Goal: Information Seeking & Learning: Learn about a topic

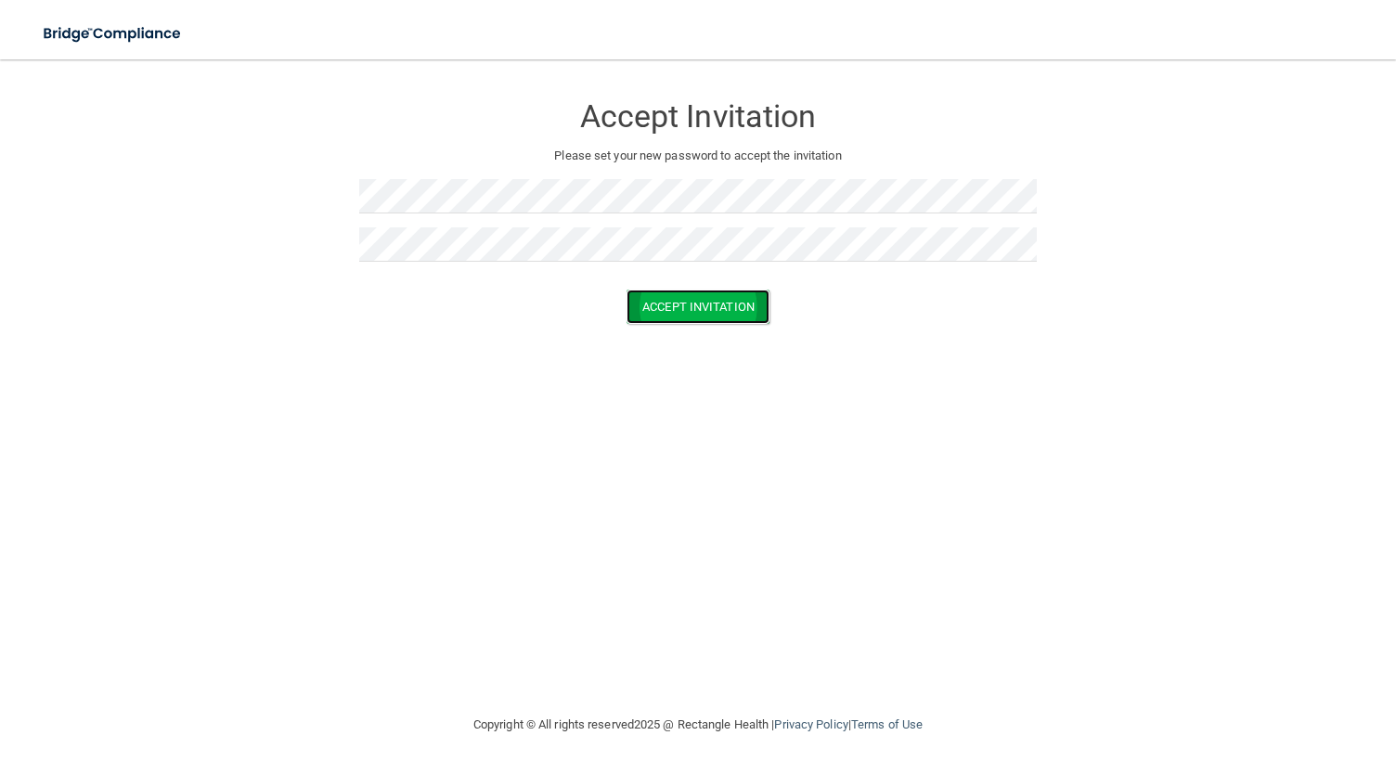
click at [699, 306] on button "Accept Invitation" at bounding box center [697, 307] width 143 height 34
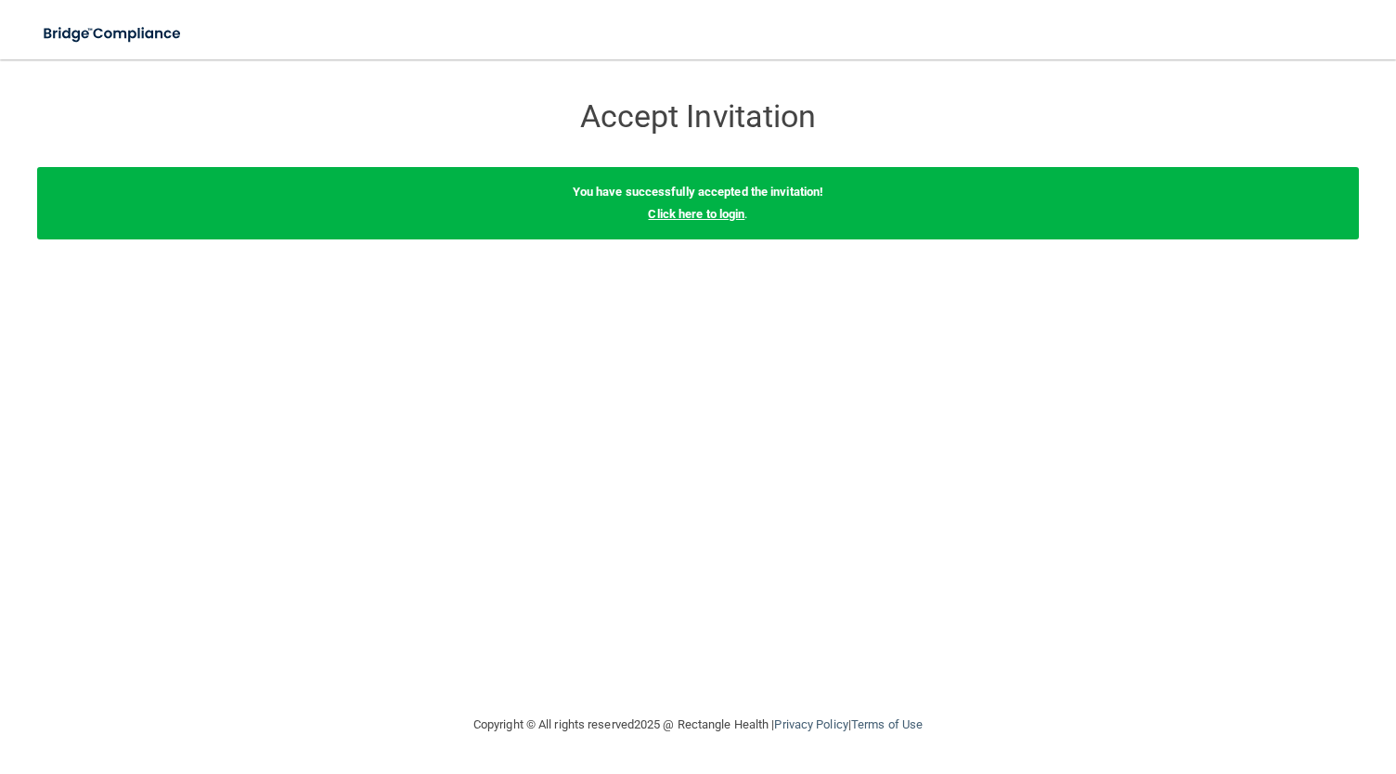
click at [679, 216] on link "Click here to login" at bounding box center [696, 214] width 97 height 14
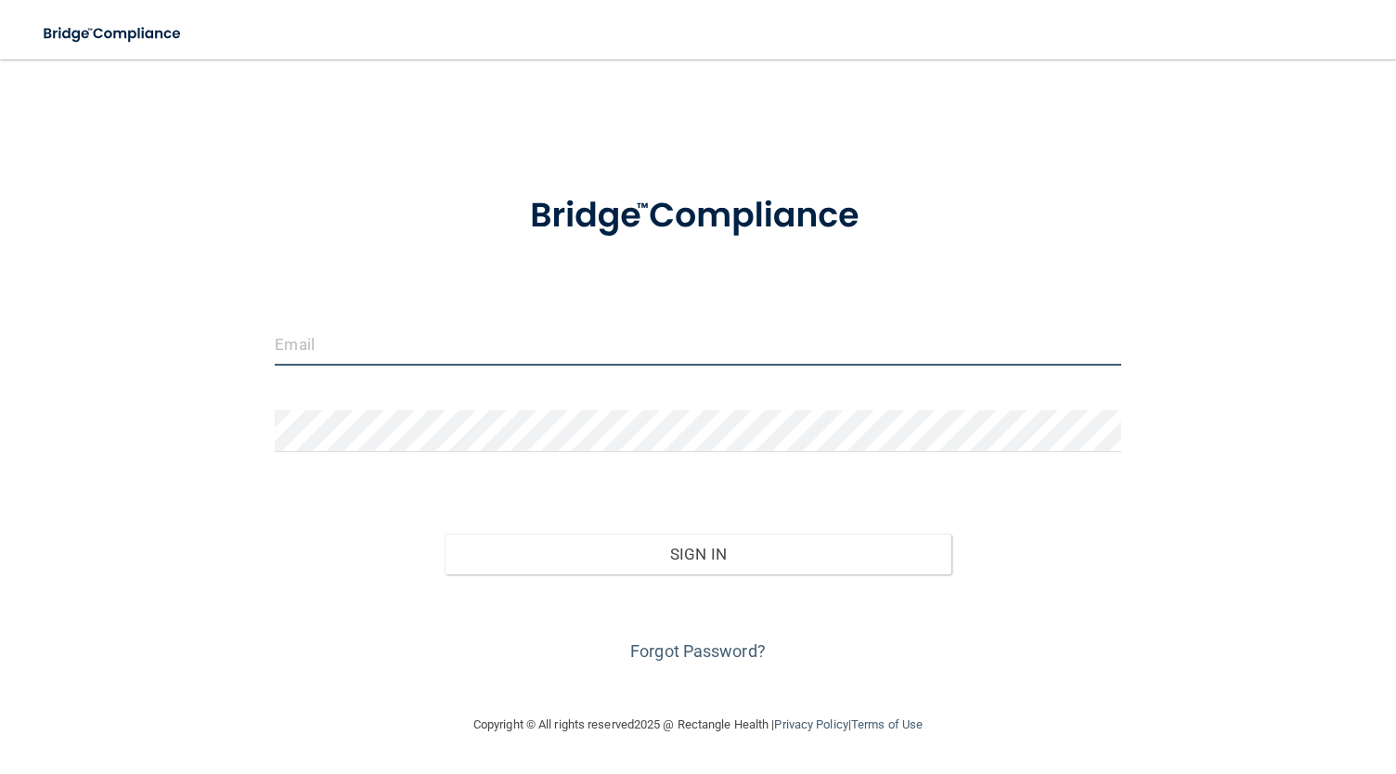
click at [328, 338] on input "email" at bounding box center [697, 345] width 845 height 42
type input "[EMAIL_ADDRESS][DOMAIN_NAME]"
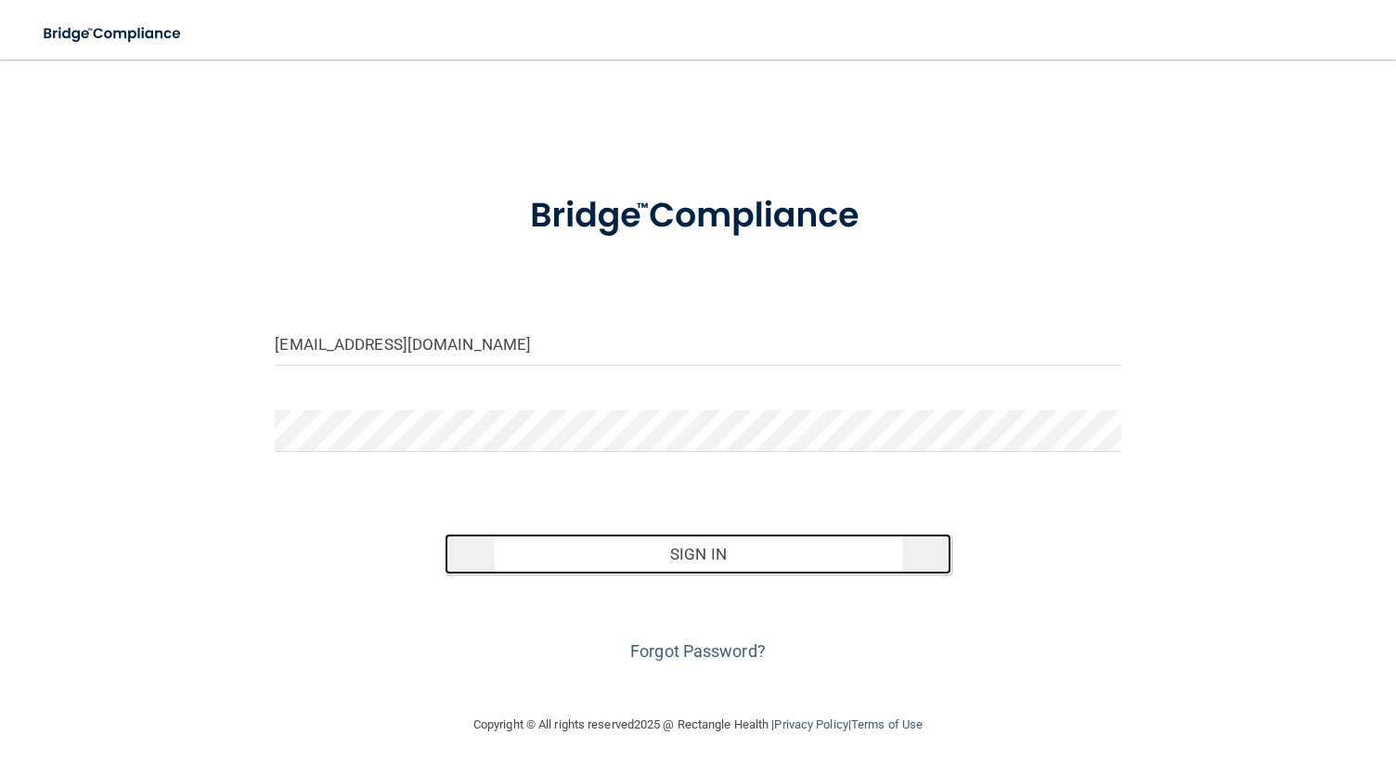
click at [596, 545] on button "Sign In" at bounding box center [698, 554] width 508 height 41
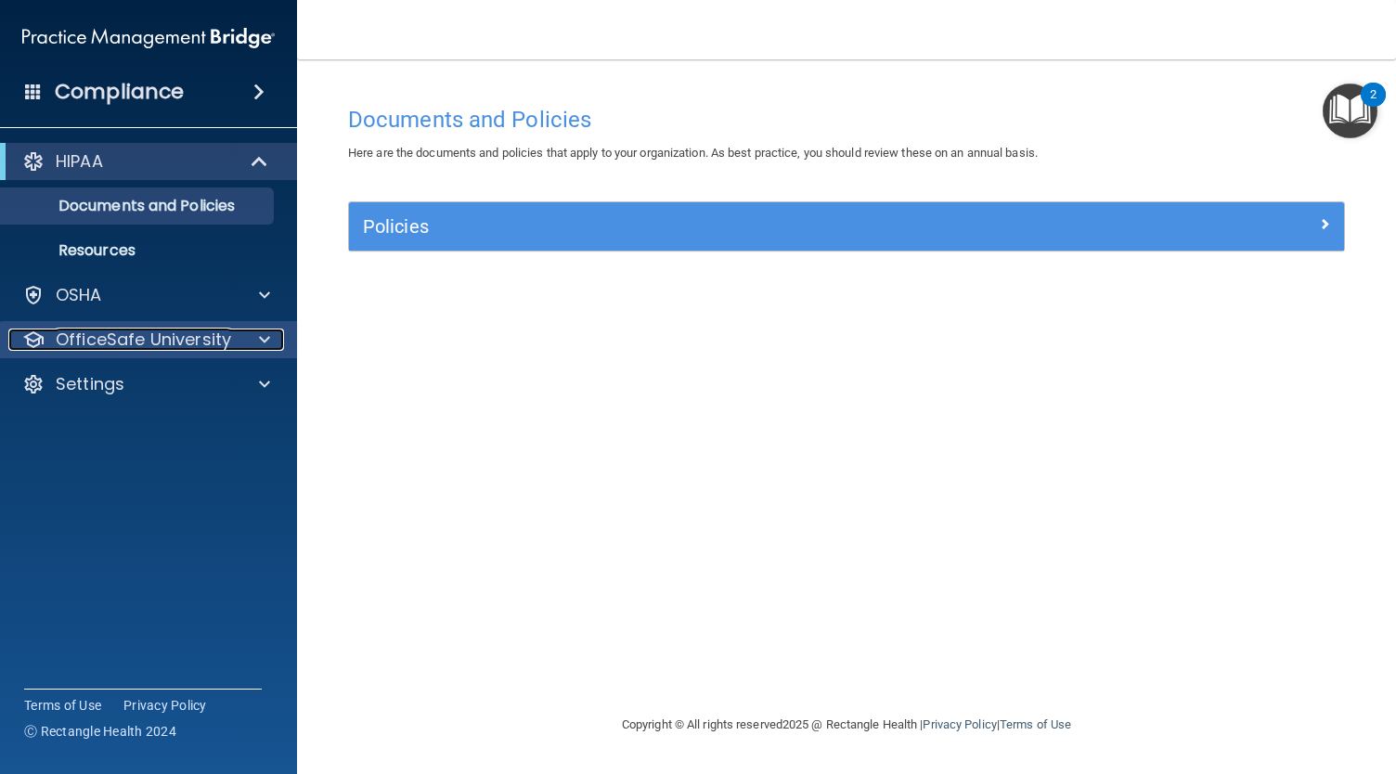
click at [174, 335] on p "OfficeSafe University" at bounding box center [143, 339] width 175 height 22
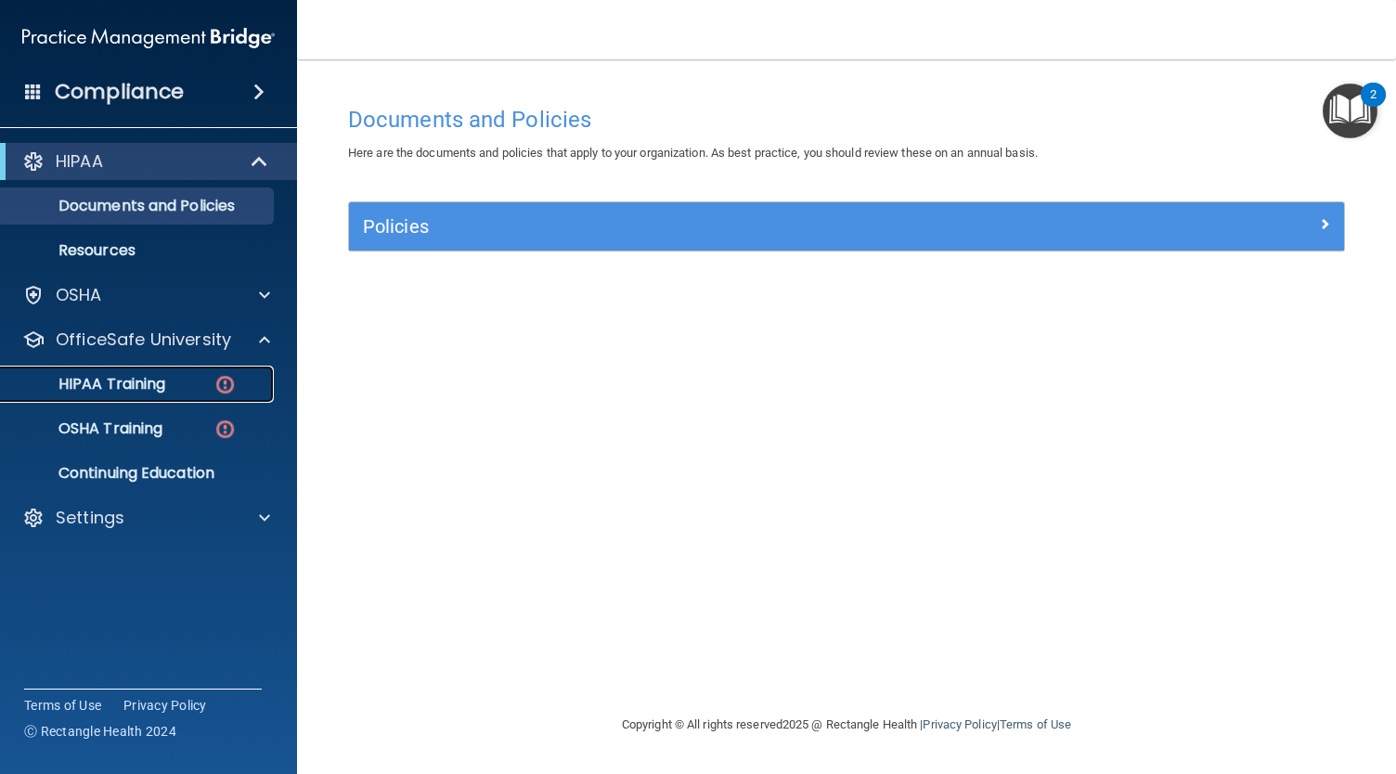
click at [136, 376] on p "HIPAA Training" at bounding box center [88, 384] width 153 height 19
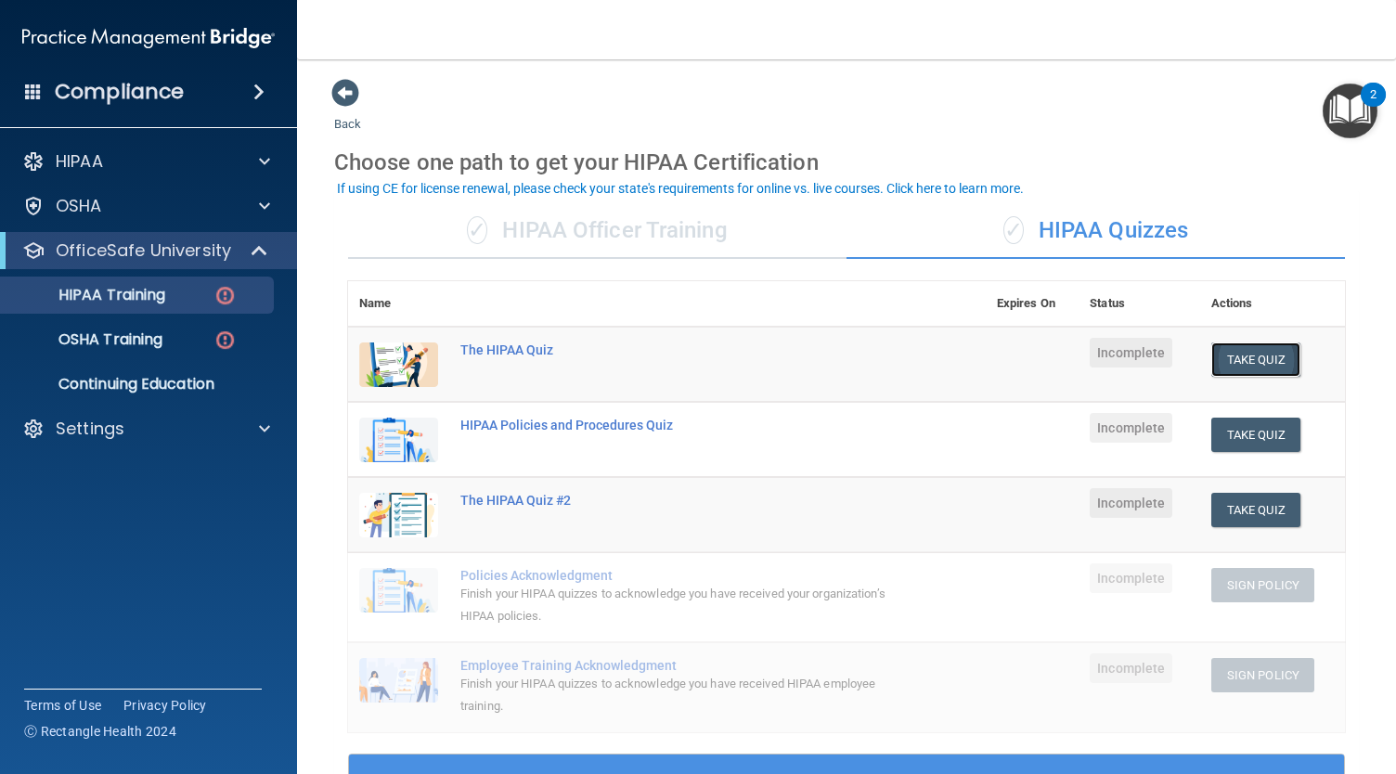
click at [1246, 348] on button "Take Quiz" at bounding box center [1255, 359] width 89 height 34
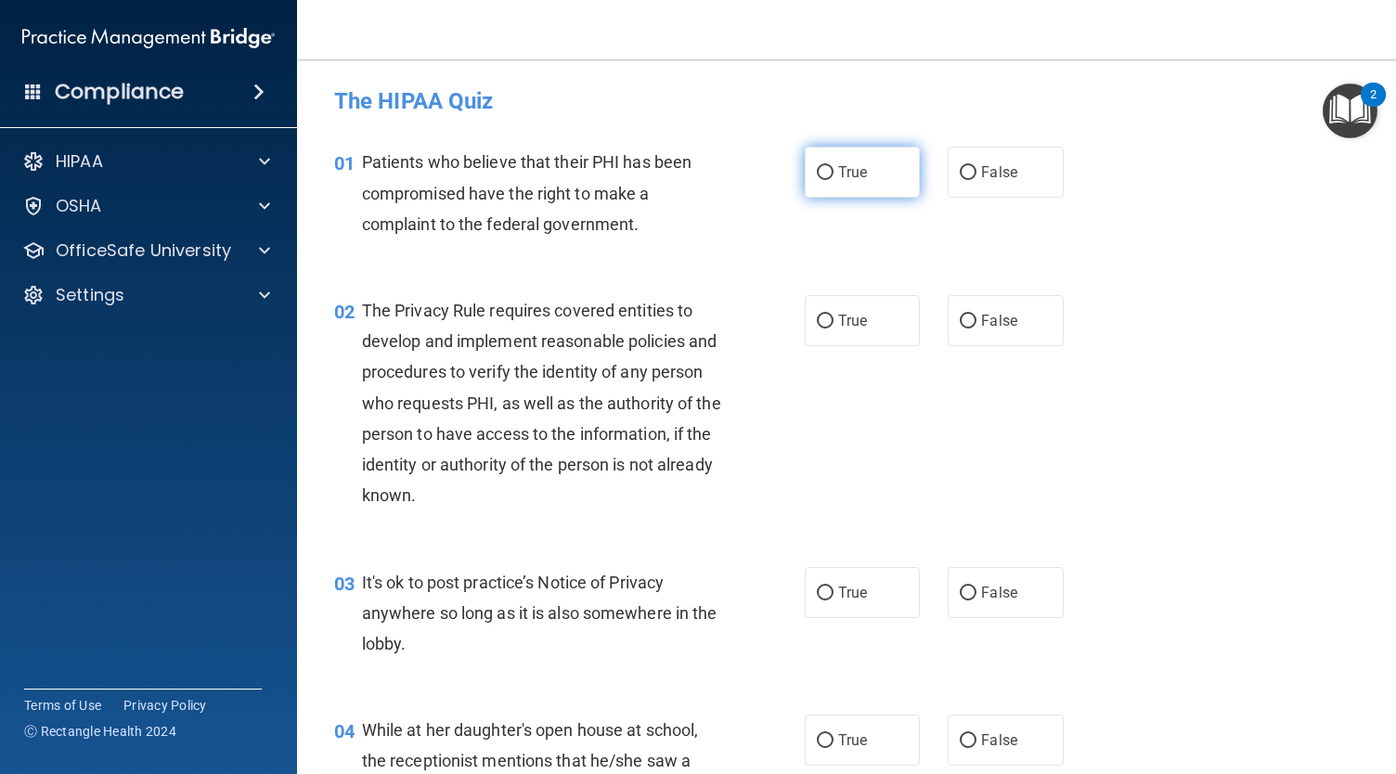
click at [870, 181] on label "True" at bounding box center [862, 172] width 115 height 51
click at [833, 180] on input "True" at bounding box center [825, 173] width 17 height 14
radio input "true"
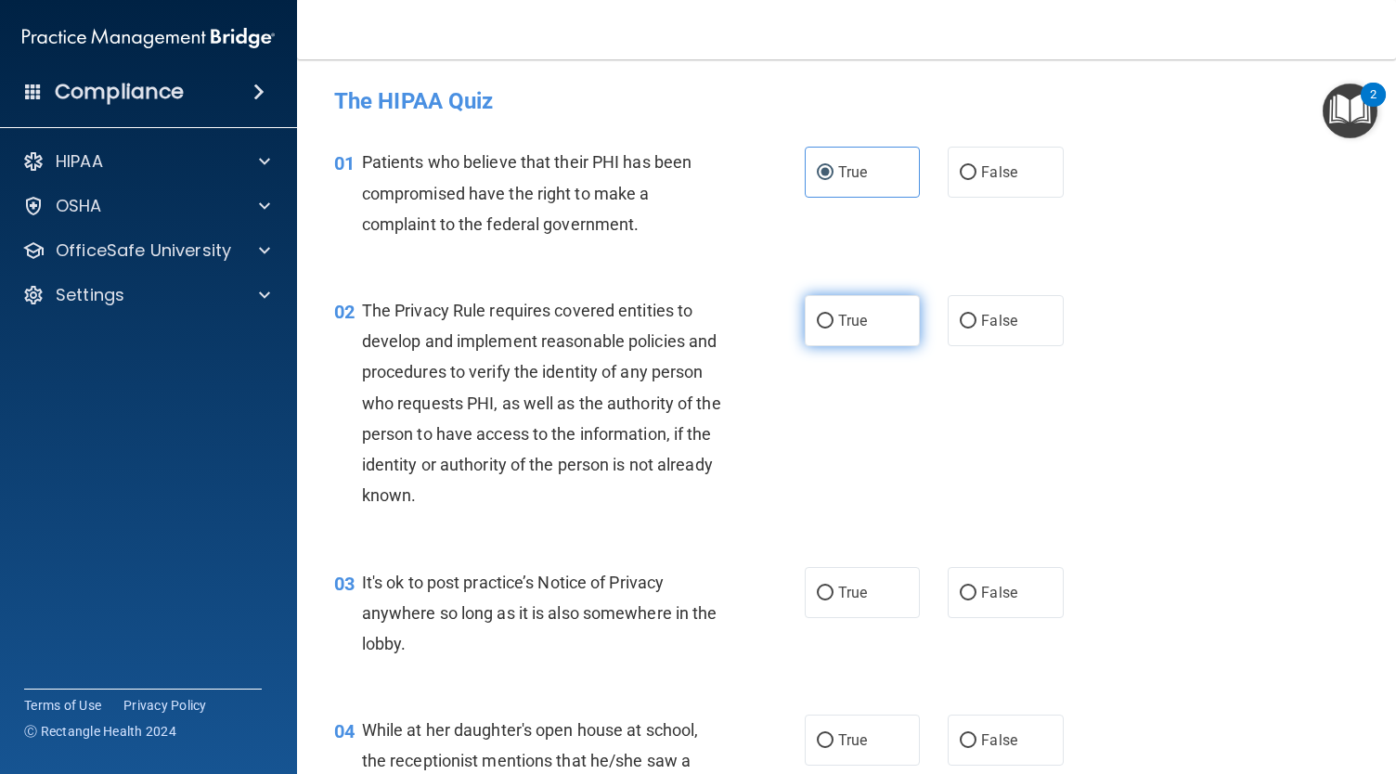
click at [837, 331] on label "True" at bounding box center [862, 320] width 115 height 51
click at [833, 328] on input "True" at bounding box center [825, 322] width 17 height 14
radio input "true"
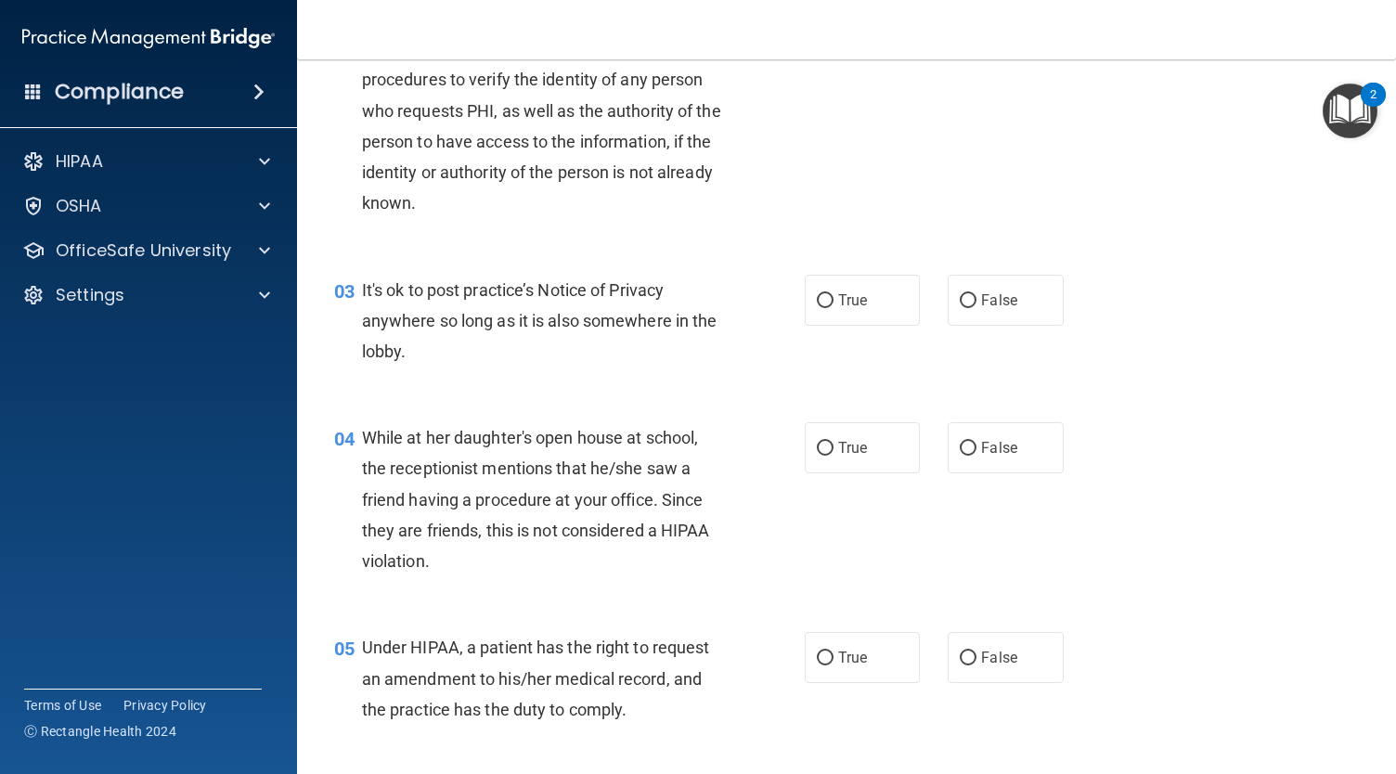
scroll to position [295, 0]
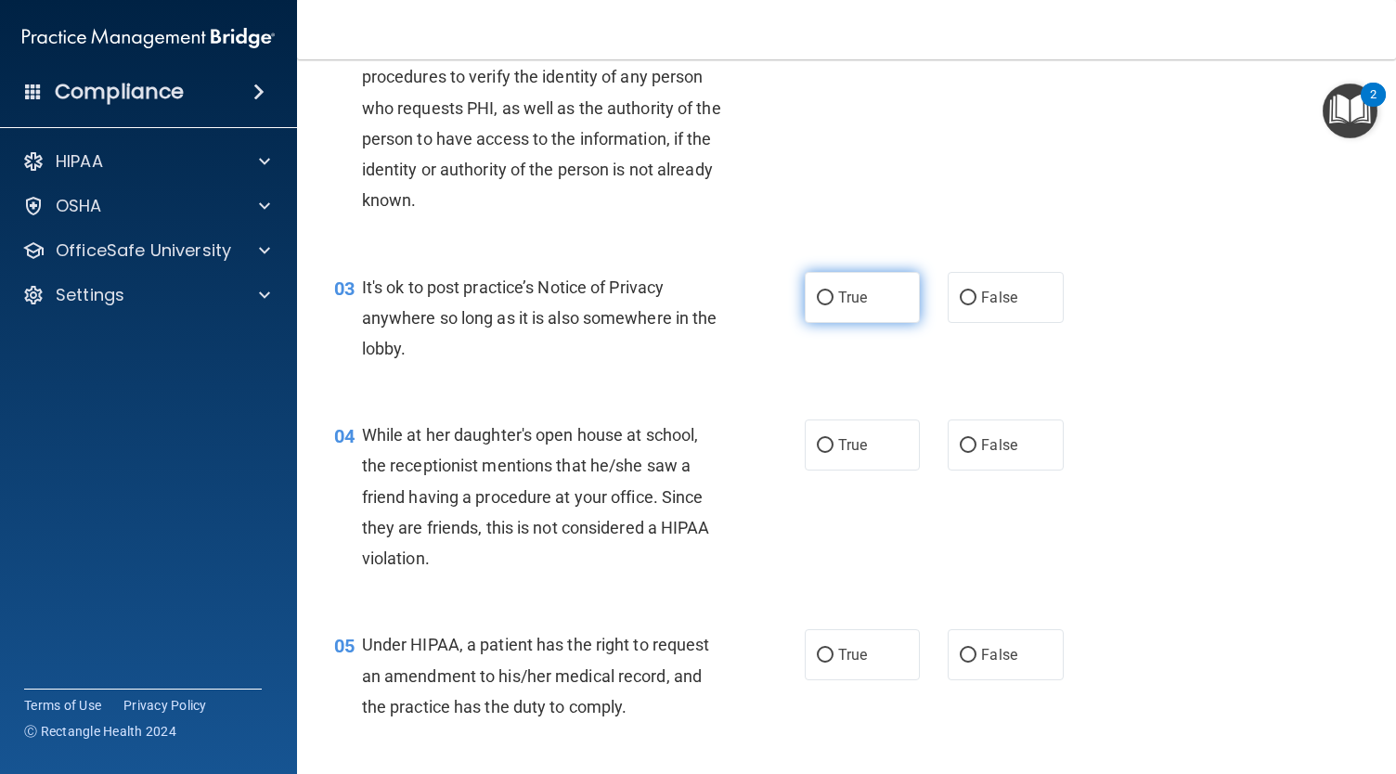
click at [840, 314] on label "True" at bounding box center [862, 297] width 115 height 51
click at [833, 305] on input "True" at bounding box center [825, 298] width 17 height 14
radio input "true"
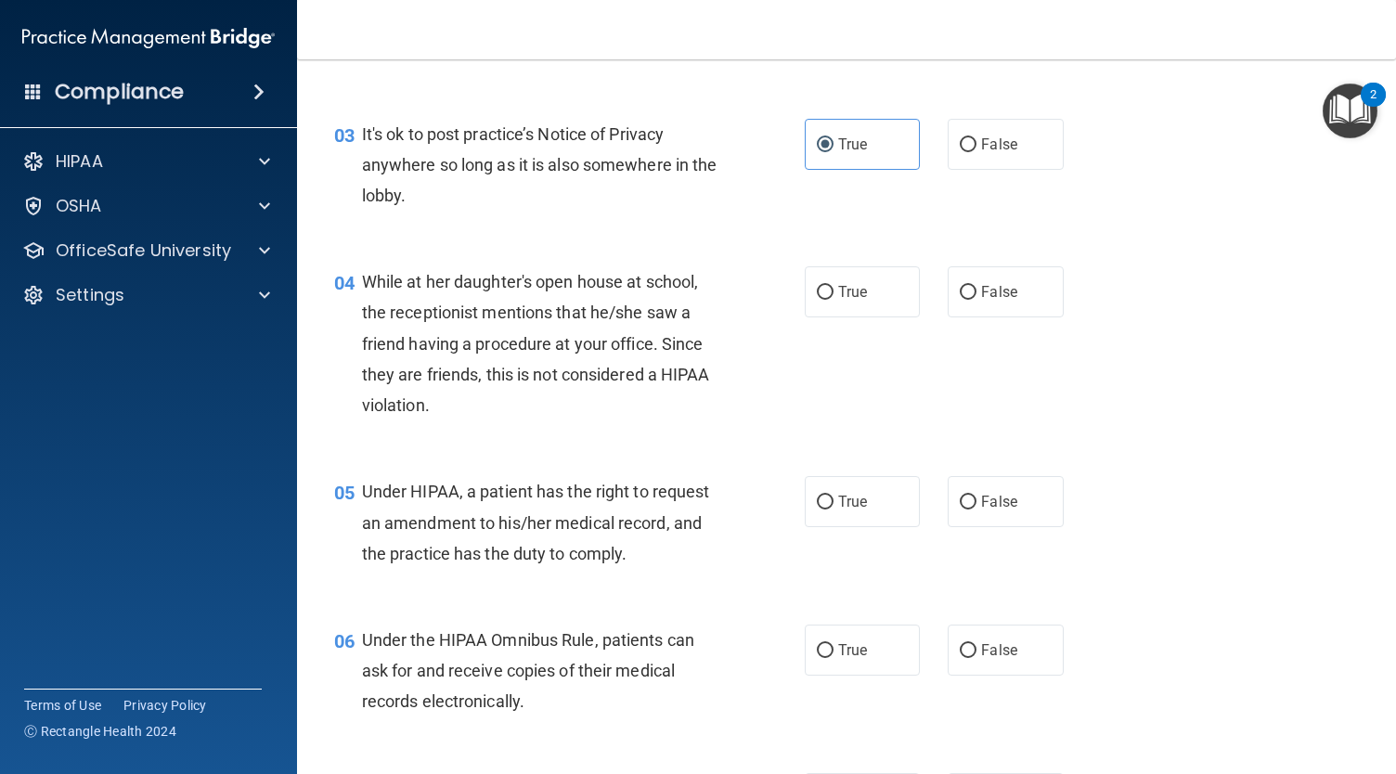
scroll to position [451, 0]
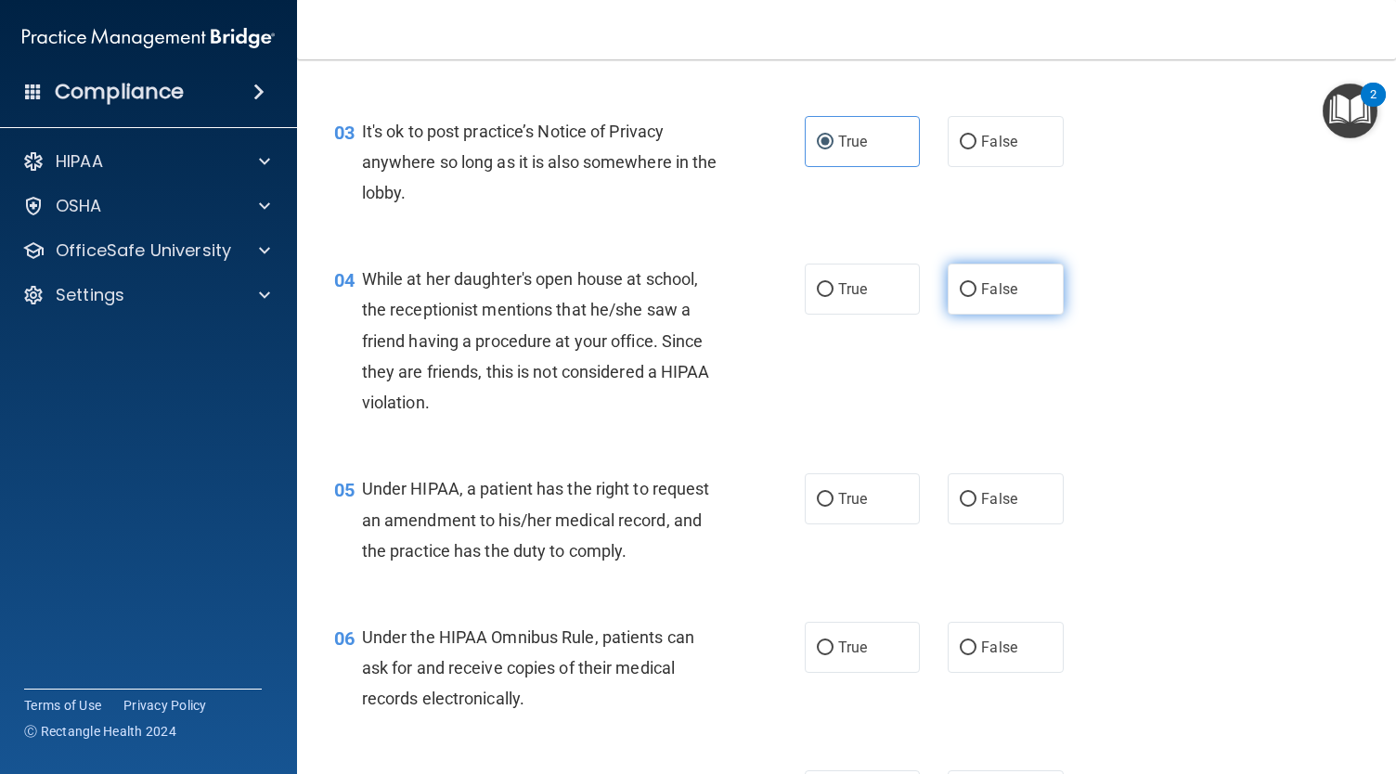
click at [960, 303] on label "False" at bounding box center [1004, 289] width 115 height 51
click at [960, 297] on input "False" at bounding box center [968, 290] width 17 height 14
radio input "true"
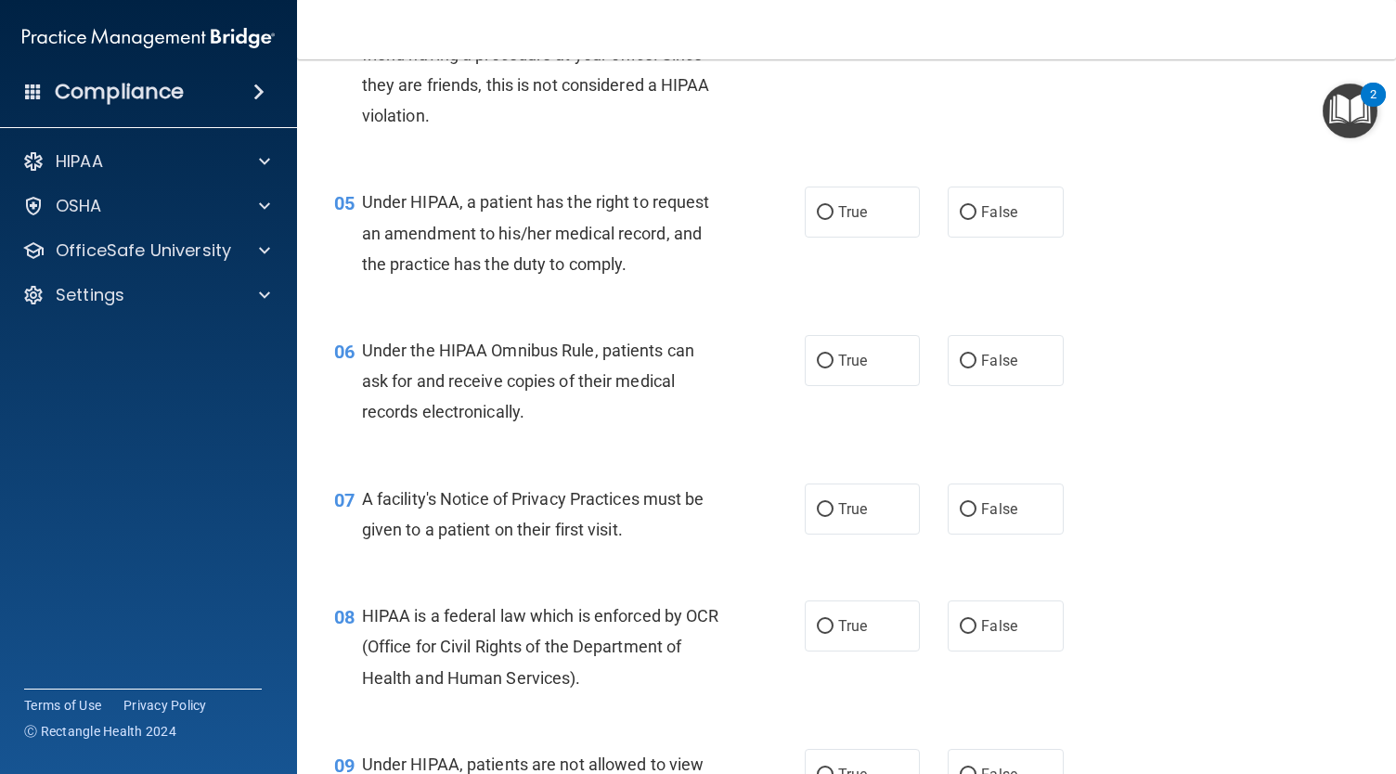
scroll to position [742, 0]
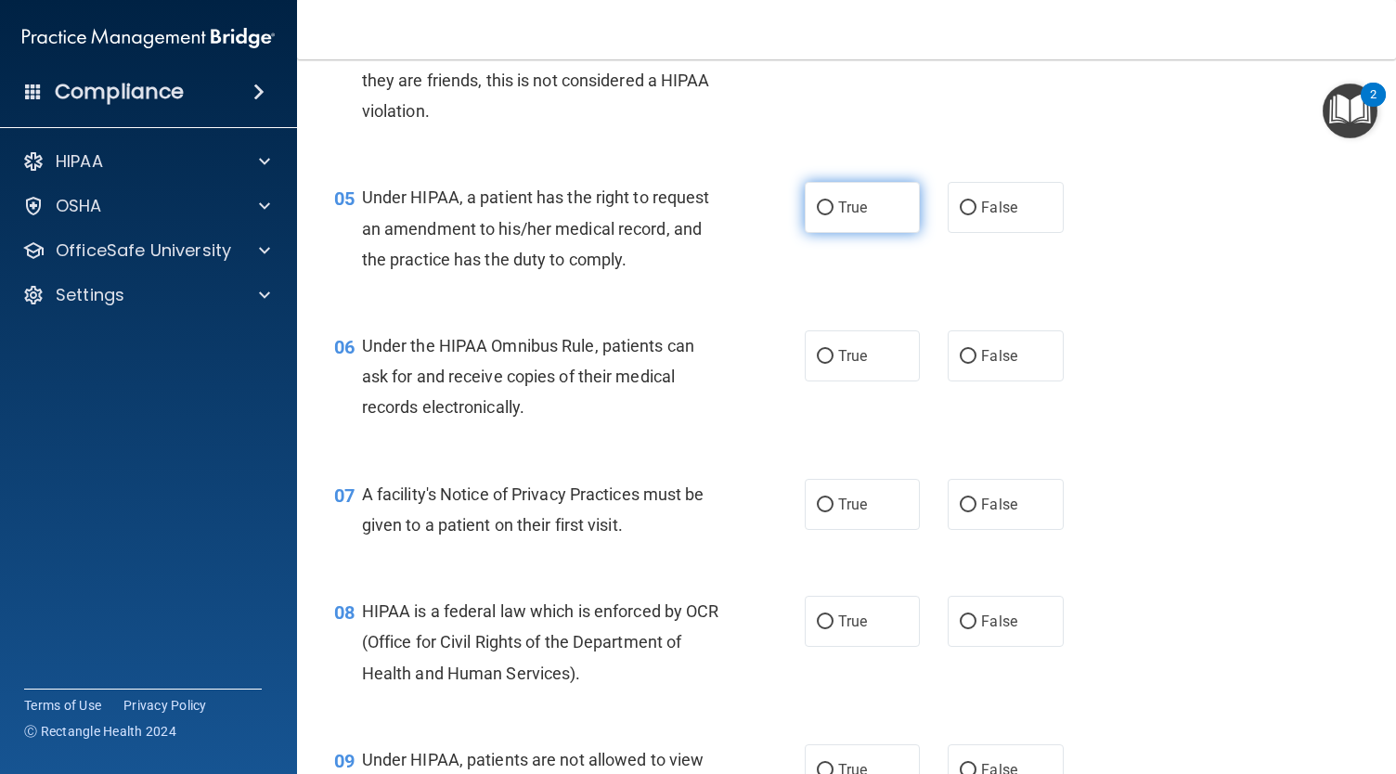
click at [856, 213] on span "True" at bounding box center [852, 208] width 29 height 18
click at [833, 213] on input "True" at bounding box center [825, 208] width 17 height 14
radio input "true"
click at [824, 347] on label "True" at bounding box center [862, 355] width 115 height 51
click at [824, 350] on input "True" at bounding box center [825, 357] width 17 height 14
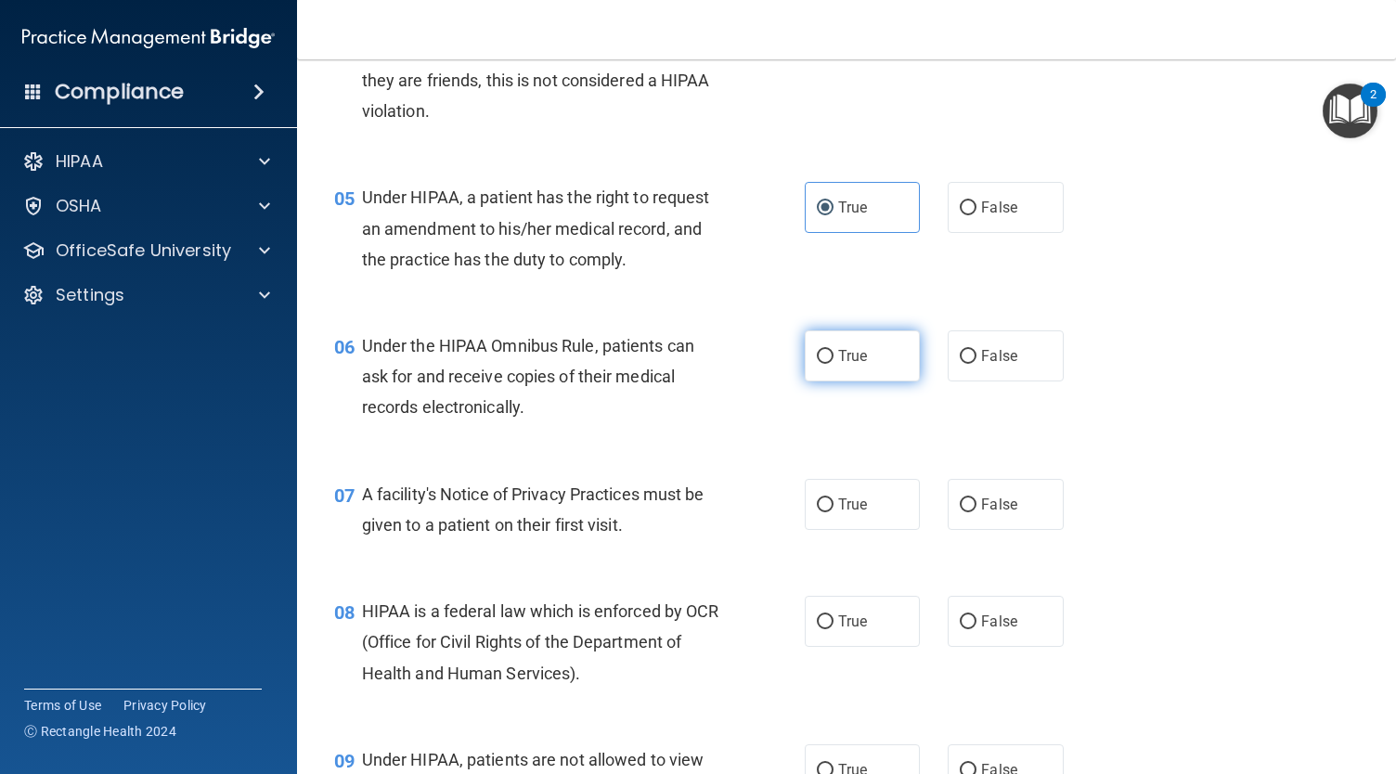
radio input "true"
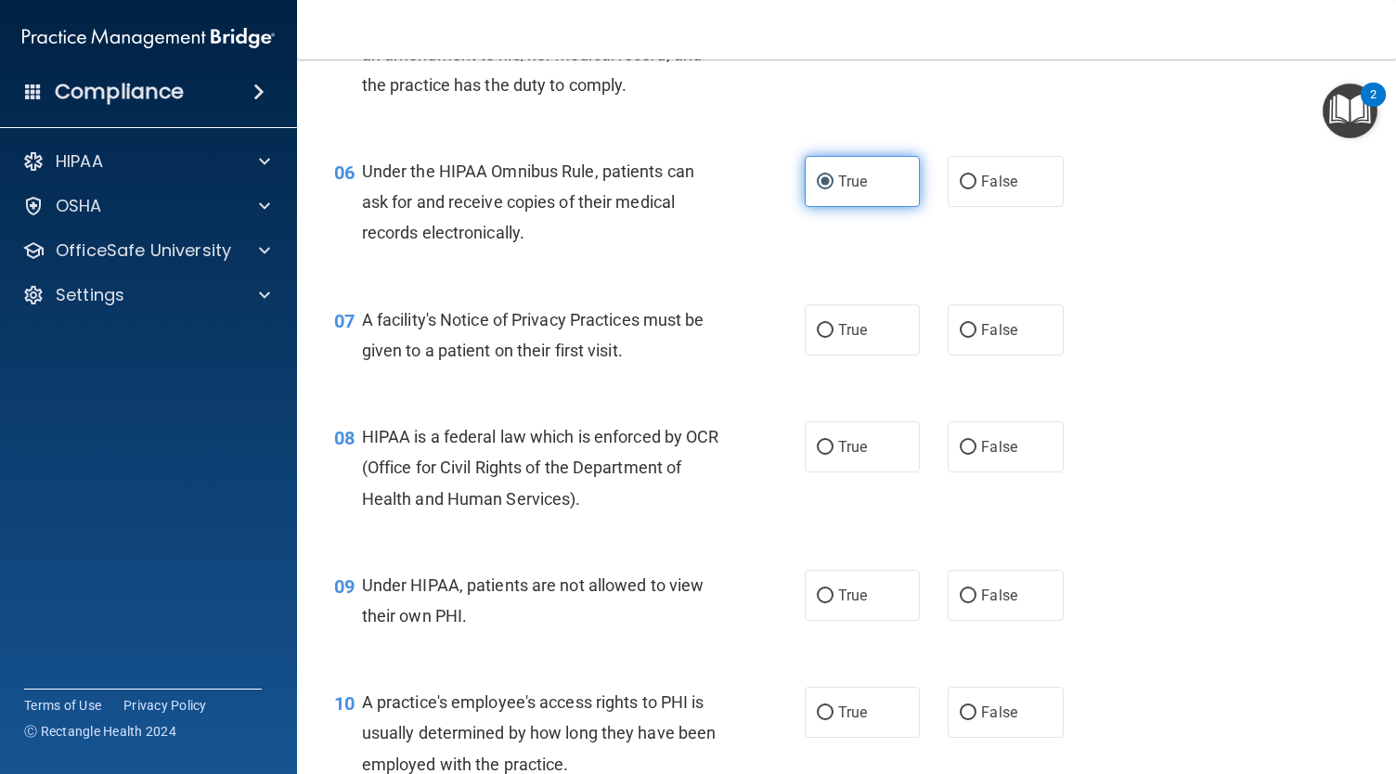
scroll to position [918, 0]
click at [824, 347] on label "True" at bounding box center [862, 328] width 115 height 51
click at [824, 337] on input "True" at bounding box center [825, 330] width 17 height 14
radio input "true"
click at [823, 450] on input "True" at bounding box center [825, 447] width 17 height 14
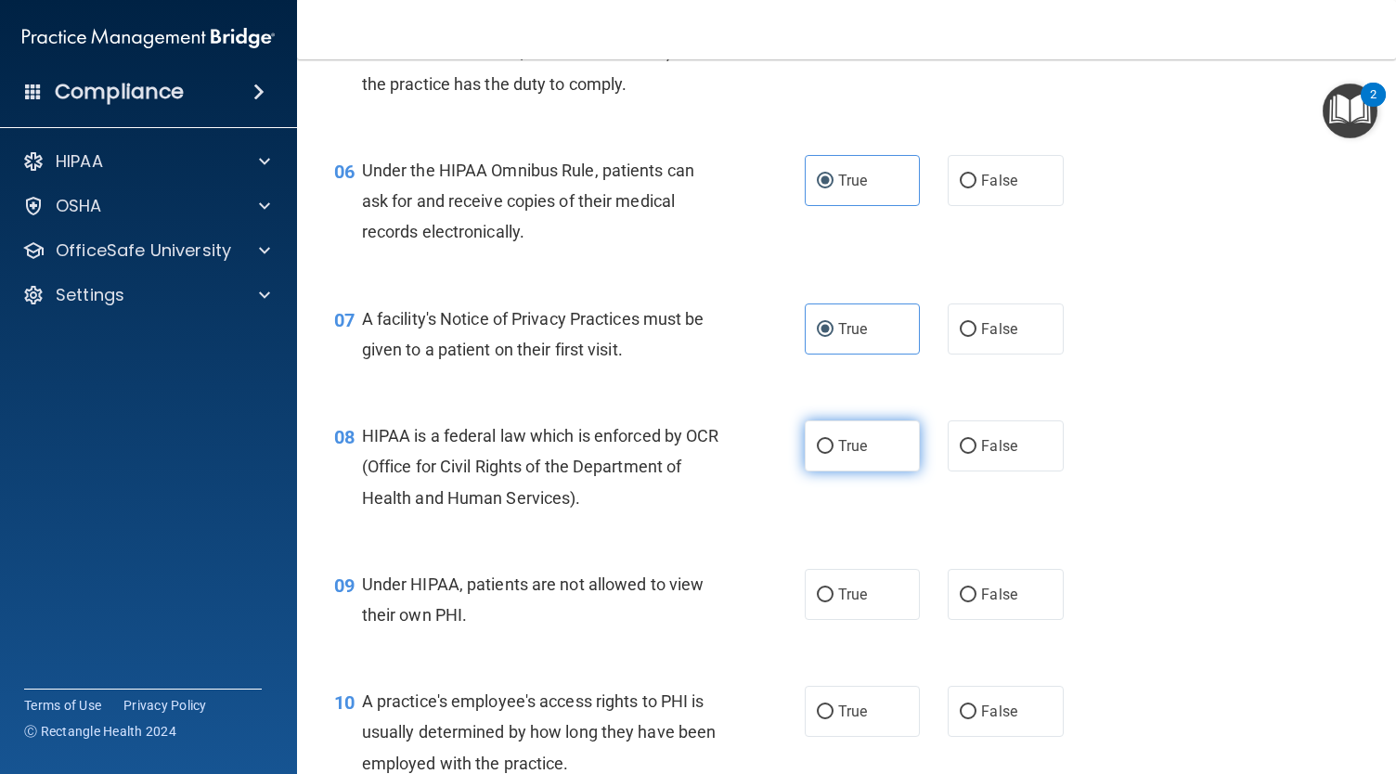
radio input "true"
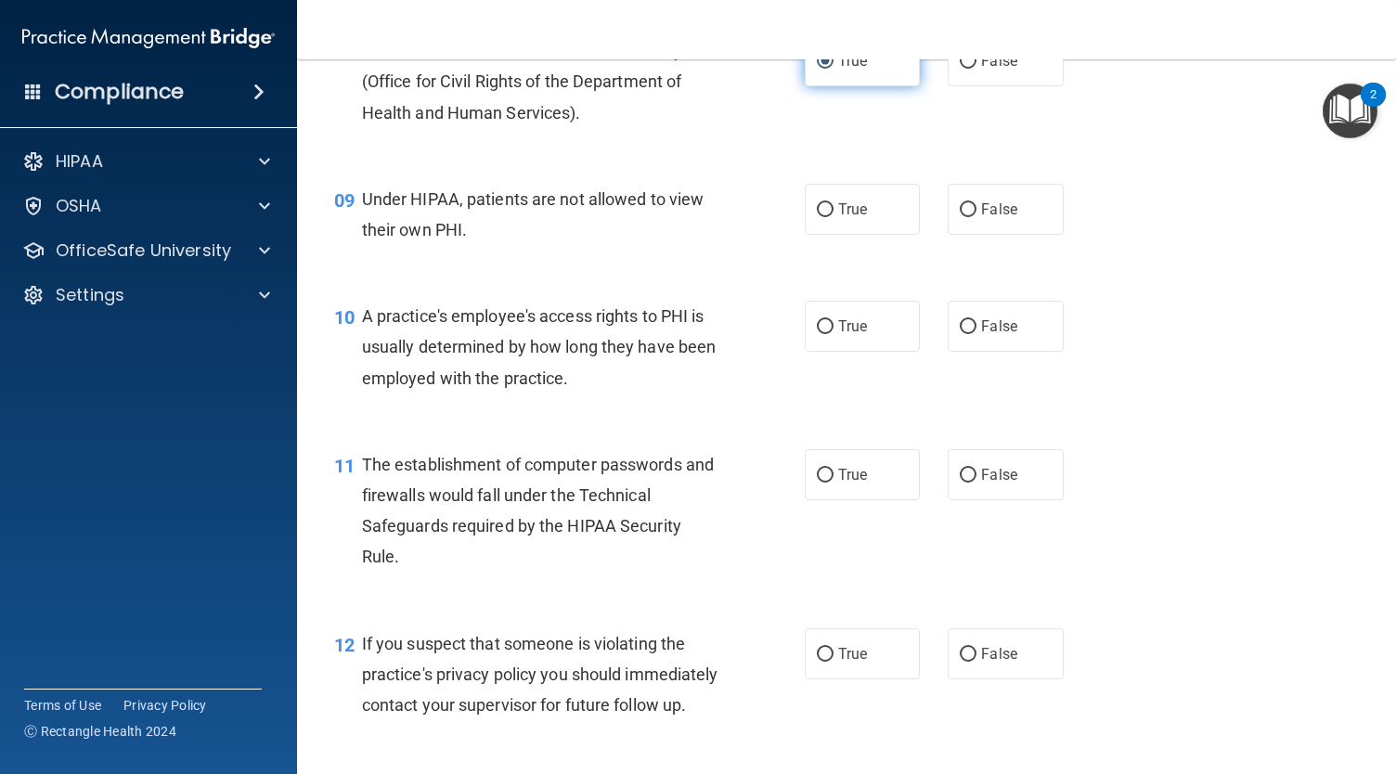
scroll to position [1304, 0]
click at [965, 213] on input "False" at bounding box center [968, 209] width 17 height 14
radio input "true"
click at [999, 325] on span "False" at bounding box center [999, 325] width 36 height 18
click at [976, 325] on input "False" at bounding box center [968, 326] width 17 height 14
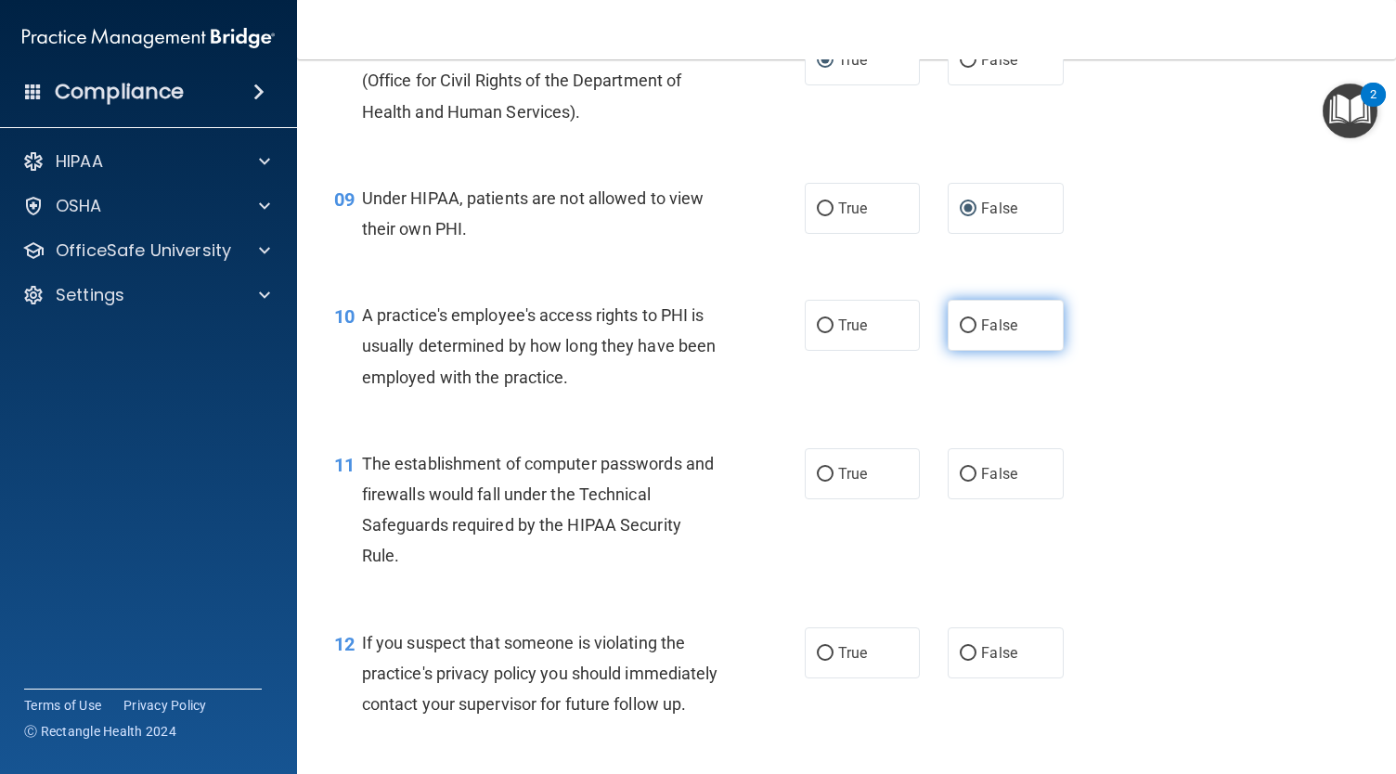
radio input "true"
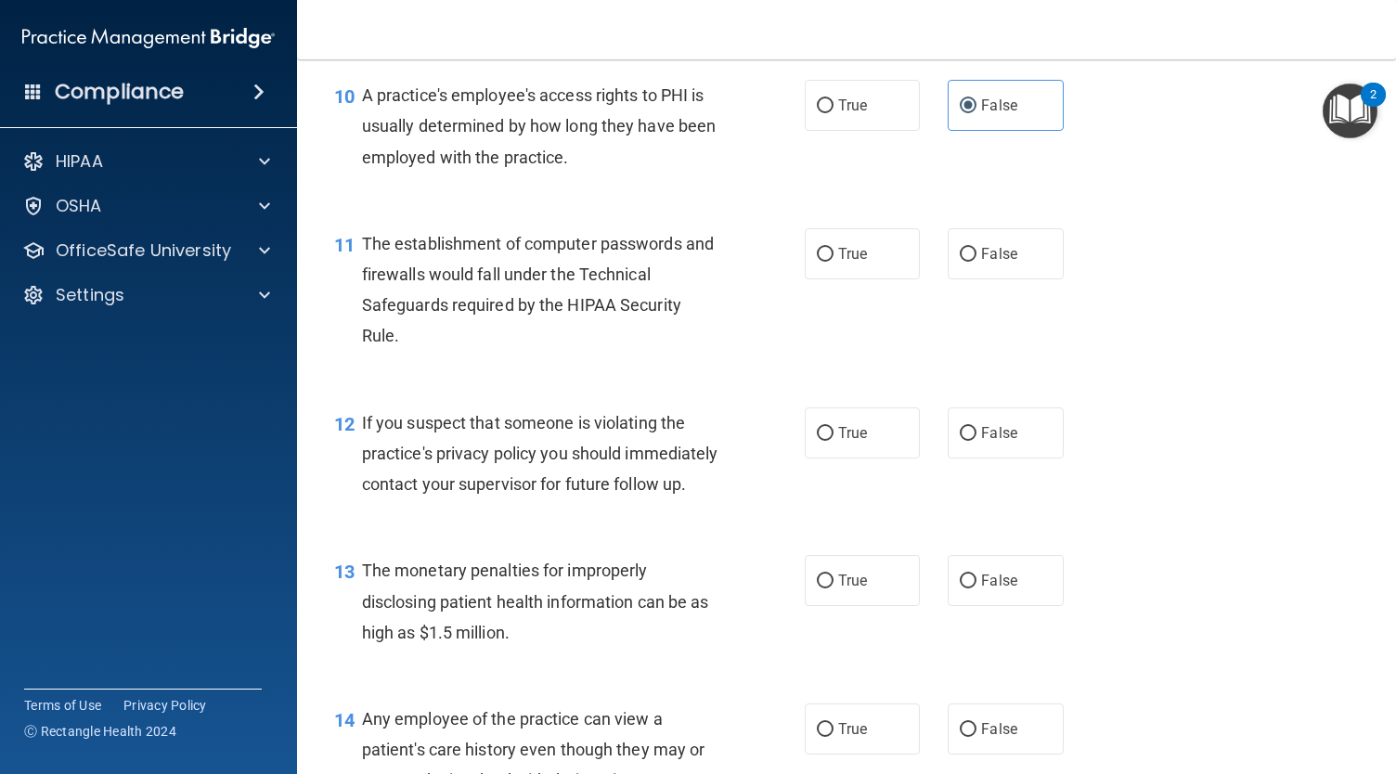
scroll to position [1525, 0]
click at [857, 256] on span "True" at bounding box center [852, 253] width 29 height 18
click at [833, 256] on input "True" at bounding box center [825, 254] width 17 height 14
radio input "true"
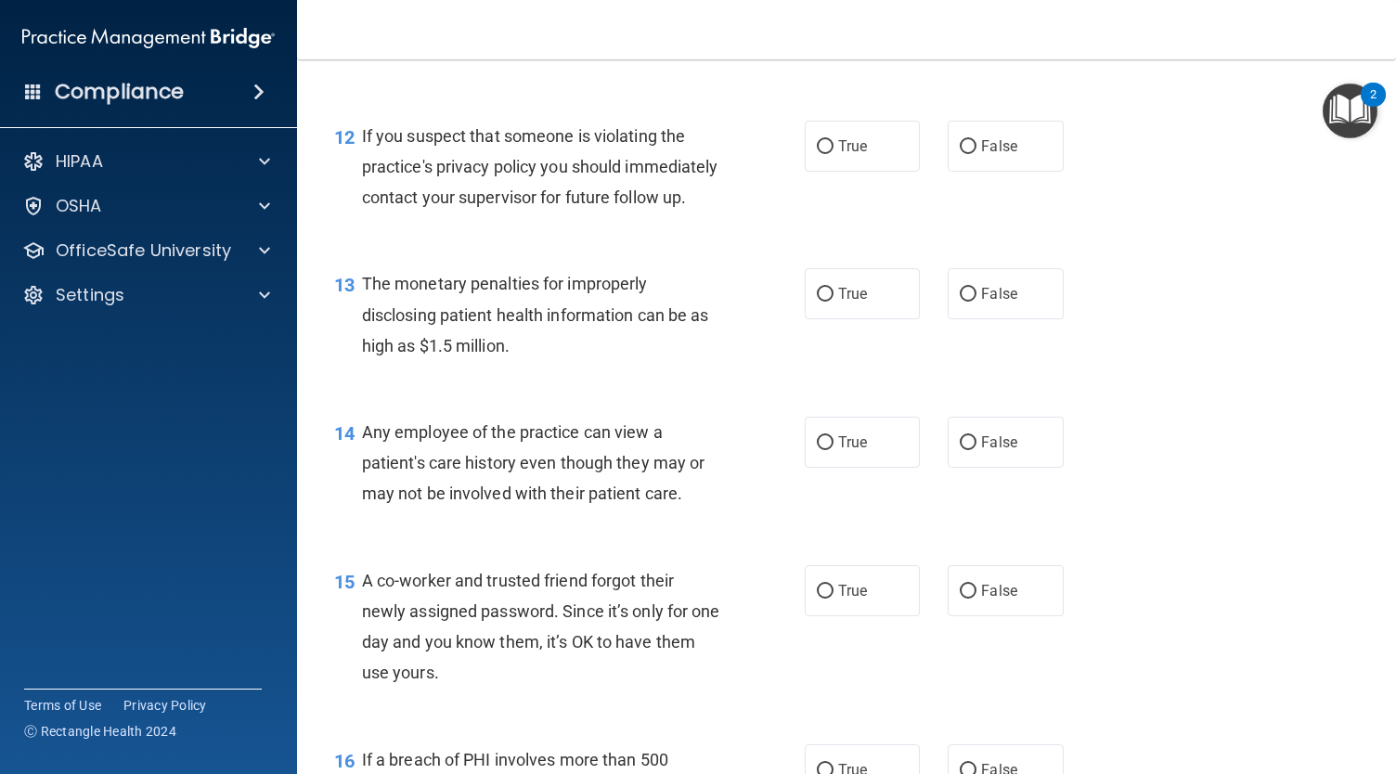
scroll to position [1813, 0]
click at [882, 138] on label "True" at bounding box center [862, 143] width 115 height 51
click at [833, 138] on input "True" at bounding box center [825, 144] width 17 height 14
radio input "true"
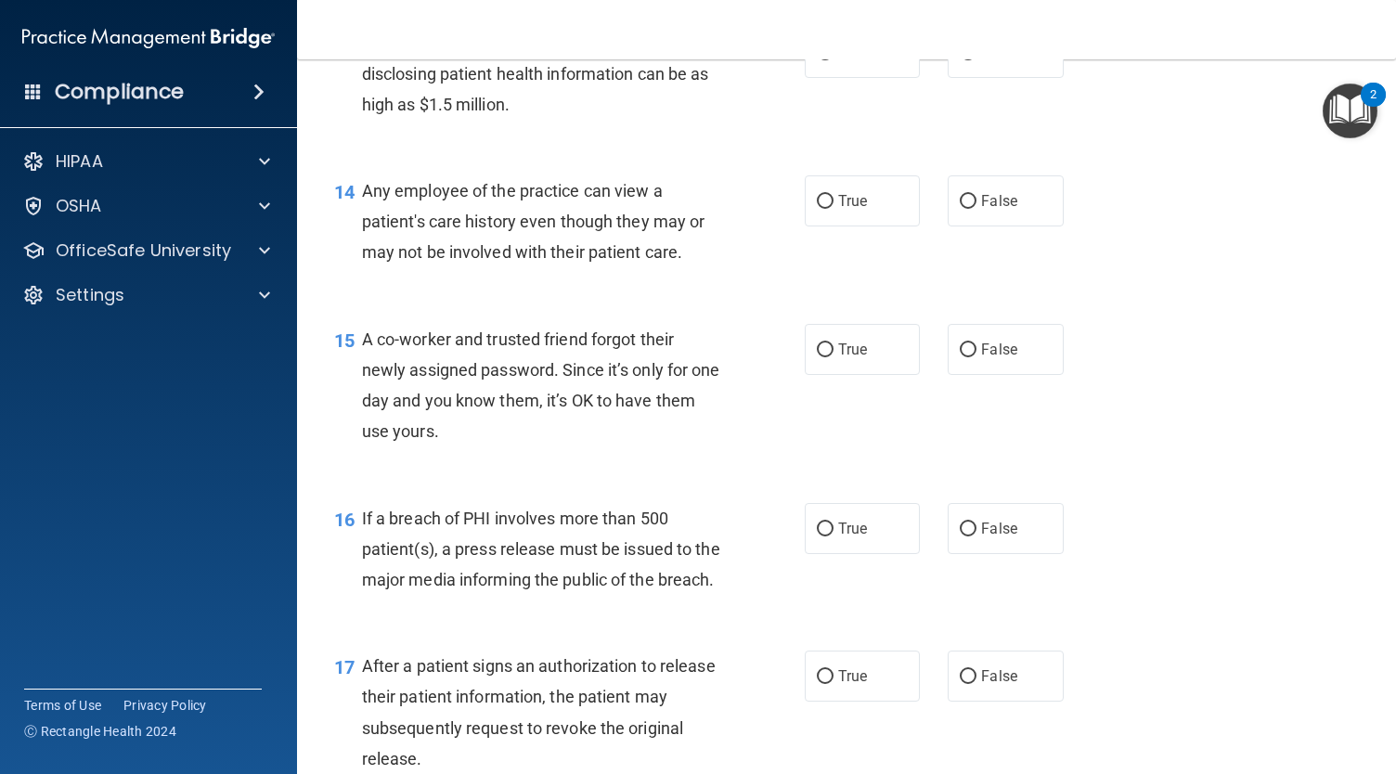
scroll to position [2049, 0]
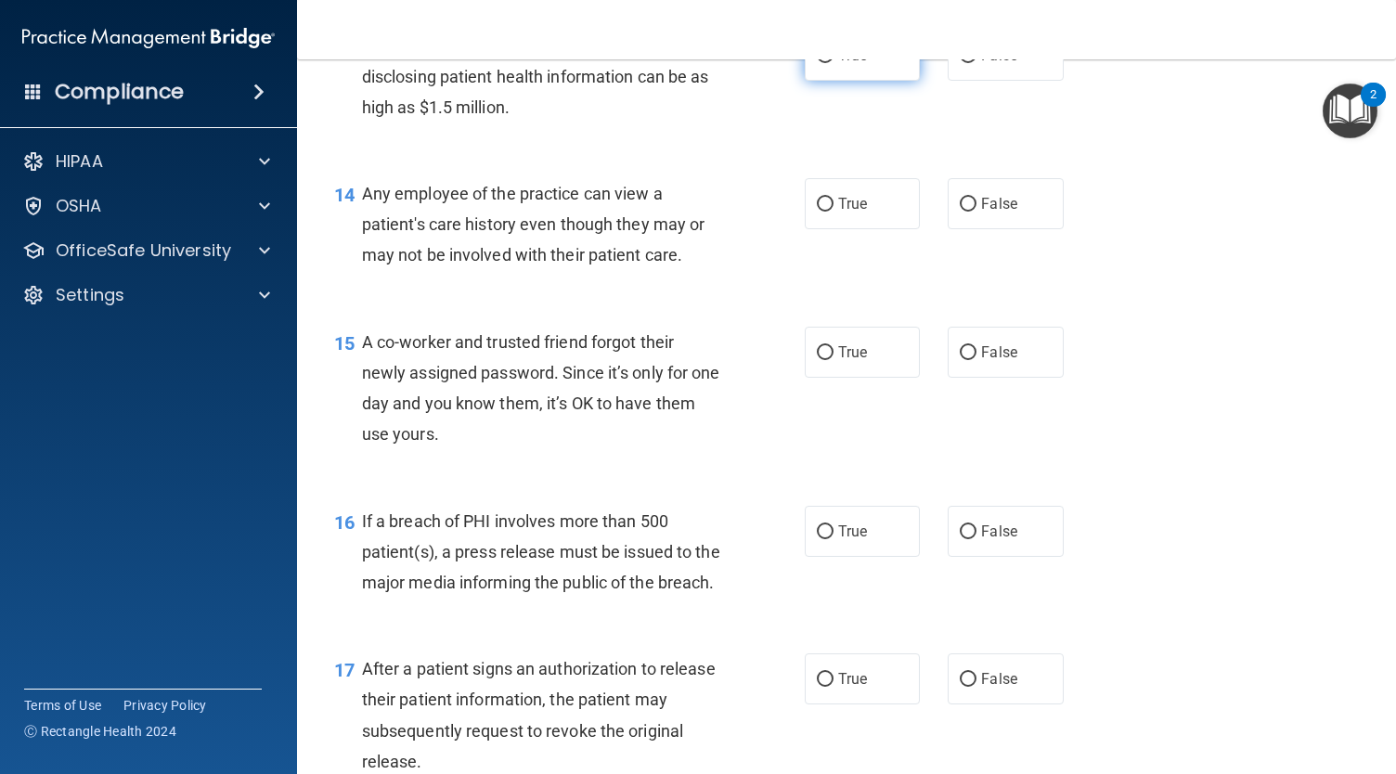
click at [870, 81] on label "True" at bounding box center [862, 55] width 115 height 51
click at [833, 63] on input "True" at bounding box center [825, 56] width 17 height 14
radio input "true"
click at [1021, 226] on label "False" at bounding box center [1004, 203] width 115 height 51
click at [976, 212] on input "False" at bounding box center [968, 205] width 17 height 14
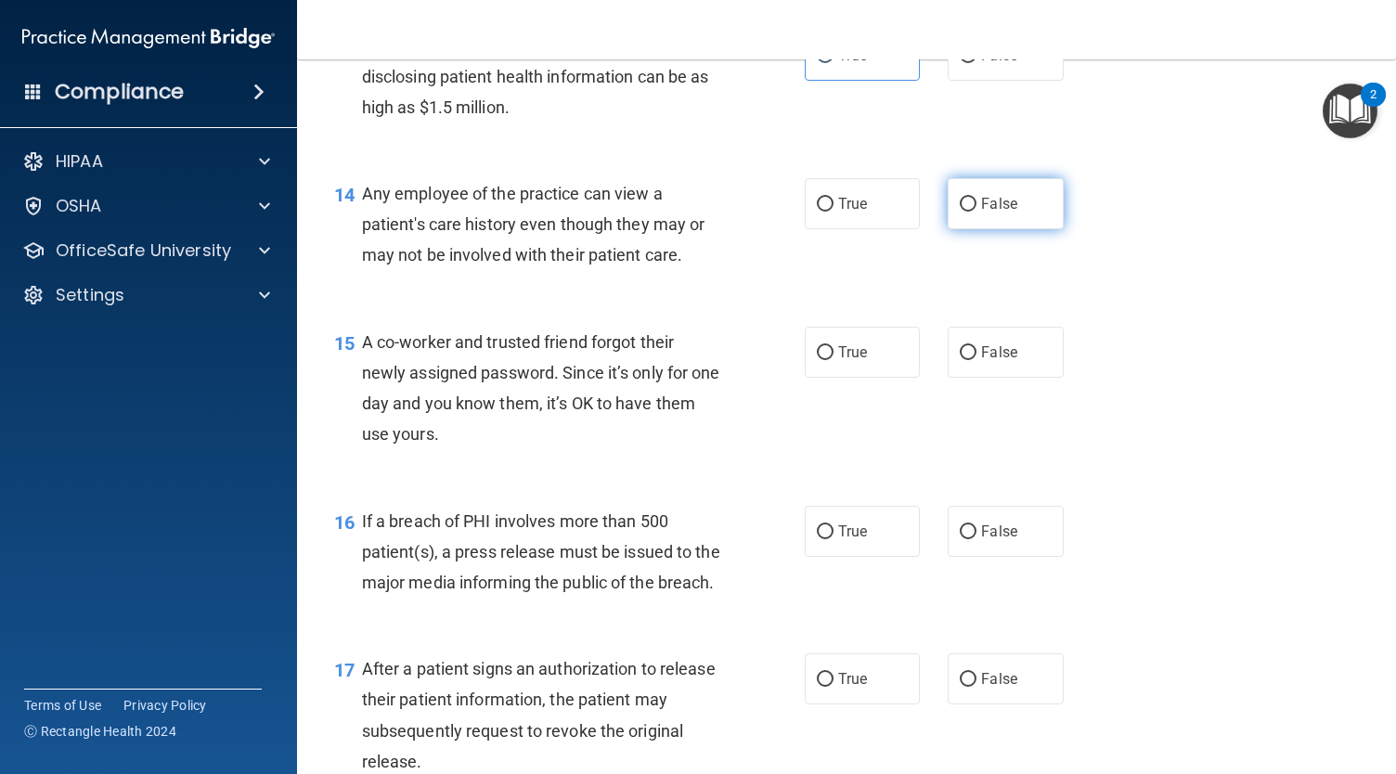
radio input "true"
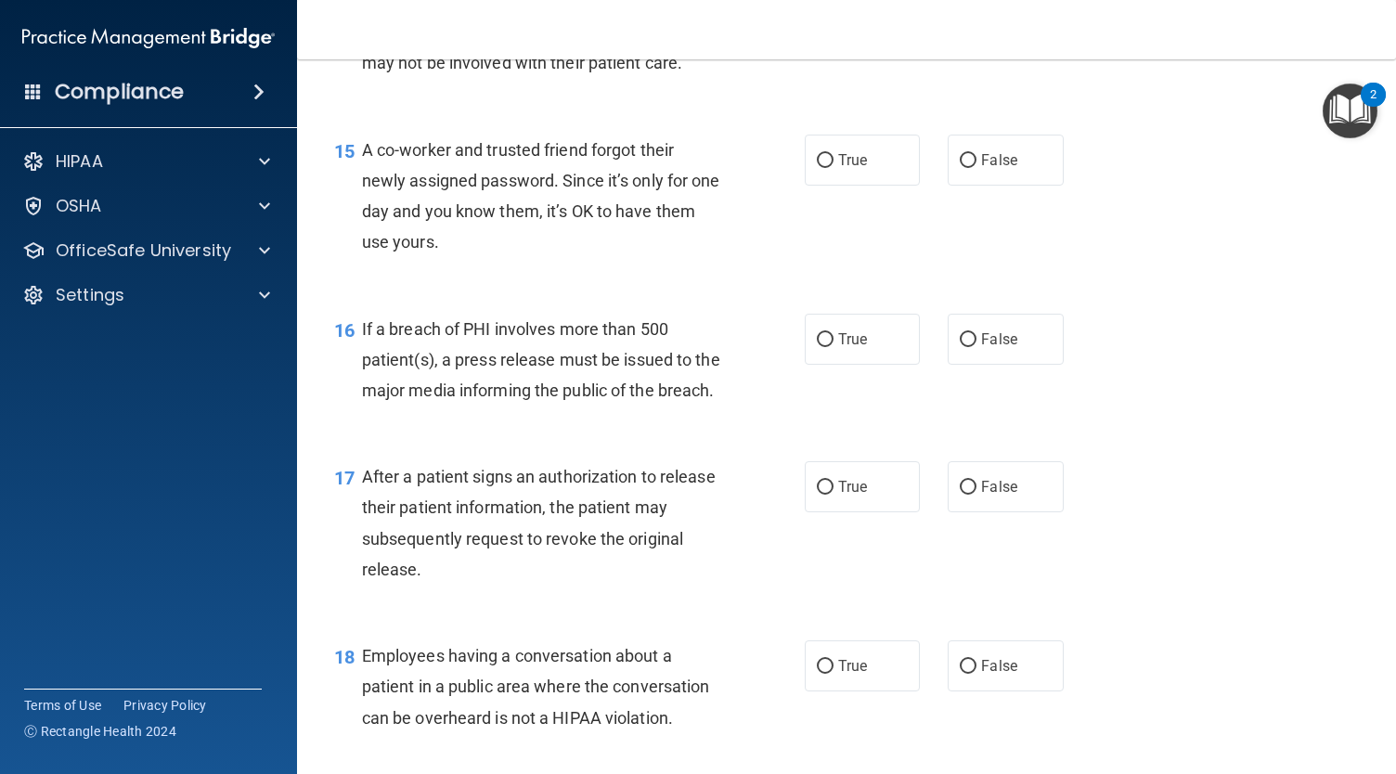
scroll to position [2251, 0]
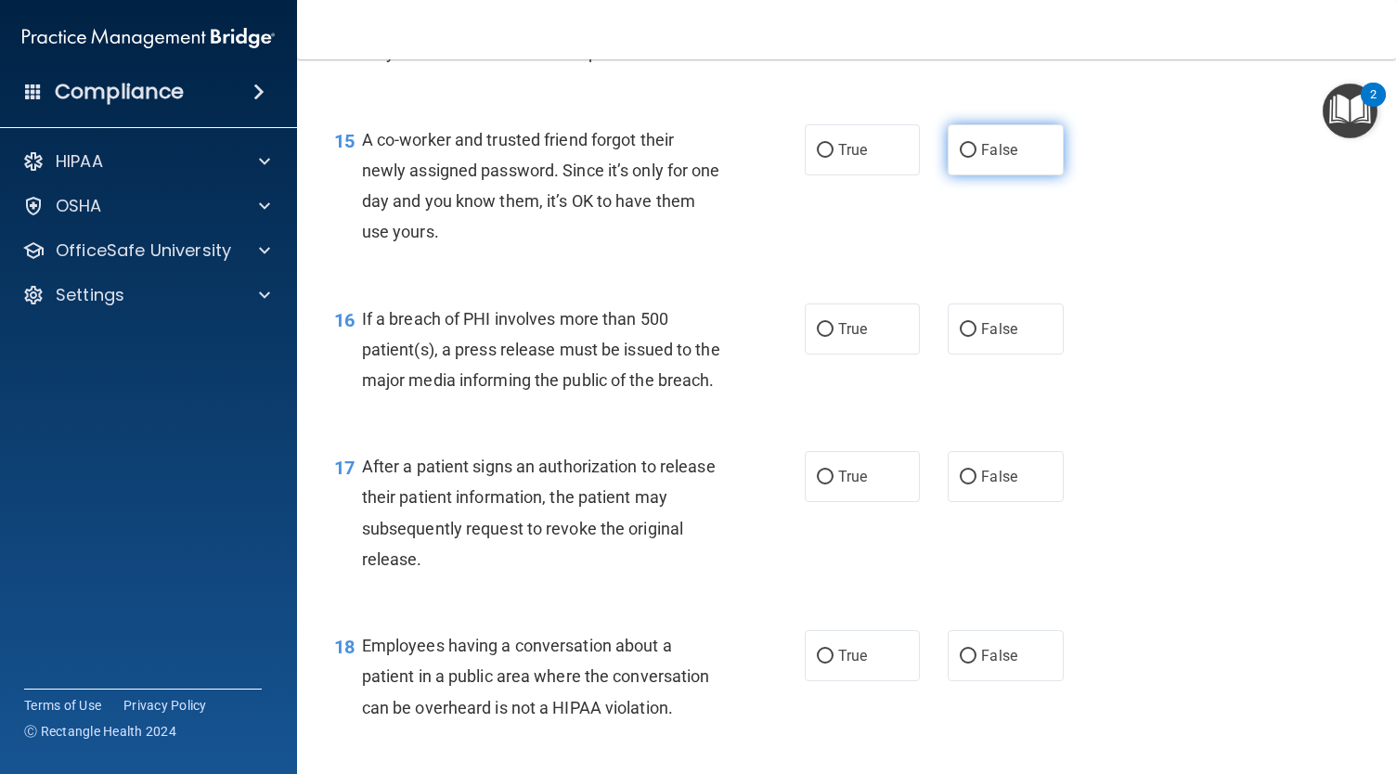
click at [983, 159] on span "False" at bounding box center [999, 150] width 36 height 18
click at [976, 158] on input "False" at bounding box center [968, 151] width 17 height 14
radio input "true"
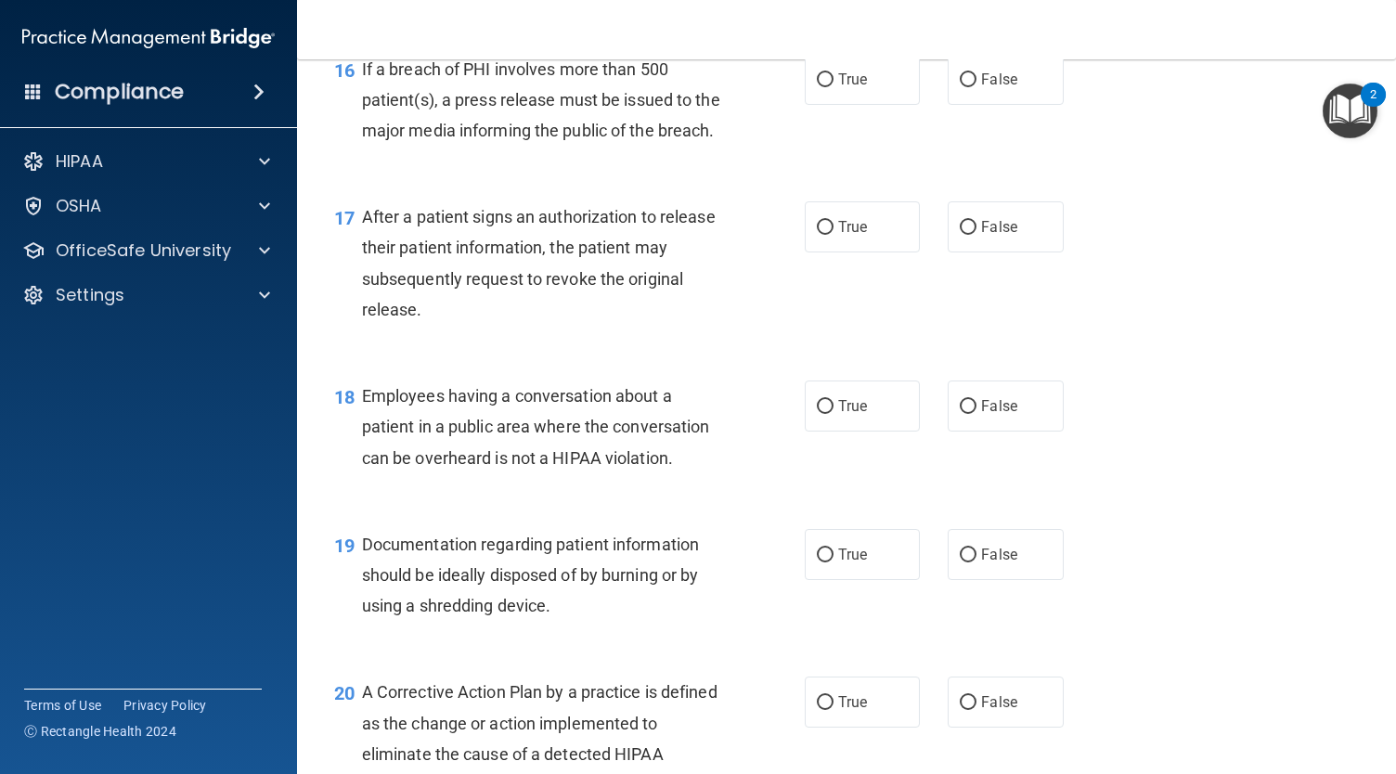
scroll to position [2506, 0]
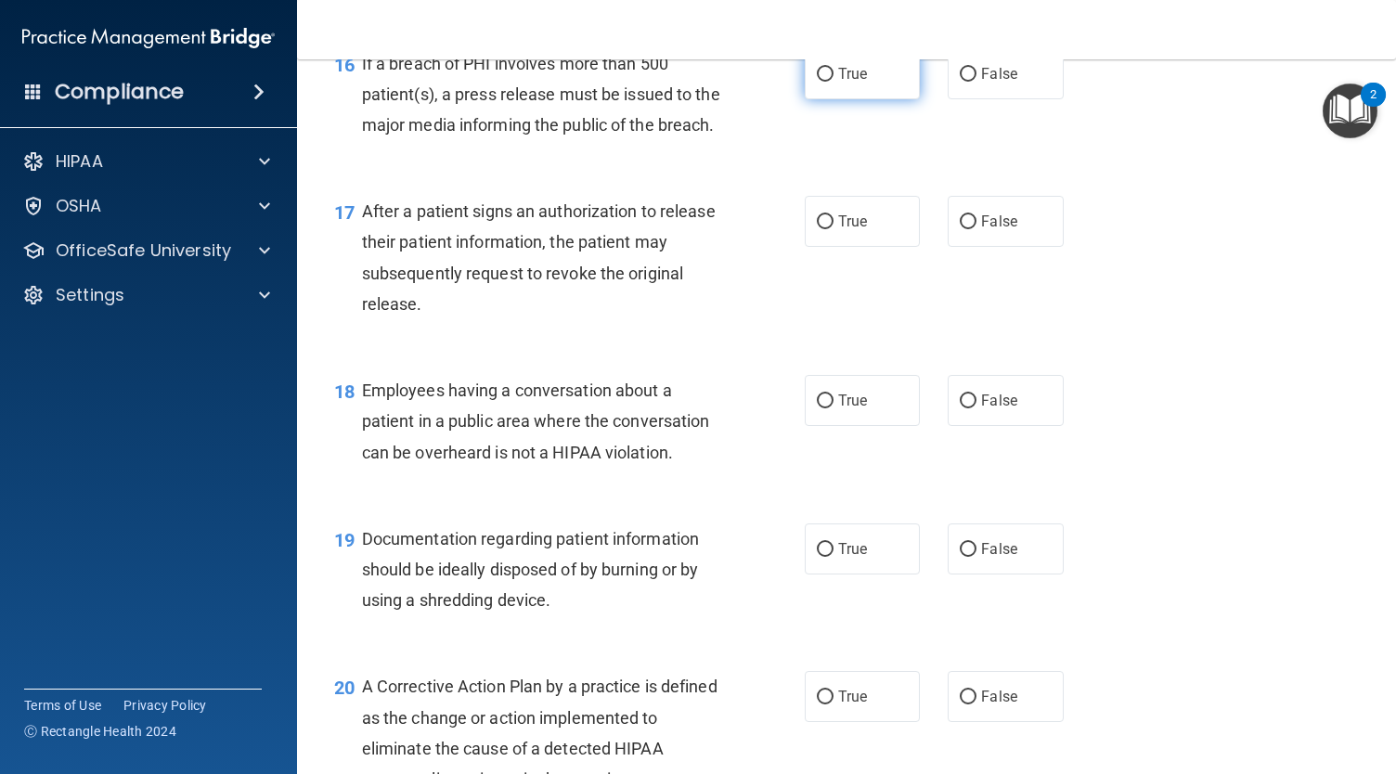
click at [874, 87] on label "True" at bounding box center [862, 73] width 115 height 51
click at [833, 82] on input "True" at bounding box center [825, 75] width 17 height 14
radio input "true"
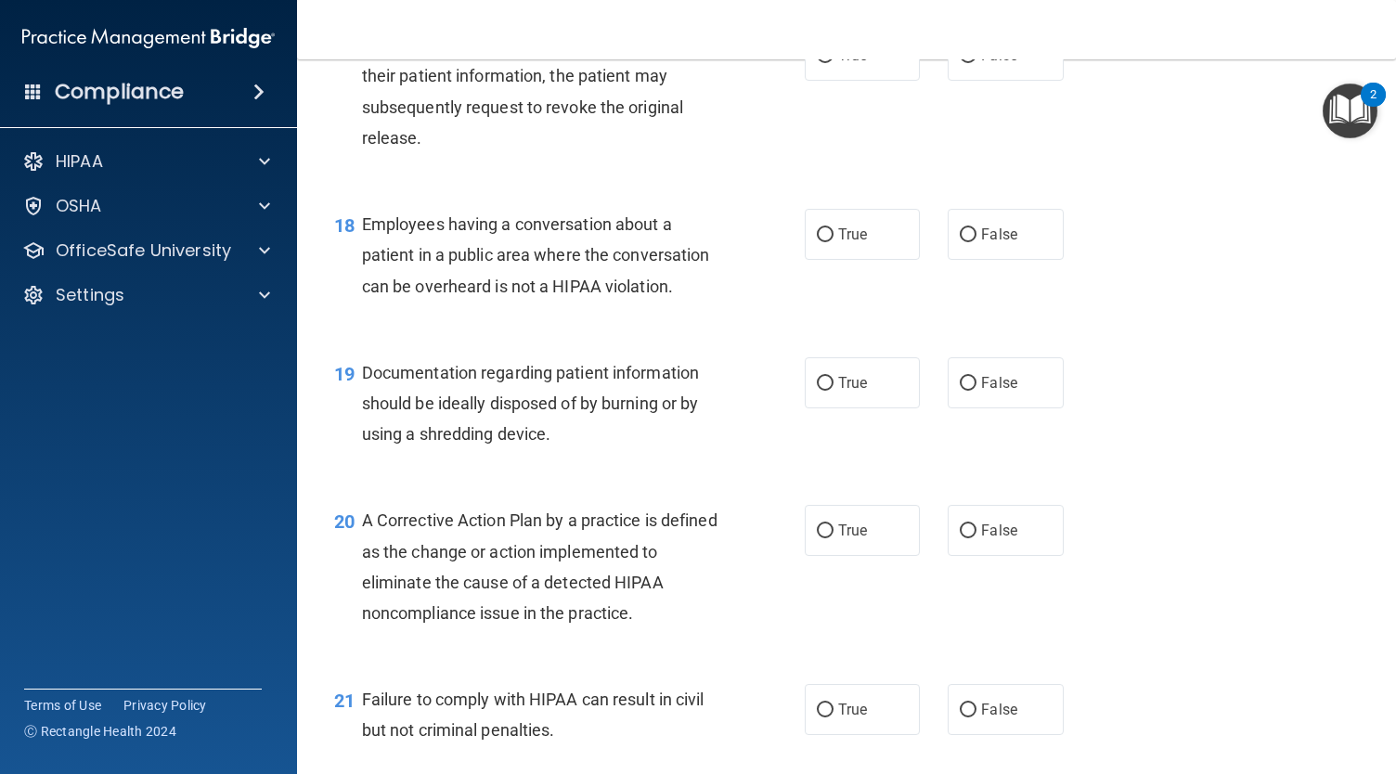
scroll to position [2696, 0]
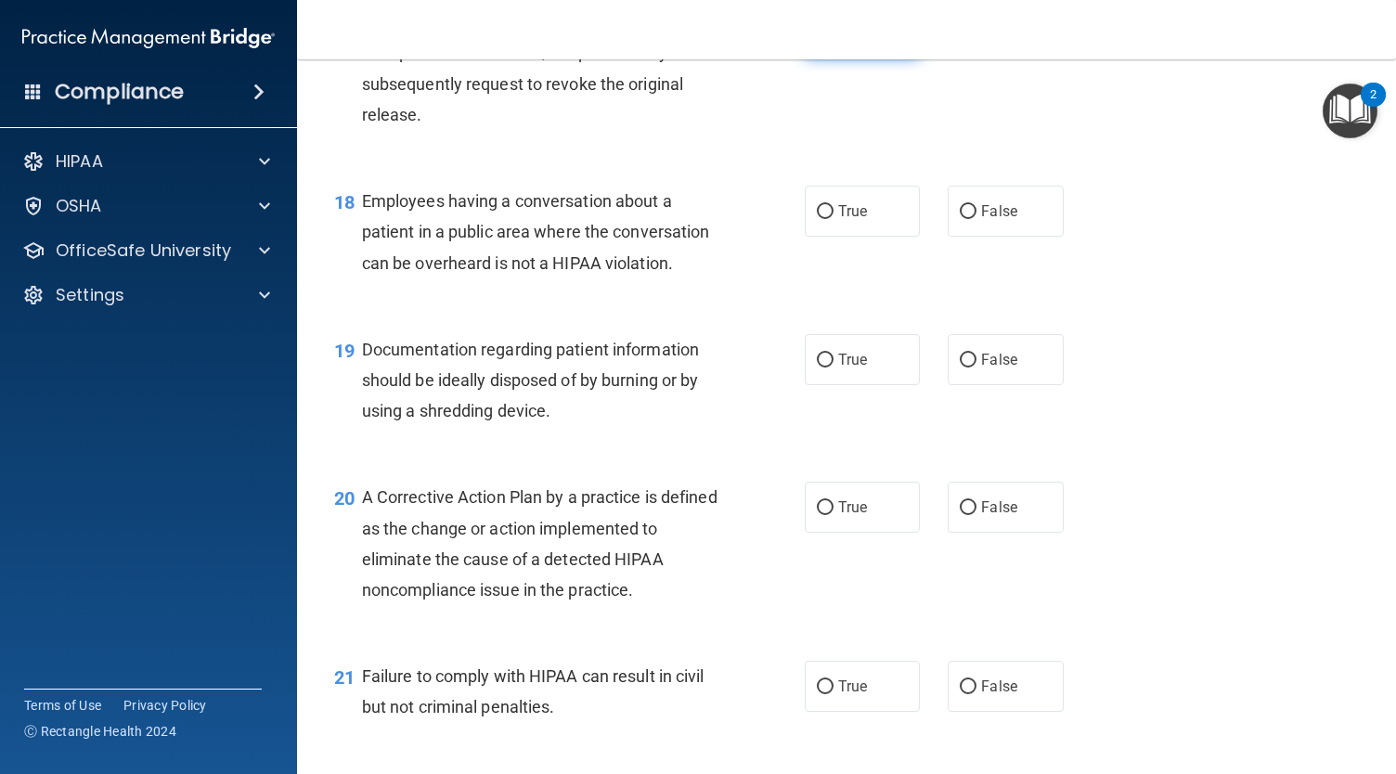
click at [874, 58] on label "True" at bounding box center [862, 31] width 115 height 51
click at [833, 40] on input "True" at bounding box center [825, 33] width 17 height 14
radio input "true"
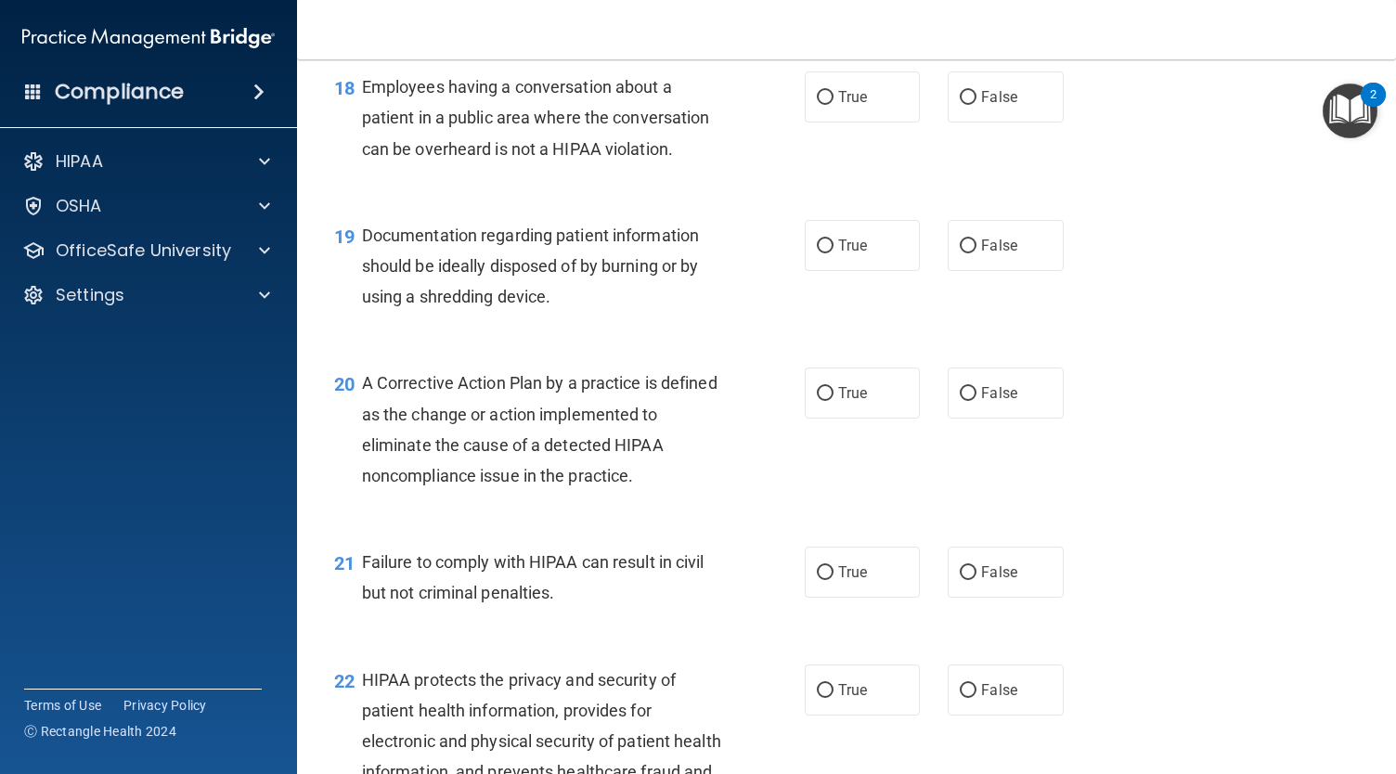
scroll to position [2817, 0]
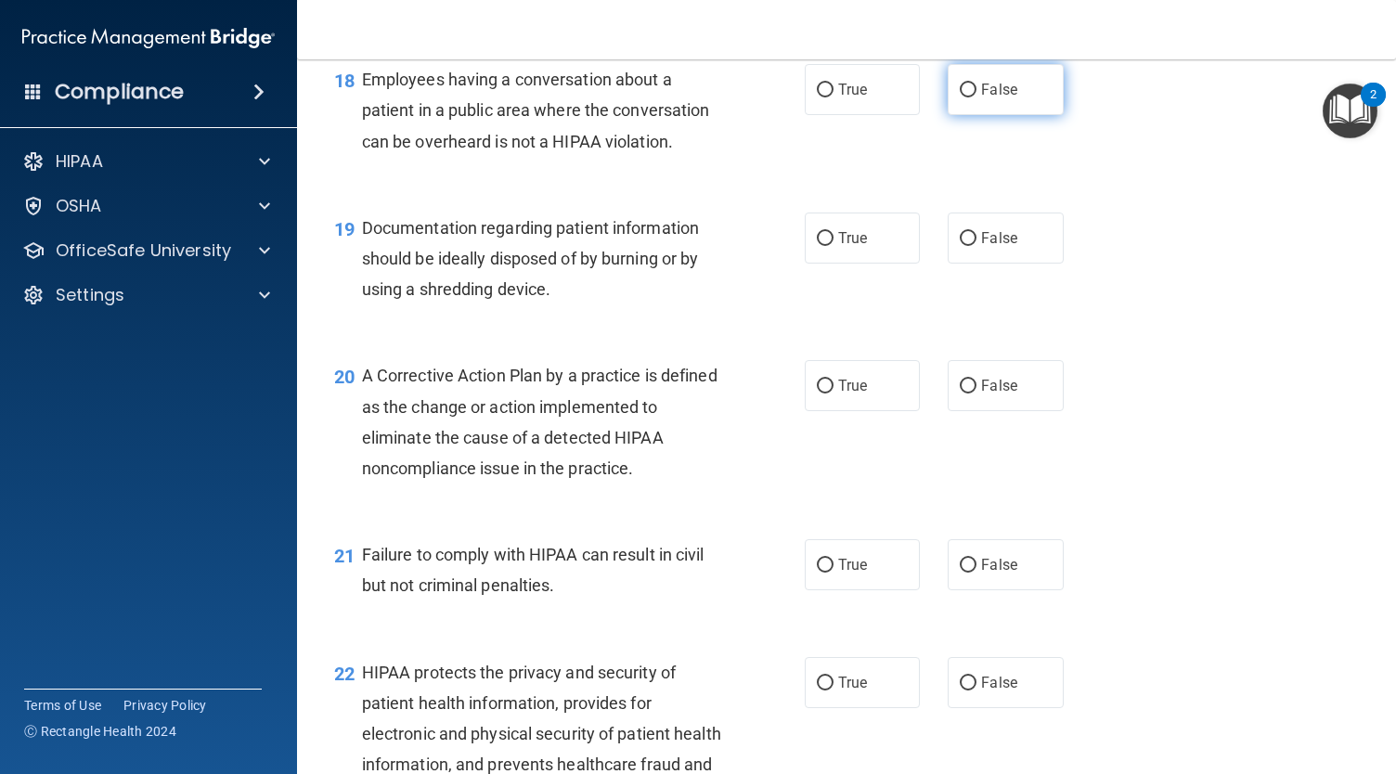
click at [986, 115] on label "False" at bounding box center [1004, 89] width 115 height 51
click at [976, 97] on input "False" at bounding box center [968, 91] width 17 height 14
radio input "true"
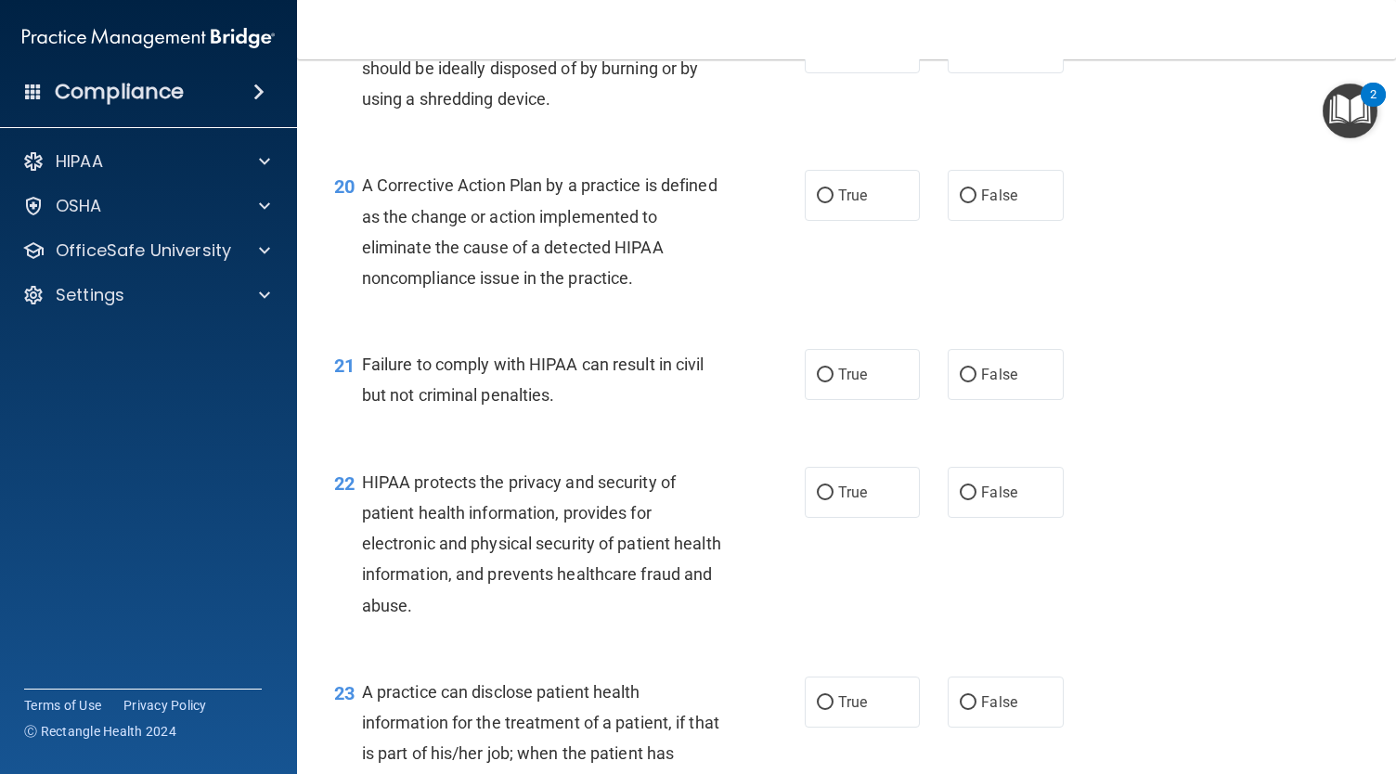
scroll to position [3008, 0]
click at [844, 72] on label "True" at bounding box center [862, 46] width 115 height 51
click at [833, 55] on input "True" at bounding box center [825, 48] width 17 height 14
radio input "true"
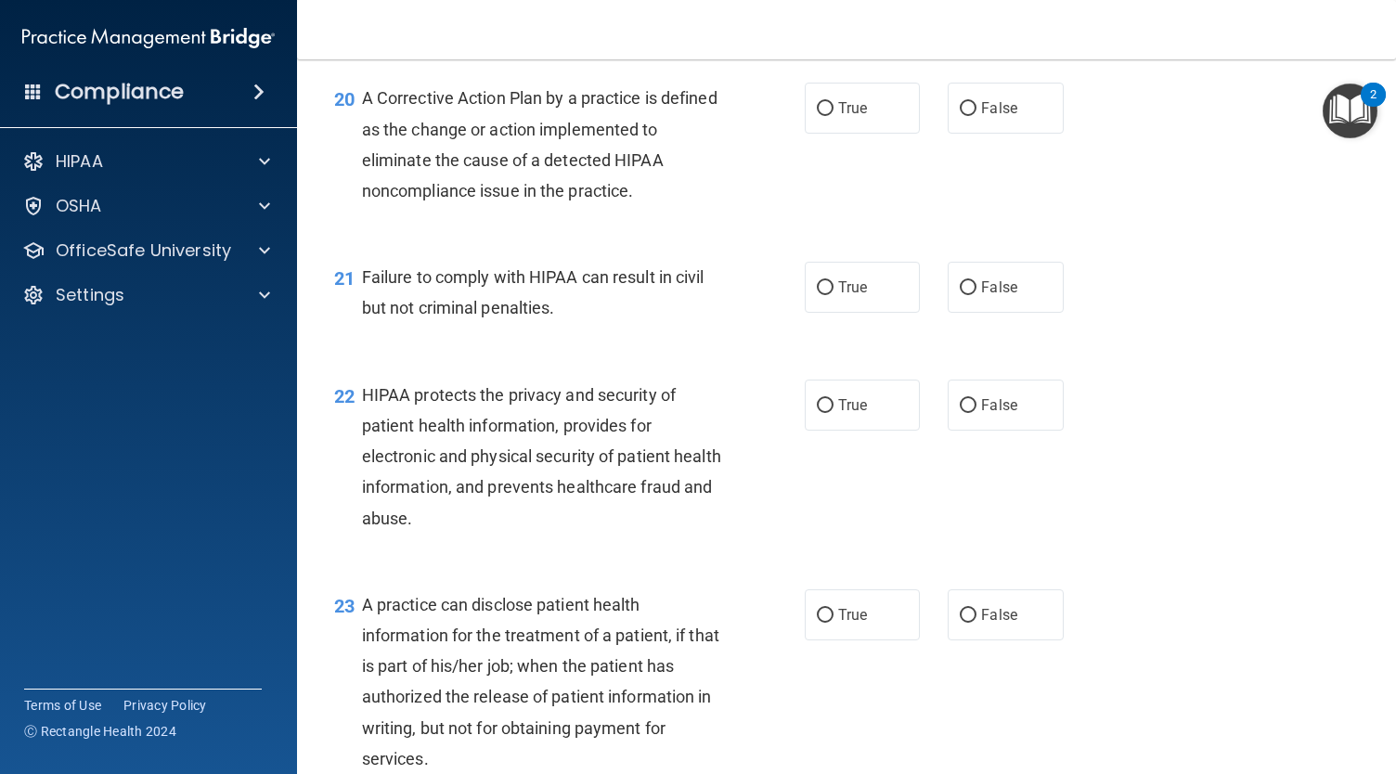
scroll to position [3107, 0]
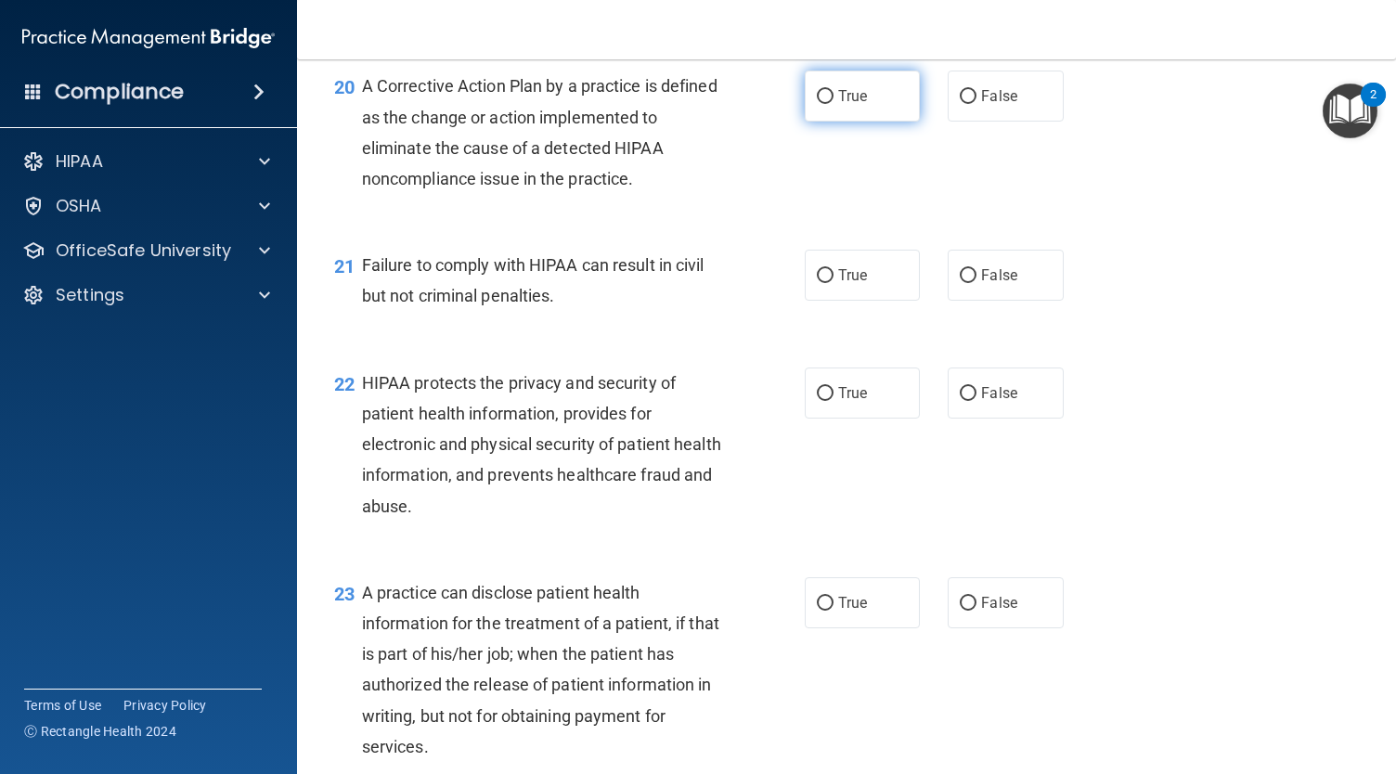
click at [848, 122] on label "True" at bounding box center [862, 96] width 115 height 51
click at [833, 104] on input "True" at bounding box center [825, 97] width 17 height 14
radio input "true"
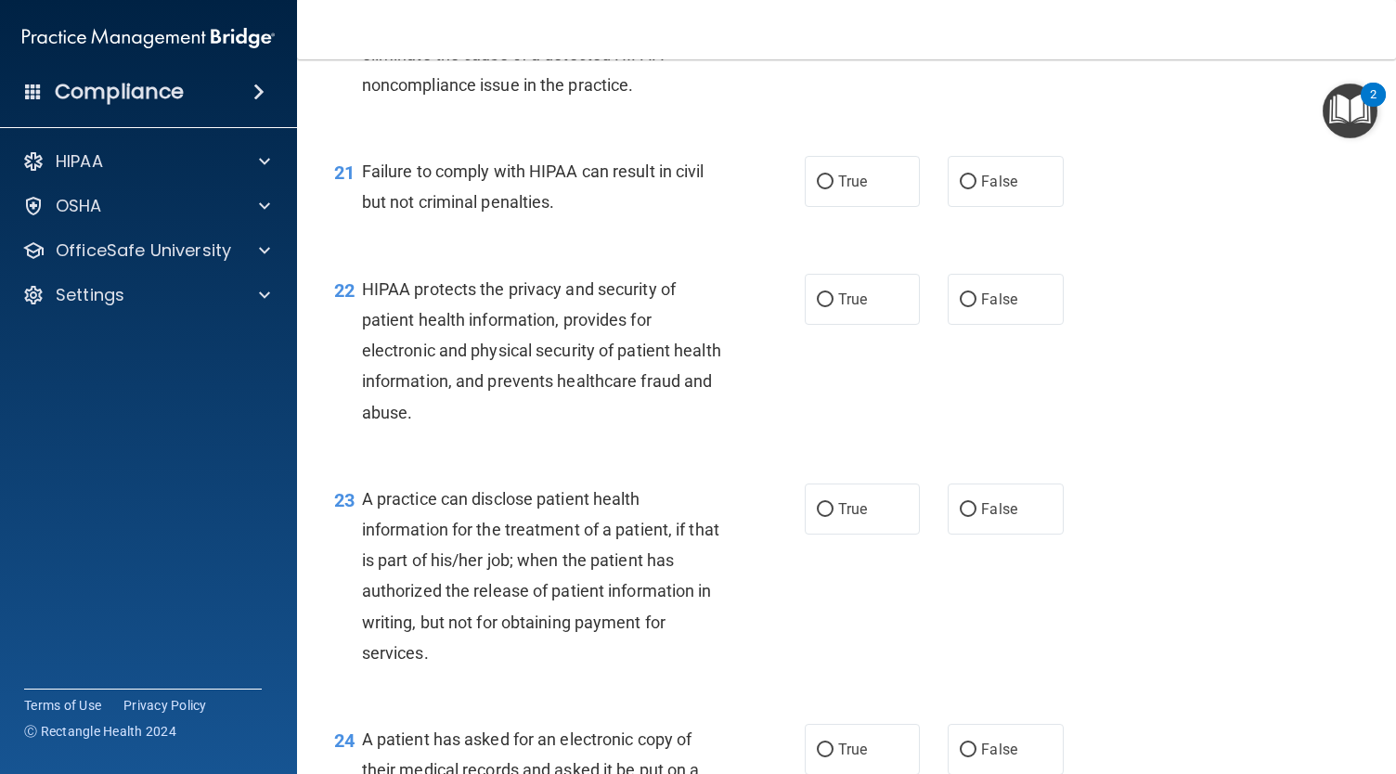
scroll to position [3355, 0]
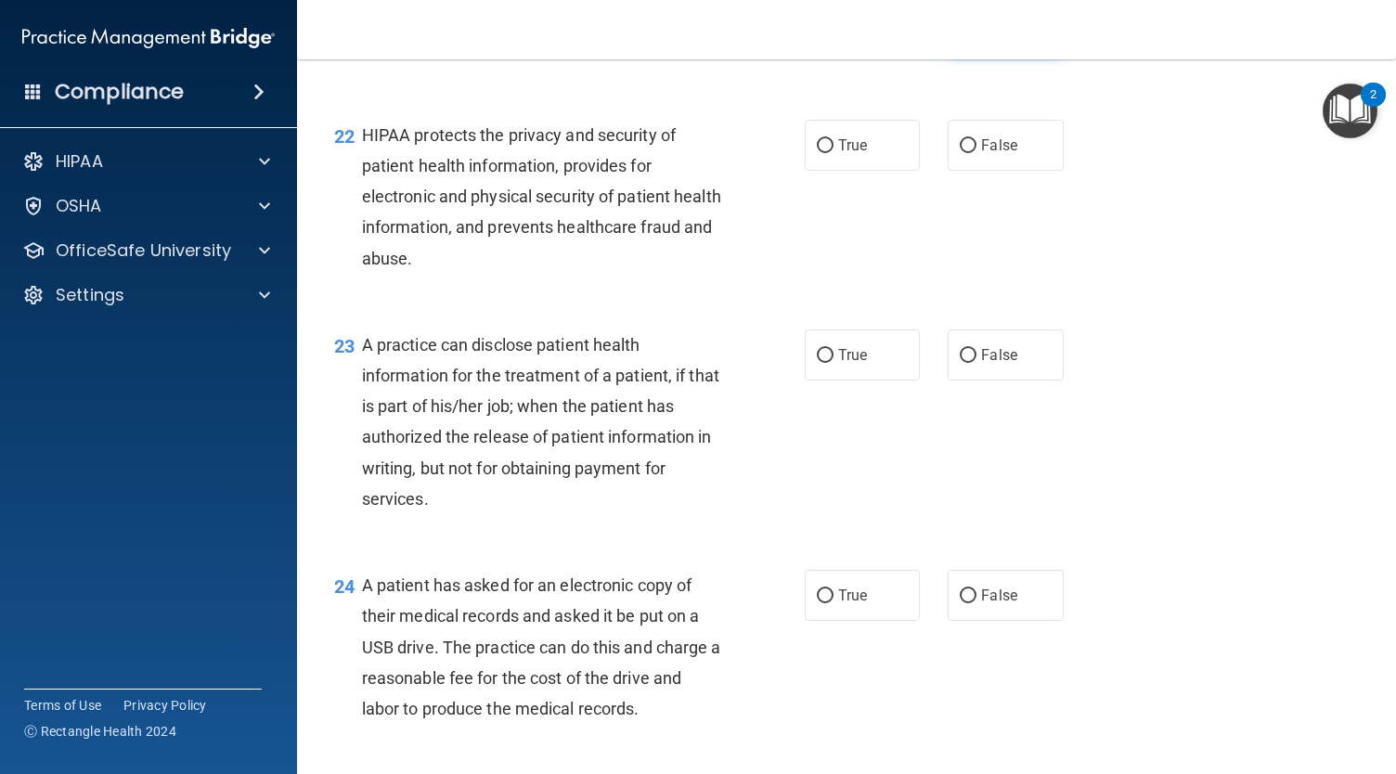
click at [981, 36] on span "False" at bounding box center [999, 28] width 36 height 18
click at [976, 35] on input "False" at bounding box center [968, 28] width 17 height 14
radio input "true"
click at [828, 171] on label "True" at bounding box center [862, 145] width 115 height 51
click at [828, 153] on input "True" at bounding box center [825, 146] width 17 height 14
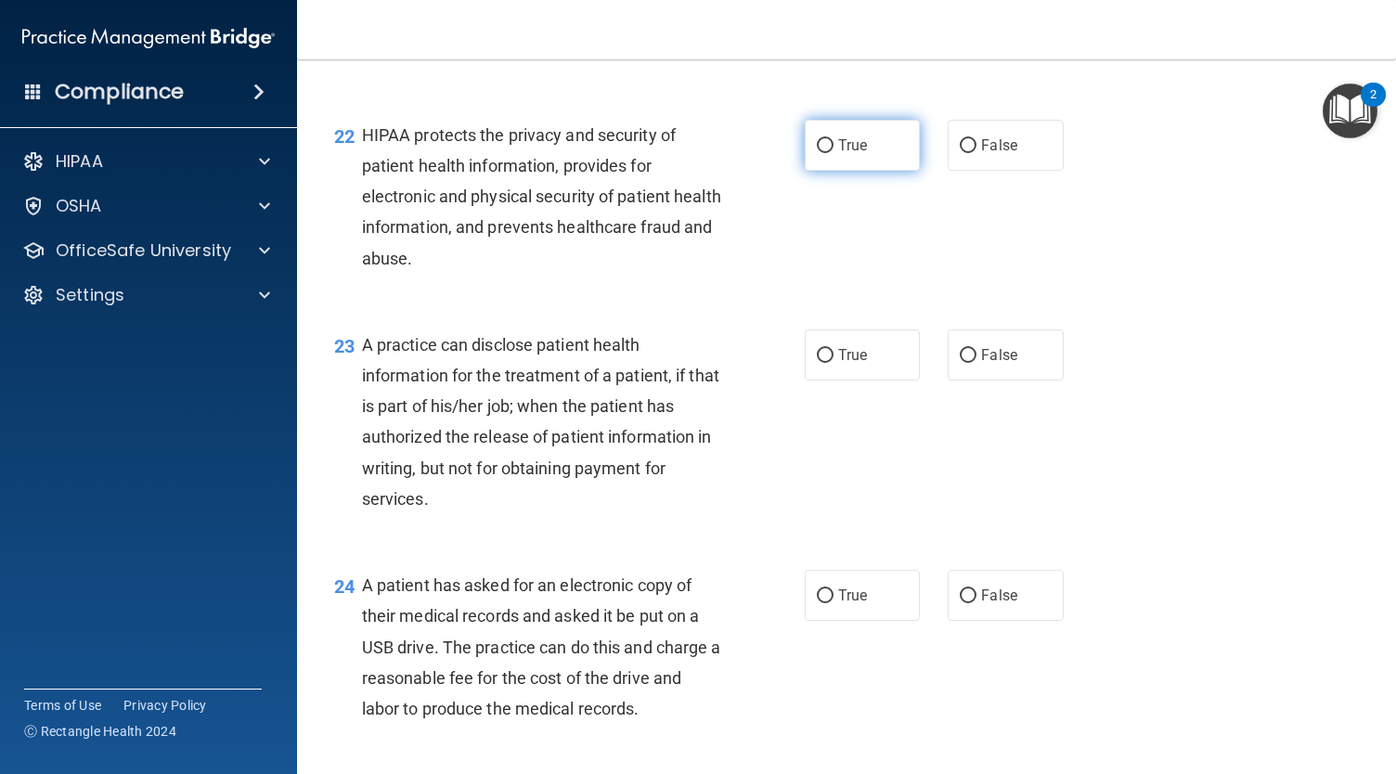
radio input "true"
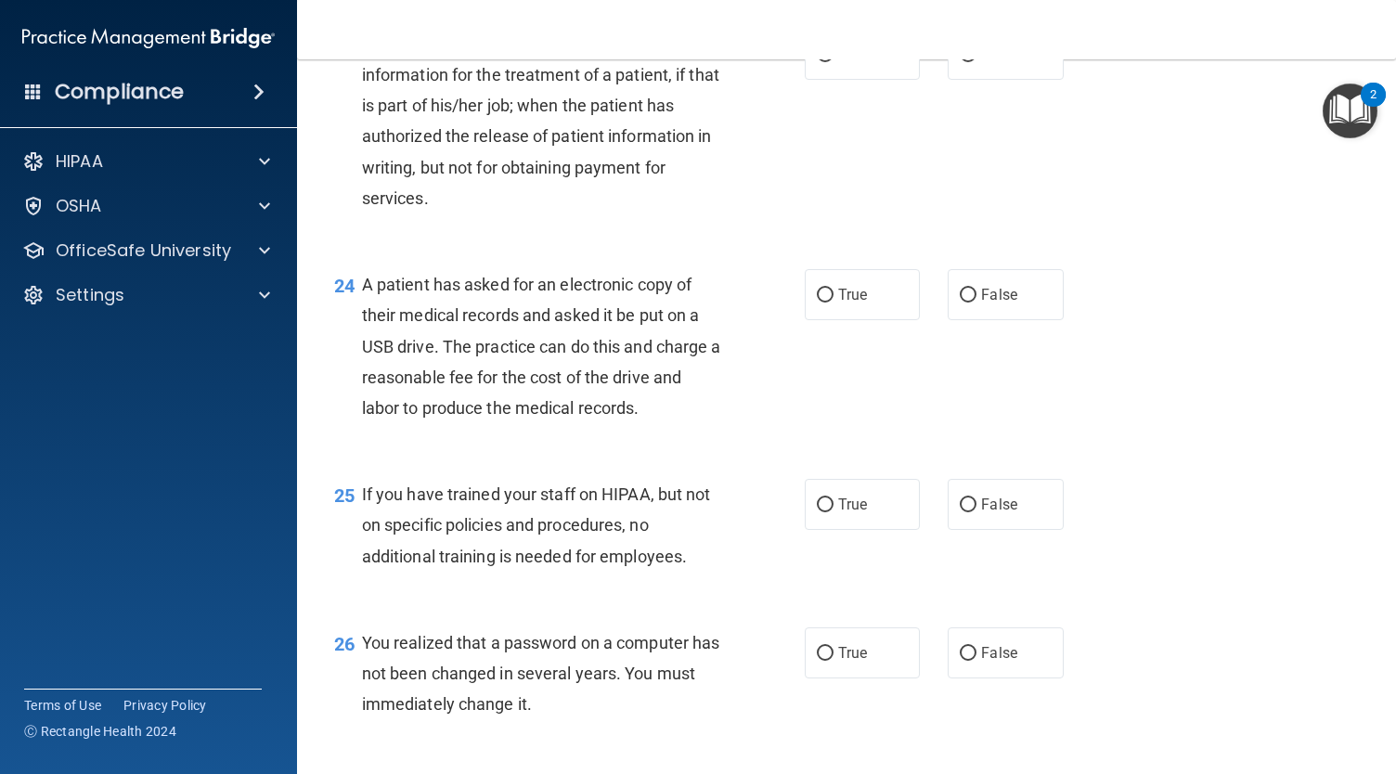
scroll to position [3659, 0]
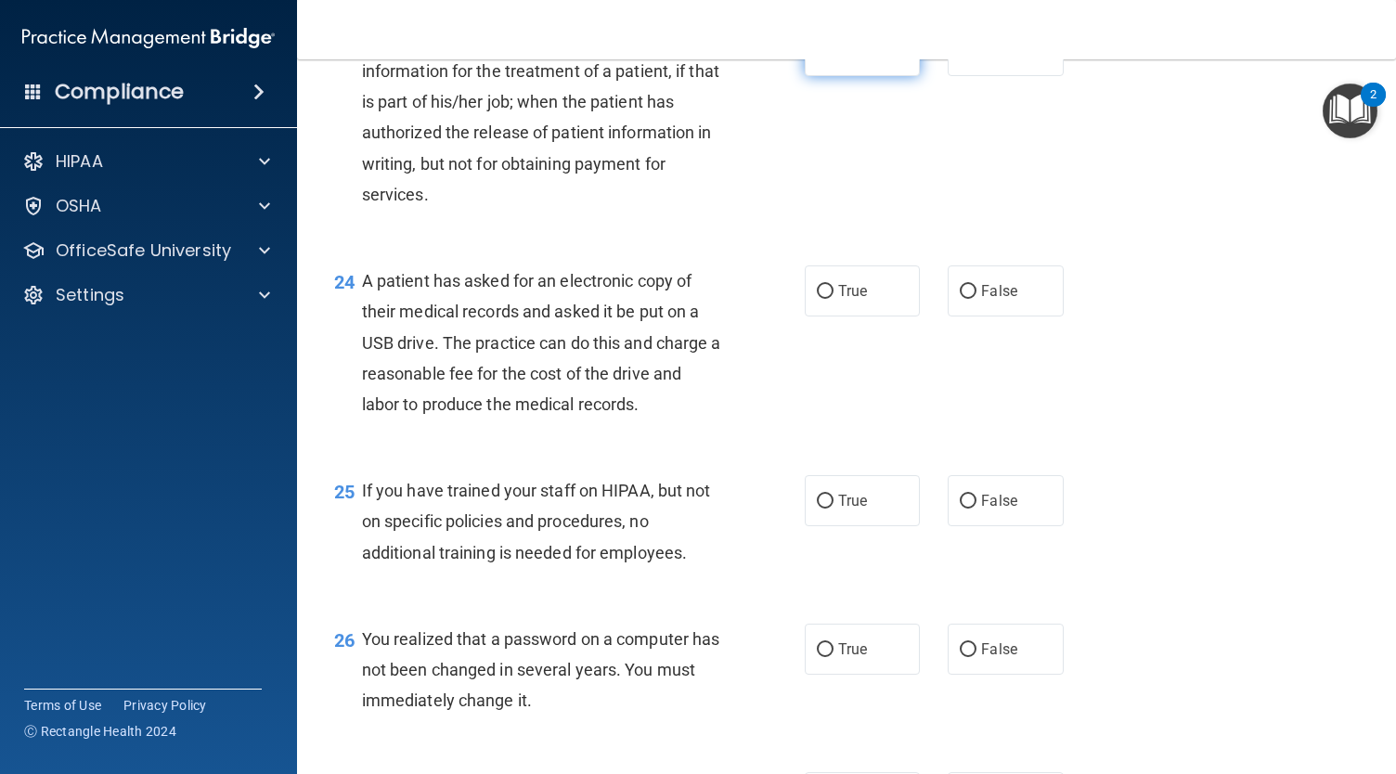
click at [849, 76] on label "True" at bounding box center [862, 50] width 115 height 51
click at [833, 58] on input "True" at bounding box center [825, 52] width 17 height 14
radio input "true"
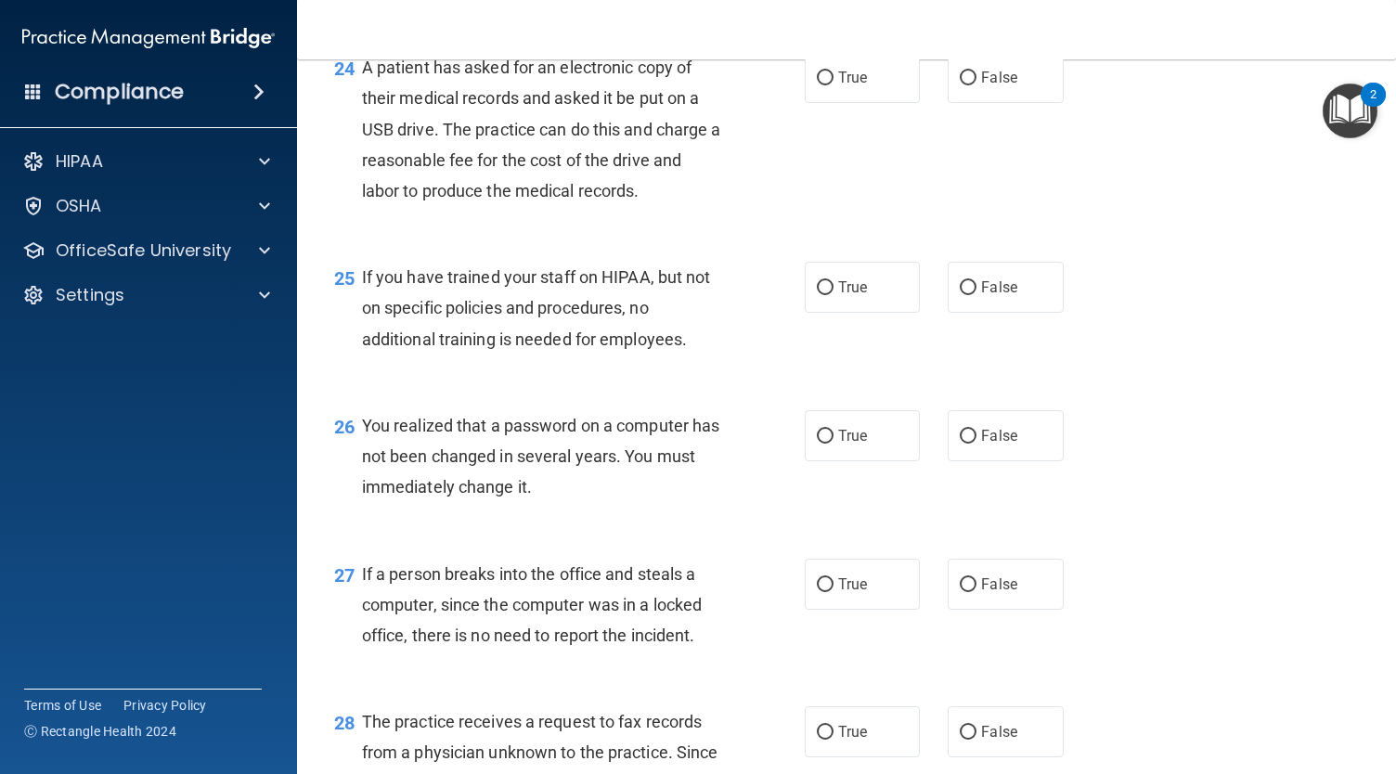
scroll to position [3922, 0]
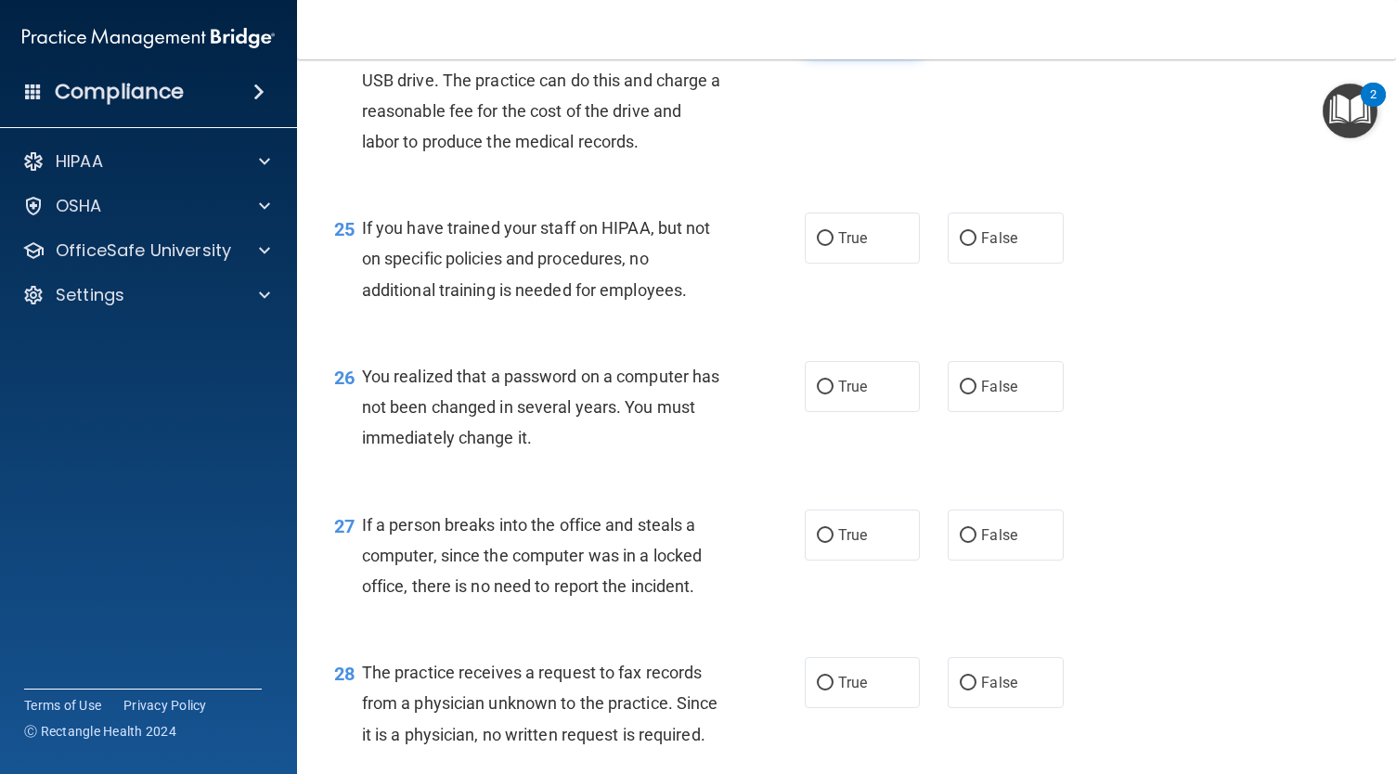
click at [839, 54] on label "True" at bounding box center [862, 28] width 115 height 51
click at [833, 36] on input "True" at bounding box center [825, 29] width 17 height 14
radio input "true"
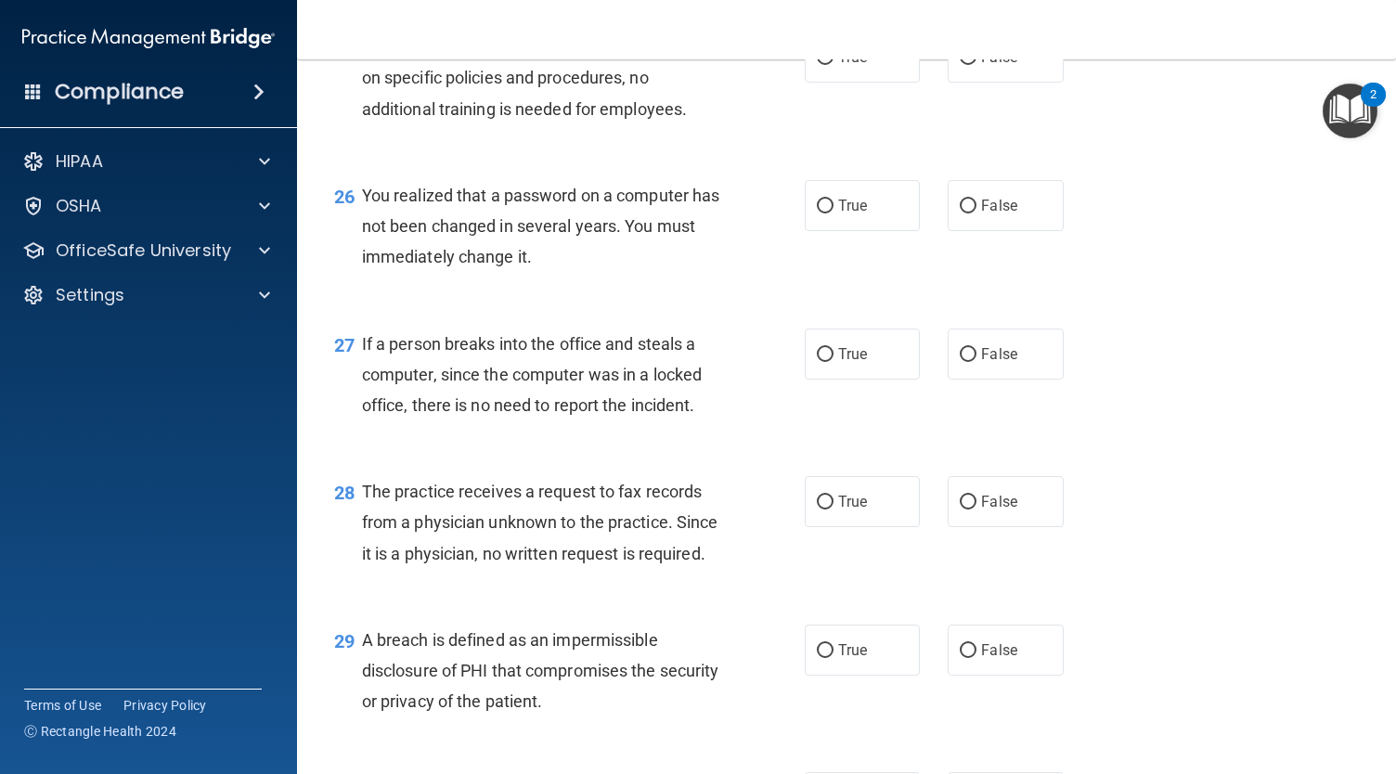
scroll to position [4103, 0]
click at [984, 65] on span "False" at bounding box center [999, 56] width 36 height 18
click at [976, 64] on input "False" at bounding box center [968, 57] width 17 height 14
radio input "true"
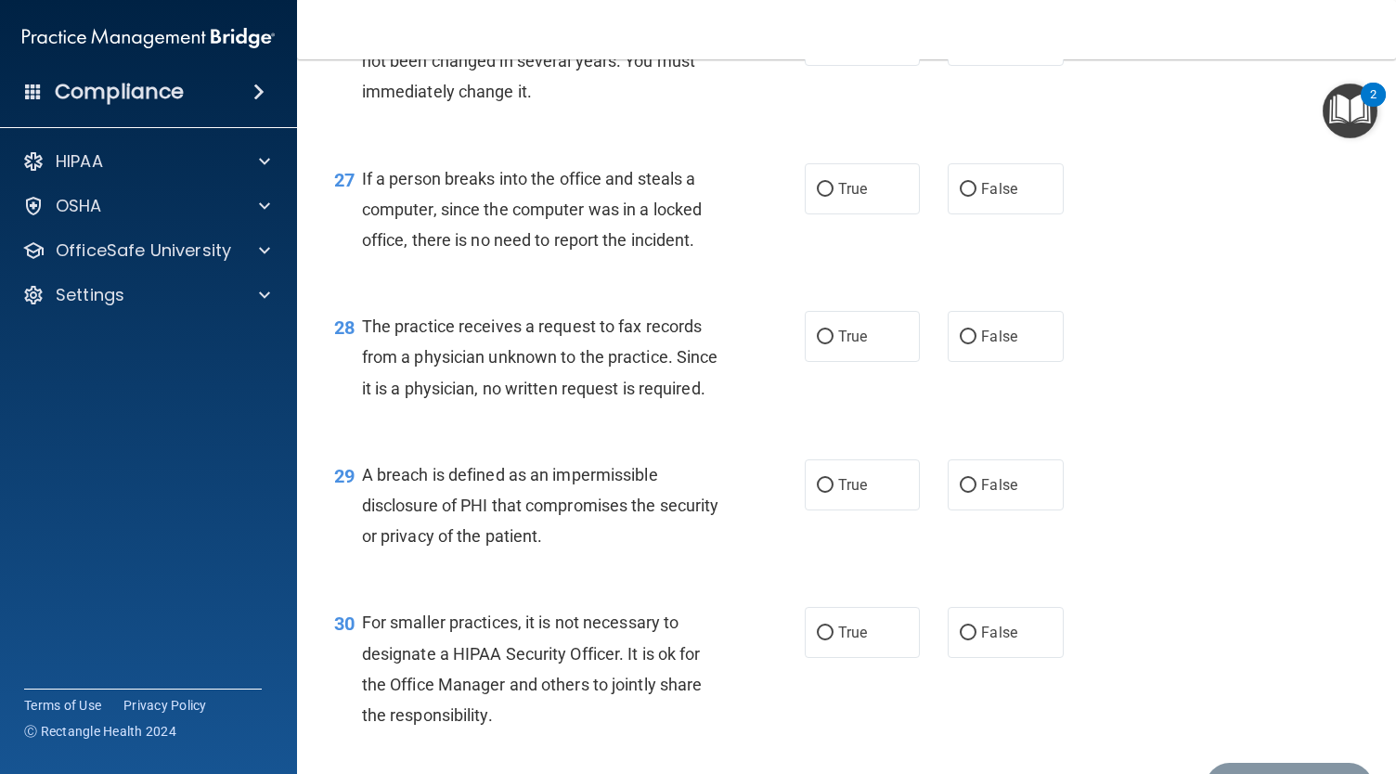
scroll to position [4270, 0]
click at [842, 47] on span "True" at bounding box center [852, 39] width 29 height 18
click at [833, 46] on input "True" at bounding box center [825, 39] width 17 height 14
radio input "true"
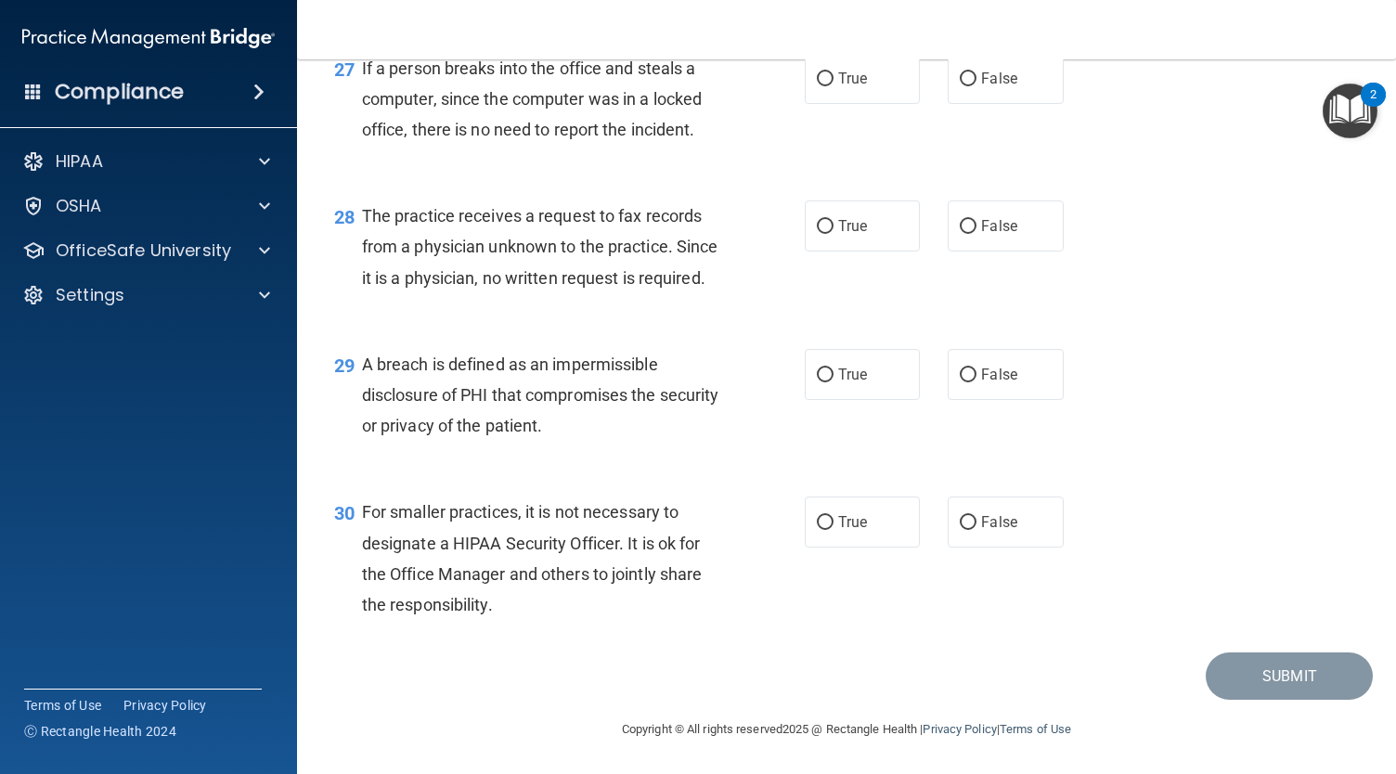
scroll to position [4394, 0]
click at [997, 87] on span "False" at bounding box center [999, 79] width 36 height 18
click at [976, 86] on input "False" at bounding box center [968, 79] width 17 height 14
radio input "true"
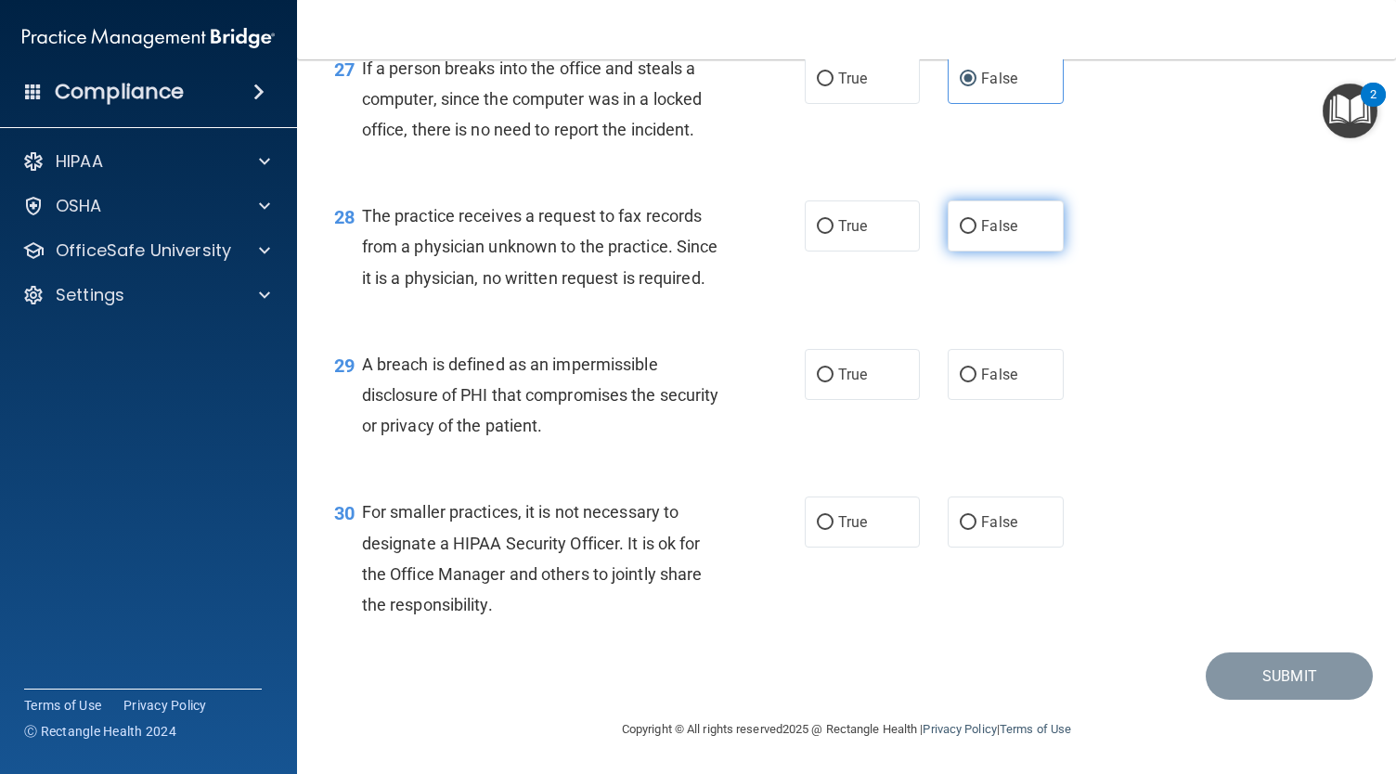
click at [981, 217] on span "False" at bounding box center [999, 226] width 36 height 18
click at [976, 220] on input "False" at bounding box center [968, 227] width 17 height 14
radio input "true"
click at [873, 387] on label "True" at bounding box center [862, 374] width 115 height 51
click at [833, 382] on input "True" at bounding box center [825, 375] width 17 height 14
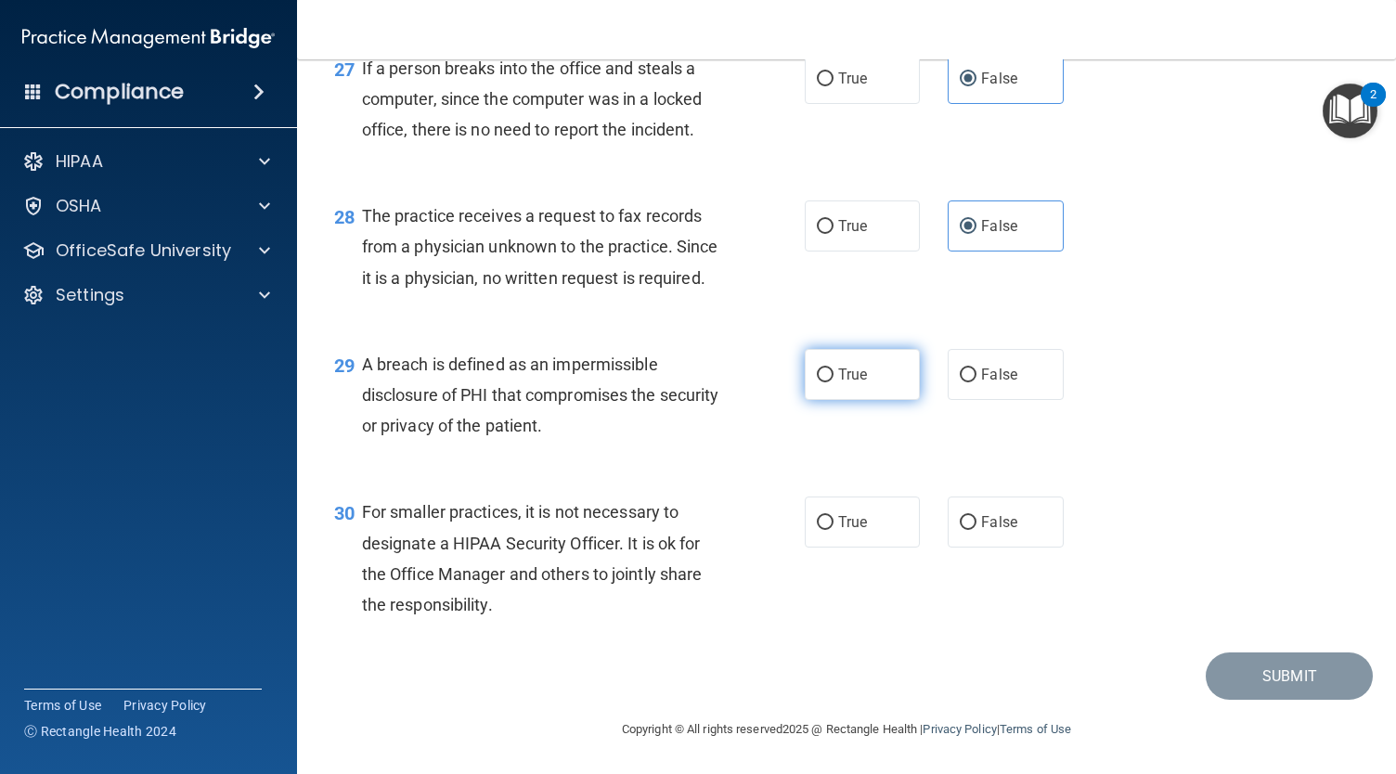
radio input "true"
click at [861, 507] on label "True" at bounding box center [862, 521] width 115 height 51
click at [833, 516] on input "True" at bounding box center [825, 523] width 17 height 14
radio input "true"
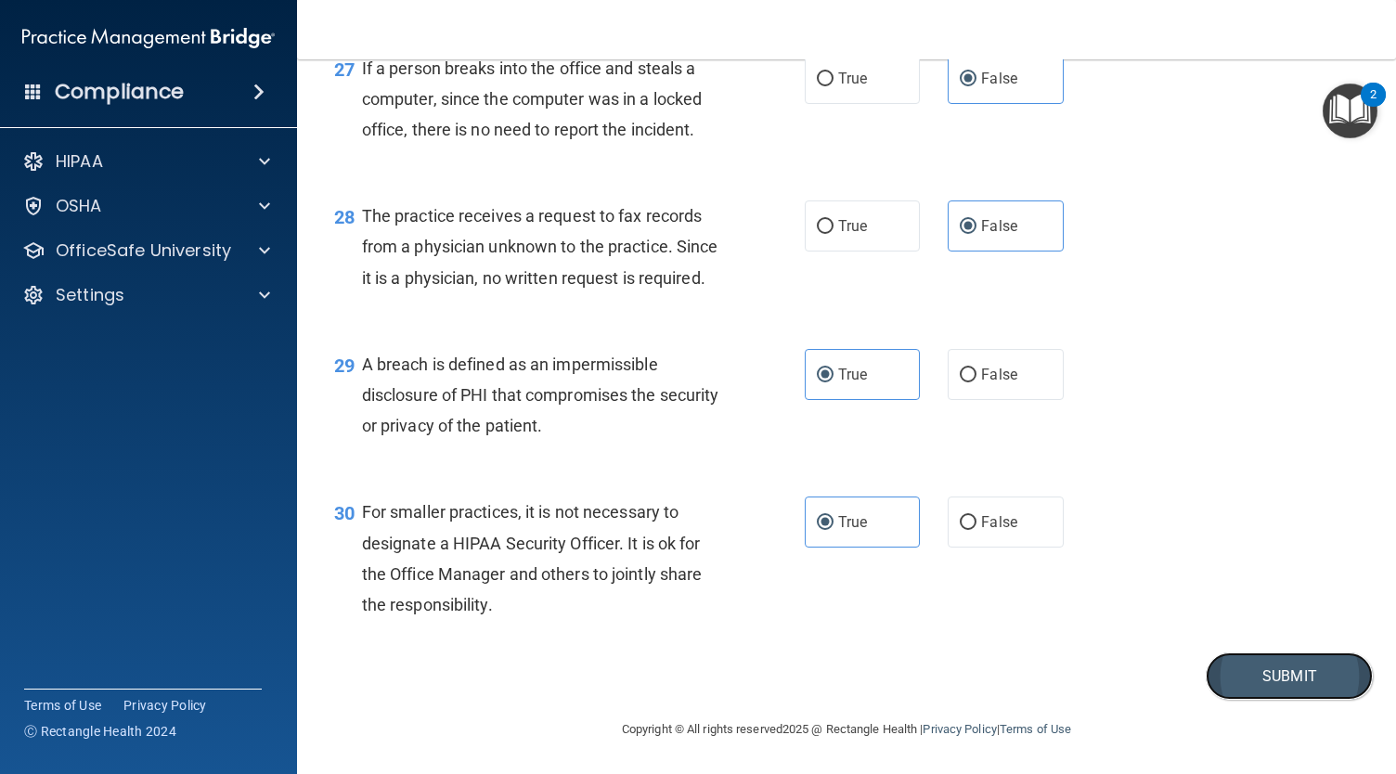
click at [1305, 669] on button "Submit" at bounding box center [1288, 675] width 167 height 47
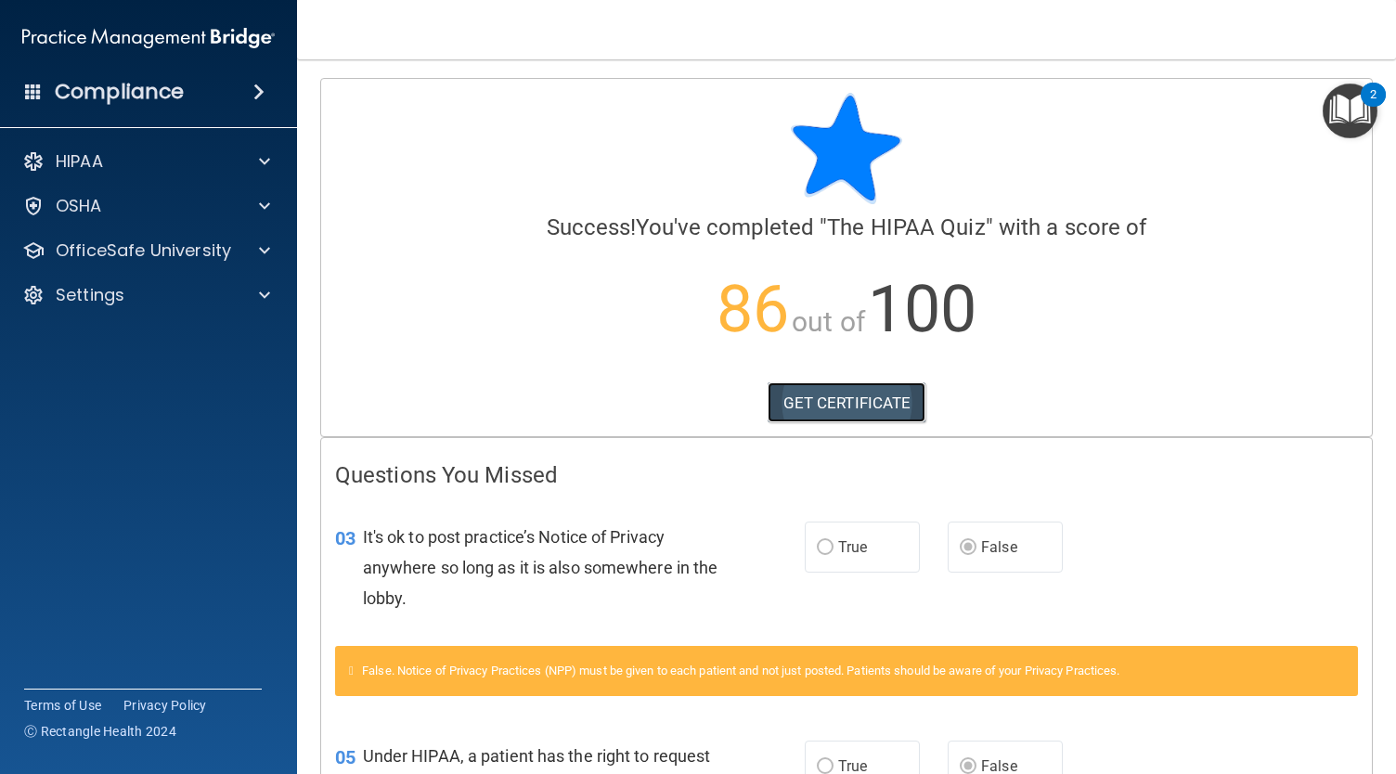
click at [841, 394] on link "GET CERTIFICATE" at bounding box center [846, 402] width 159 height 41
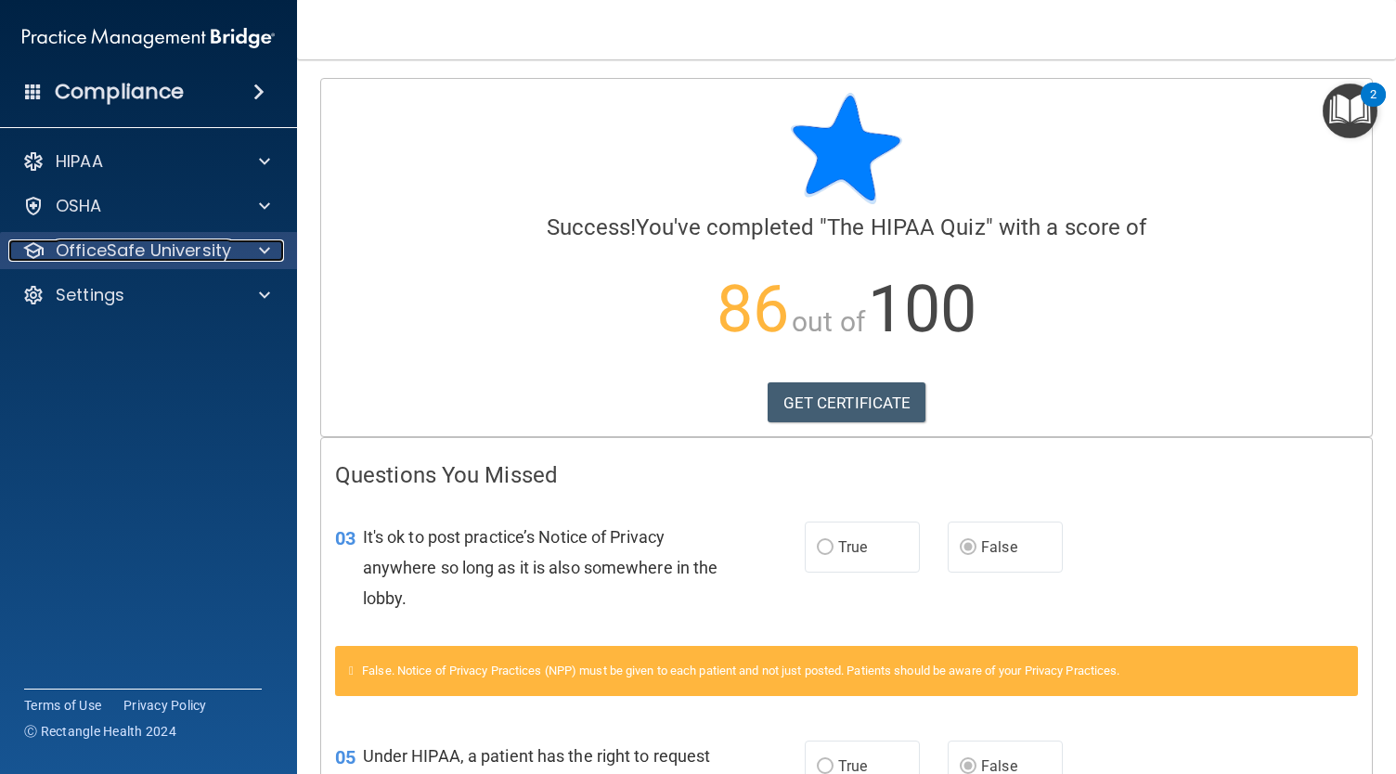
click at [214, 243] on p "OfficeSafe University" at bounding box center [143, 250] width 175 height 22
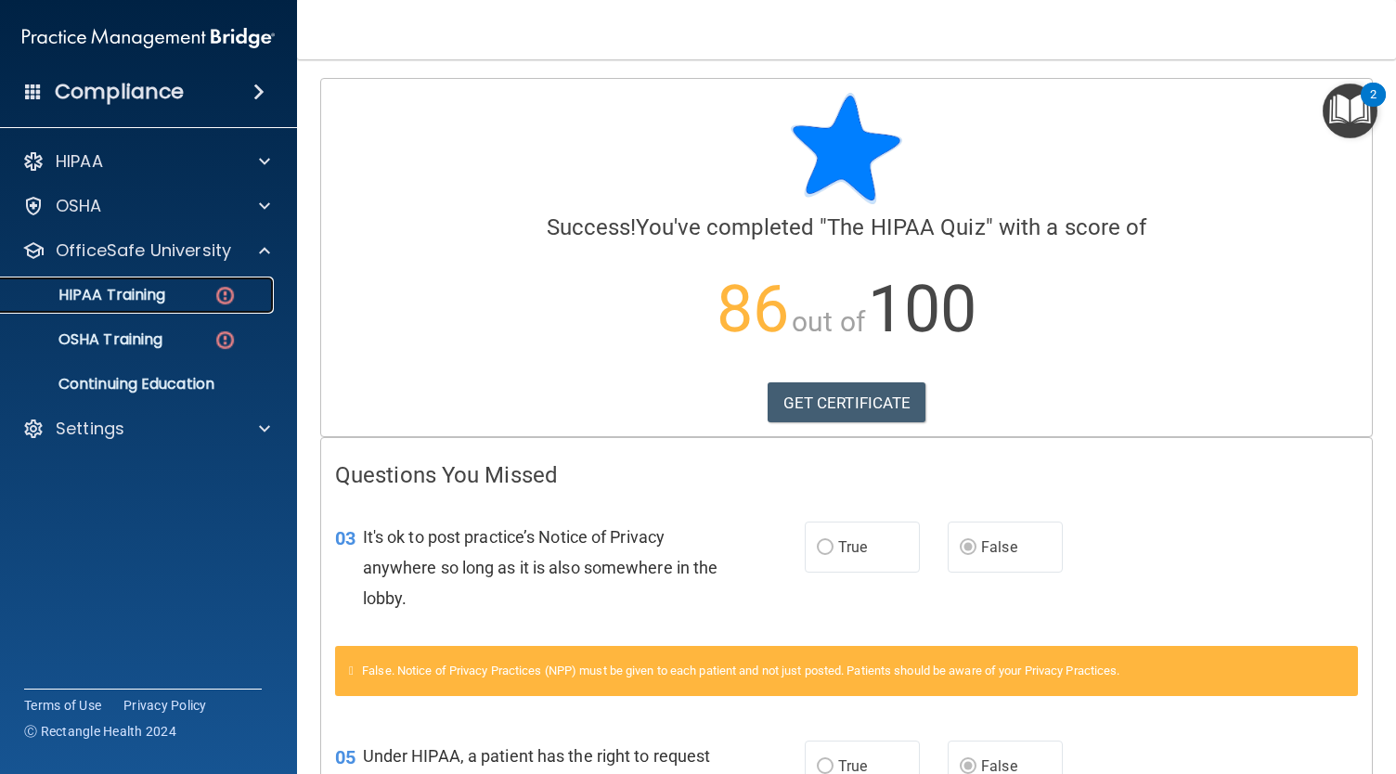
click at [204, 307] on link "HIPAA Training" at bounding box center [127, 295] width 292 height 37
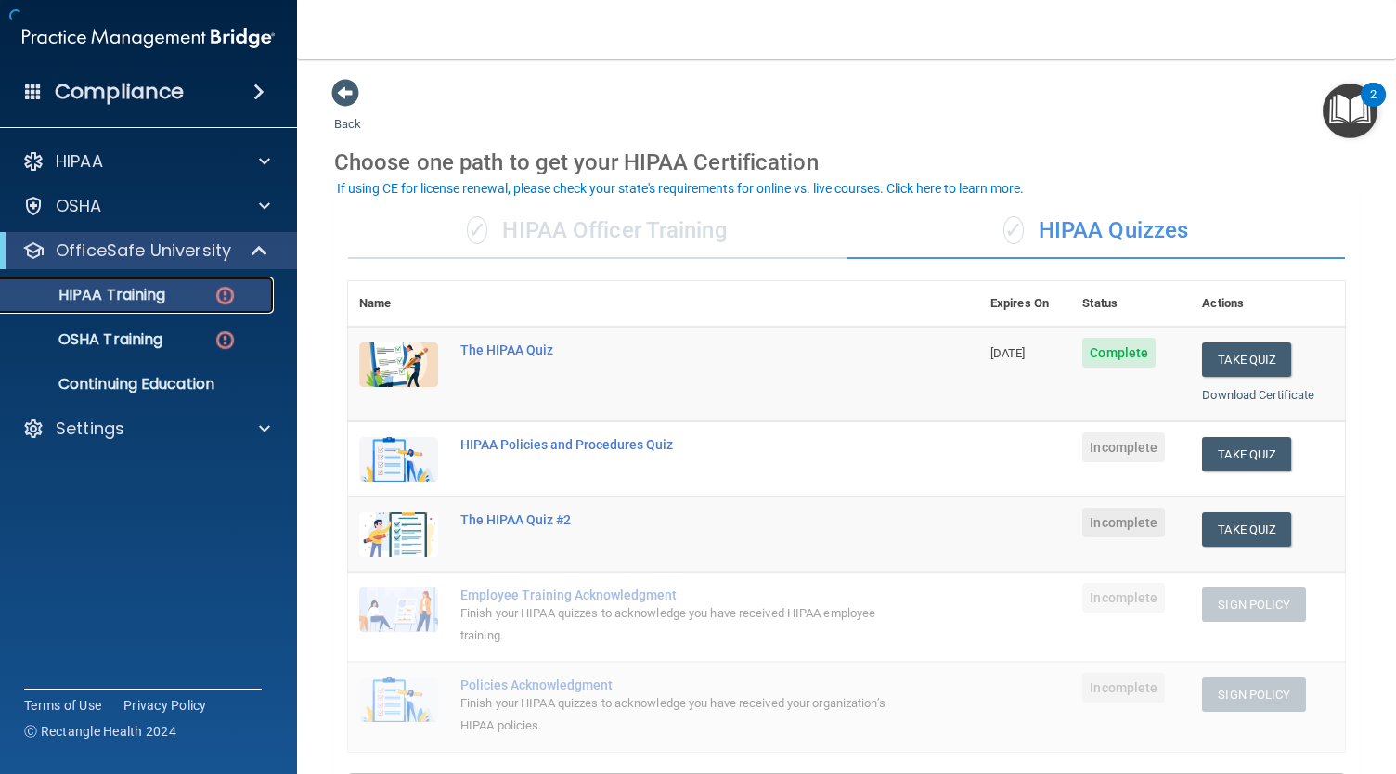
click at [204, 307] on link "HIPAA Training" at bounding box center [127, 295] width 292 height 37
click at [1239, 457] on button "Take Quiz" at bounding box center [1246, 454] width 89 height 34
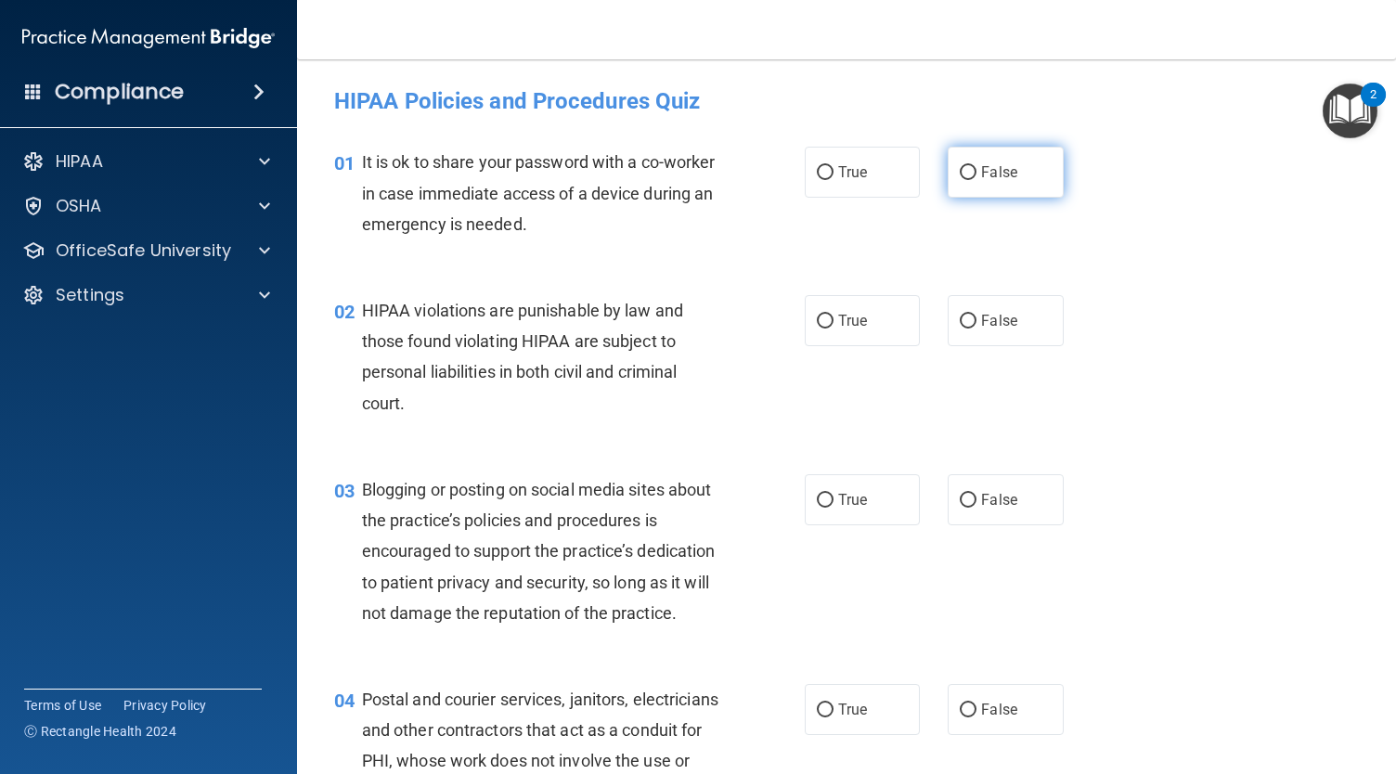
click at [981, 180] on span "False" at bounding box center [999, 172] width 36 height 18
click at [972, 180] on input "False" at bounding box center [968, 173] width 17 height 14
radio input "true"
click at [858, 303] on label "True" at bounding box center [862, 320] width 115 height 51
click at [833, 315] on input "True" at bounding box center [825, 322] width 17 height 14
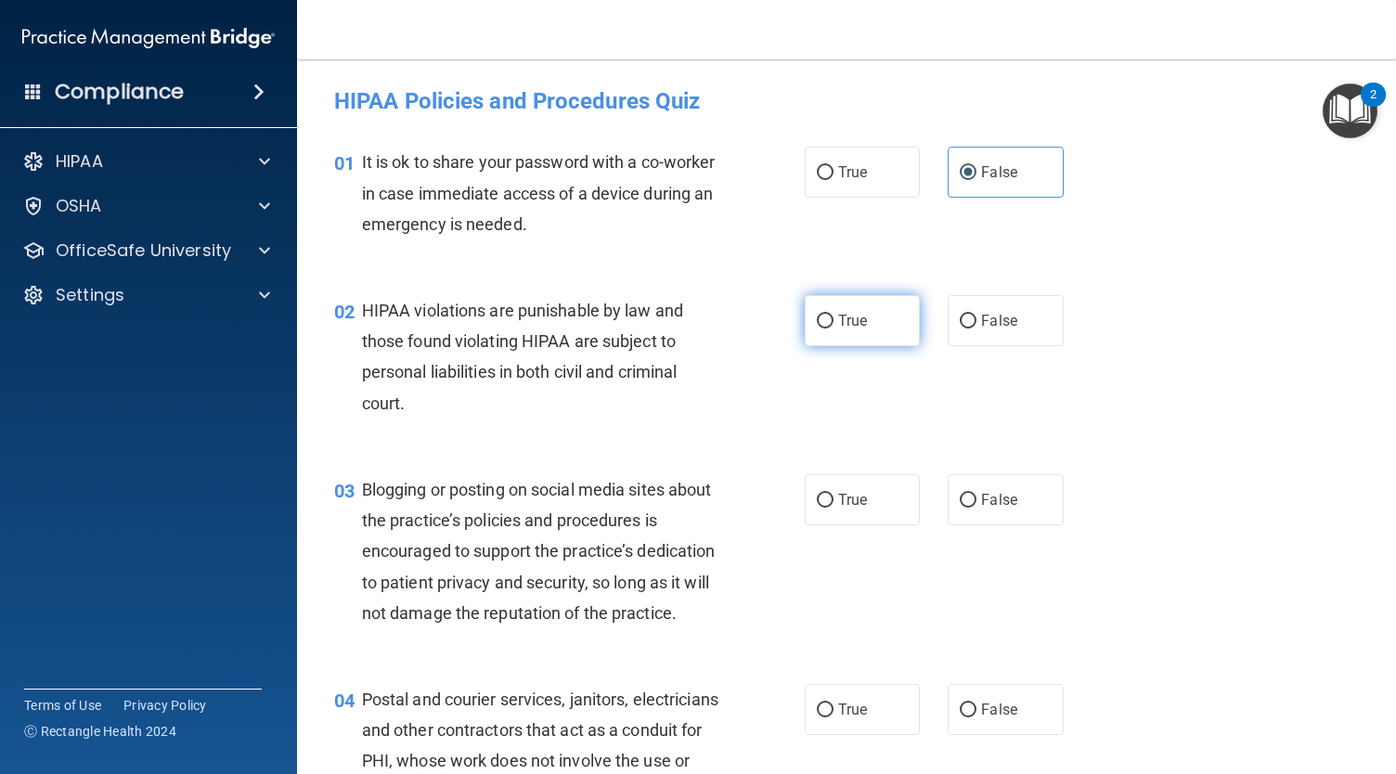
radio input "true"
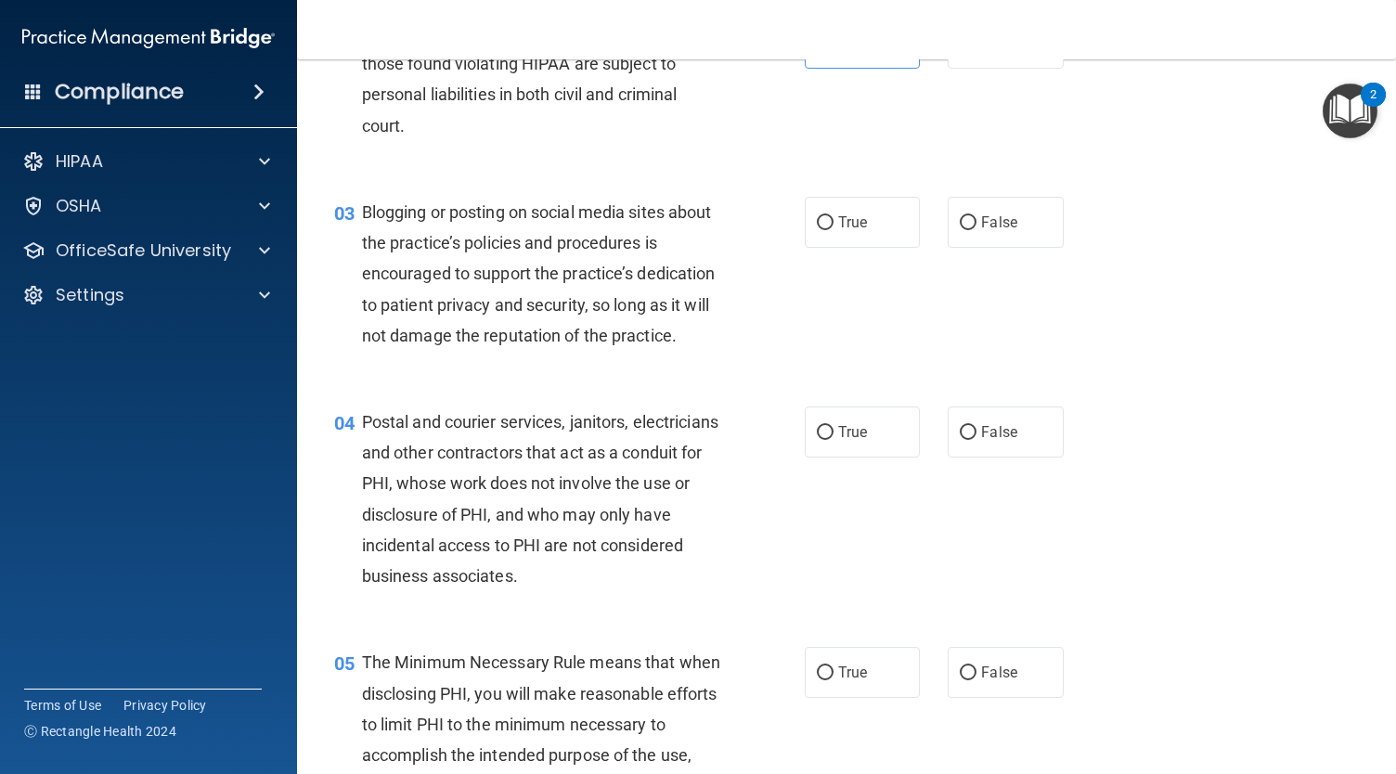
scroll to position [301, 0]
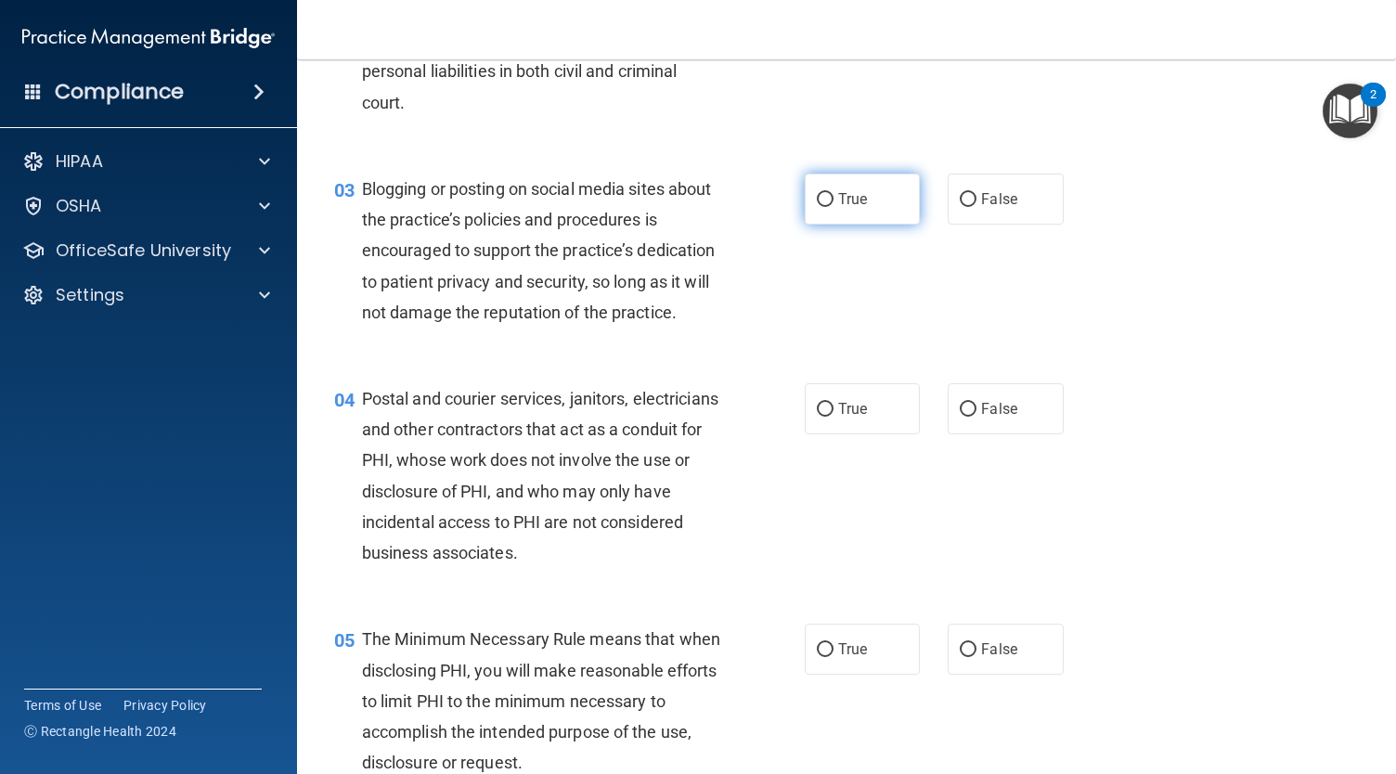
click at [838, 202] on span "True" at bounding box center [852, 199] width 29 height 18
click at [831, 202] on input "True" at bounding box center [825, 200] width 17 height 14
radio input "true"
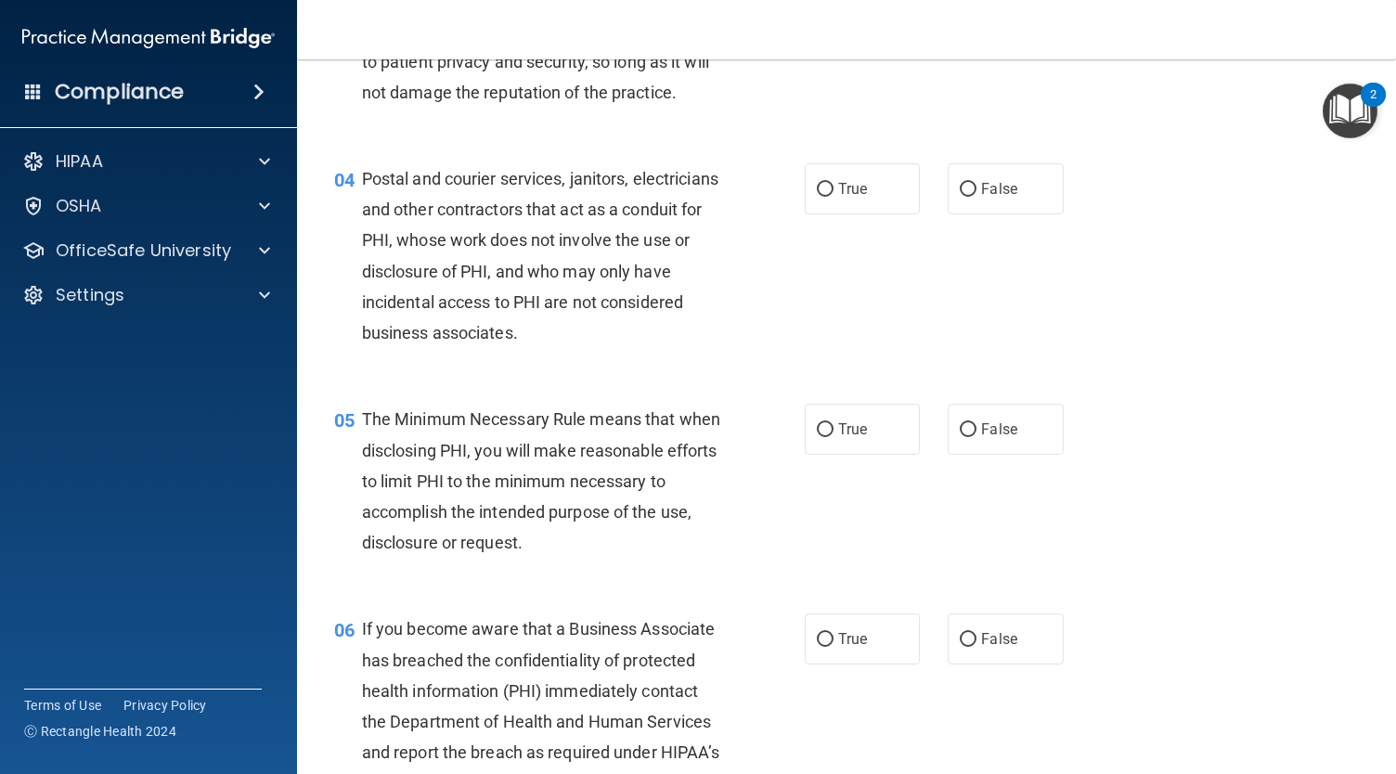
scroll to position [603, 0]
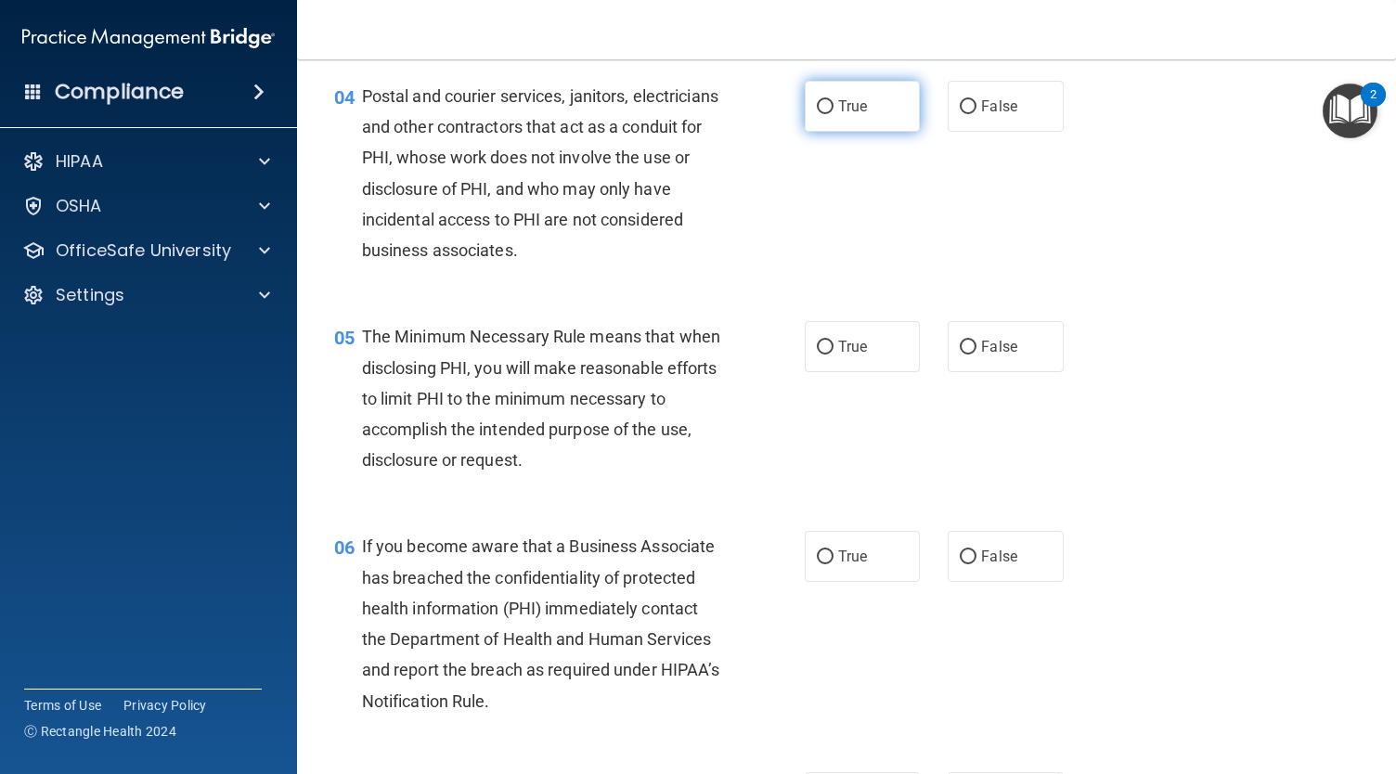
click at [855, 115] on span "True" at bounding box center [852, 106] width 29 height 18
click at [833, 114] on input "True" at bounding box center [825, 107] width 17 height 14
radio input "true"
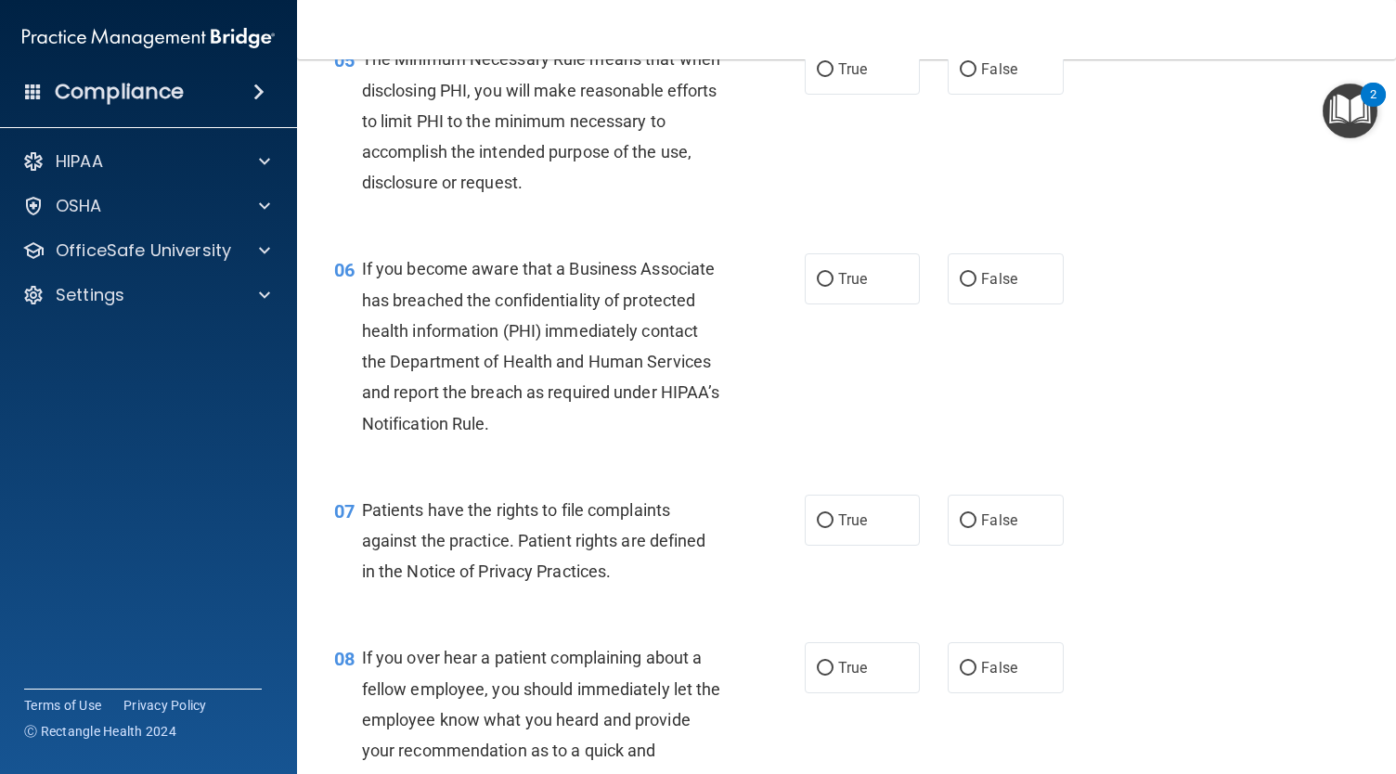
scroll to position [882, 0]
click at [857, 77] on span "True" at bounding box center [852, 68] width 29 height 18
click at [833, 76] on input "True" at bounding box center [825, 69] width 17 height 14
radio input "true"
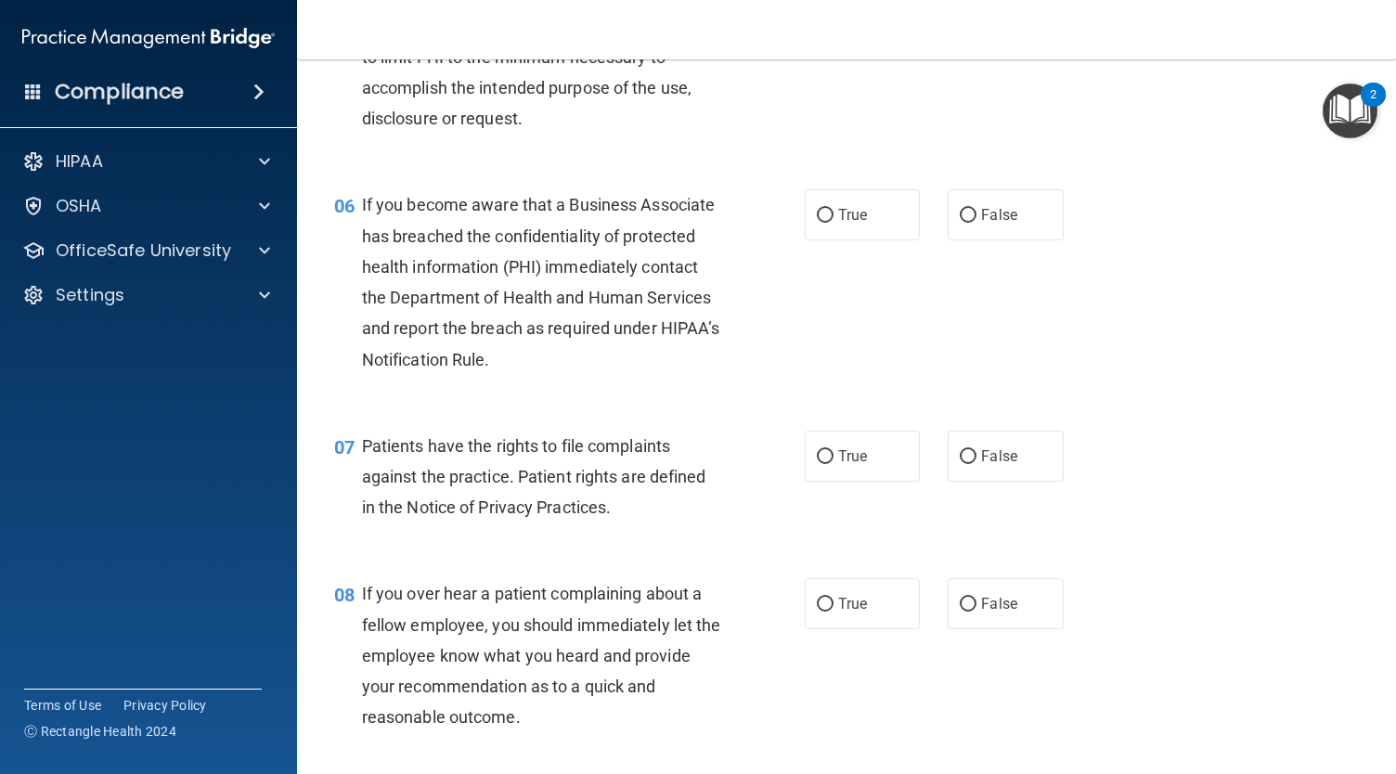
scroll to position [946, 0]
click at [855, 223] on span "True" at bounding box center [852, 214] width 29 height 18
click at [833, 222] on input "True" at bounding box center [825, 215] width 17 height 14
radio input "true"
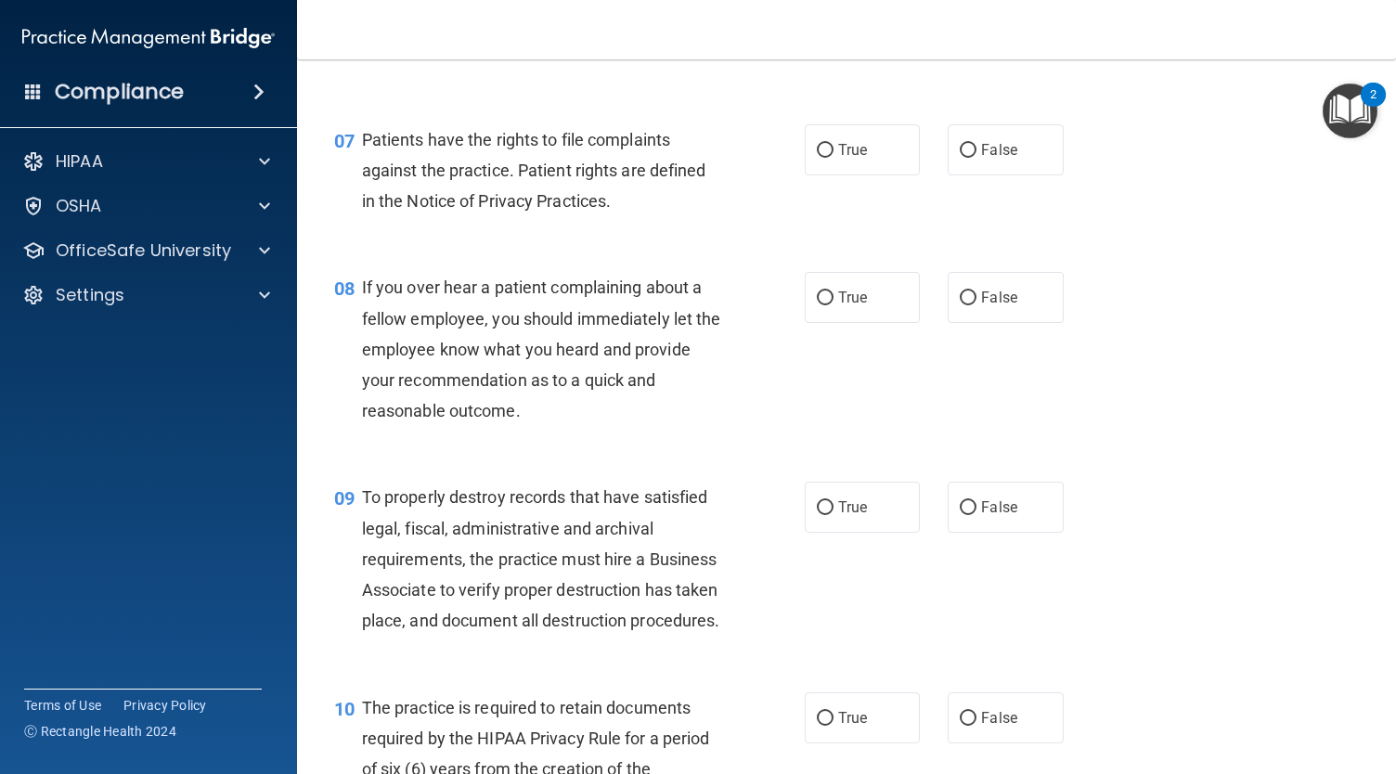
scroll to position [1256, 0]
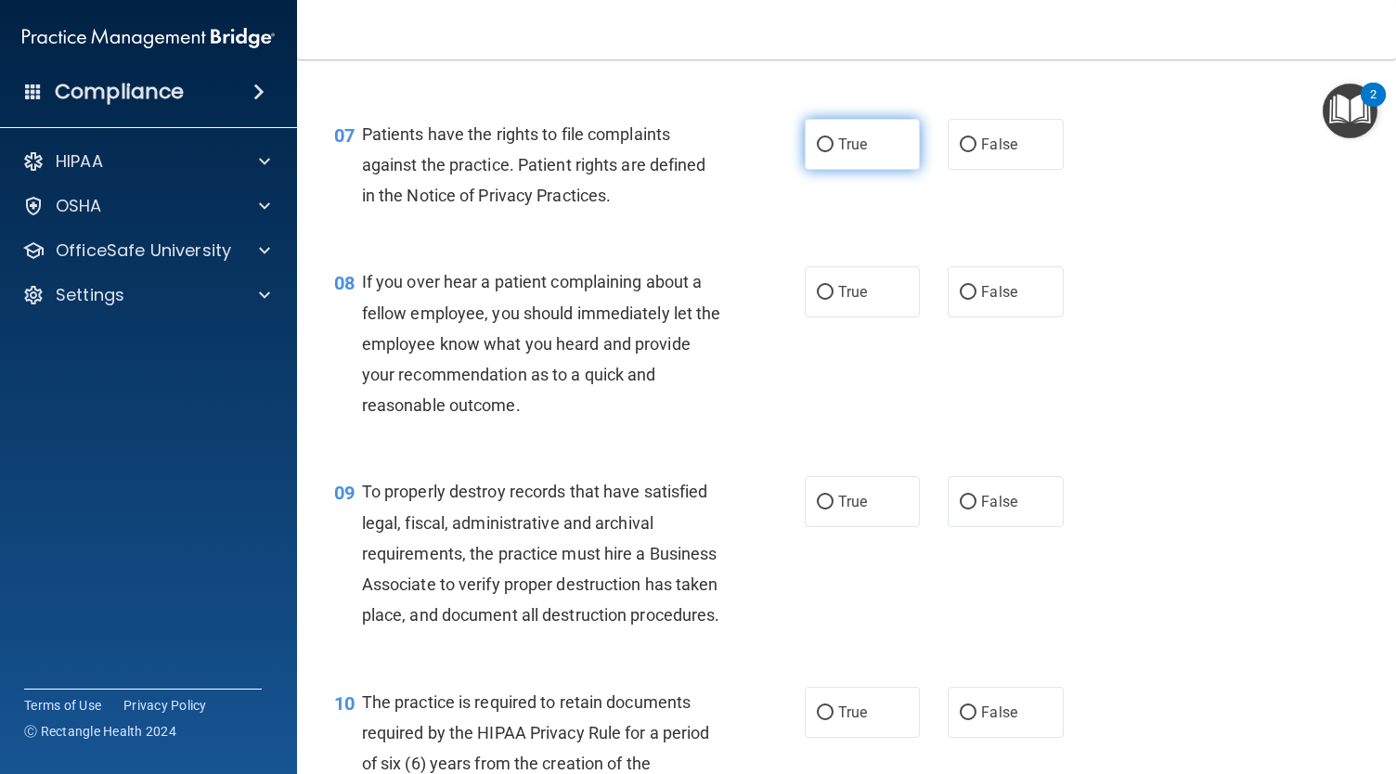
click at [826, 170] on label "True" at bounding box center [862, 144] width 115 height 51
click at [826, 152] on input "True" at bounding box center [825, 145] width 17 height 14
radio input "true"
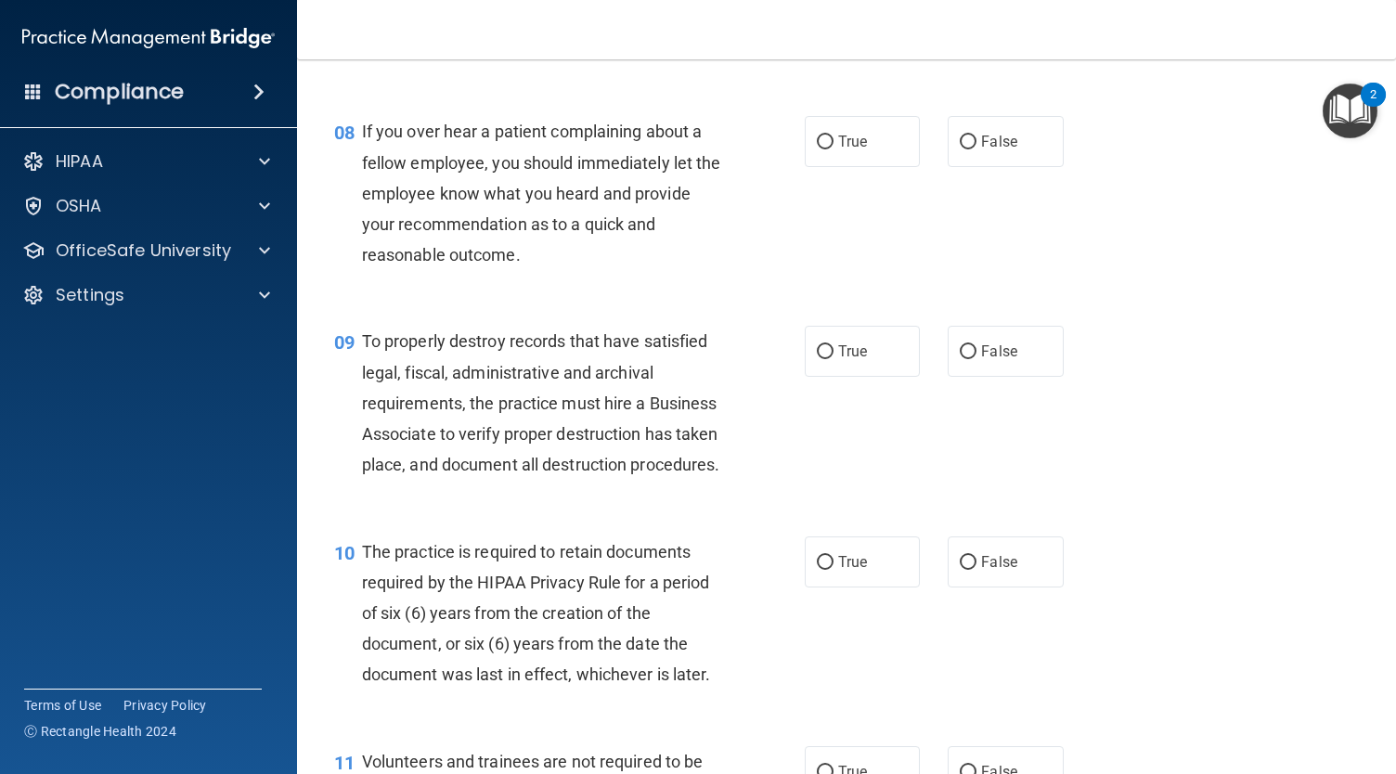
scroll to position [1437, 0]
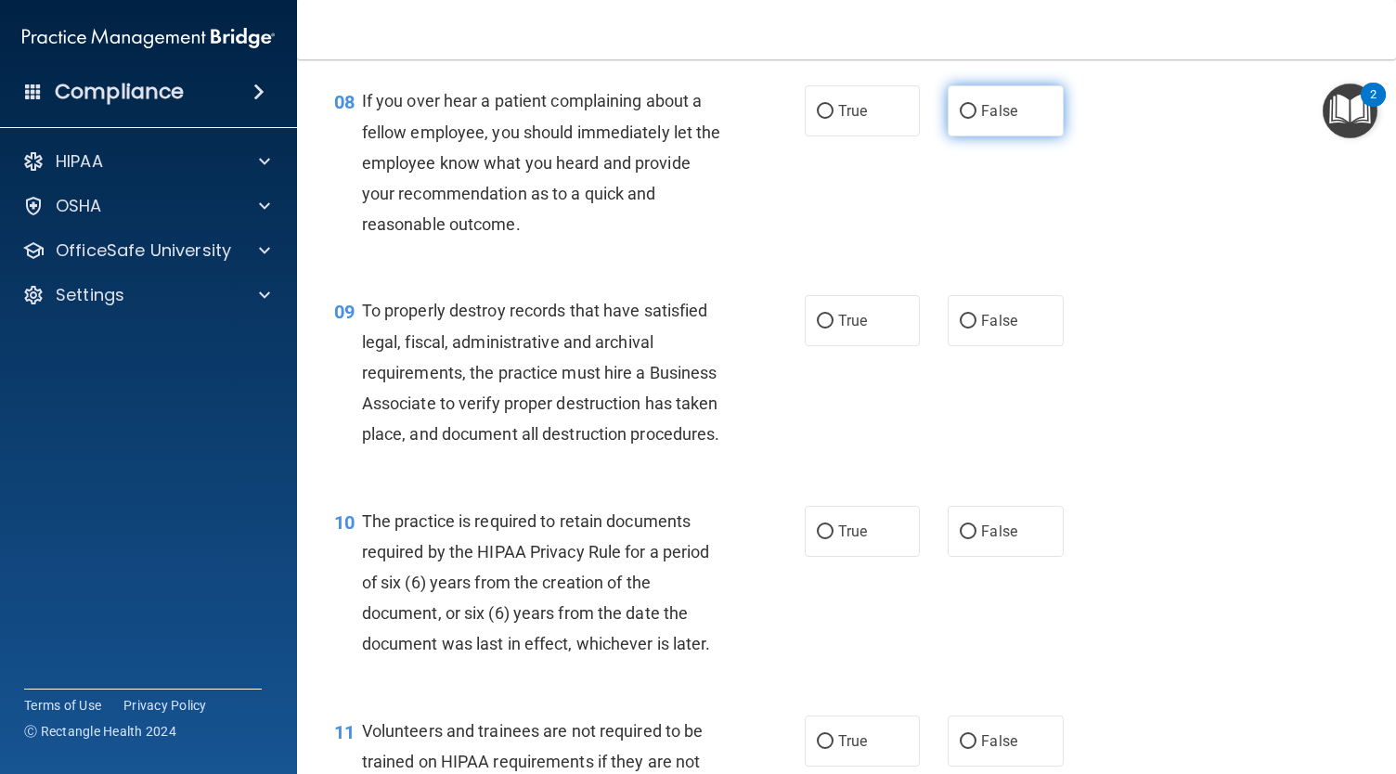
click at [965, 136] on label "False" at bounding box center [1004, 110] width 115 height 51
click at [965, 119] on input "False" at bounding box center [968, 112] width 17 height 14
radio input "true"
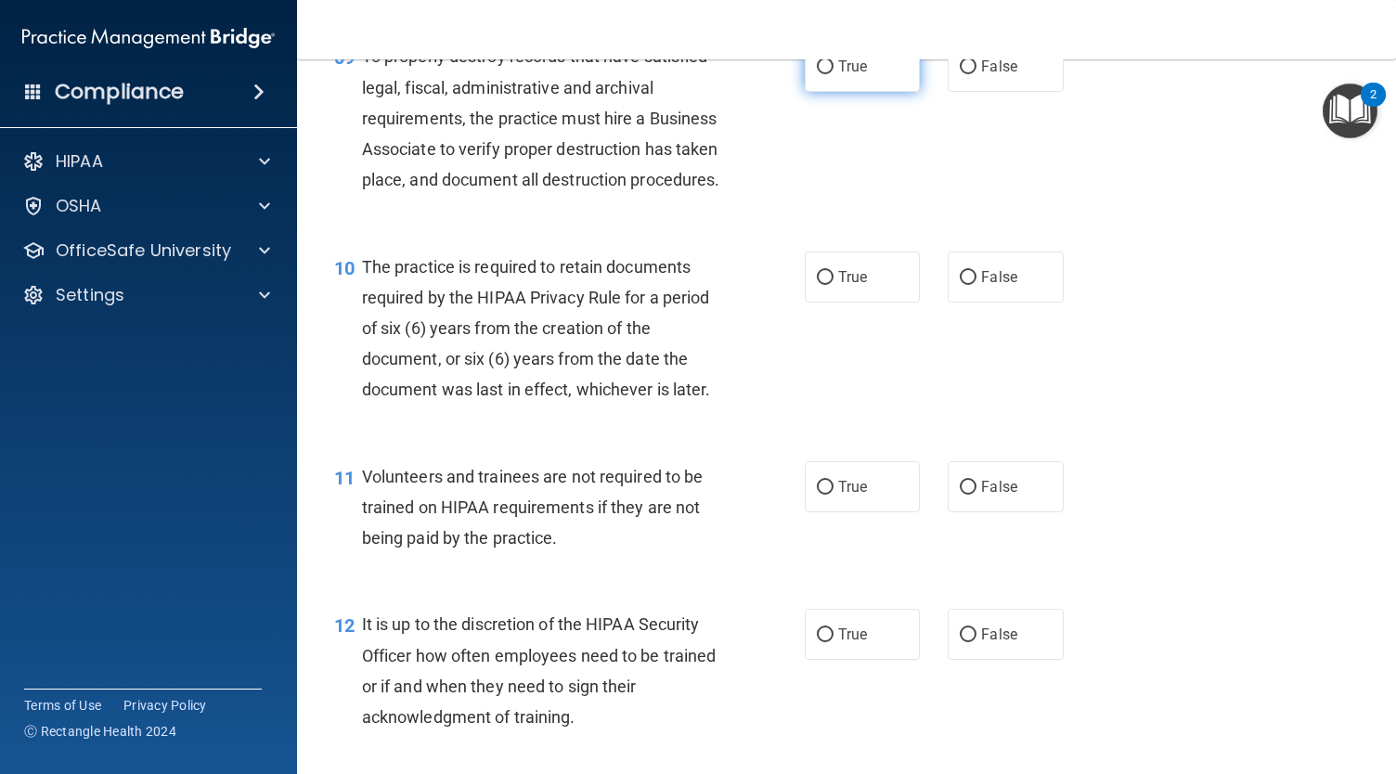
scroll to position [1669, 0]
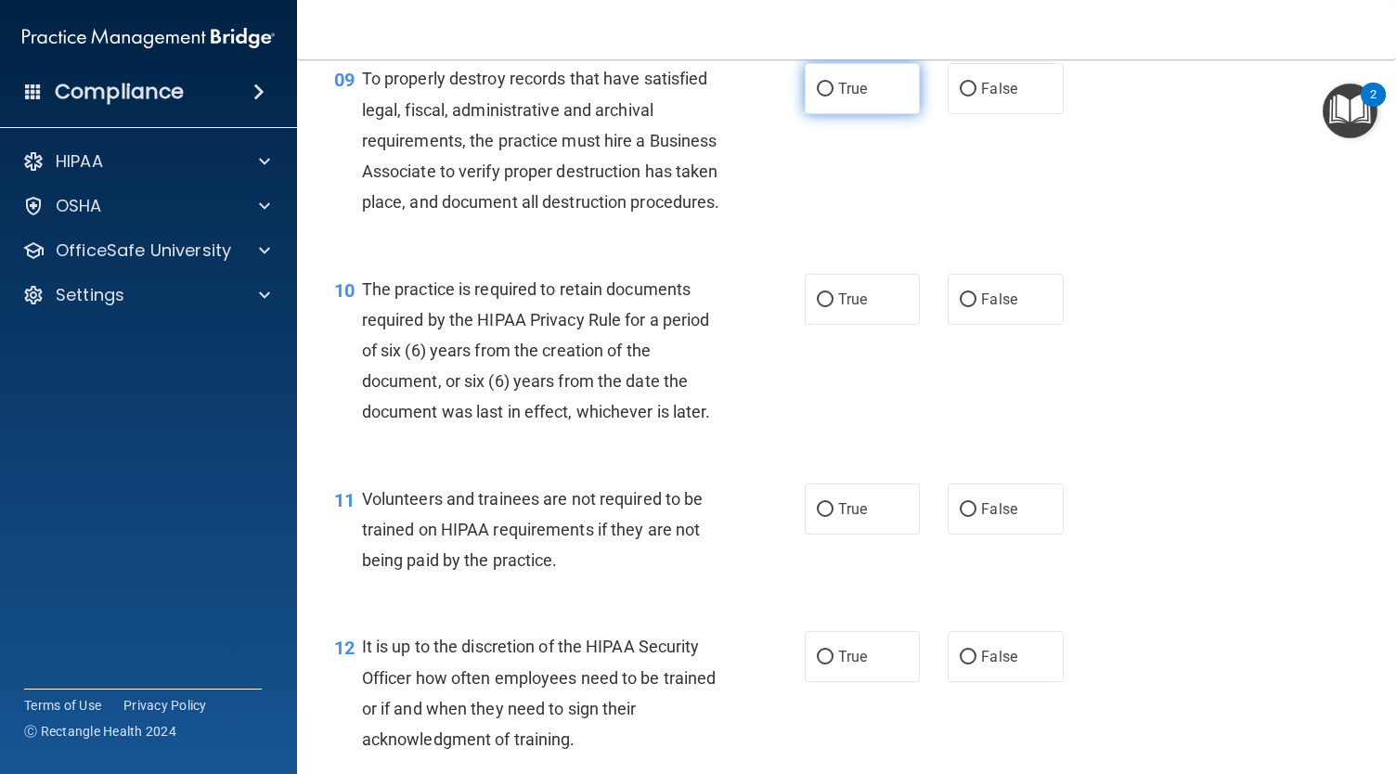
click at [847, 114] on label "True" at bounding box center [862, 88] width 115 height 51
click at [833, 97] on input "True" at bounding box center [825, 90] width 17 height 14
radio input "true"
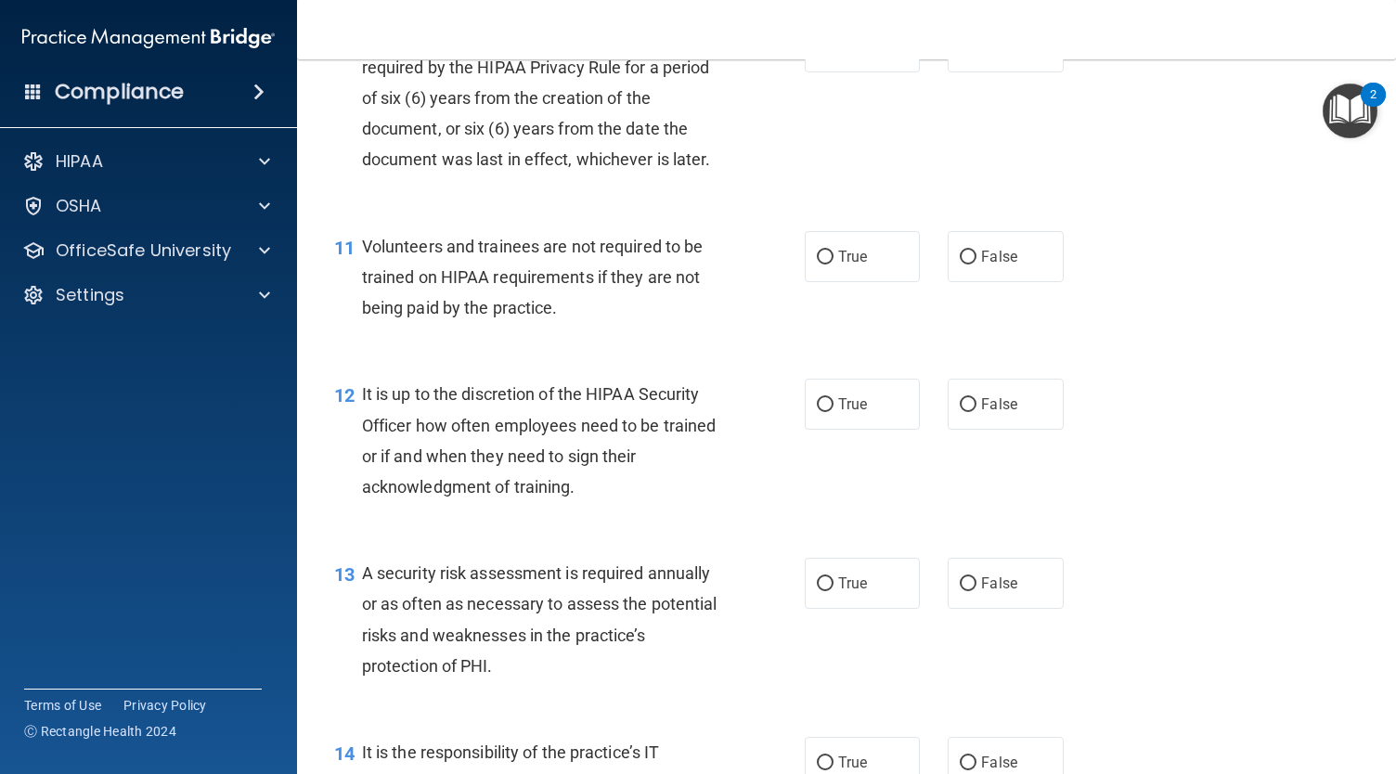
scroll to position [1926, 0]
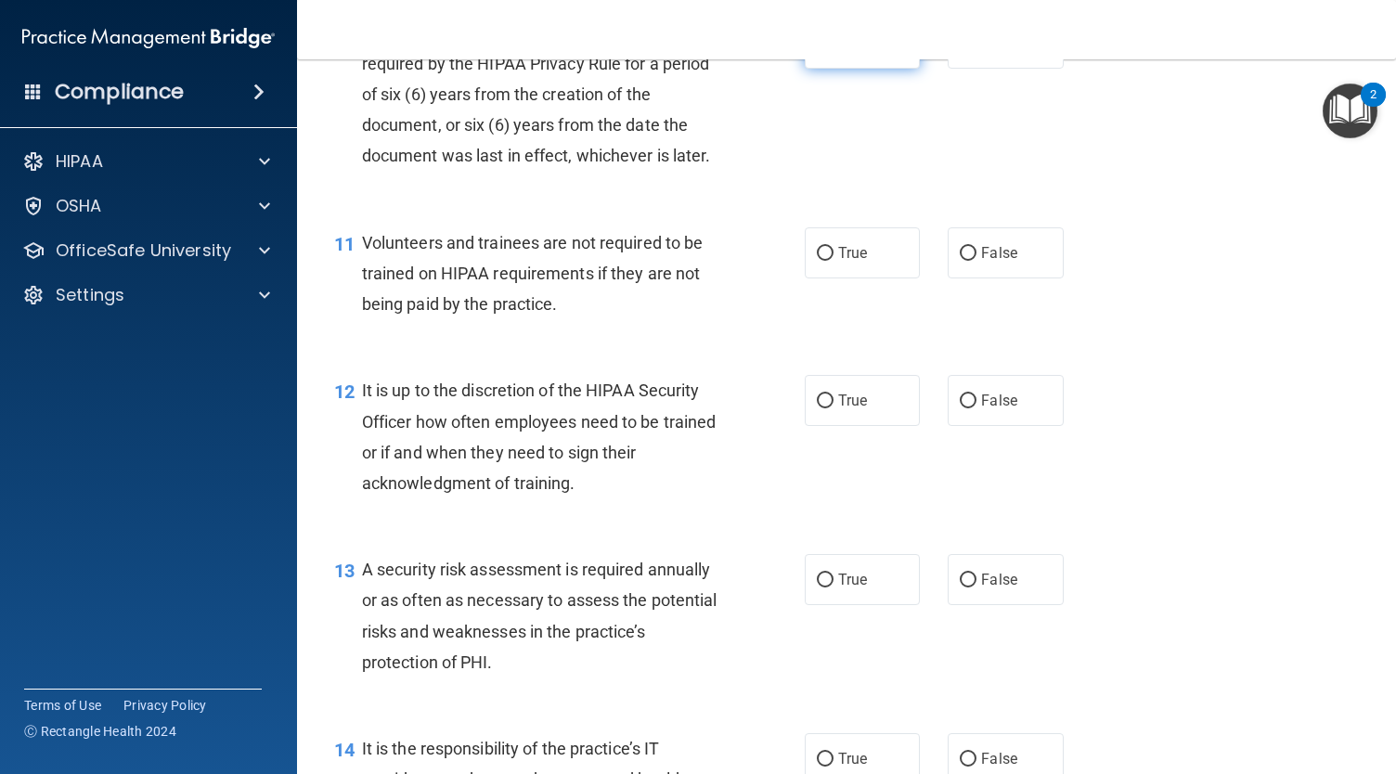
click at [831, 69] on label "True" at bounding box center [862, 43] width 115 height 51
click at [831, 51] on input "True" at bounding box center [825, 44] width 17 height 14
radio input "true"
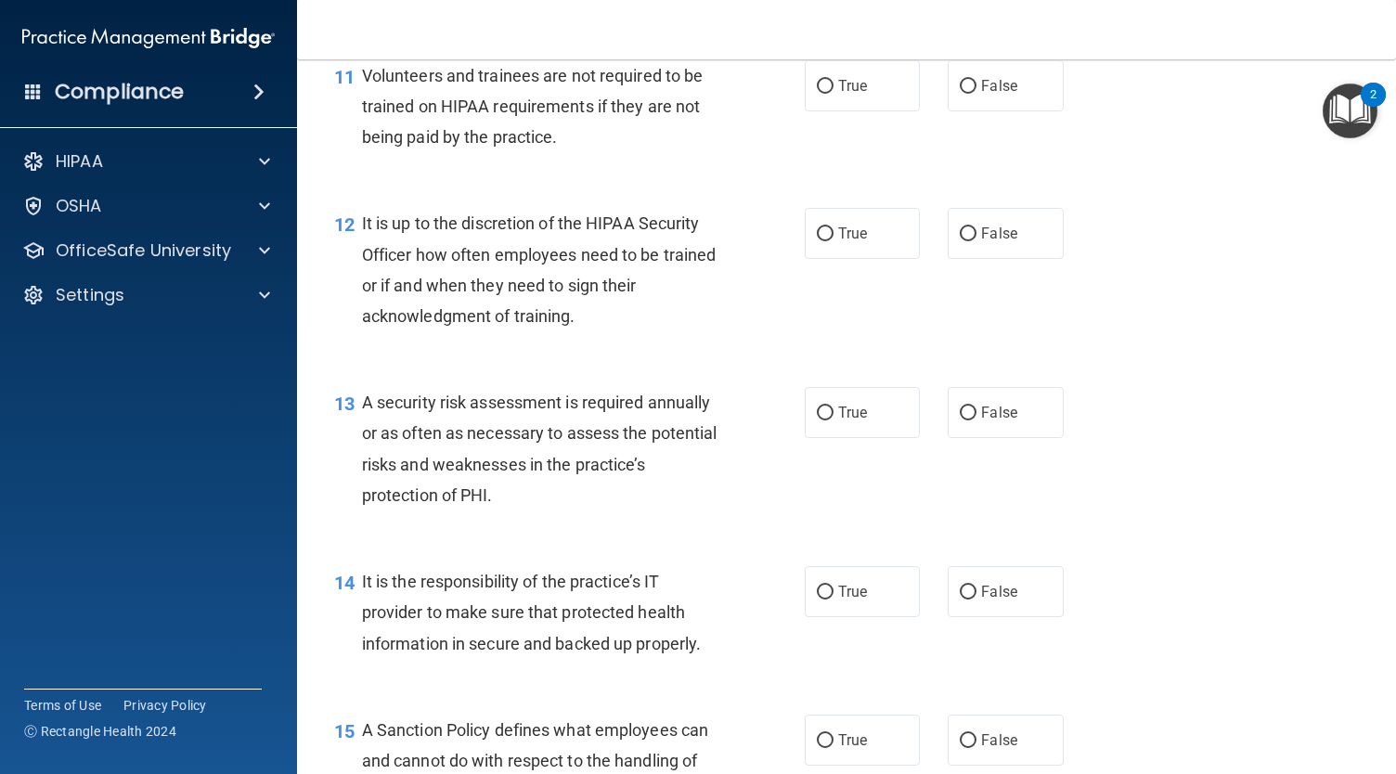
scroll to position [2122, 0]
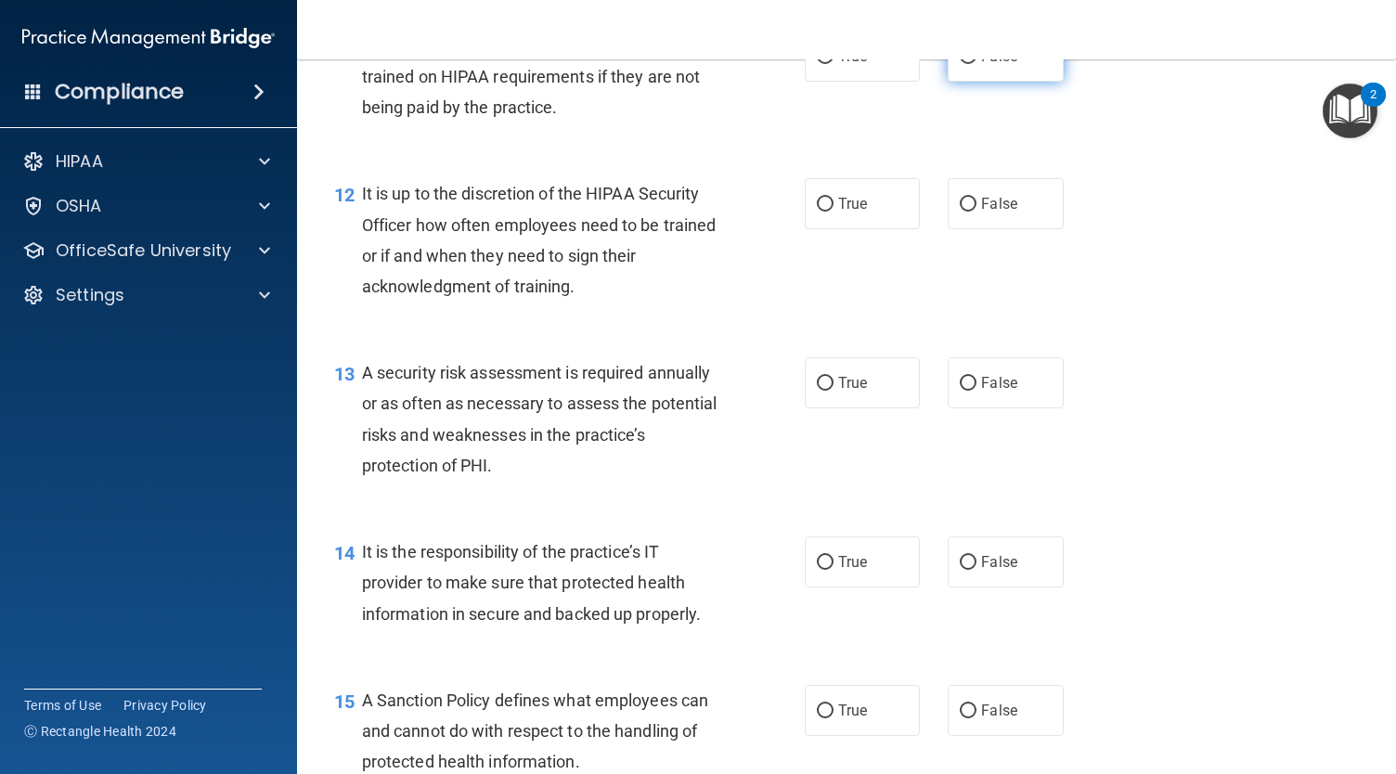
click at [1009, 82] on label "False" at bounding box center [1004, 56] width 115 height 51
click at [976, 64] on input "False" at bounding box center [968, 57] width 17 height 14
radio input "true"
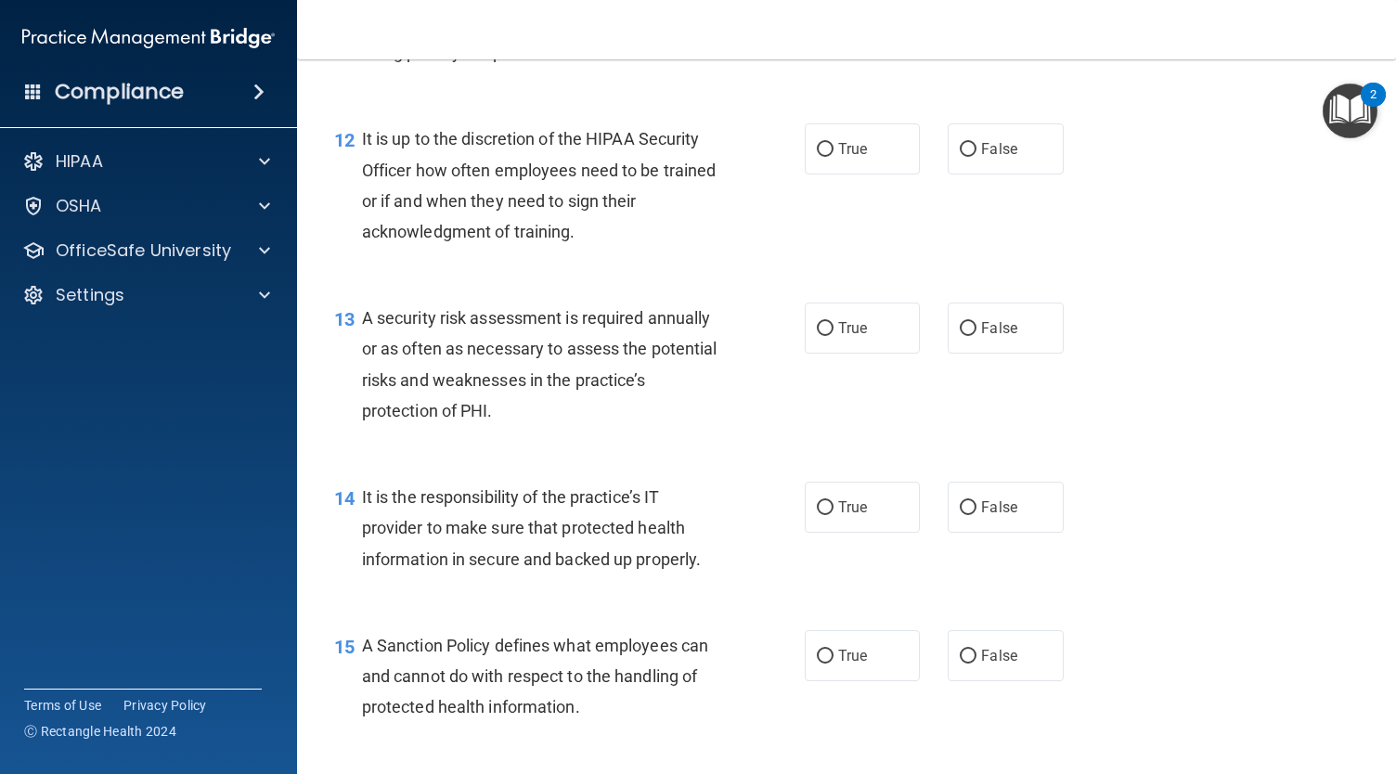
scroll to position [2234, 0]
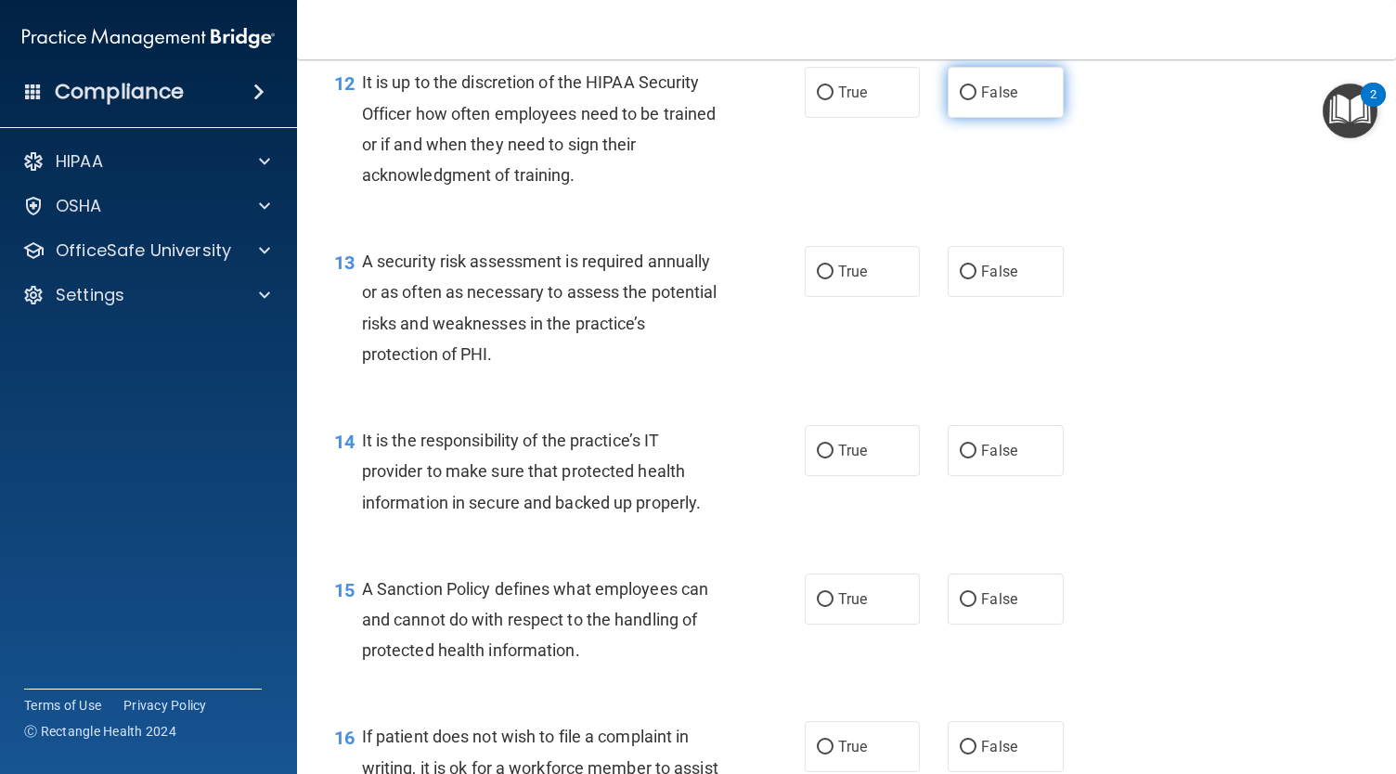
click at [993, 101] on span "False" at bounding box center [999, 93] width 36 height 18
click at [976, 100] on input "False" at bounding box center [968, 93] width 17 height 14
radio input "true"
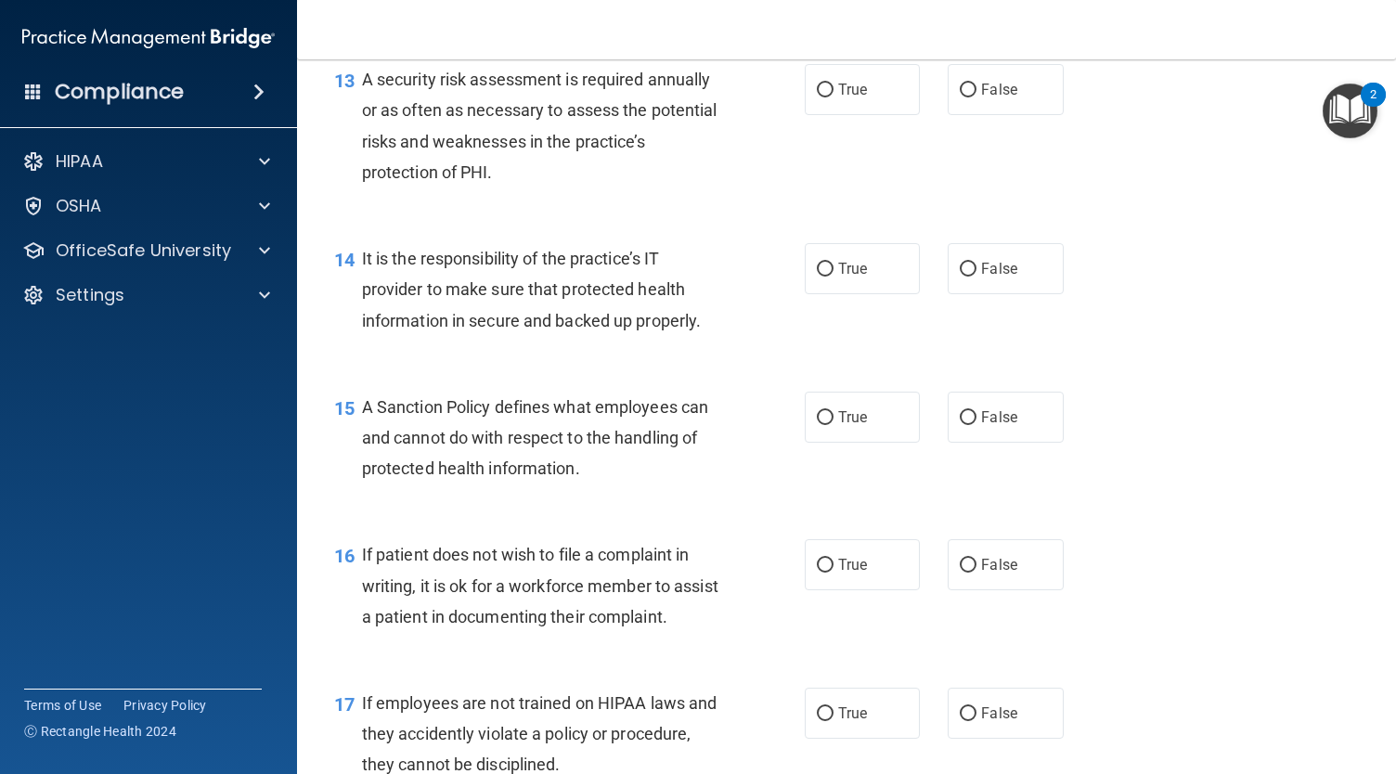
scroll to position [2416, 0]
click at [817, 114] on label "True" at bounding box center [862, 88] width 115 height 51
click at [817, 97] on input "True" at bounding box center [825, 90] width 17 height 14
radio input "true"
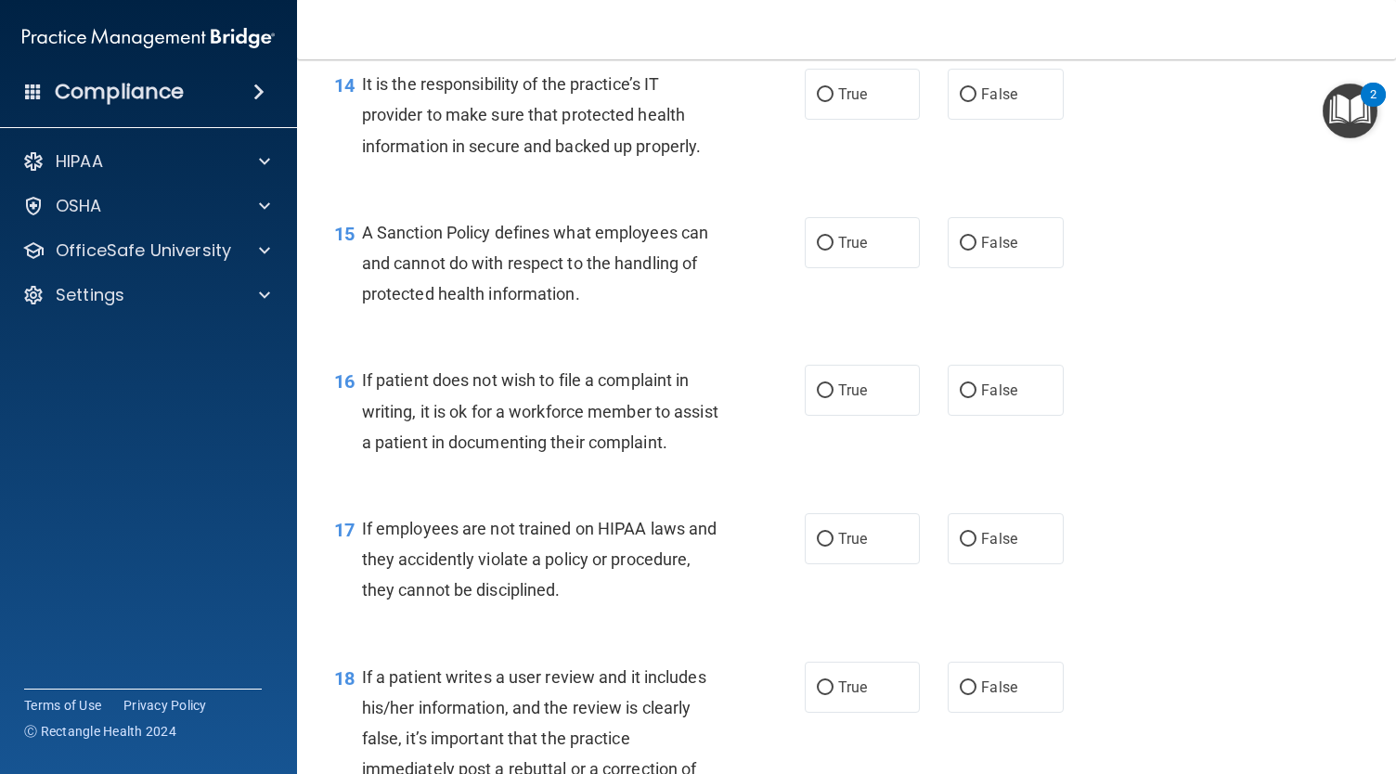
scroll to position [2599, 0]
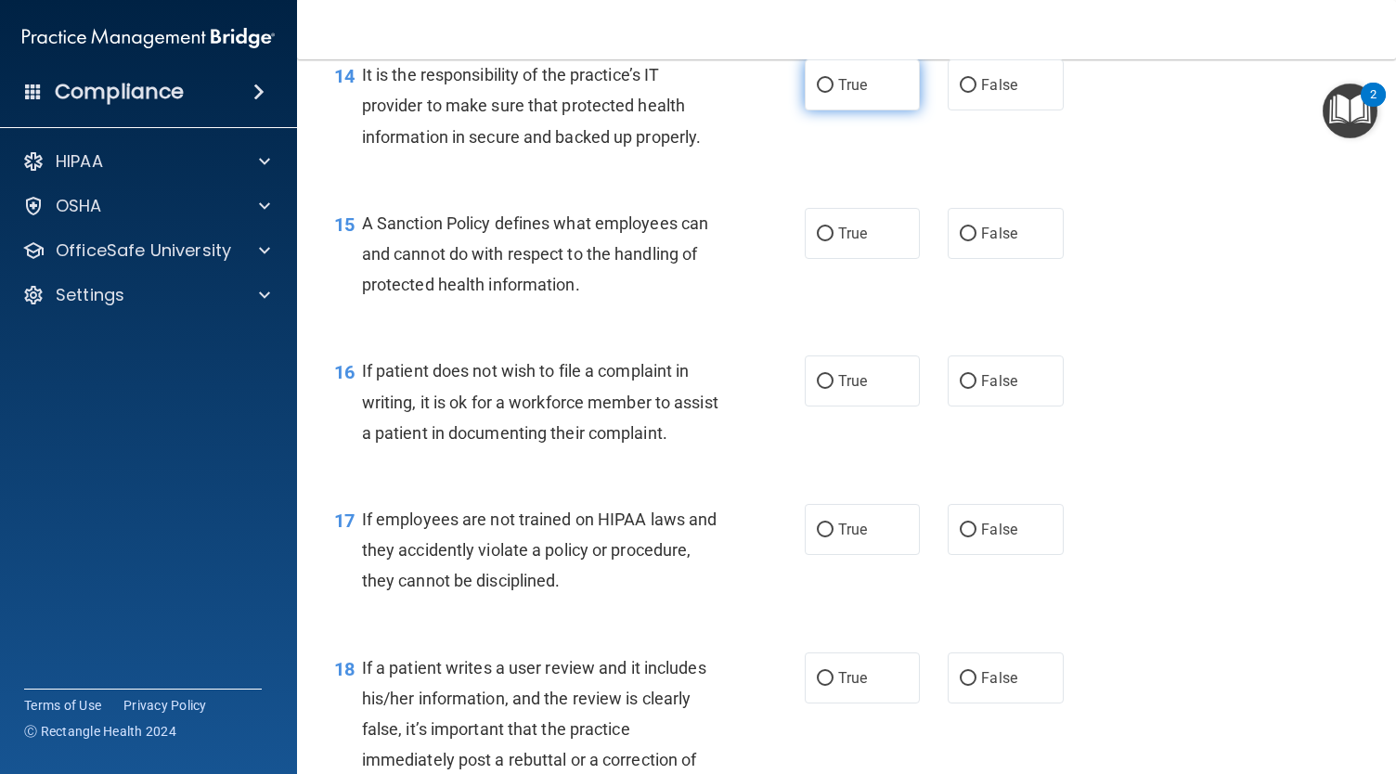
click at [881, 110] on label "True" at bounding box center [862, 84] width 115 height 51
click at [833, 93] on input "True" at bounding box center [825, 86] width 17 height 14
radio input "true"
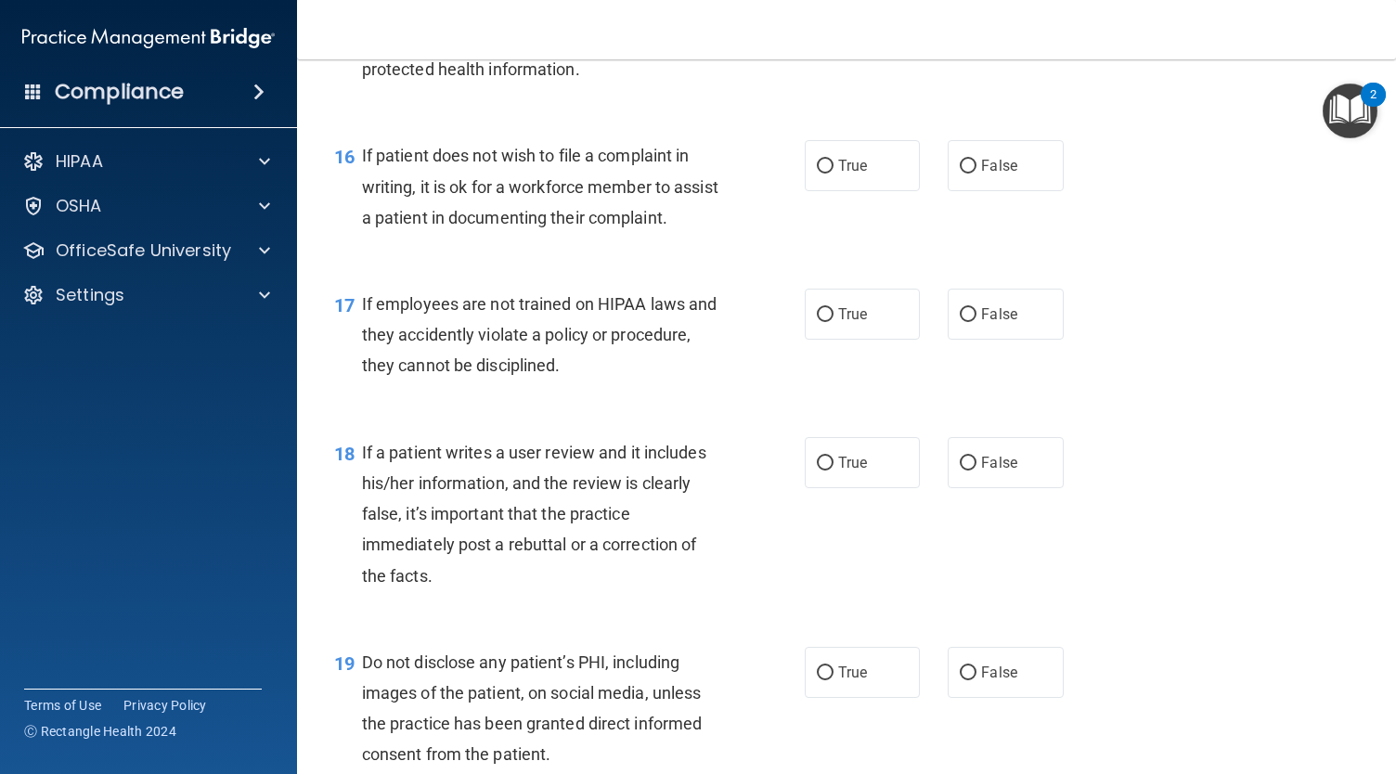
scroll to position [2803, 0]
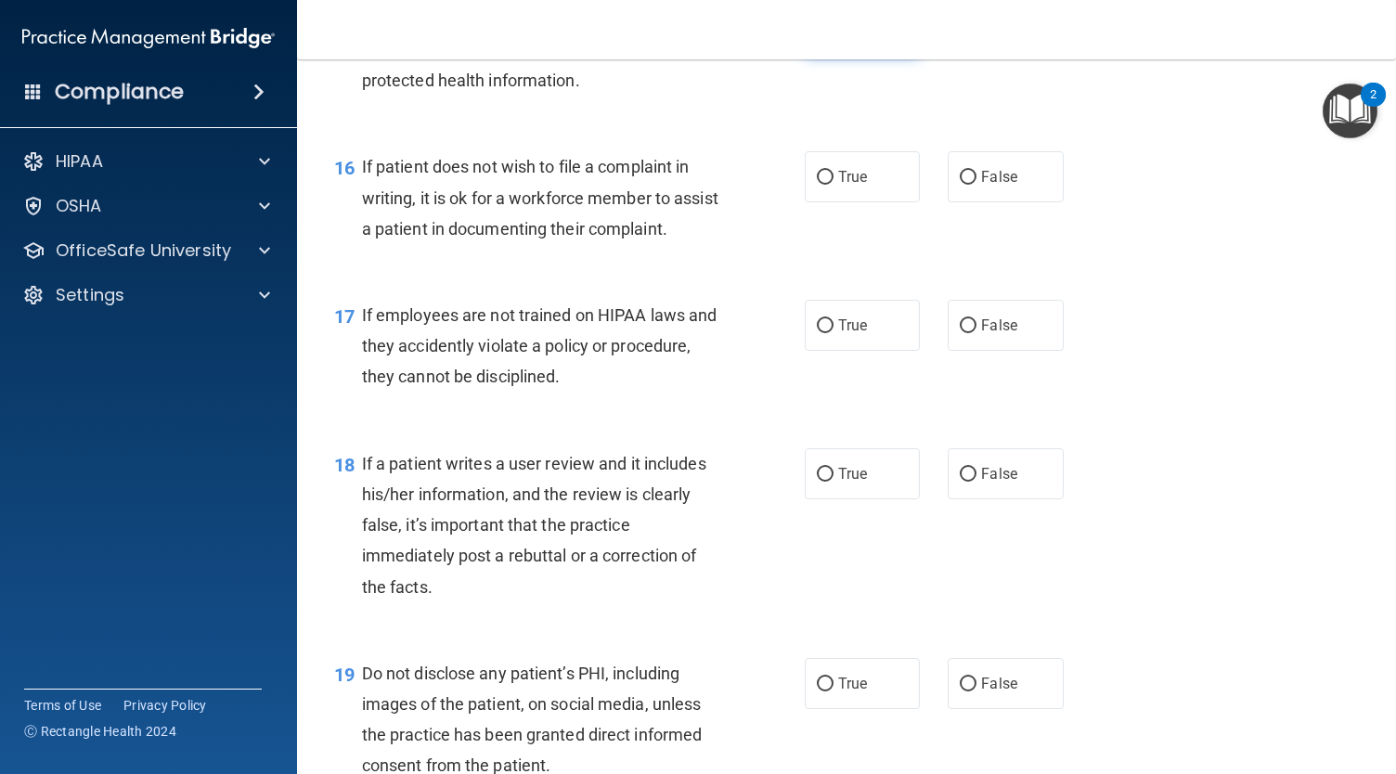
click at [852, 38] on span "True" at bounding box center [852, 29] width 29 height 18
click at [833, 37] on input "True" at bounding box center [825, 30] width 17 height 14
radio input "true"
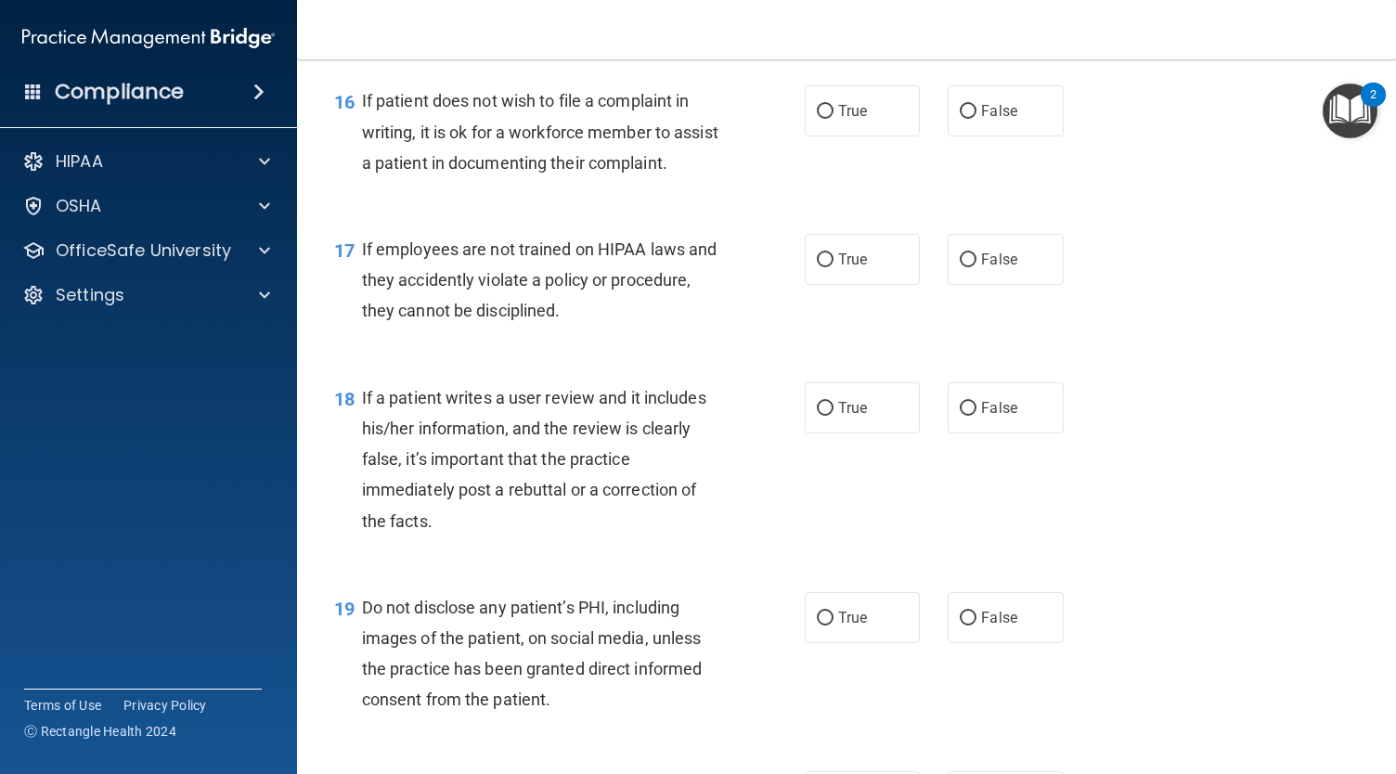
scroll to position [2874, 0]
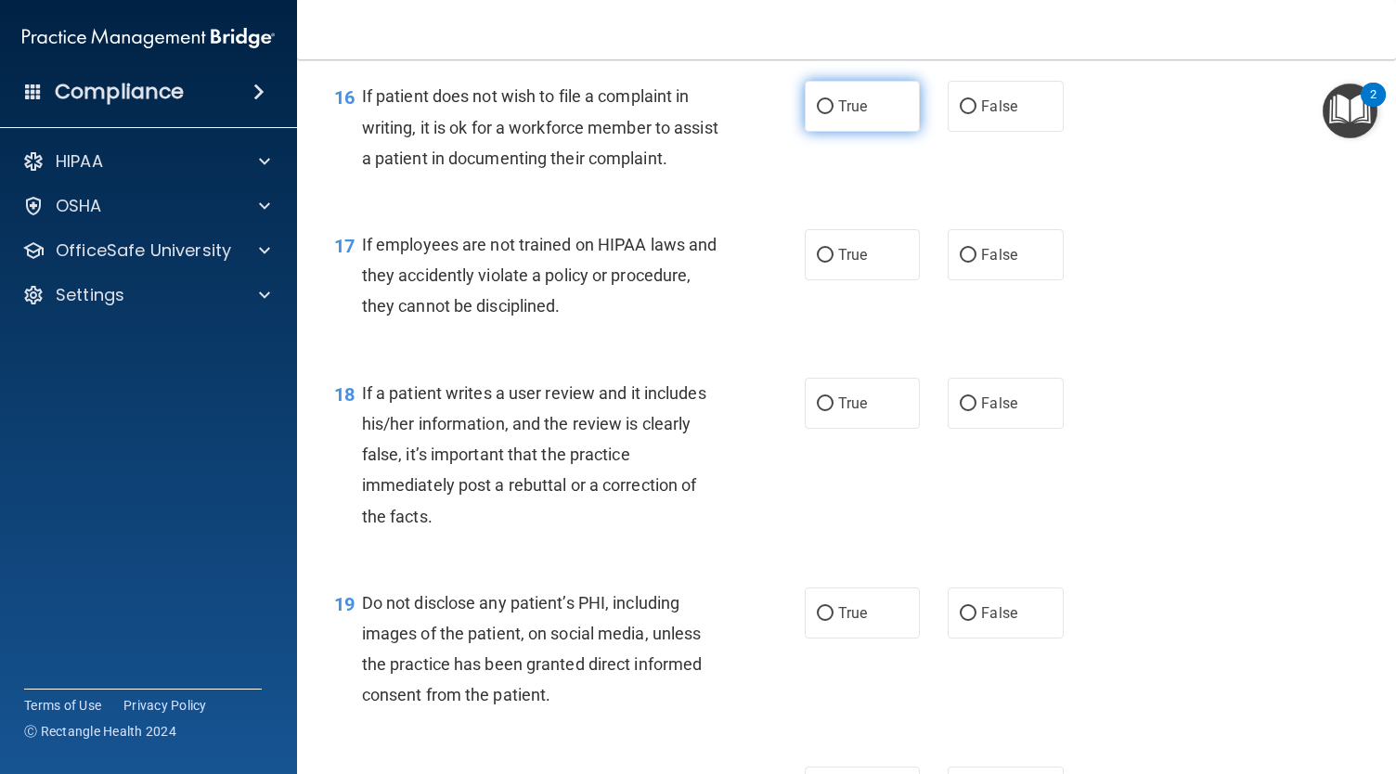
click at [860, 132] on label "True" at bounding box center [862, 106] width 115 height 51
click at [833, 114] on input "True" at bounding box center [825, 107] width 17 height 14
radio input "true"
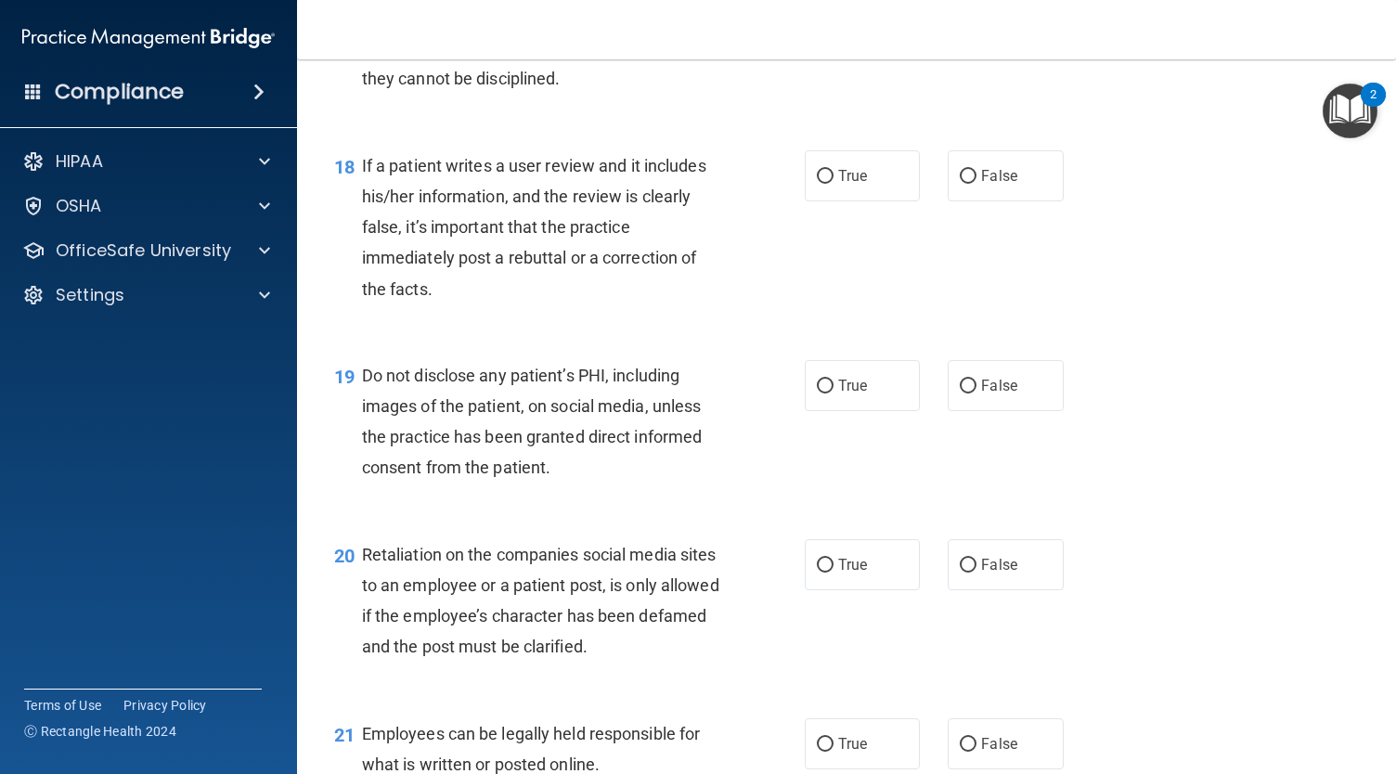
scroll to position [3103, 0]
click at [986, 34] on span "False" at bounding box center [999, 26] width 36 height 18
click at [976, 33] on input "False" at bounding box center [968, 26] width 17 height 14
radio input "true"
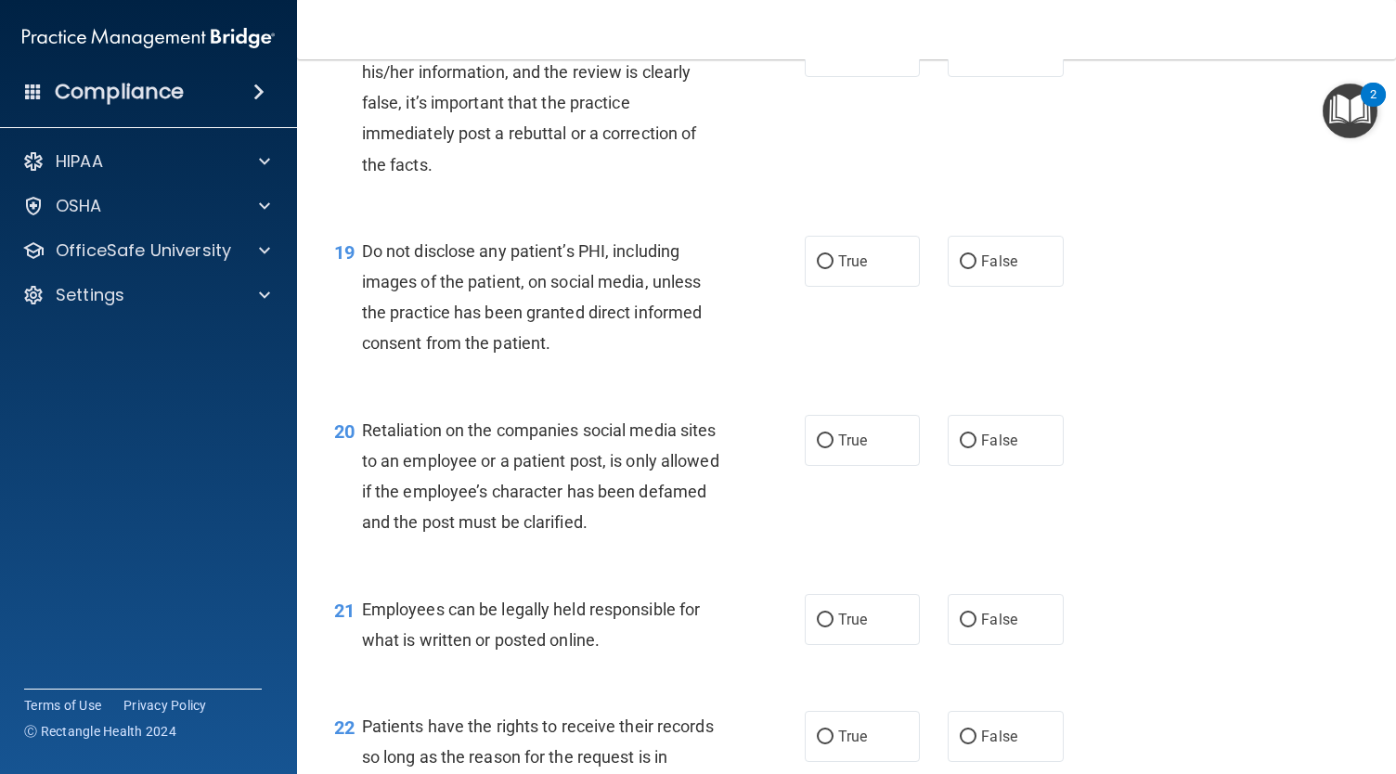
scroll to position [3227, 0]
click at [987, 58] on span "False" at bounding box center [999, 50] width 36 height 18
click at [976, 58] on input "False" at bounding box center [968, 51] width 17 height 14
radio input "true"
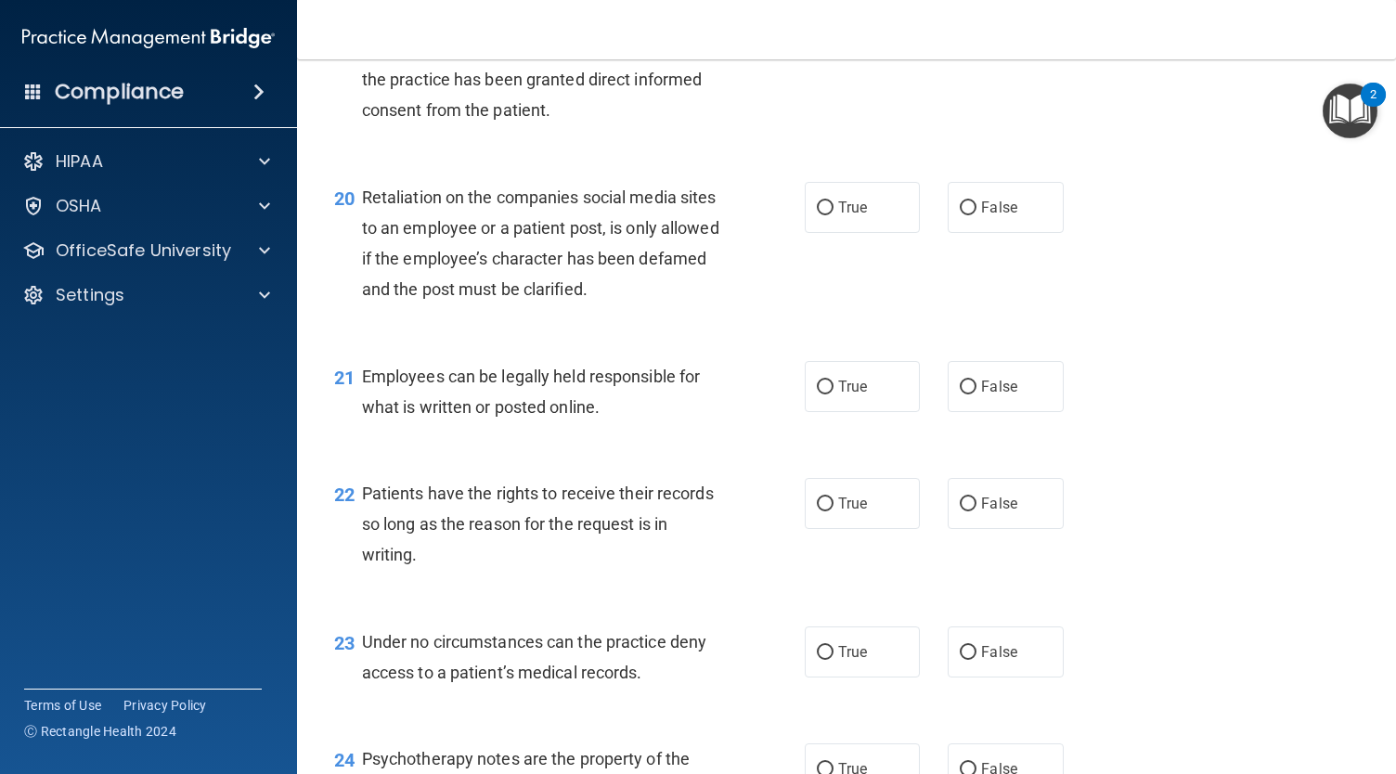
scroll to position [3458, 0]
click at [841, 38] on span "True" at bounding box center [852, 29] width 29 height 18
click at [833, 37] on input "True" at bounding box center [825, 30] width 17 height 14
radio input "true"
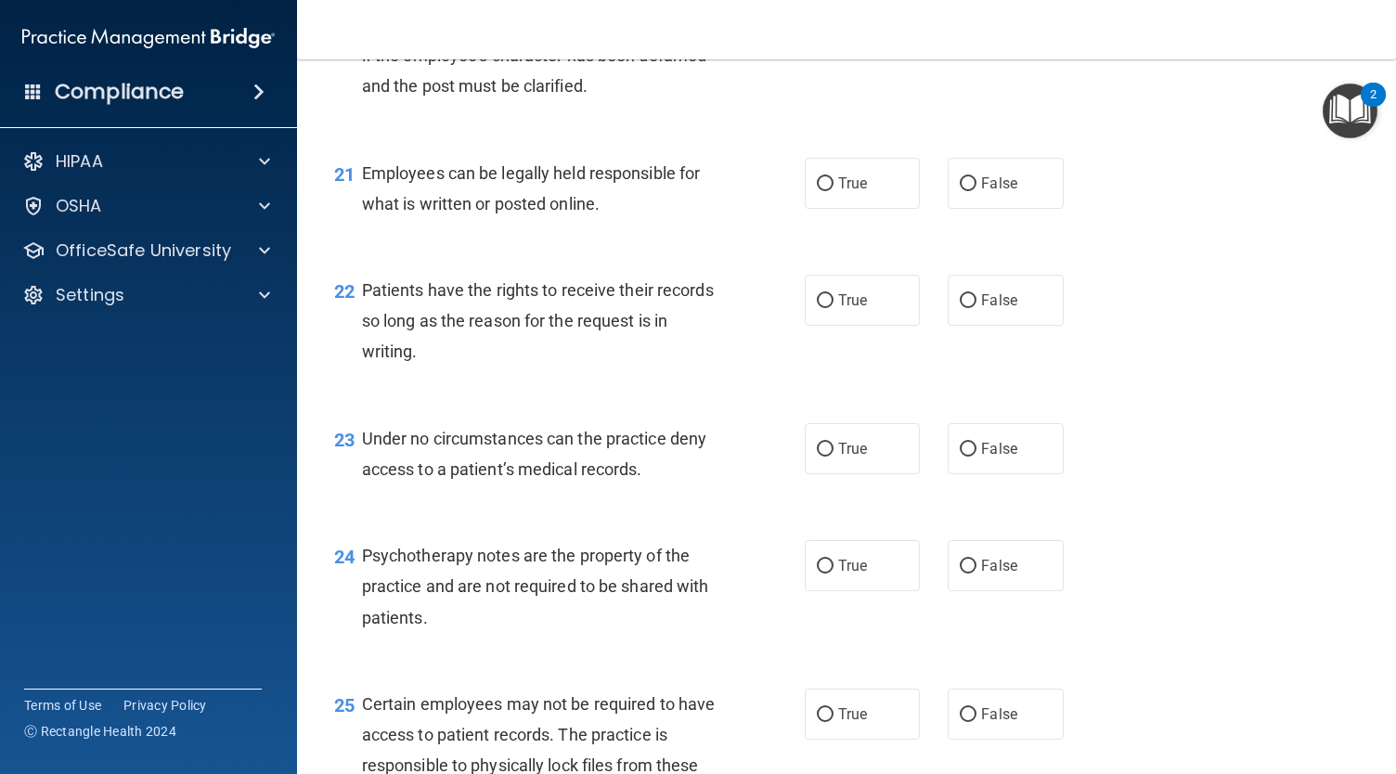
scroll to position [3661, 0]
click at [1004, 31] on label "False" at bounding box center [1004, 5] width 115 height 51
click at [976, 13] on input "False" at bounding box center [968, 6] width 17 height 14
radio input "true"
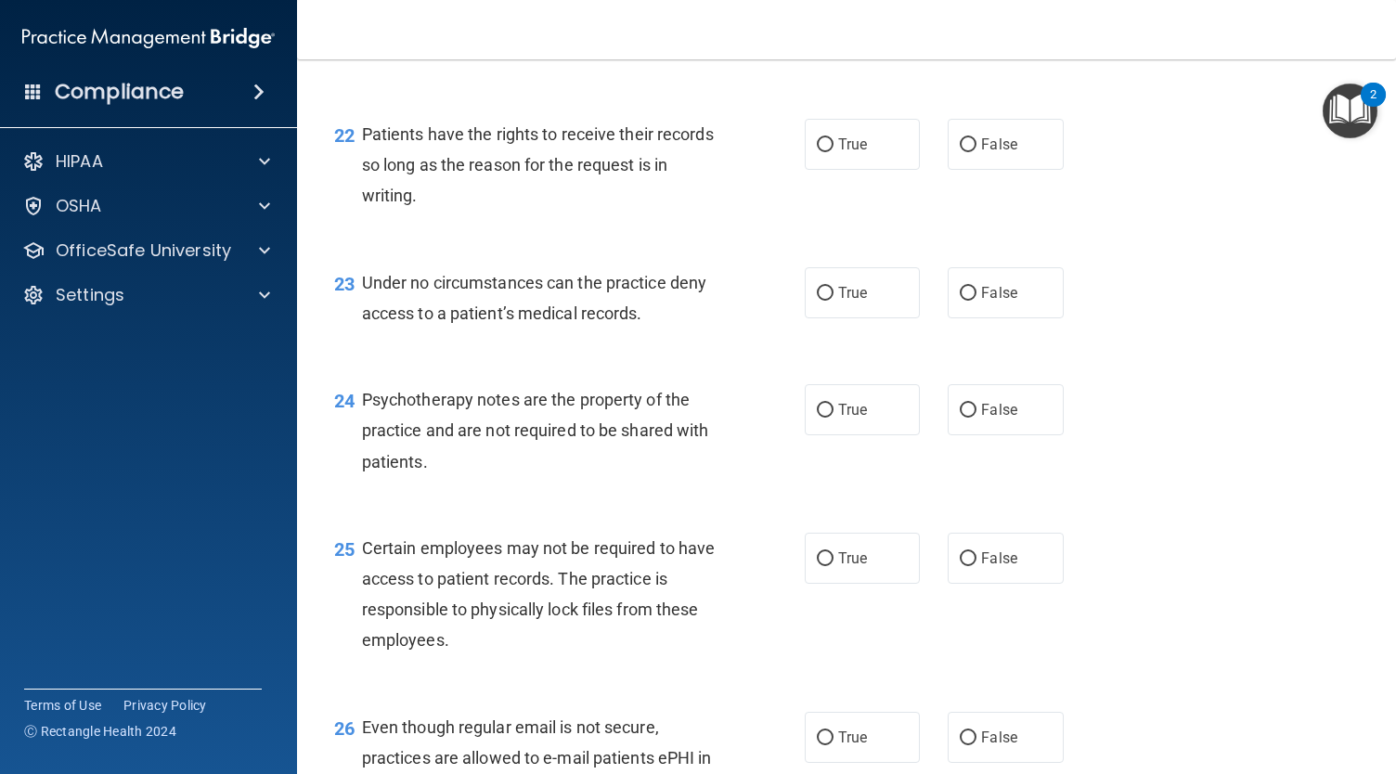
scroll to position [3827, 0]
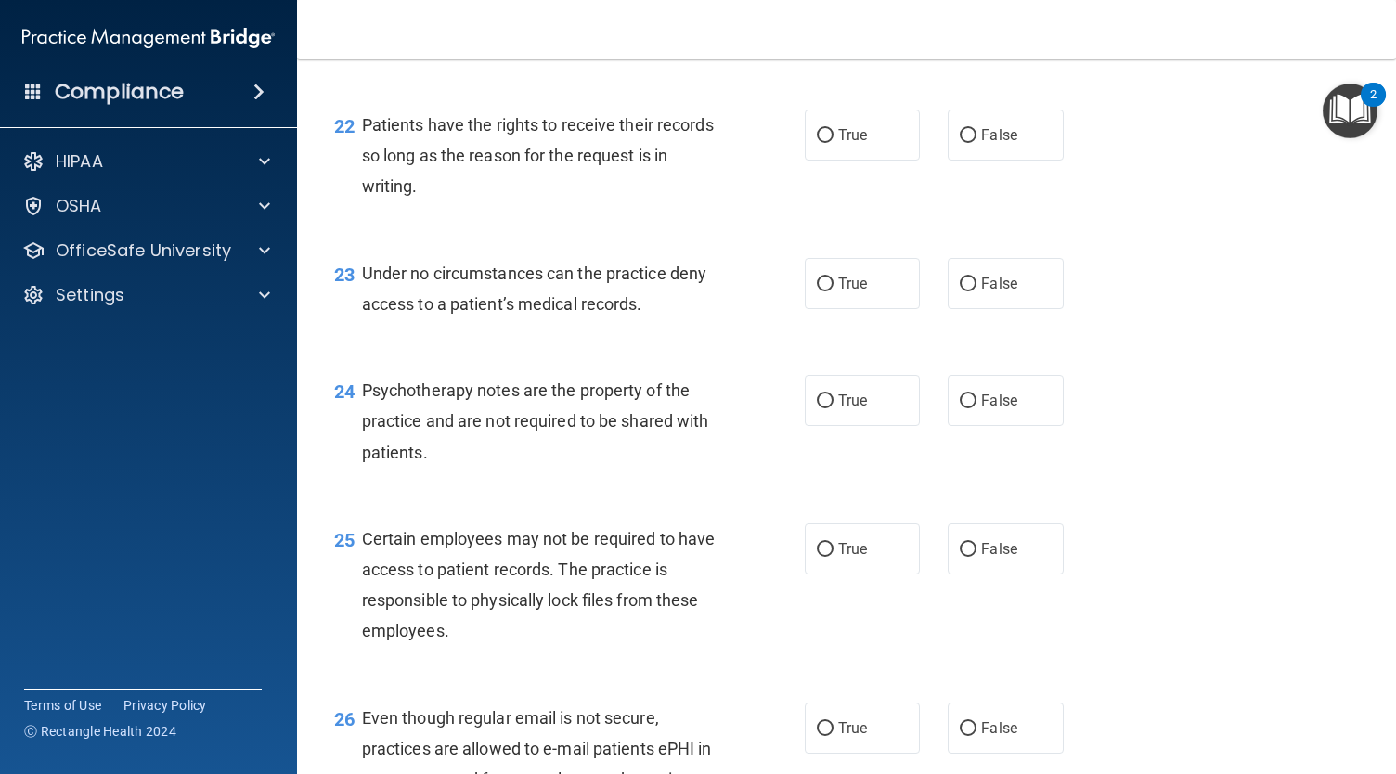
click at [872, 44] on label "True" at bounding box center [862, 18] width 115 height 51
click at [833, 26] on input "True" at bounding box center [825, 19] width 17 height 14
radio input "true"
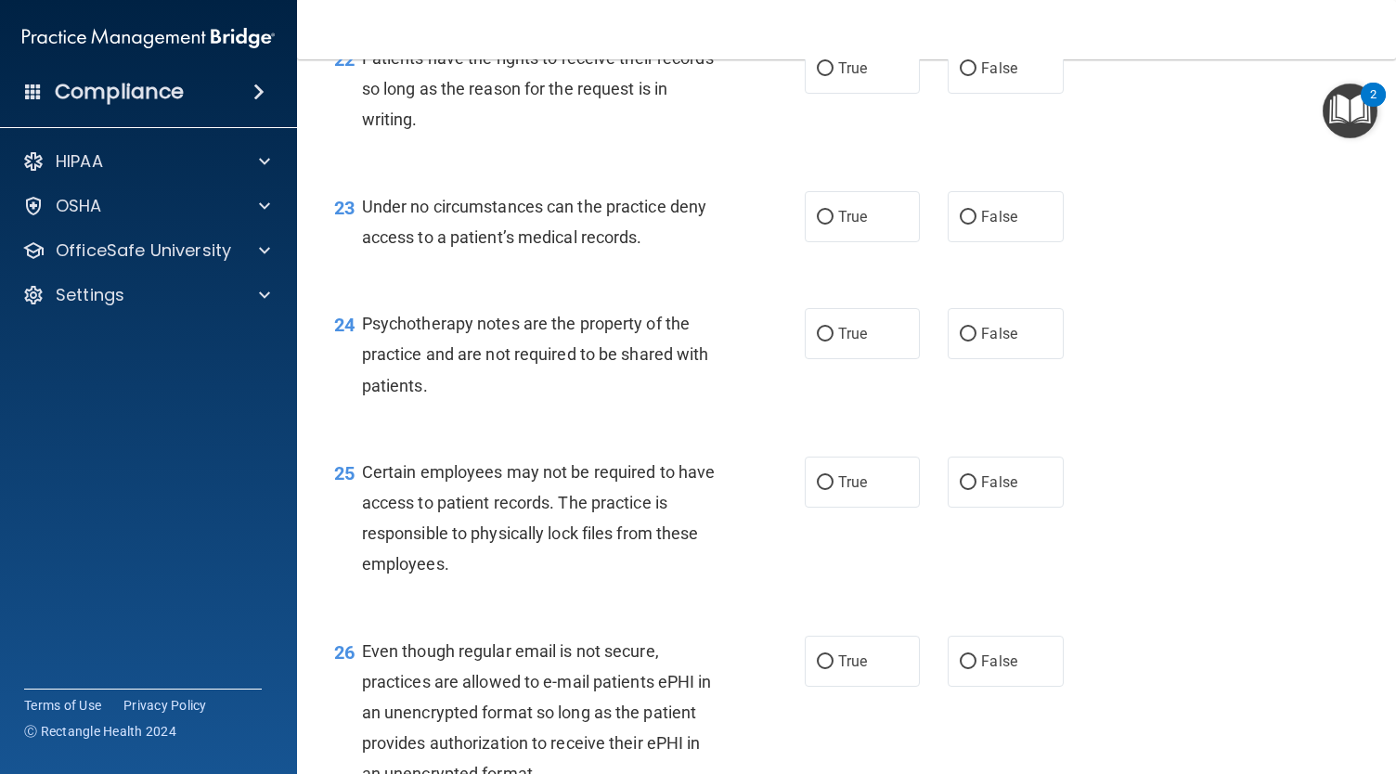
scroll to position [3900, 0]
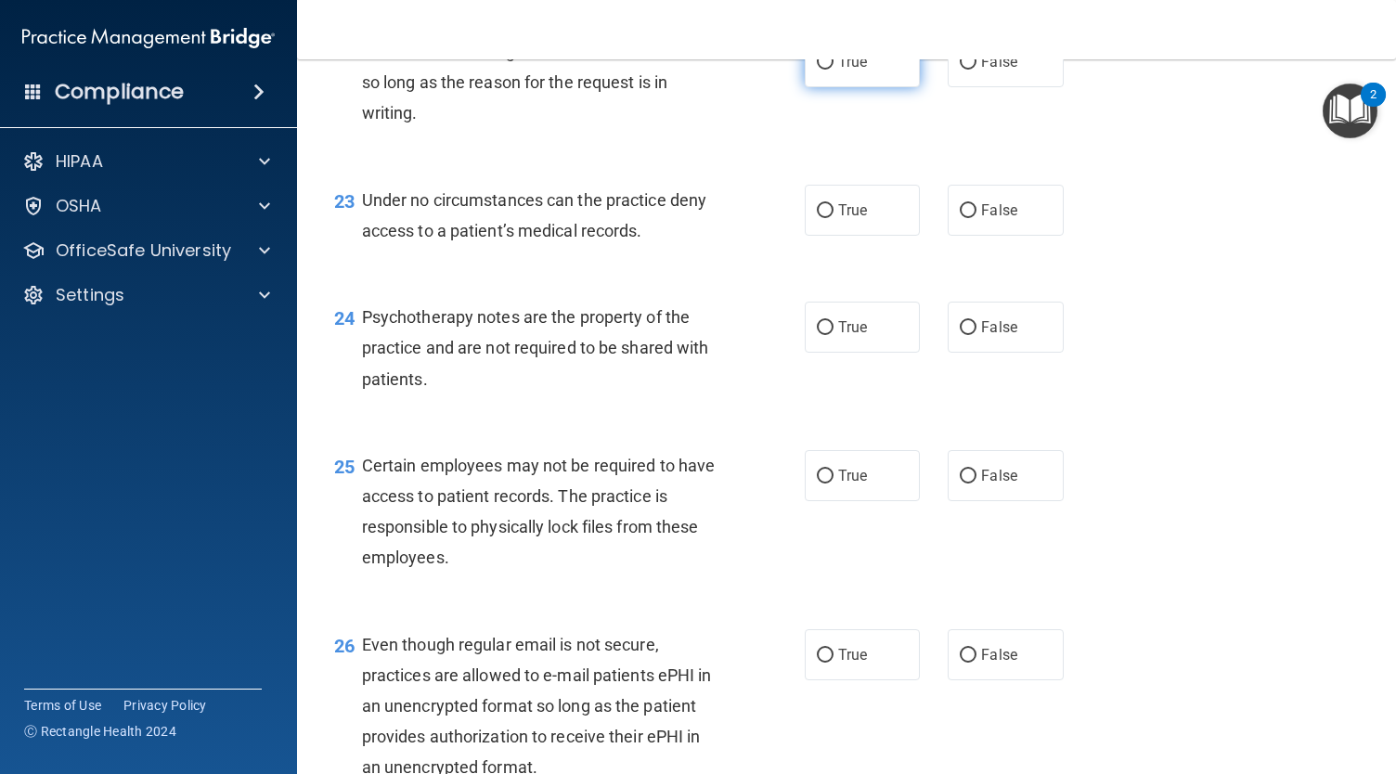
click at [869, 87] on label "True" at bounding box center [862, 61] width 115 height 51
click at [833, 70] on input "True" at bounding box center [825, 63] width 17 height 14
radio input "true"
click at [850, 236] on label "True" at bounding box center [862, 210] width 115 height 51
click at [833, 218] on input "True" at bounding box center [825, 211] width 17 height 14
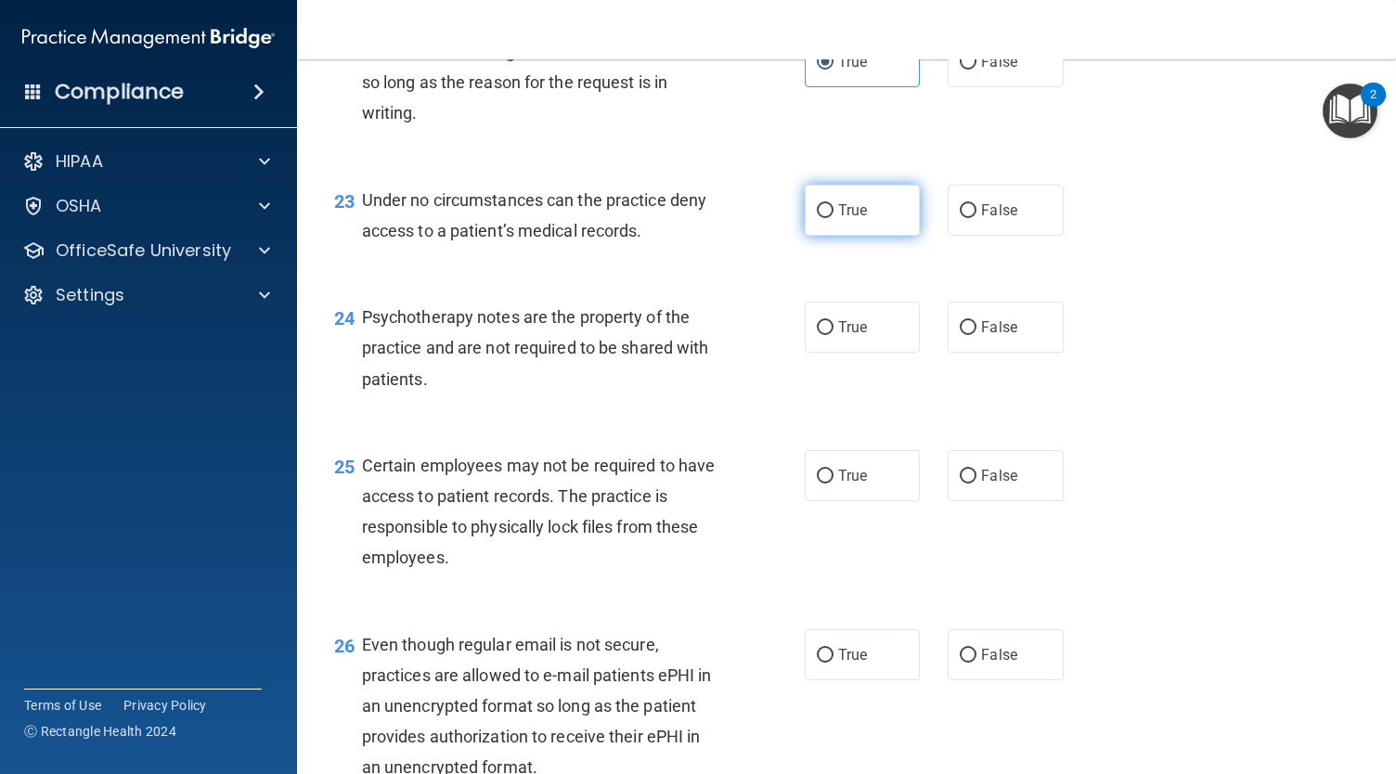
radio input "true"
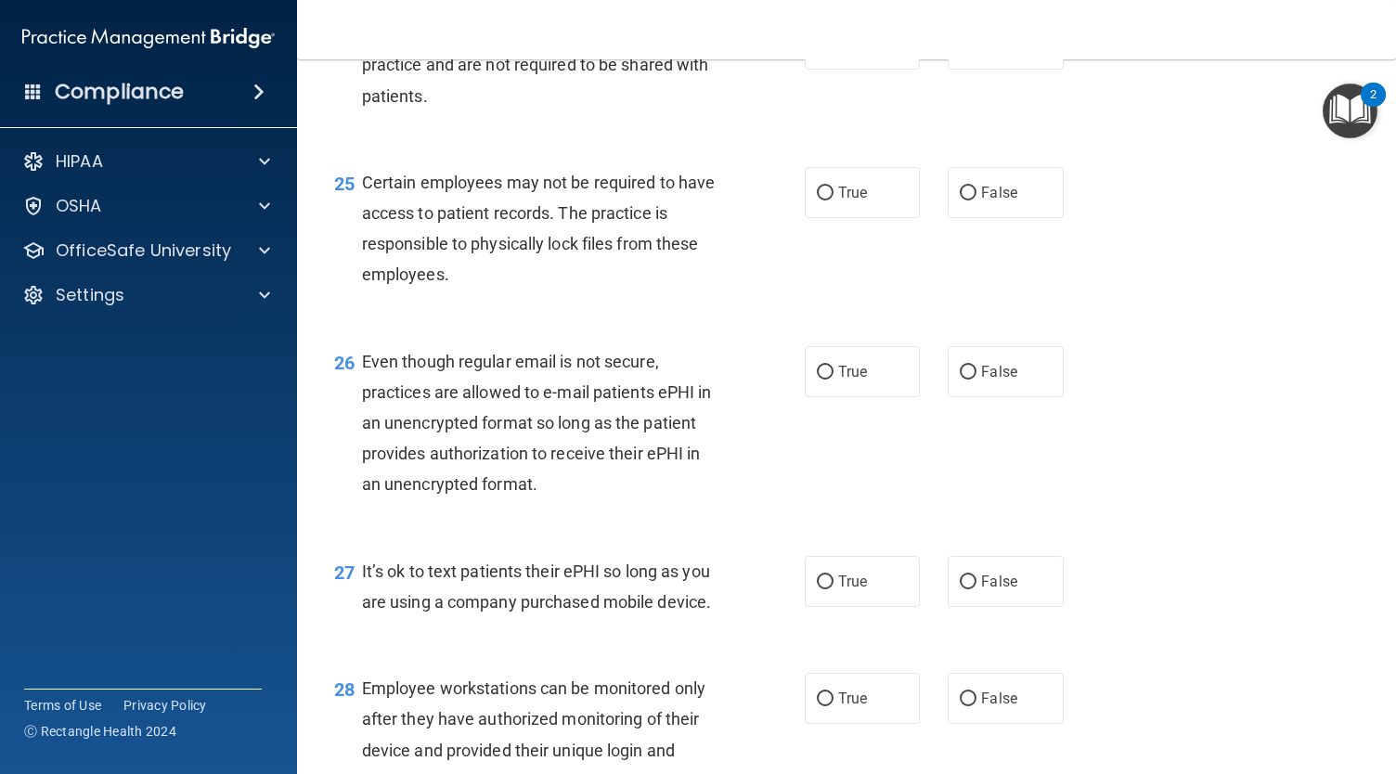
scroll to position [4184, 0]
click at [838, 52] on span "True" at bounding box center [852, 43] width 29 height 18
click at [833, 51] on input "True" at bounding box center [825, 44] width 17 height 14
radio input "true"
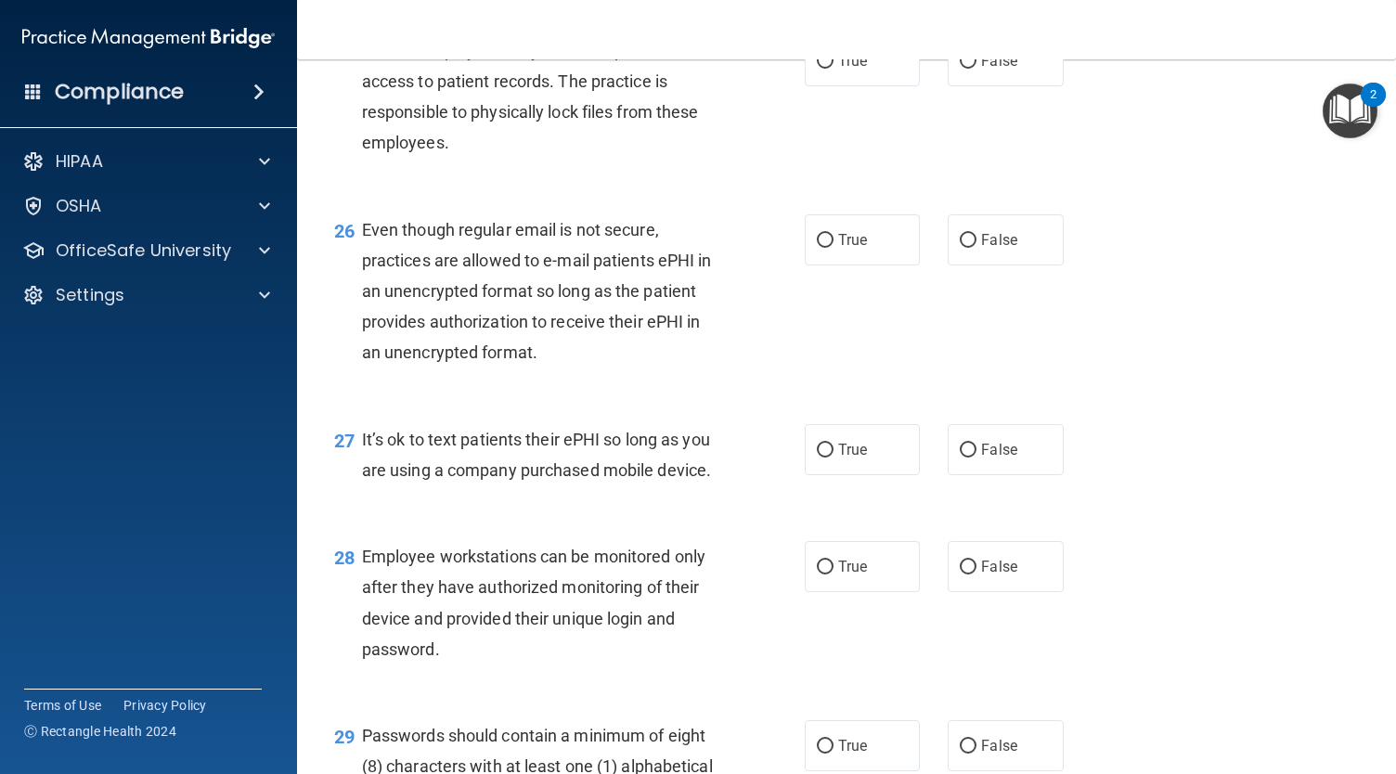
scroll to position [4321, 0]
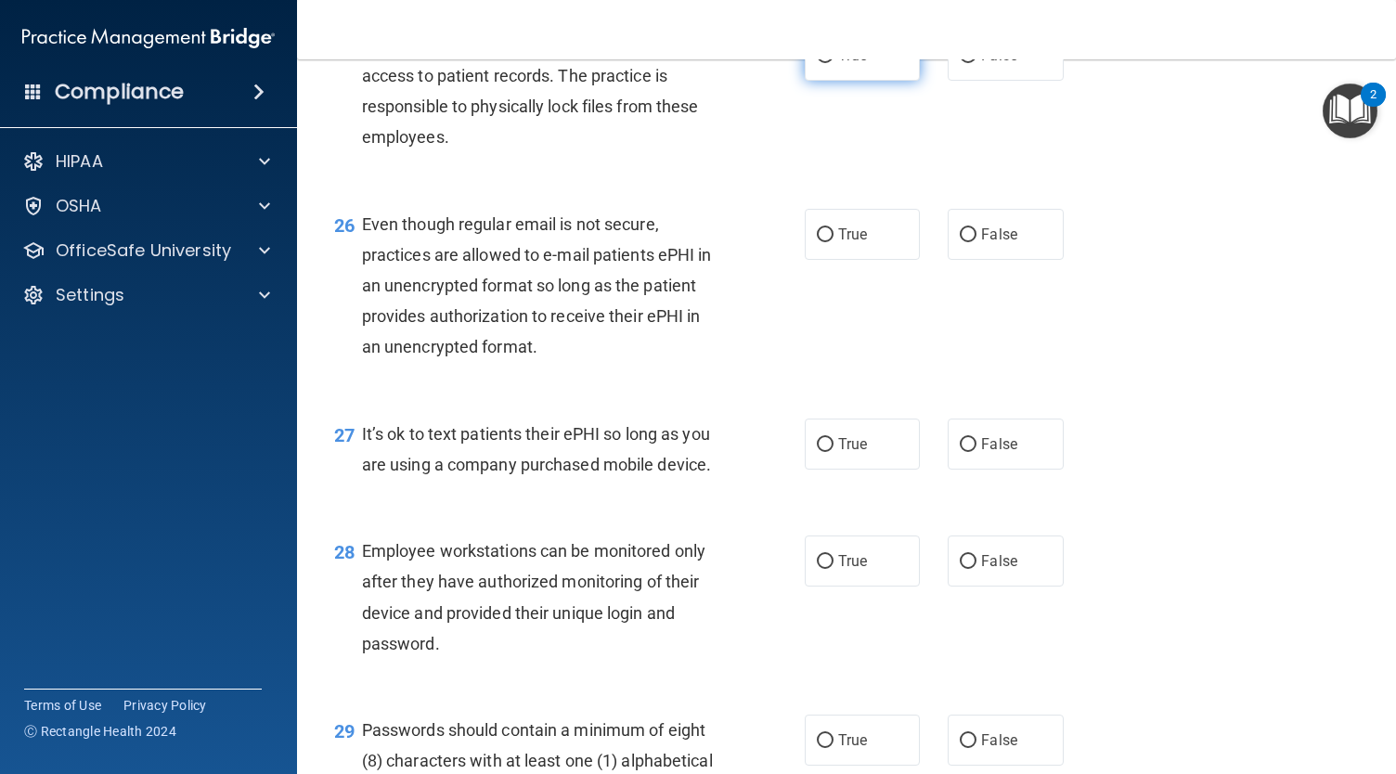
click at [831, 81] on label "True" at bounding box center [862, 55] width 115 height 51
click at [831, 63] on input "True" at bounding box center [825, 56] width 17 height 14
radio input "true"
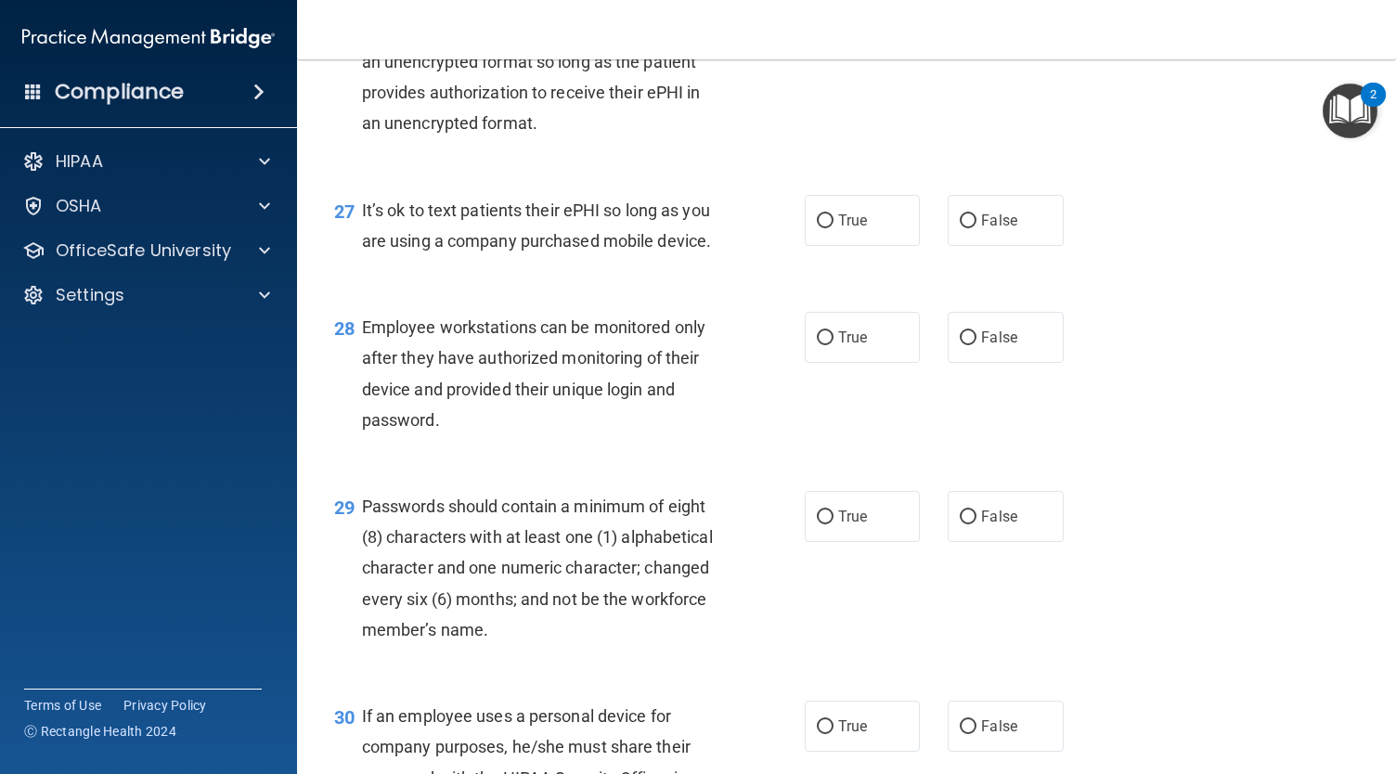
scroll to position [4545, 0]
click at [875, 35] on label "True" at bounding box center [862, 9] width 115 height 51
click at [833, 18] on input "True" at bounding box center [825, 11] width 17 height 14
radio input "true"
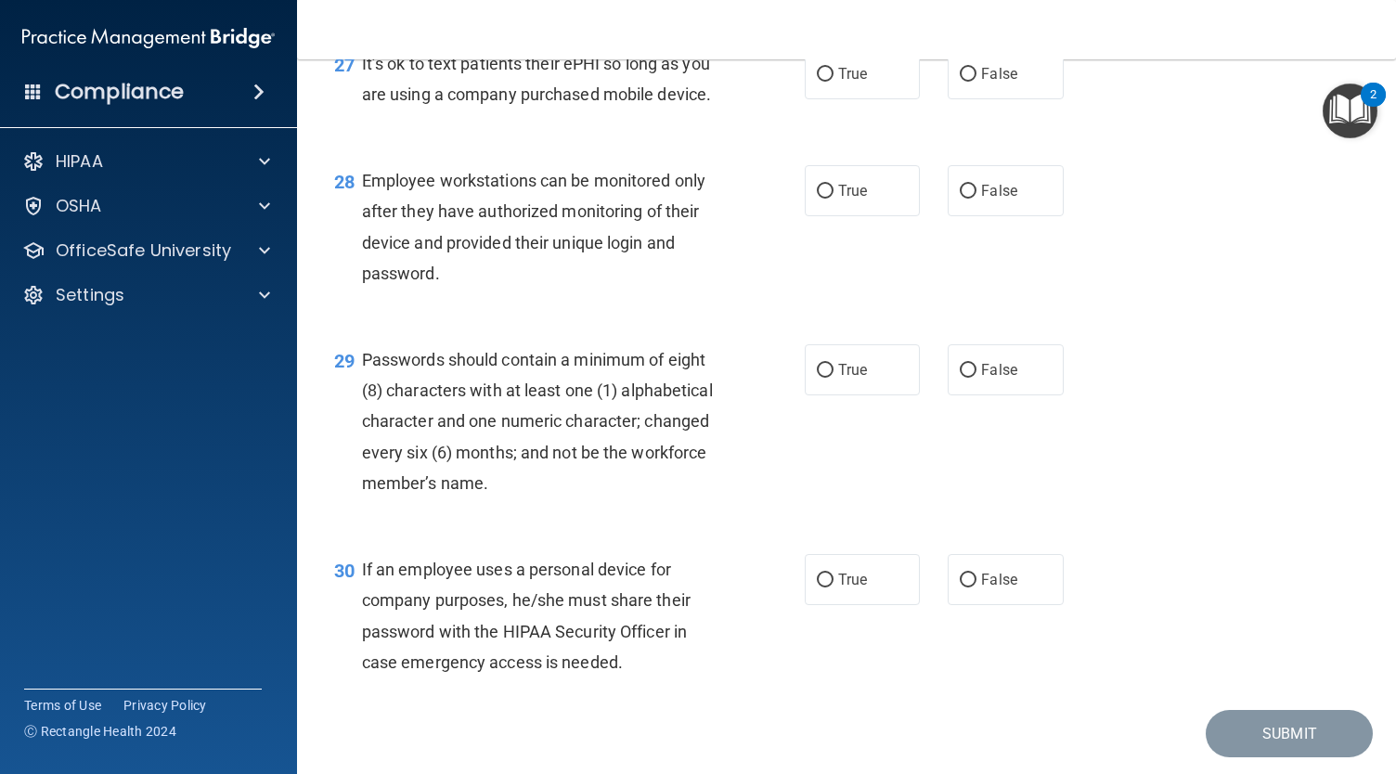
scroll to position [4694, 0]
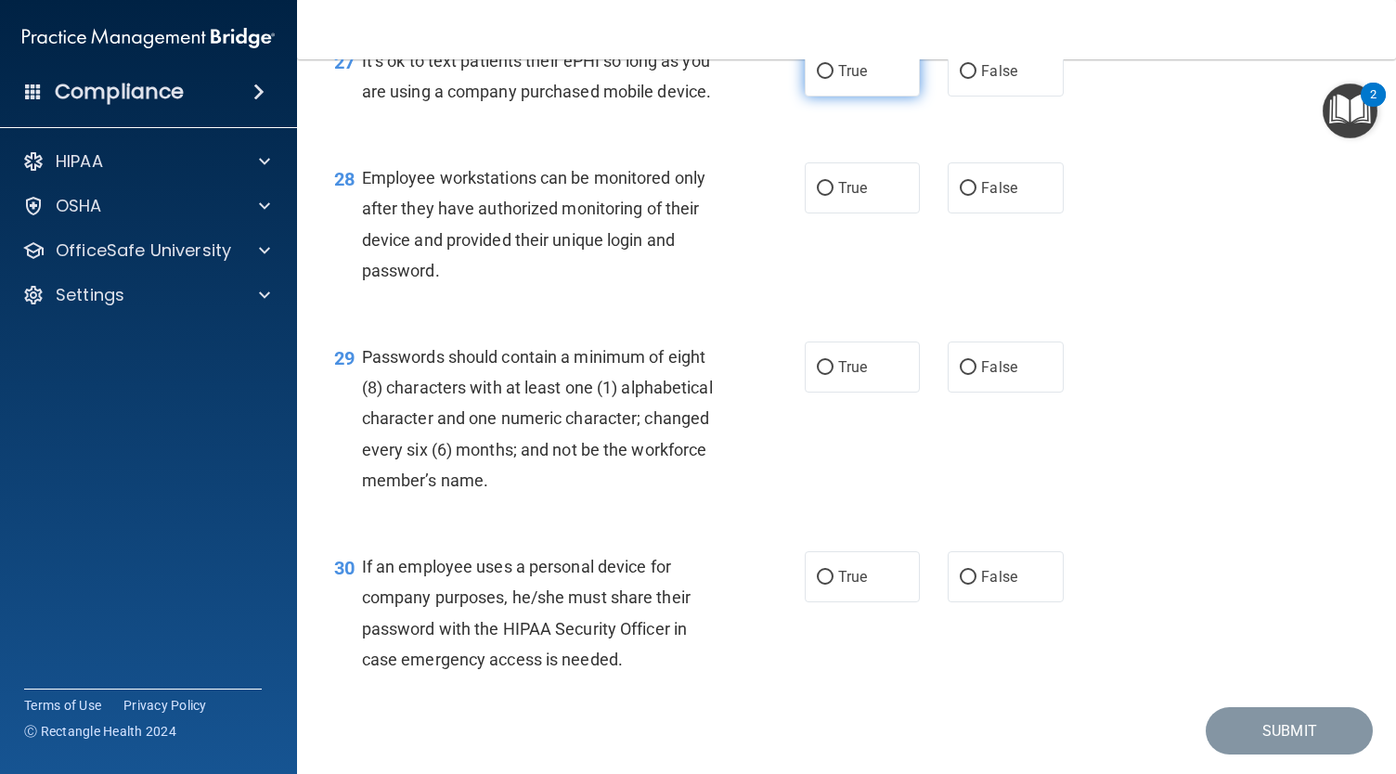
click at [820, 97] on label "True" at bounding box center [862, 70] width 115 height 51
click at [820, 79] on input "True" at bounding box center [825, 72] width 17 height 14
radio input "true"
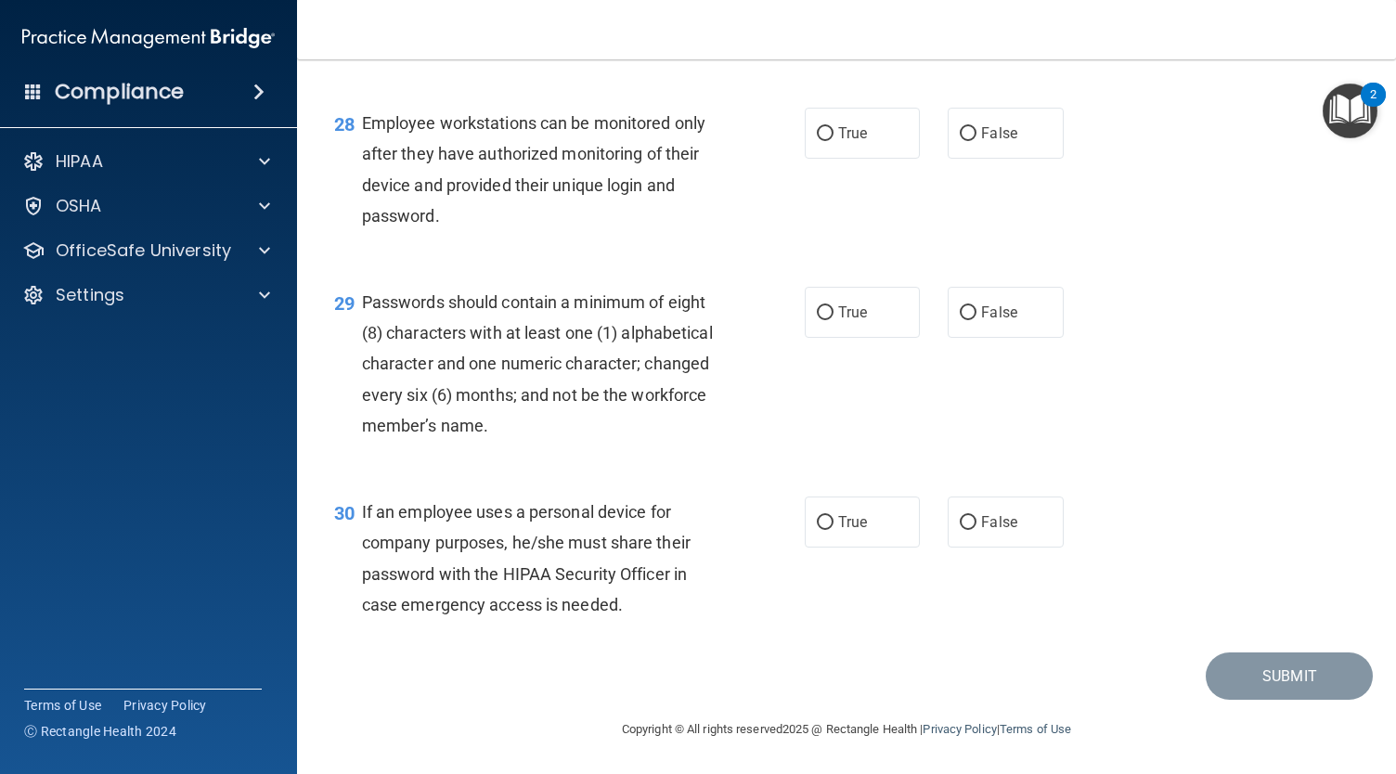
scroll to position [4840, 0]
click at [1007, 123] on label "False" at bounding box center [1004, 133] width 115 height 51
click at [976, 127] on input "False" at bounding box center [968, 134] width 17 height 14
radio input "true"
click at [805, 305] on label "True" at bounding box center [862, 312] width 115 height 51
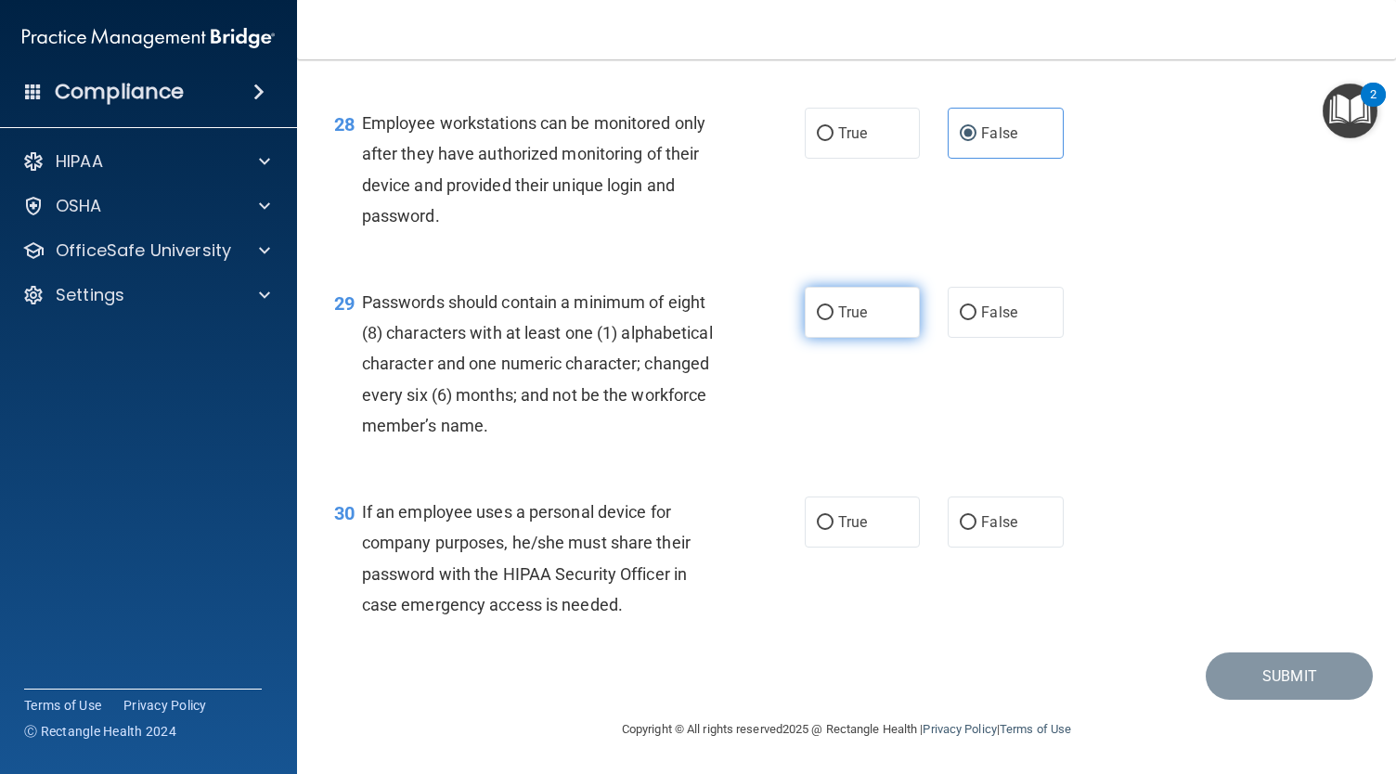
click at [817, 306] on input "True" at bounding box center [825, 313] width 17 height 14
radio input "true"
drag, startPoint x: 800, startPoint y: 305, endPoint x: 681, endPoint y: 486, distance: 216.5
click at [753, 441] on div "29 Passwords should contain a minimum of eight (8) characters with at least one…" at bounding box center [569, 368] width 526 height 163
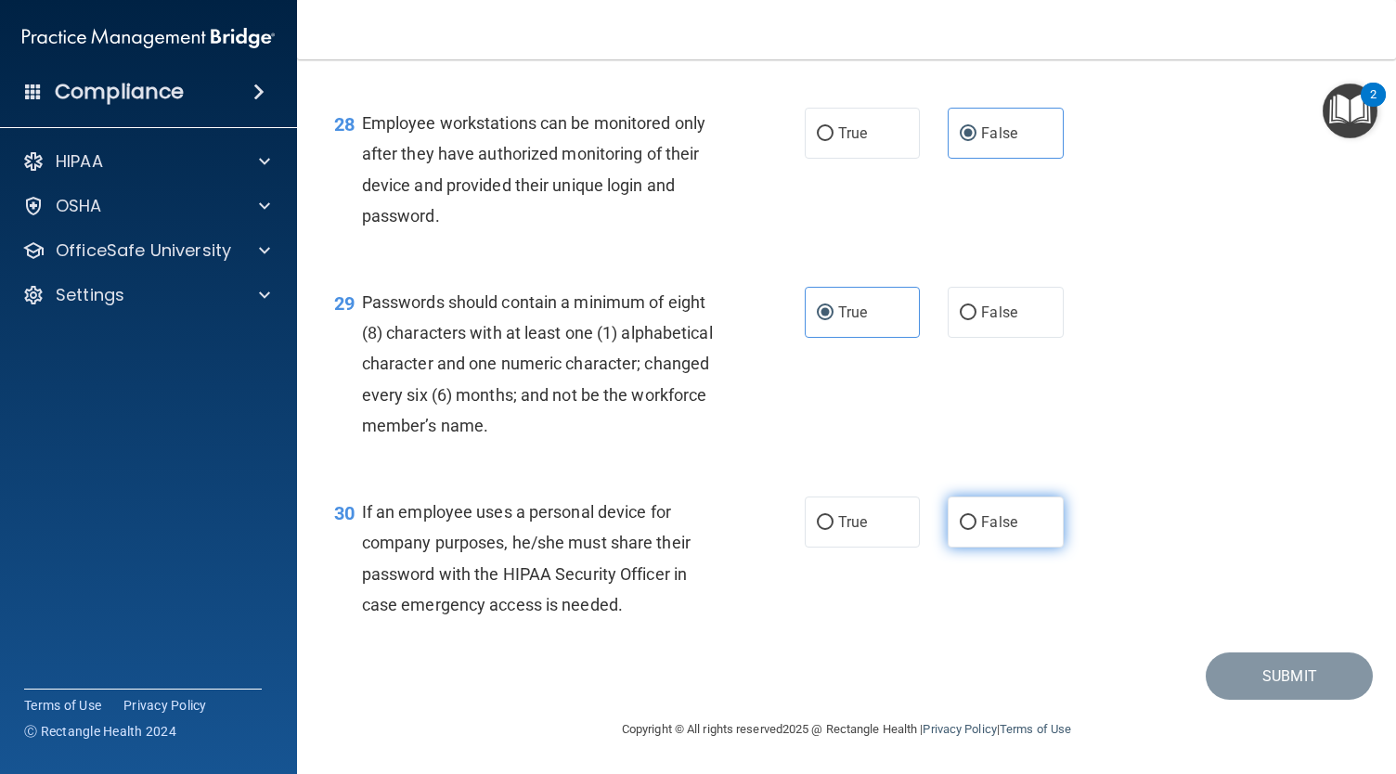
click at [965, 510] on label "False" at bounding box center [1004, 521] width 115 height 51
click at [965, 516] on input "False" at bounding box center [968, 523] width 17 height 14
radio input "true"
click at [1241, 662] on button "Submit" at bounding box center [1288, 675] width 167 height 47
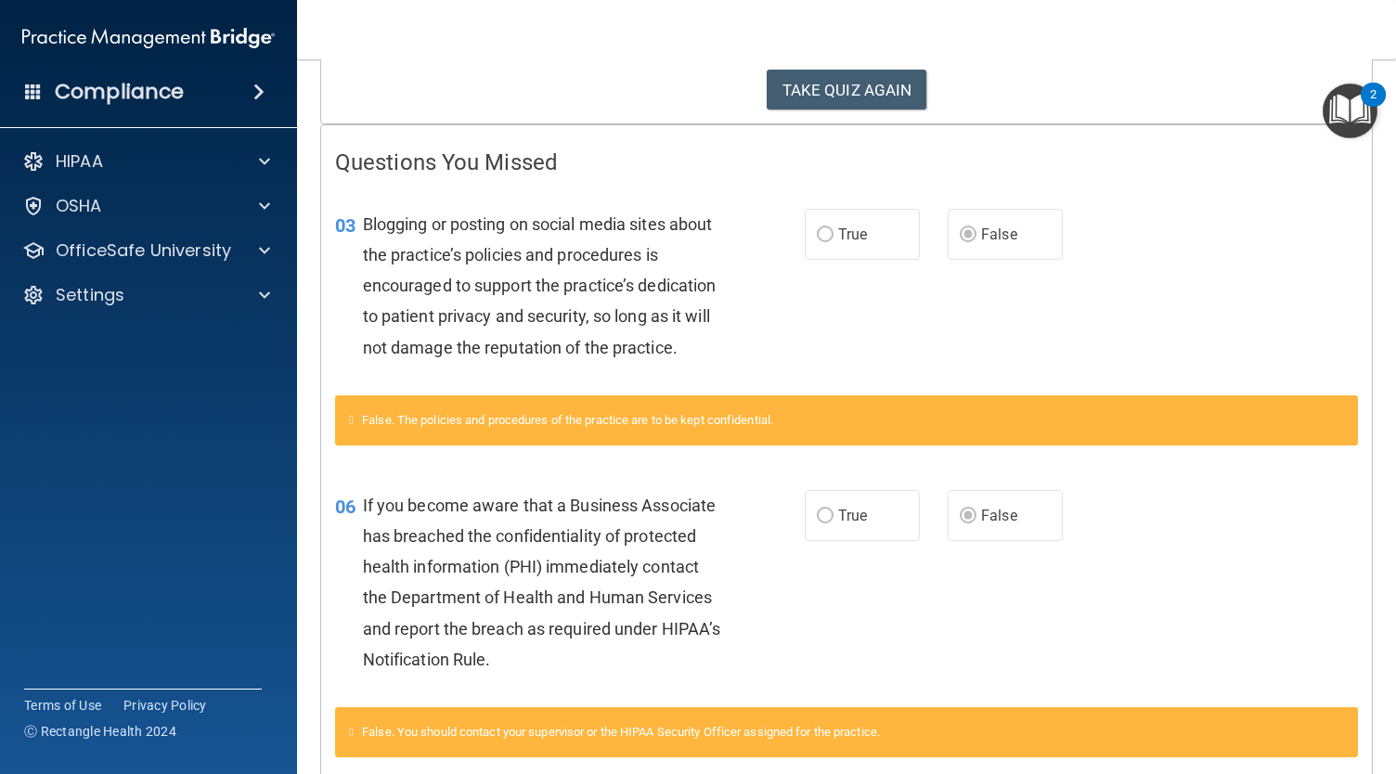
scroll to position [309, 0]
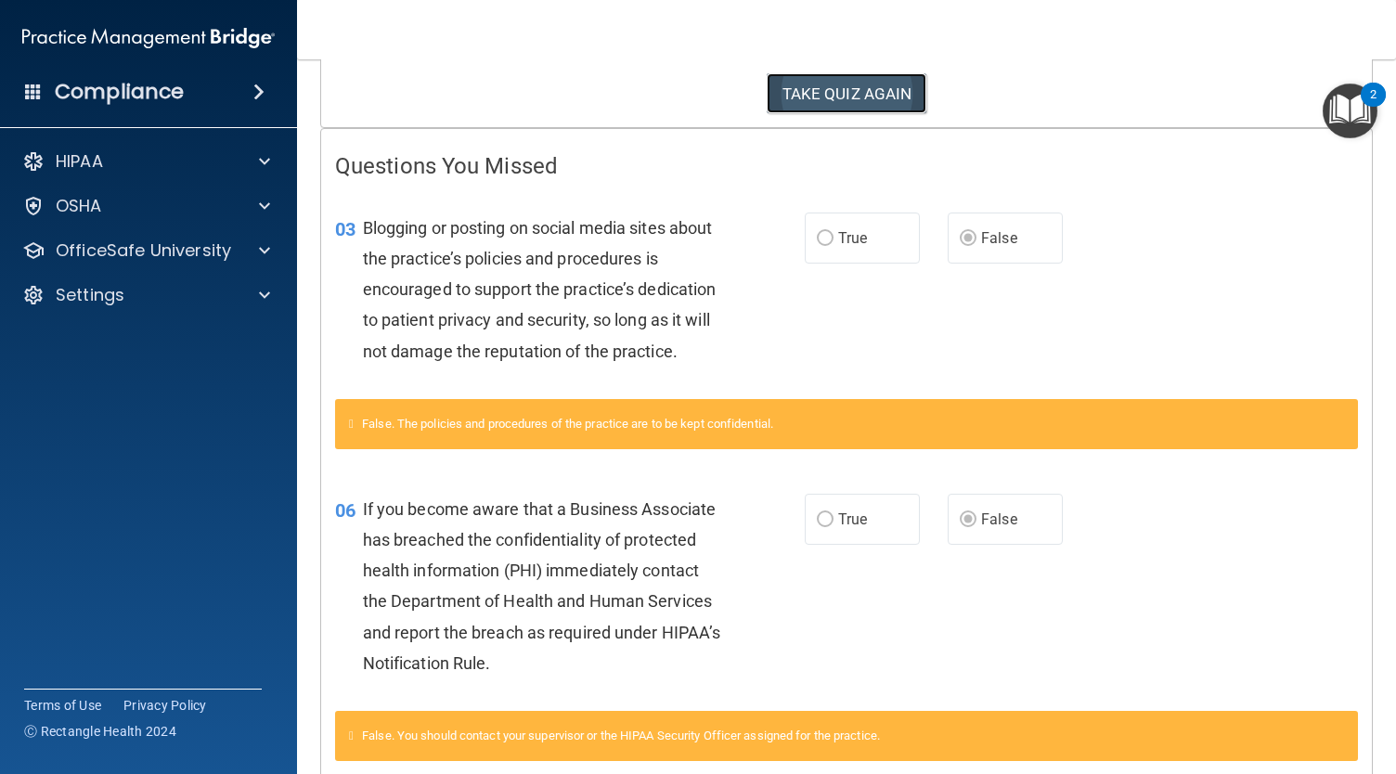
click at [865, 90] on button "TAKE QUIZ AGAIN" at bounding box center [846, 93] width 161 height 41
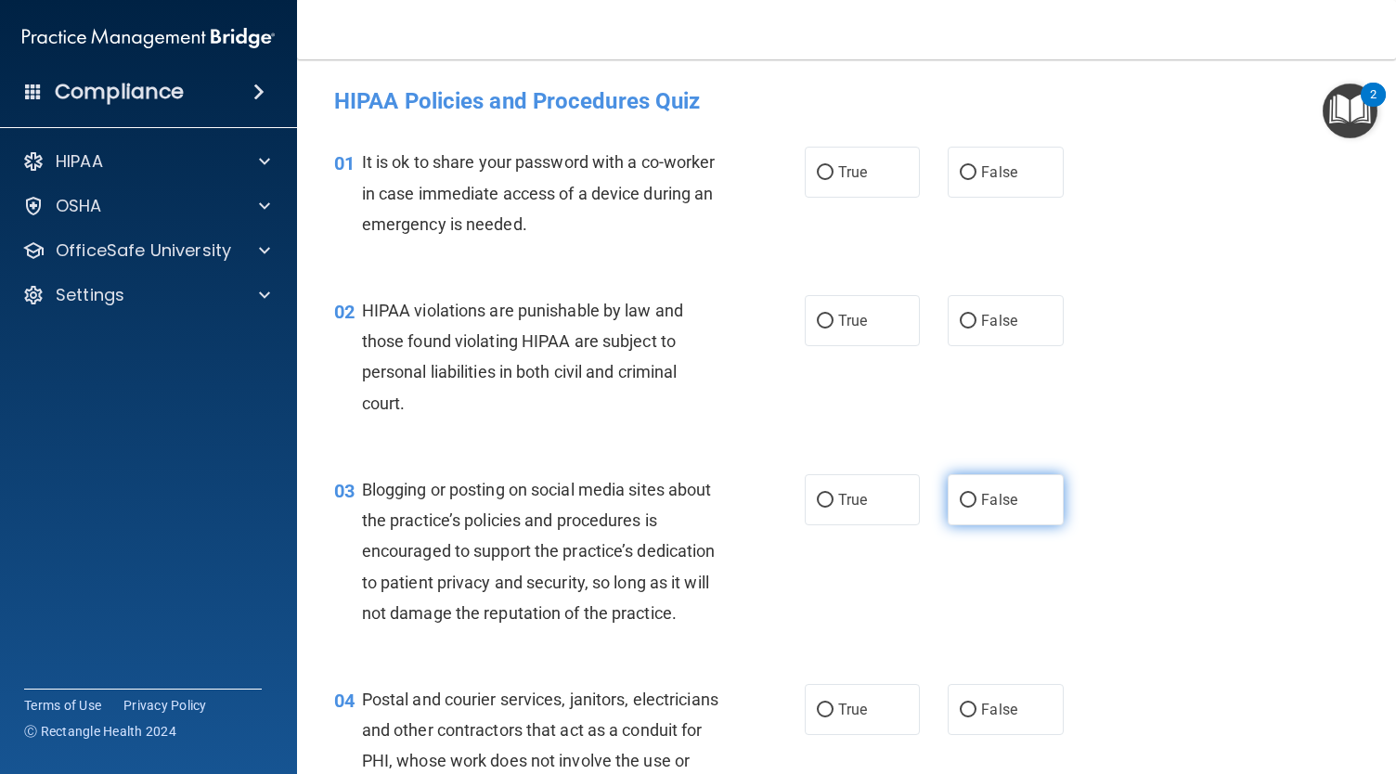
click at [994, 491] on span "False" at bounding box center [999, 500] width 36 height 18
click at [976, 494] on input "False" at bounding box center [968, 501] width 17 height 14
radio input "true"
click at [886, 325] on label "True" at bounding box center [862, 320] width 115 height 51
click at [833, 325] on input "True" at bounding box center [825, 322] width 17 height 14
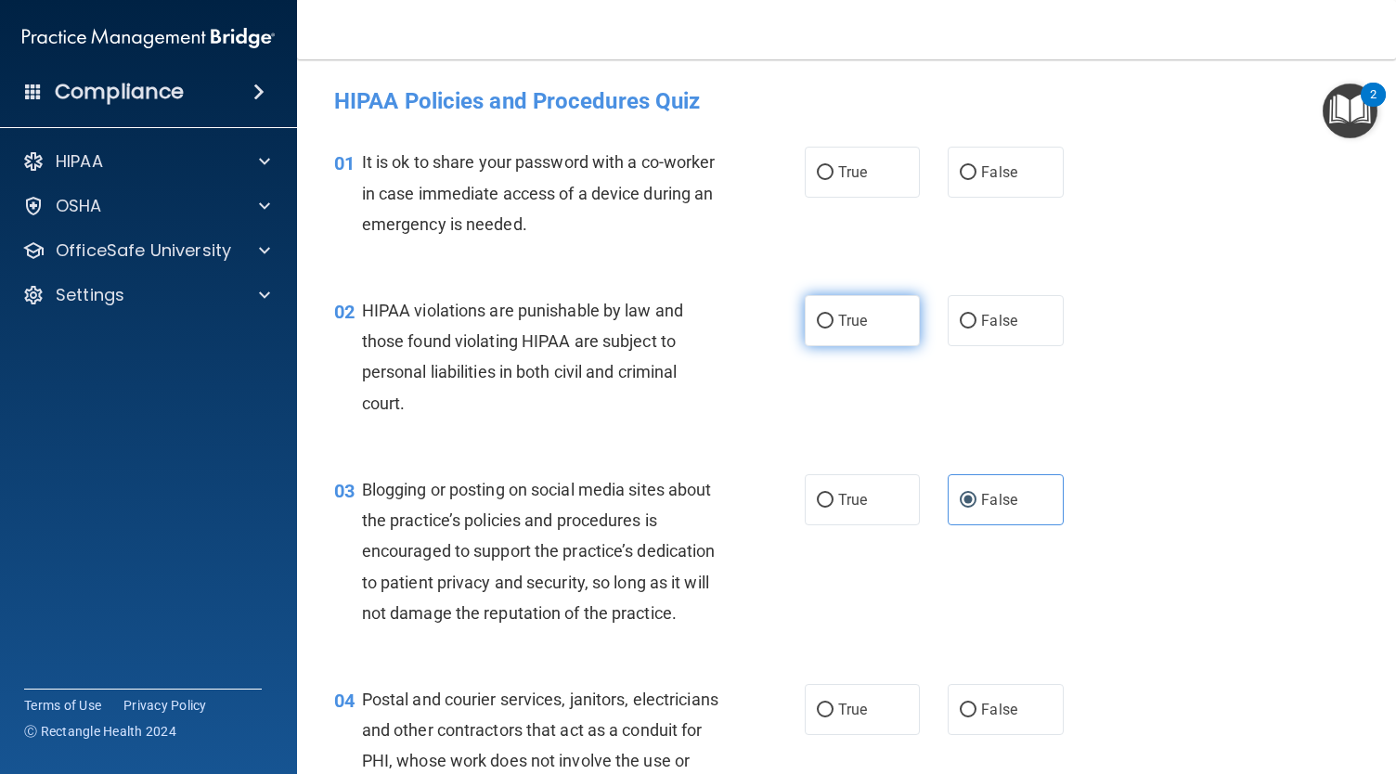
radio input "true"
click at [947, 175] on label "False" at bounding box center [1004, 172] width 115 height 51
click at [960, 175] on input "False" at bounding box center [968, 173] width 17 height 14
radio input "true"
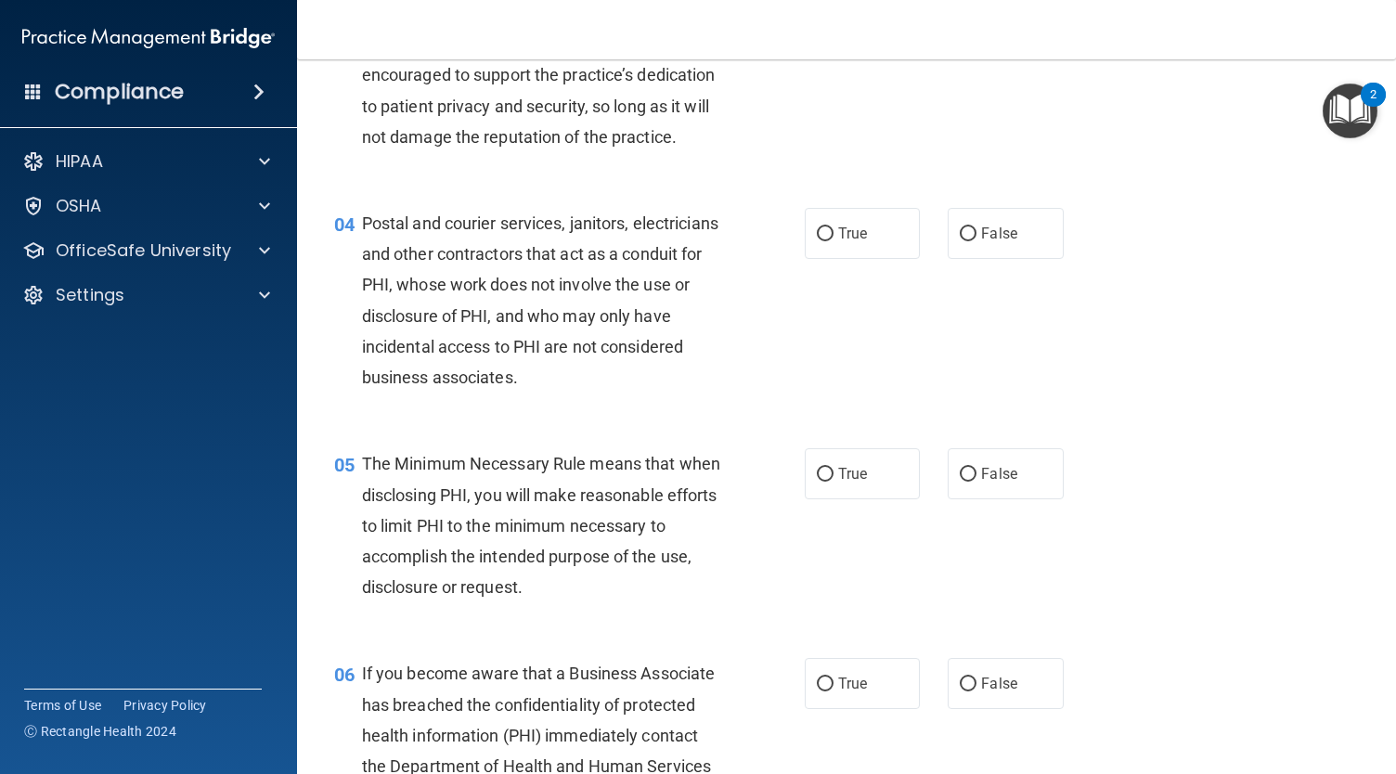
scroll to position [484, 0]
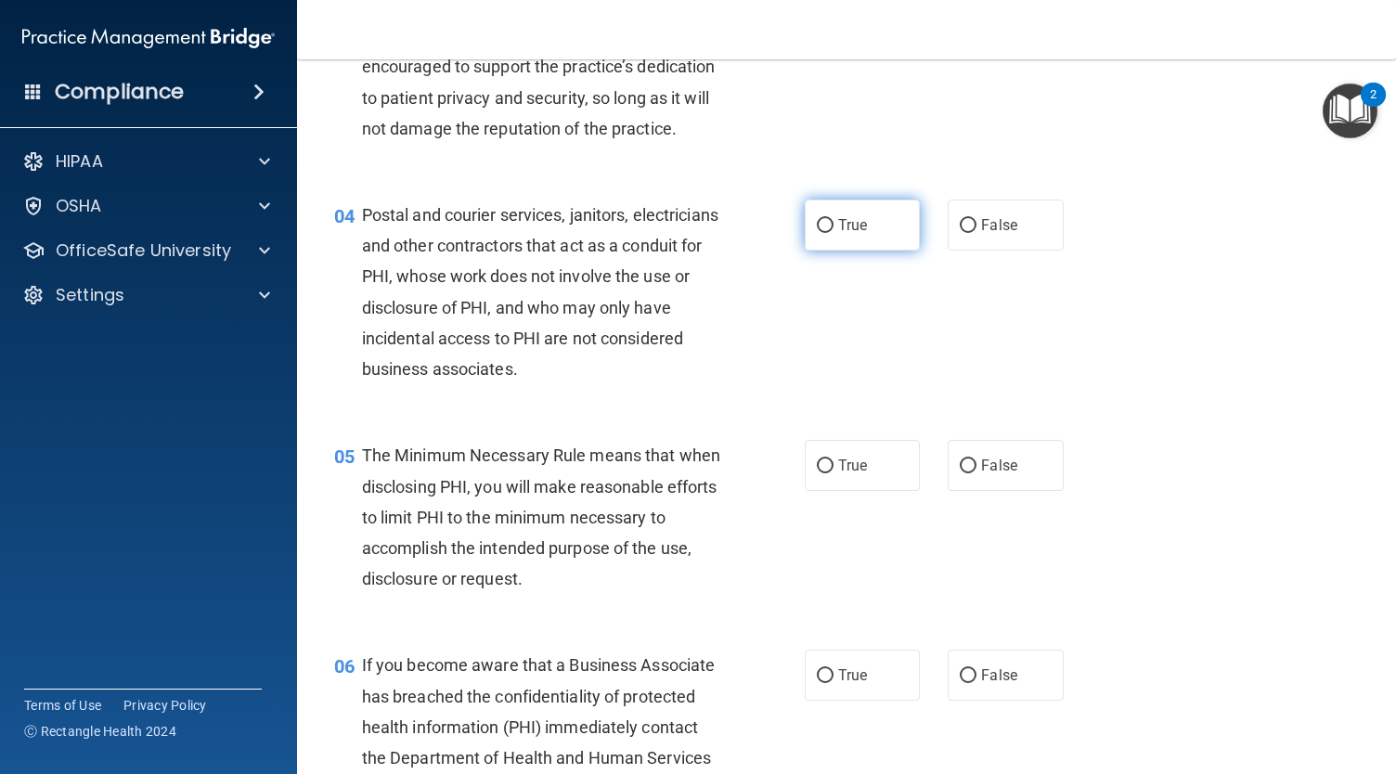
click at [889, 251] on label "True" at bounding box center [862, 225] width 115 height 51
click at [833, 233] on input "True" at bounding box center [825, 226] width 17 height 14
radio input "true"
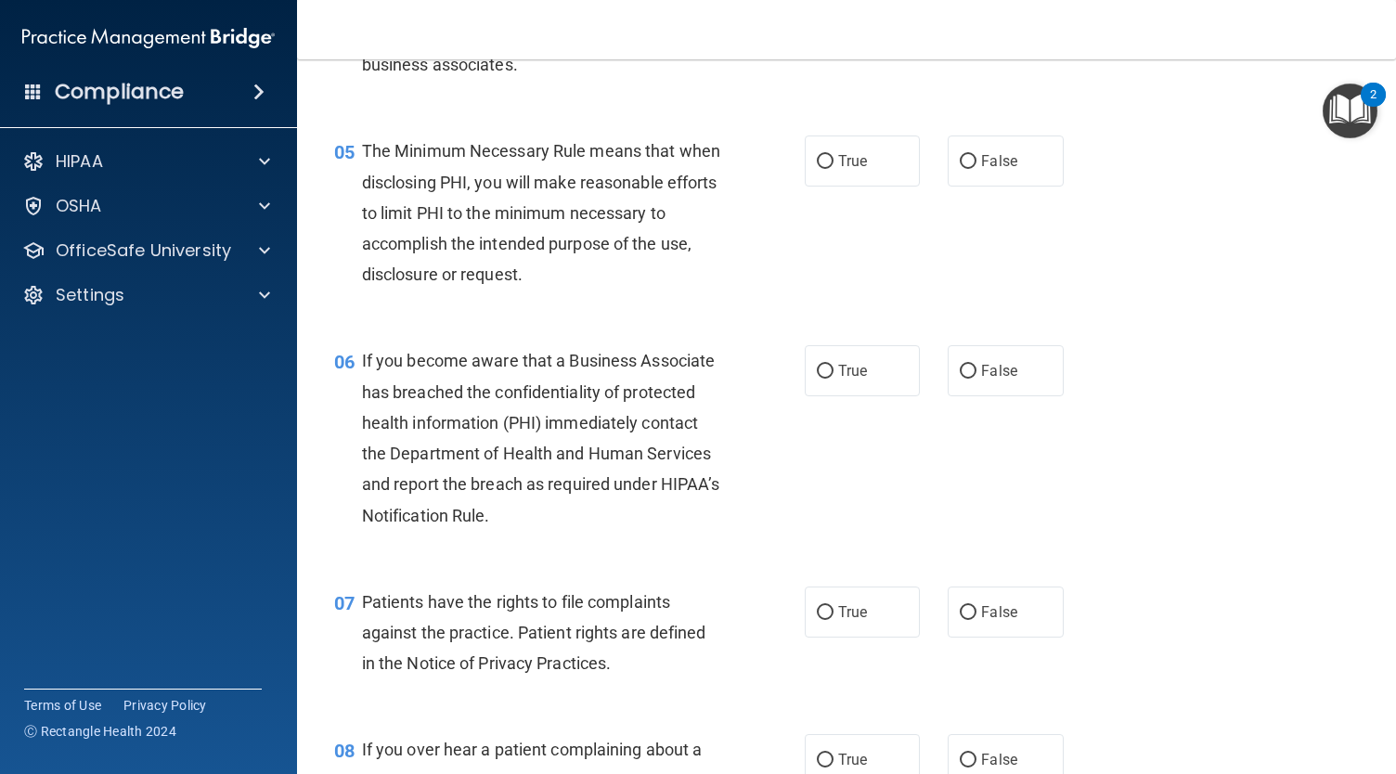
scroll to position [801, 0]
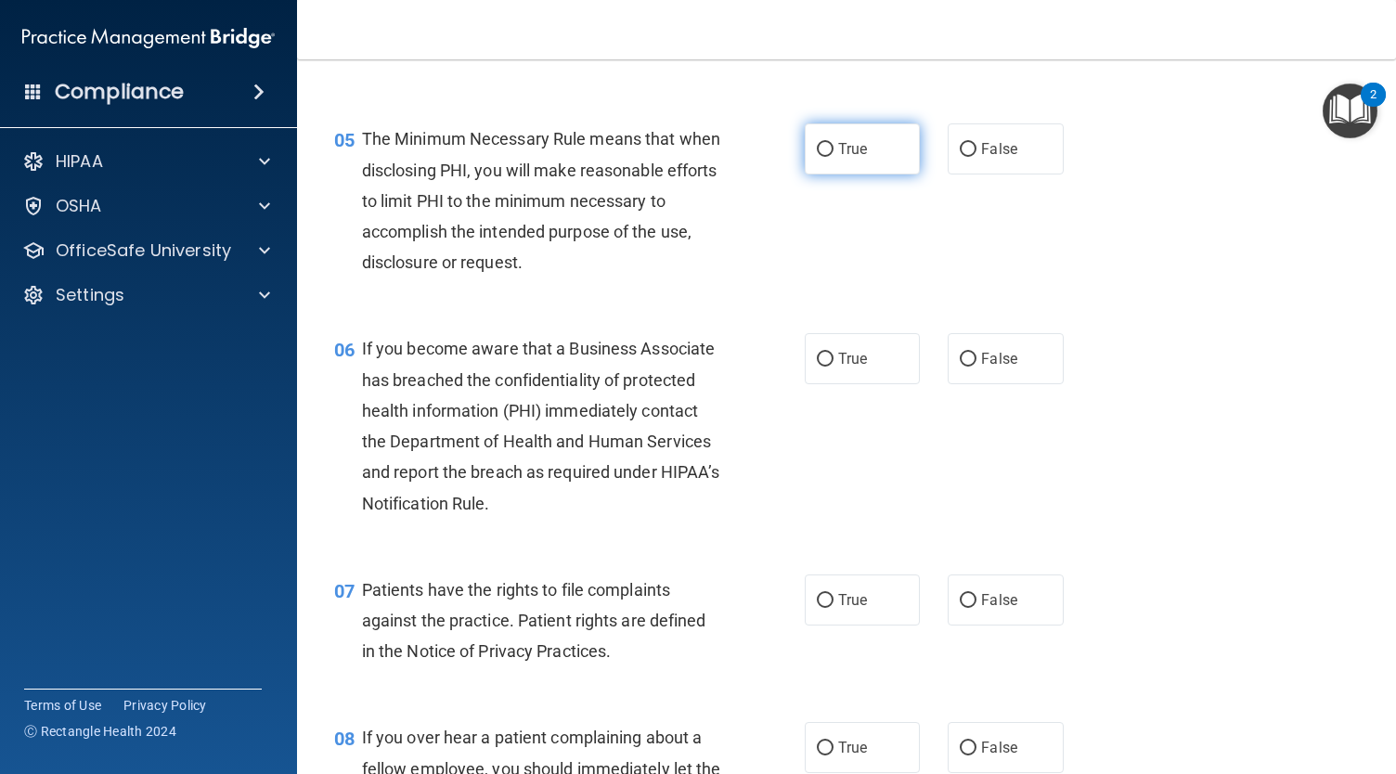
click at [862, 174] on label "True" at bounding box center [862, 148] width 115 height 51
click at [833, 157] on input "True" at bounding box center [825, 150] width 17 height 14
radio input "true"
click at [847, 367] on span "True" at bounding box center [852, 359] width 29 height 18
click at [833, 367] on input "True" at bounding box center [825, 360] width 17 height 14
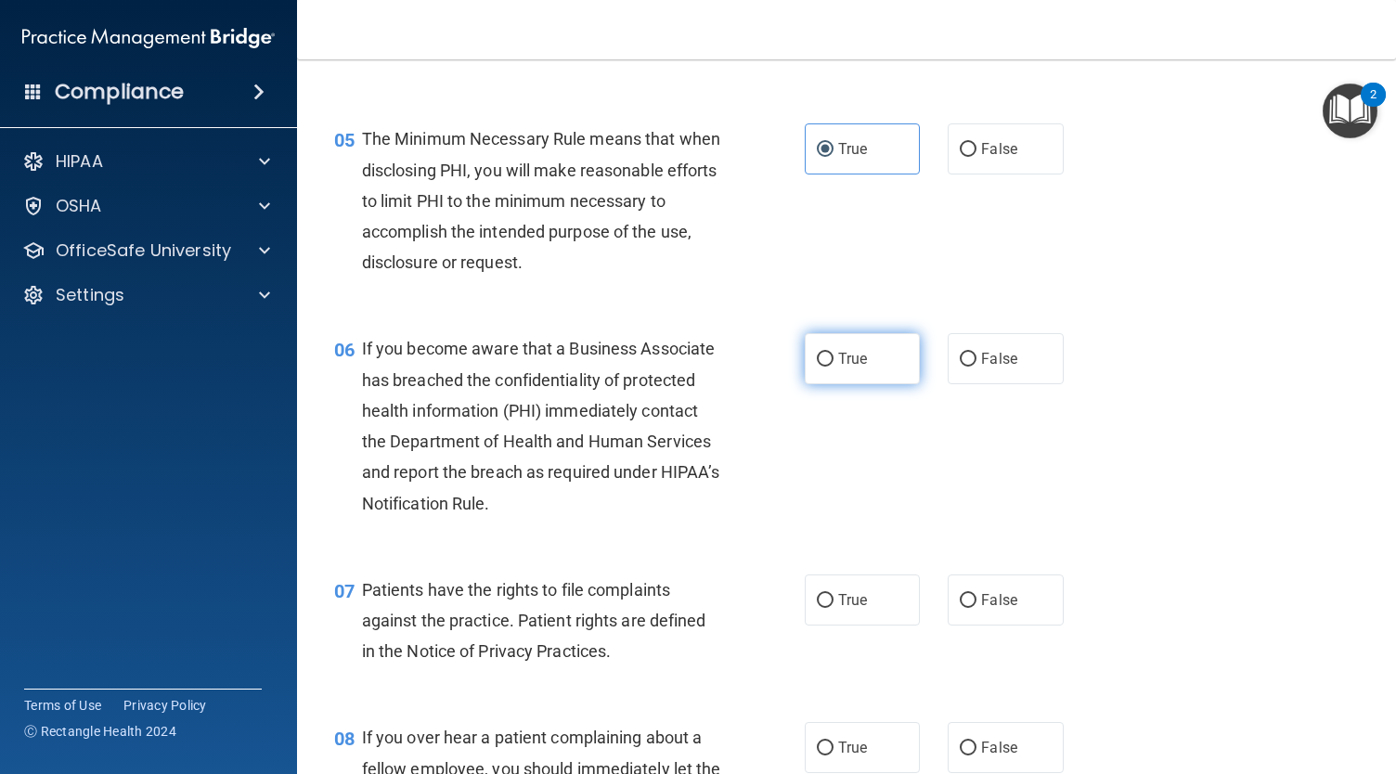
radio input "true"
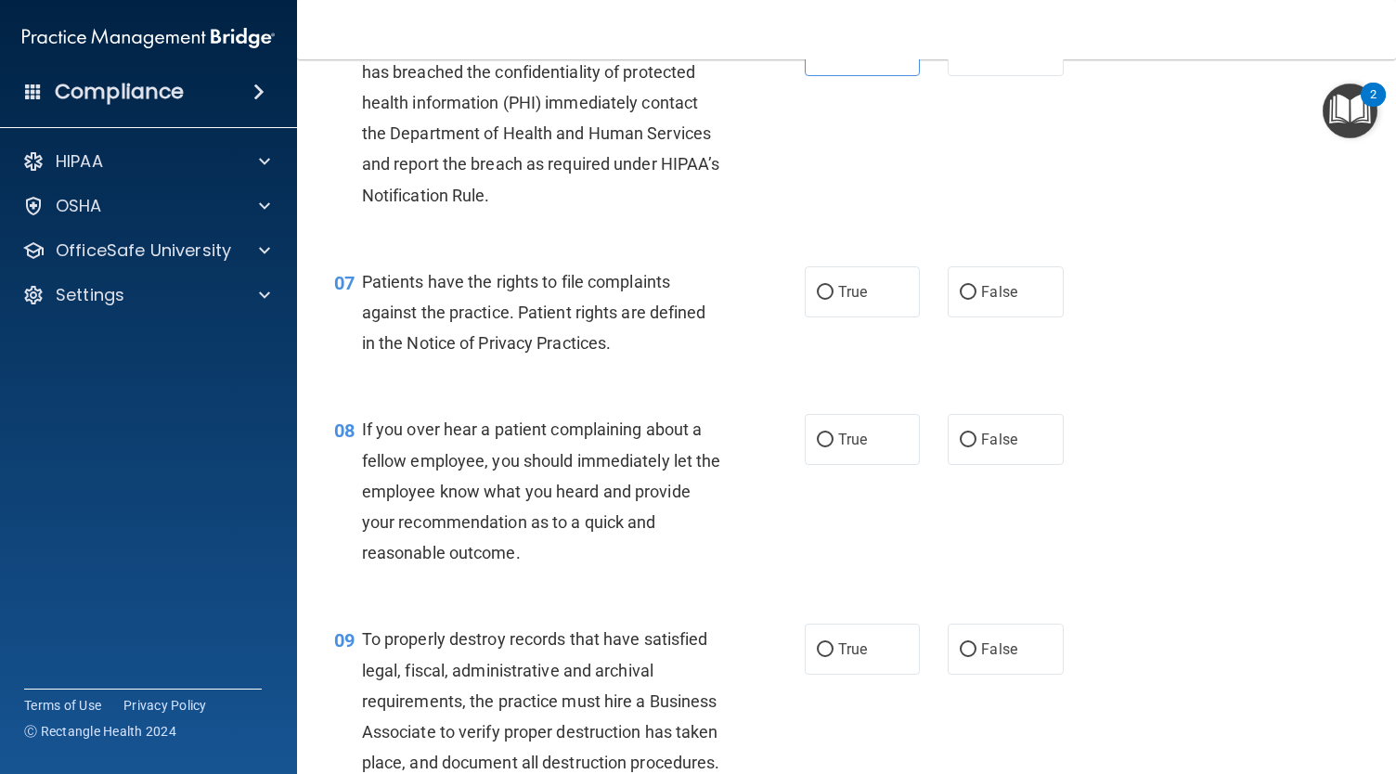
scroll to position [1137, 0]
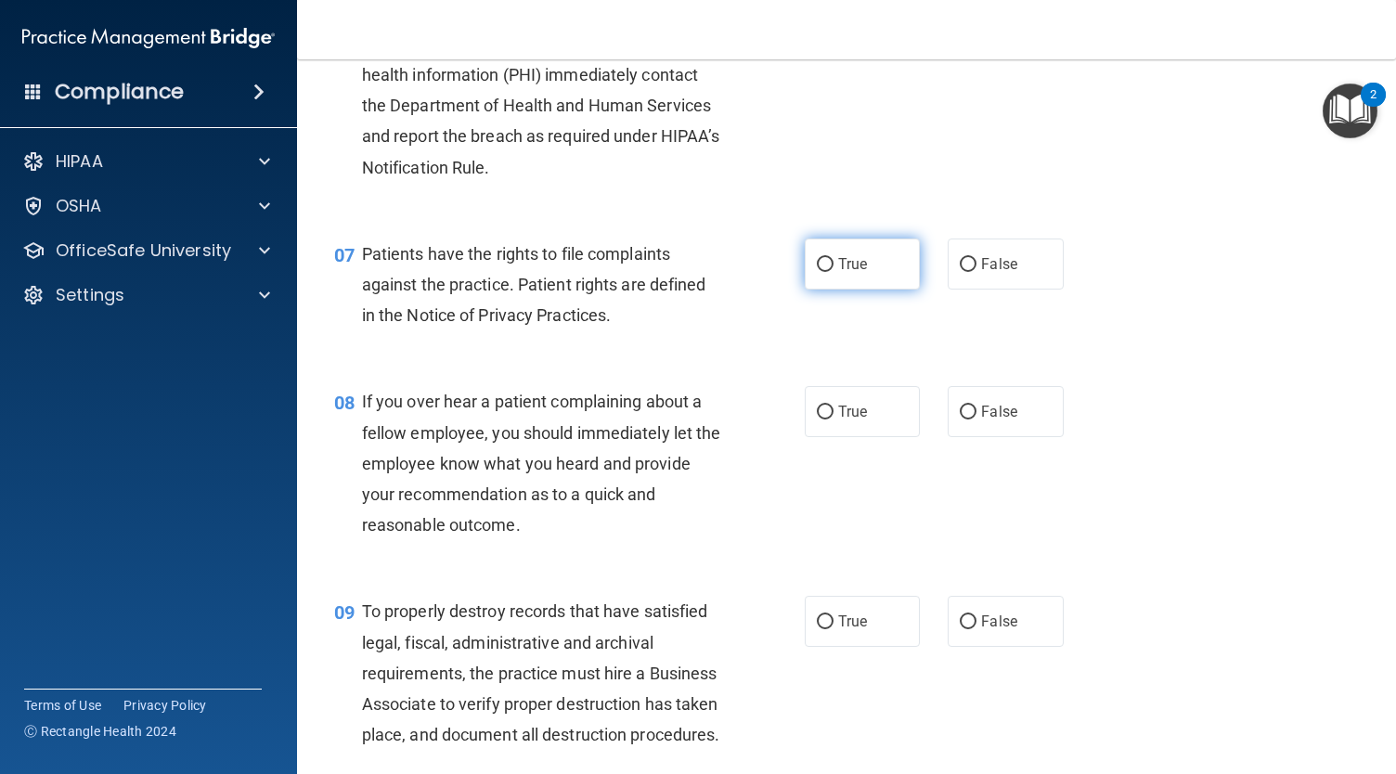
click at [817, 272] on input "True" at bounding box center [825, 265] width 17 height 14
radio input "true"
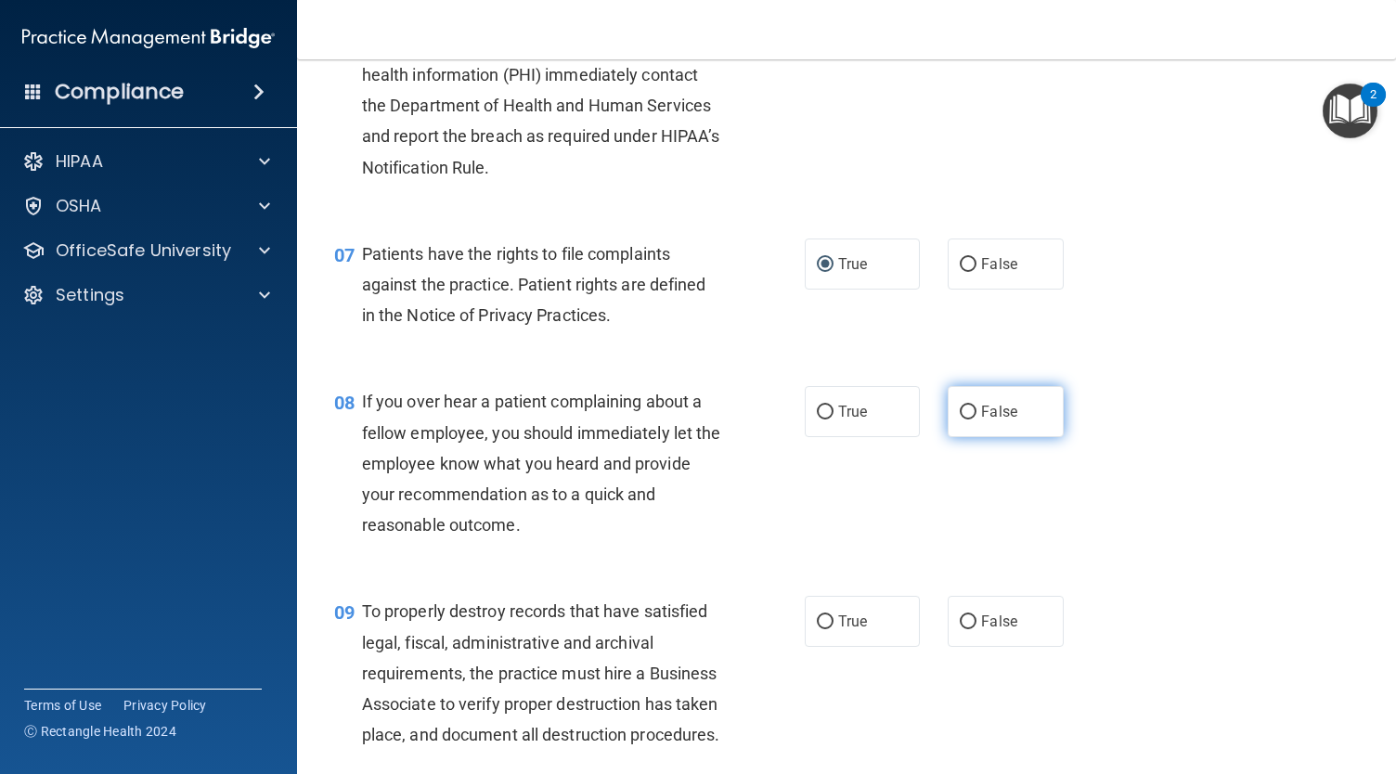
click at [981, 420] on span "False" at bounding box center [999, 412] width 36 height 18
click at [976, 419] on input "False" at bounding box center [968, 413] width 17 height 14
radio input "true"
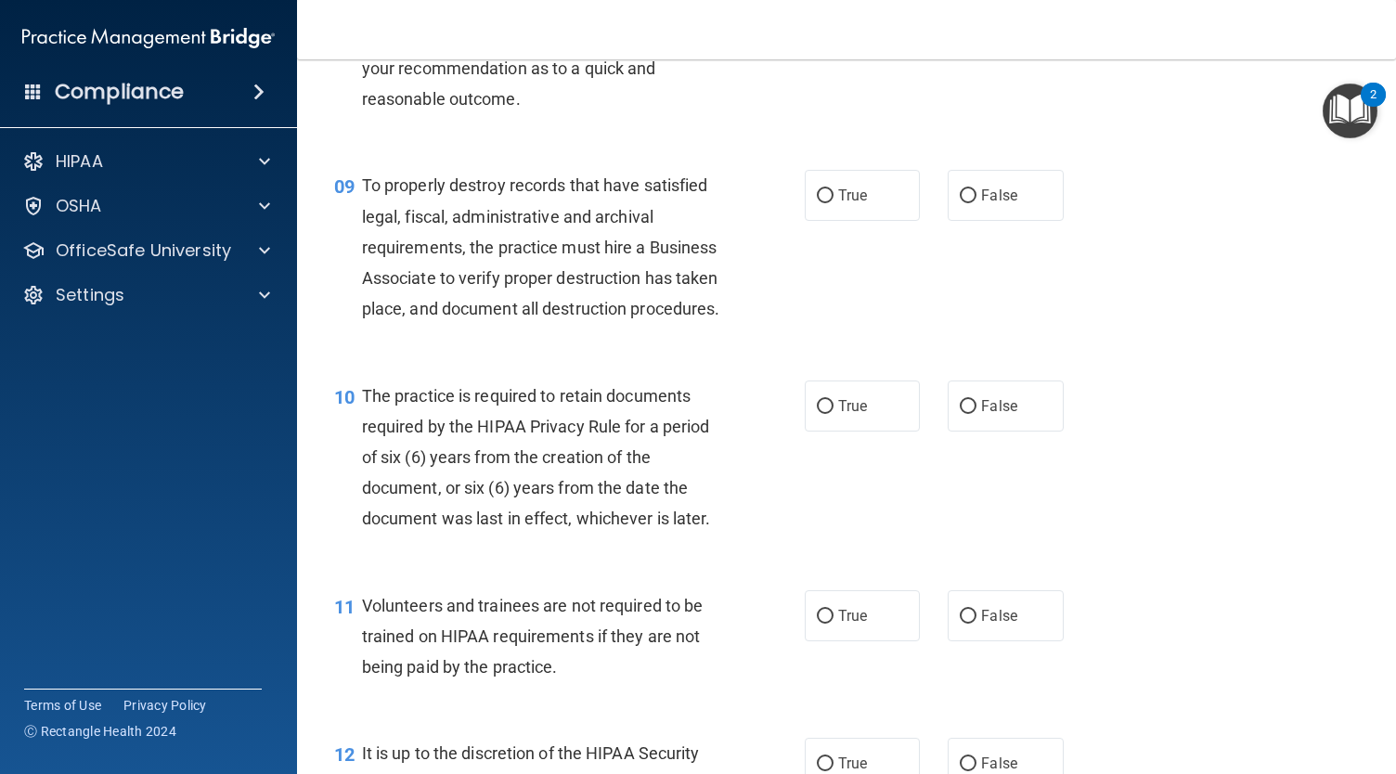
scroll to position [1592, 0]
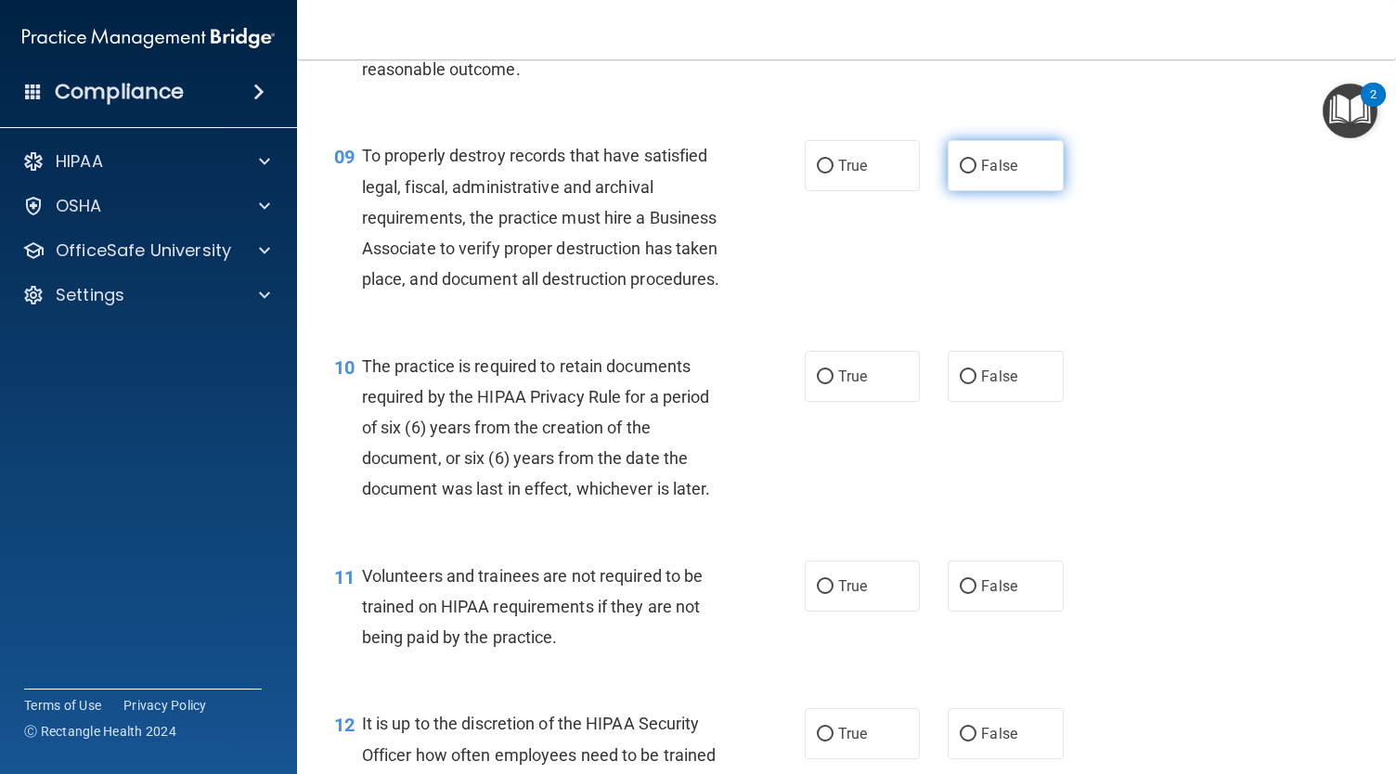
click at [967, 174] on input "False" at bounding box center [968, 167] width 17 height 14
radio input "true"
click at [839, 385] on span "True" at bounding box center [852, 376] width 29 height 18
click at [833, 384] on input "True" at bounding box center [825, 377] width 17 height 14
radio input "true"
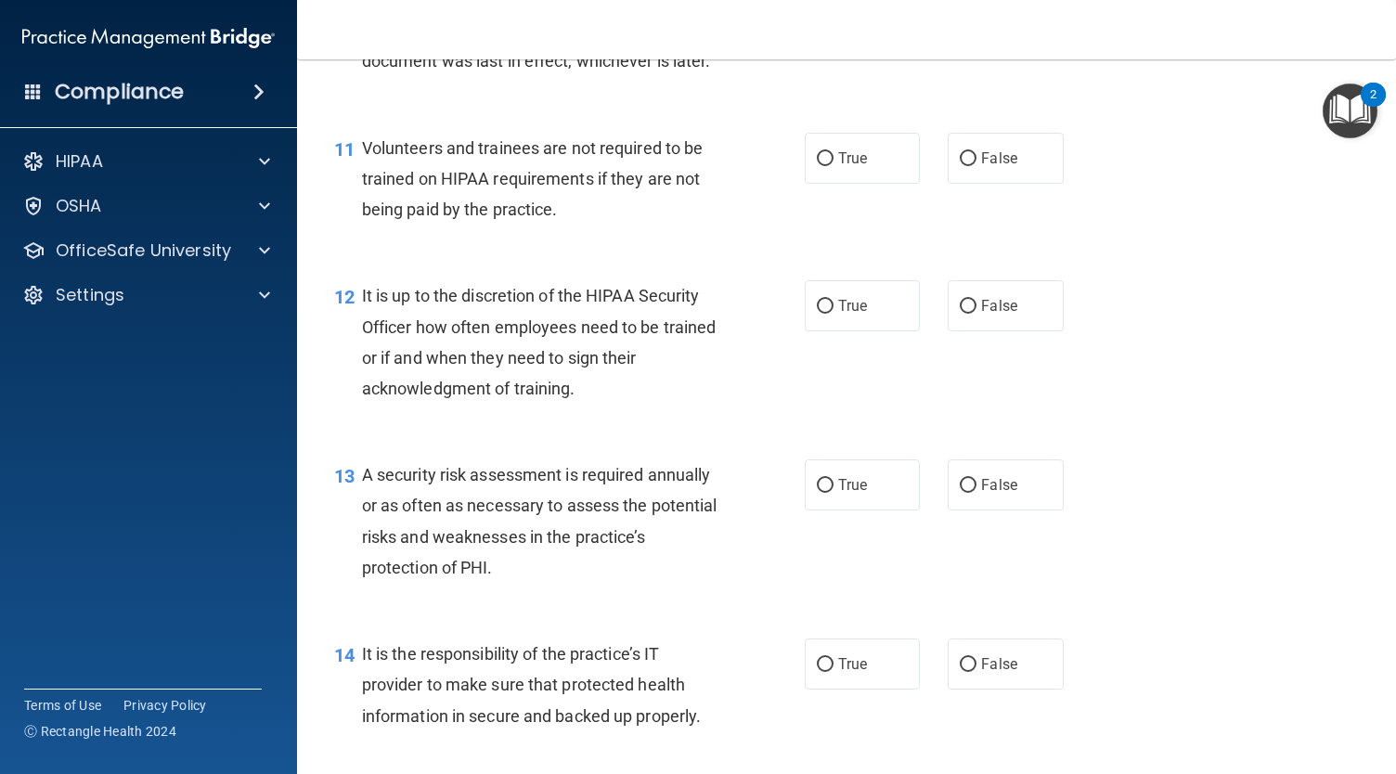
scroll to position [2028, 0]
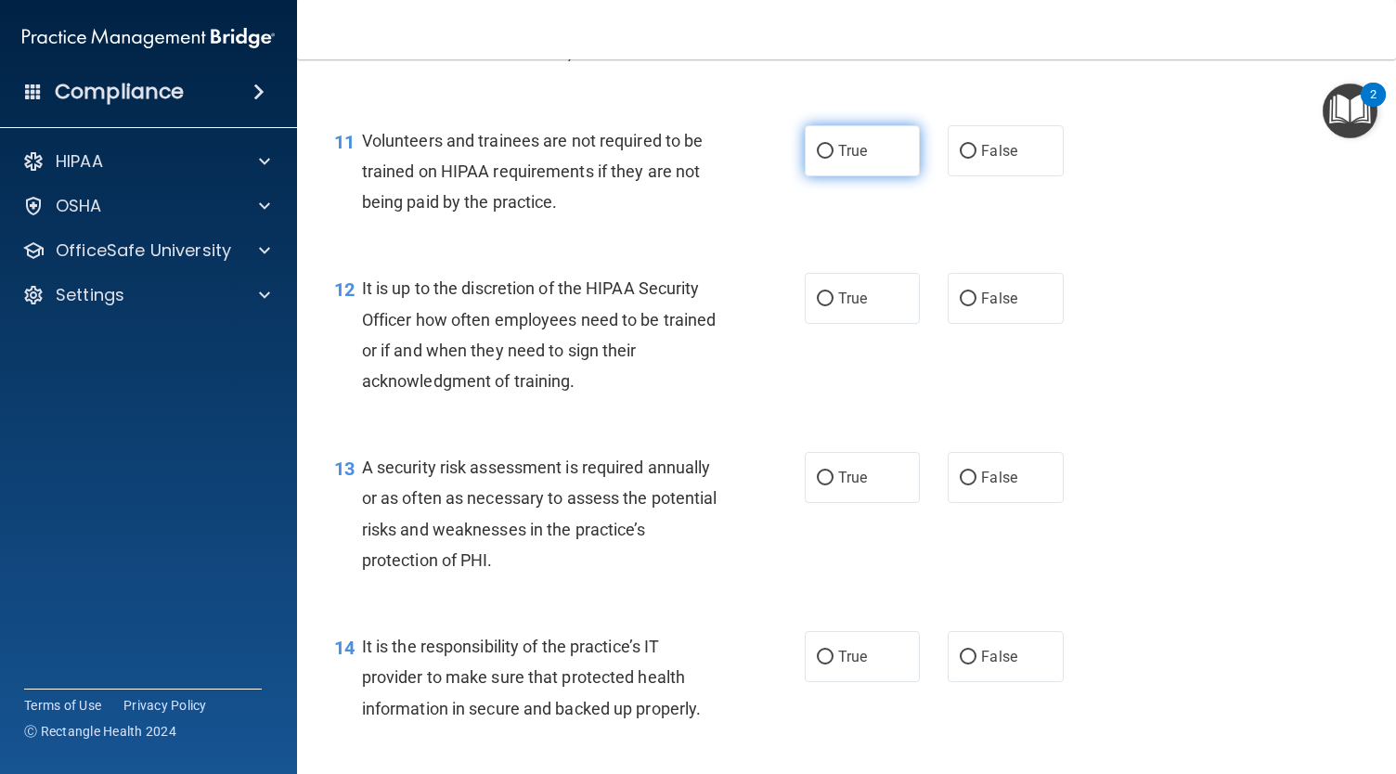
click at [857, 176] on label "True" at bounding box center [862, 150] width 115 height 51
click at [833, 159] on input "True" at bounding box center [825, 152] width 17 height 14
radio input "true"
click at [967, 176] on label "False" at bounding box center [1004, 150] width 115 height 51
click at [967, 159] on input "False" at bounding box center [968, 152] width 17 height 14
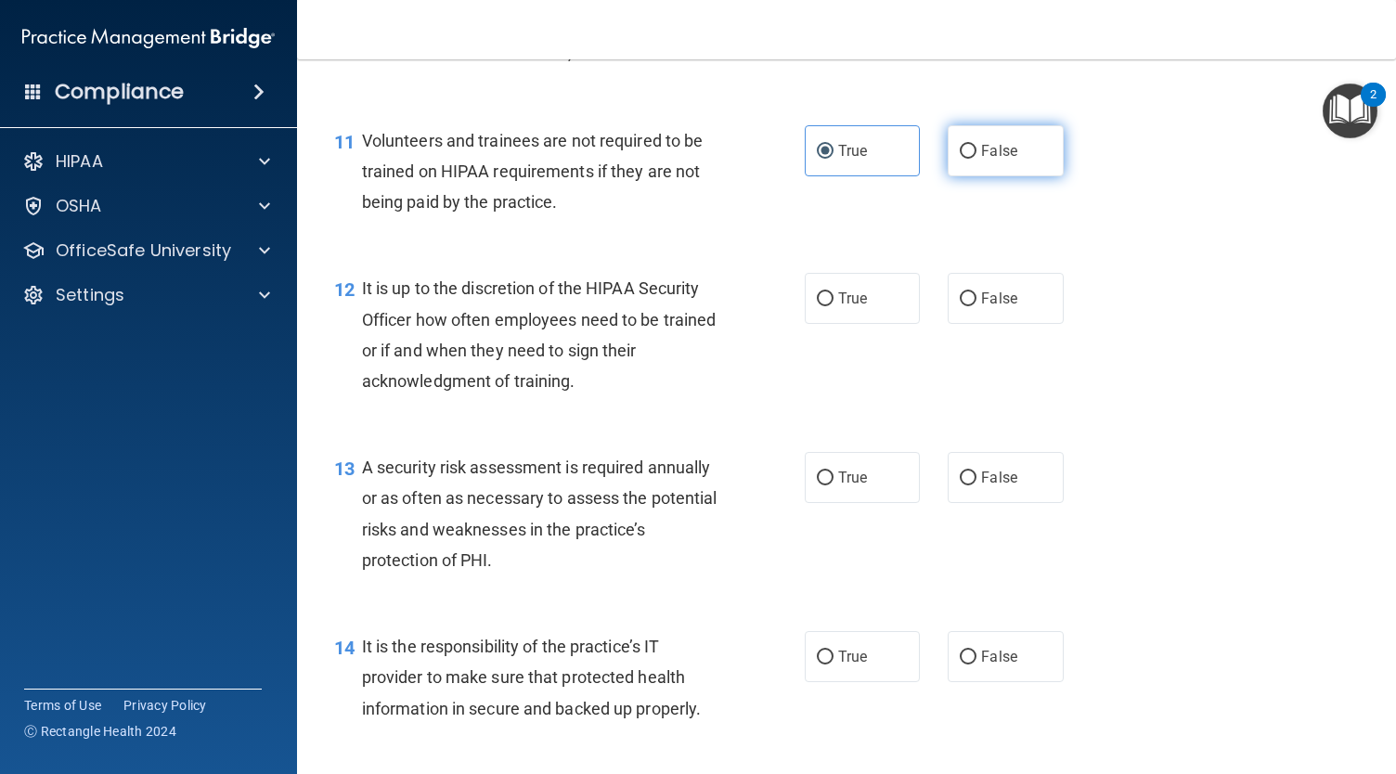
radio input "true"
radio input "false"
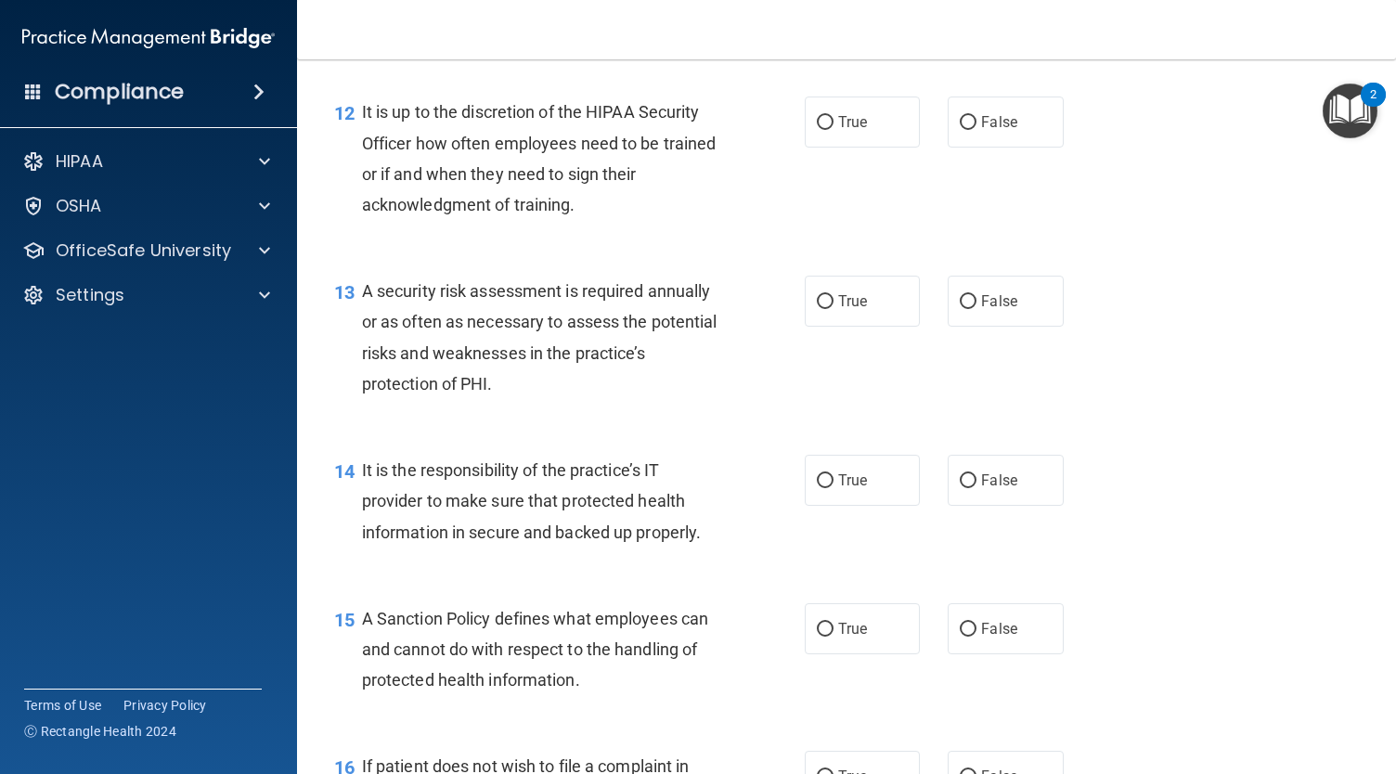
scroll to position [2214, 0]
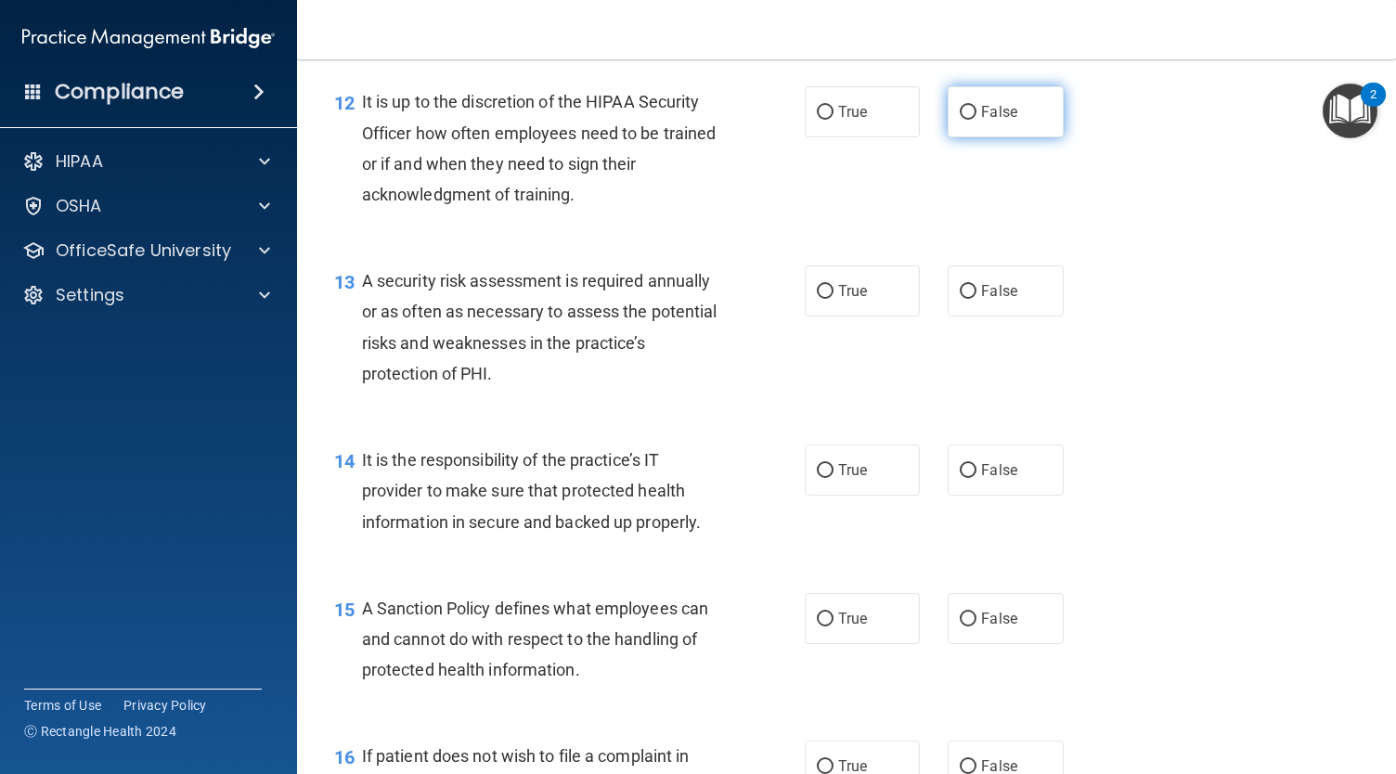
click at [964, 137] on label "False" at bounding box center [1004, 111] width 115 height 51
click at [964, 120] on input "False" at bounding box center [968, 113] width 17 height 14
radio input "true"
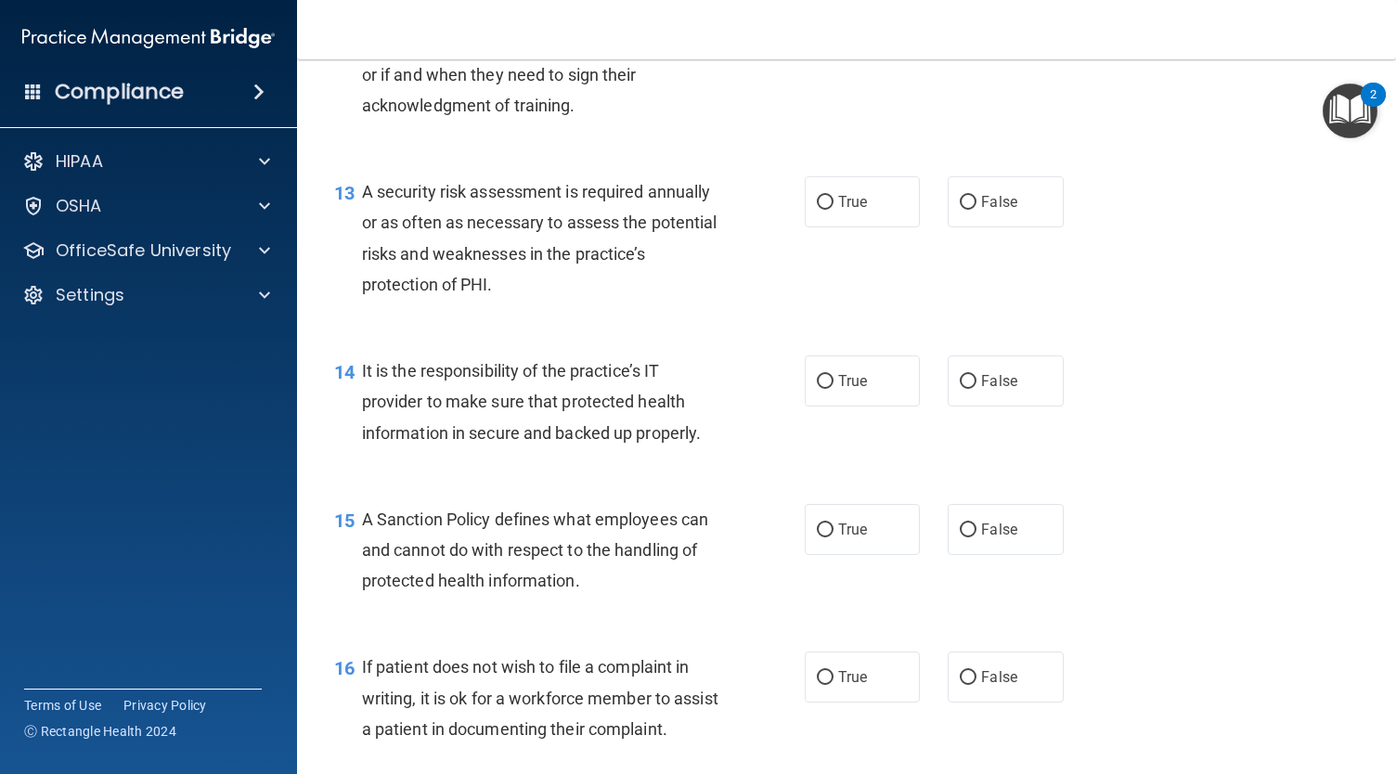
scroll to position [2304, 0]
click at [838, 226] on label "True" at bounding box center [862, 200] width 115 height 51
click at [833, 209] on input "True" at bounding box center [825, 202] width 17 height 14
radio input "true"
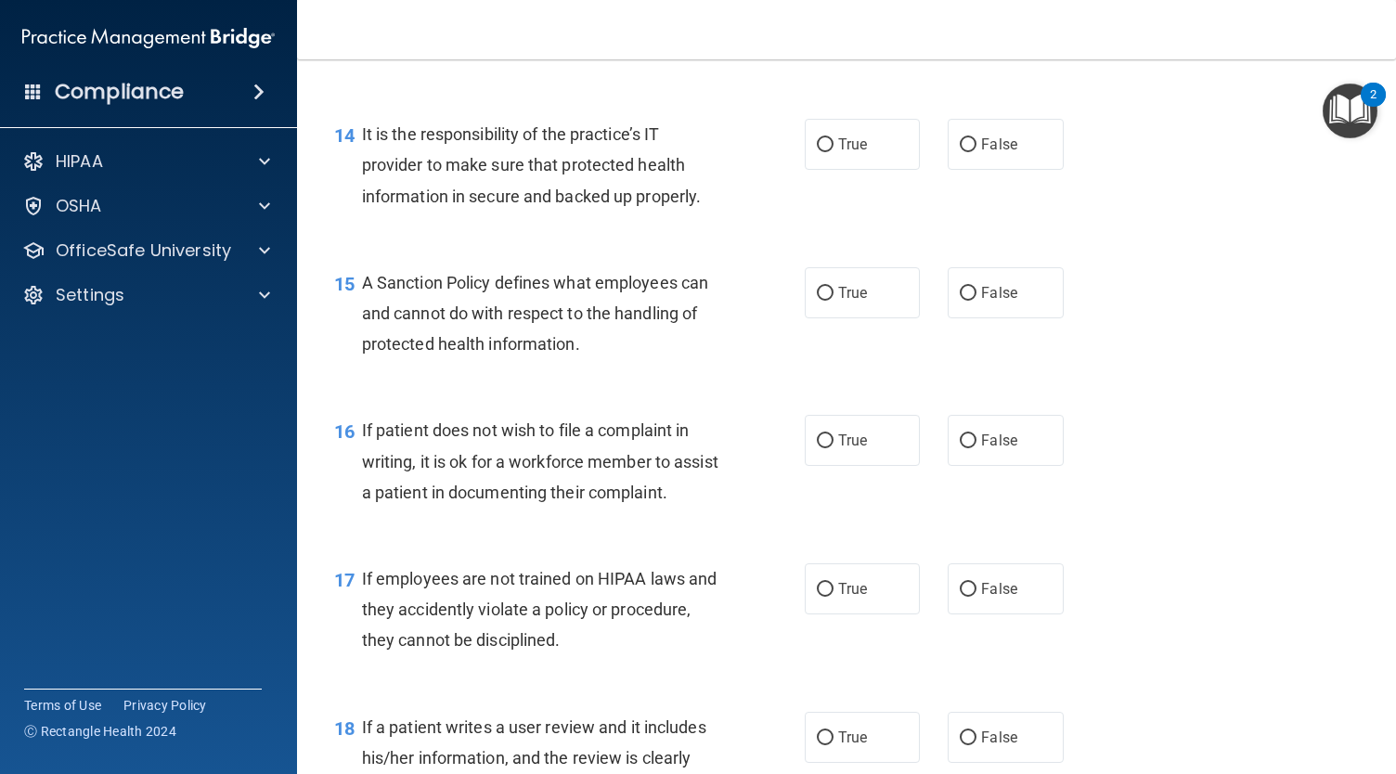
scroll to position [2542, 0]
click at [849, 151] on span "True" at bounding box center [852, 143] width 29 height 18
click at [833, 150] on input "True" at bounding box center [825, 143] width 17 height 14
radio input "true"
click at [824, 299] on input "True" at bounding box center [825, 292] width 17 height 14
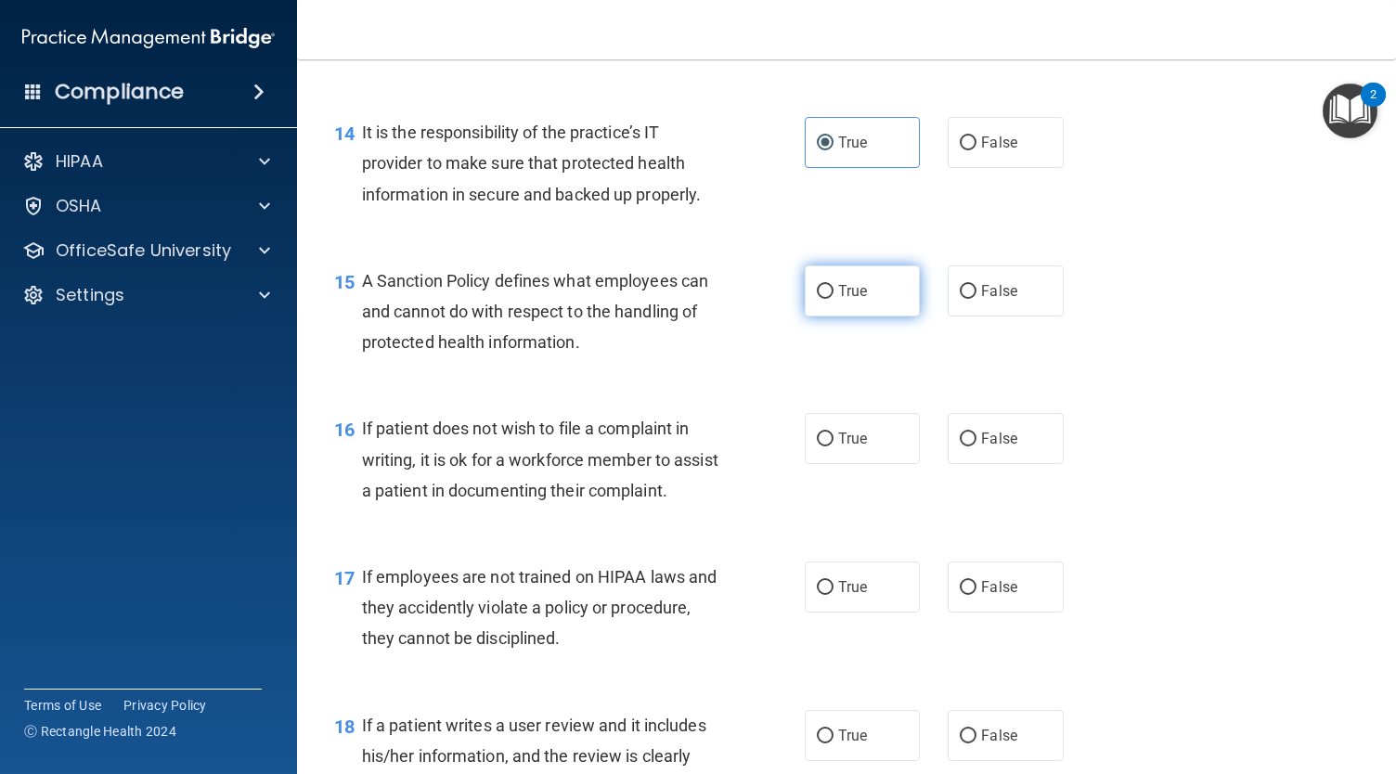
radio input "true"
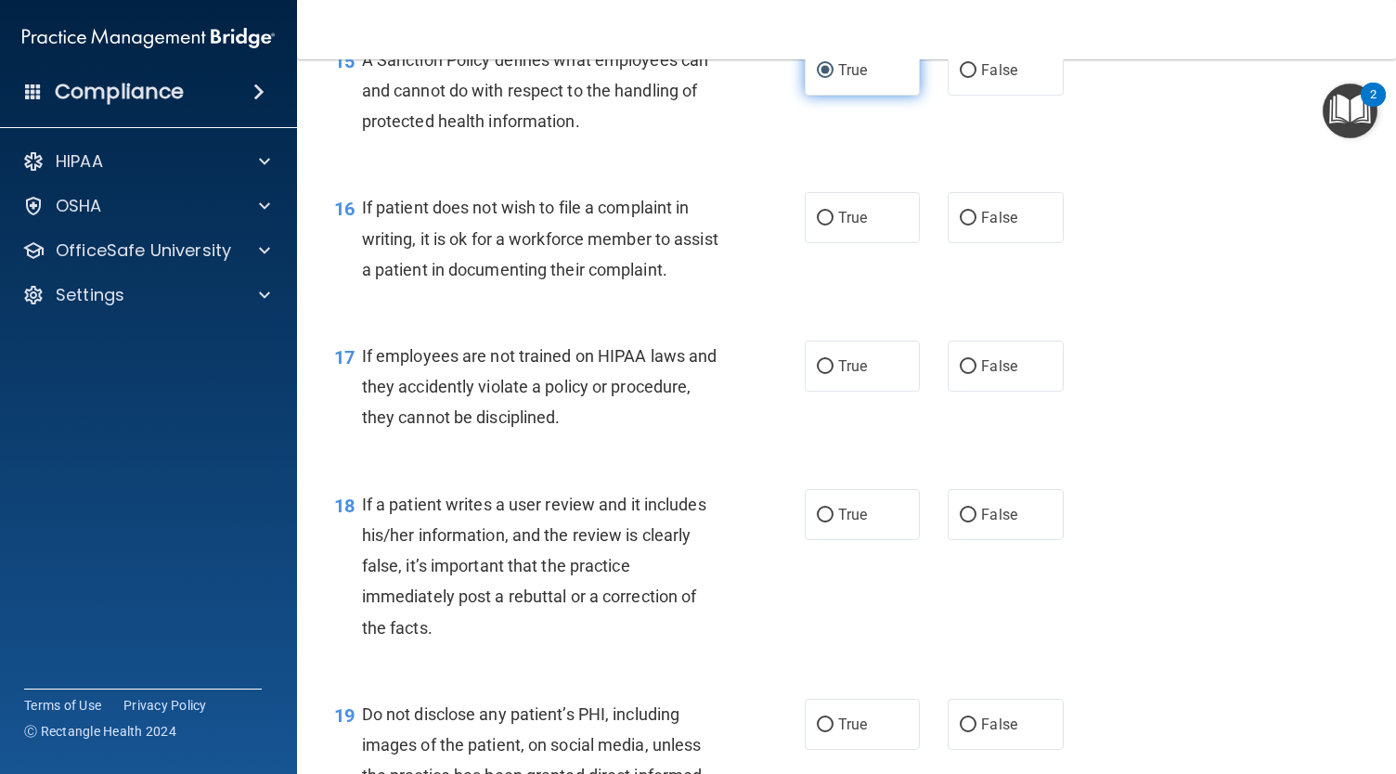
scroll to position [2769, 0]
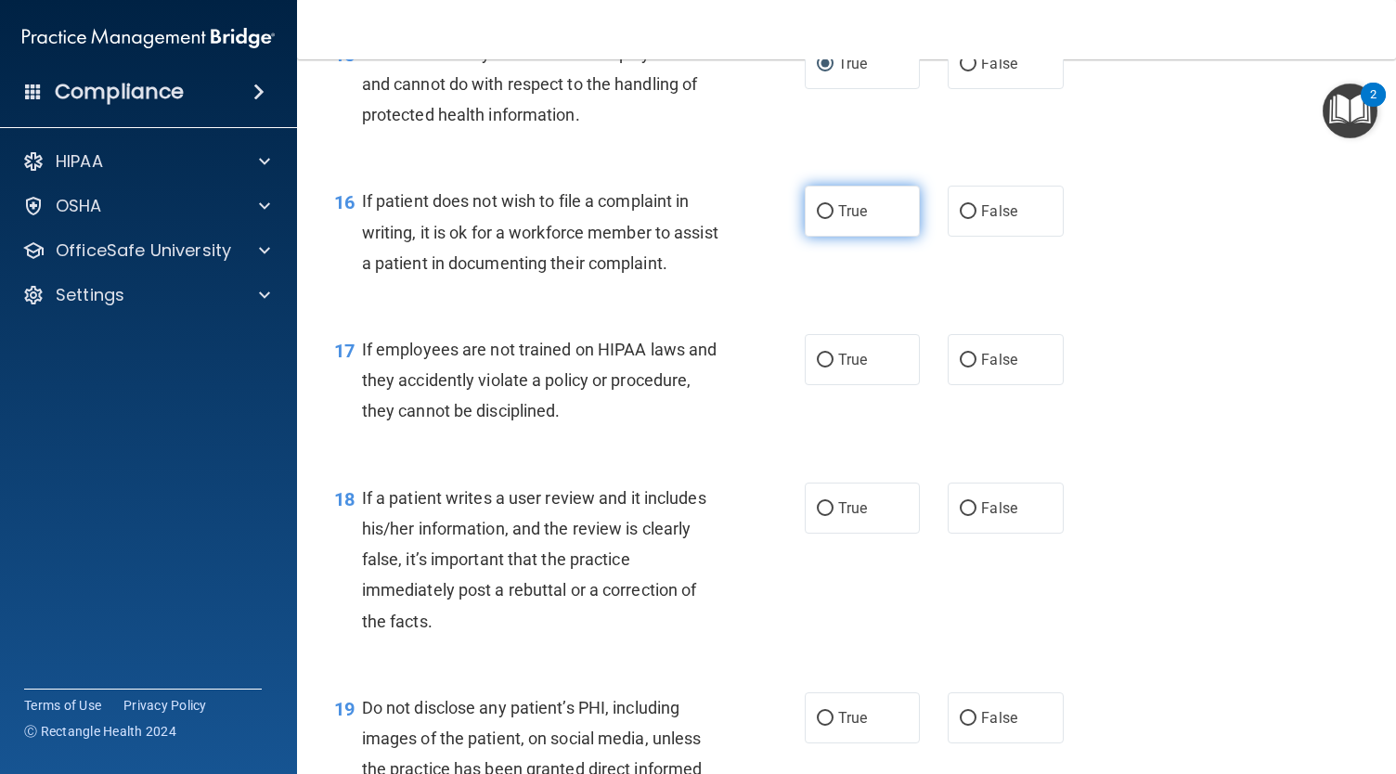
click at [853, 220] on span "True" at bounding box center [852, 211] width 29 height 18
click at [833, 219] on input "True" at bounding box center [825, 212] width 17 height 14
radio input "true"
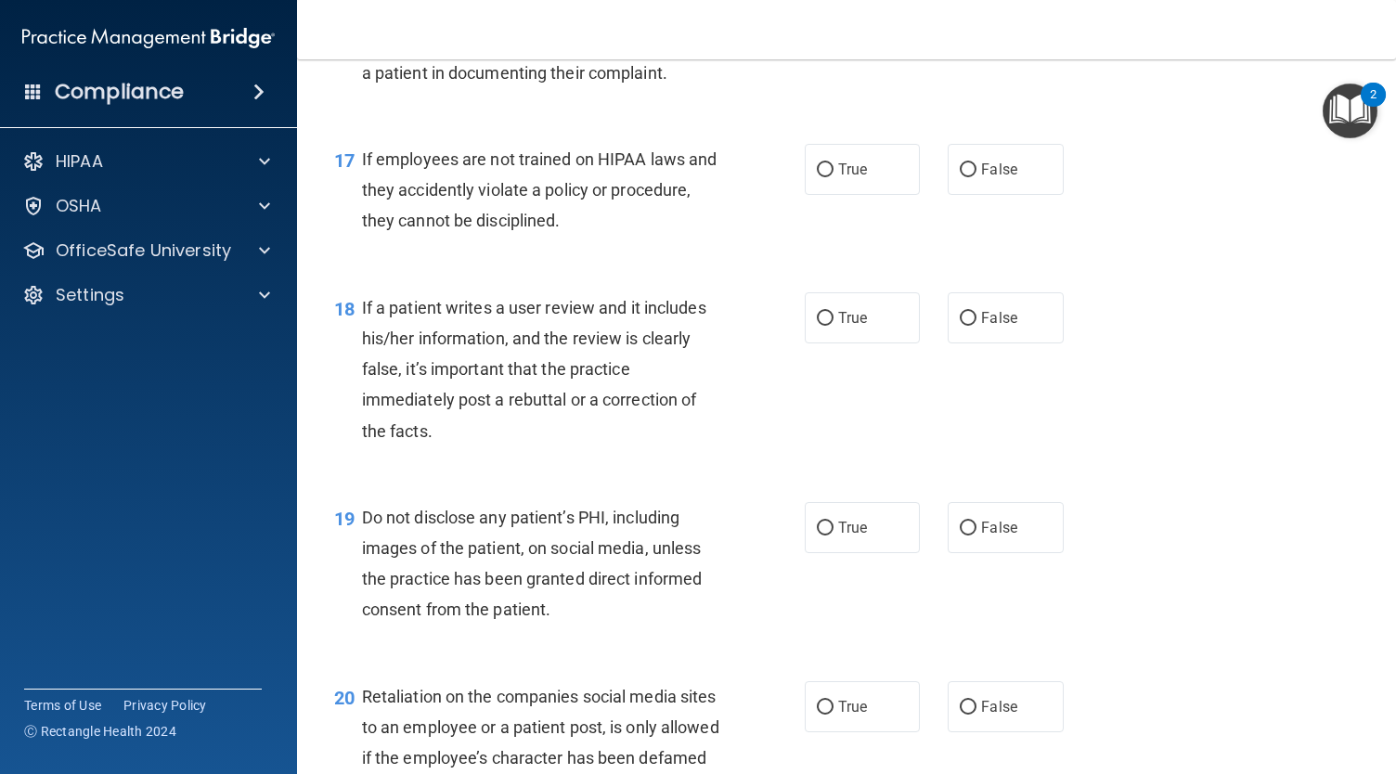
scroll to position [2960, 0]
click at [960, 176] on input "False" at bounding box center [968, 169] width 17 height 14
radio input "true"
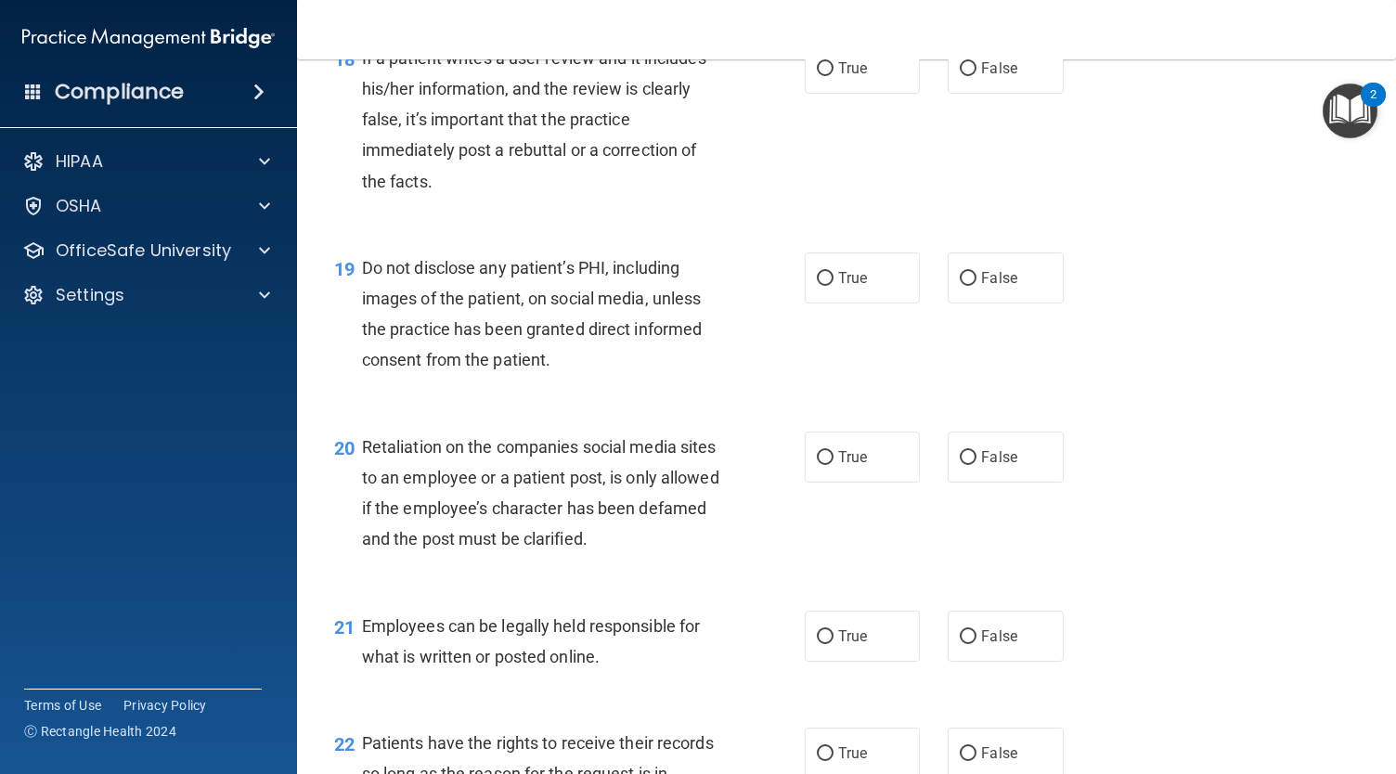
scroll to position [3210, 0]
click at [969, 93] on label "False" at bounding box center [1004, 67] width 115 height 51
click at [969, 75] on input "False" at bounding box center [968, 68] width 17 height 14
radio input "true"
click at [831, 303] on label "True" at bounding box center [862, 276] width 115 height 51
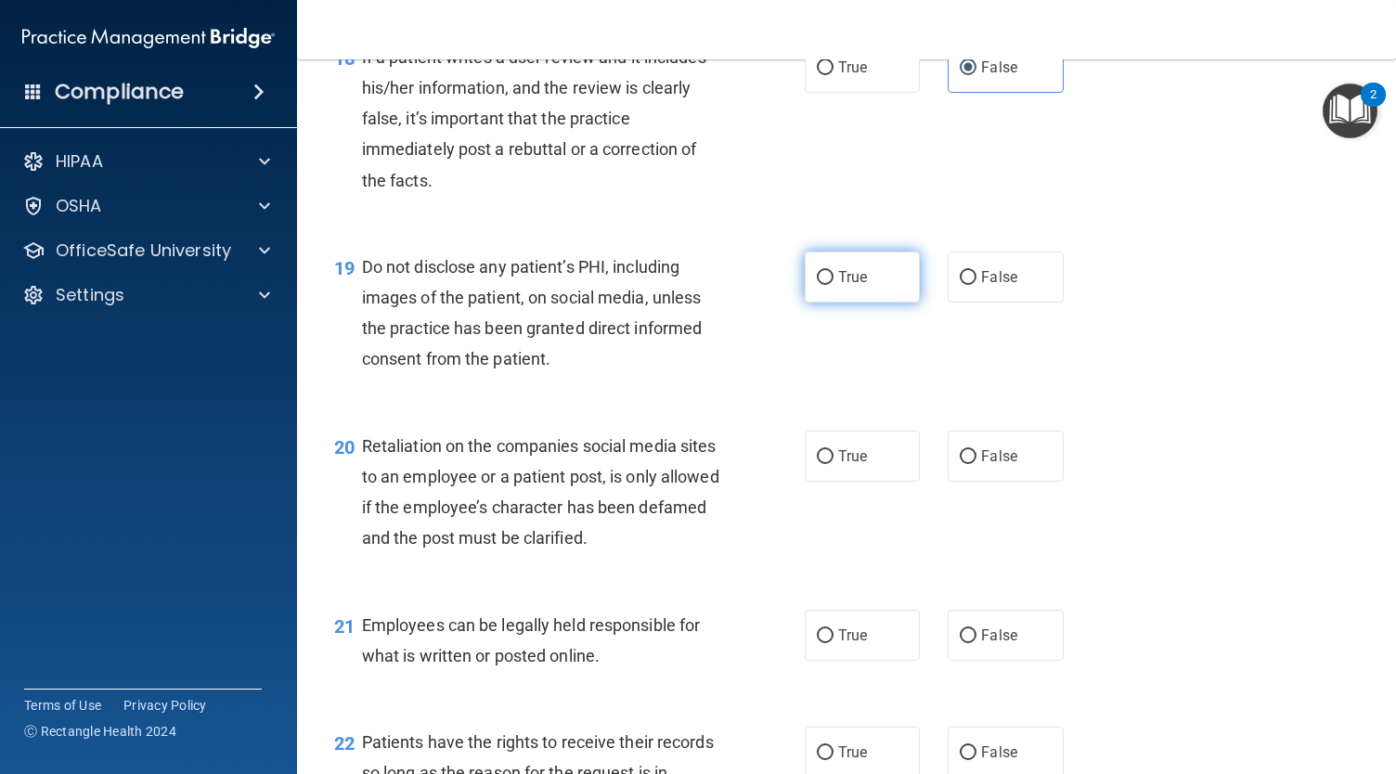
click at [831, 285] on input "True" at bounding box center [825, 278] width 17 height 14
radio input "true"
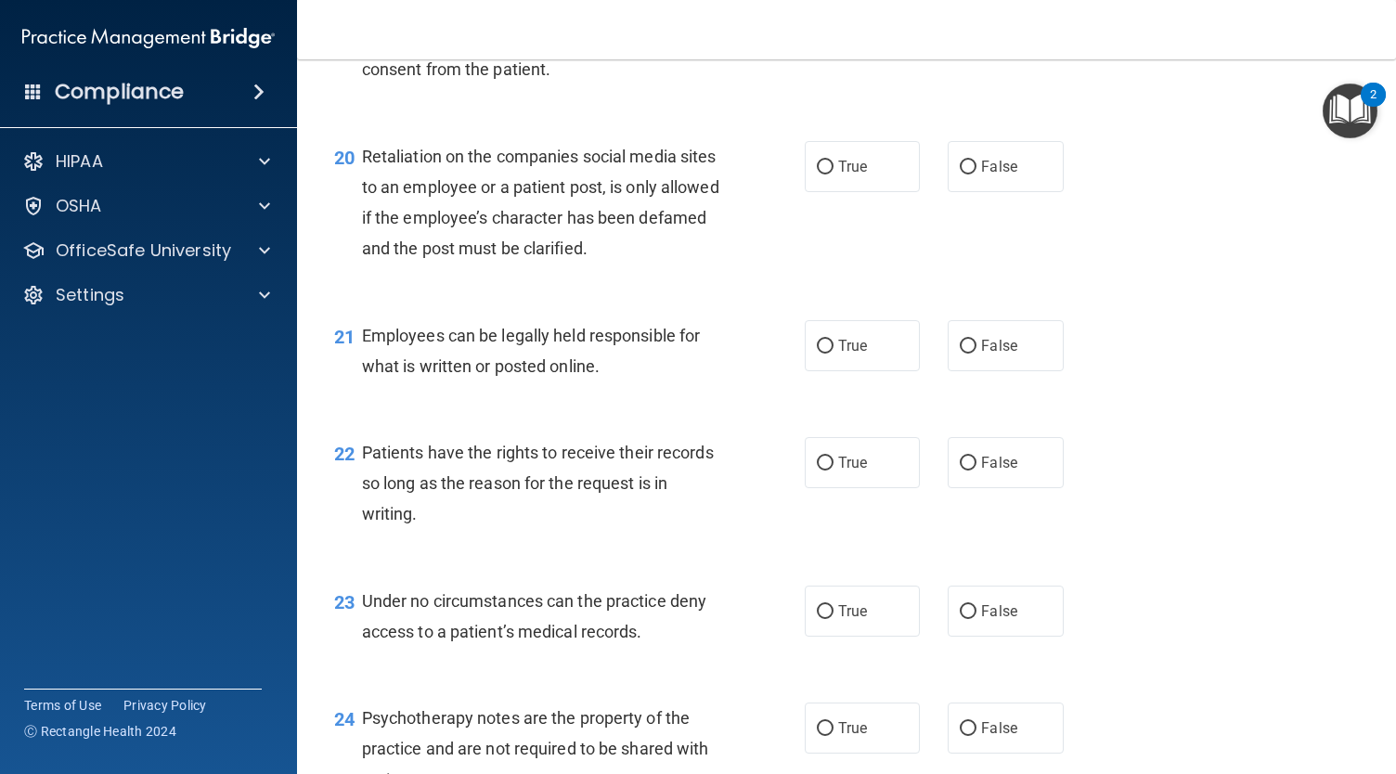
scroll to position [3566, 0]
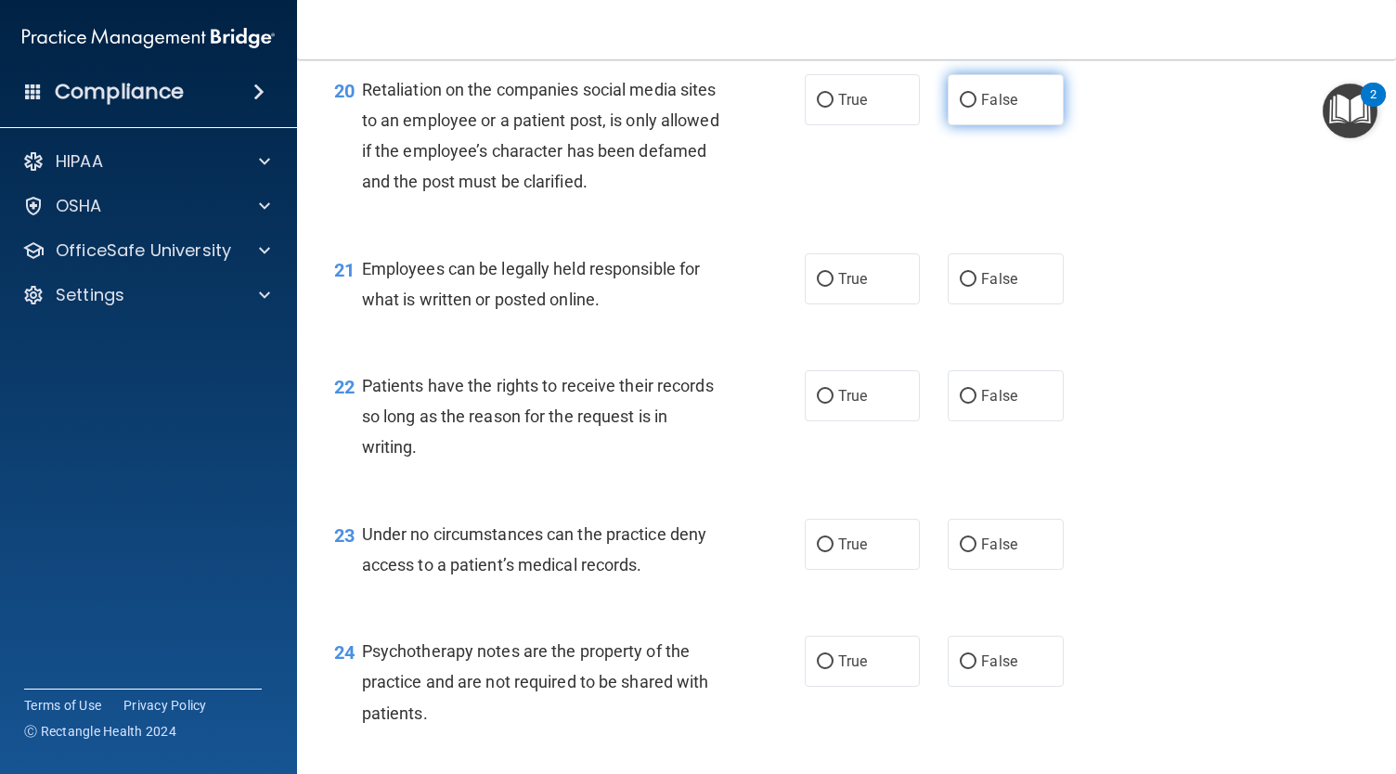
click at [972, 125] on label "False" at bounding box center [1004, 99] width 115 height 51
click at [972, 108] on input "False" at bounding box center [968, 101] width 17 height 14
radio input "true"
click at [835, 163] on div "20 Retaliation on the companies social media sites to an employee or a patient …" at bounding box center [846, 140] width 1052 height 179
click at [827, 125] on label "True" at bounding box center [862, 99] width 115 height 51
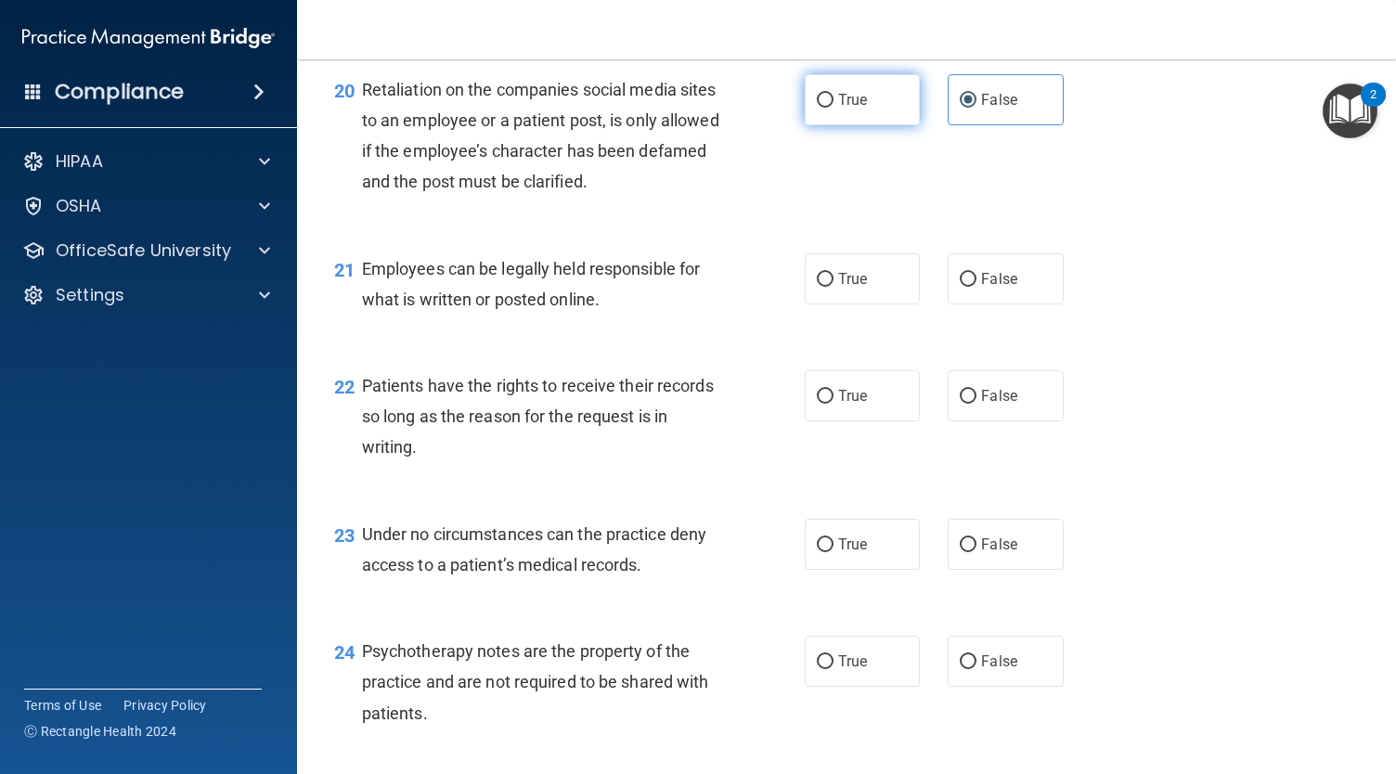
click at [827, 108] on input "True" at bounding box center [825, 101] width 17 height 14
radio input "true"
radio input "false"
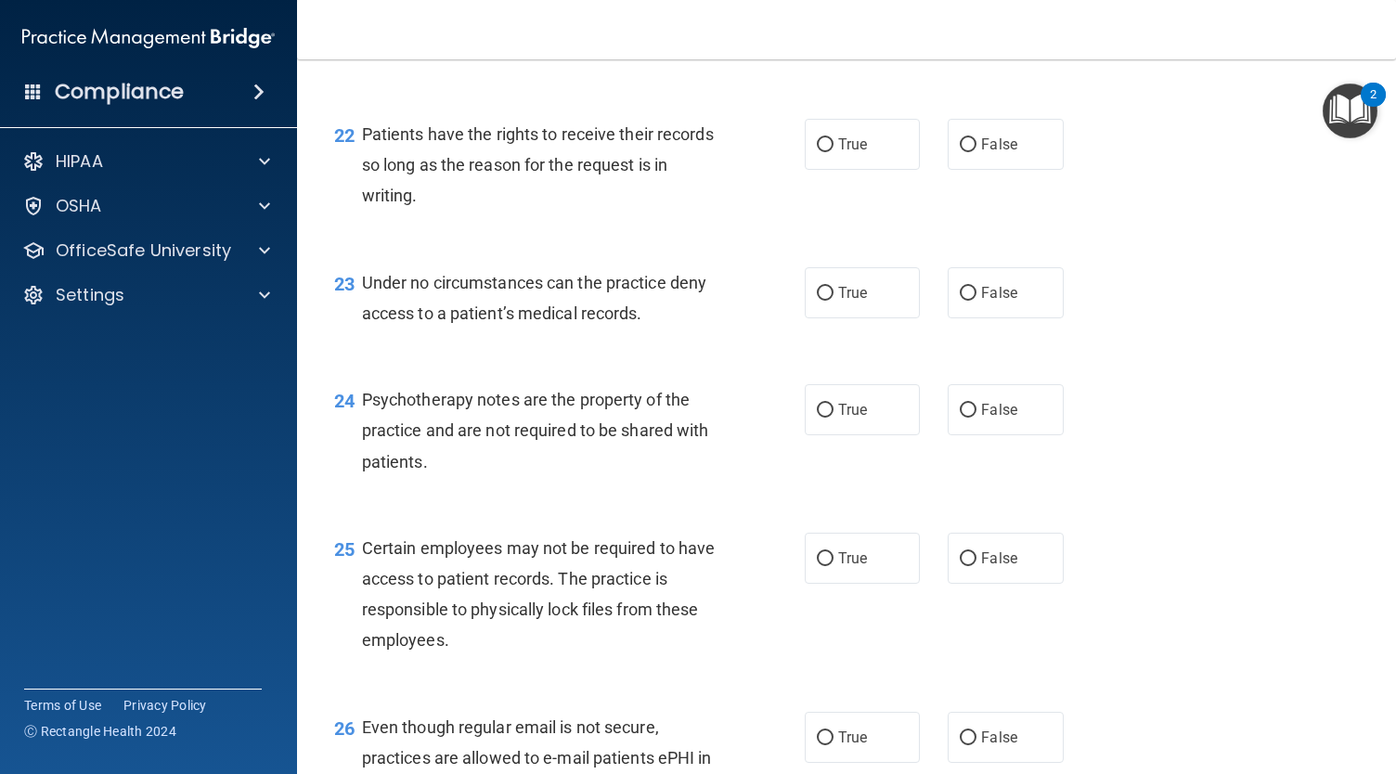
scroll to position [3819, 0]
click at [867, 51] on label "True" at bounding box center [862, 25] width 115 height 51
click at [833, 33] on input "True" at bounding box center [825, 26] width 17 height 14
radio input "true"
click at [844, 168] on label "True" at bounding box center [862, 142] width 115 height 51
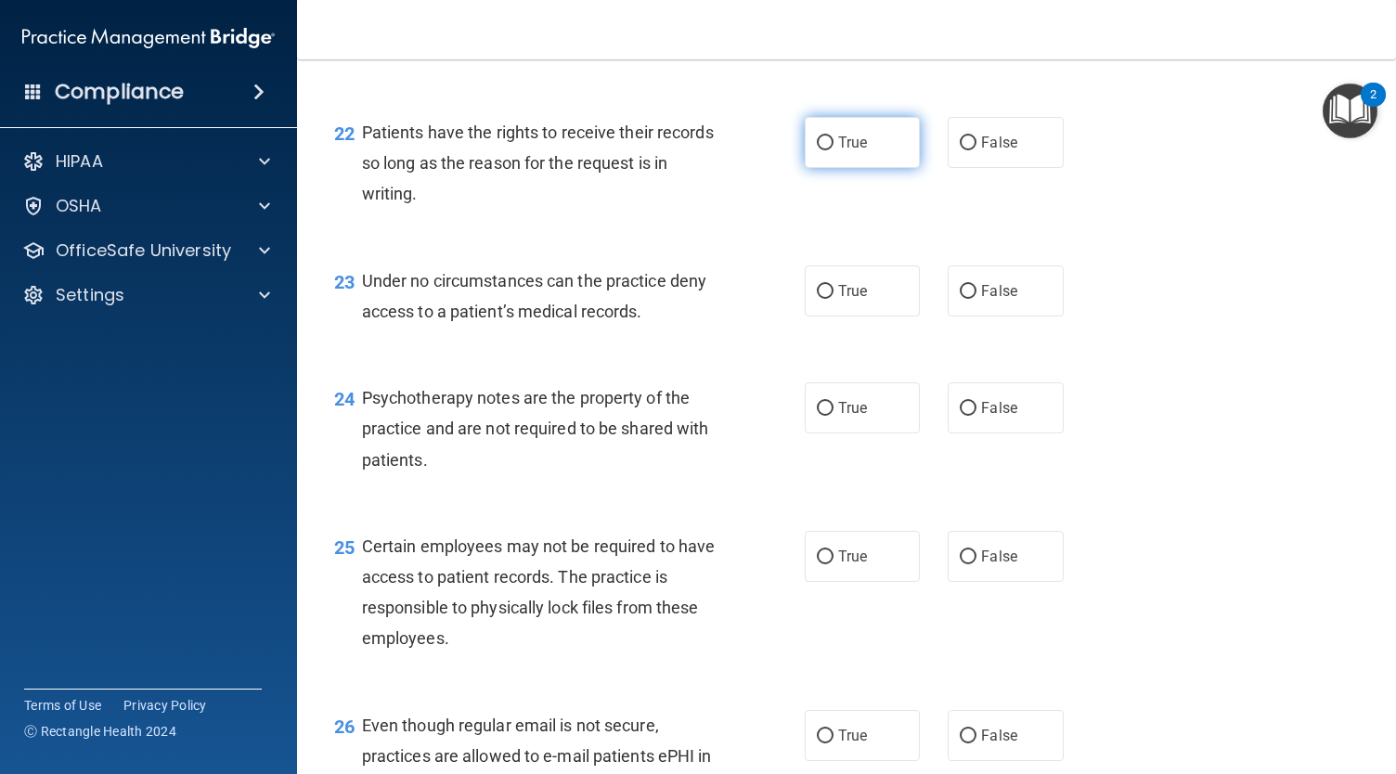
click at [833, 150] on input "True" at bounding box center [825, 143] width 17 height 14
radio input "true"
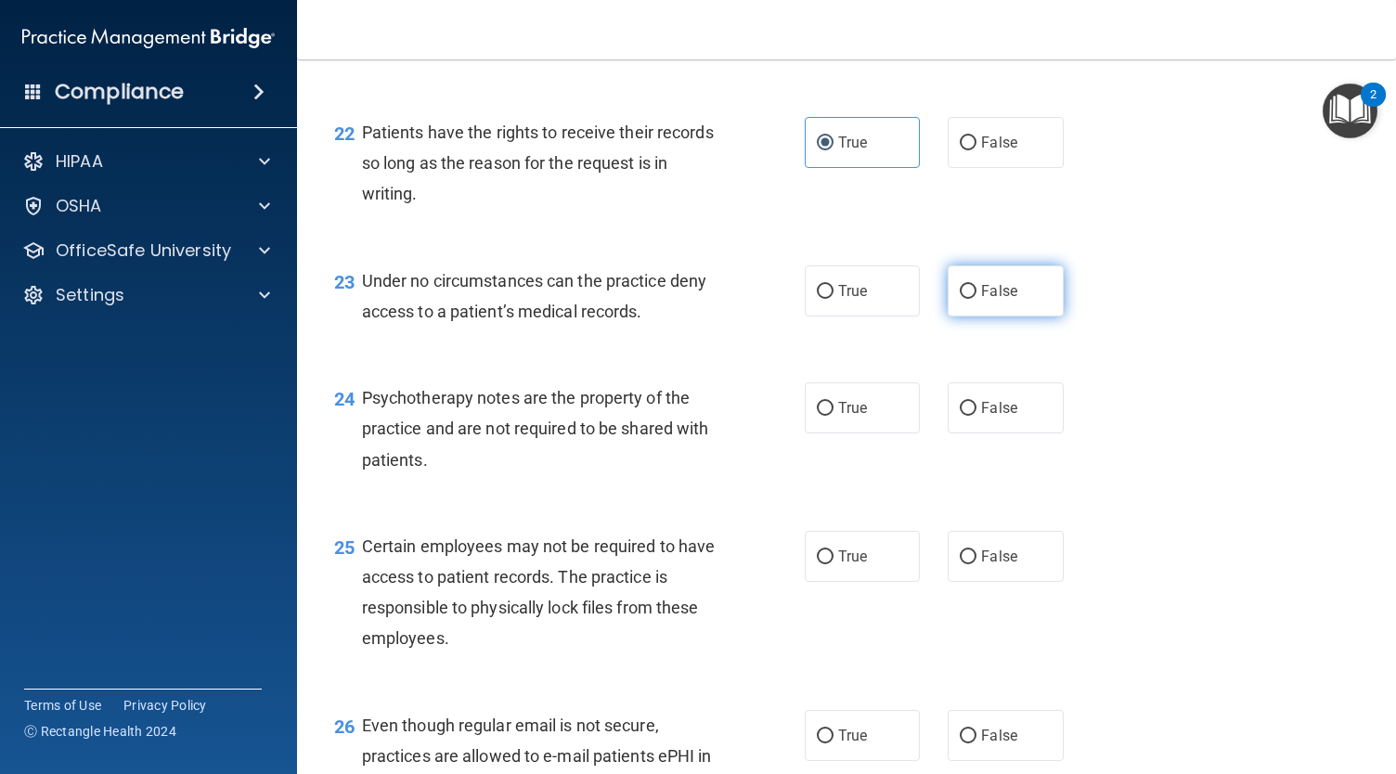
click at [981, 300] on span "False" at bounding box center [999, 291] width 36 height 18
click at [974, 299] on input "False" at bounding box center [968, 292] width 17 height 14
radio input "true"
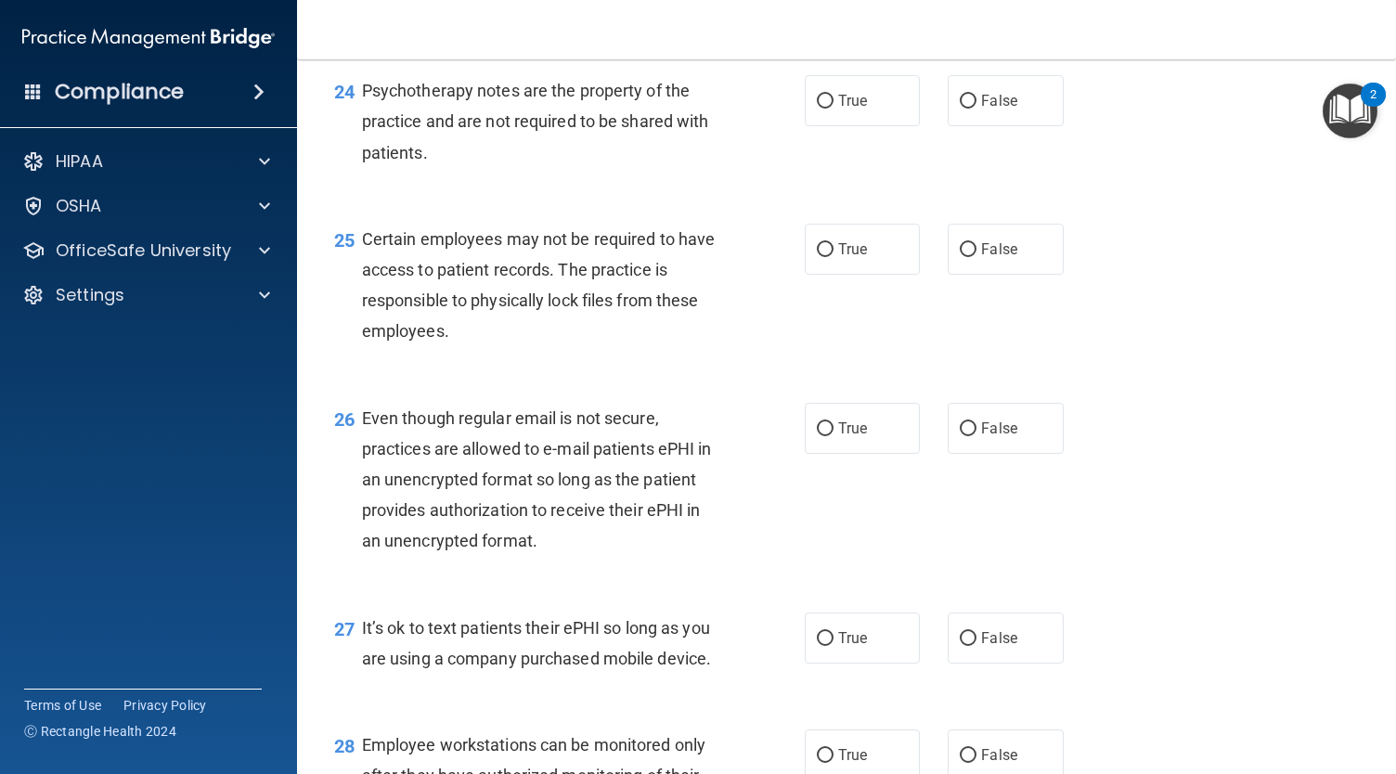
scroll to position [4140, 0]
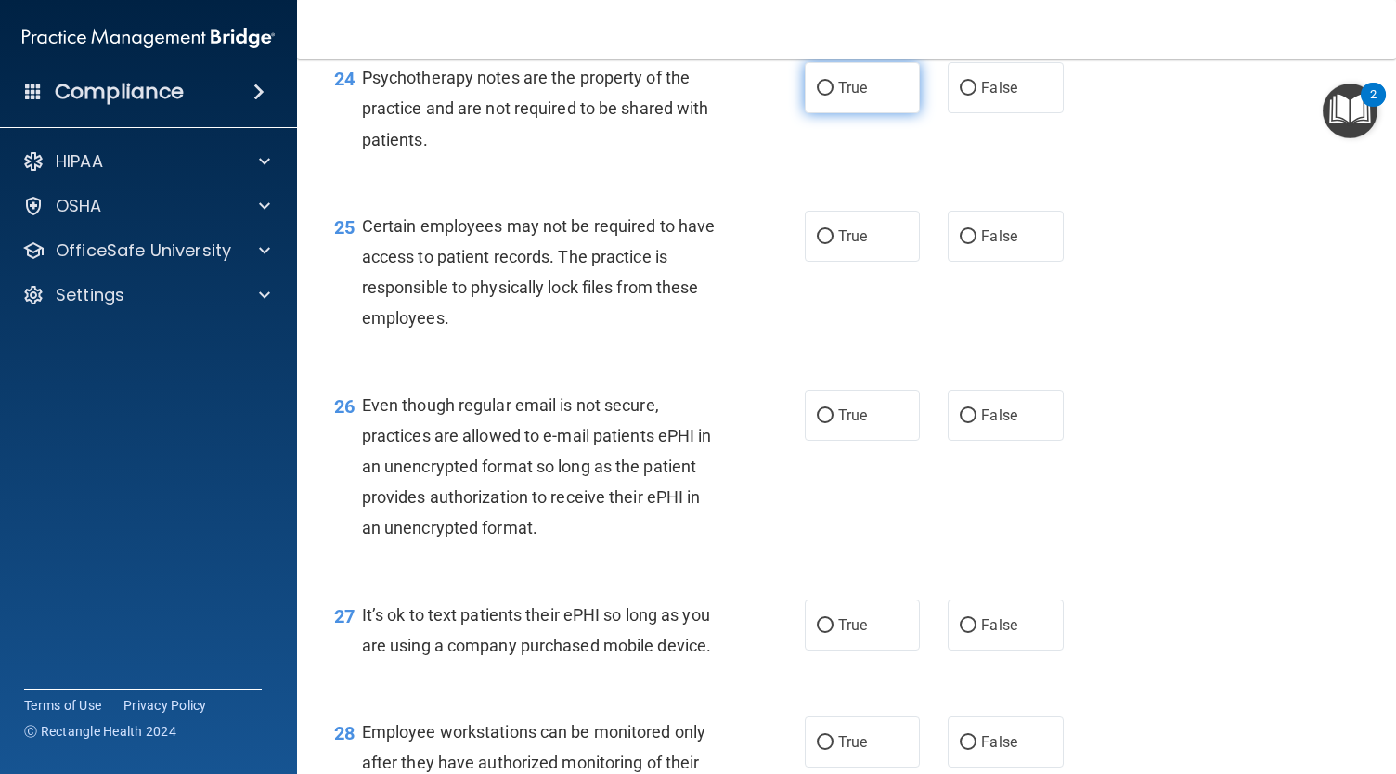
click at [851, 97] on span "True" at bounding box center [852, 88] width 29 height 18
click at [833, 96] on input "True" at bounding box center [825, 89] width 17 height 14
radio input "true"
click at [967, 244] on input "False" at bounding box center [968, 237] width 17 height 14
radio input "true"
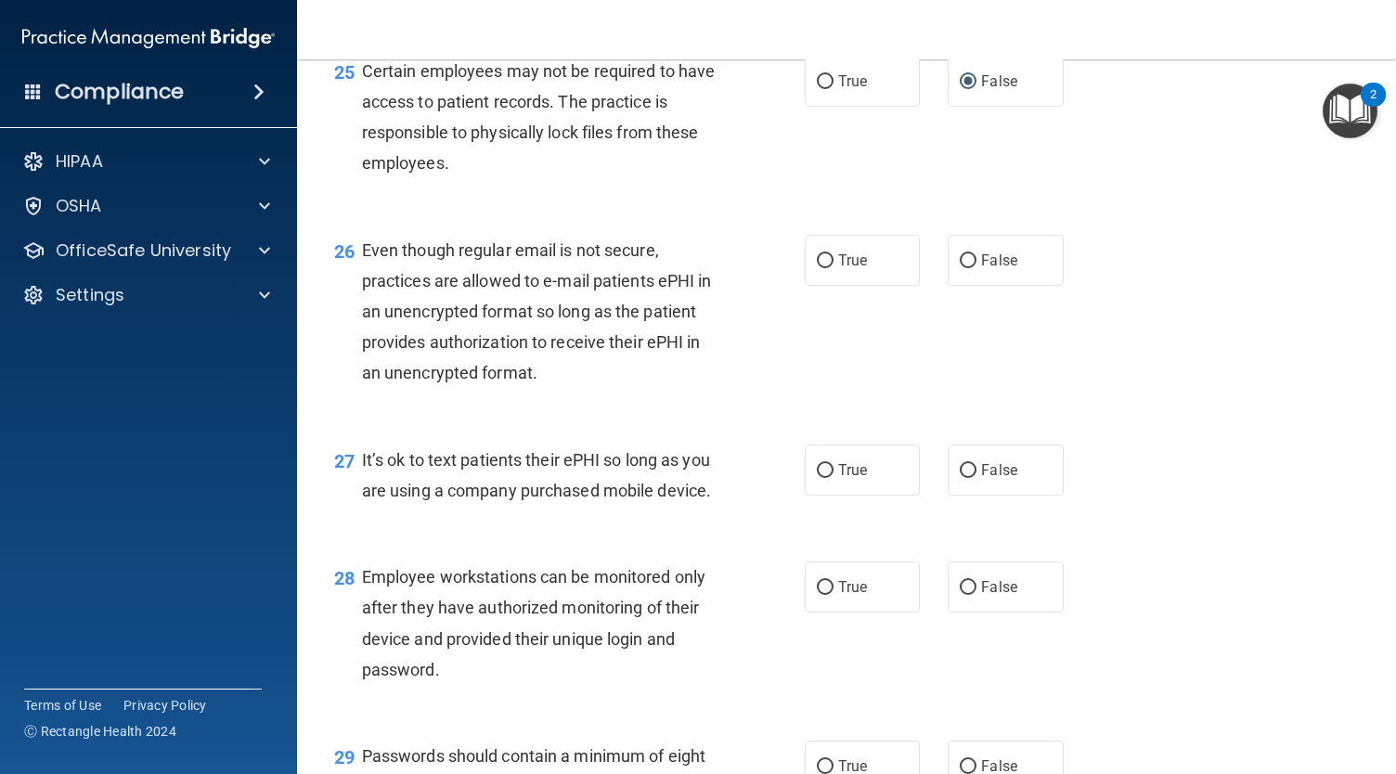
scroll to position [4297, 0]
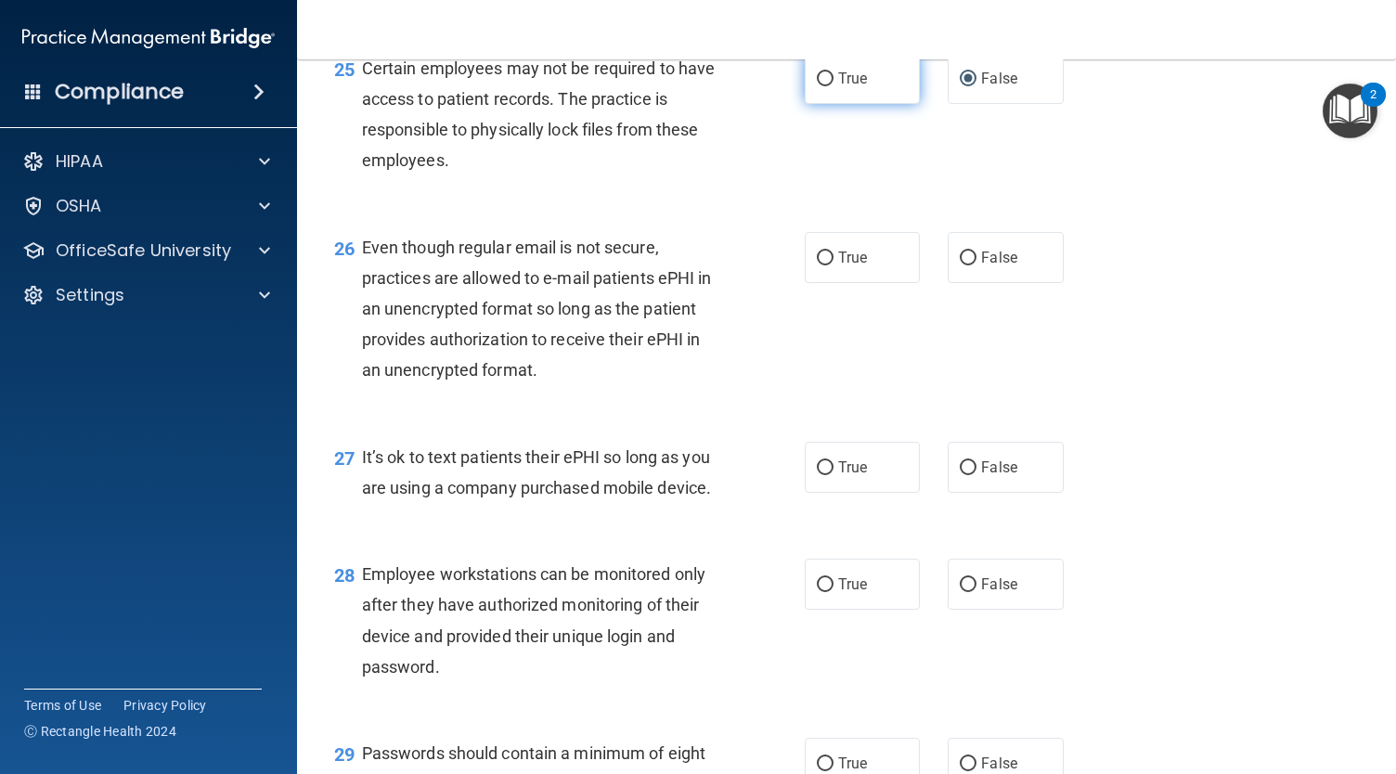
click at [875, 104] on label "True" at bounding box center [862, 78] width 115 height 51
click at [833, 86] on input "True" at bounding box center [825, 79] width 17 height 14
radio input "true"
radio input "false"
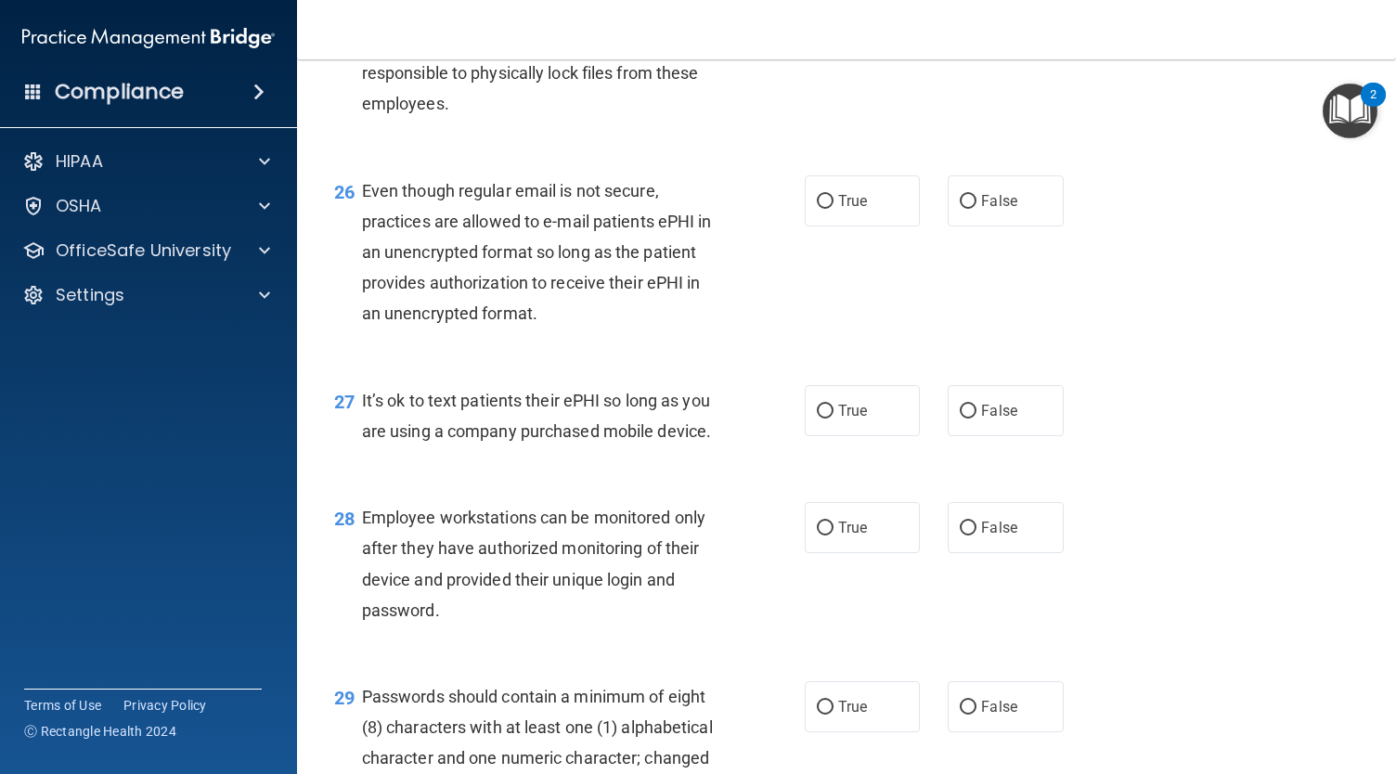
scroll to position [4355, 0]
click at [1000, 225] on label "False" at bounding box center [1004, 199] width 115 height 51
click at [976, 208] on input "False" at bounding box center [968, 201] width 17 height 14
radio input "true"
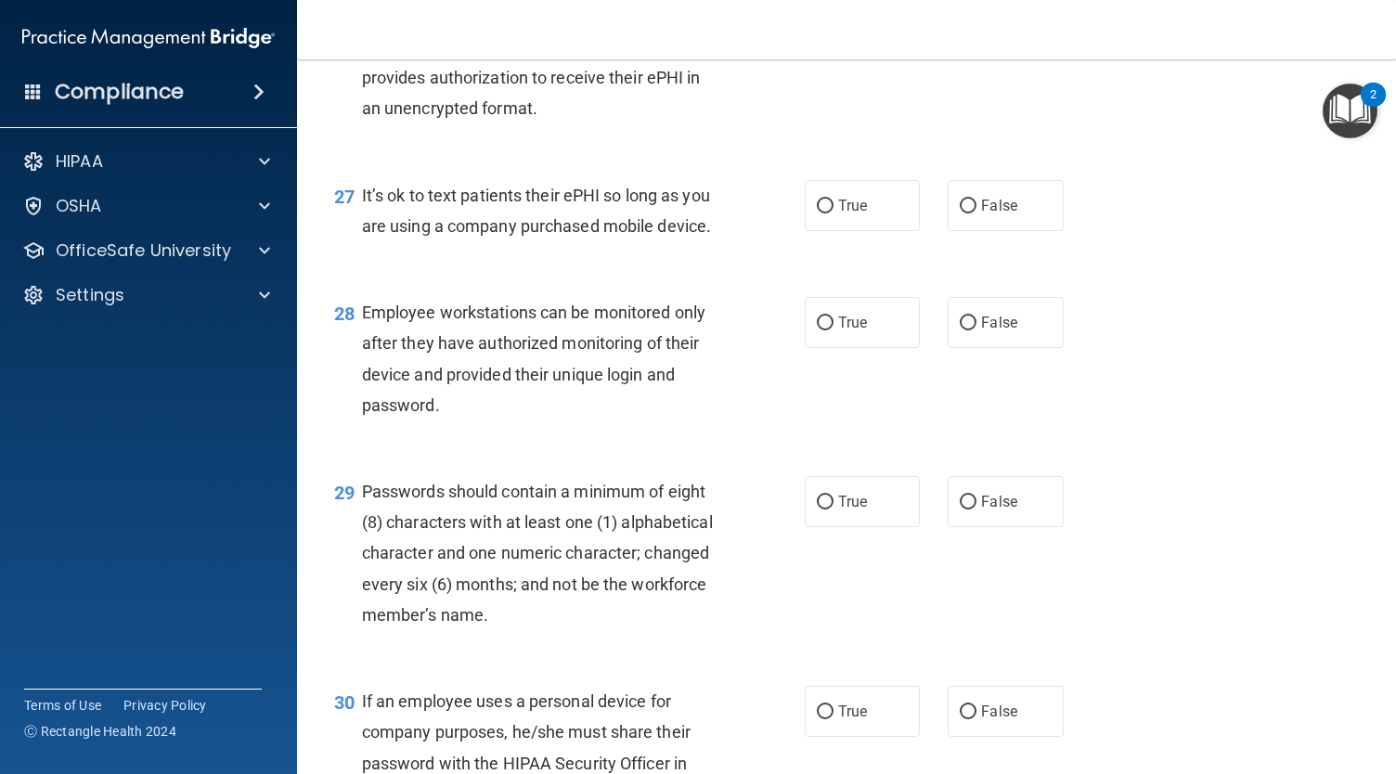
scroll to position [4604, 0]
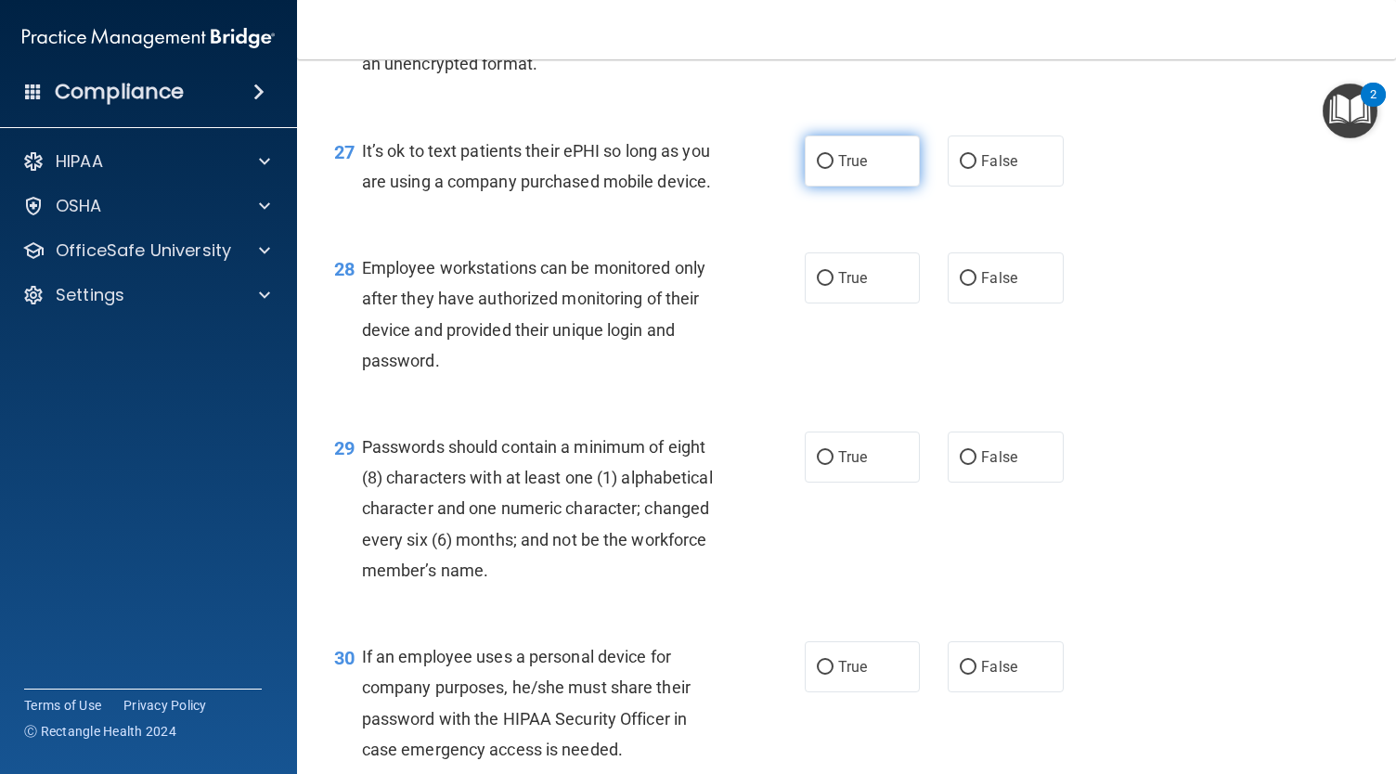
click at [869, 187] on label "True" at bounding box center [862, 160] width 115 height 51
click at [833, 169] on input "True" at bounding box center [825, 162] width 17 height 14
radio input "true"
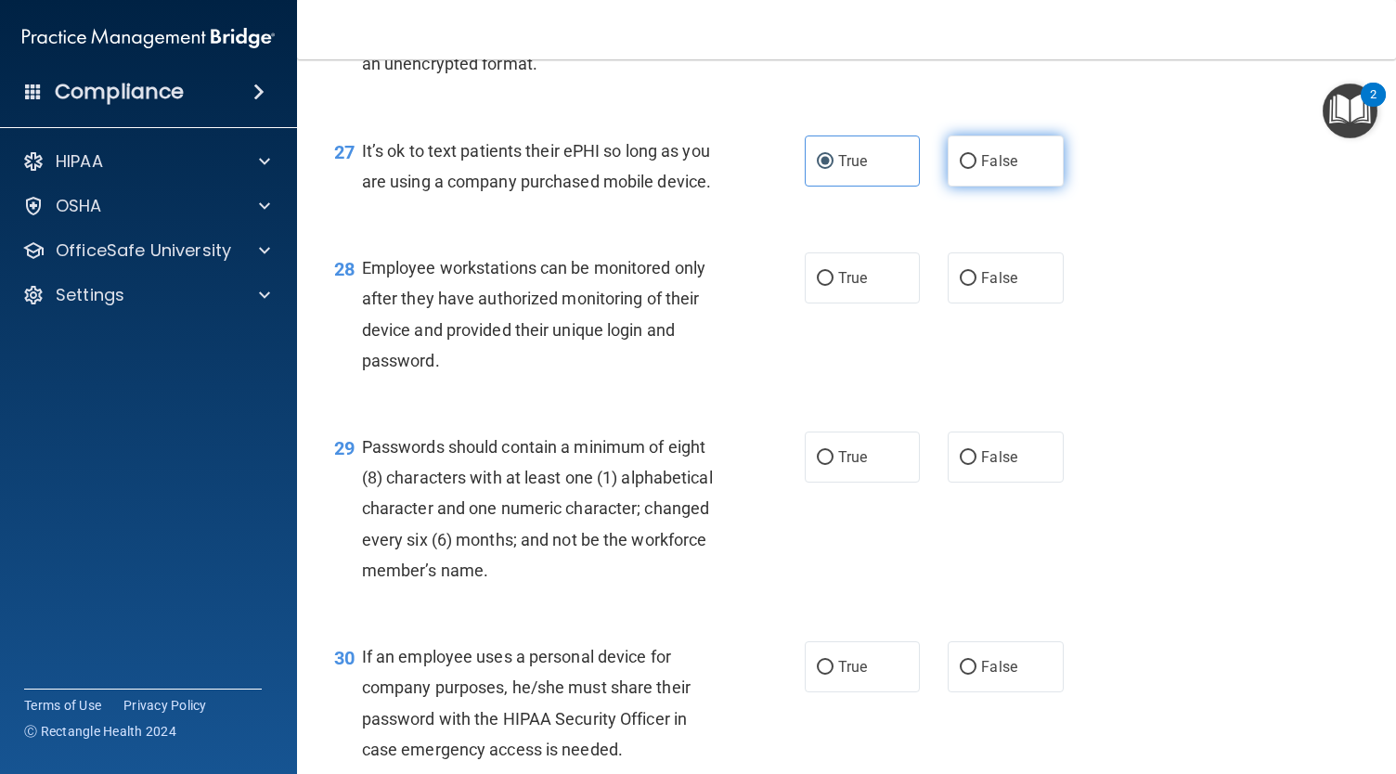
click at [981, 170] on span "False" at bounding box center [999, 161] width 36 height 18
click at [976, 169] on input "False" at bounding box center [968, 162] width 17 height 14
radio input "true"
radio input "false"
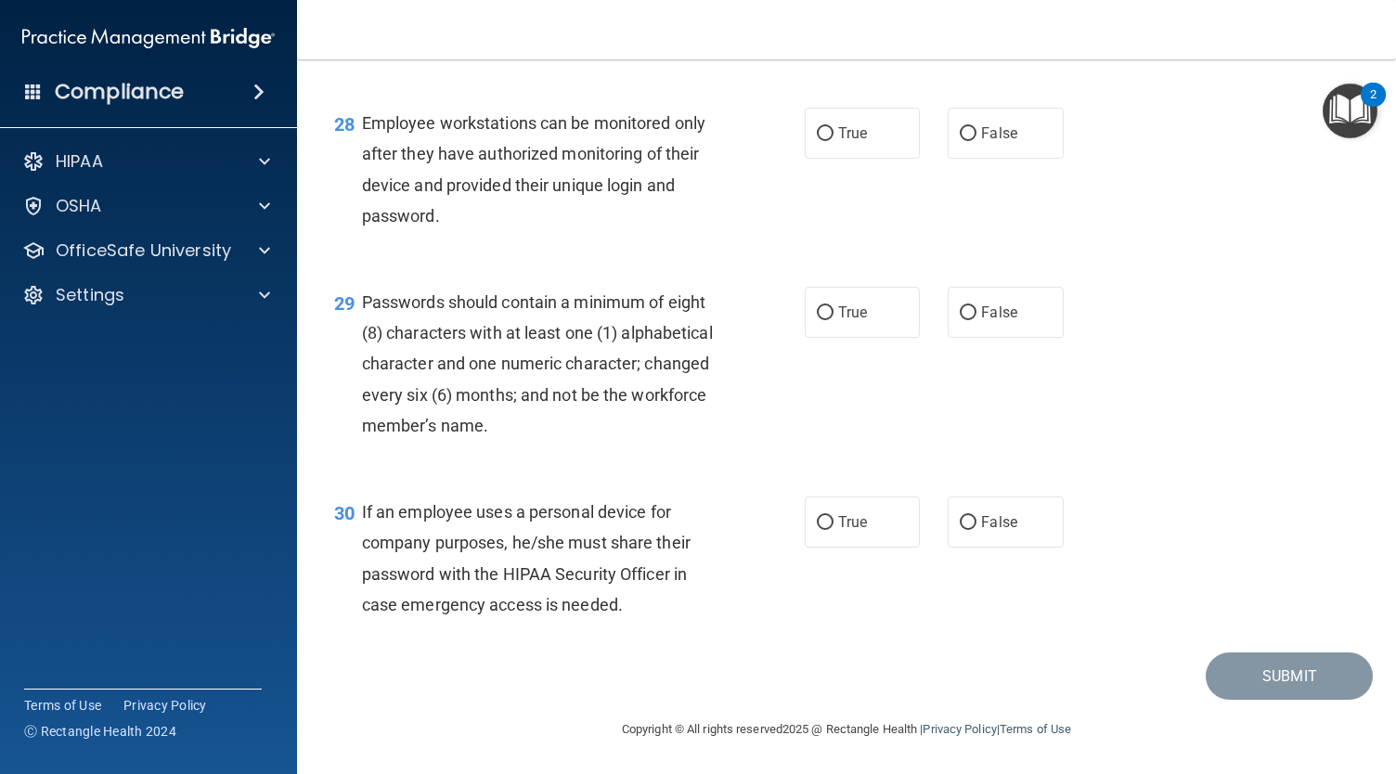
scroll to position [4768, 0]
click at [839, 142] on span "True" at bounding box center [852, 133] width 29 height 18
click at [833, 141] on input "True" at bounding box center [825, 134] width 17 height 14
radio input "true"
click at [865, 338] on label "True" at bounding box center [862, 312] width 115 height 51
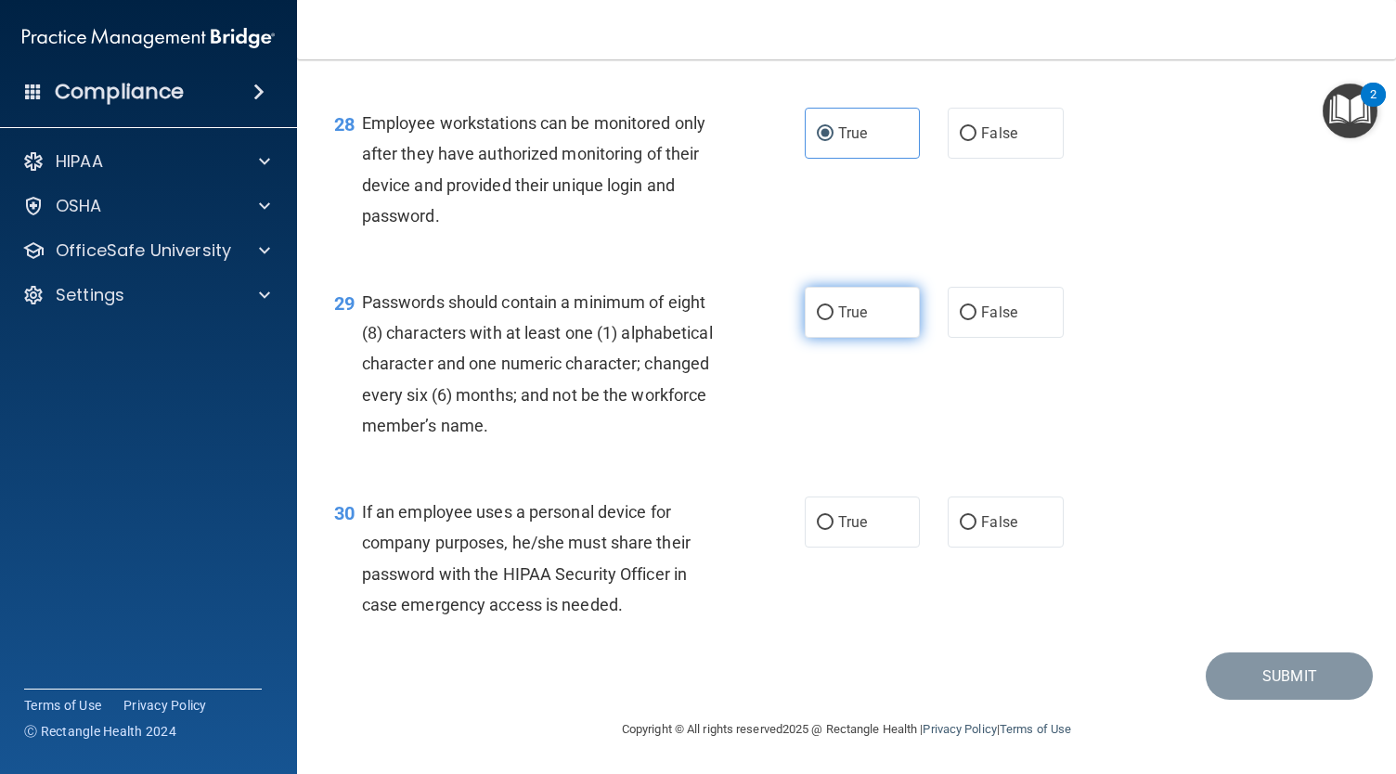
click at [833, 320] on input "True" at bounding box center [825, 313] width 17 height 14
radio input "true"
click at [838, 535] on label "True" at bounding box center [862, 521] width 115 height 51
click at [833, 530] on input "True" at bounding box center [825, 523] width 17 height 14
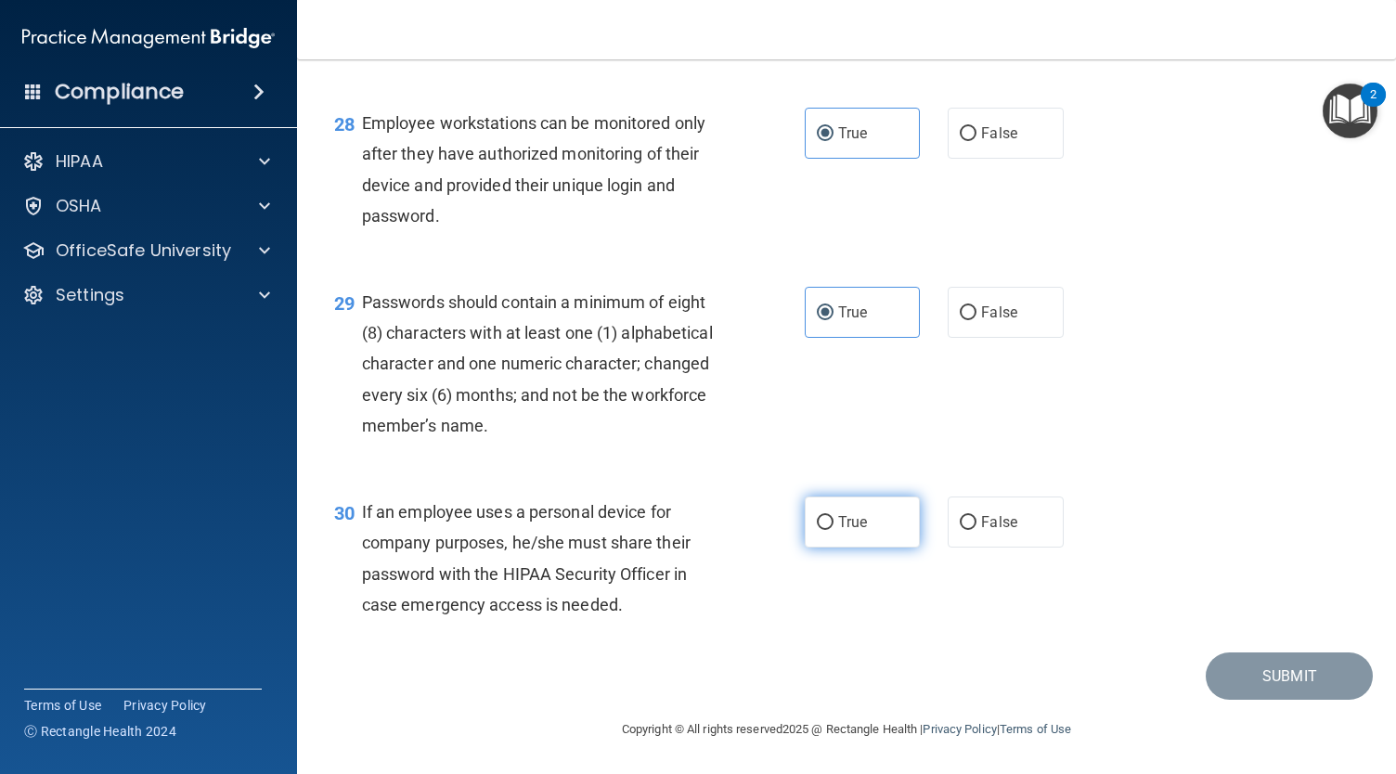
radio input "true"
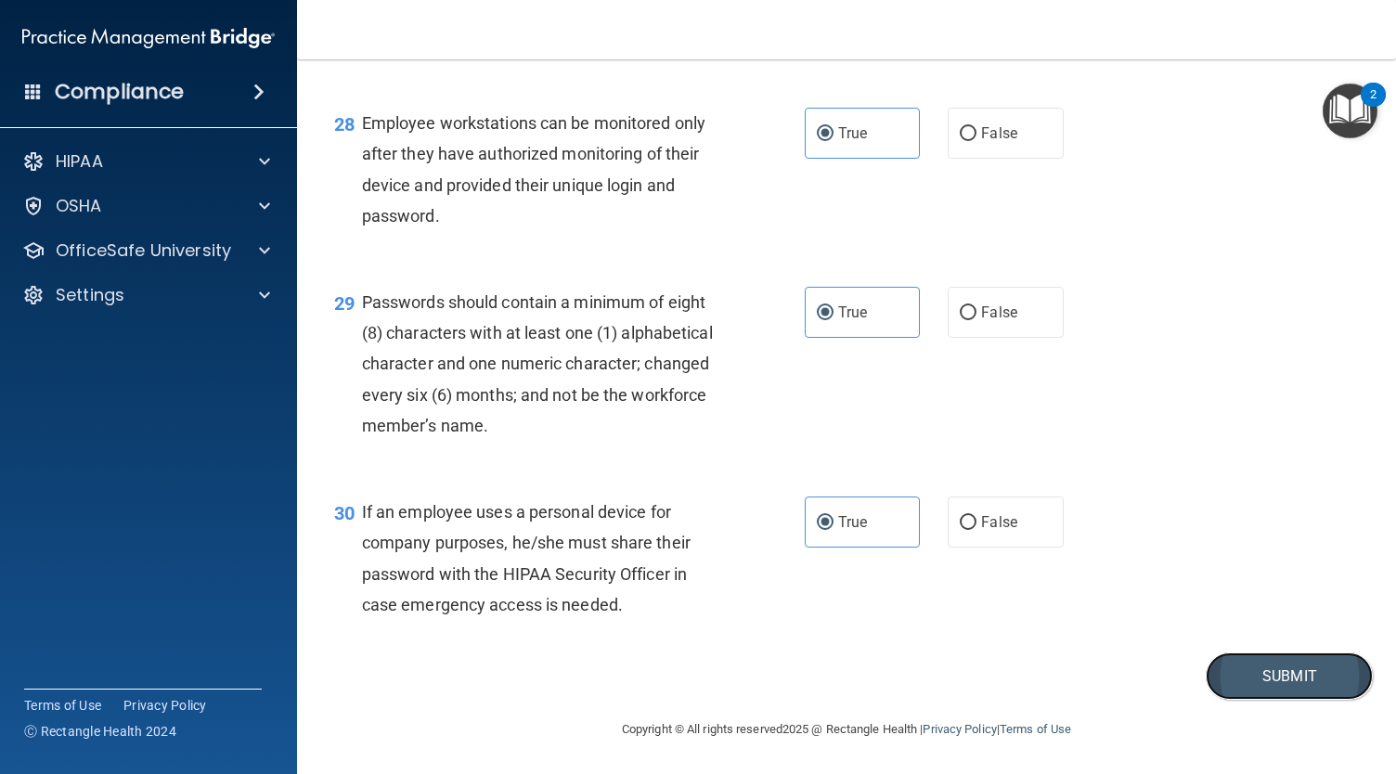
click at [1238, 673] on button "Submit" at bounding box center [1288, 675] width 167 height 47
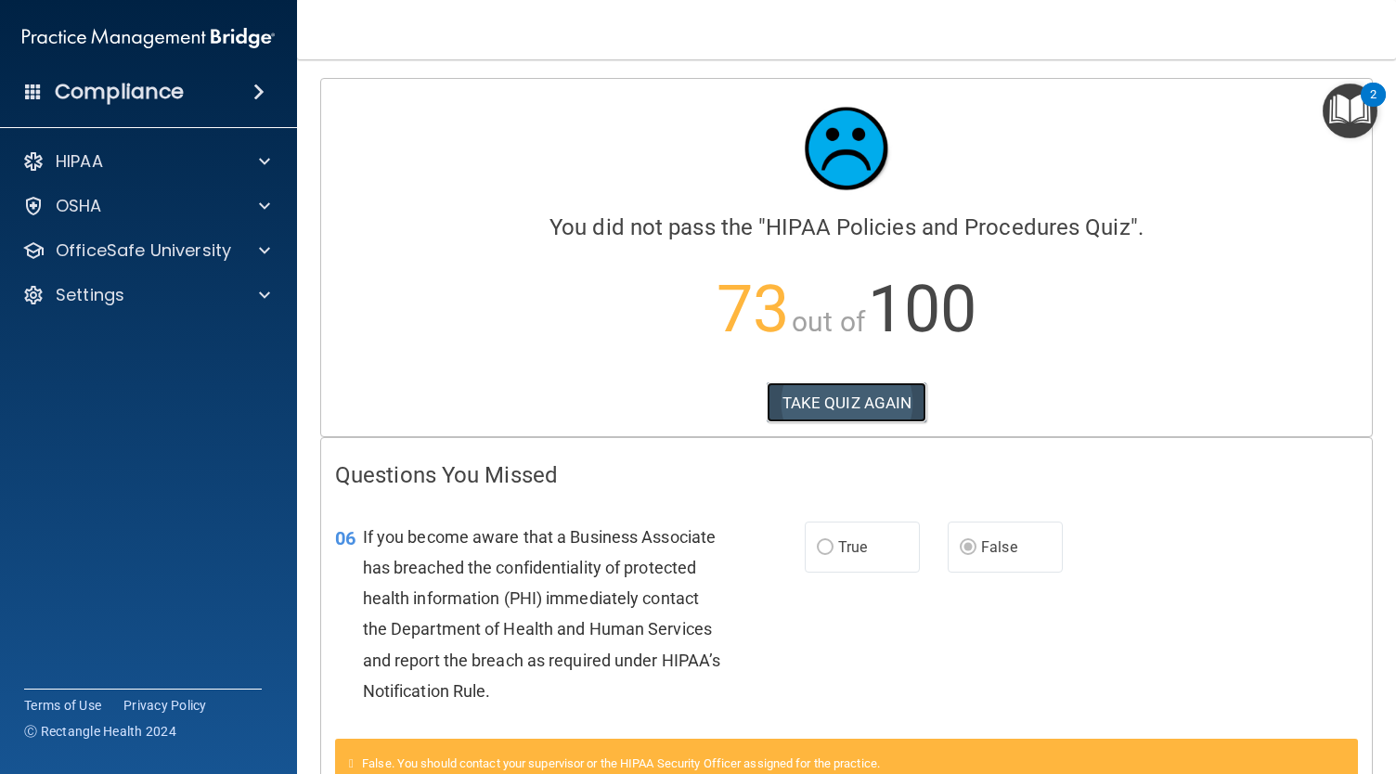
click at [833, 403] on button "TAKE QUIZ AGAIN" at bounding box center [846, 402] width 161 height 41
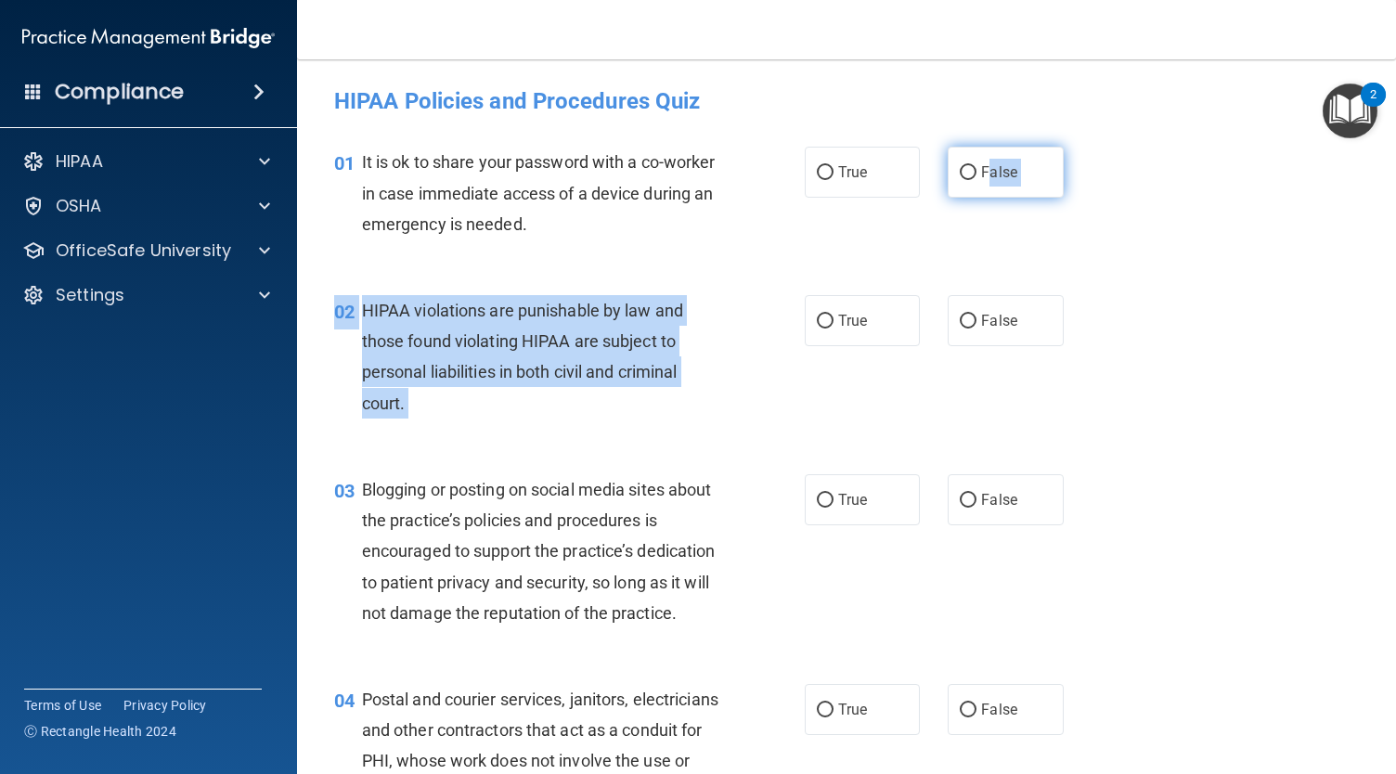
drag, startPoint x: 820, startPoint y: 298, endPoint x: 983, endPoint y: 192, distance: 193.8
click at [983, 192] on label "False" at bounding box center [1004, 172] width 115 height 51
click at [976, 180] on input "False" at bounding box center [968, 173] width 17 height 14
radio input "true"
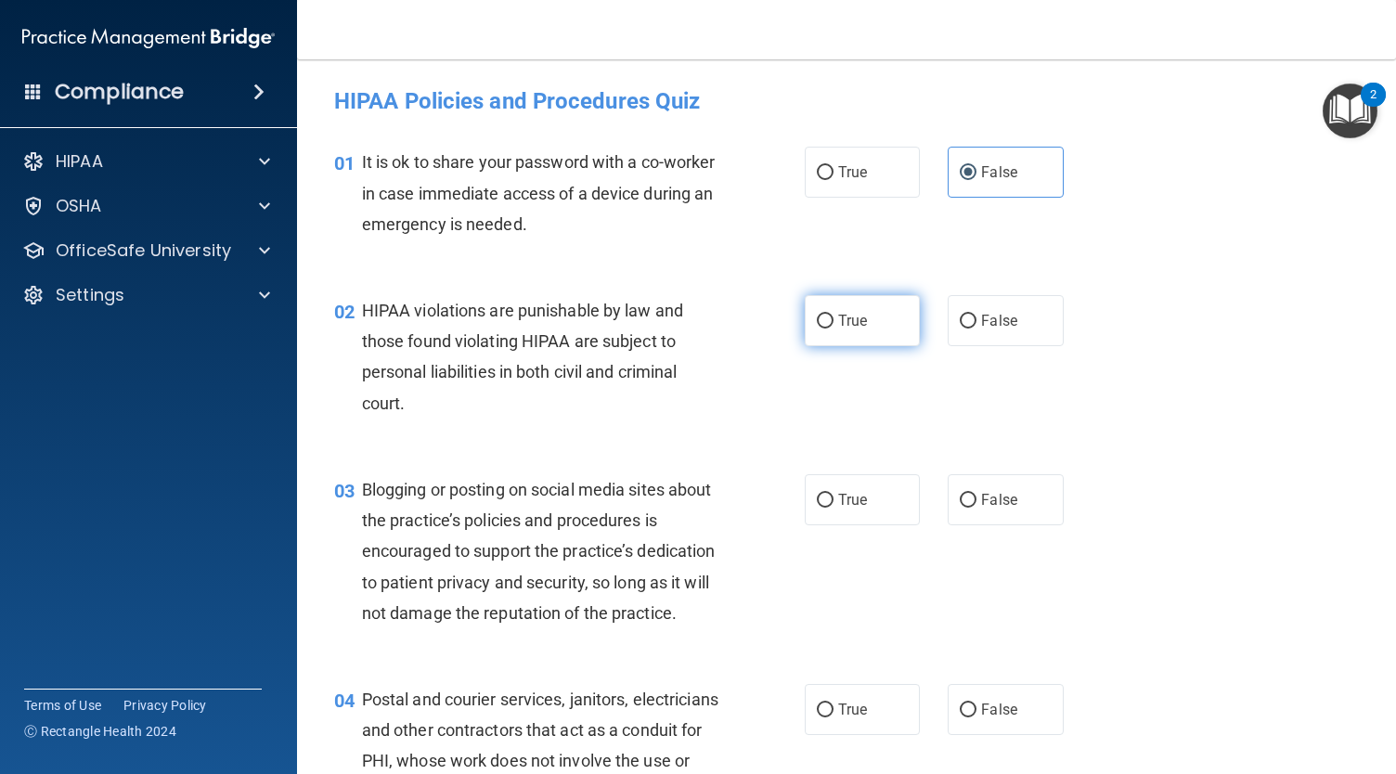
click at [846, 317] on span "True" at bounding box center [852, 321] width 29 height 18
click at [833, 317] on input "True" at bounding box center [825, 322] width 17 height 14
radio input "true"
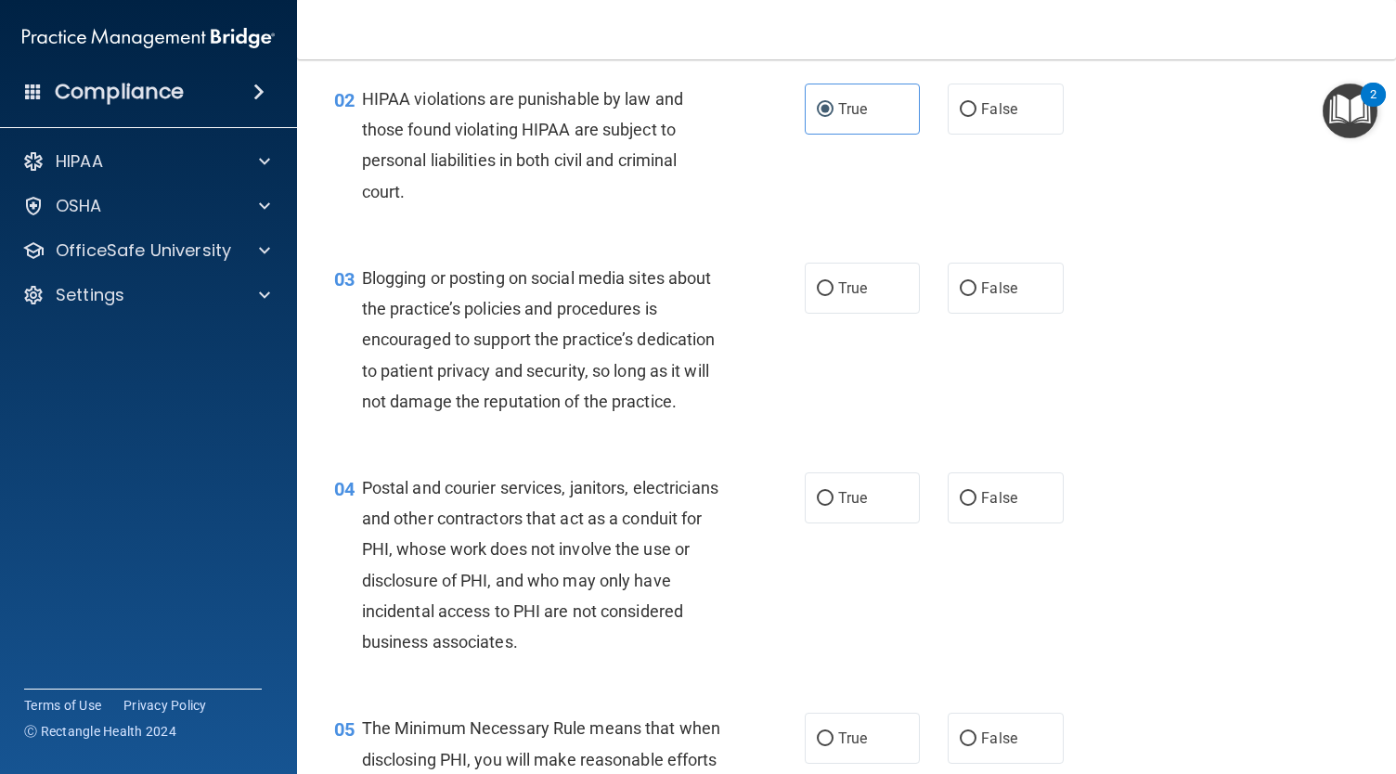
scroll to position [213, 0]
click at [848, 288] on span "True" at bounding box center [852, 287] width 29 height 18
click at [833, 288] on input "True" at bounding box center [825, 288] width 17 height 14
radio input "true"
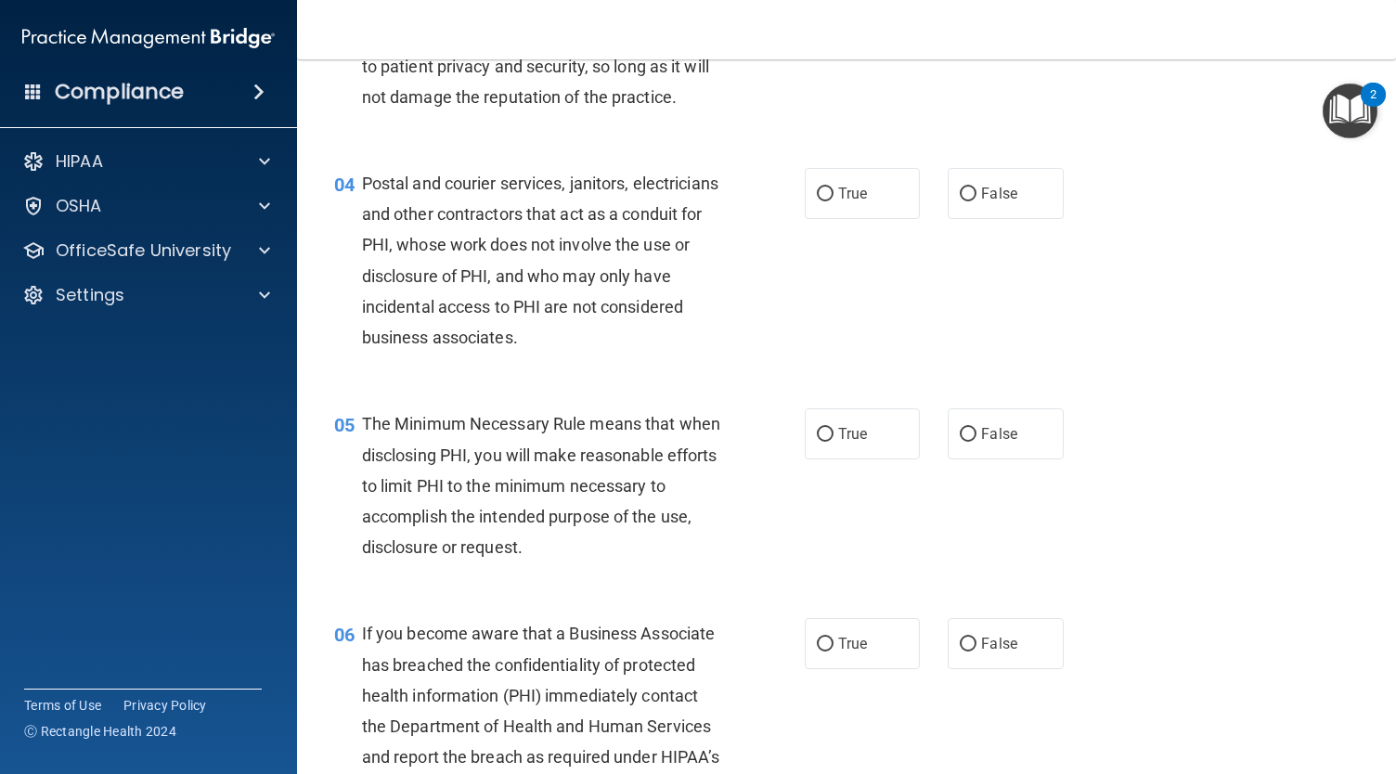
scroll to position [518, 0]
click at [875, 217] on label "True" at bounding box center [862, 191] width 115 height 51
click at [833, 200] on input "True" at bounding box center [825, 193] width 17 height 14
radio input "true"
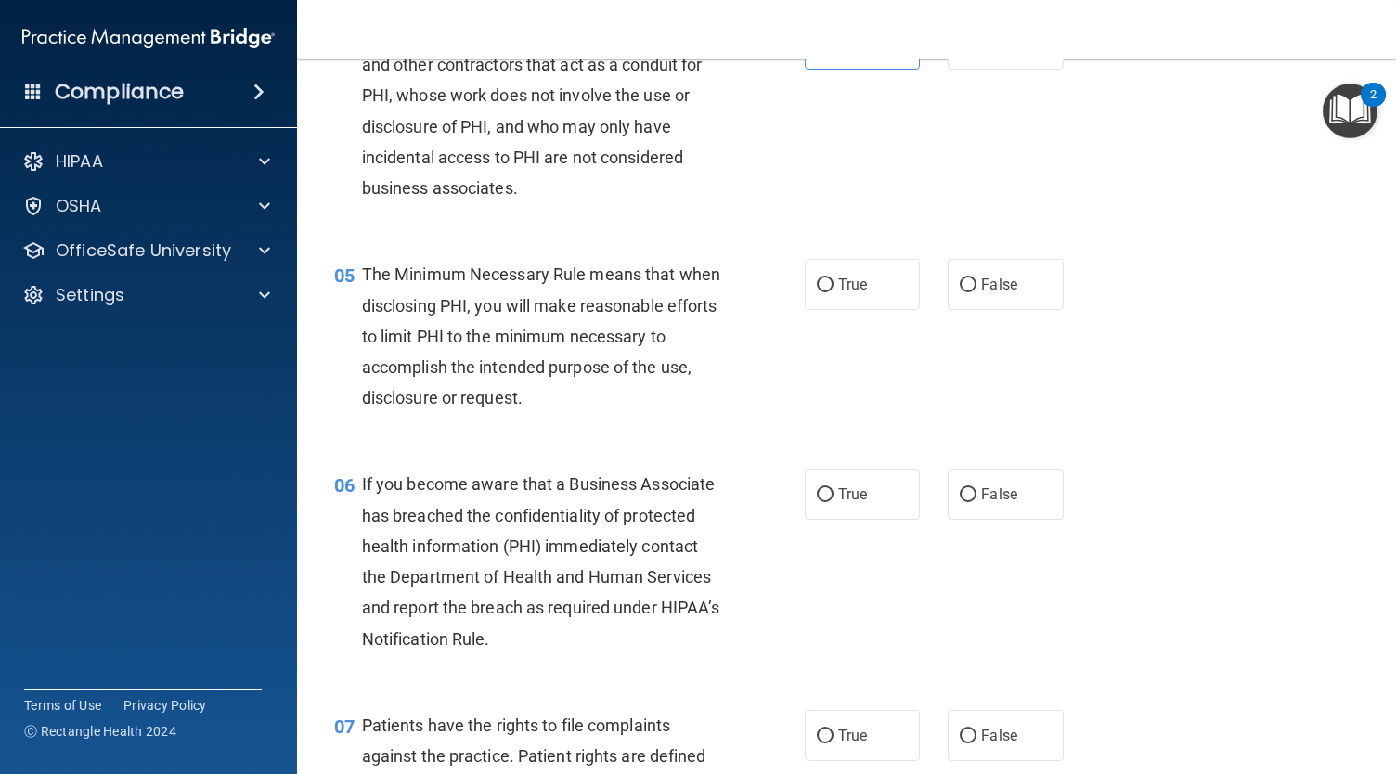
scroll to position [666, 0]
click at [970, 519] on label "False" at bounding box center [1004, 493] width 115 height 51
click at [970, 501] on input "False" at bounding box center [968, 494] width 17 height 14
radio input "true"
click at [852, 292] on span "True" at bounding box center [852, 284] width 29 height 18
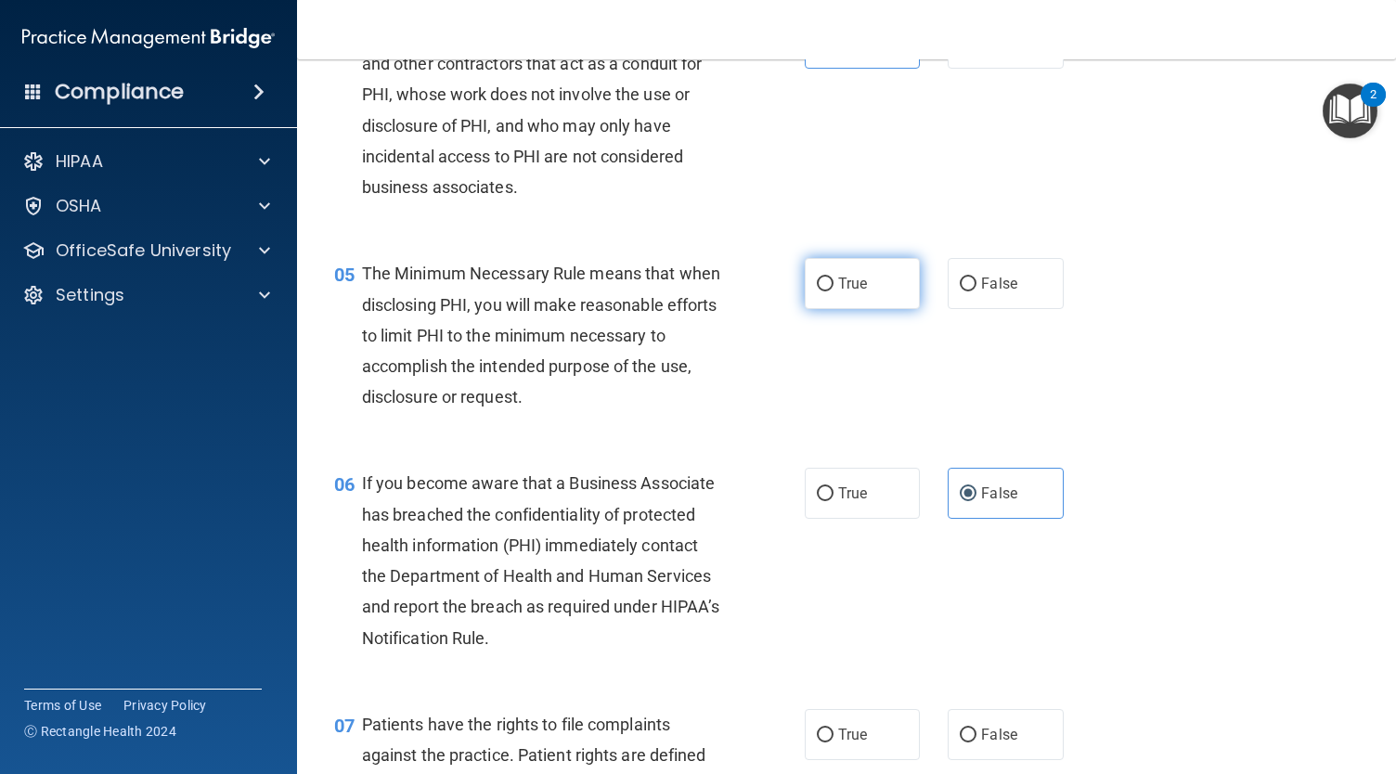
click at [833, 291] on input "True" at bounding box center [825, 284] width 17 height 14
radio input "true"
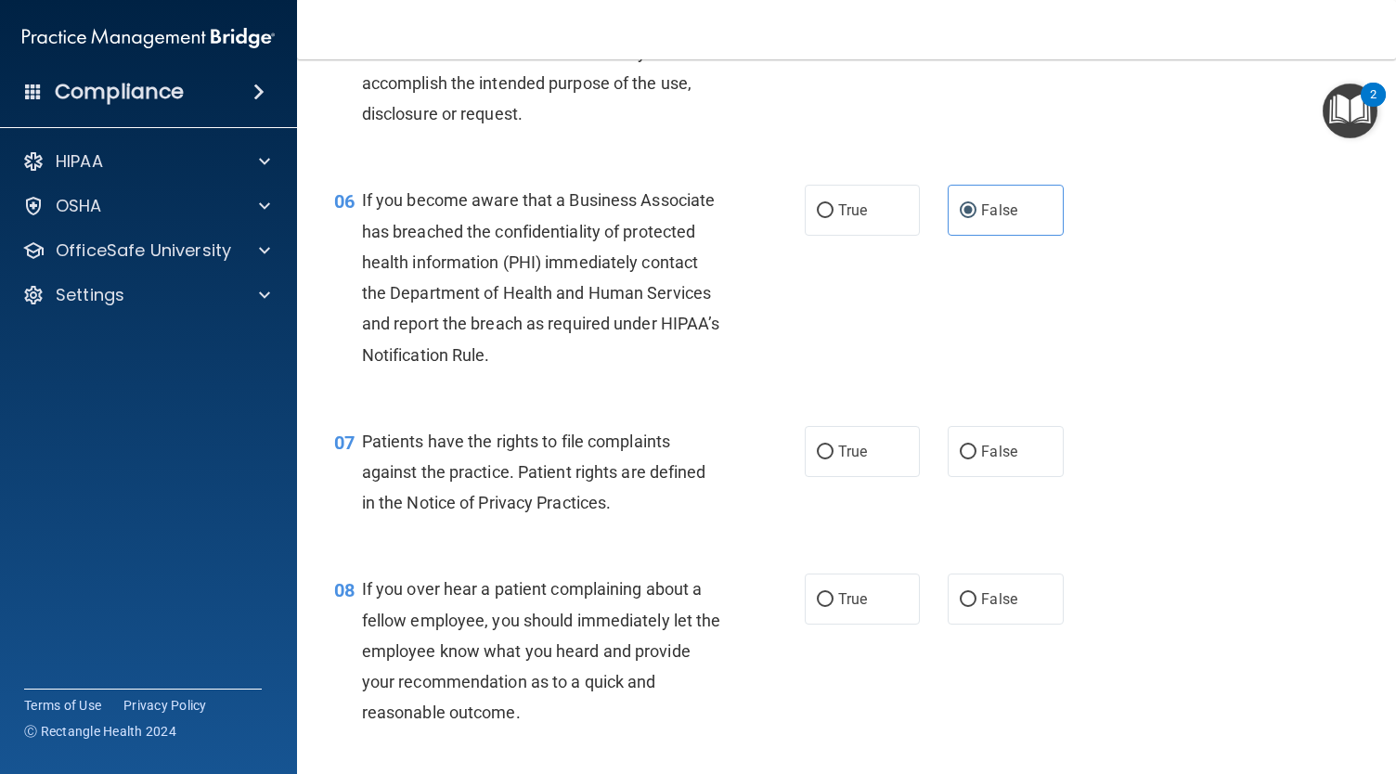
scroll to position [952, 0]
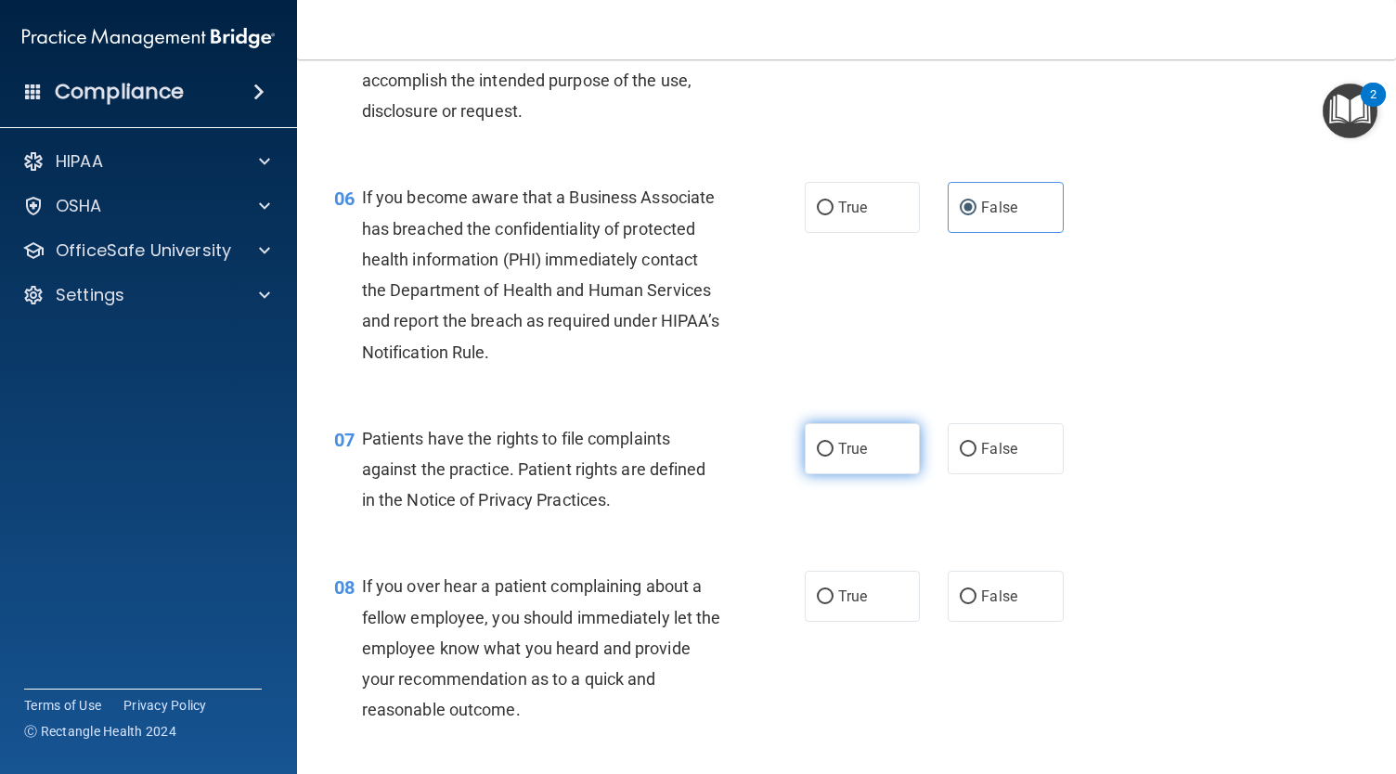
click at [839, 474] on label "True" at bounding box center [862, 448] width 115 height 51
click at [833, 457] on input "True" at bounding box center [825, 450] width 17 height 14
radio input "true"
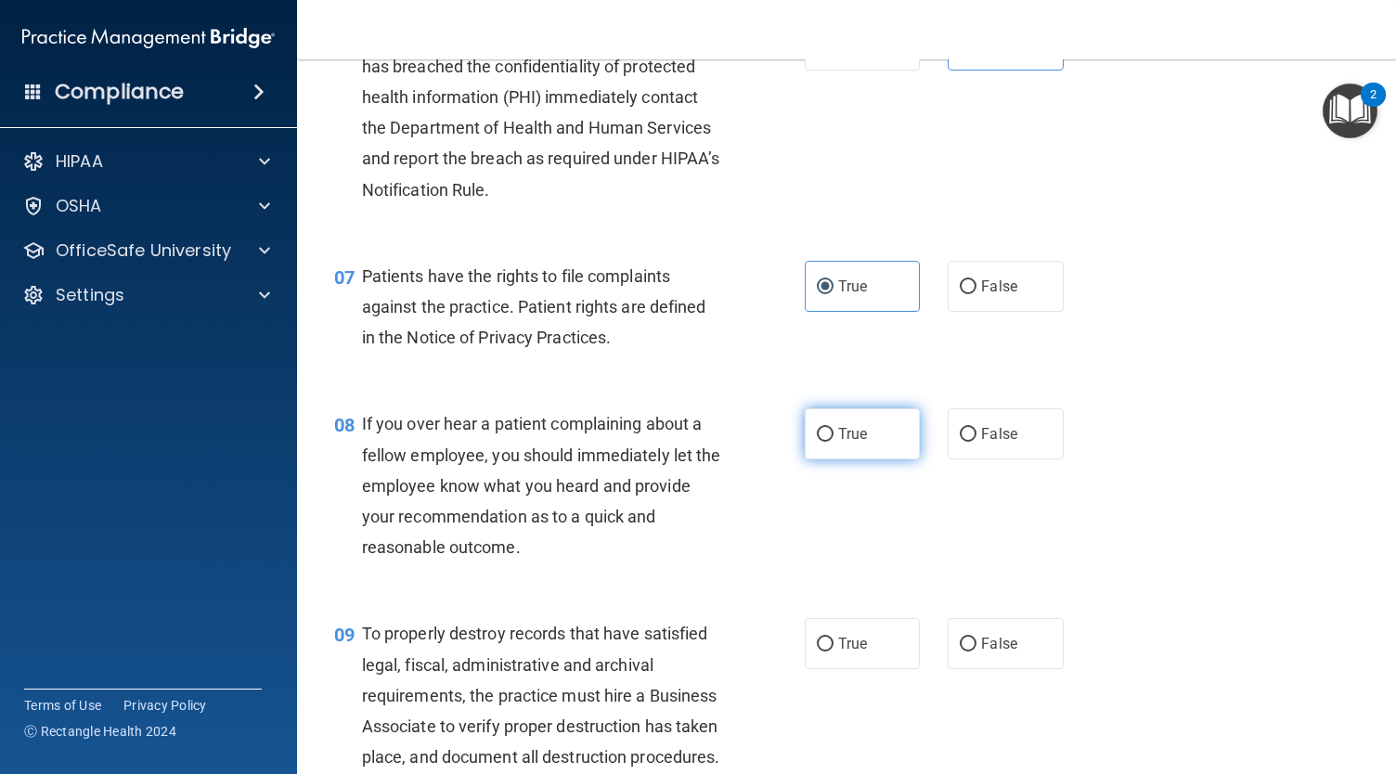
scroll to position [1229, 0]
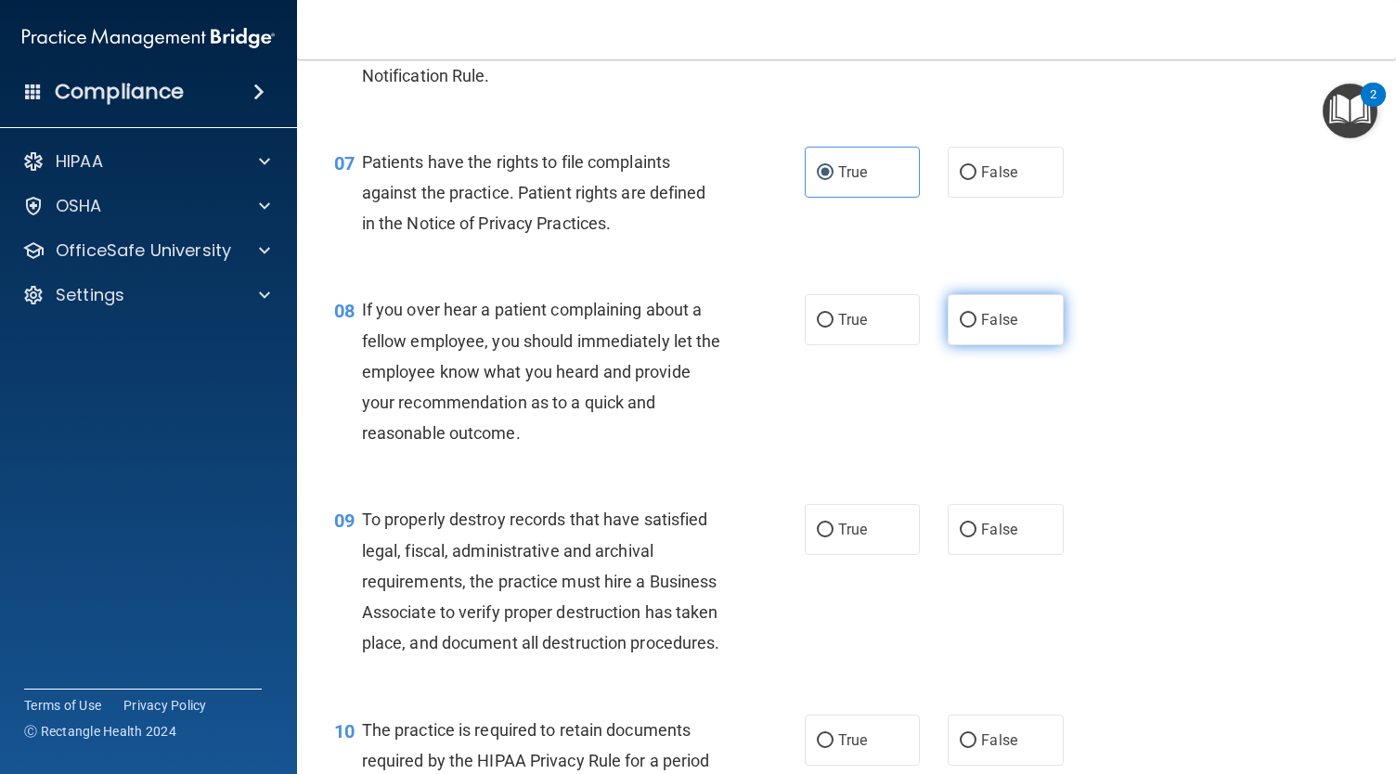
click at [985, 328] on span "False" at bounding box center [999, 320] width 36 height 18
click at [976, 328] on input "False" at bounding box center [968, 321] width 17 height 14
radio input "true"
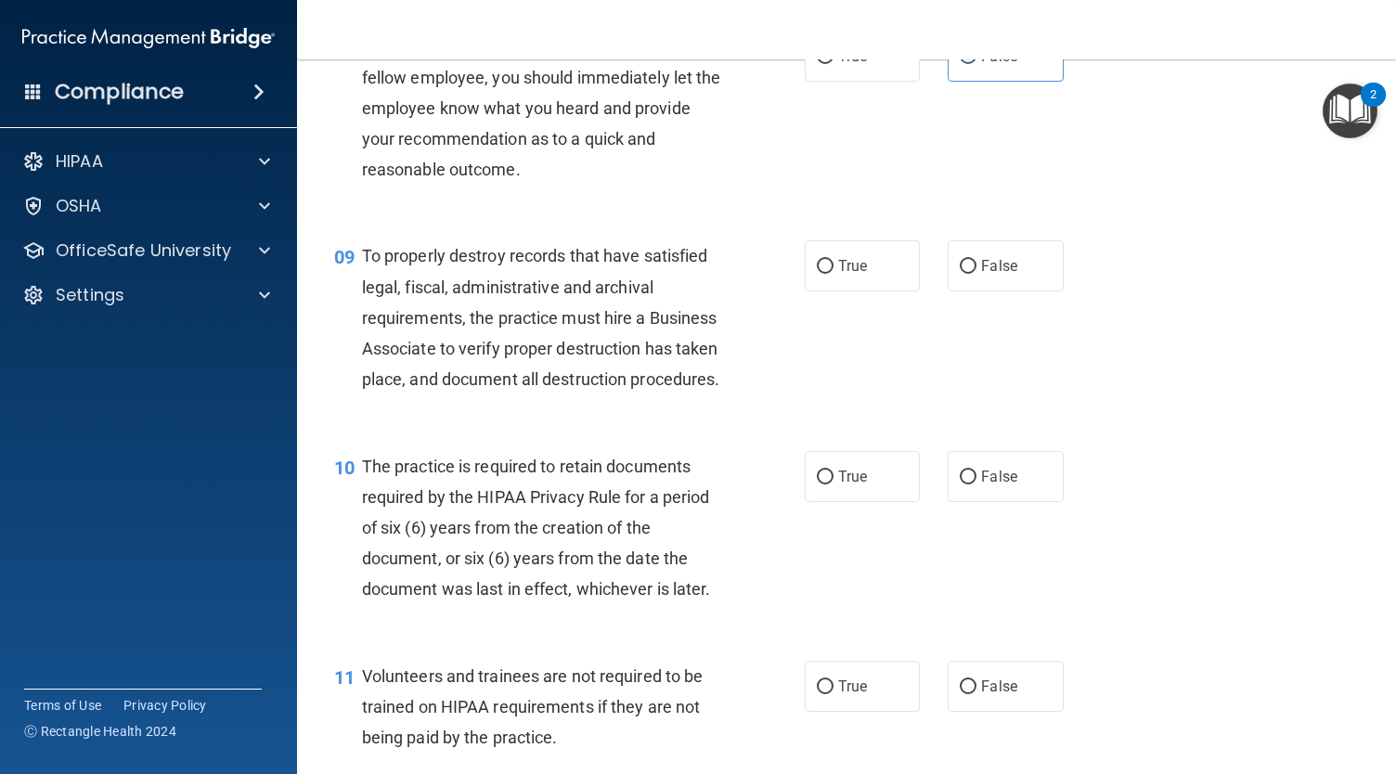
scroll to position [1493, 0]
click at [985, 274] on span "False" at bounding box center [999, 265] width 36 height 18
click at [976, 273] on input "False" at bounding box center [968, 266] width 17 height 14
radio input "true"
click at [834, 501] on label "True" at bounding box center [862, 475] width 115 height 51
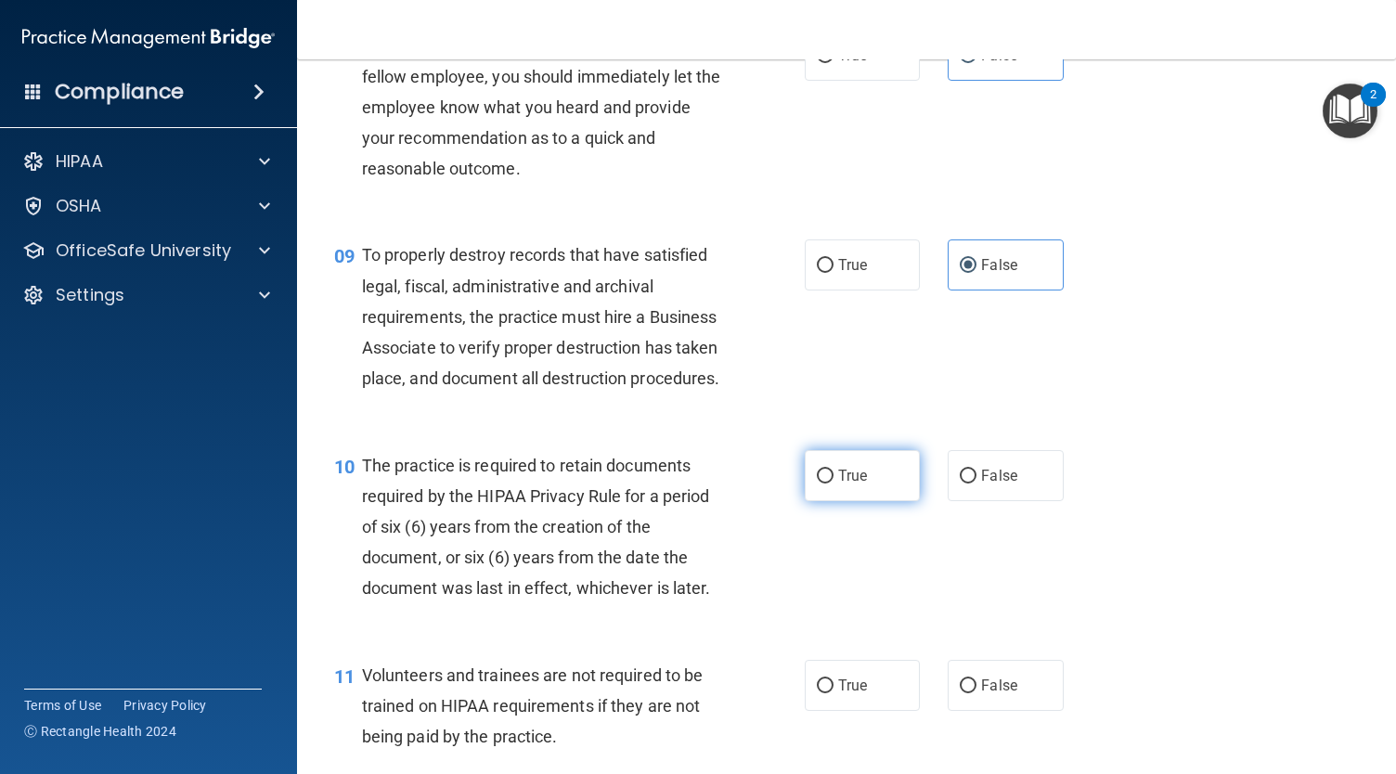
click at [833, 483] on input "True" at bounding box center [825, 477] width 17 height 14
radio input "true"
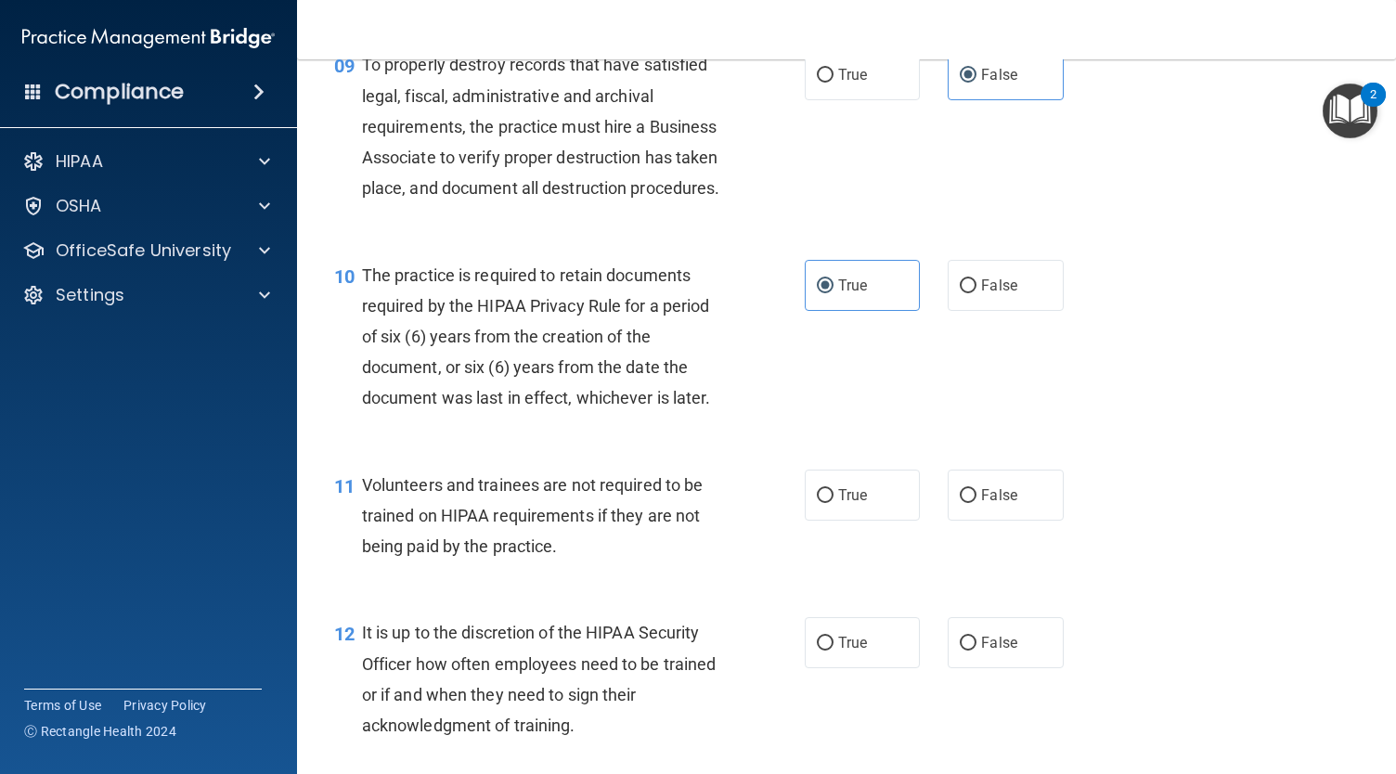
scroll to position [1823, 0]
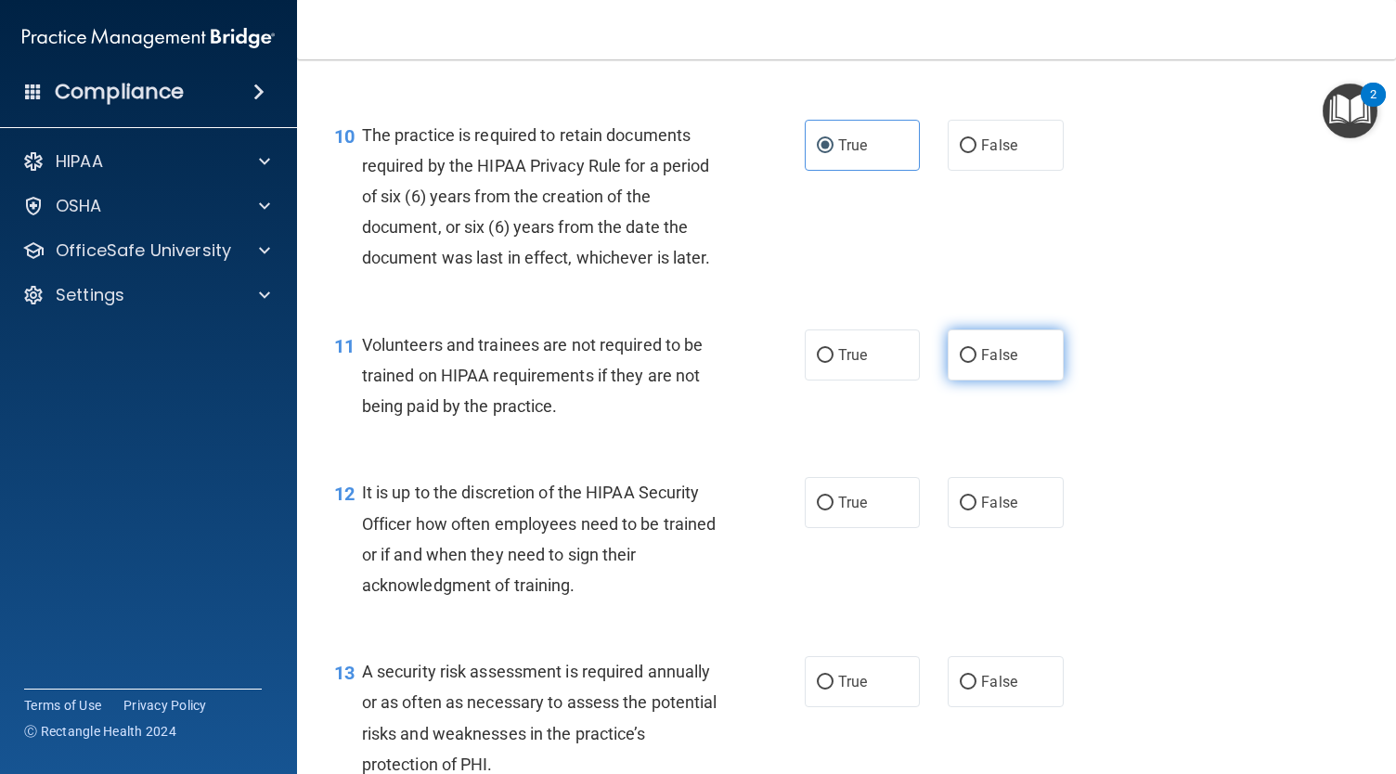
click at [985, 364] on span "False" at bounding box center [999, 355] width 36 height 18
click at [976, 363] on input "False" at bounding box center [968, 356] width 17 height 14
radio input "true"
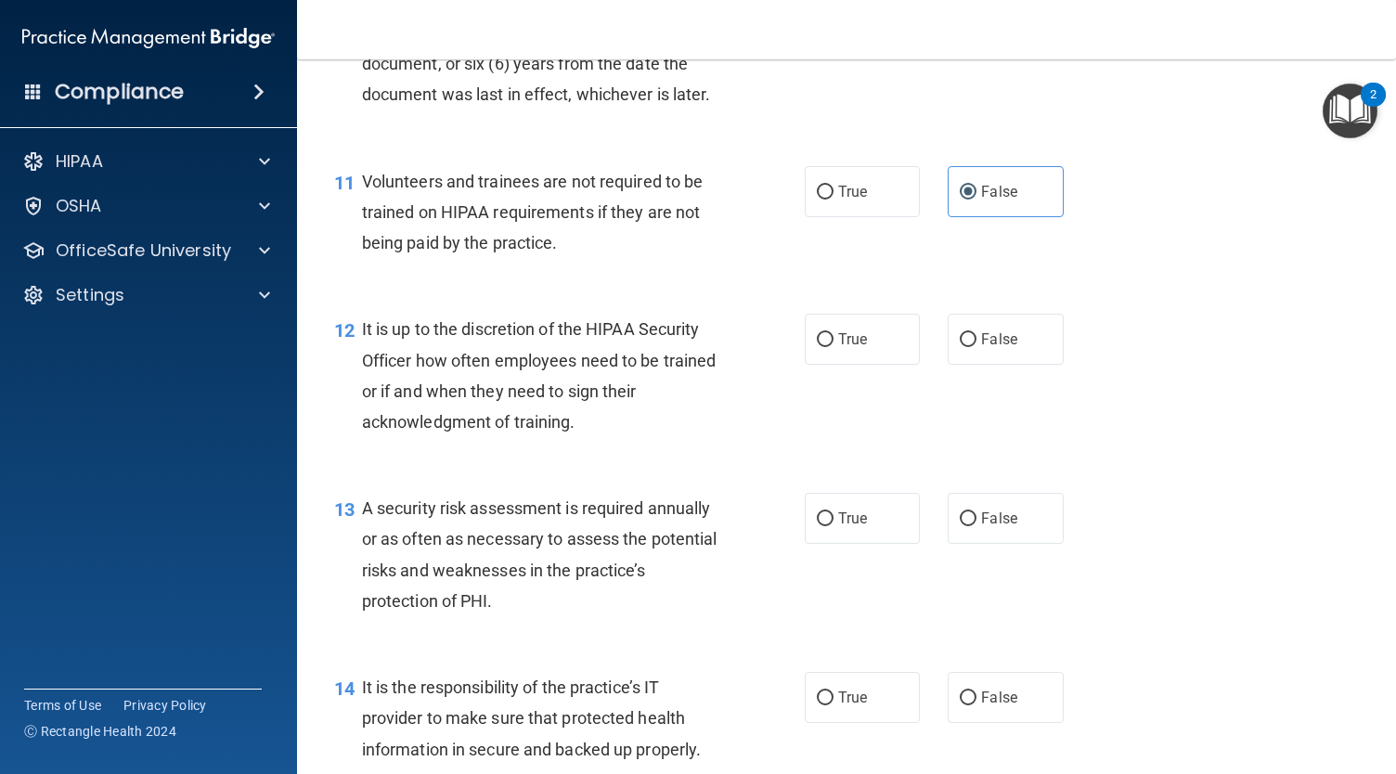
scroll to position [2148, 0]
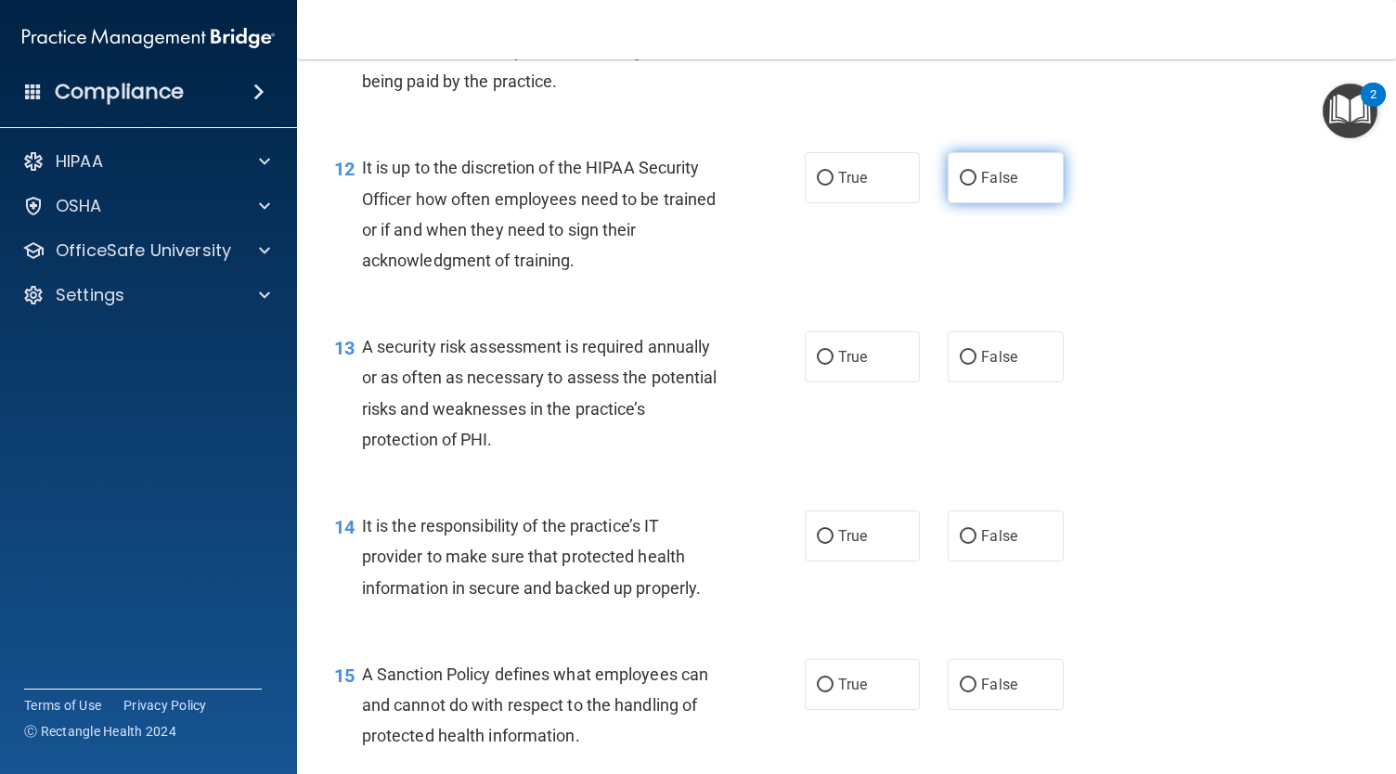
click at [997, 187] on span "False" at bounding box center [999, 178] width 36 height 18
click at [976, 186] on input "False" at bounding box center [968, 179] width 17 height 14
radio input "true"
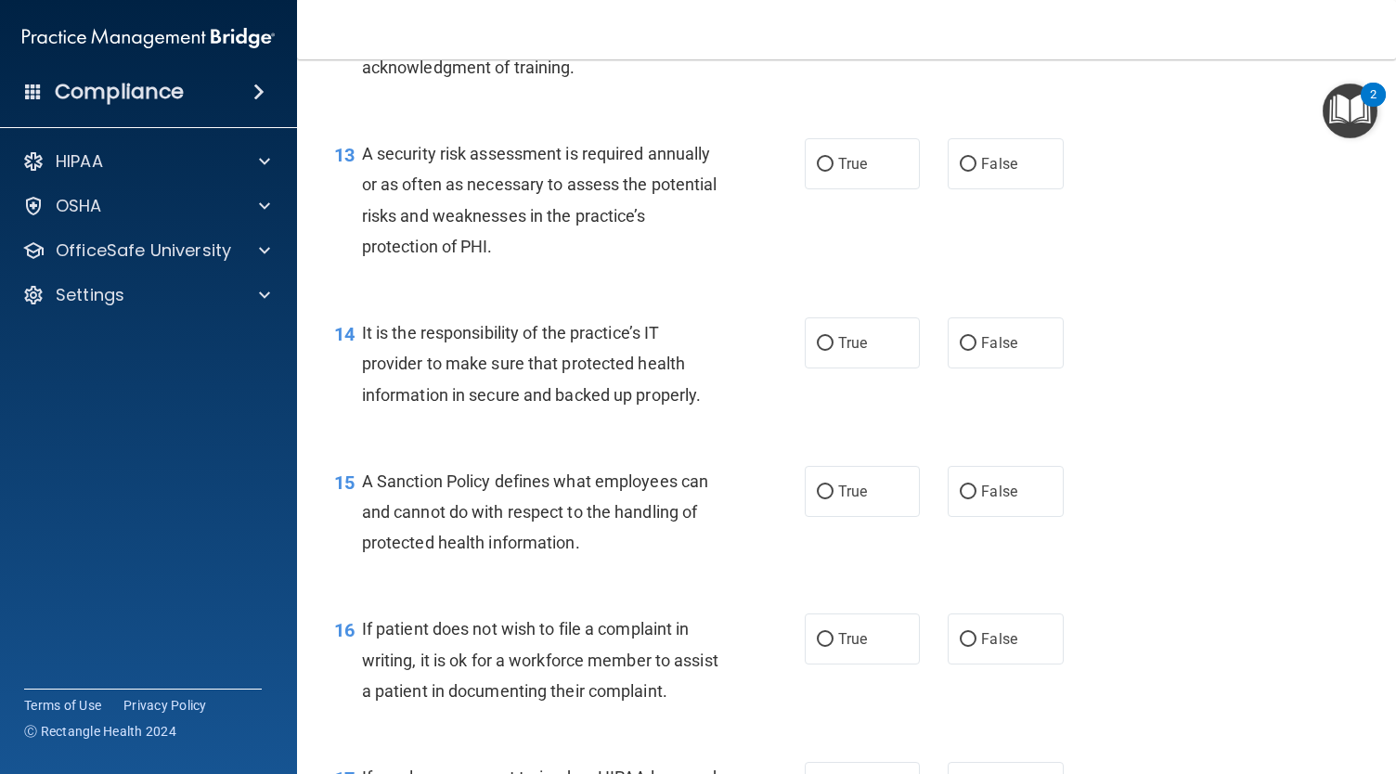
scroll to position [2362, 0]
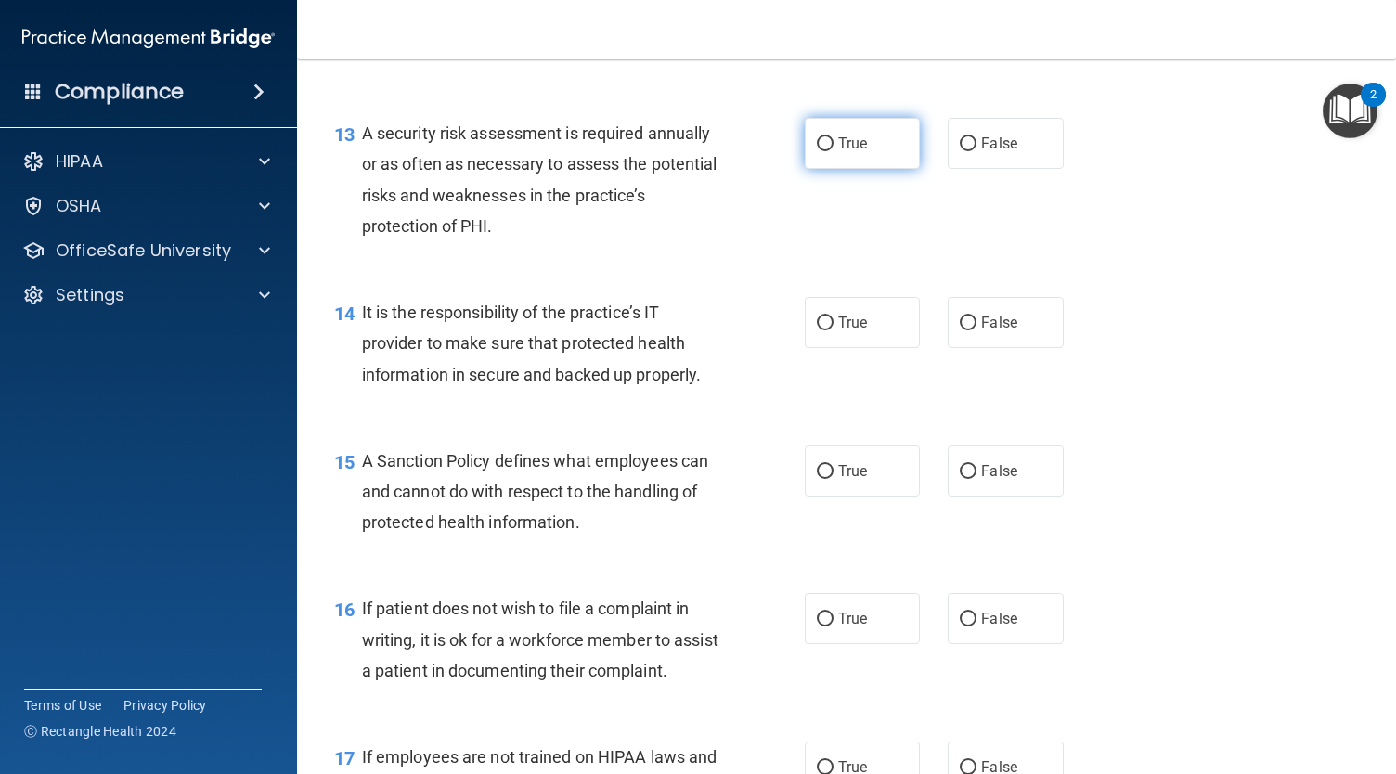
click at [838, 152] on span "True" at bounding box center [852, 144] width 29 height 18
click at [833, 151] on input "True" at bounding box center [825, 144] width 17 height 14
radio input "true"
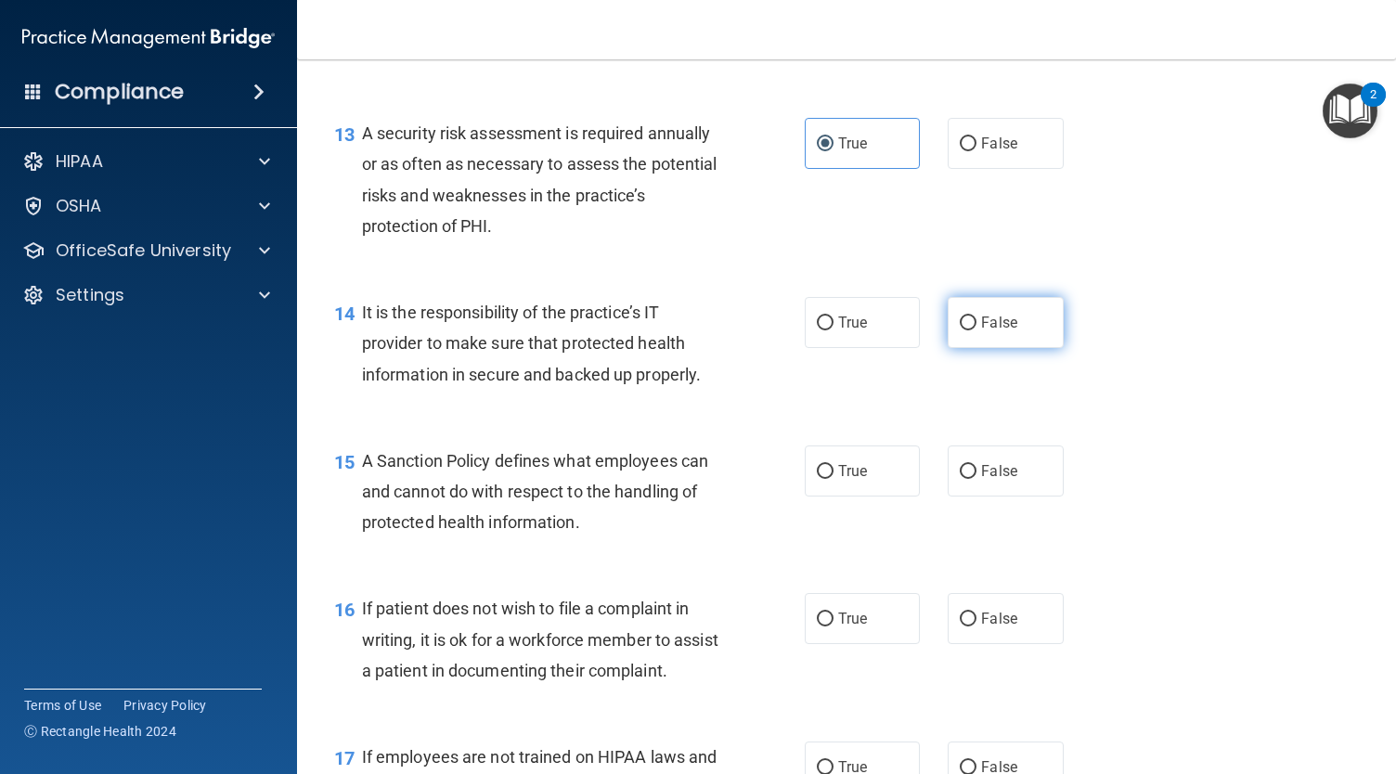
click at [1011, 348] on label "False" at bounding box center [1004, 322] width 115 height 51
click at [976, 330] on input "False" at bounding box center [968, 323] width 17 height 14
radio input "true"
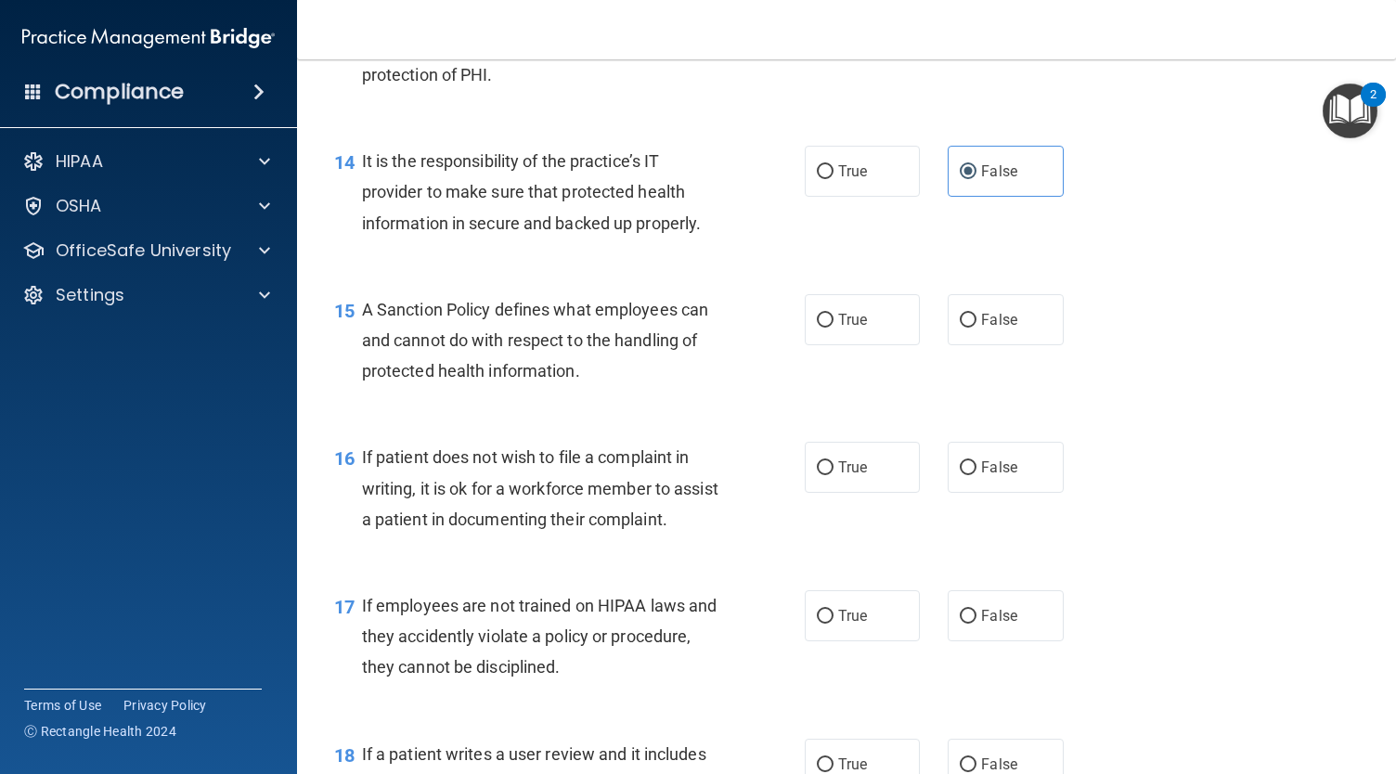
scroll to position [2518, 0]
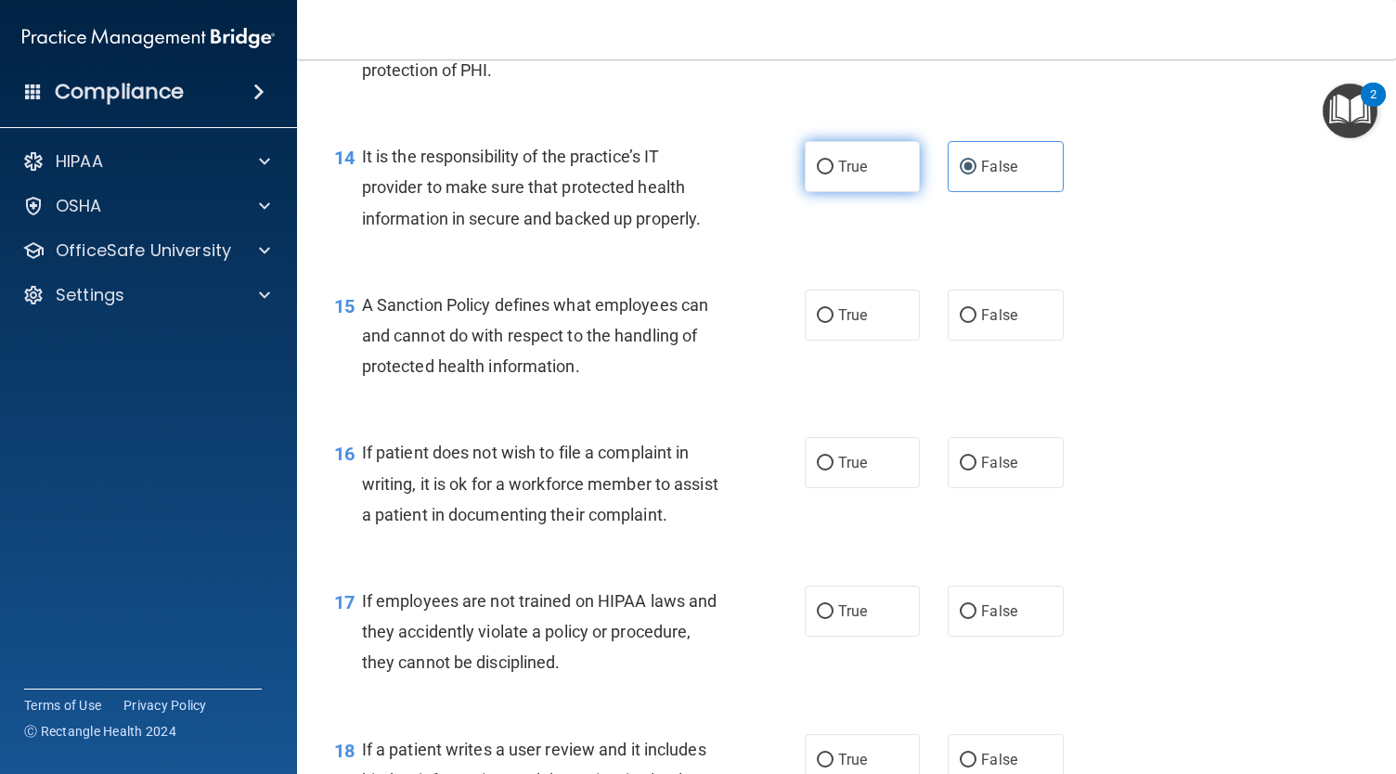
click at [862, 192] on label "True" at bounding box center [862, 166] width 115 height 51
click at [833, 174] on input "True" at bounding box center [825, 168] width 17 height 14
radio input "true"
radio input "false"
click at [818, 323] on input "True" at bounding box center [825, 316] width 17 height 14
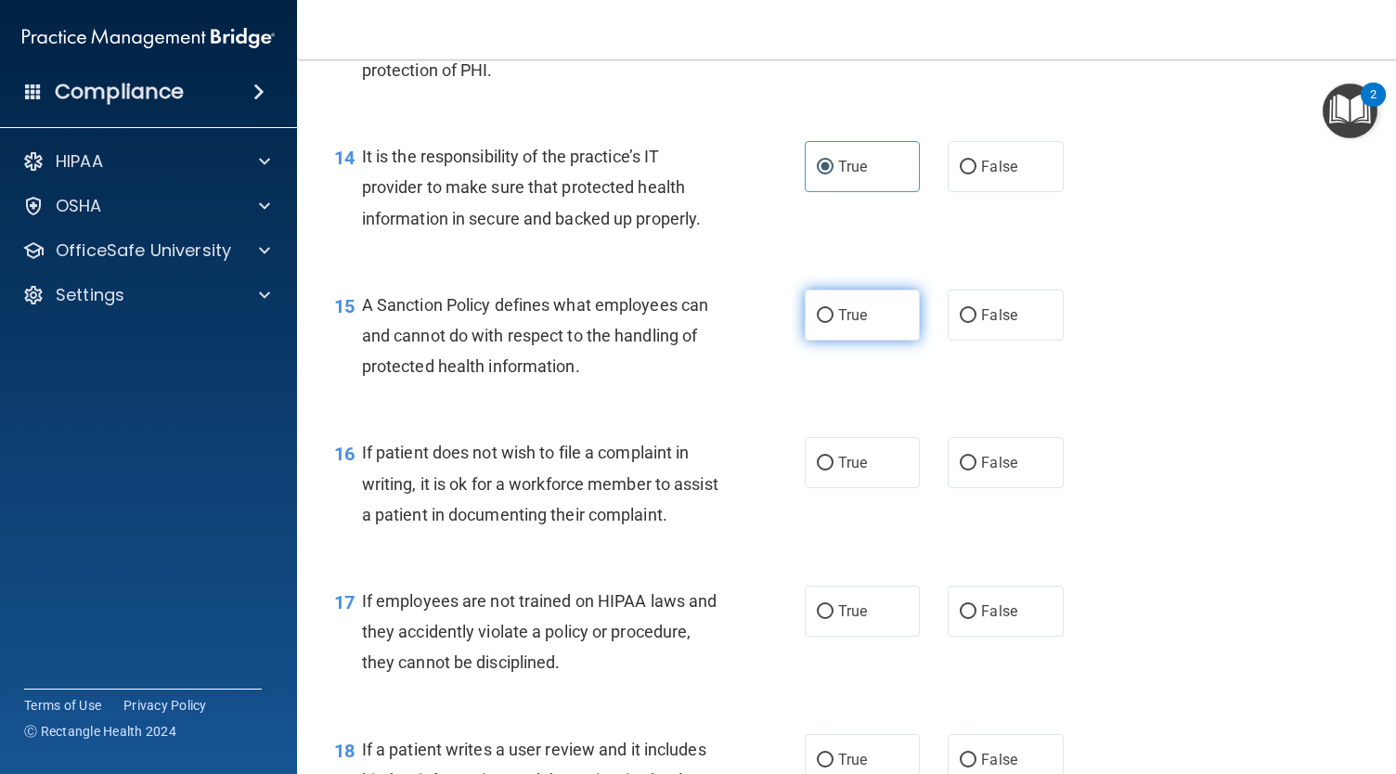
radio input "true"
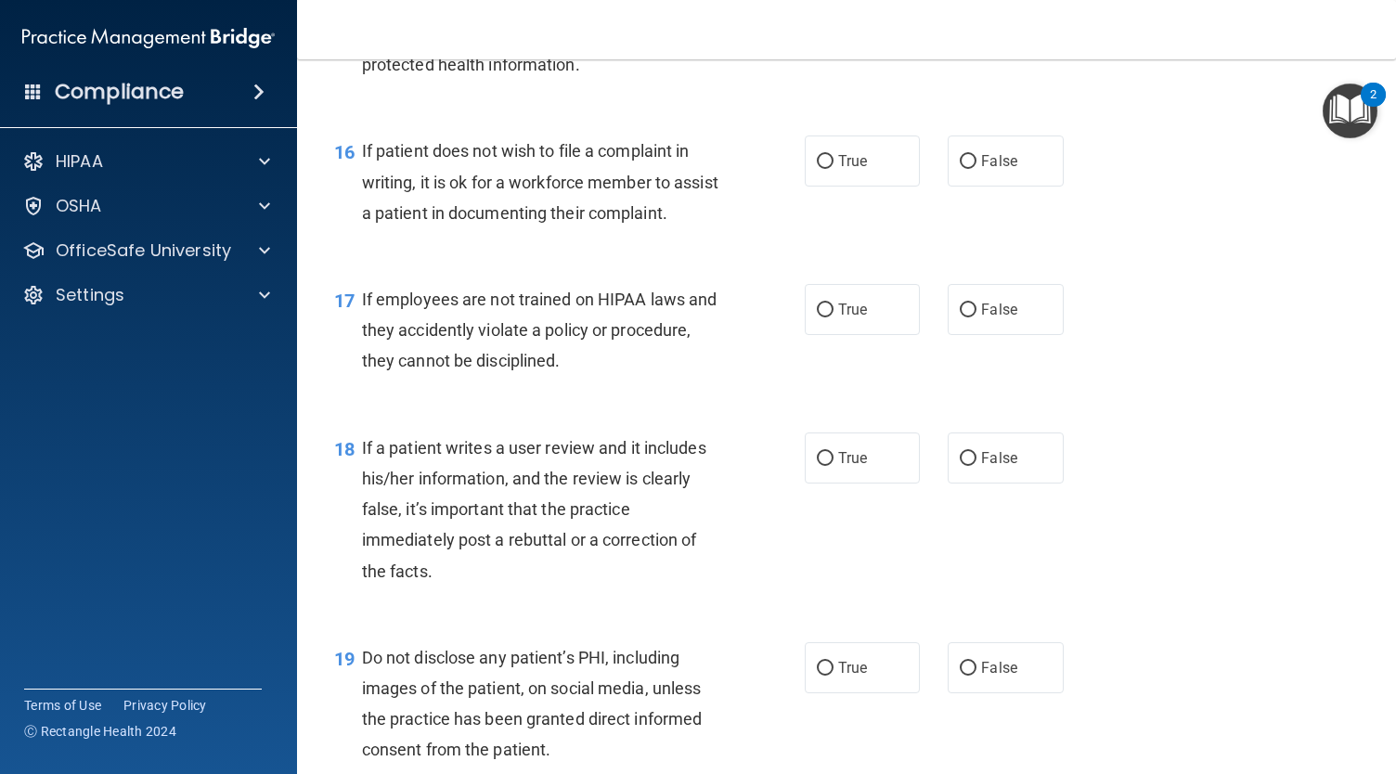
scroll to position [2824, 0]
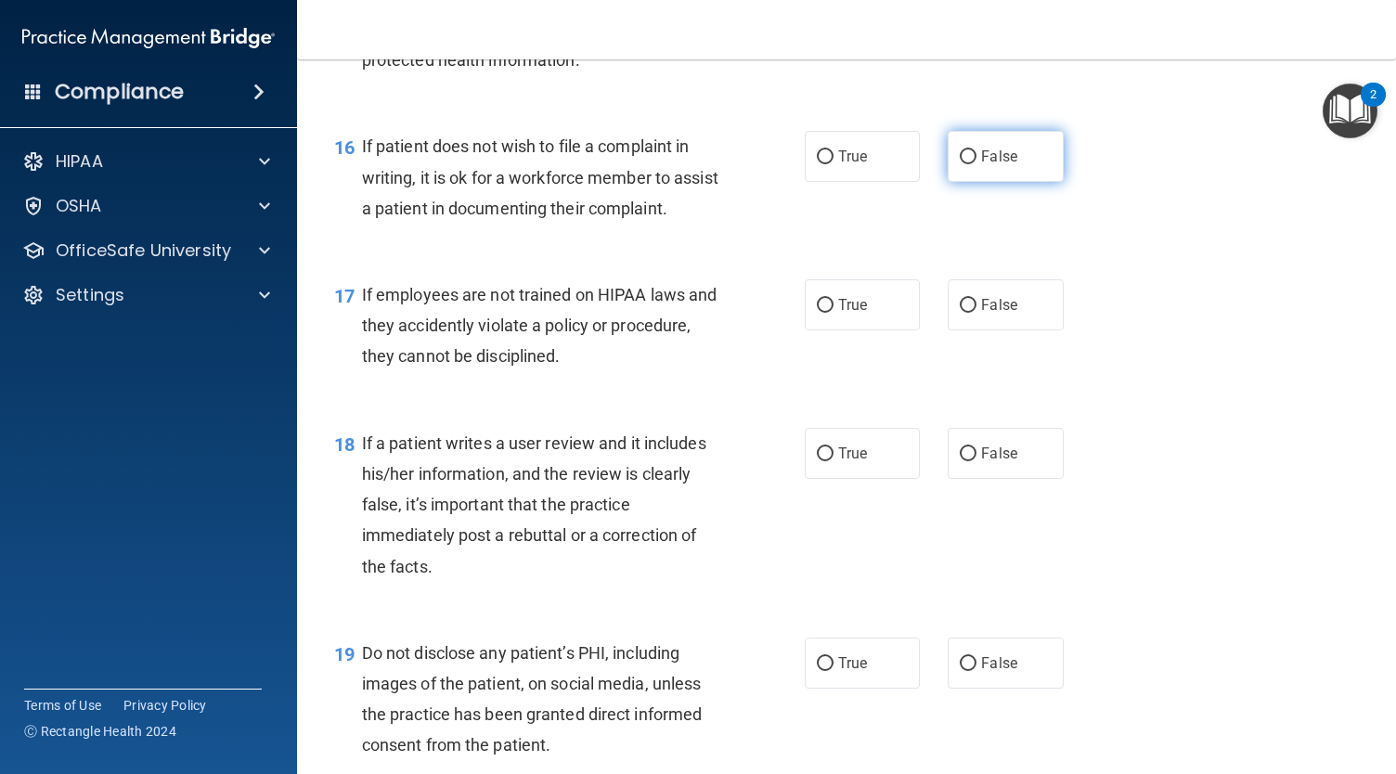
click at [947, 182] on label "False" at bounding box center [1004, 156] width 115 height 51
click at [960, 164] on input "False" at bounding box center [968, 157] width 17 height 14
radio input "true"
click at [972, 330] on label "False" at bounding box center [1004, 304] width 115 height 51
click at [972, 313] on input "False" at bounding box center [968, 306] width 17 height 14
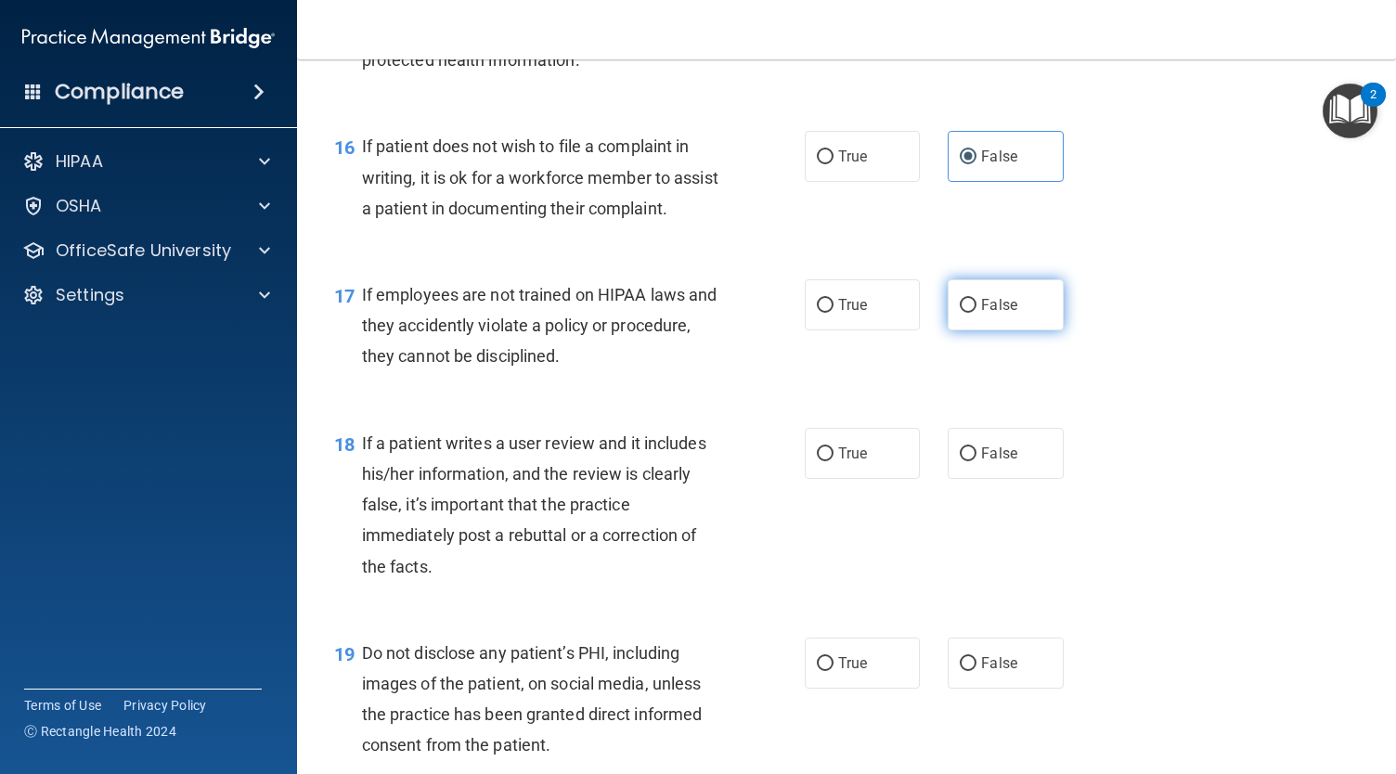
radio input "true"
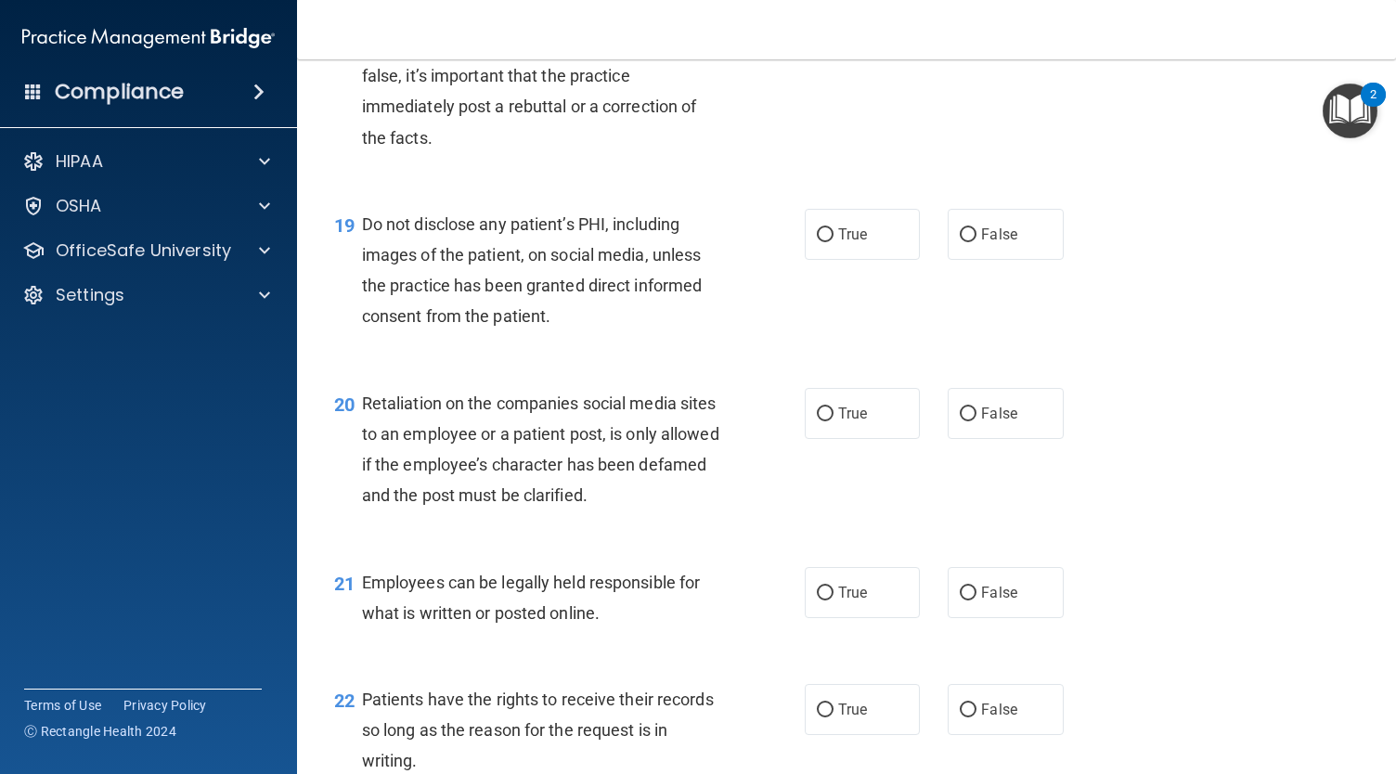
scroll to position [3256, 0]
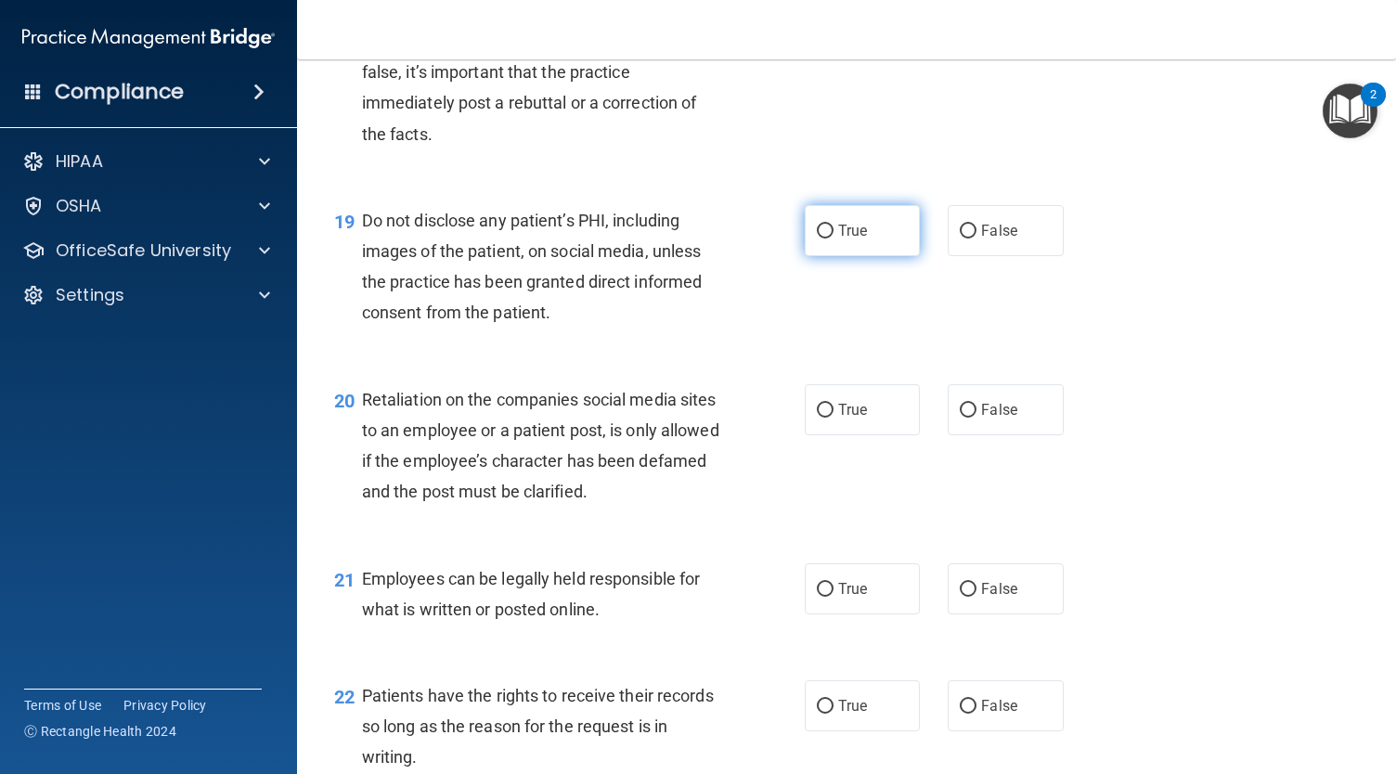
click at [868, 256] on label "True" at bounding box center [862, 230] width 115 height 51
click at [833, 238] on input "True" at bounding box center [825, 232] width 17 height 14
radio input "true"
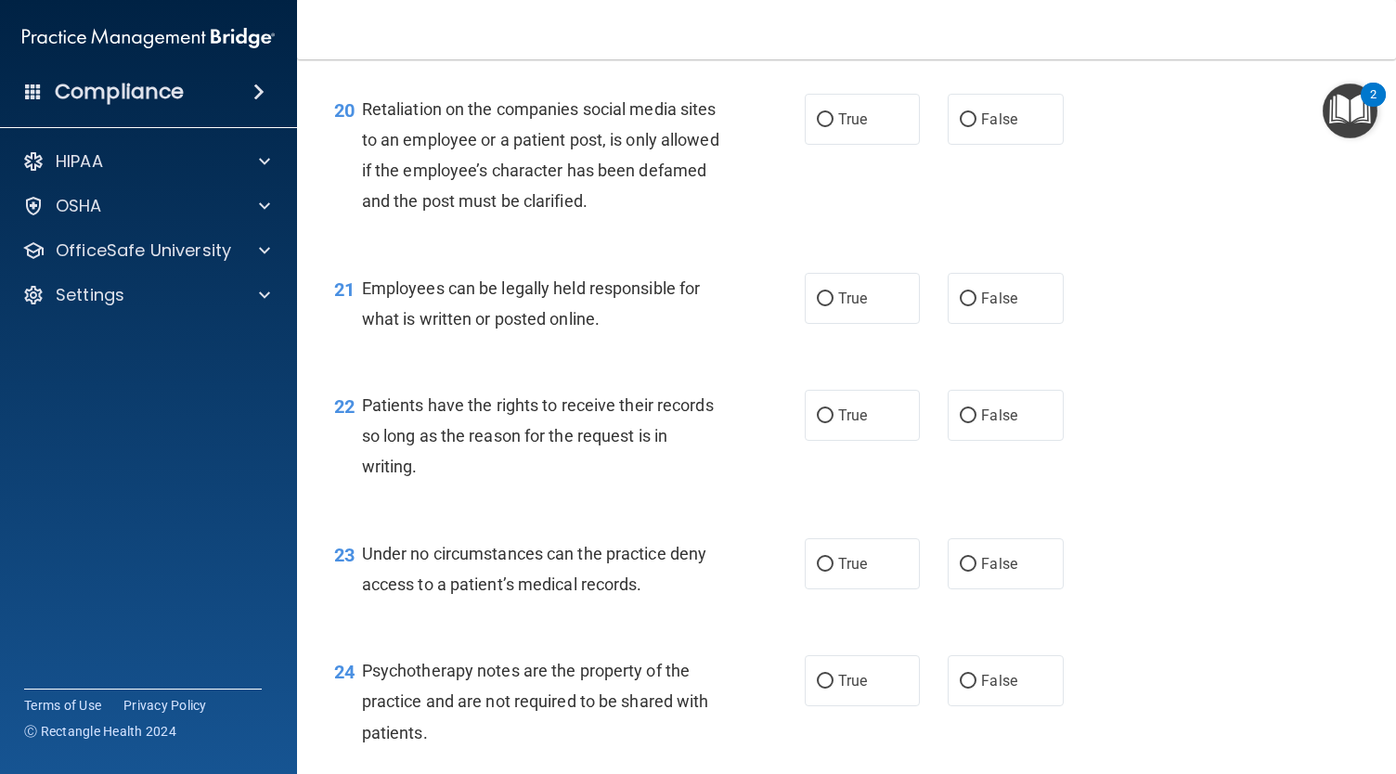
scroll to position [3573, 0]
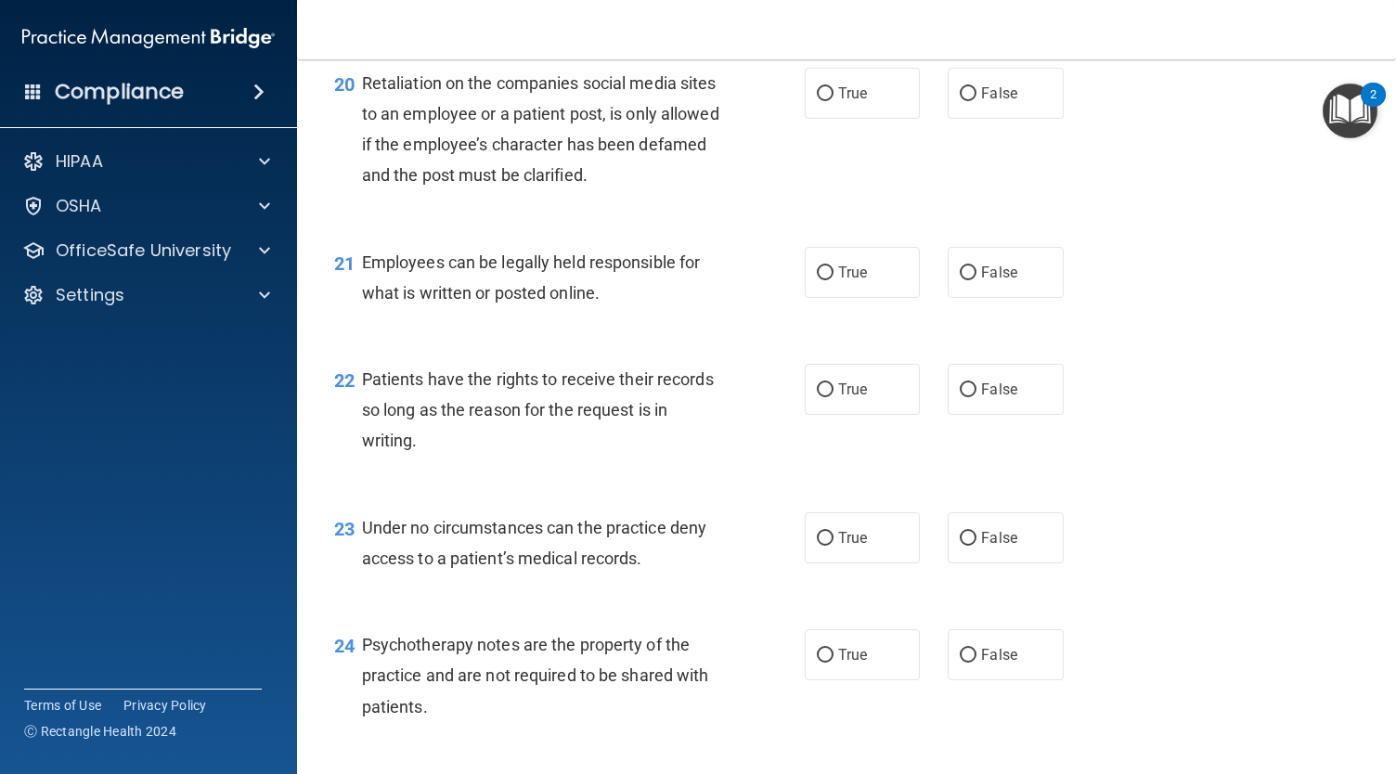
click at [1016, 148] on div "20 Retaliation on the companies social media sites to an employee or a patient …" at bounding box center [846, 134] width 1052 height 179
click at [1000, 102] on span "False" at bounding box center [999, 93] width 36 height 18
click at [976, 101] on input "False" at bounding box center [968, 94] width 17 height 14
radio input "true"
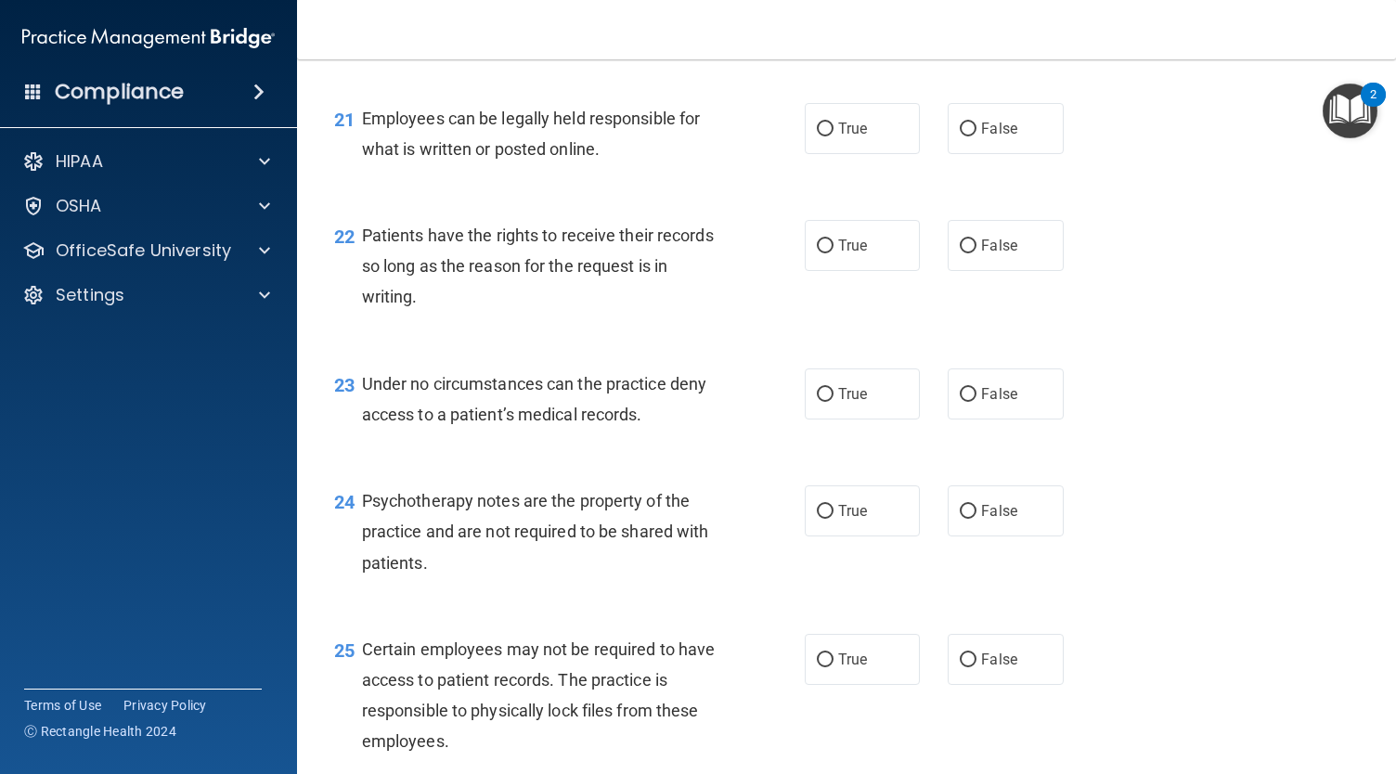
scroll to position [3738, 0]
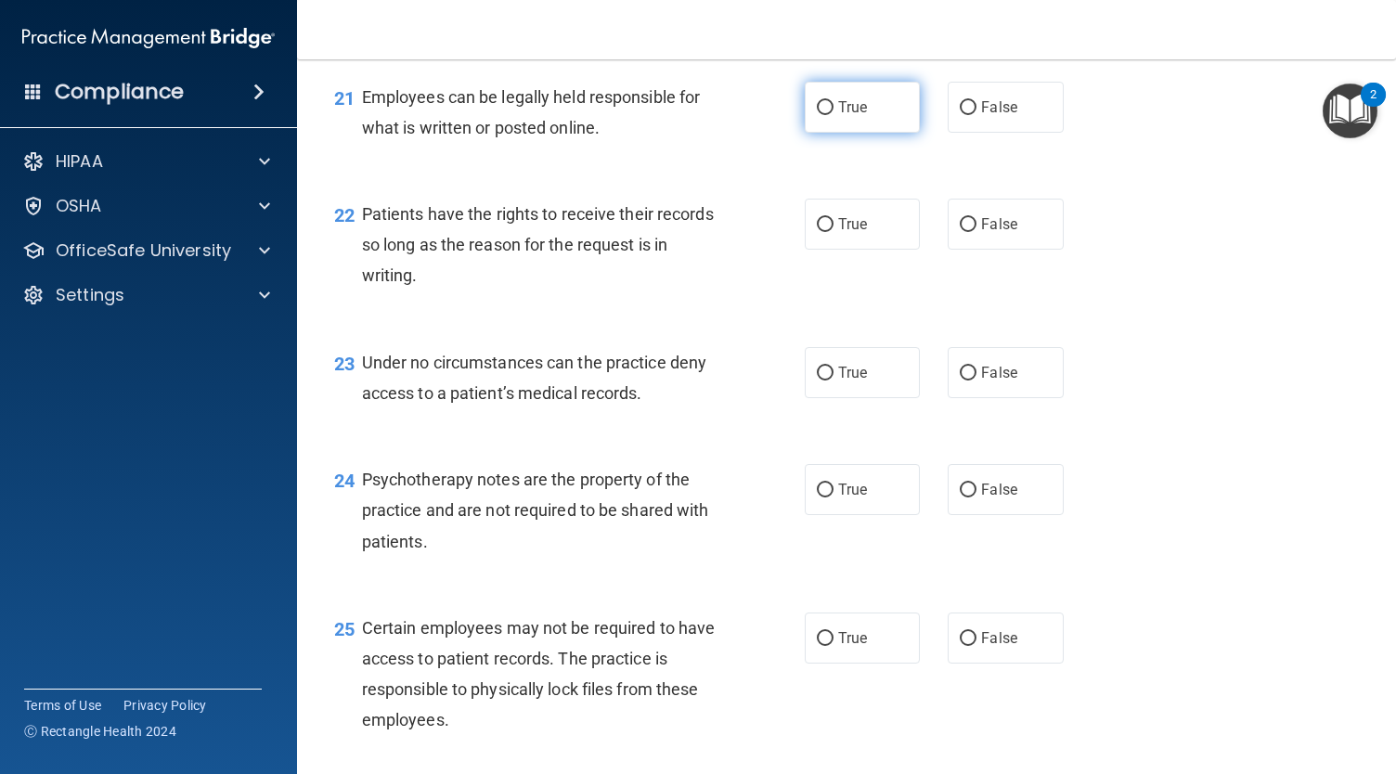
click at [817, 115] on input "True" at bounding box center [825, 108] width 17 height 14
radio input "true"
click at [839, 233] on span "True" at bounding box center [852, 224] width 29 height 18
click at [833, 232] on input "True" at bounding box center [825, 225] width 17 height 14
radio input "true"
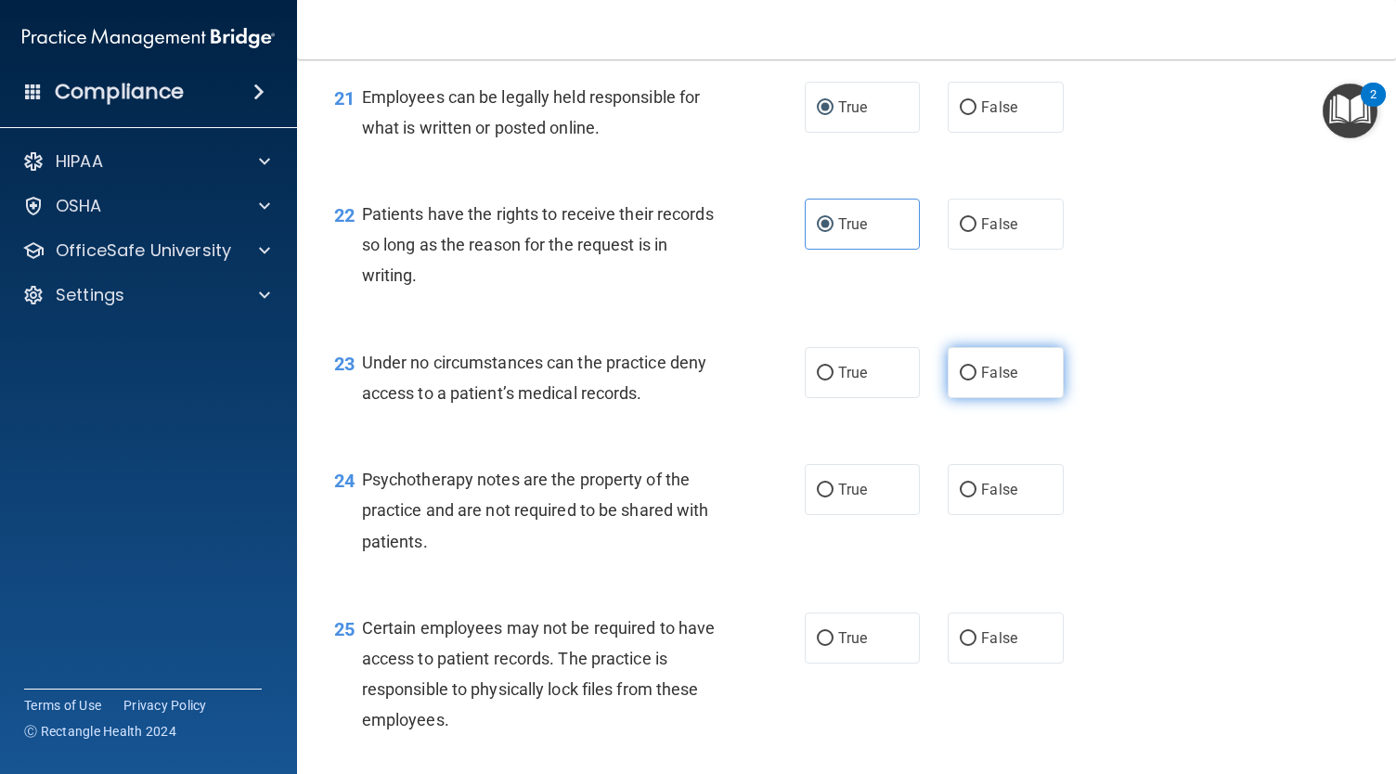
click at [1004, 398] on label "False" at bounding box center [1004, 372] width 115 height 51
click at [976, 380] on input "False" at bounding box center [968, 374] width 17 height 14
radio input "true"
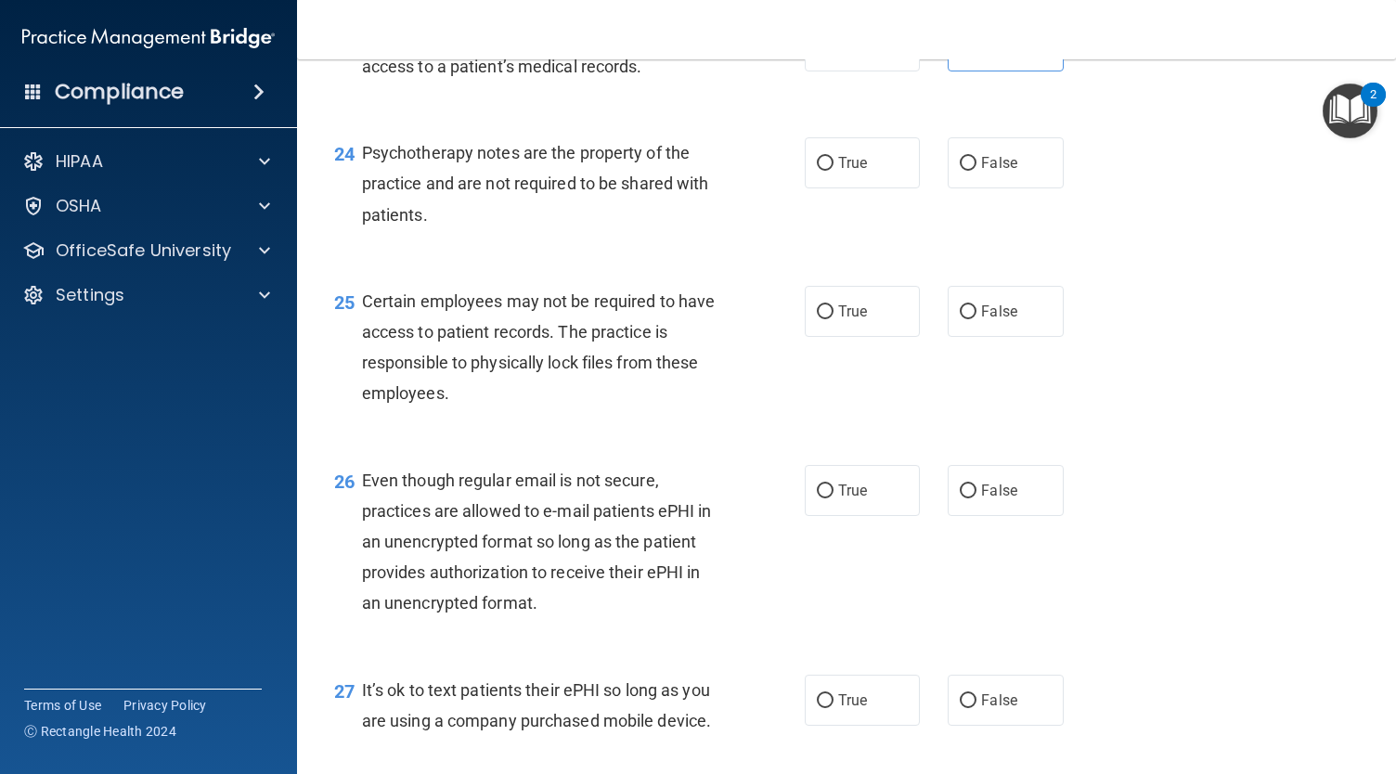
scroll to position [4066, 0]
click at [870, 187] on label "True" at bounding box center [862, 160] width 115 height 51
click at [833, 169] on input "True" at bounding box center [825, 162] width 17 height 14
radio input "true"
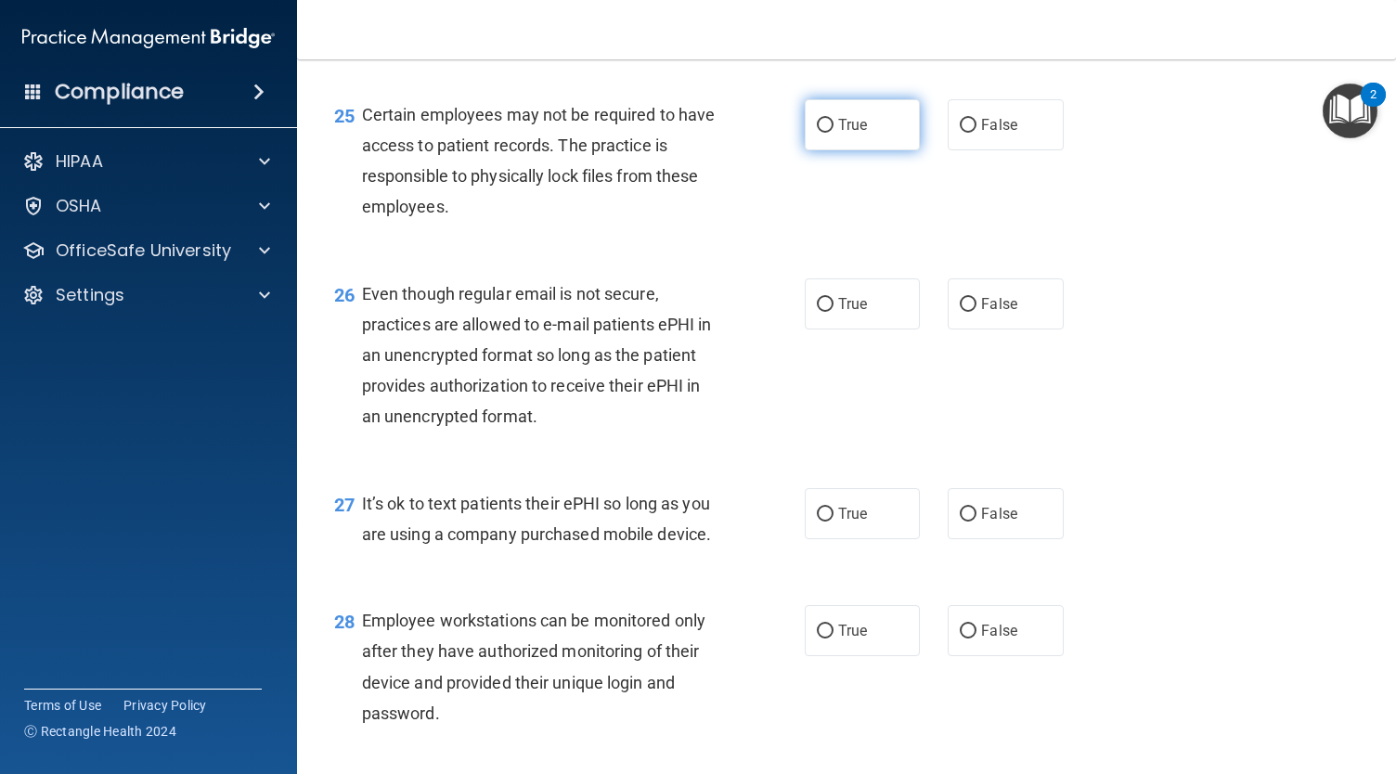
scroll to position [4252, 0]
click at [838, 133] on span "True" at bounding box center [852, 124] width 29 height 18
click at [833, 132] on input "True" at bounding box center [825, 125] width 17 height 14
radio input "true"
click at [1006, 328] on label "False" at bounding box center [1004, 302] width 115 height 51
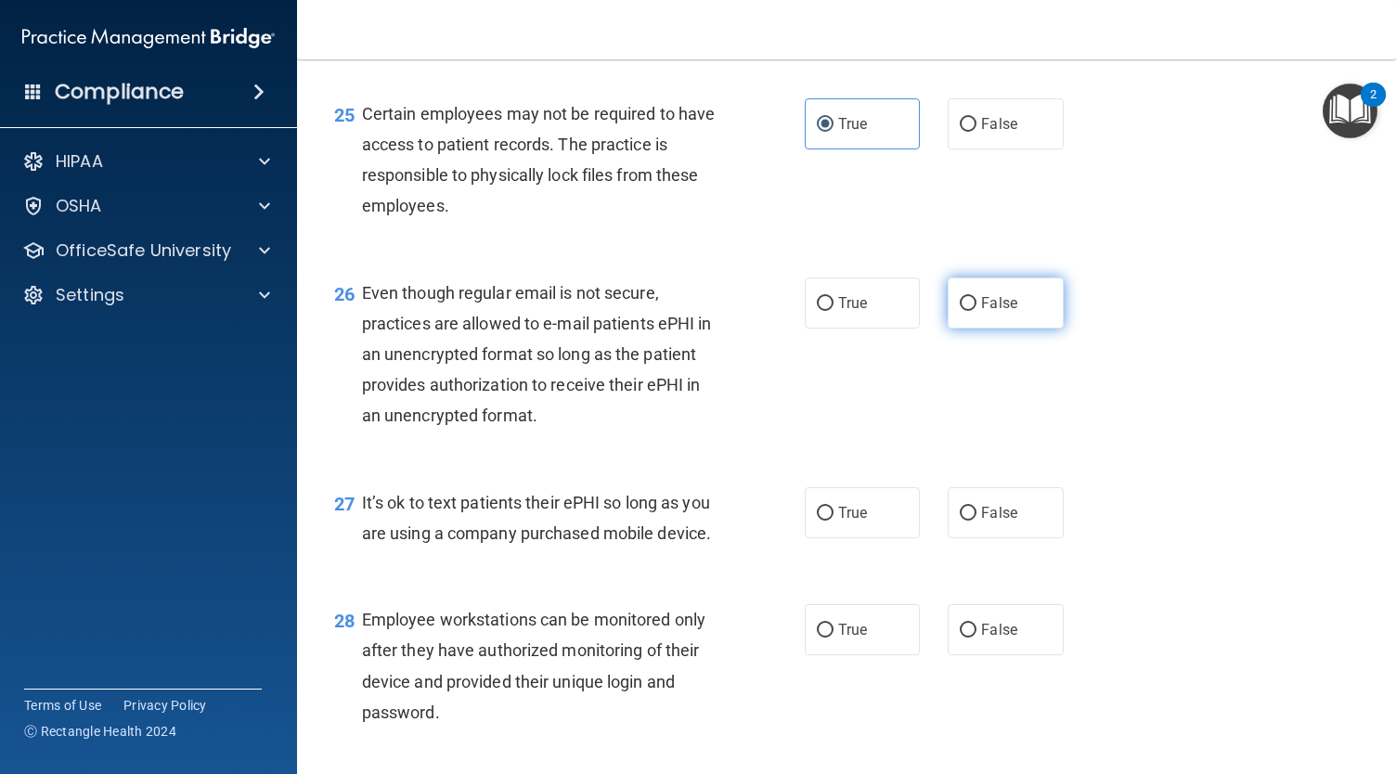
click at [976, 311] on input "False" at bounding box center [968, 304] width 17 height 14
radio input "true"
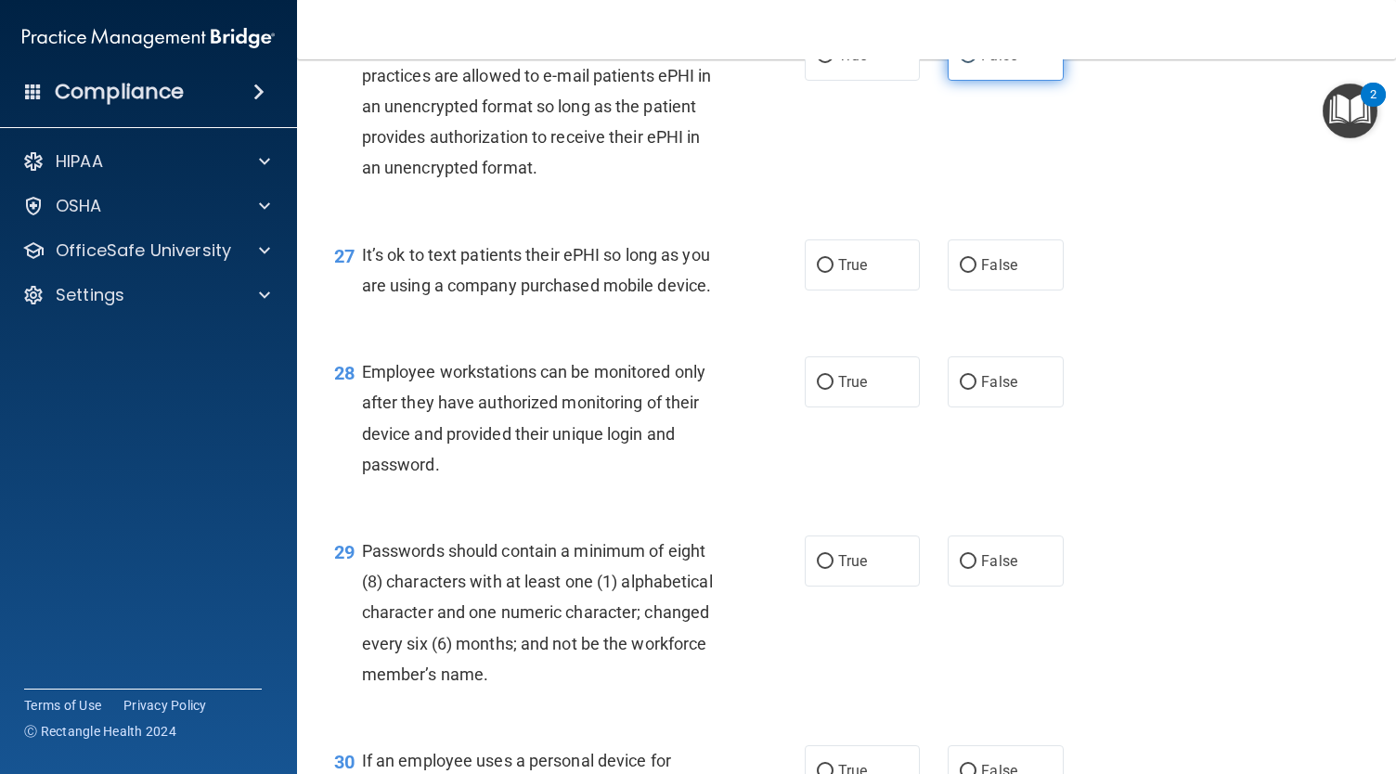
scroll to position [4552, 0]
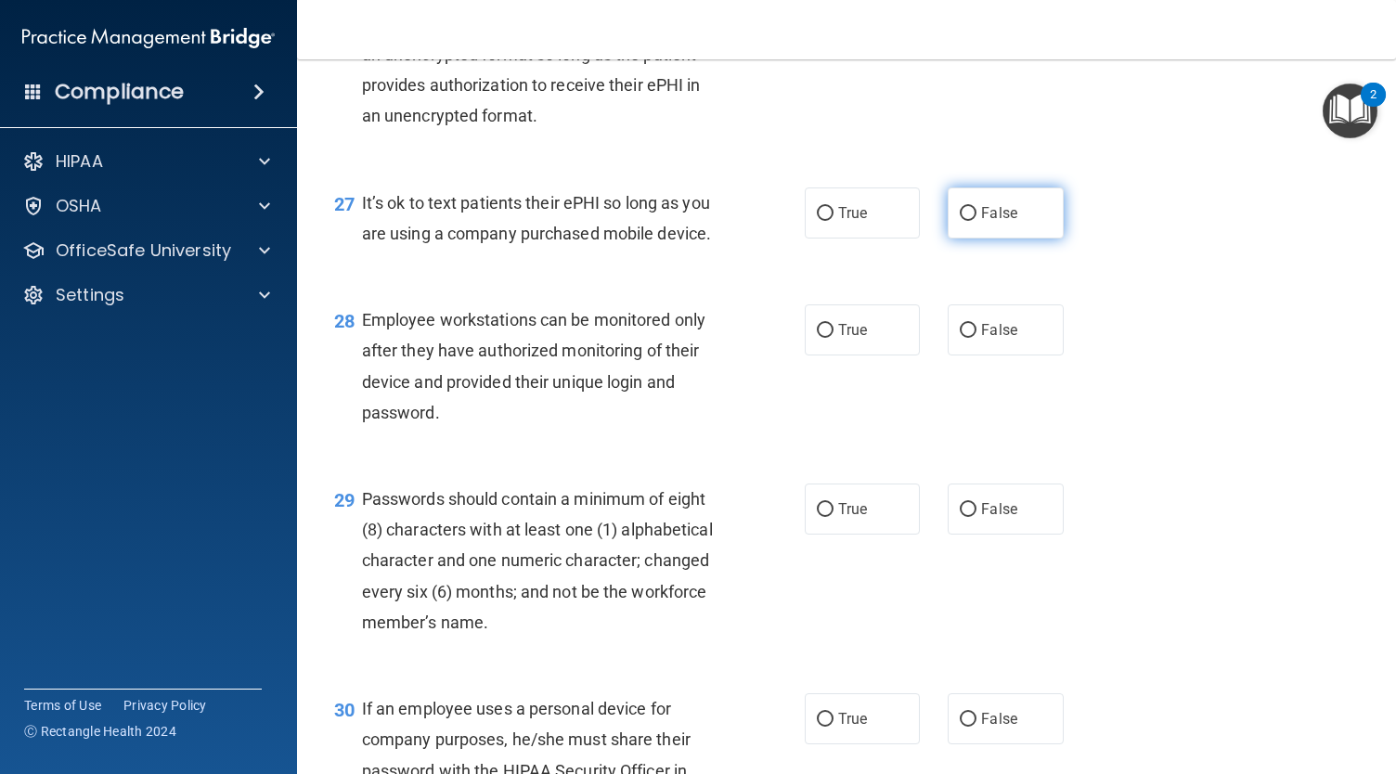
click at [960, 221] on input "False" at bounding box center [968, 214] width 17 height 14
radio input "true"
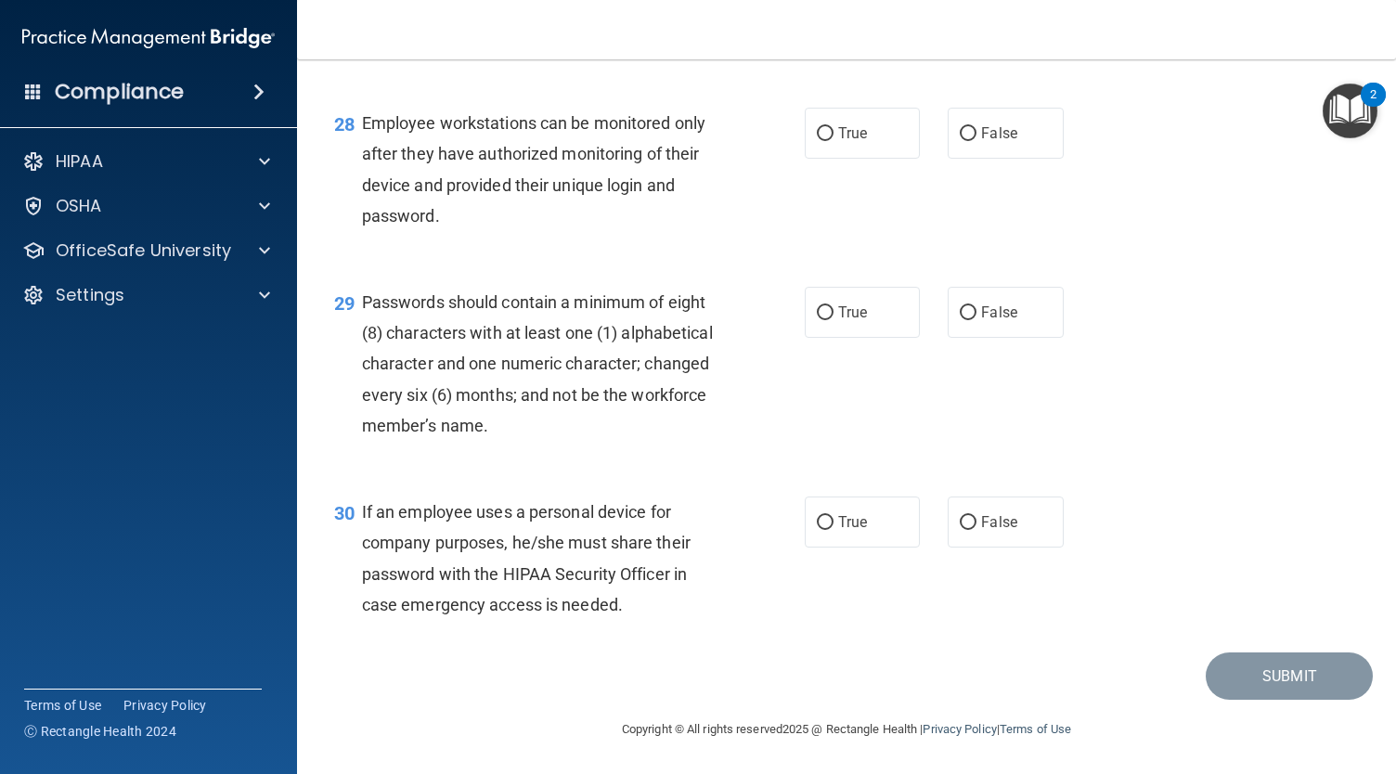
scroll to position [4823, 0]
click at [1000, 159] on label "False" at bounding box center [1004, 133] width 115 height 51
click at [976, 141] on input "False" at bounding box center [968, 134] width 17 height 14
radio input "true"
click at [1033, 547] on label "False" at bounding box center [1004, 521] width 115 height 51
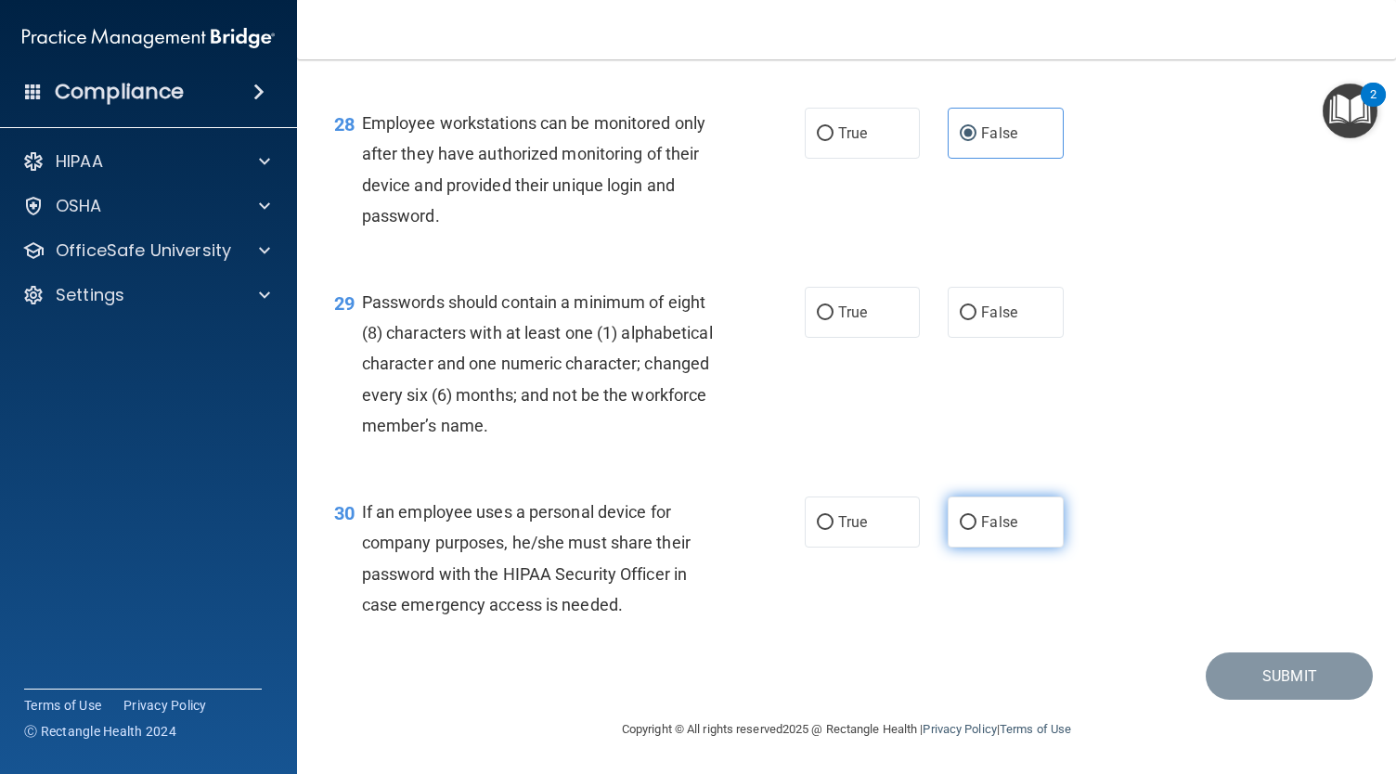
click at [976, 530] on input "False" at bounding box center [968, 523] width 17 height 14
radio input "true"
click at [1013, 335] on label "False" at bounding box center [1004, 312] width 115 height 51
click at [976, 320] on input "False" at bounding box center [968, 313] width 17 height 14
radio input "true"
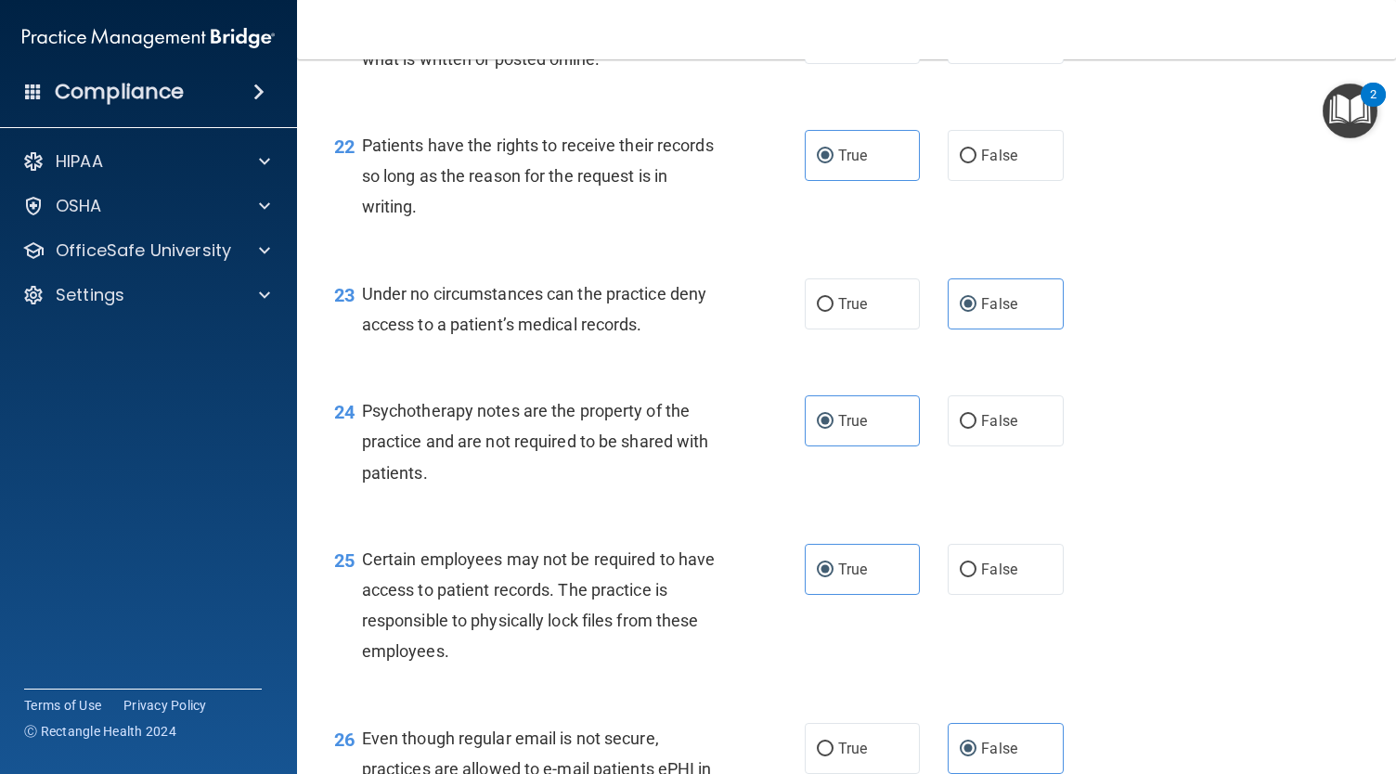
scroll to position [3806, 0]
click at [987, 165] on span "False" at bounding box center [999, 157] width 36 height 18
click at [976, 164] on input "False" at bounding box center [968, 157] width 17 height 14
radio input "true"
radio input "false"
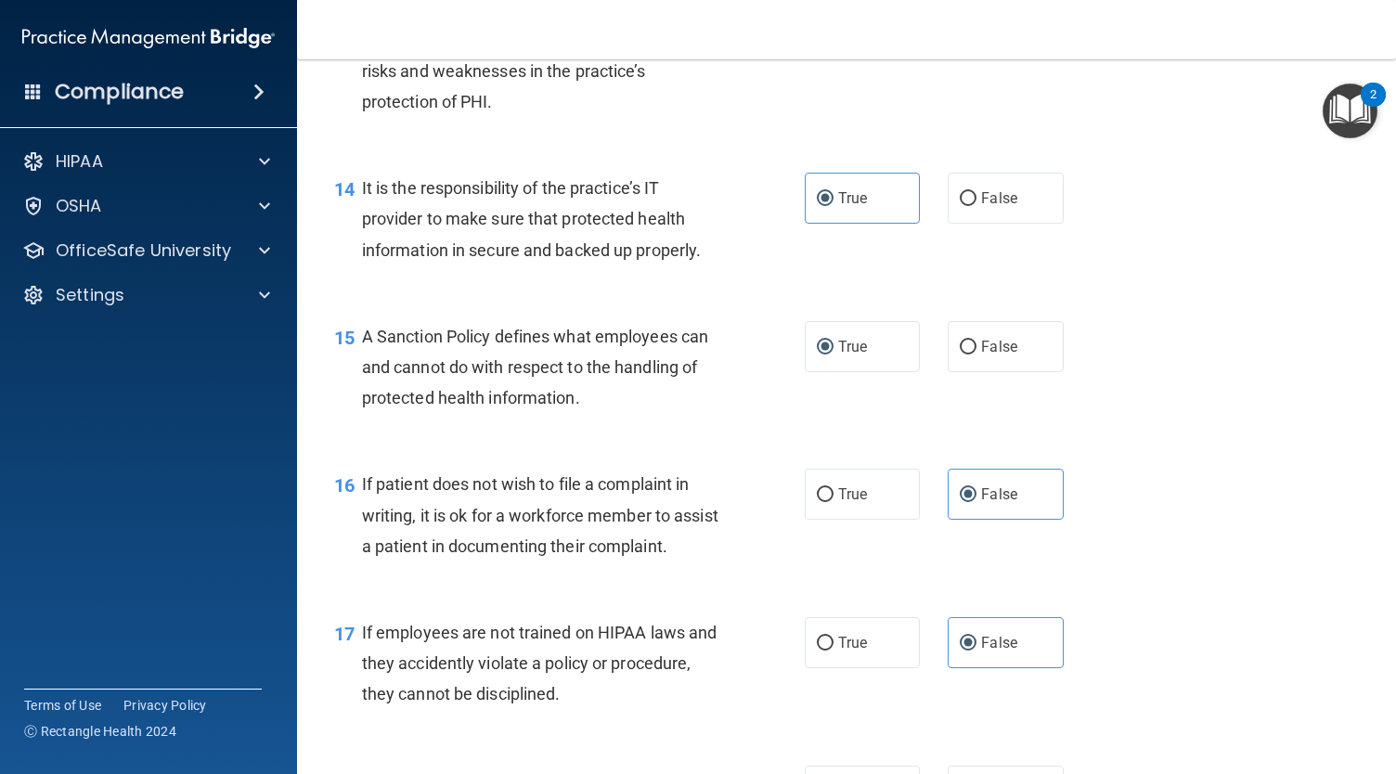
scroll to position [2476, 0]
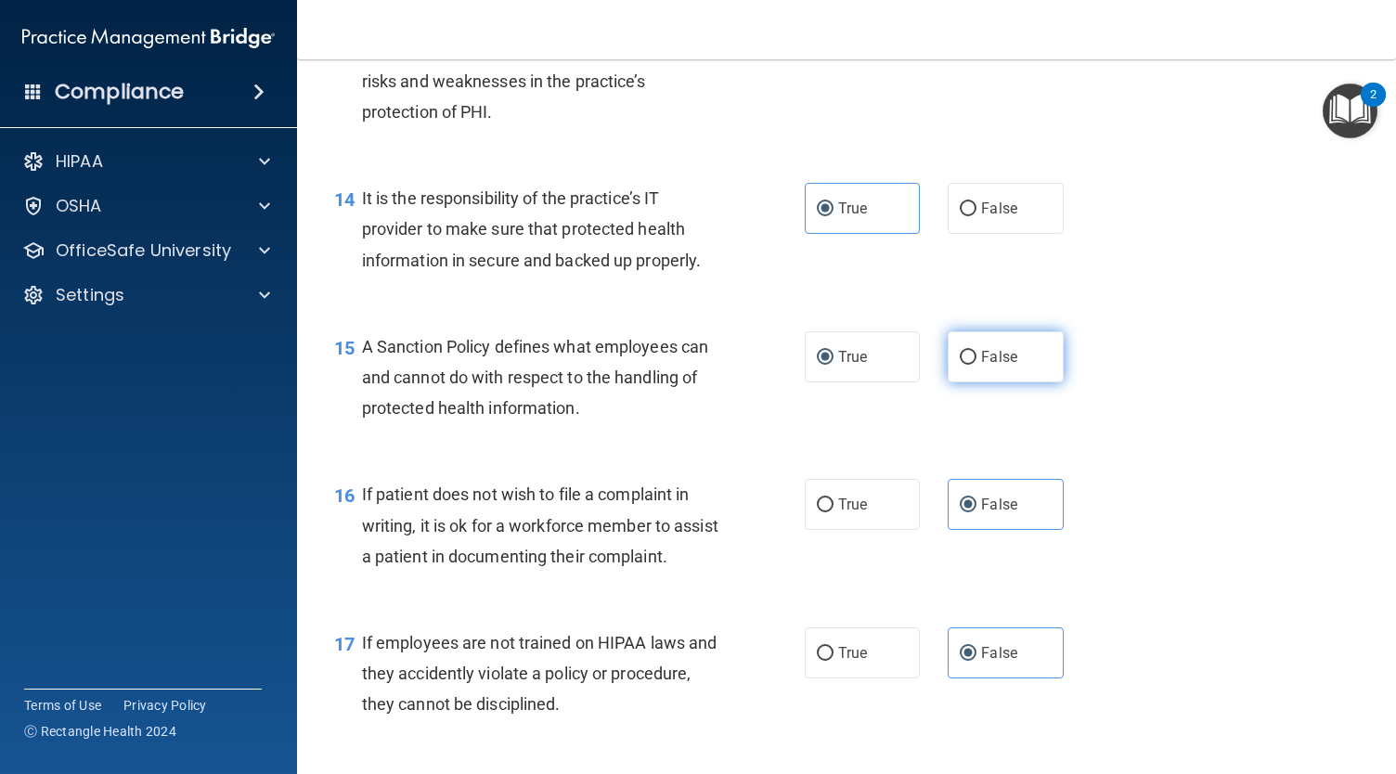
click at [981, 366] on span "False" at bounding box center [999, 357] width 36 height 18
click at [975, 365] on input "False" at bounding box center [968, 358] width 17 height 14
radio input "true"
radio input "false"
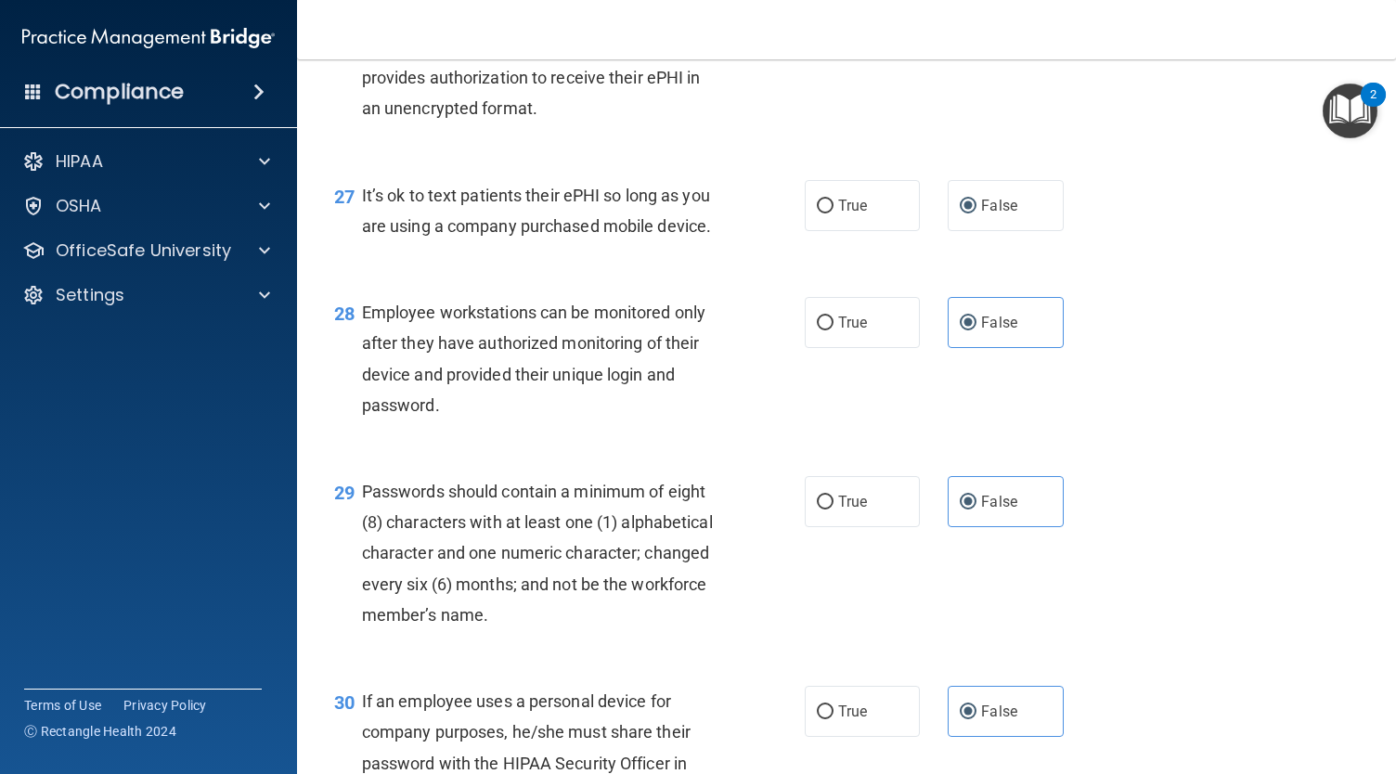
scroll to position [4840, 0]
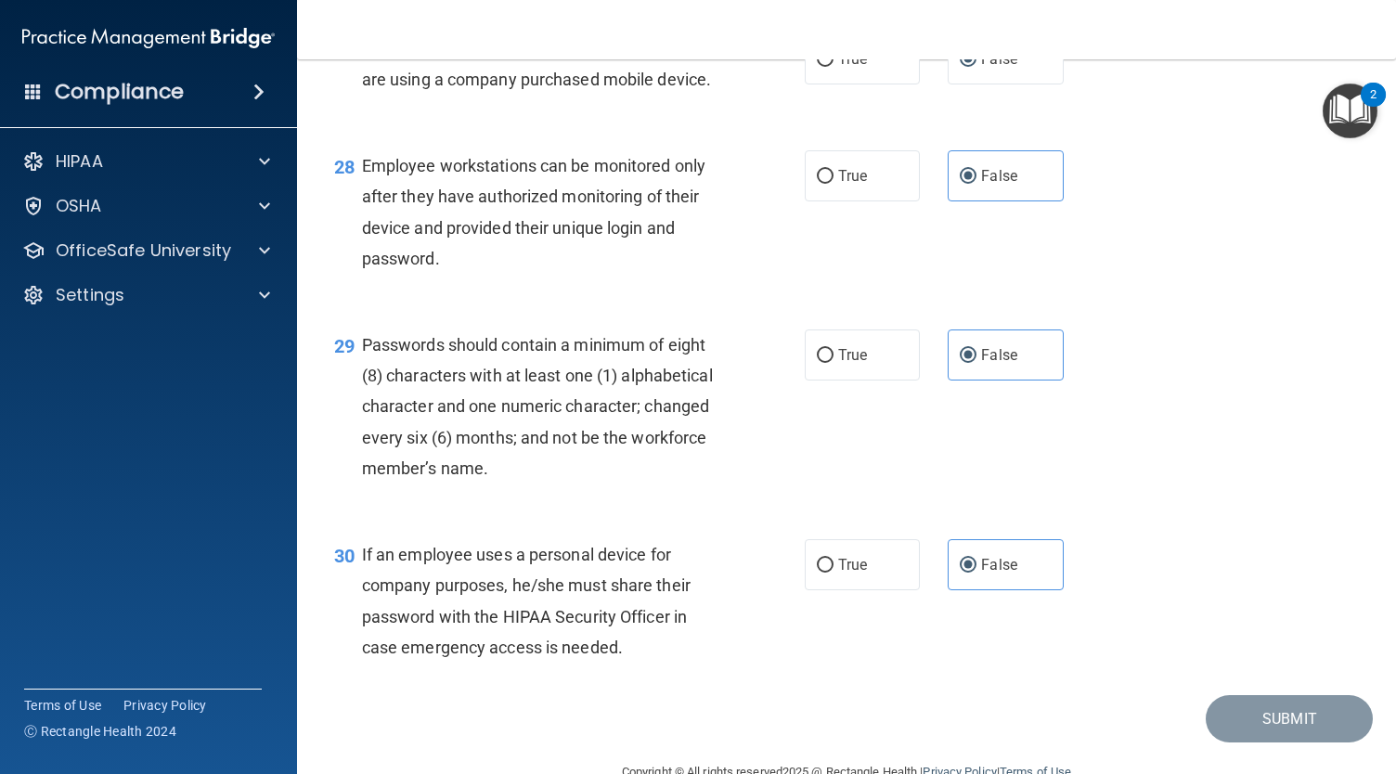
click at [1075, 306] on div "28 Employee workstations can be monitored only after they have authorized monit…" at bounding box center [846, 216] width 1052 height 179
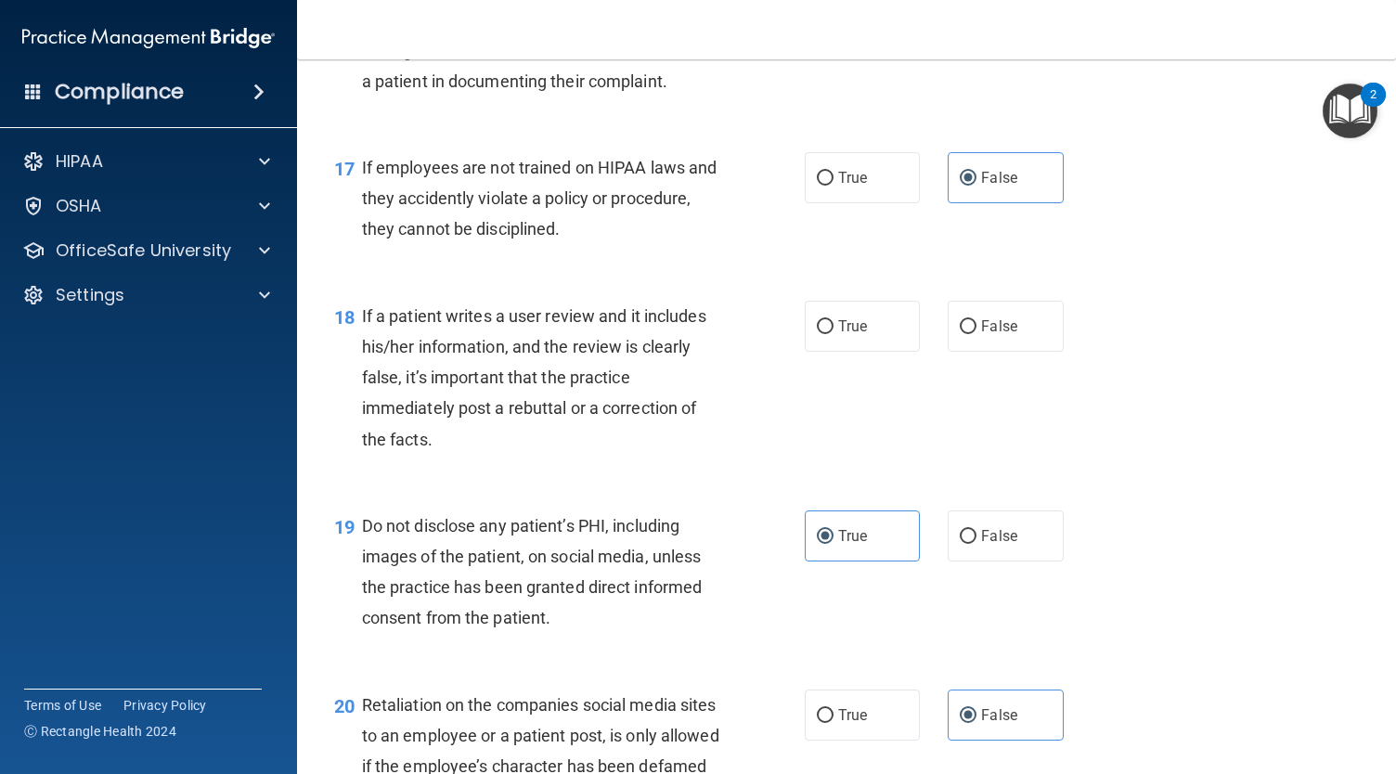
scroll to position [2944, 0]
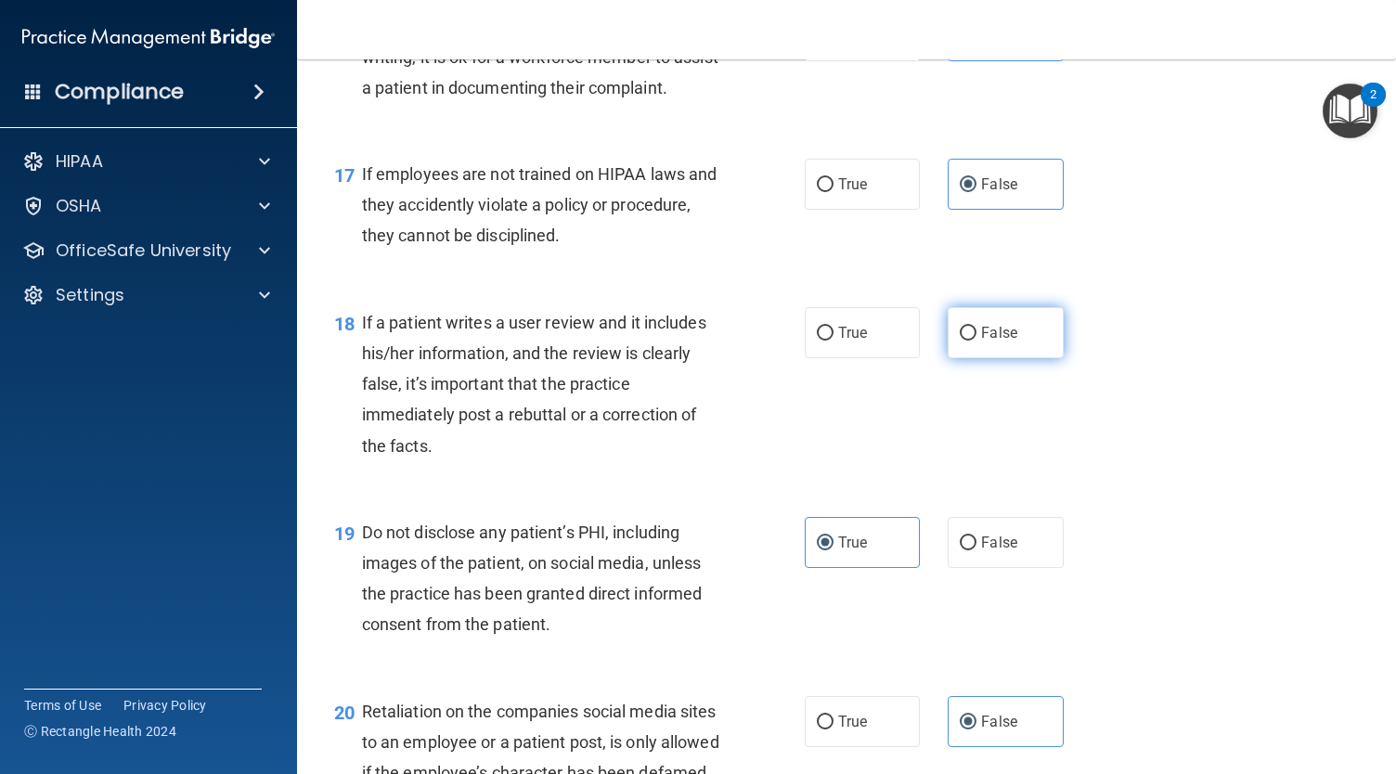
click at [1028, 358] on label "False" at bounding box center [1004, 332] width 115 height 51
click at [976, 341] on input "False" at bounding box center [968, 334] width 17 height 14
radio input "true"
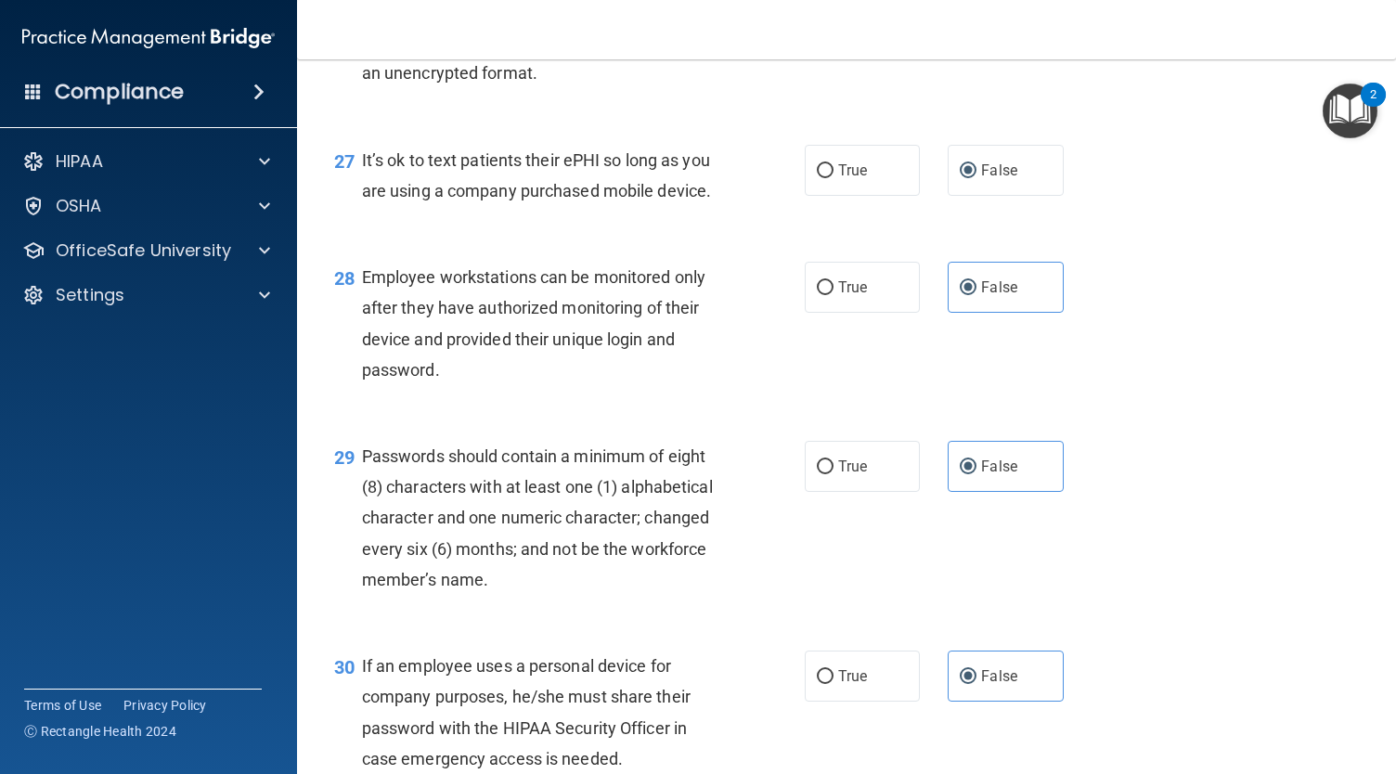
scroll to position [4840, 0]
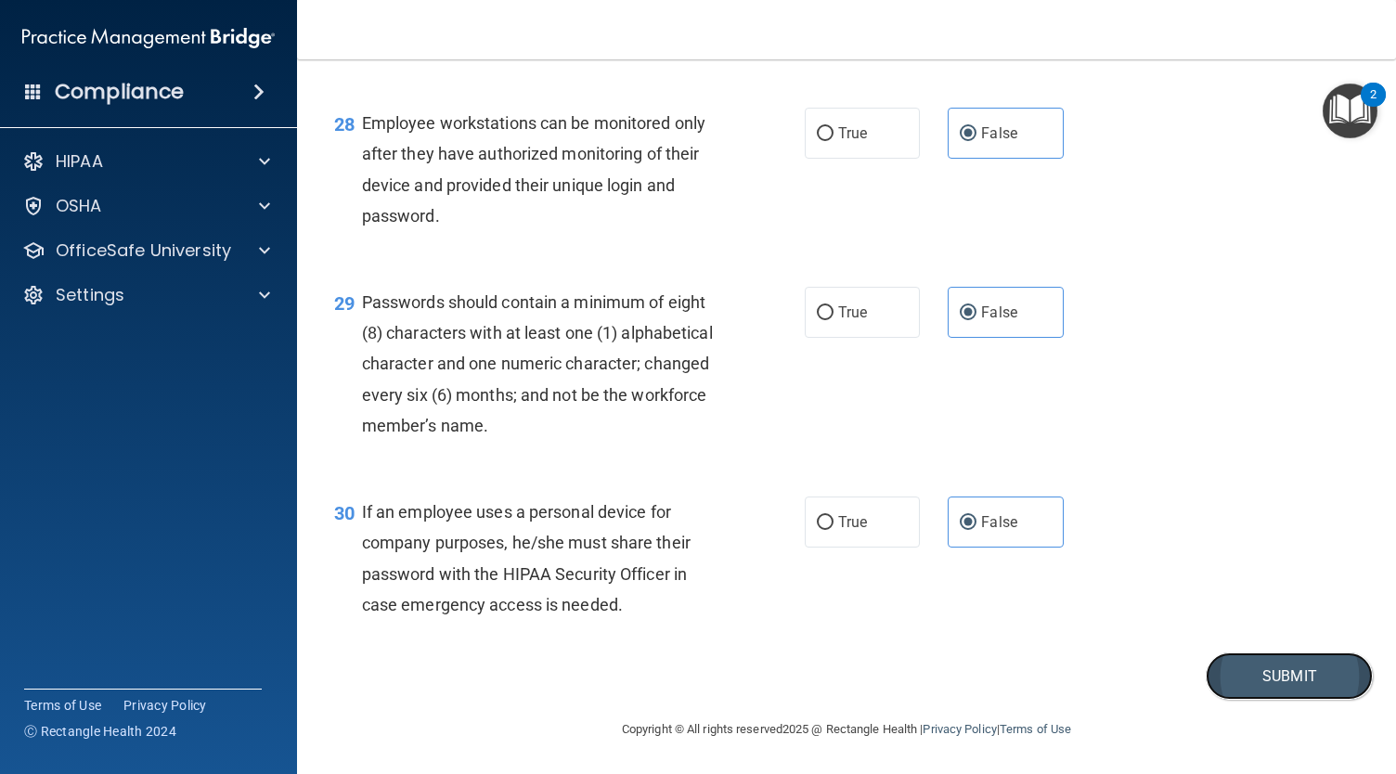
click at [1295, 676] on button "Submit" at bounding box center [1288, 675] width 167 height 47
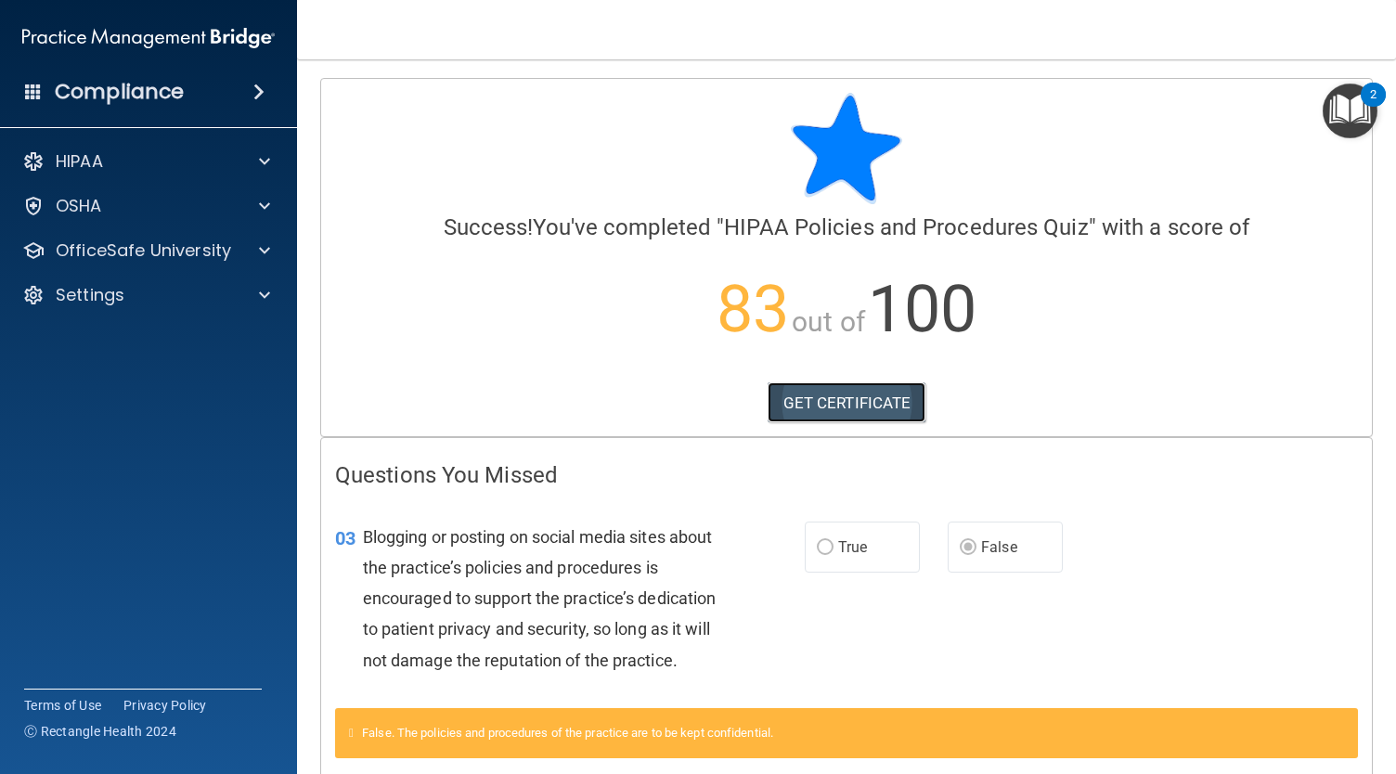
click at [835, 404] on link "GET CERTIFICATE" at bounding box center [846, 402] width 159 height 41
click at [174, 148] on div "HIPAA" at bounding box center [149, 161] width 298 height 37
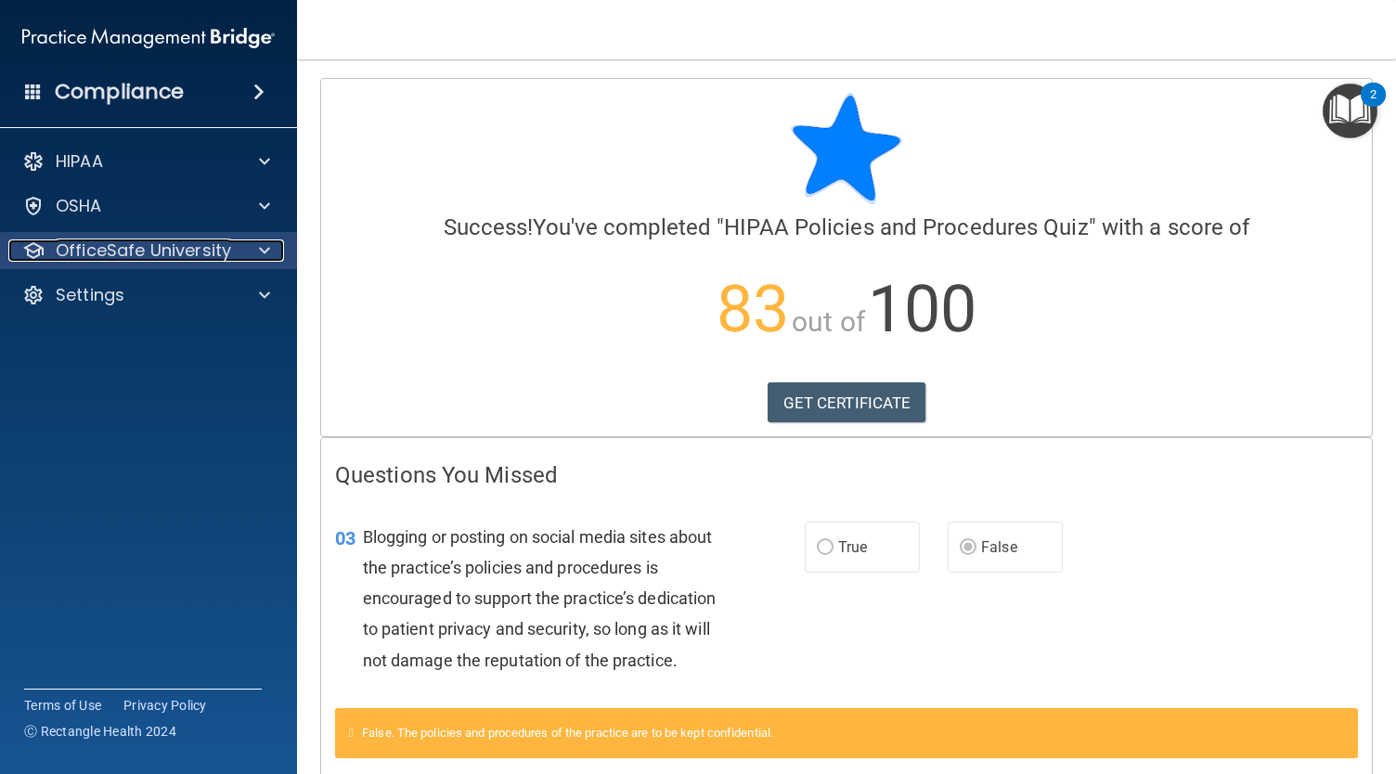
click at [148, 253] on p "OfficeSafe University" at bounding box center [143, 250] width 175 height 22
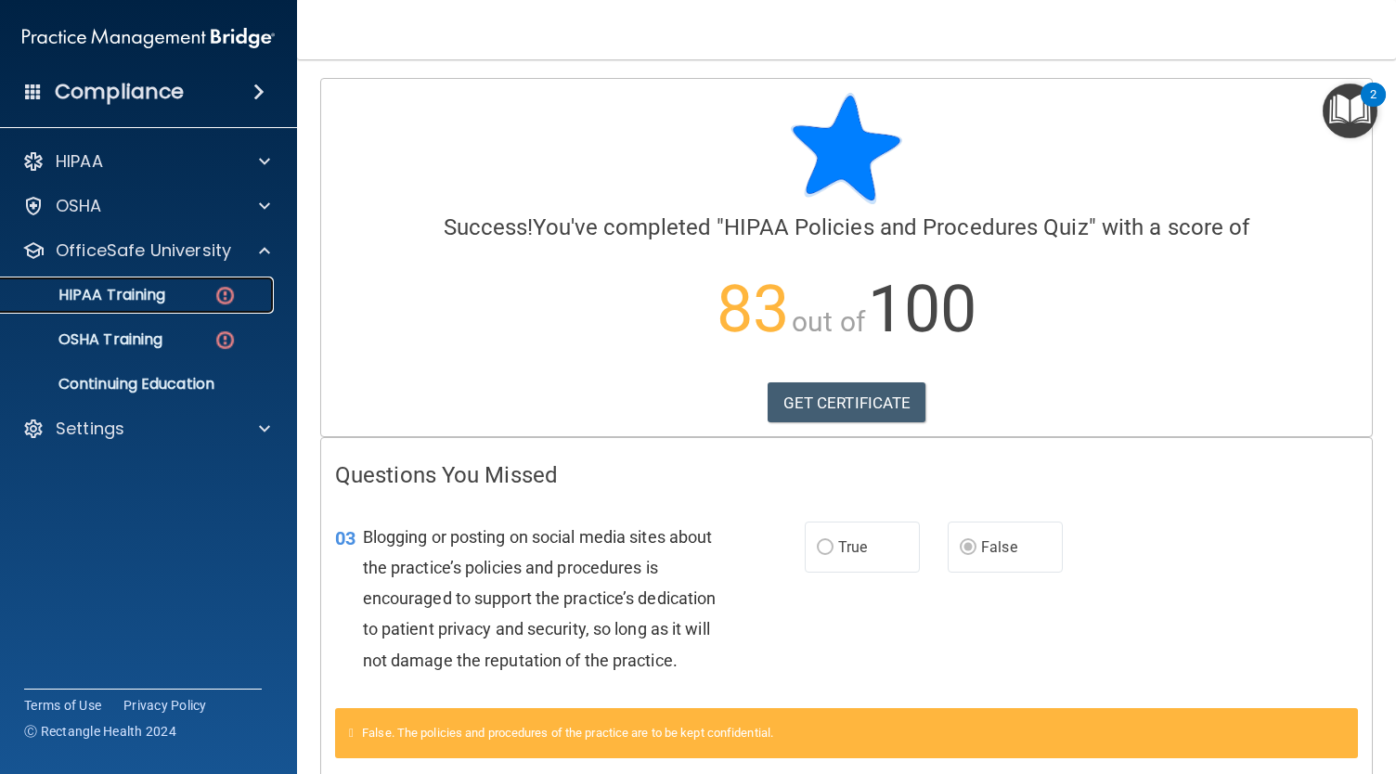
click at [187, 313] on link "HIPAA Training" at bounding box center [127, 295] width 292 height 37
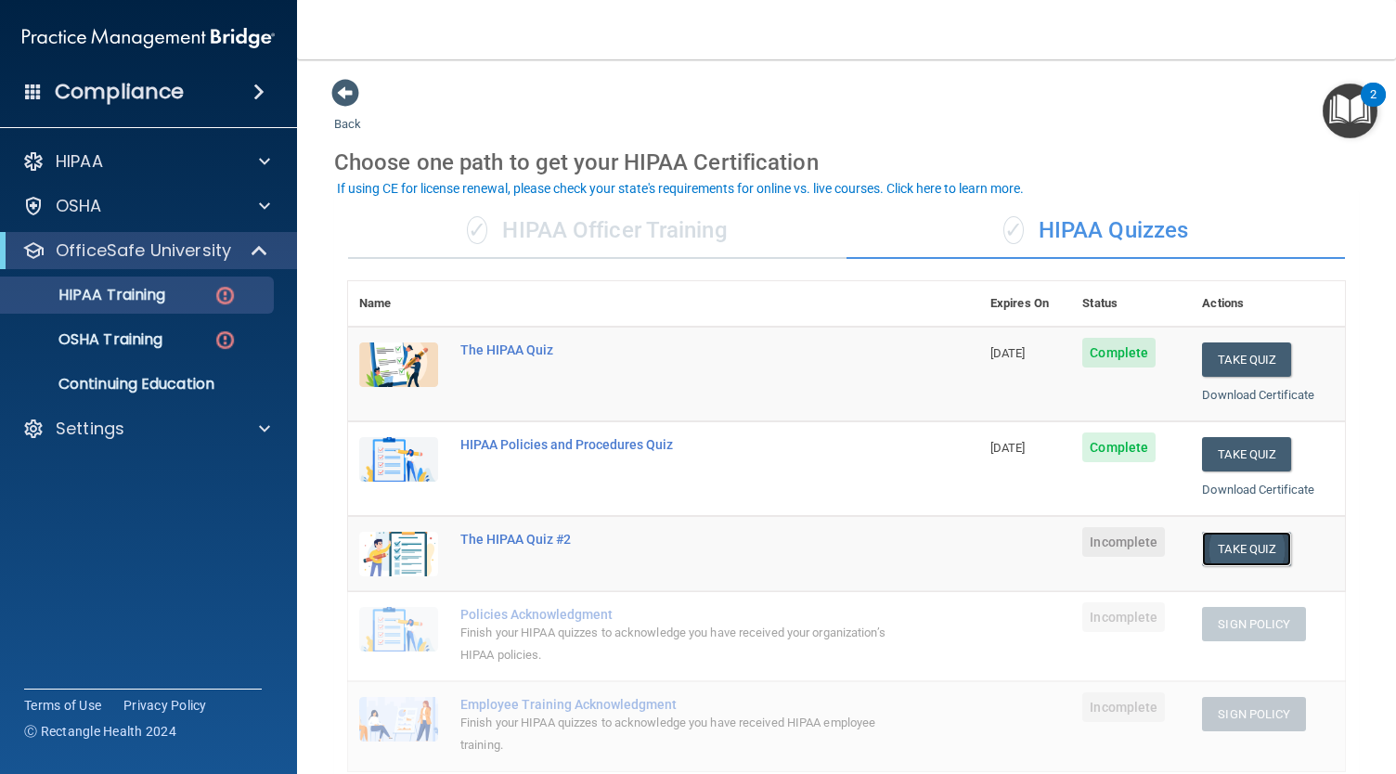
click at [1251, 547] on button "Take Quiz" at bounding box center [1246, 549] width 89 height 34
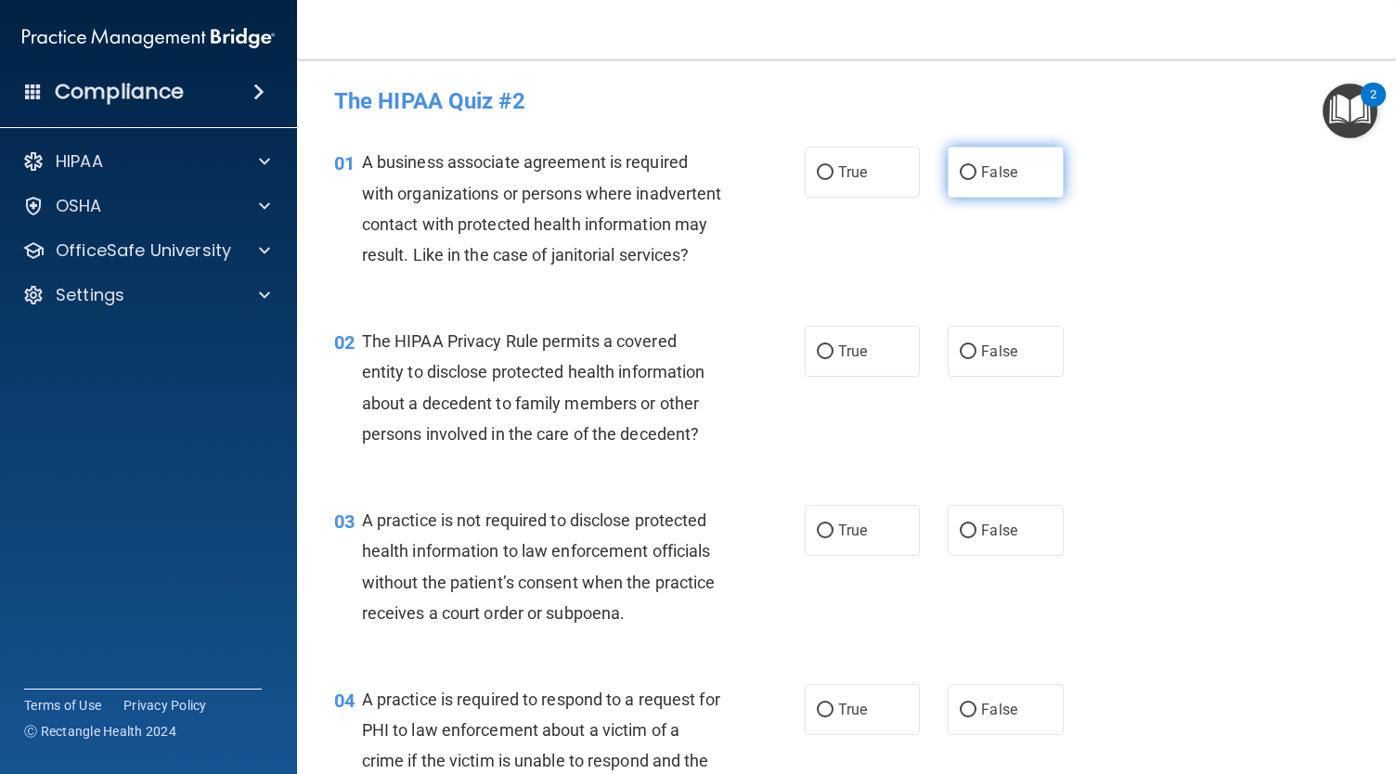
click at [982, 185] on label "False" at bounding box center [1004, 172] width 115 height 51
click at [976, 180] on input "False" at bounding box center [968, 173] width 17 height 14
radio input "true"
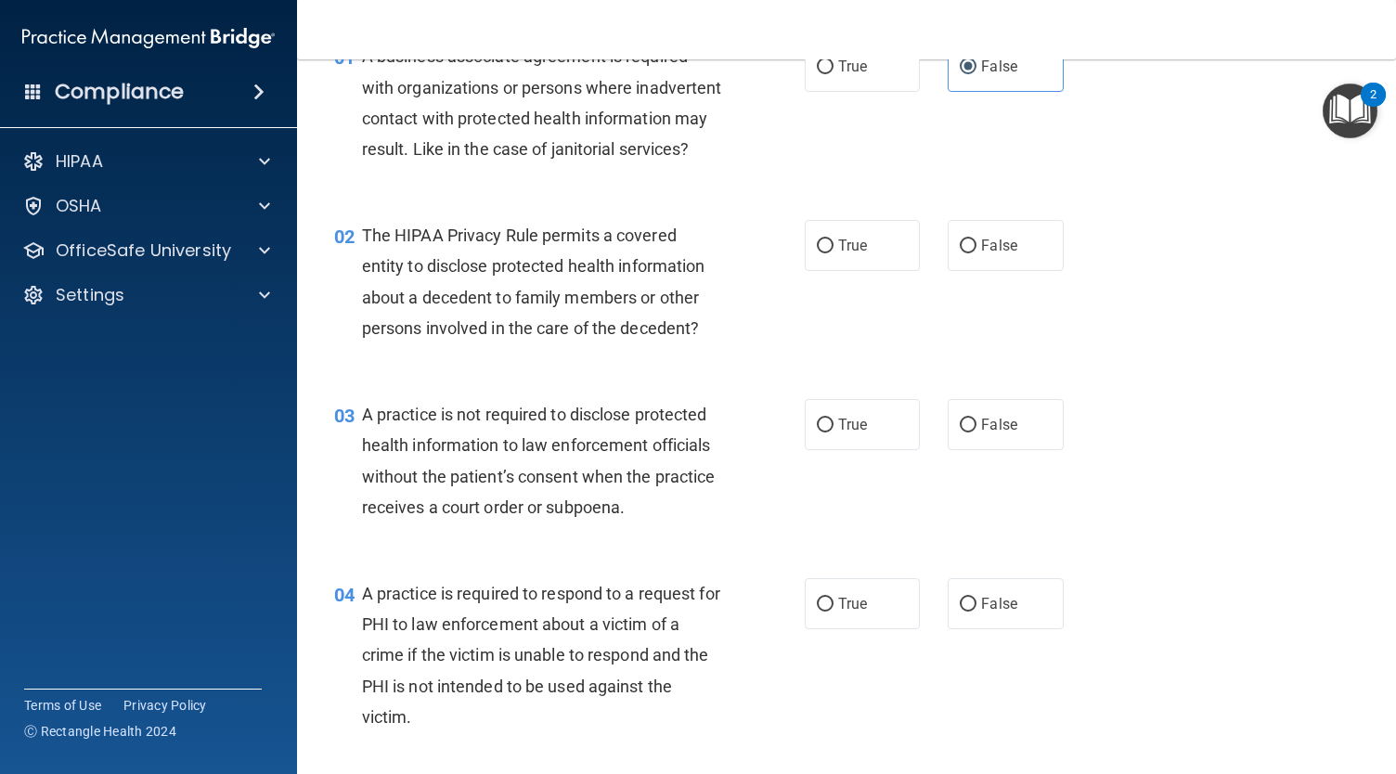
scroll to position [109, 0]
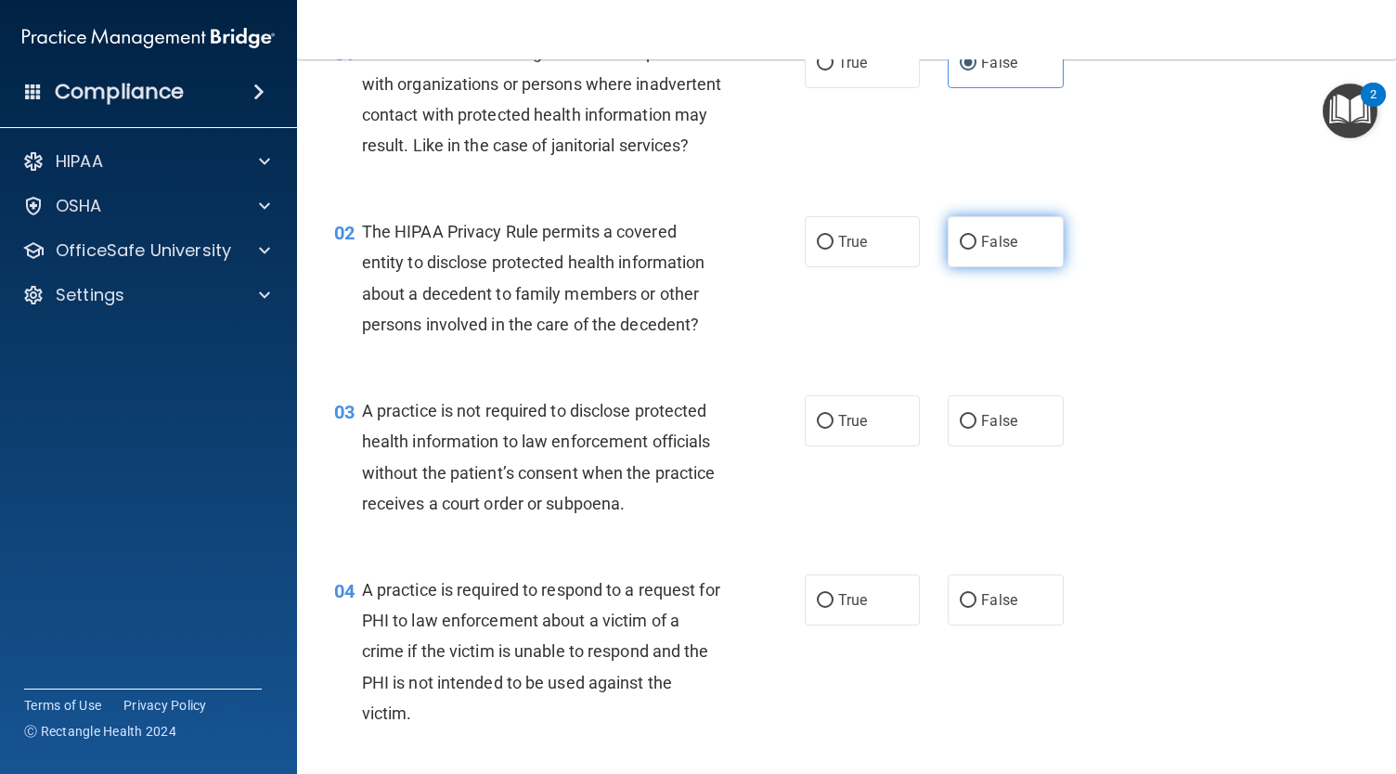
click at [994, 259] on label "False" at bounding box center [1004, 241] width 115 height 51
click at [976, 250] on input "False" at bounding box center [968, 243] width 17 height 14
radio input "true"
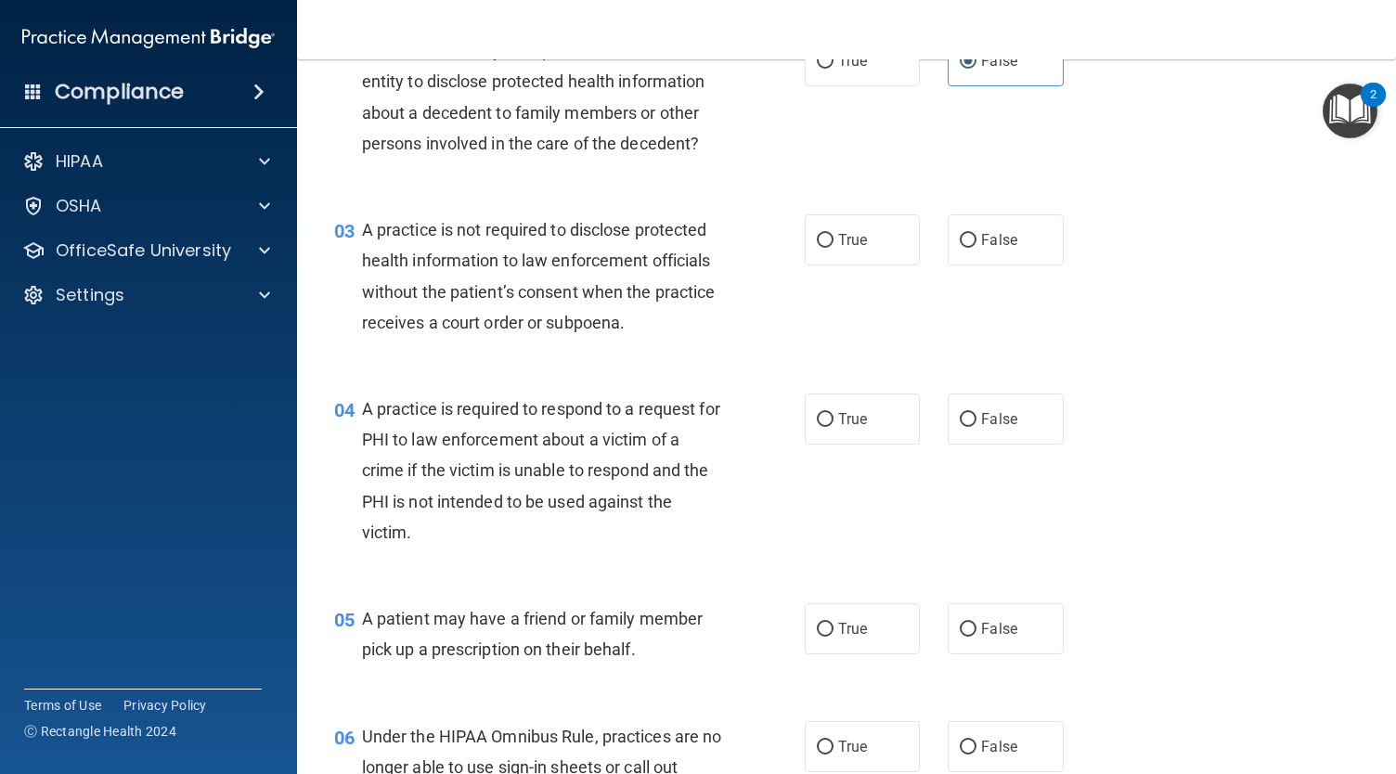
scroll to position [286, 0]
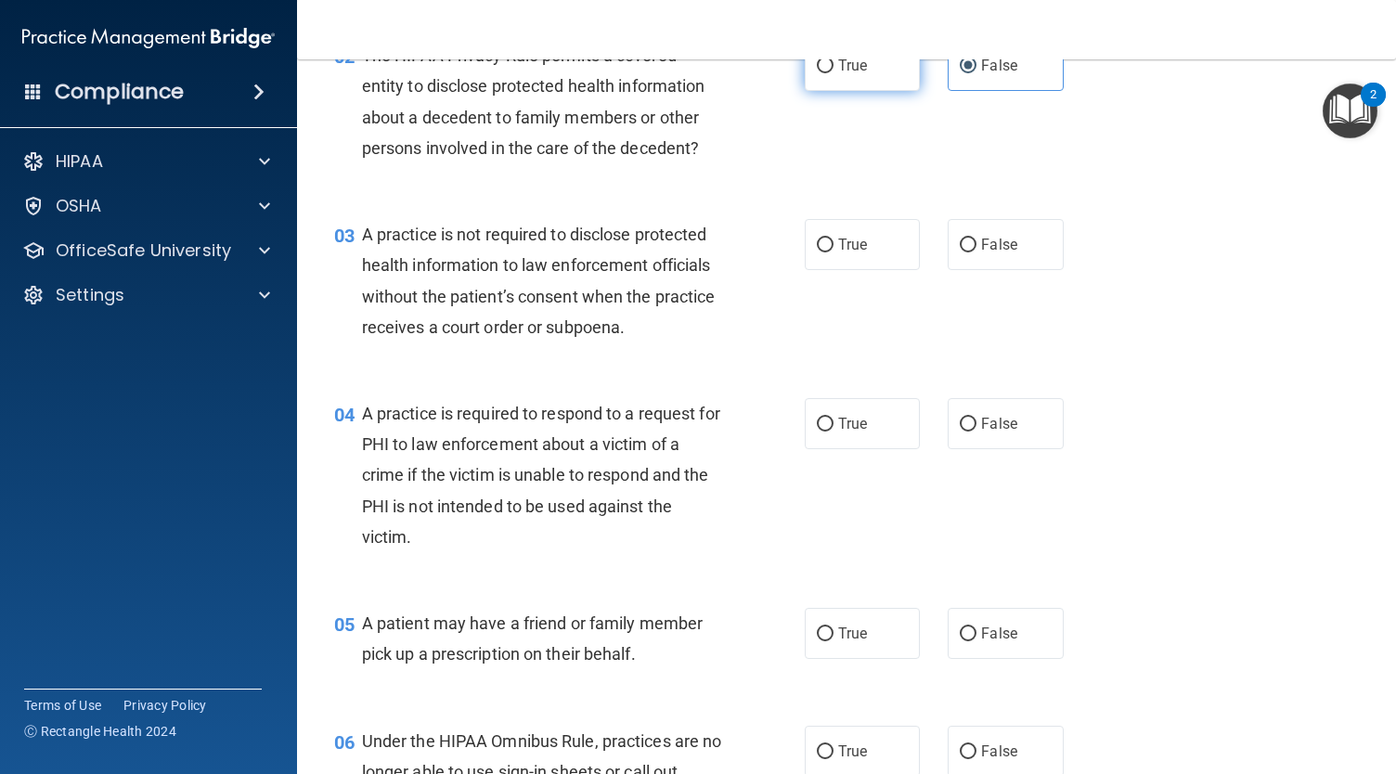
click at [876, 91] on label "True" at bounding box center [862, 65] width 115 height 51
click at [833, 73] on input "True" at bounding box center [825, 66] width 17 height 14
radio input "true"
radio input "false"
click at [1013, 270] on label "False" at bounding box center [1004, 244] width 115 height 51
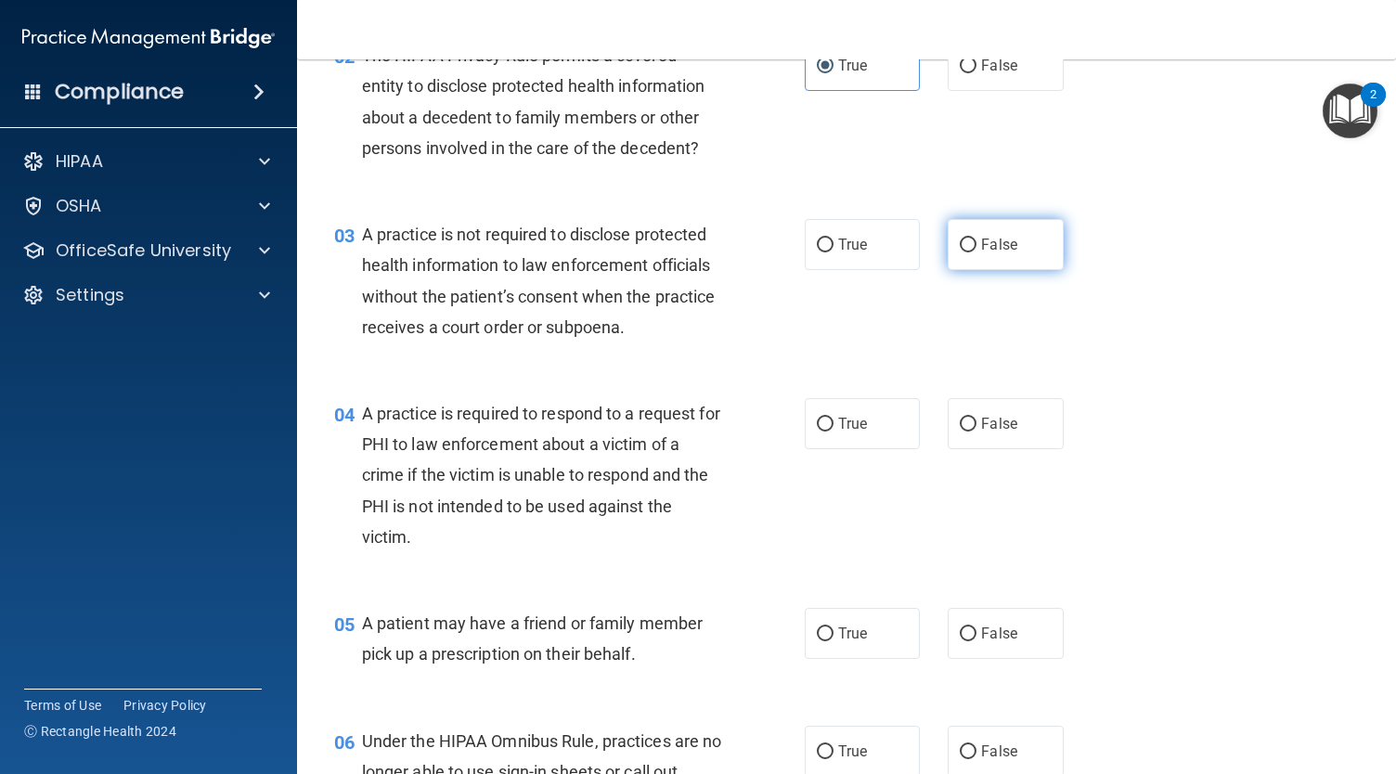
click at [976, 252] on input "False" at bounding box center [968, 245] width 17 height 14
radio input "true"
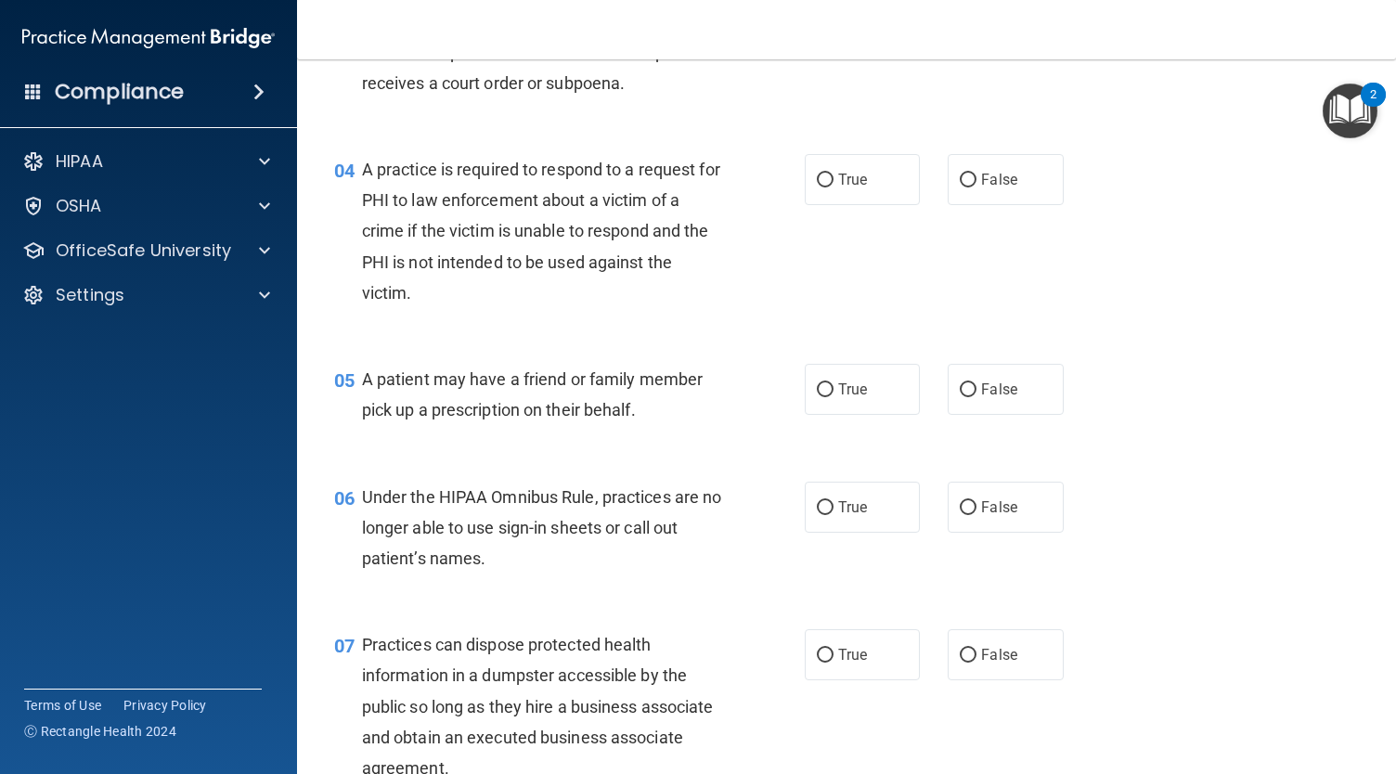
scroll to position [531, 0]
click at [854, 187] on span "True" at bounding box center [852, 179] width 29 height 18
click at [833, 187] on input "True" at bounding box center [825, 180] width 17 height 14
radio input "true"
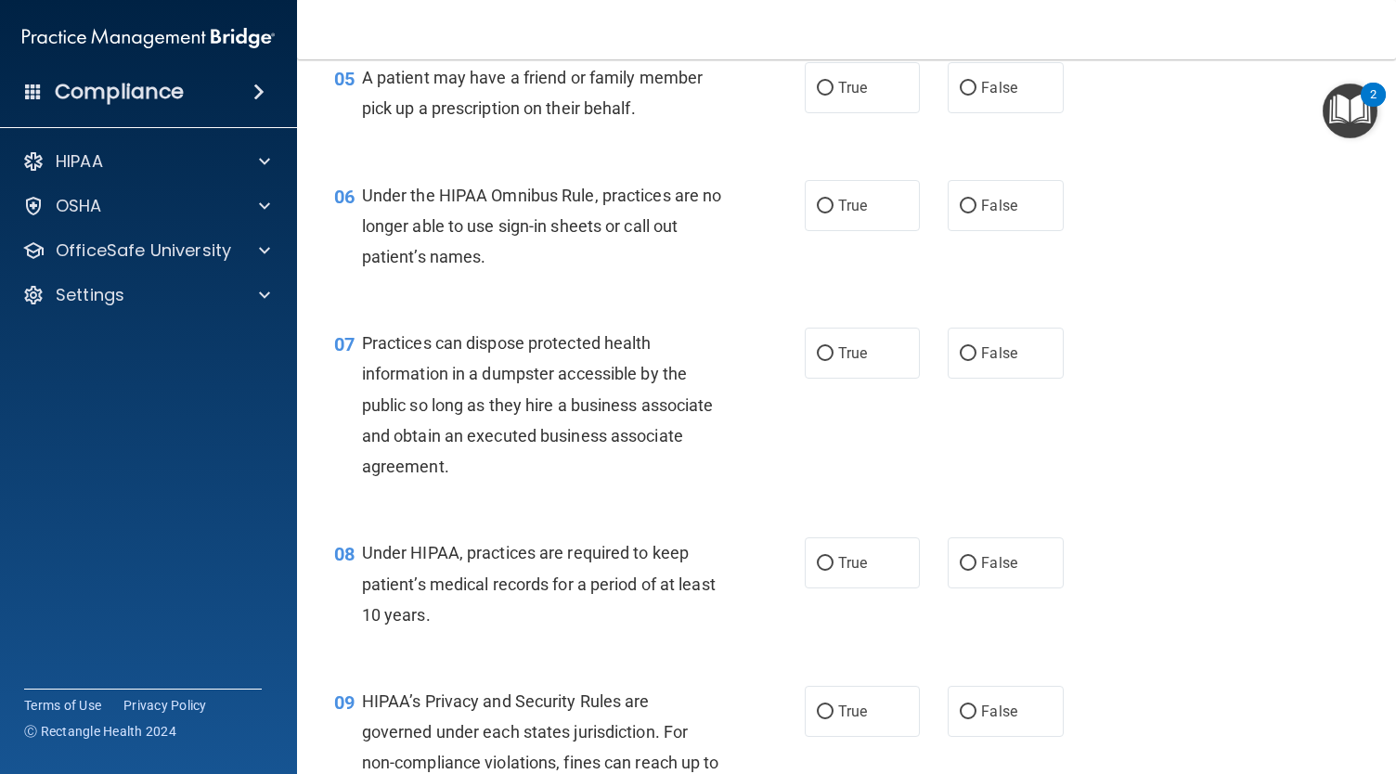
scroll to position [853, 0]
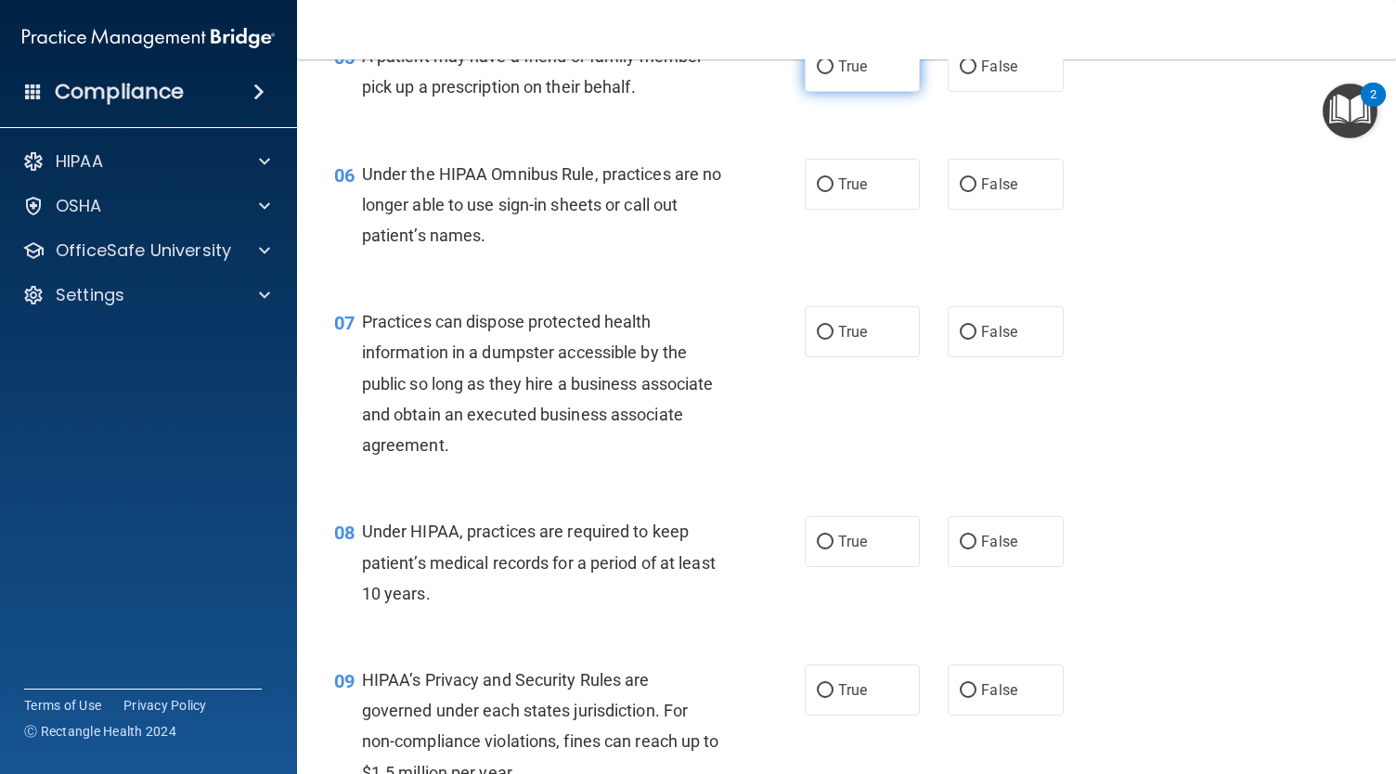
click at [870, 92] on label "True" at bounding box center [862, 66] width 115 height 51
click at [833, 74] on input "True" at bounding box center [825, 67] width 17 height 14
radio input "true"
click at [989, 193] on span "False" at bounding box center [999, 184] width 36 height 18
click at [976, 192] on input "False" at bounding box center [968, 185] width 17 height 14
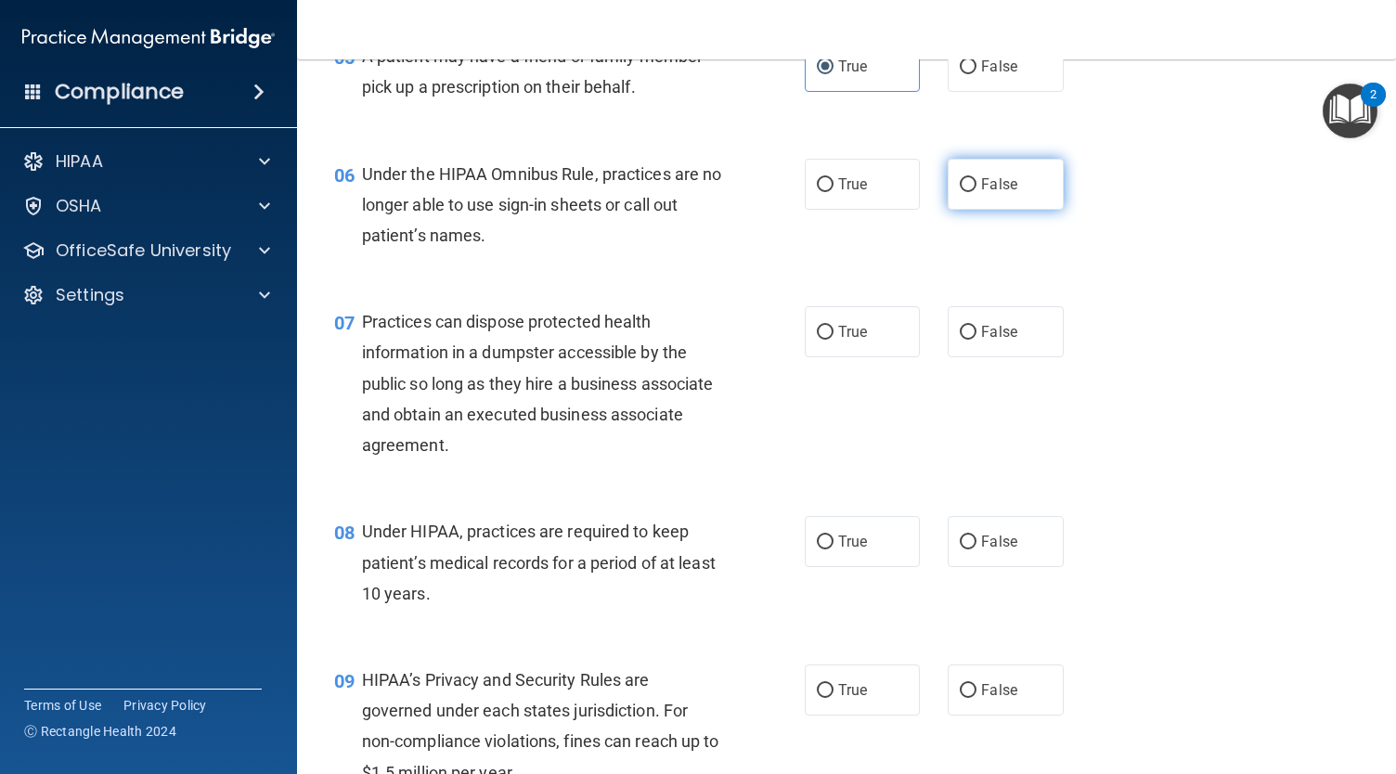
radio input "true"
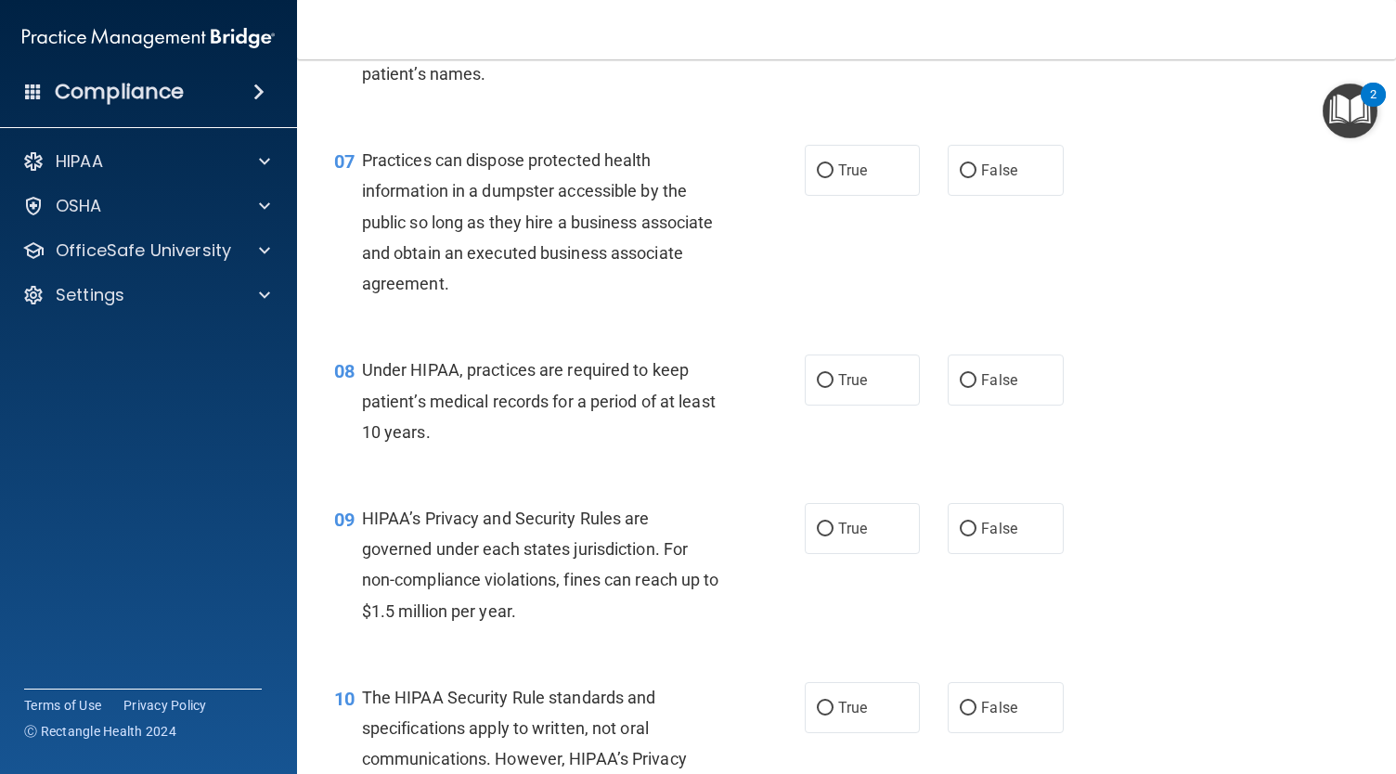
scroll to position [1029, 0]
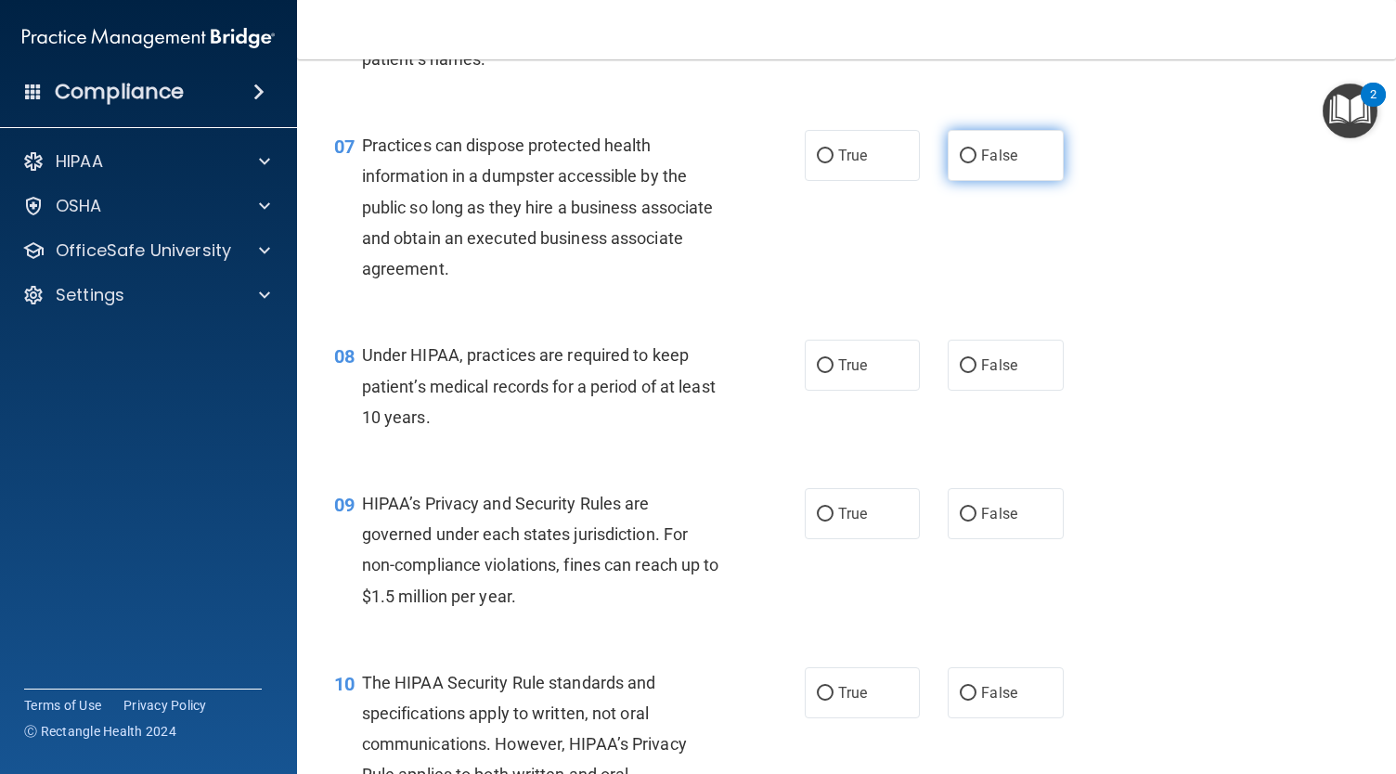
click at [981, 164] on span "False" at bounding box center [999, 156] width 36 height 18
click at [975, 163] on input "False" at bounding box center [968, 156] width 17 height 14
radio input "true"
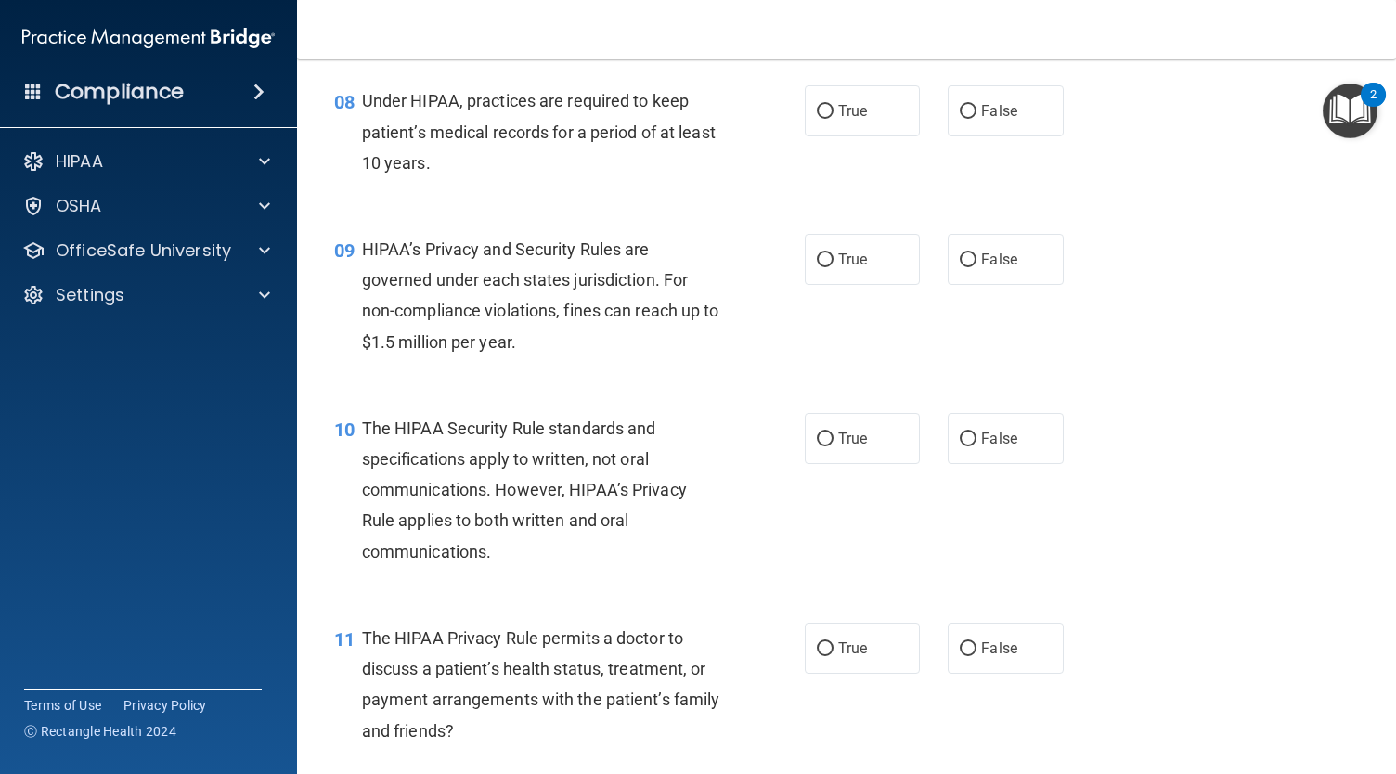
scroll to position [1293, 0]
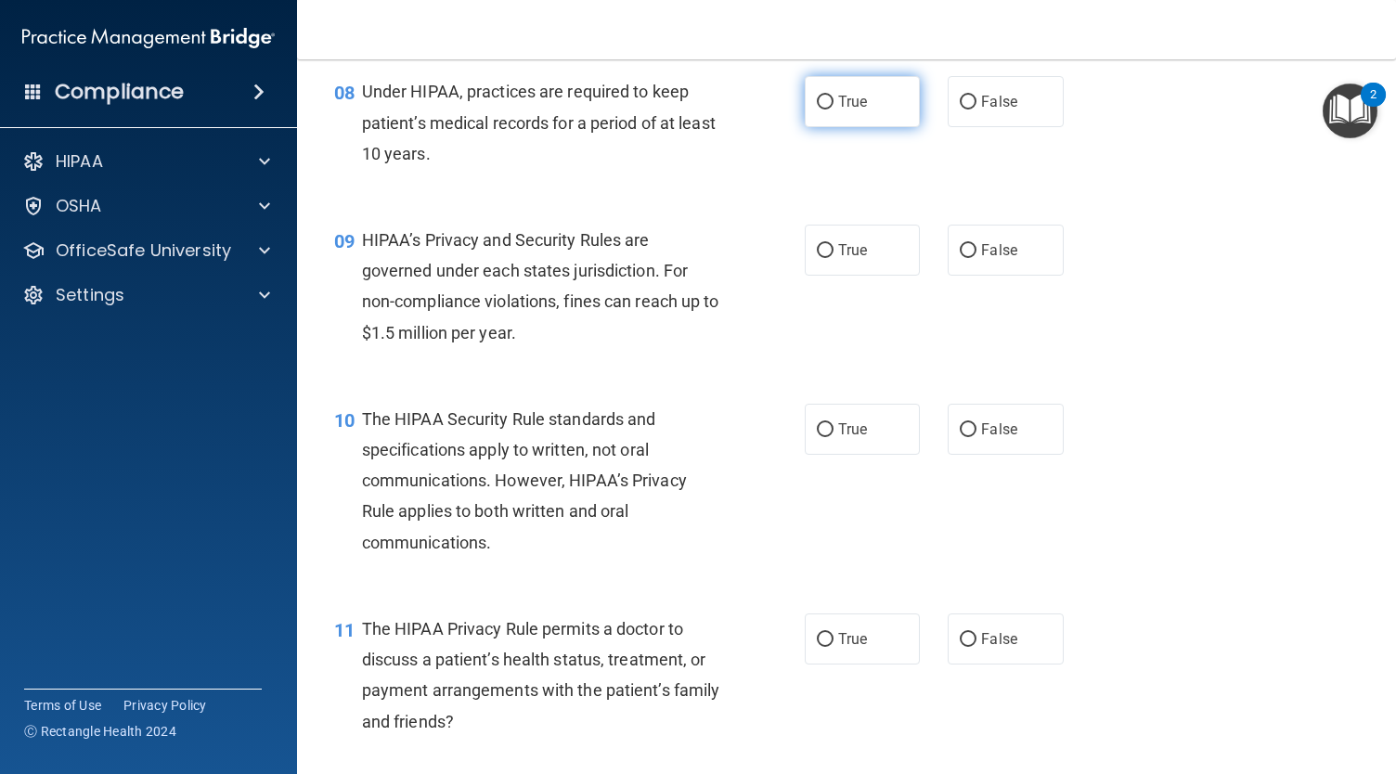
click at [883, 127] on label "True" at bounding box center [862, 101] width 115 height 51
click at [833, 109] on input "True" at bounding box center [825, 103] width 17 height 14
radio input "true"
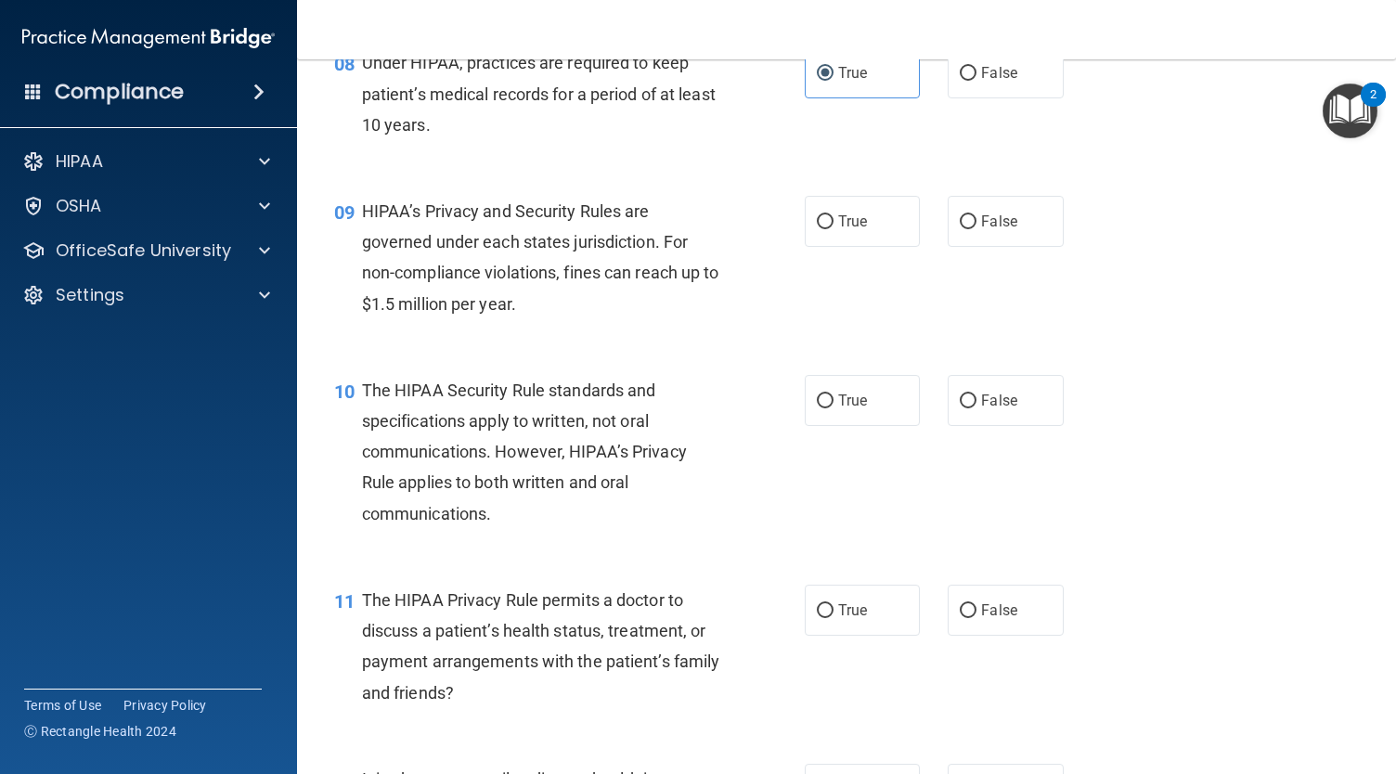
scroll to position [1322, 0]
click at [997, 84] on label "False" at bounding box center [1004, 71] width 115 height 51
click at [976, 80] on input "False" at bounding box center [968, 73] width 17 height 14
radio input "true"
radio input "false"
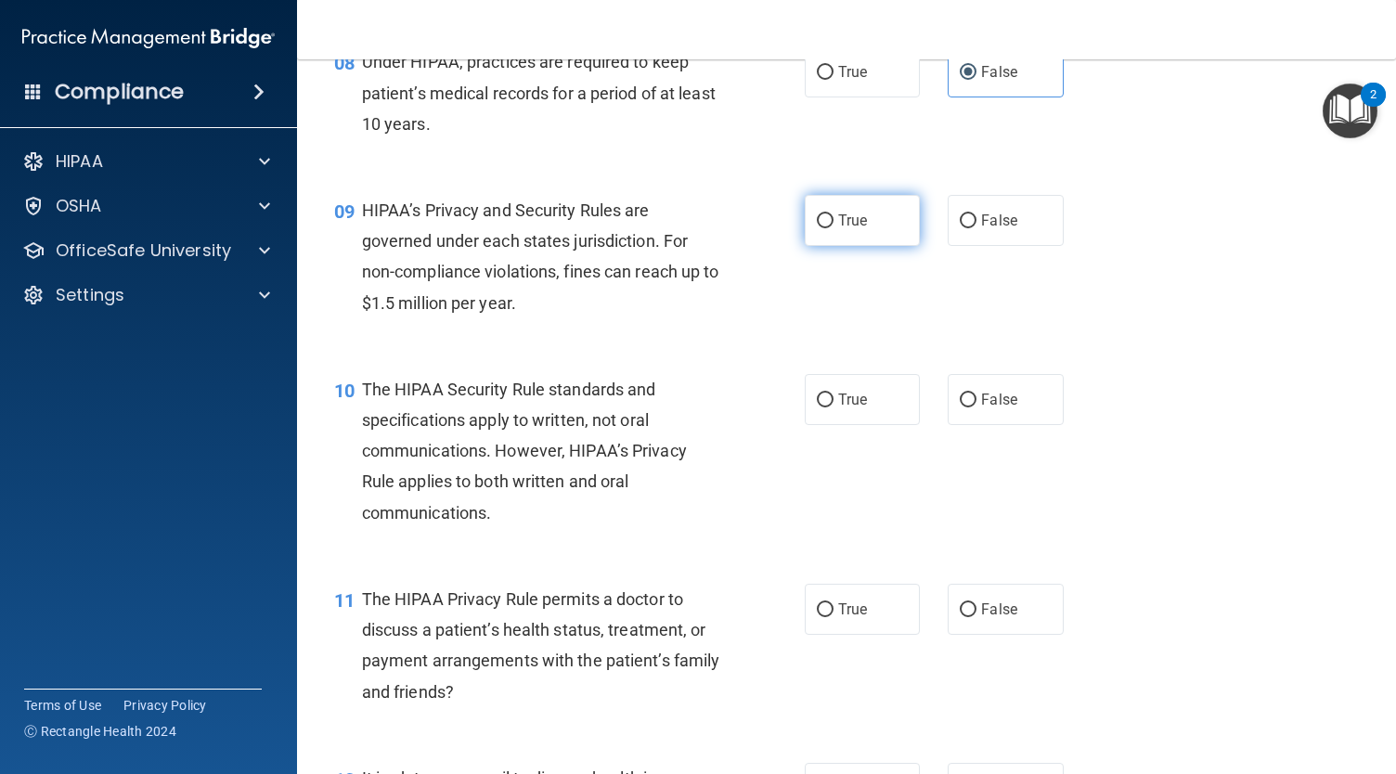
click at [864, 246] on label "True" at bounding box center [862, 220] width 115 height 51
click at [833, 228] on input "True" at bounding box center [825, 221] width 17 height 14
radio input "true"
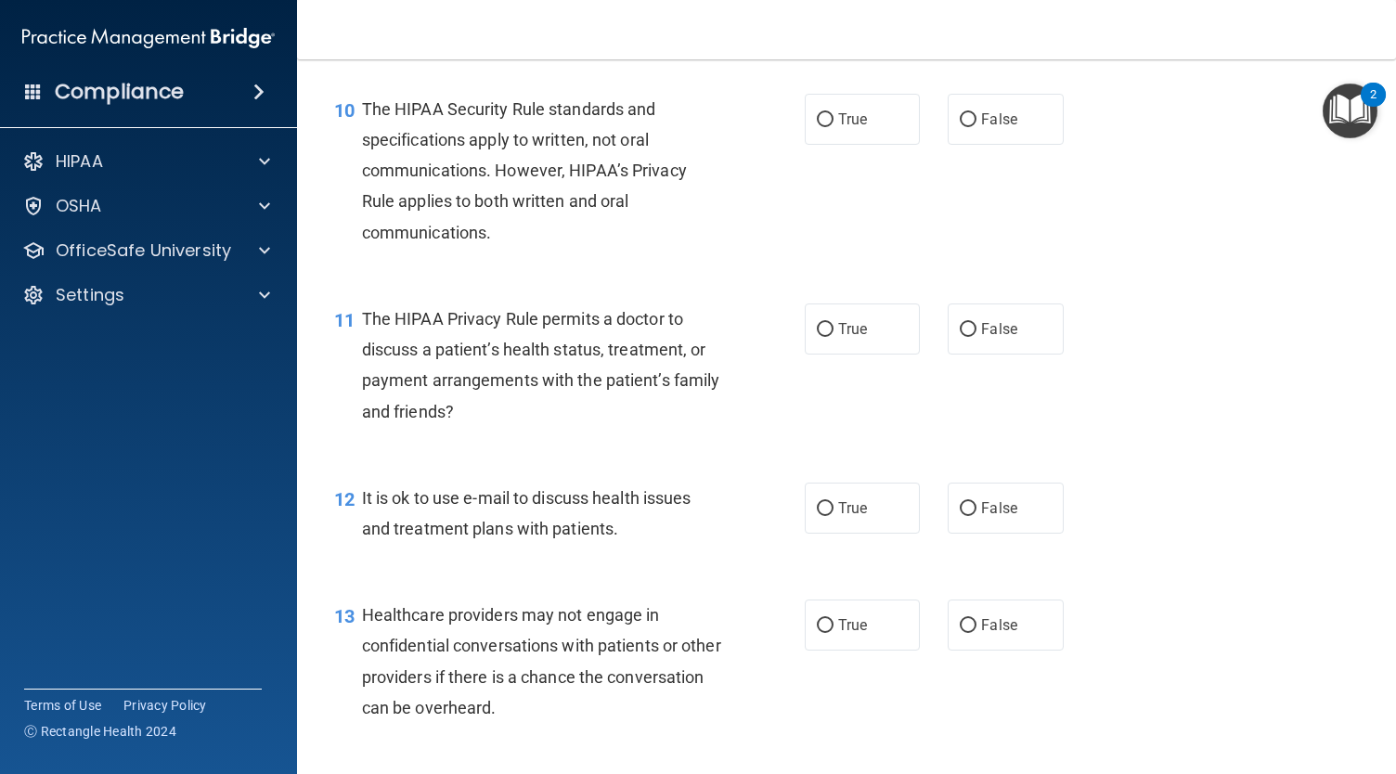
scroll to position [1614, 0]
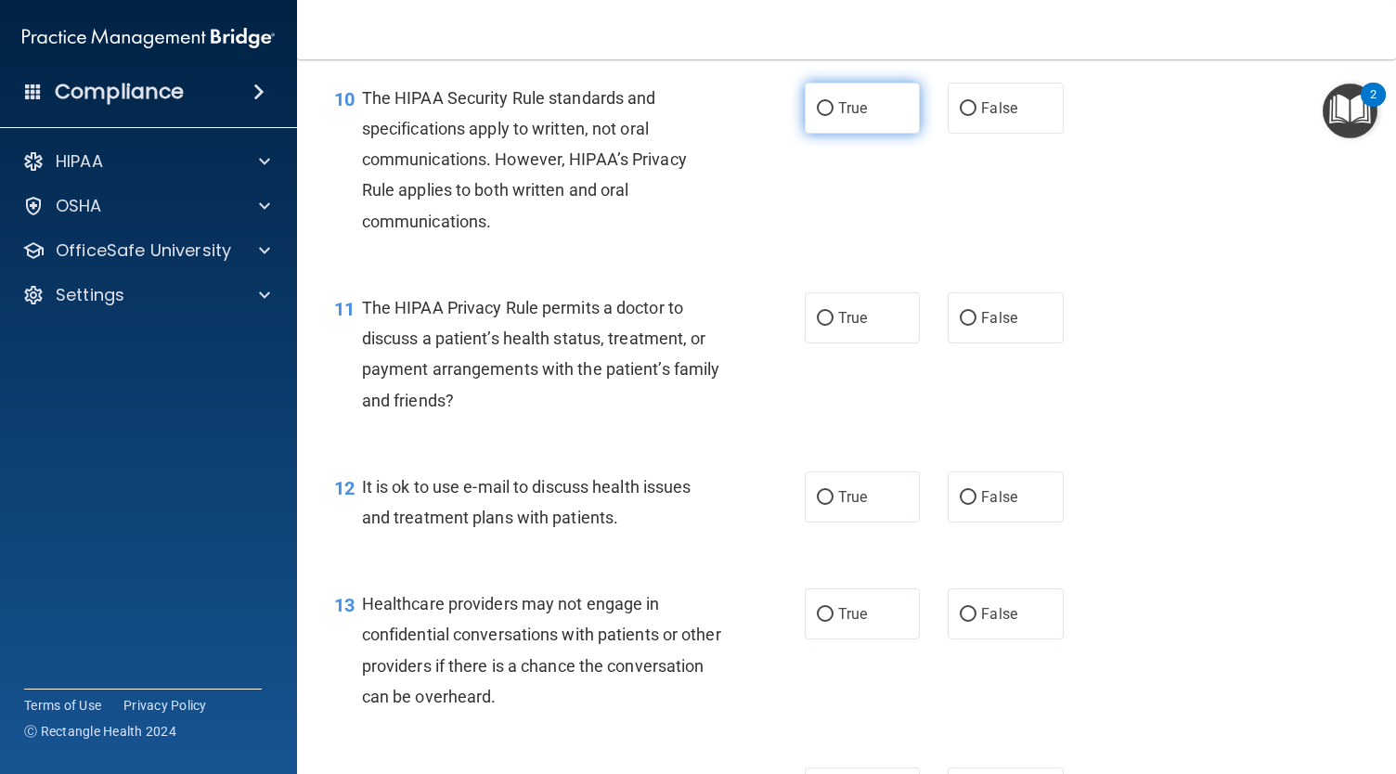
click at [846, 134] on label "True" at bounding box center [862, 108] width 115 height 51
click at [833, 116] on input "True" at bounding box center [825, 109] width 17 height 14
radio input "true"
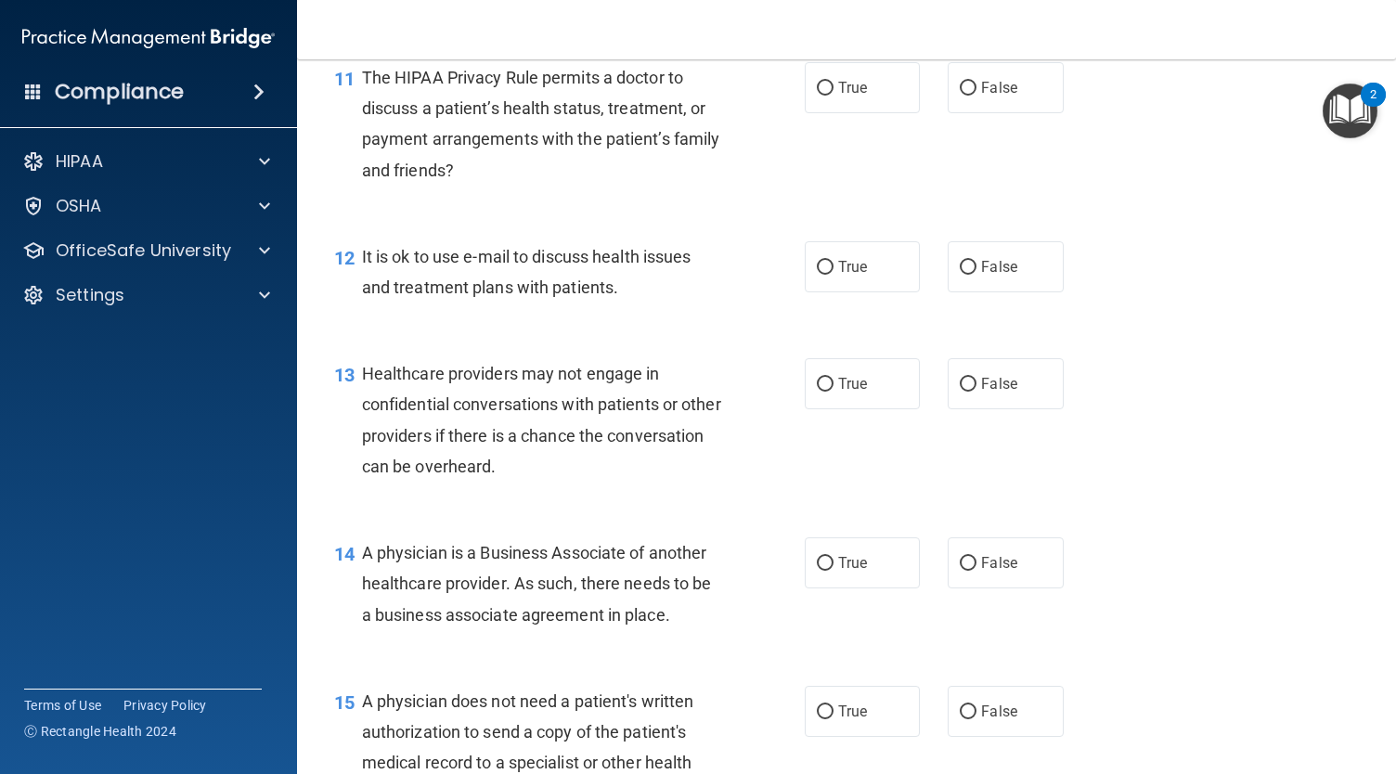
scroll to position [1848, 0]
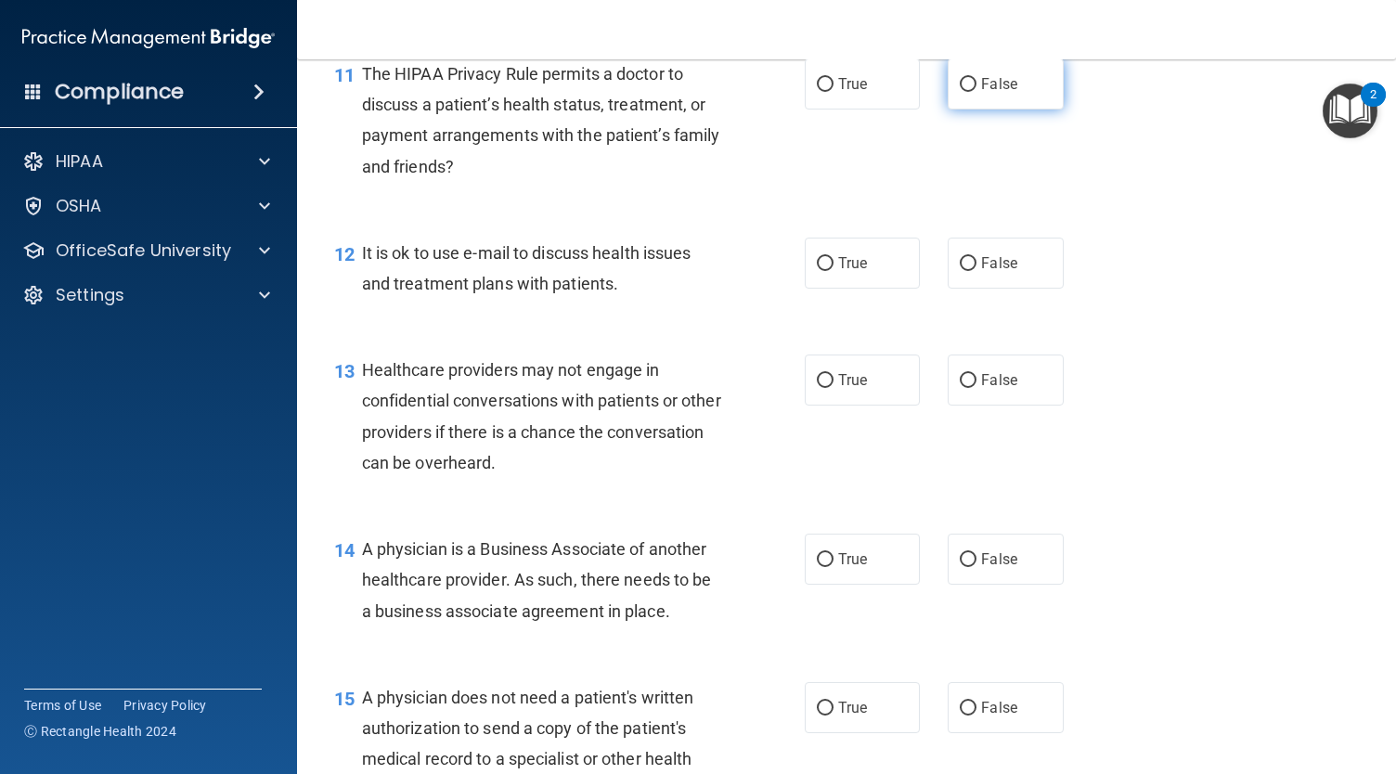
click at [971, 109] on label "False" at bounding box center [1004, 83] width 115 height 51
click at [971, 92] on input "False" at bounding box center [968, 85] width 17 height 14
radio input "true"
click at [873, 282] on label "True" at bounding box center [862, 263] width 115 height 51
click at [833, 271] on input "True" at bounding box center [825, 264] width 17 height 14
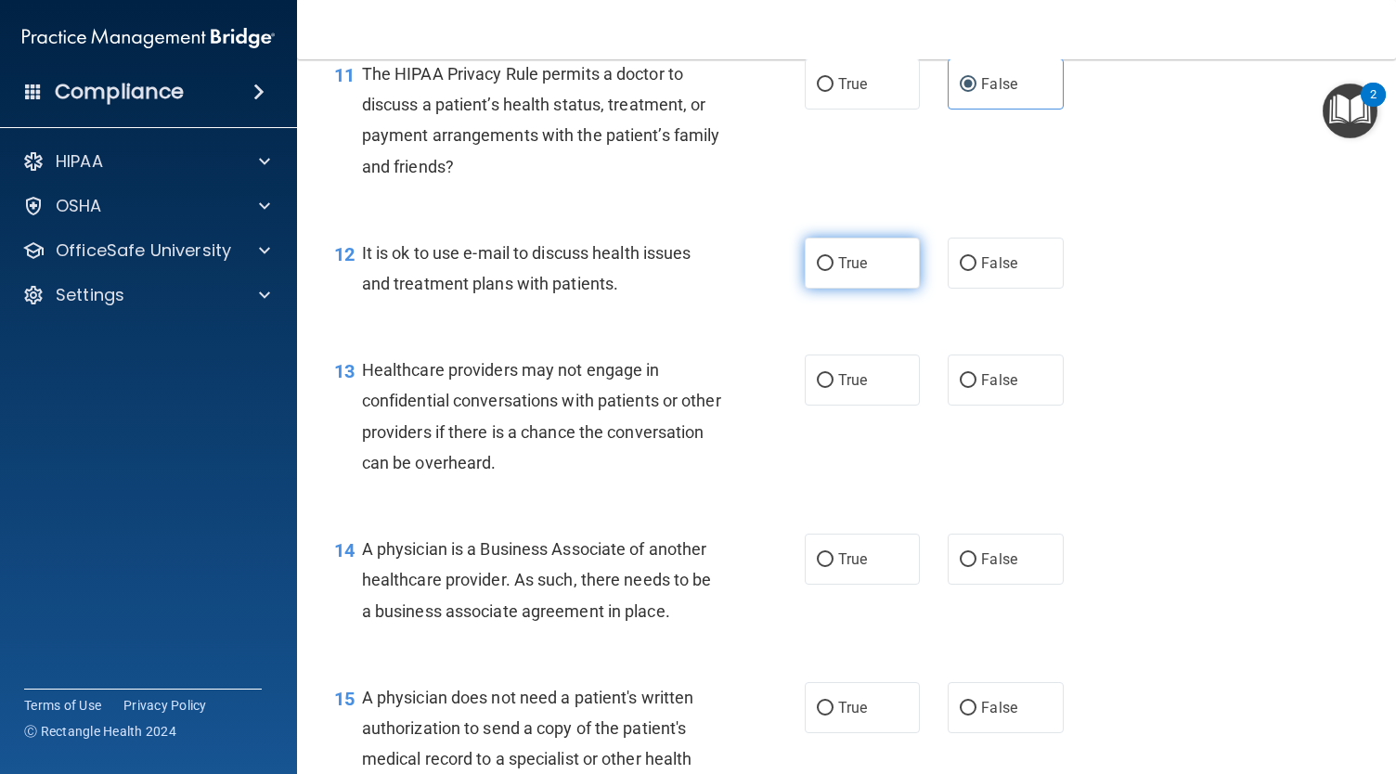
radio input "true"
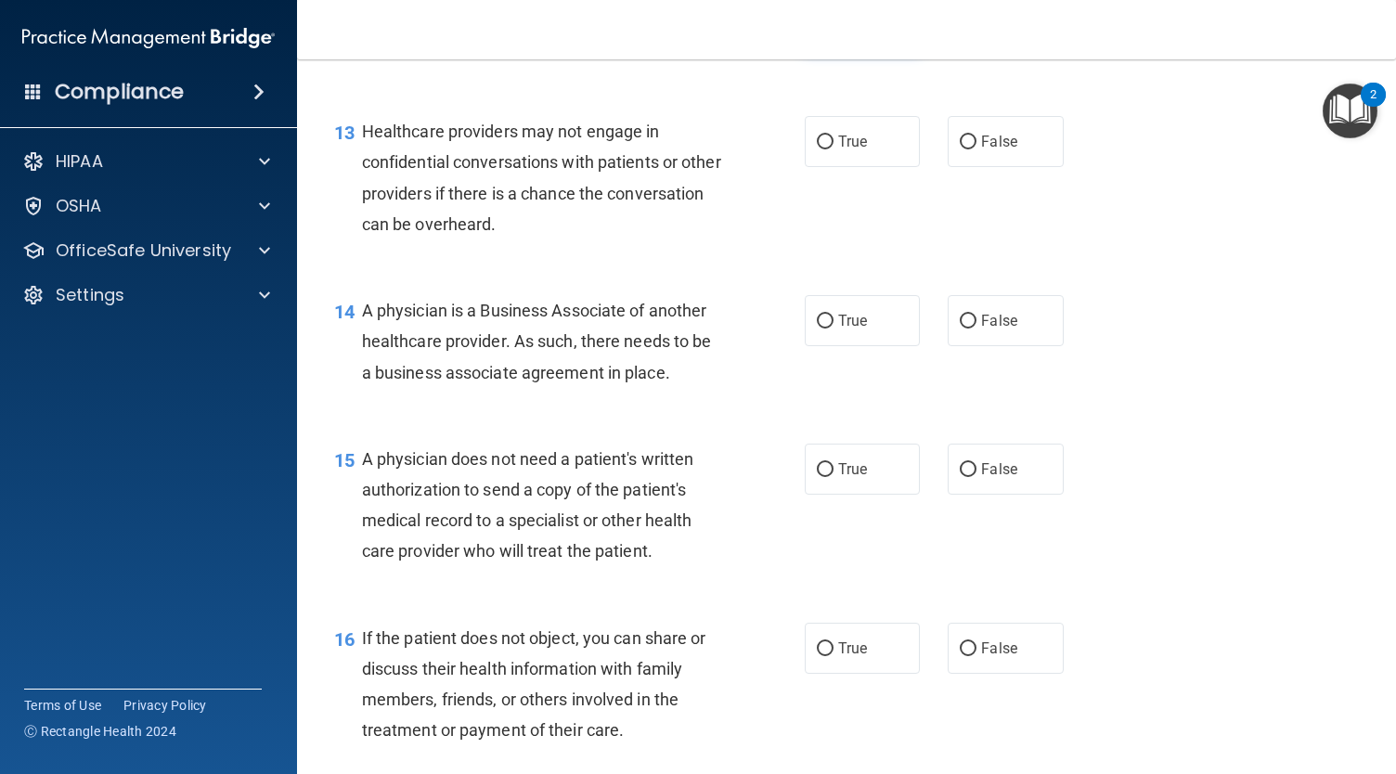
scroll to position [2087, 0]
click at [883, 201] on div "13 Healthcare providers may not engage in confidential conversations with patie…" at bounding box center [846, 181] width 1052 height 179
click at [879, 166] on label "True" at bounding box center [862, 140] width 115 height 51
click at [833, 148] on input "True" at bounding box center [825, 142] width 17 height 14
radio input "true"
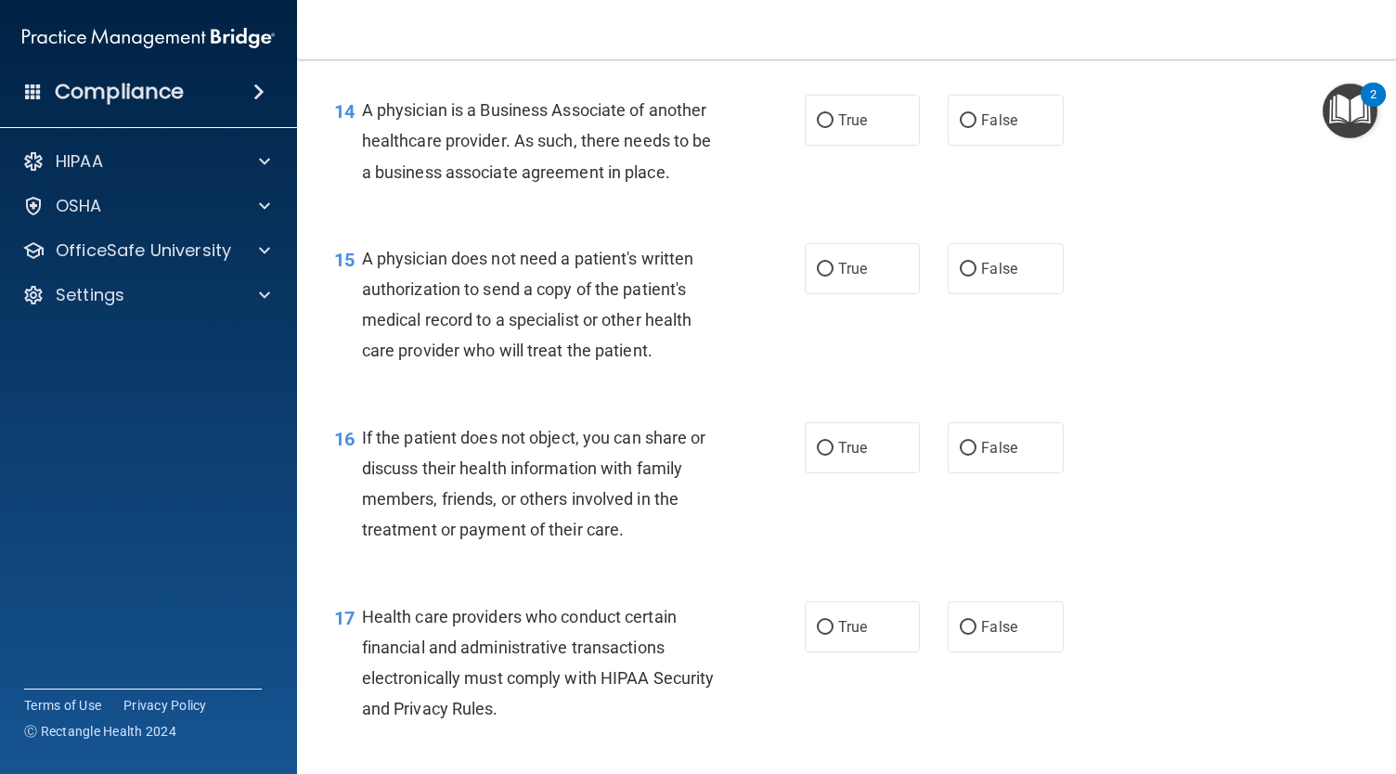
scroll to position [2287, 0]
click at [838, 128] on span "True" at bounding box center [852, 119] width 29 height 18
click at [833, 127] on input "True" at bounding box center [825, 120] width 17 height 14
radio input "true"
click at [963, 127] on input "False" at bounding box center [968, 120] width 17 height 14
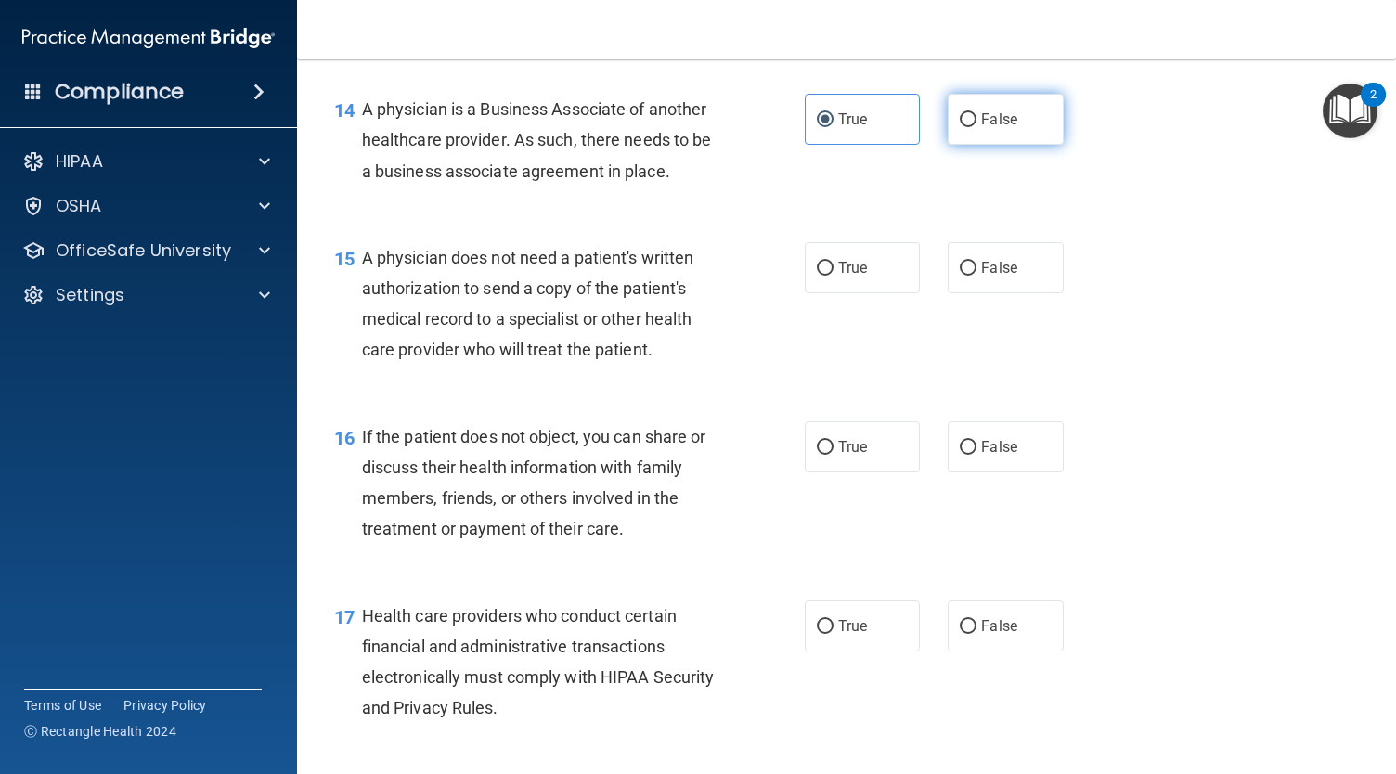
radio input "true"
radio input "false"
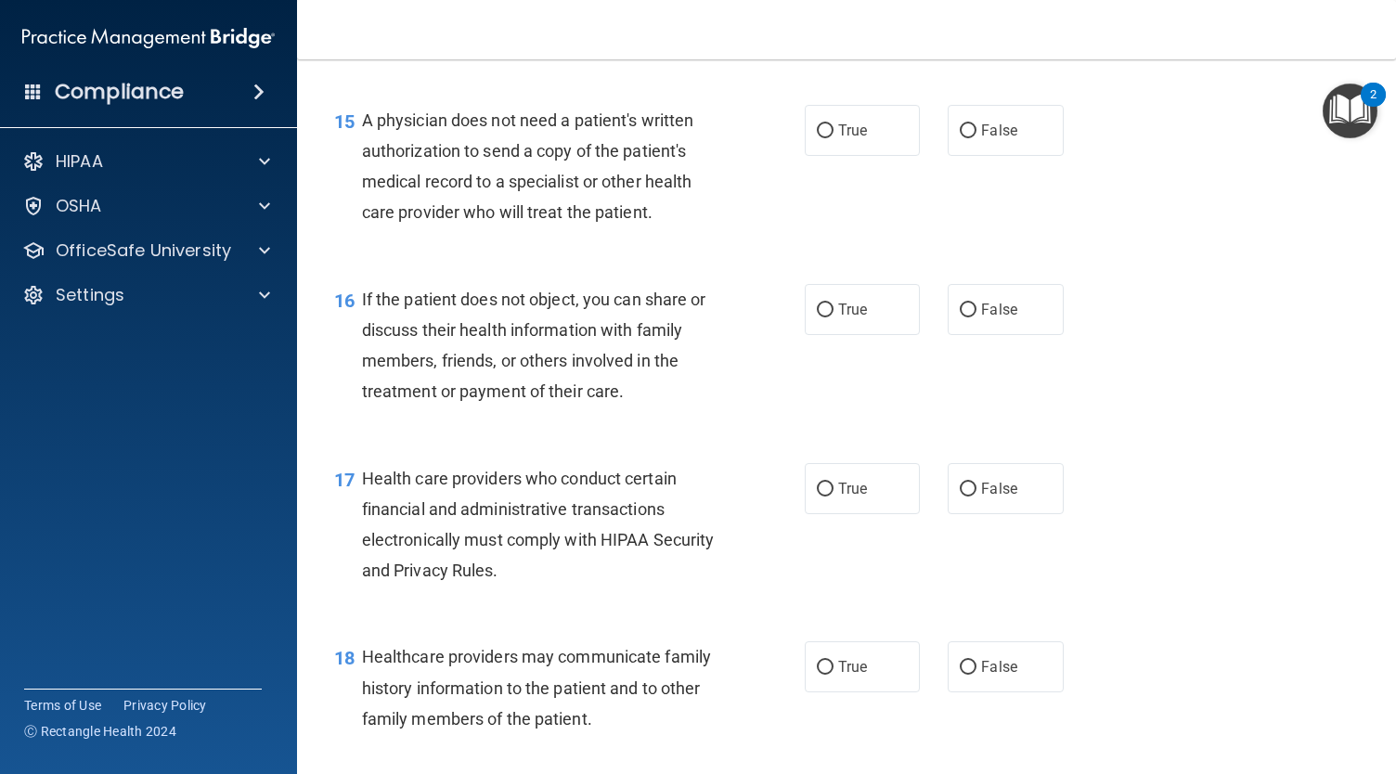
scroll to position [2436, 0]
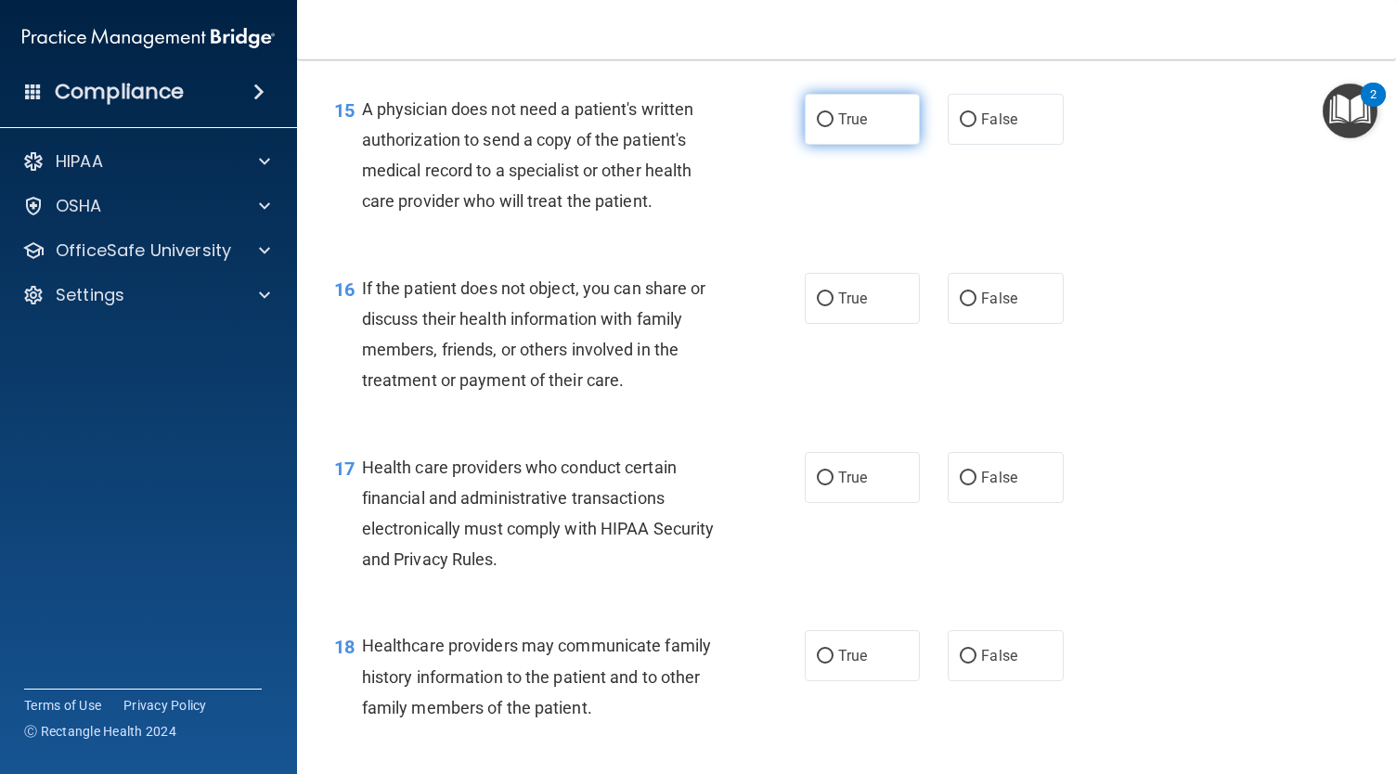
click at [861, 142] on label "True" at bounding box center [862, 119] width 115 height 51
click at [833, 127] on input "True" at bounding box center [825, 120] width 17 height 14
radio input "true"
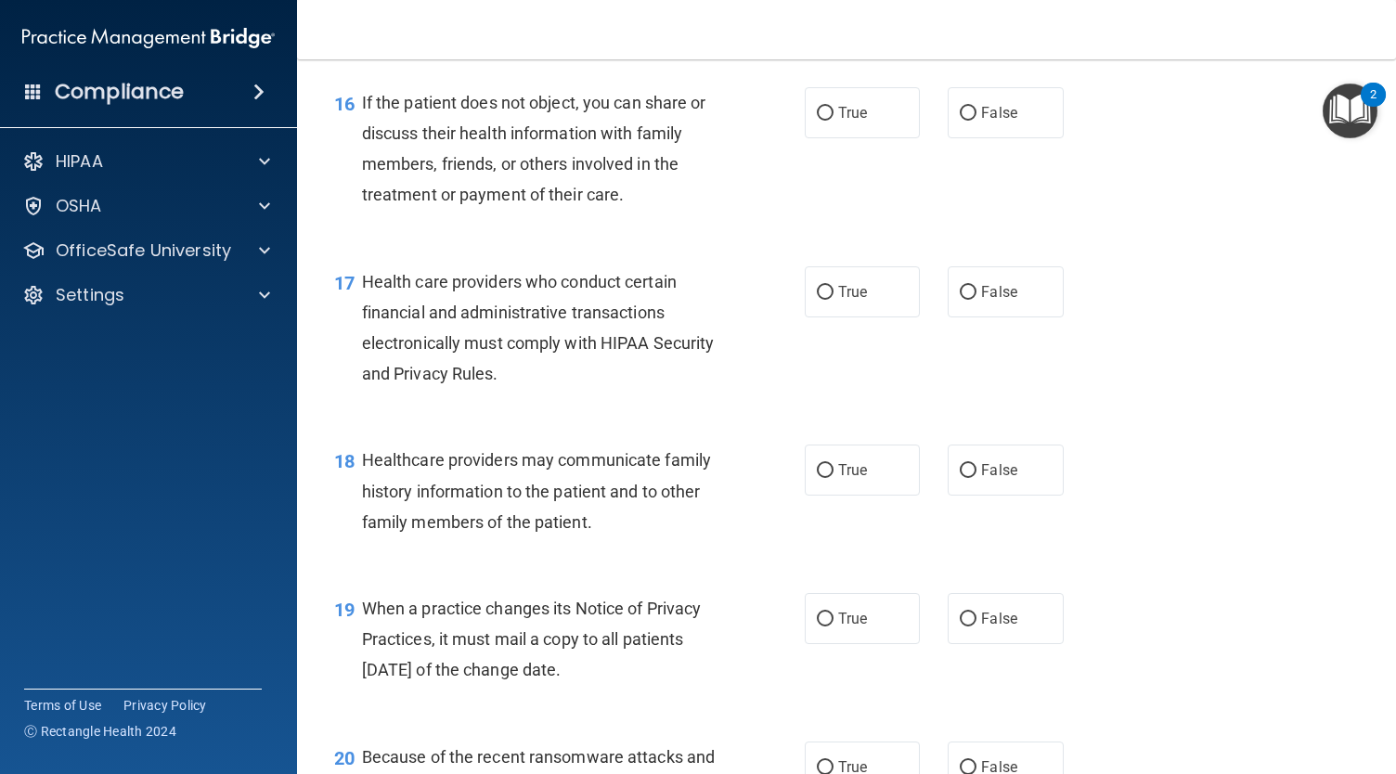
scroll to position [2625, 0]
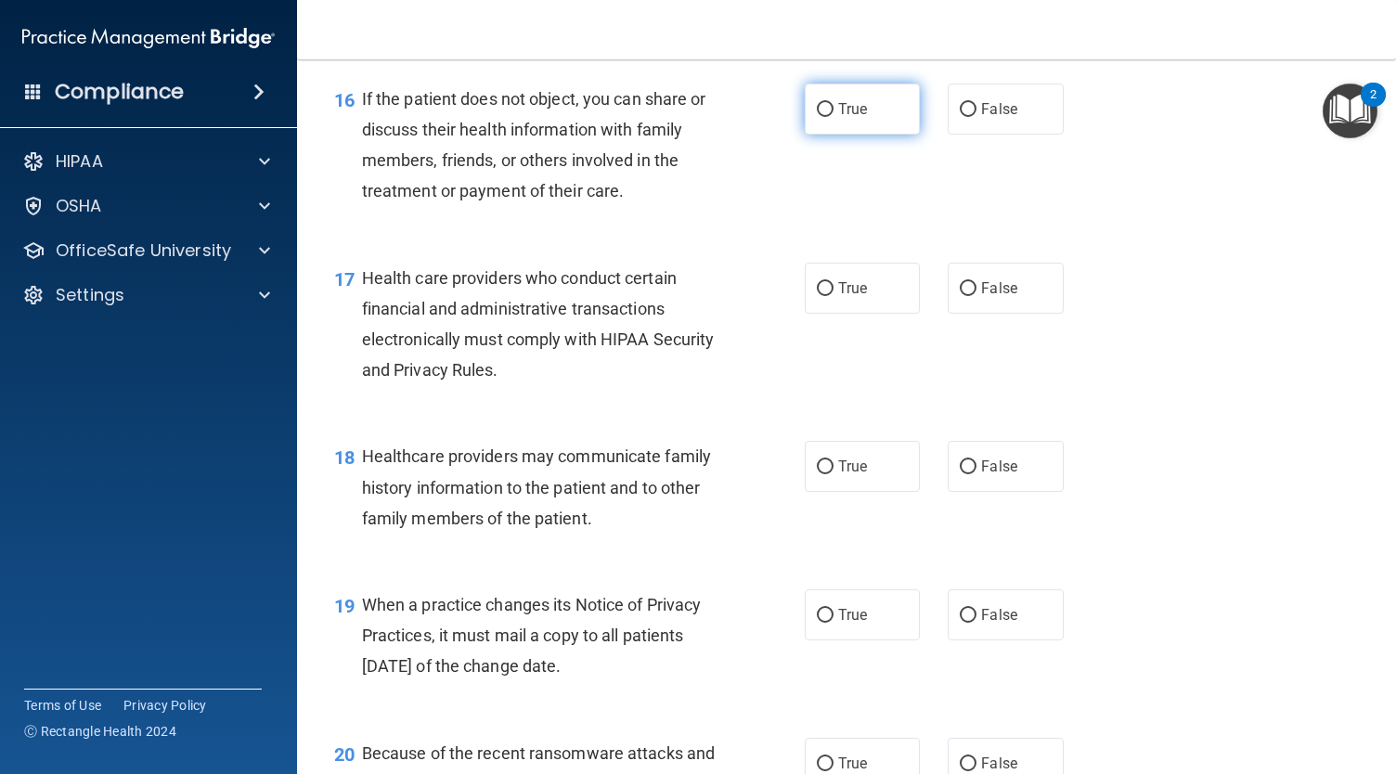
click at [838, 118] on span "True" at bounding box center [852, 109] width 29 height 18
click at [831, 117] on input "True" at bounding box center [825, 110] width 17 height 14
radio input "true"
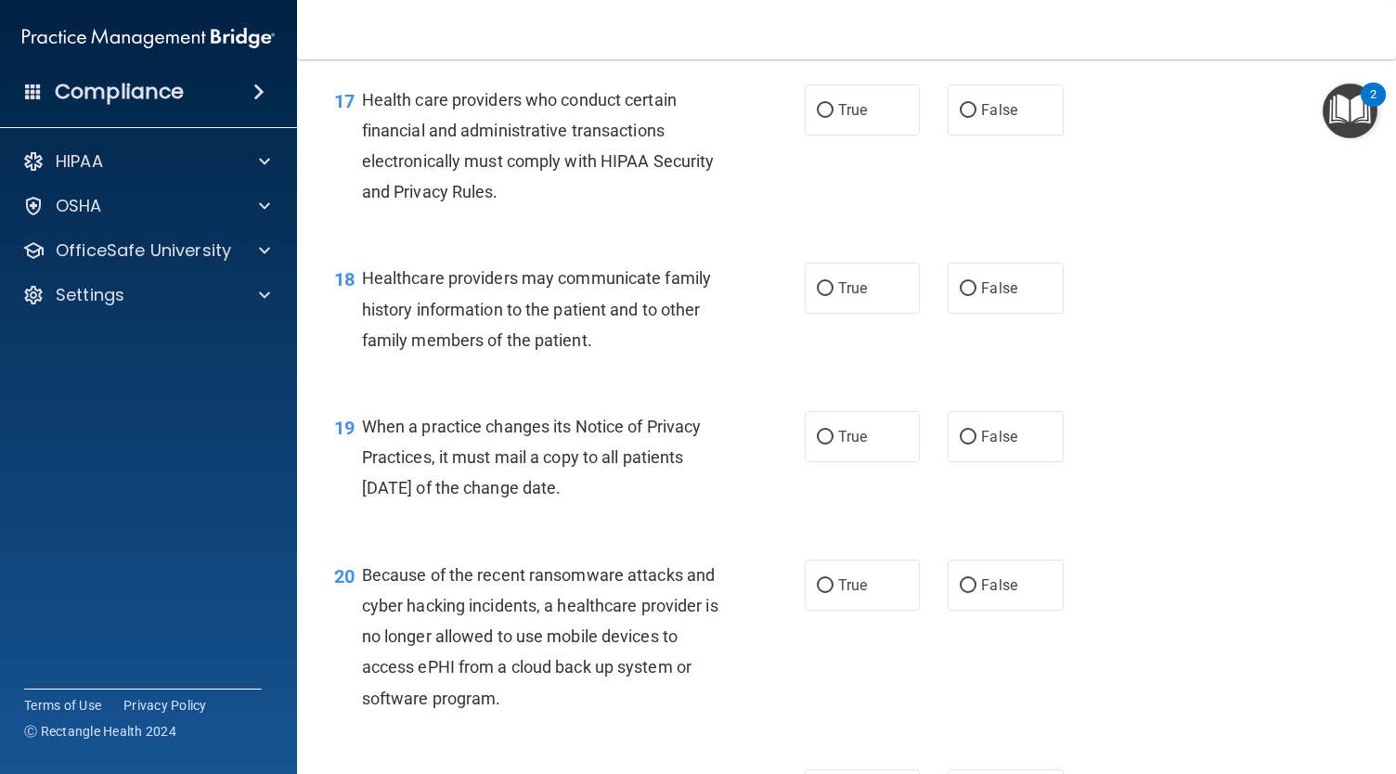
scroll to position [2805, 0]
click at [765, 238] on div "17 Health care providers who conduct certain financial and administrative trans…" at bounding box center [846, 148] width 1052 height 179
click at [859, 134] on label "True" at bounding box center [862, 108] width 115 height 51
click at [833, 116] on input "True" at bounding box center [825, 109] width 17 height 14
radio input "true"
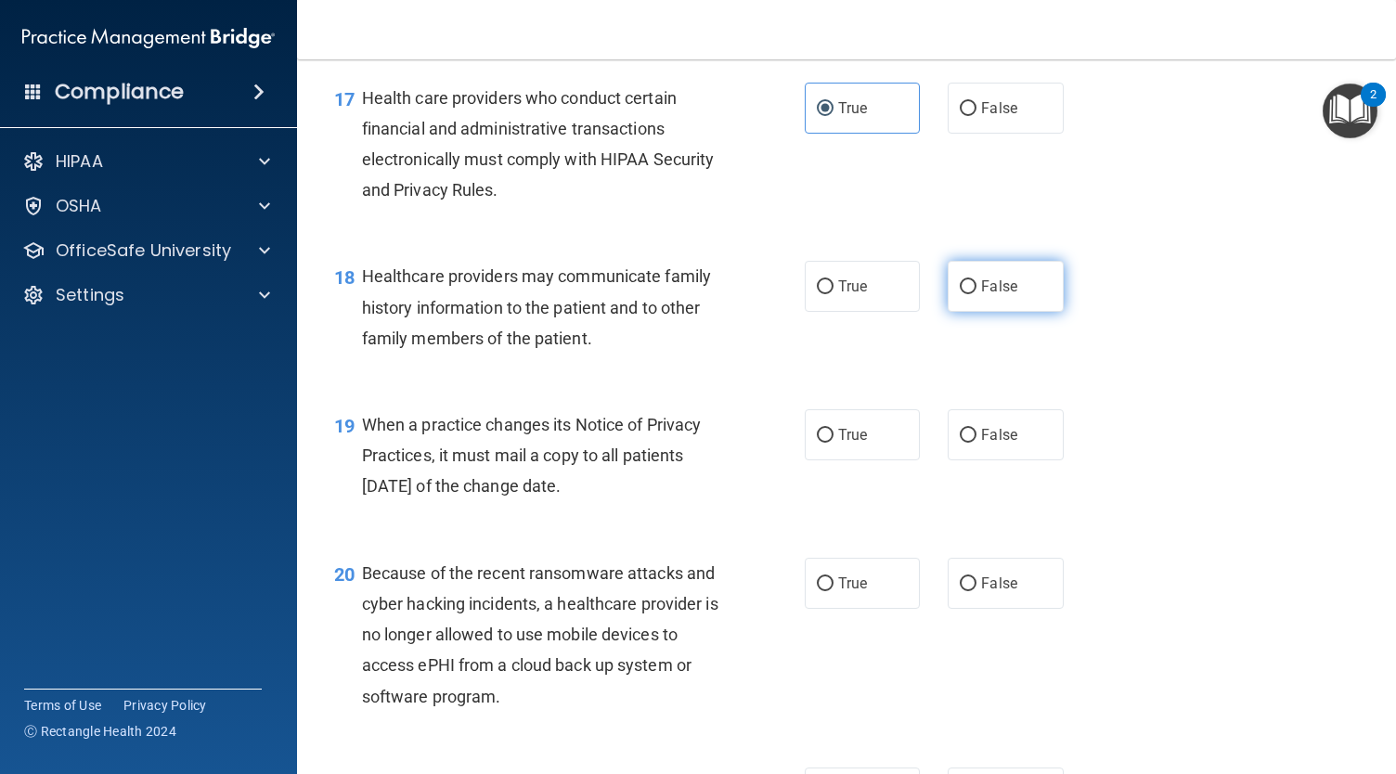
click at [1004, 295] on span "False" at bounding box center [999, 286] width 36 height 18
click at [976, 294] on input "False" at bounding box center [968, 287] width 17 height 14
radio input "true"
click at [832, 312] on label "True" at bounding box center [862, 286] width 115 height 51
click at [832, 294] on input "True" at bounding box center [825, 287] width 17 height 14
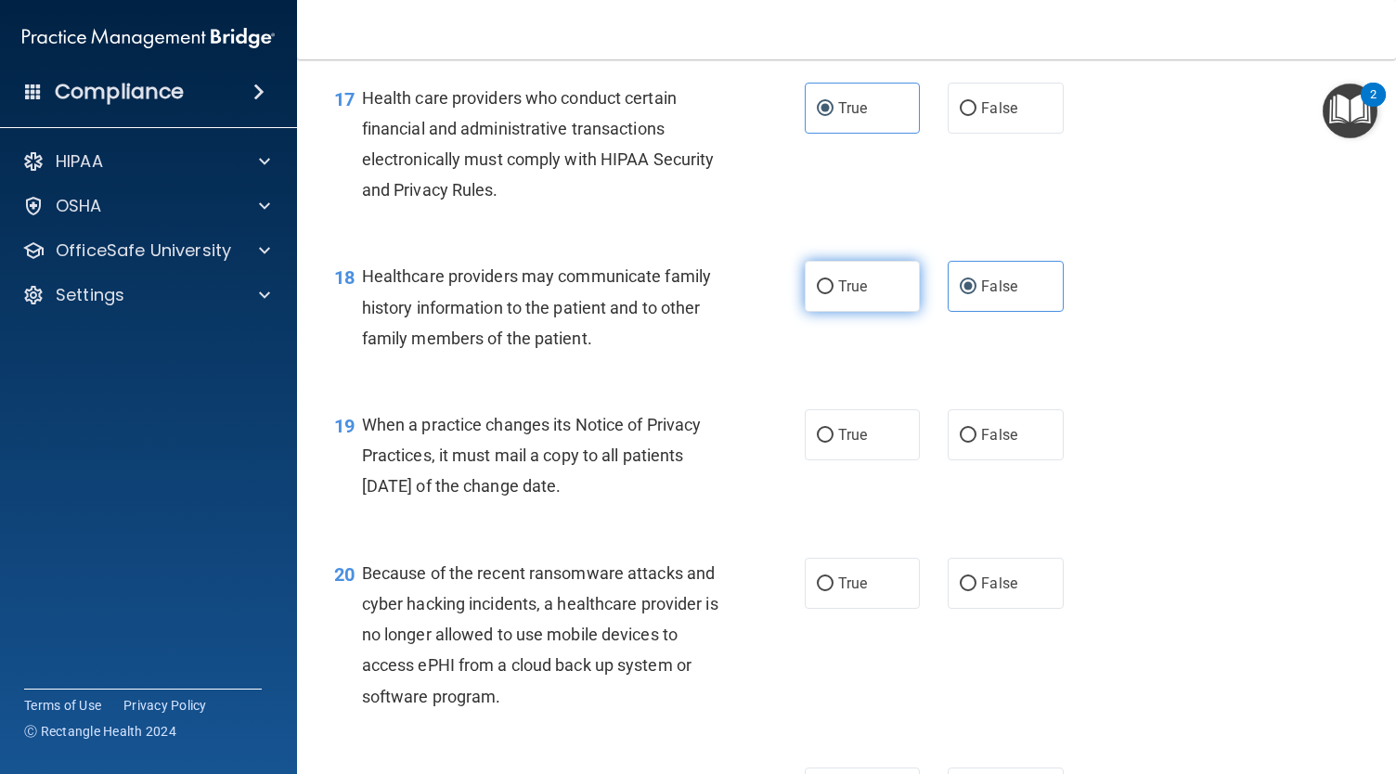
radio input "true"
radio input "false"
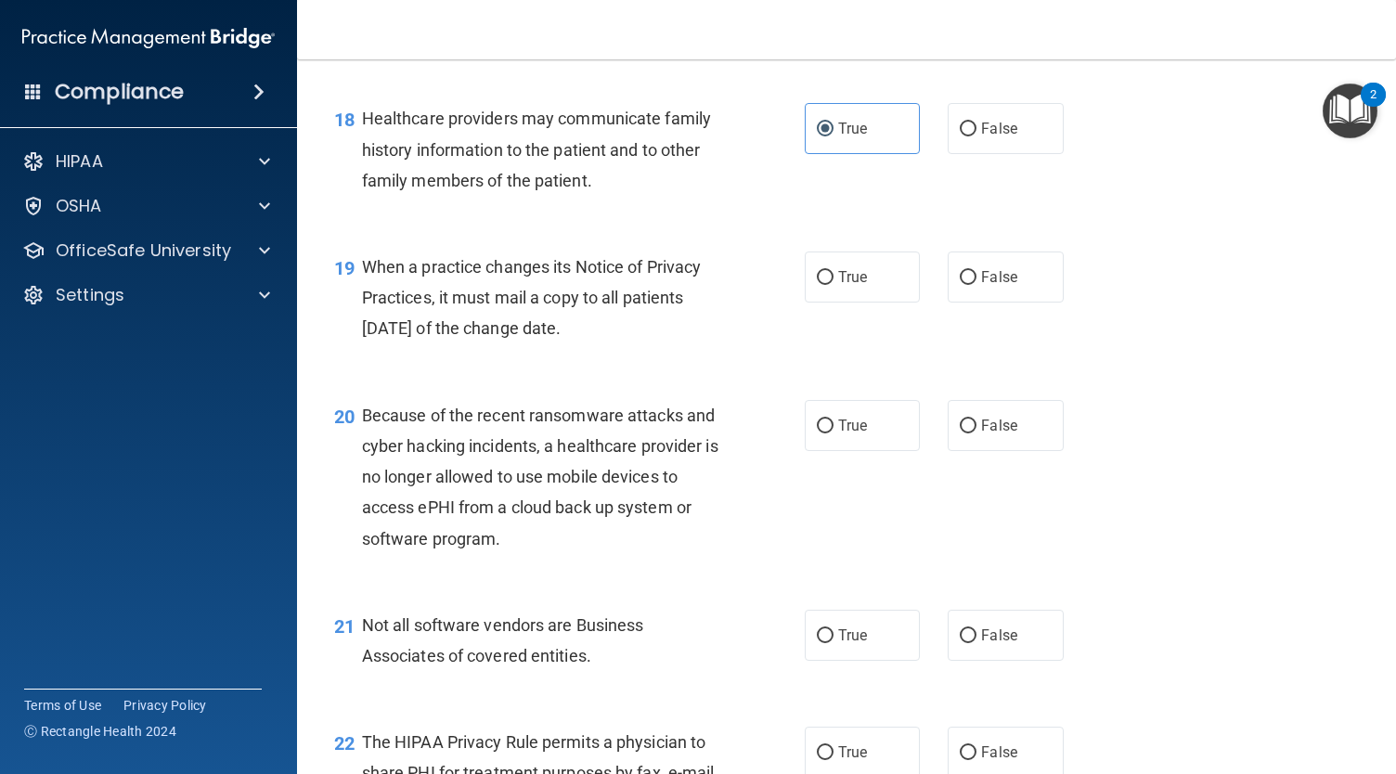
scroll to position [2967, 0]
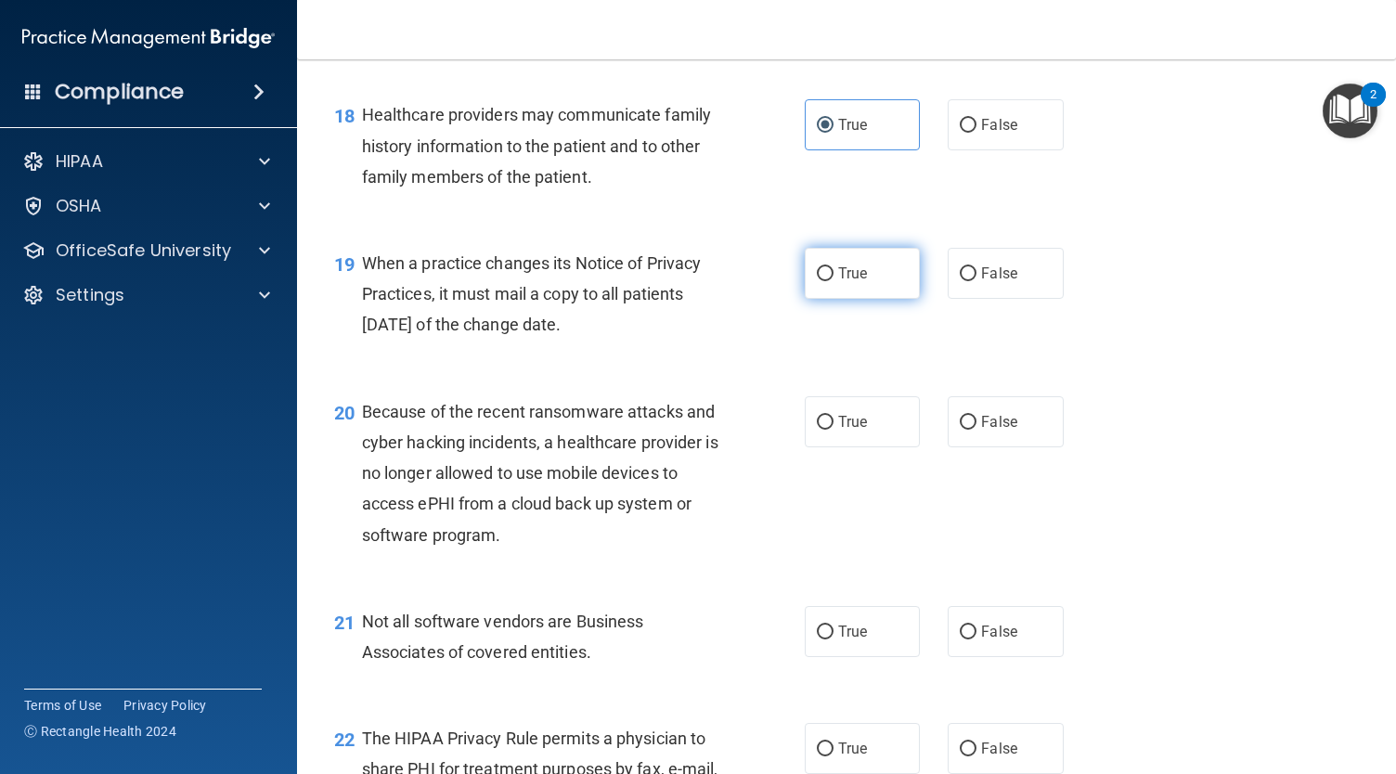
click at [829, 299] on label "True" at bounding box center [862, 273] width 115 height 51
click at [829, 281] on input "True" at bounding box center [825, 274] width 17 height 14
radio input "true"
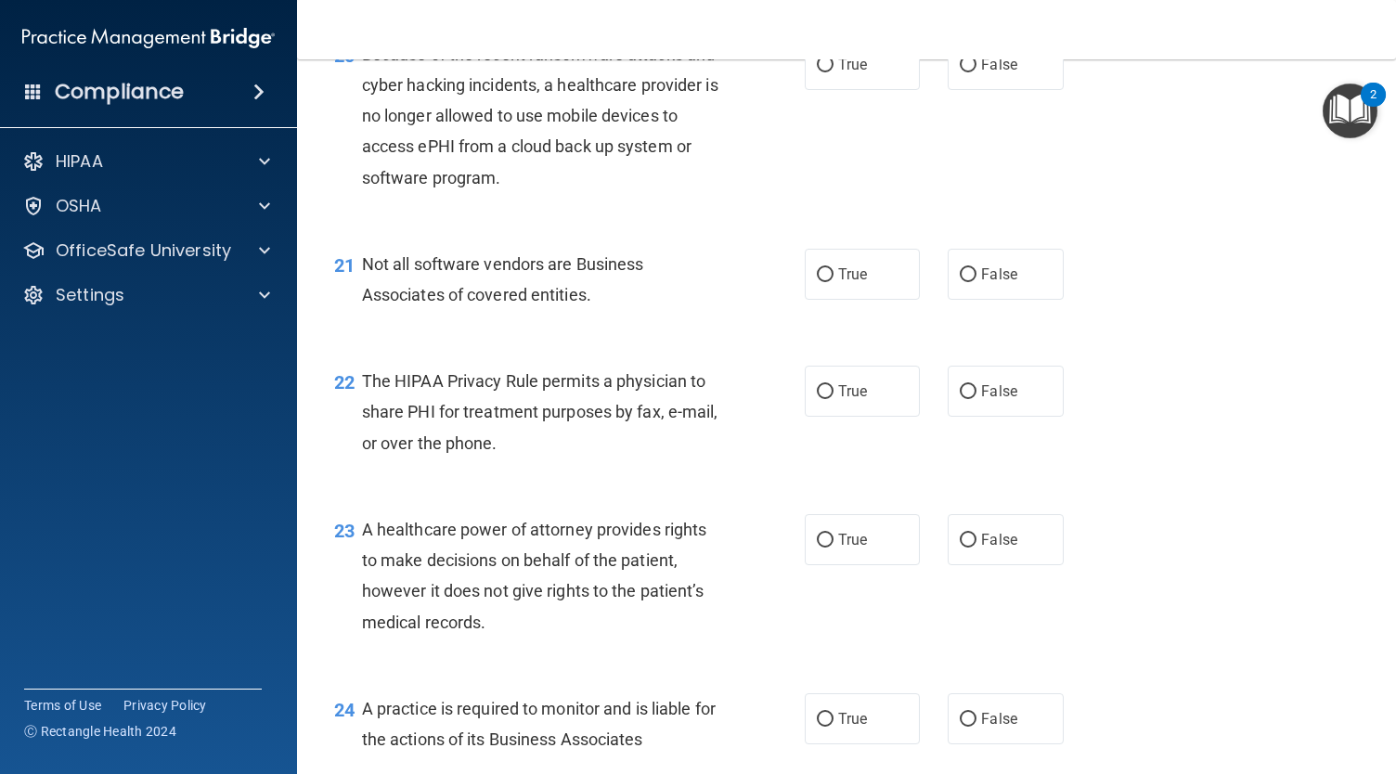
scroll to position [3325, 0]
click at [855, 89] on label "True" at bounding box center [862, 63] width 115 height 51
click at [833, 71] on input "True" at bounding box center [825, 65] width 17 height 14
radio input "true"
click at [856, 299] on label "True" at bounding box center [862, 273] width 115 height 51
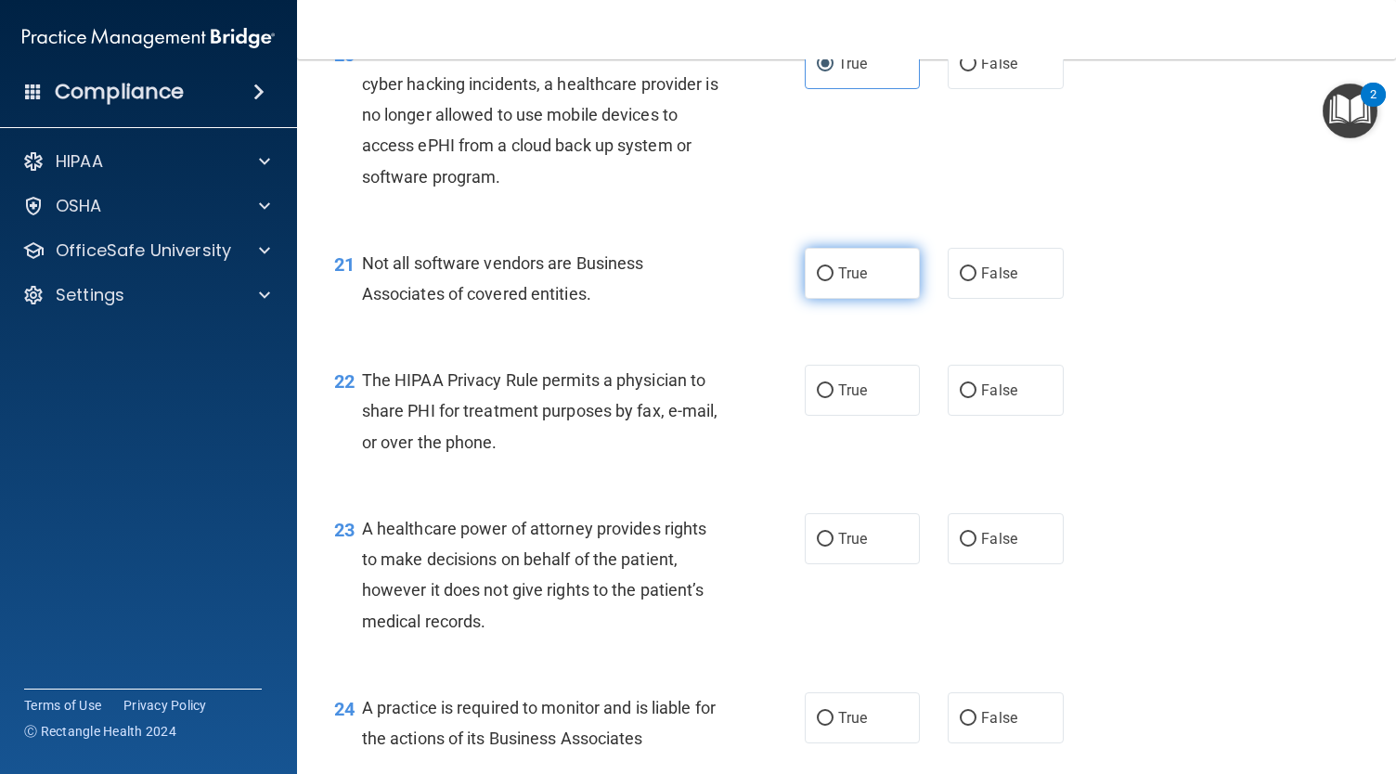
click at [833, 281] on input "True" at bounding box center [825, 274] width 17 height 14
radio input "true"
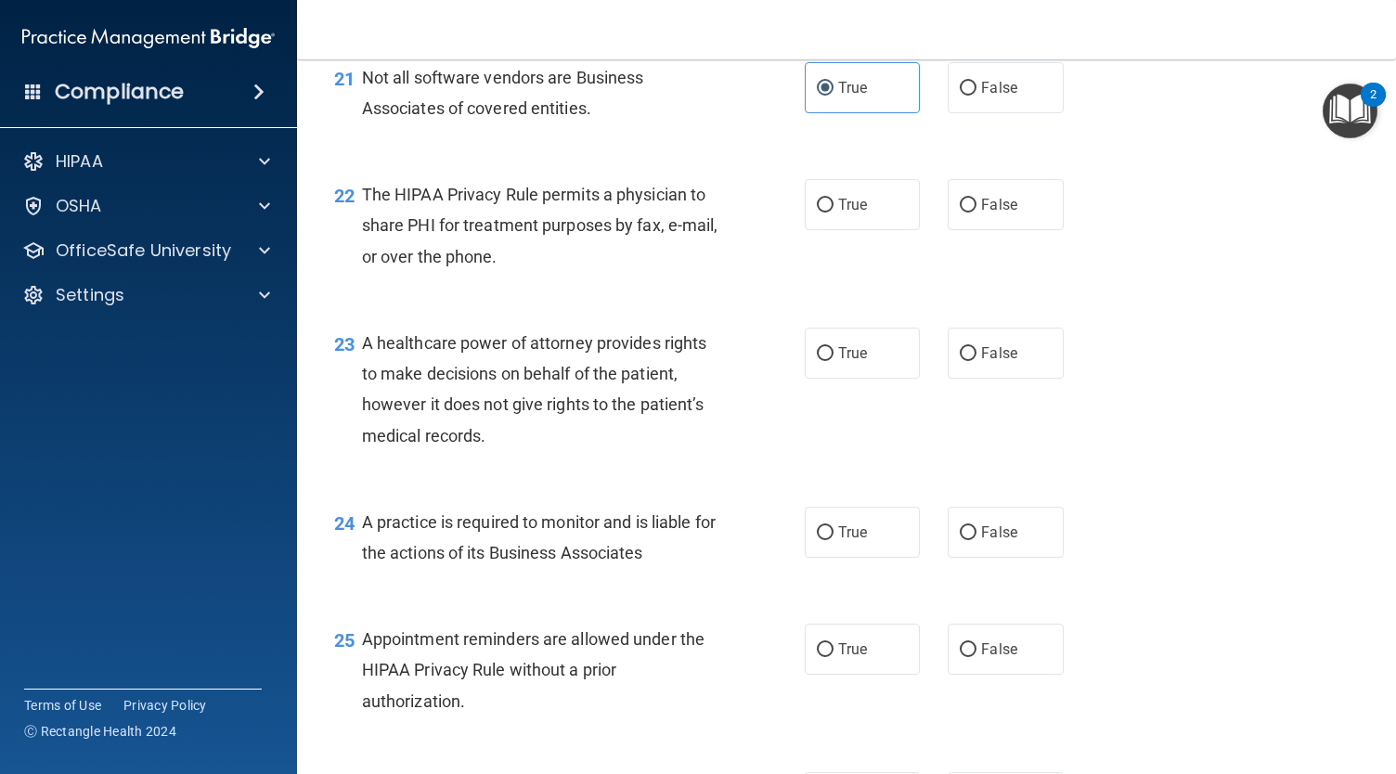
scroll to position [3512, 0]
click at [844, 228] on label "True" at bounding box center [862, 202] width 115 height 51
click at [833, 211] on input "True" at bounding box center [825, 204] width 17 height 14
radio input "true"
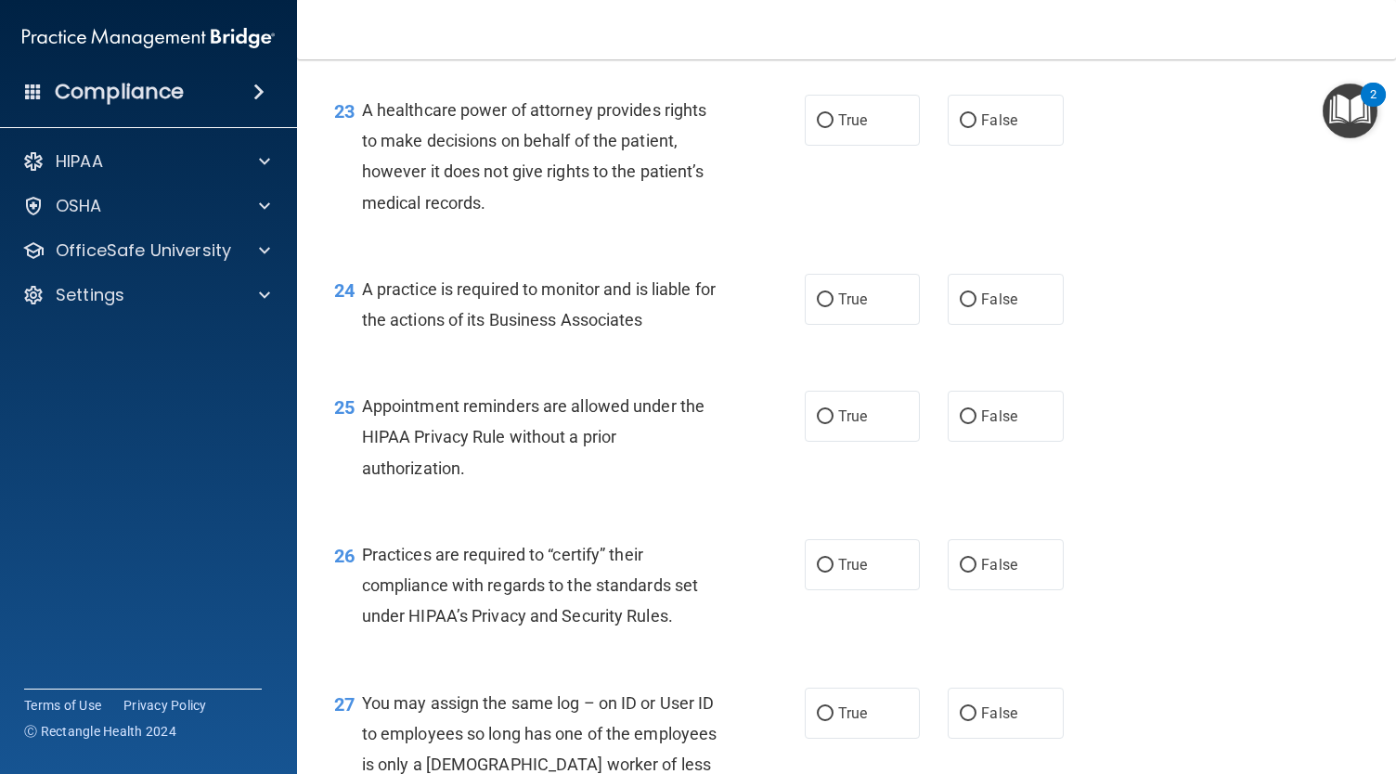
scroll to position [3754, 0]
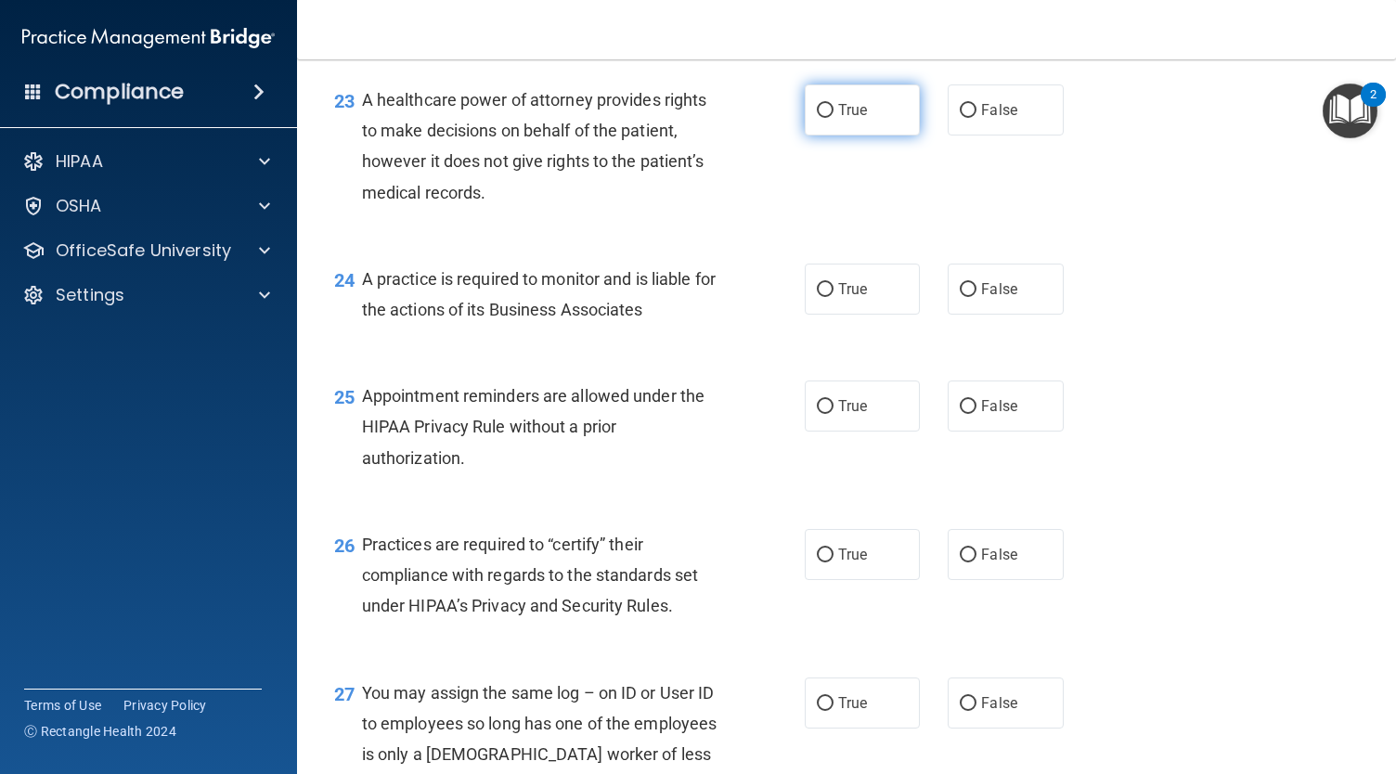
click at [816, 135] on label "True" at bounding box center [862, 109] width 115 height 51
click at [817, 118] on input "True" at bounding box center [825, 111] width 17 height 14
radio input "true"
click at [981, 119] on span "False" at bounding box center [999, 110] width 36 height 18
click at [976, 118] on input "False" at bounding box center [968, 111] width 17 height 14
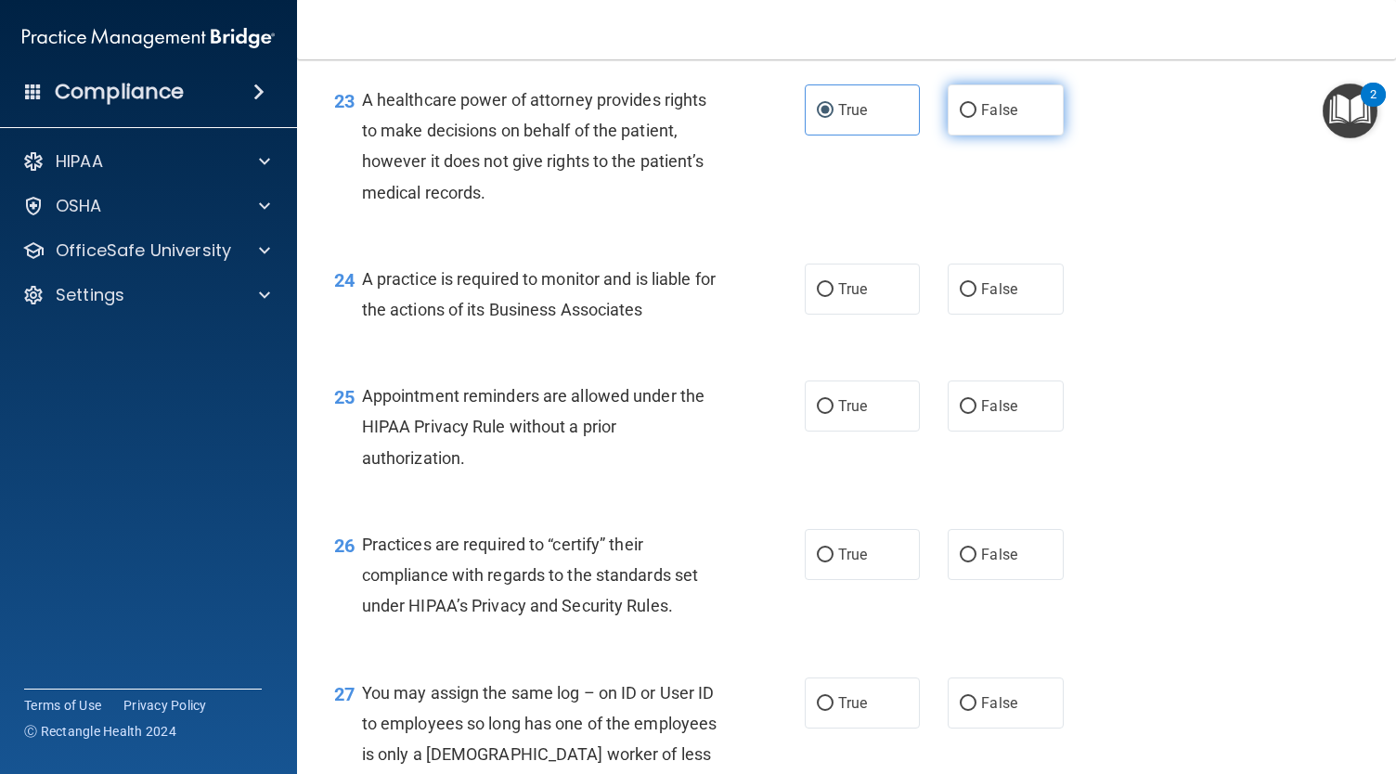
radio input "true"
radio input "false"
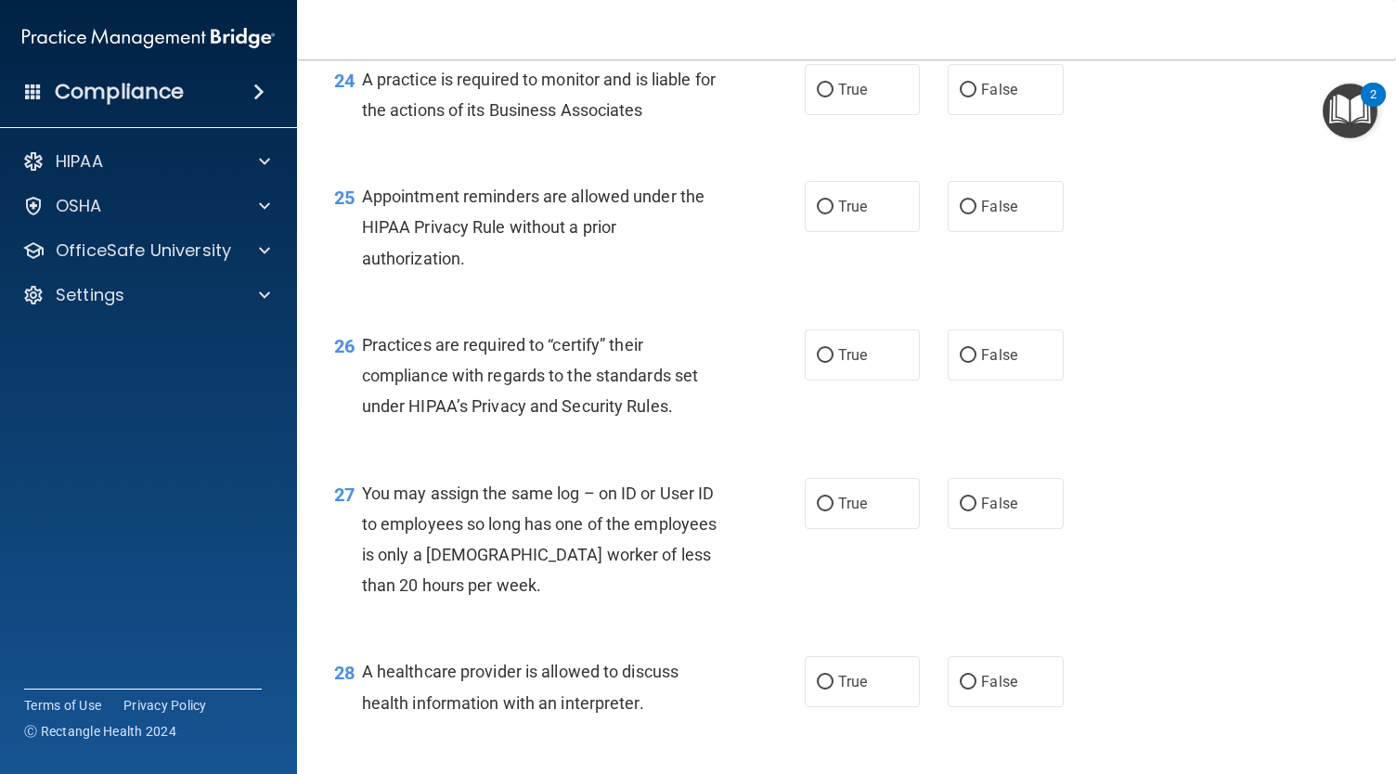
scroll to position [3964, 0]
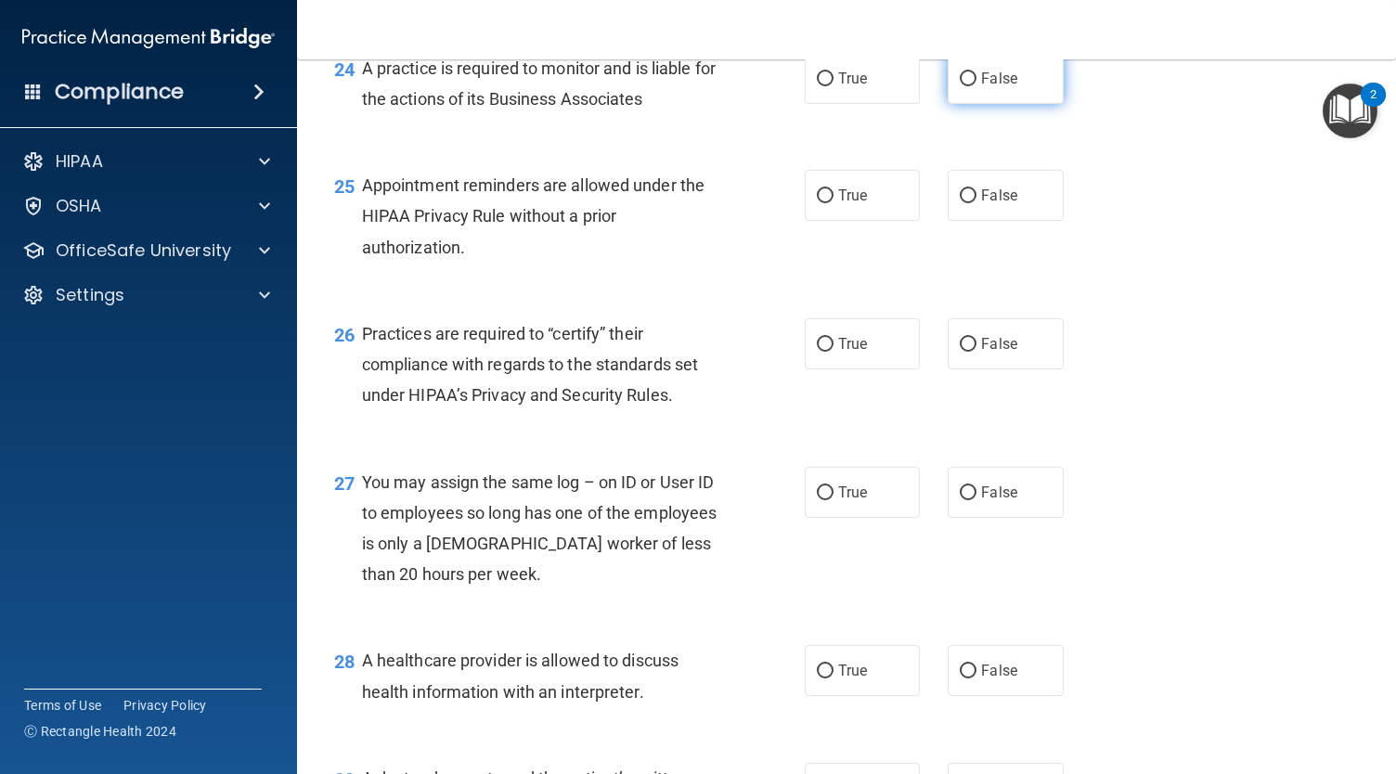
click at [988, 87] on span "False" at bounding box center [999, 79] width 36 height 18
click at [976, 86] on input "False" at bounding box center [968, 79] width 17 height 14
radio input "true"
click at [813, 221] on label "True" at bounding box center [862, 195] width 115 height 51
click at [817, 203] on input "True" at bounding box center [825, 196] width 17 height 14
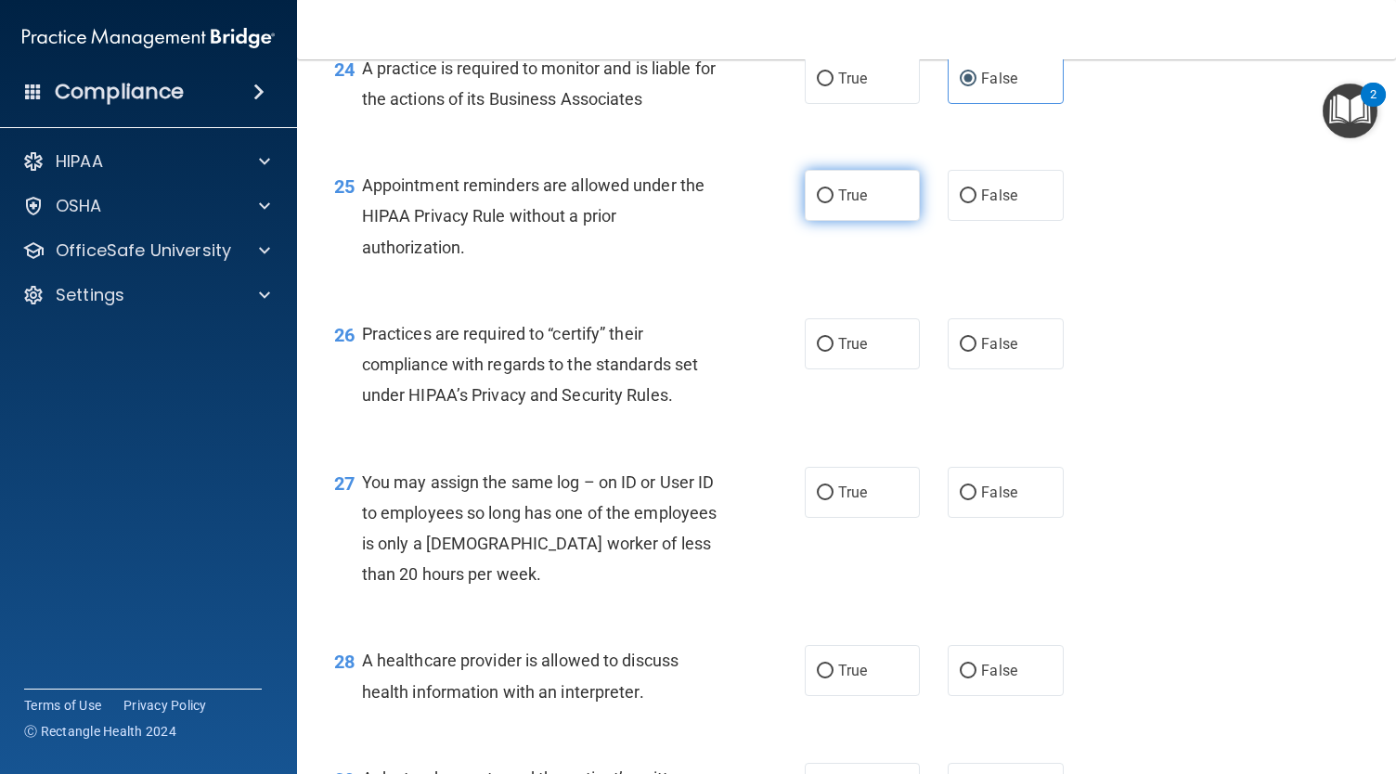
radio input "true"
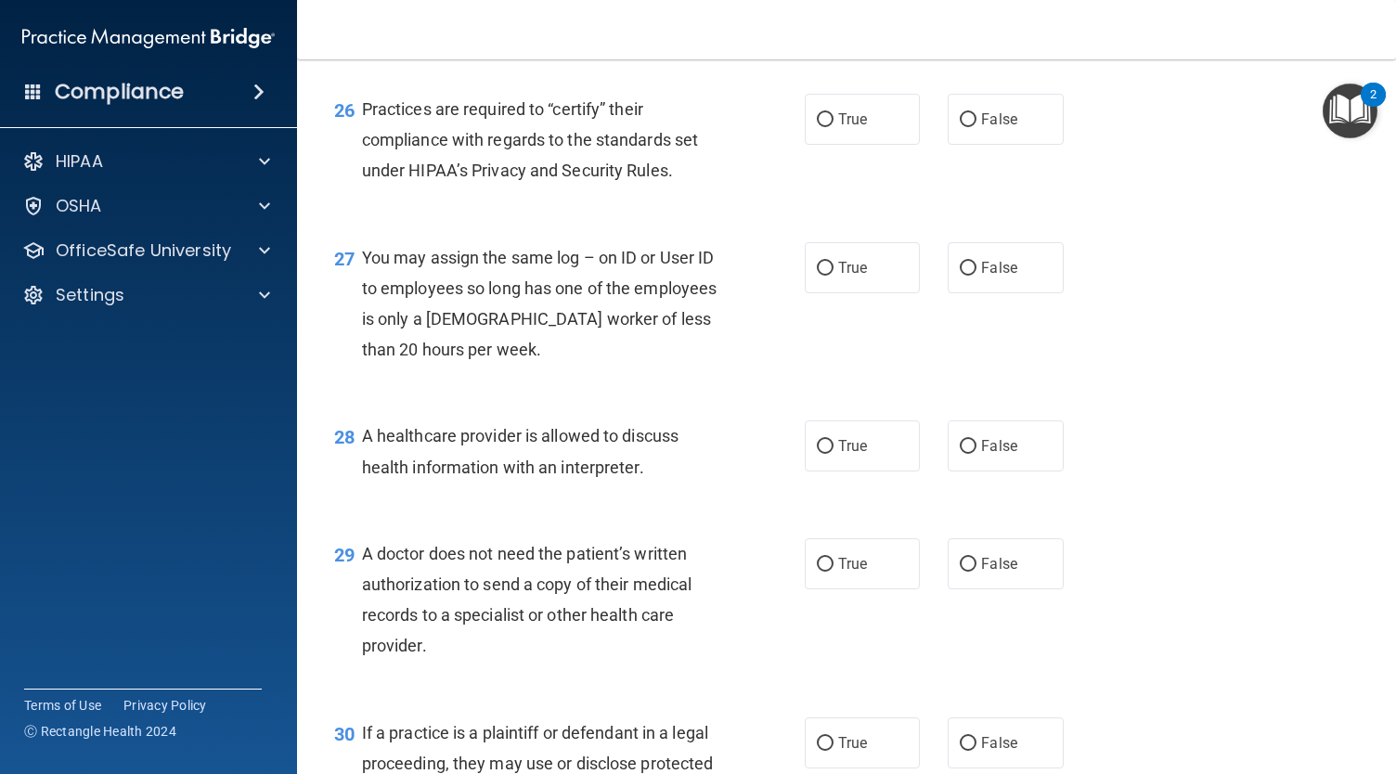
scroll to position [4194, 0]
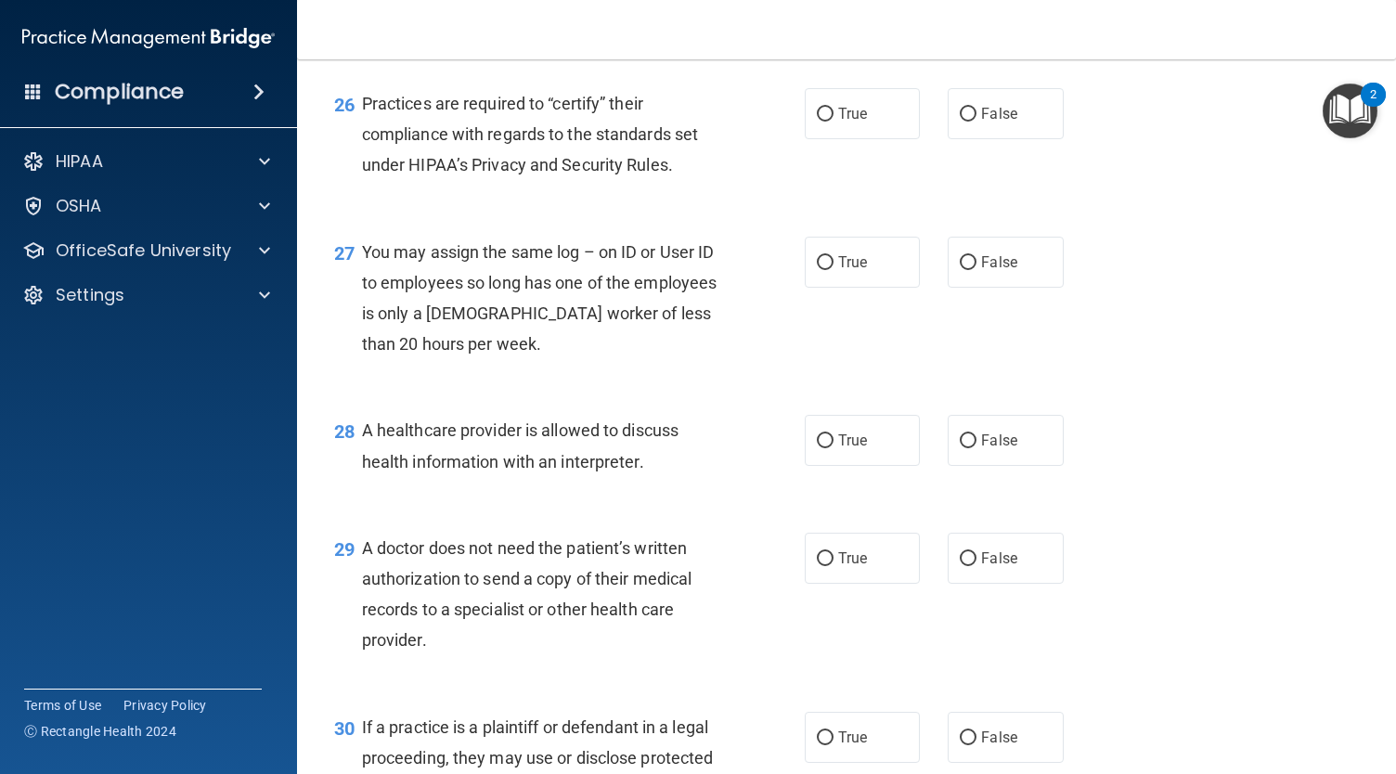
click at [859, 174] on div "26 Practices are required to “certify” their compliance with regards to the sta…" at bounding box center [846, 139] width 1052 height 148
click at [864, 139] on label "True" at bounding box center [862, 113] width 115 height 51
click at [833, 122] on input "True" at bounding box center [825, 115] width 17 height 14
radio input "true"
click at [982, 122] on span "False" at bounding box center [999, 114] width 36 height 18
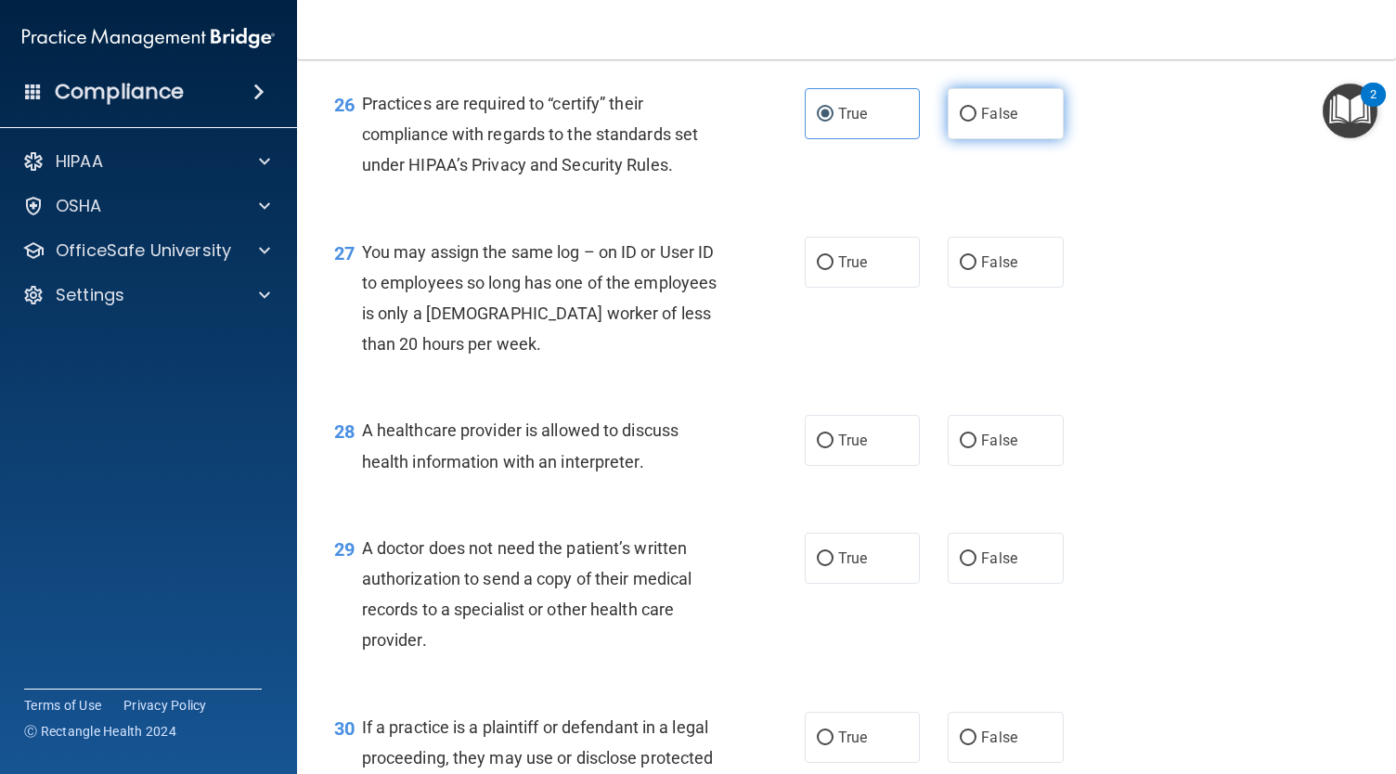
click at [976, 122] on input "False" at bounding box center [968, 115] width 17 height 14
radio input "true"
radio input "false"
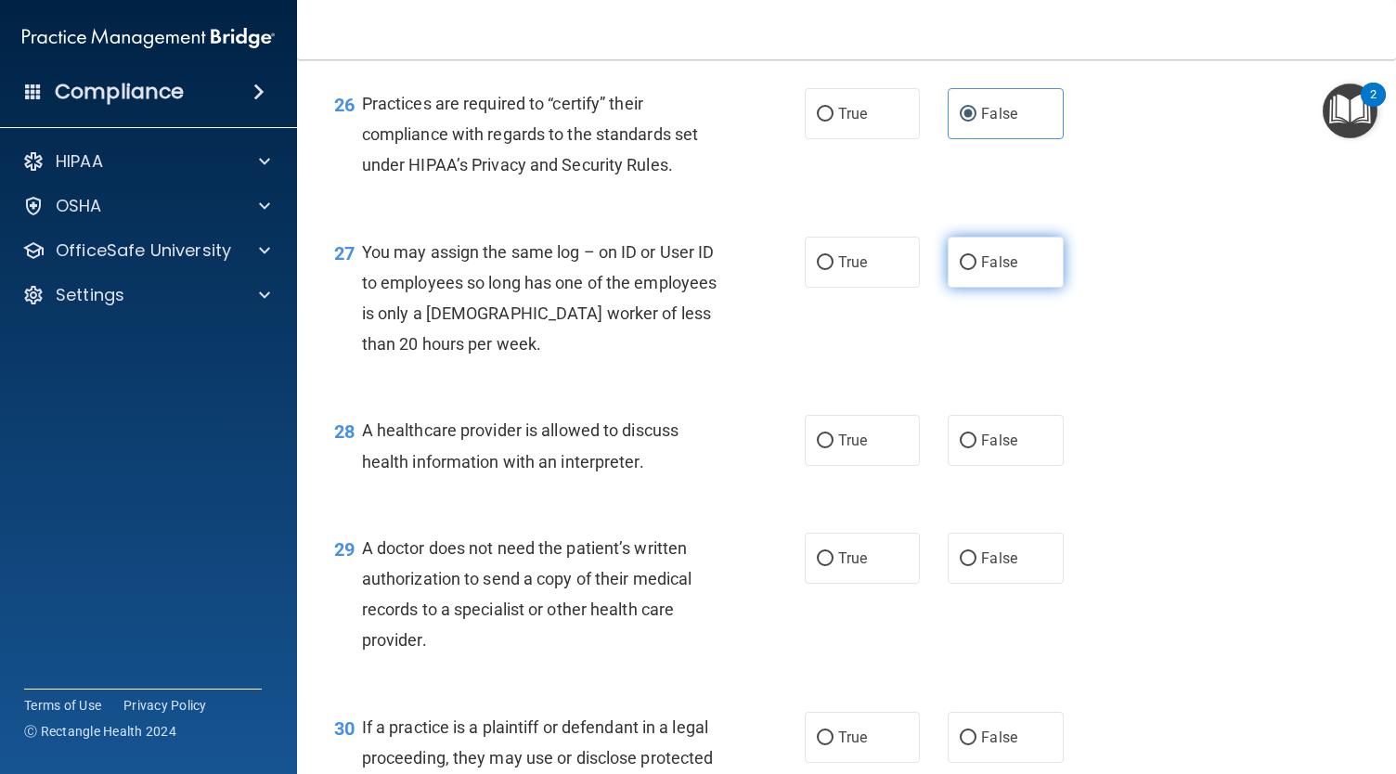
click at [960, 270] on input "False" at bounding box center [968, 263] width 17 height 14
radio input "true"
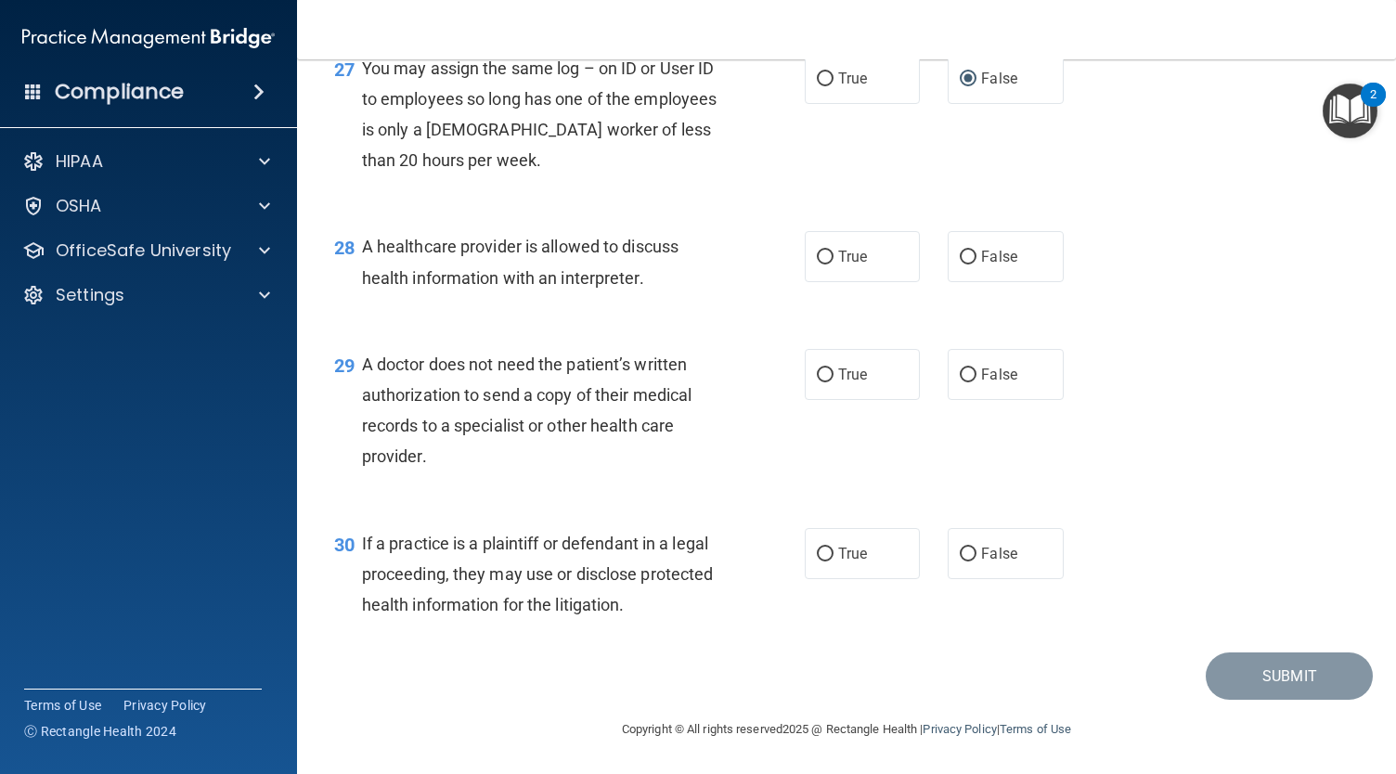
scroll to position [4408, 0]
click at [881, 259] on label "True" at bounding box center [862, 256] width 115 height 51
click at [833, 259] on input "True" at bounding box center [825, 258] width 17 height 14
radio input "true"
click at [970, 378] on label "False" at bounding box center [1004, 374] width 115 height 51
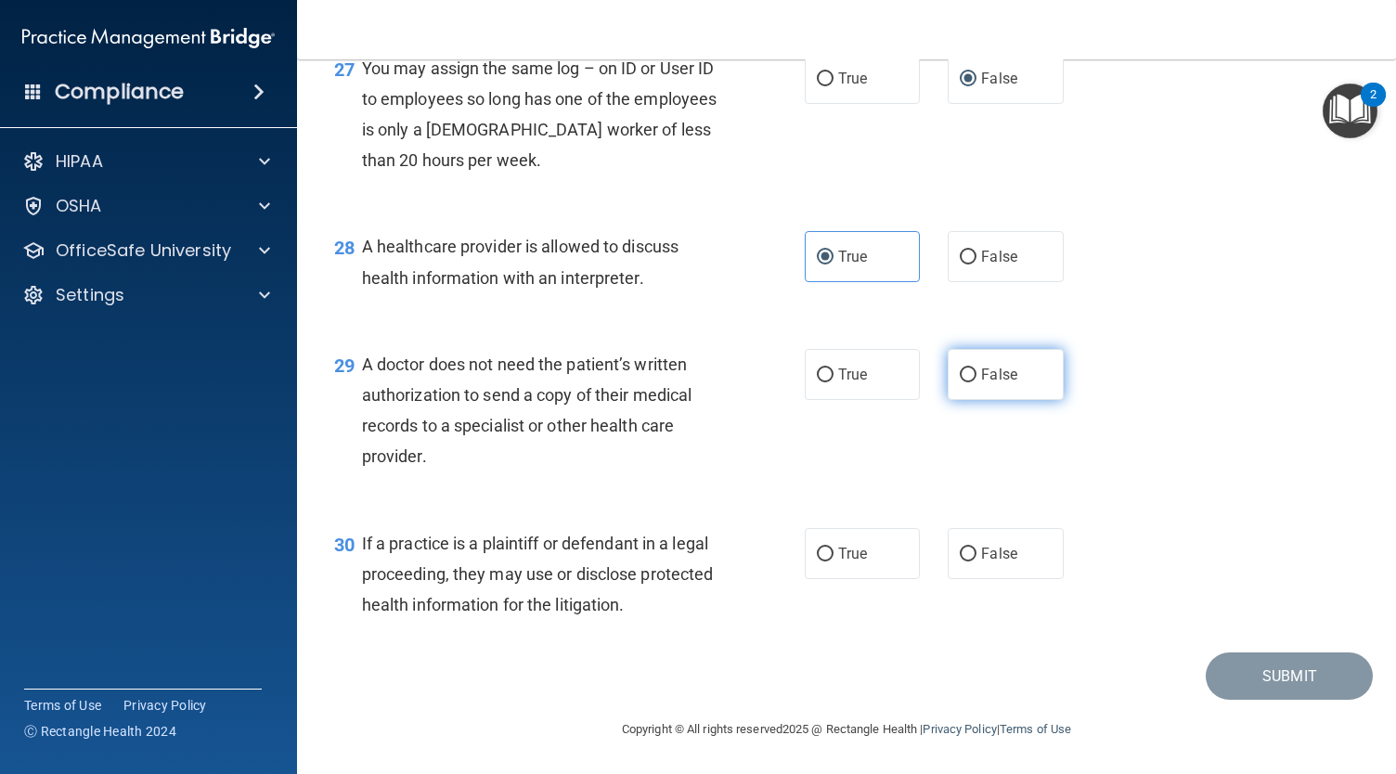
click at [970, 378] on input "False" at bounding box center [968, 375] width 17 height 14
radio input "true"
click at [843, 552] on span "True" at bounding box center [852, 554] width 29 height 18
click at [833, 552] on input "True" at bounding box center [825, 554] width 17 height 14
radio input "true"
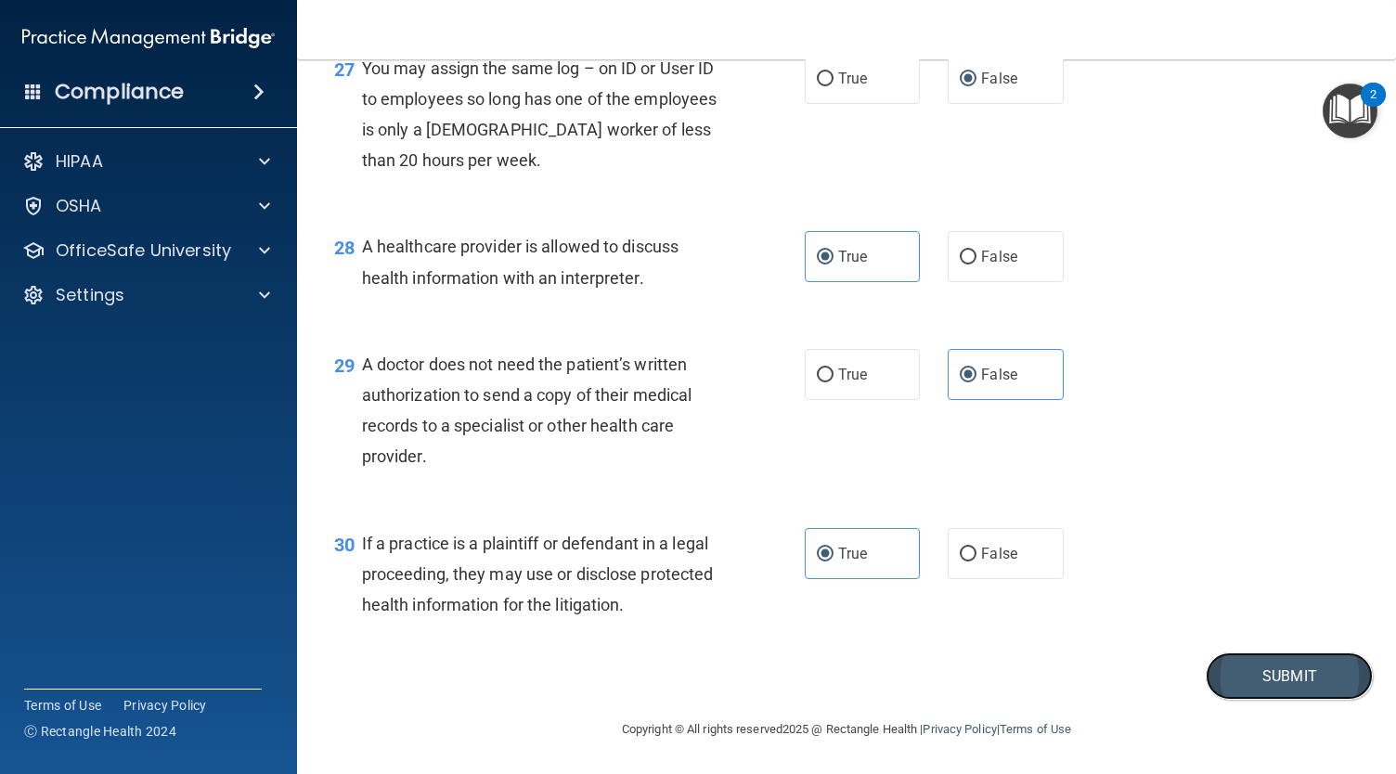
click at [1268, 683] on button "Submit" at bounding box center [1288, 675] width 167 height 47
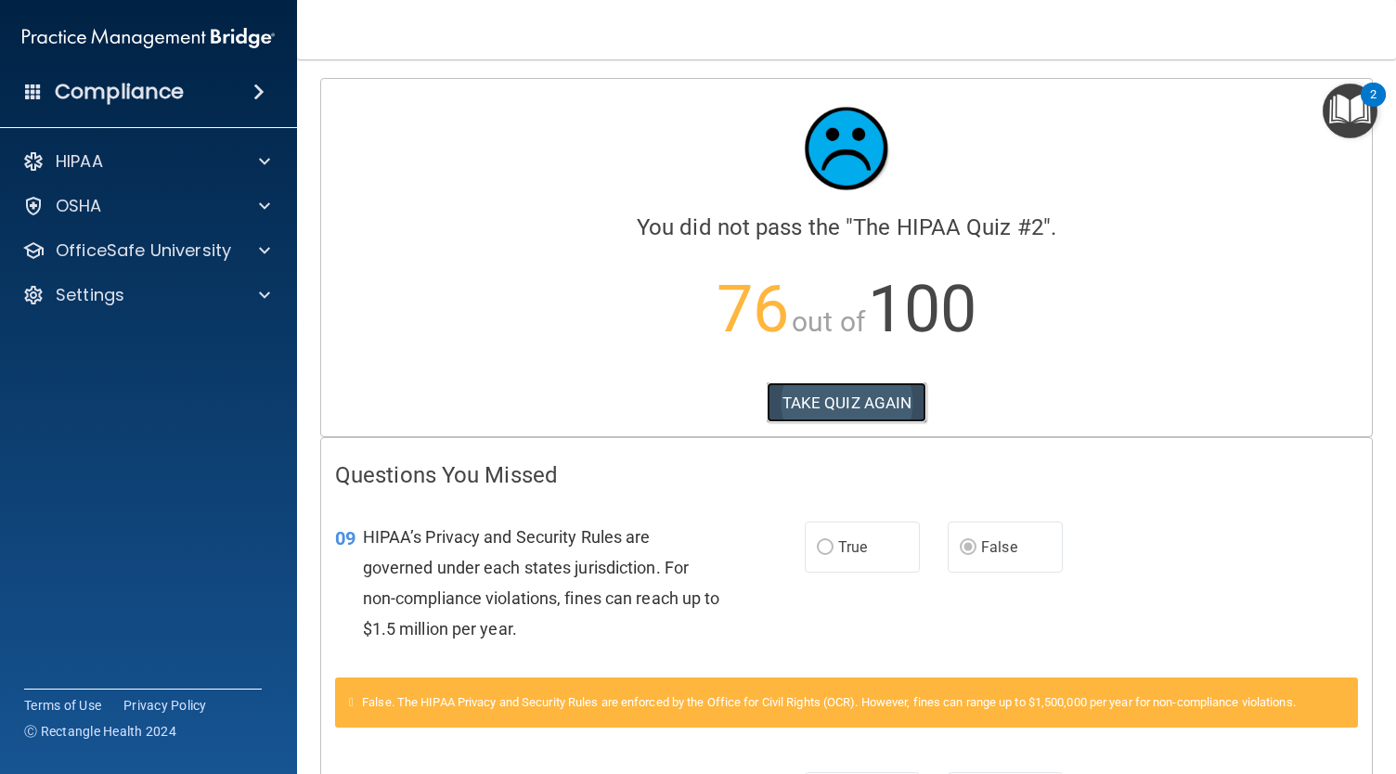
click at [878, 409] on button "TAKE QUIZ AGAIN" at bounding box center [846, 402] width 161 height 41
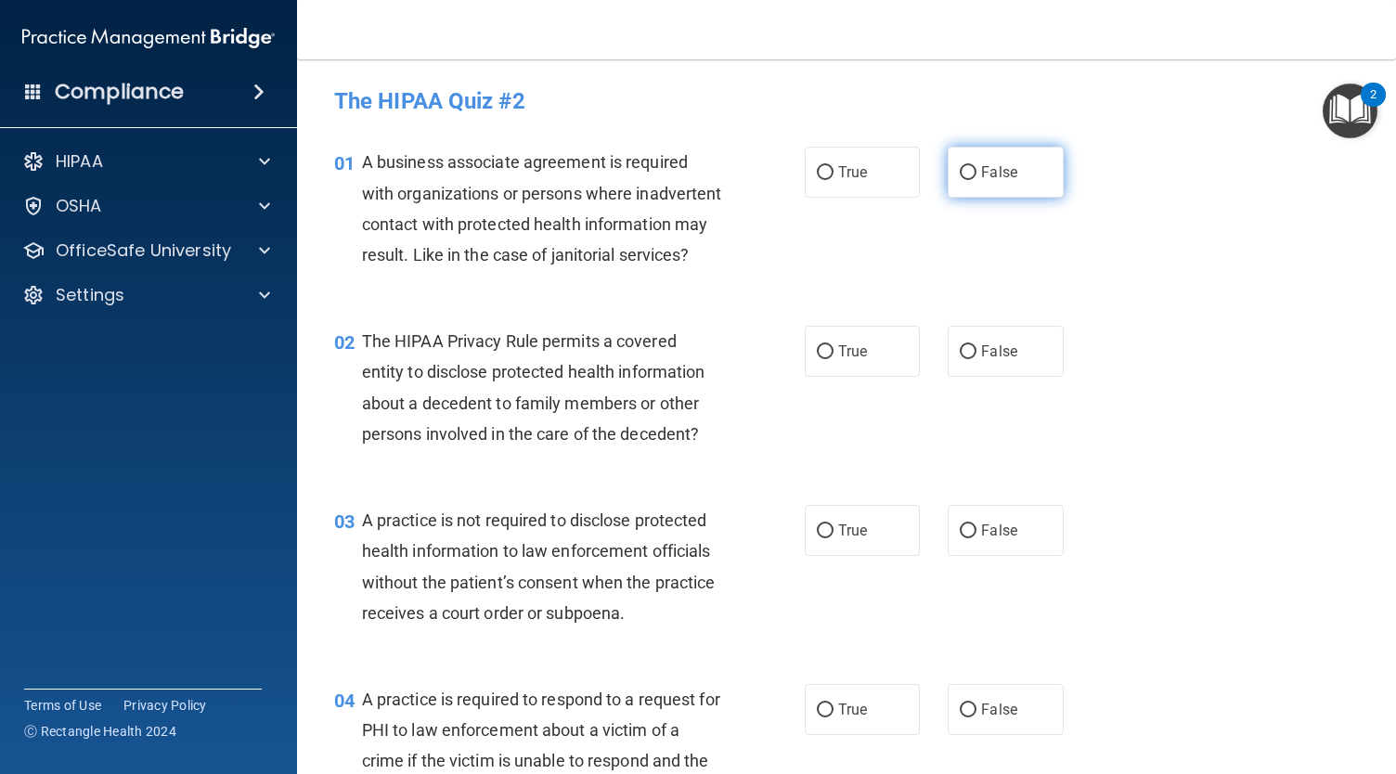
click at [1009, 168] on label "False" at bounding box center [1004, 172] width 115 height 51
click at [976, 168] on input "False" at bounding box center [968, 173] width 17 height 14
radio input "true"
click at [838, 360] on span "True" at bounding box center [852, 351] width 29 height 18
click at [833, 359] on input "True" at bounding box center [825, 352] width 17 height 14
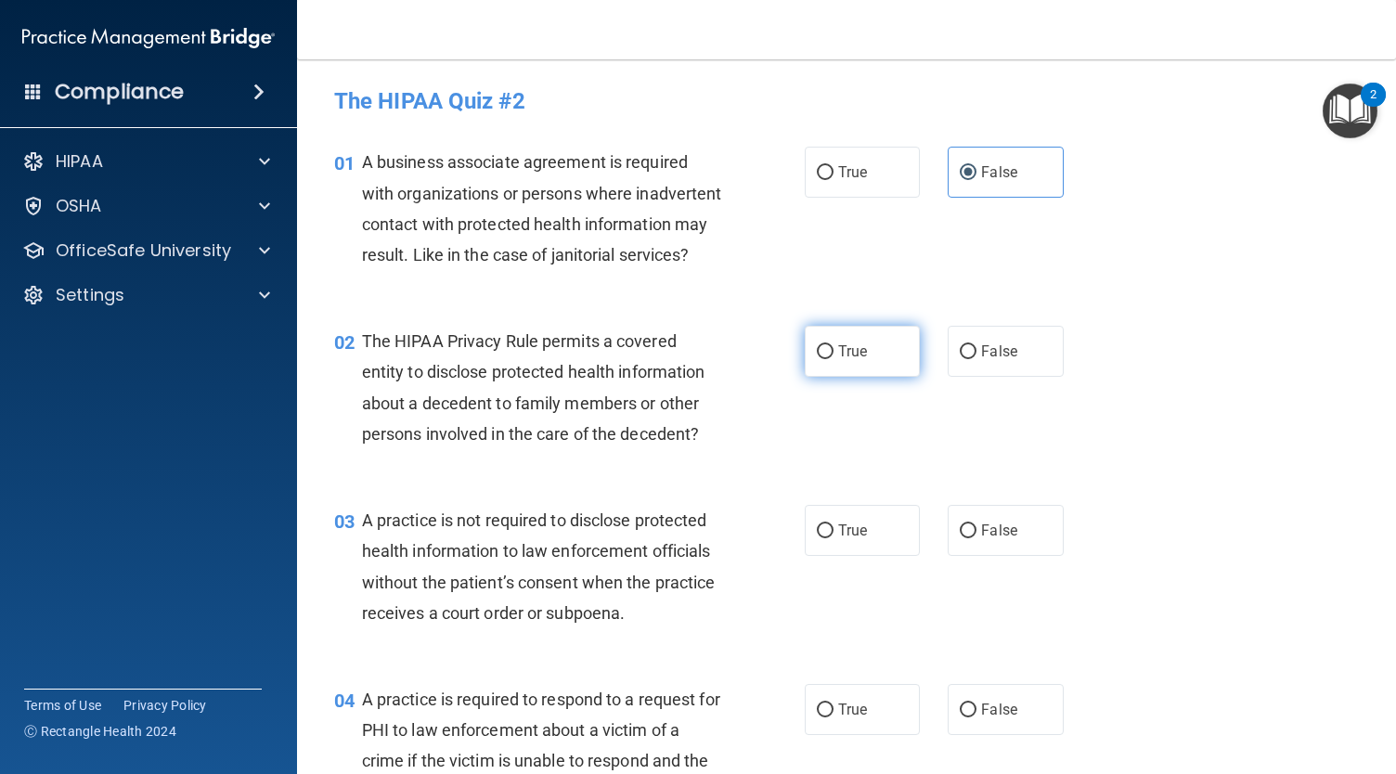
radio input "true"
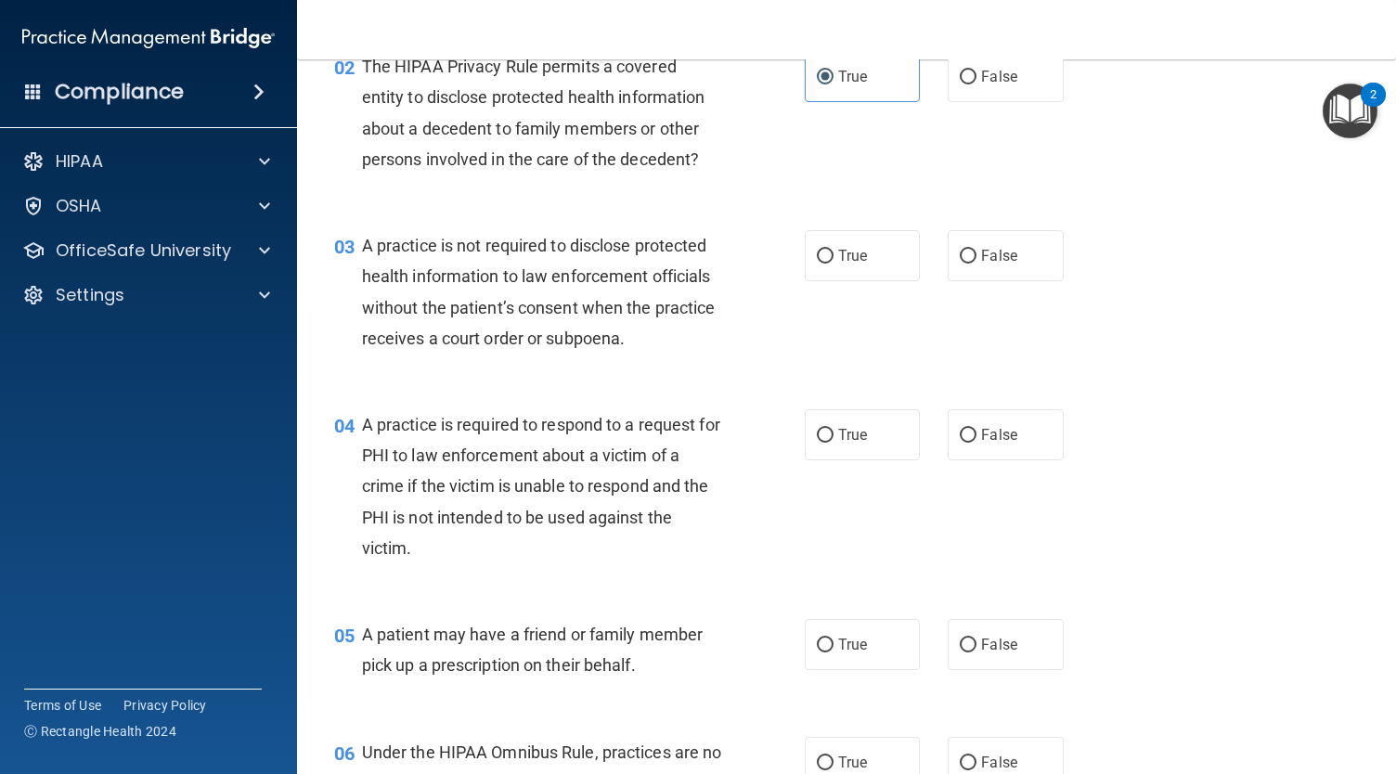
scroll to position [304, 0]
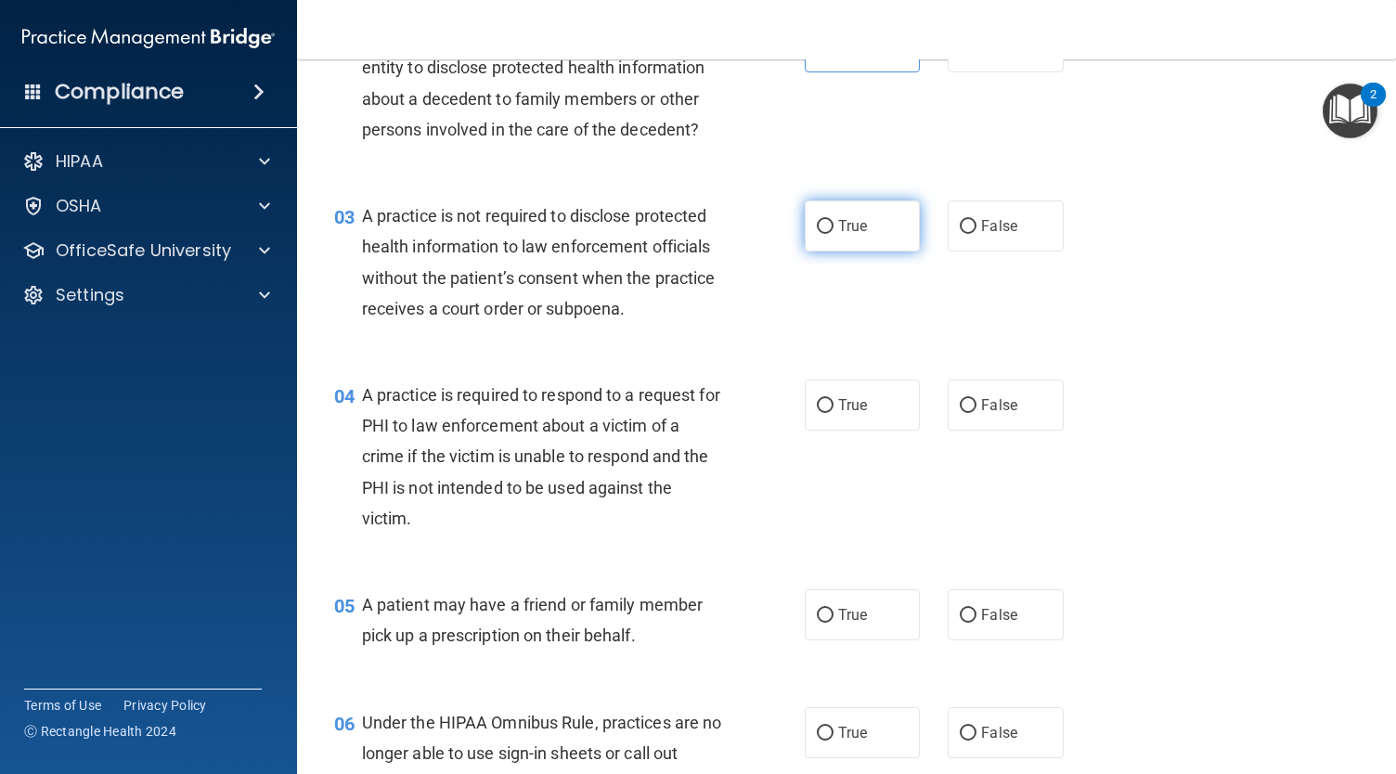
click at [839, 251] on label "True" at bounding box center [862, 225] width 115 height 51
click at [833, 234] on input "True" at bounding box center [825, 227] width 17 height 14
radio input "true"
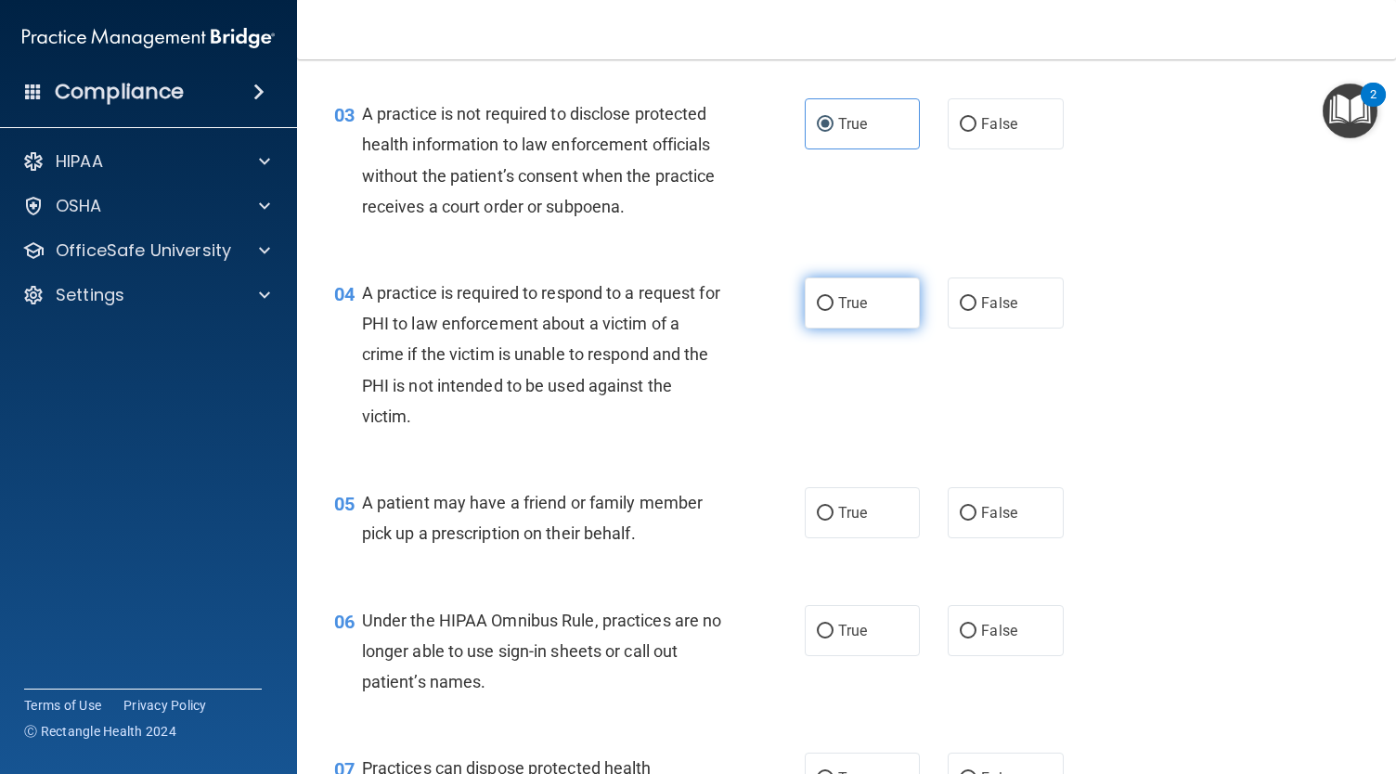
scroll to position [440, 0]
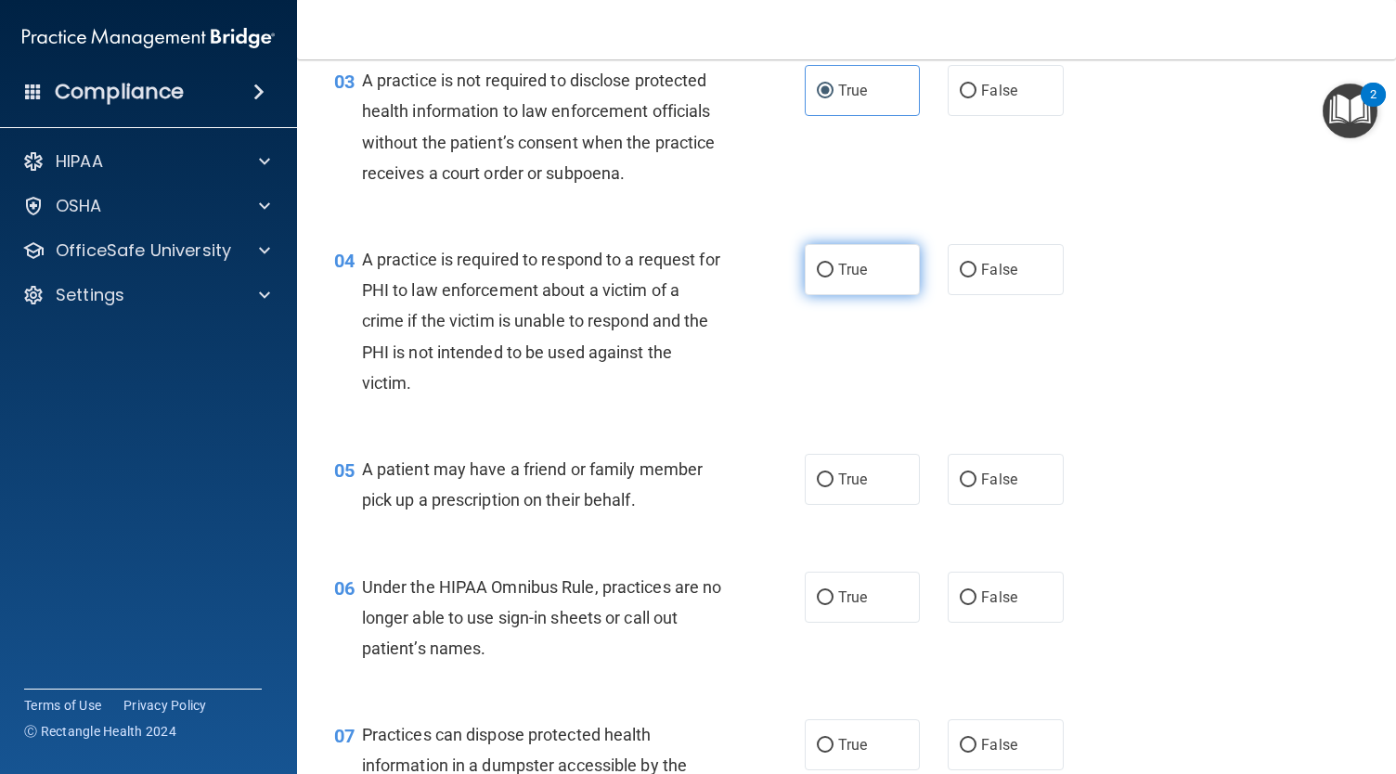
click at [831, 295] on label "True" at bounding box center [862, 269] width 115 height 51
click at [831, 277] on input "True" at bounding box center [825, 271] width 17 height 14
radio input "true"
click at [823, 496] on label "True" at bounding box center [862, 479] width 115 height 51
click at [823, 487] on input "True" at bounding box center [825, 480] width 17 height 14
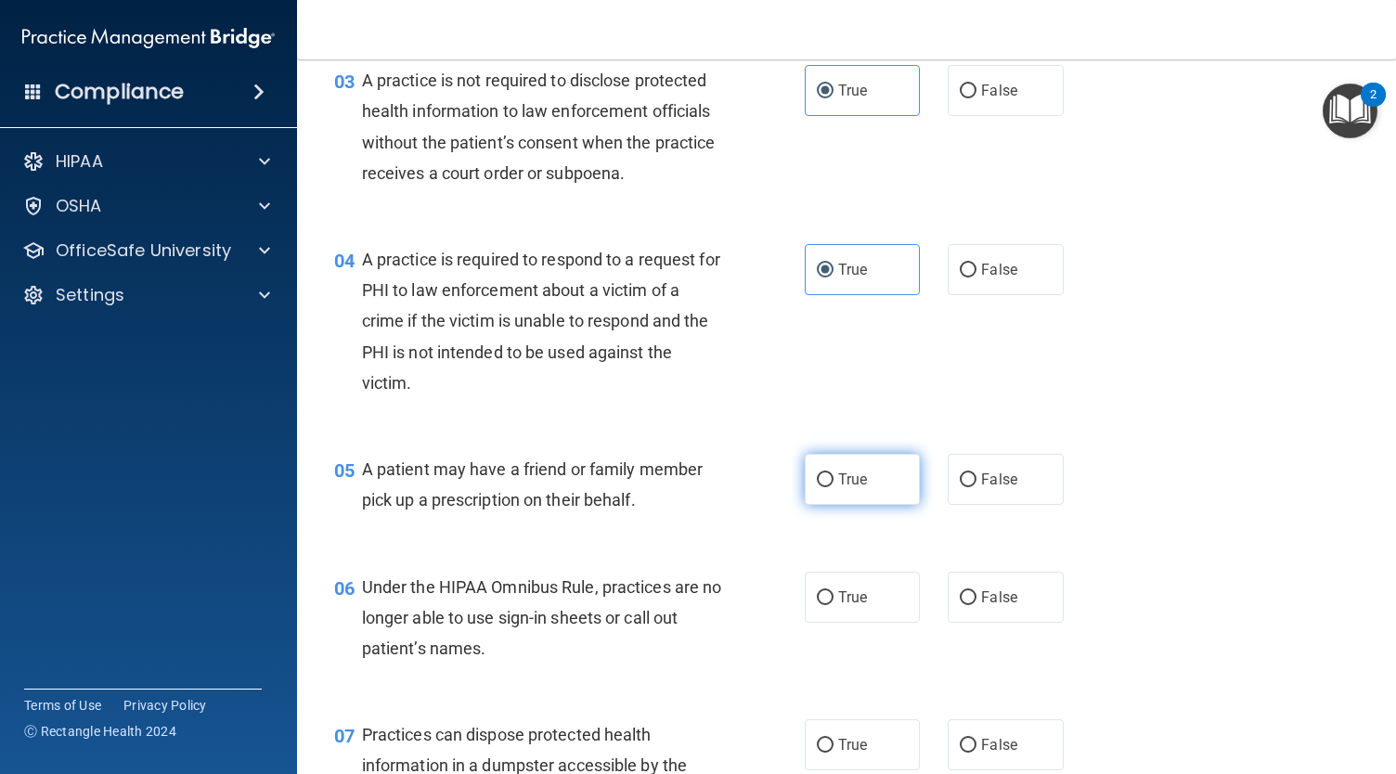
radio input "true"
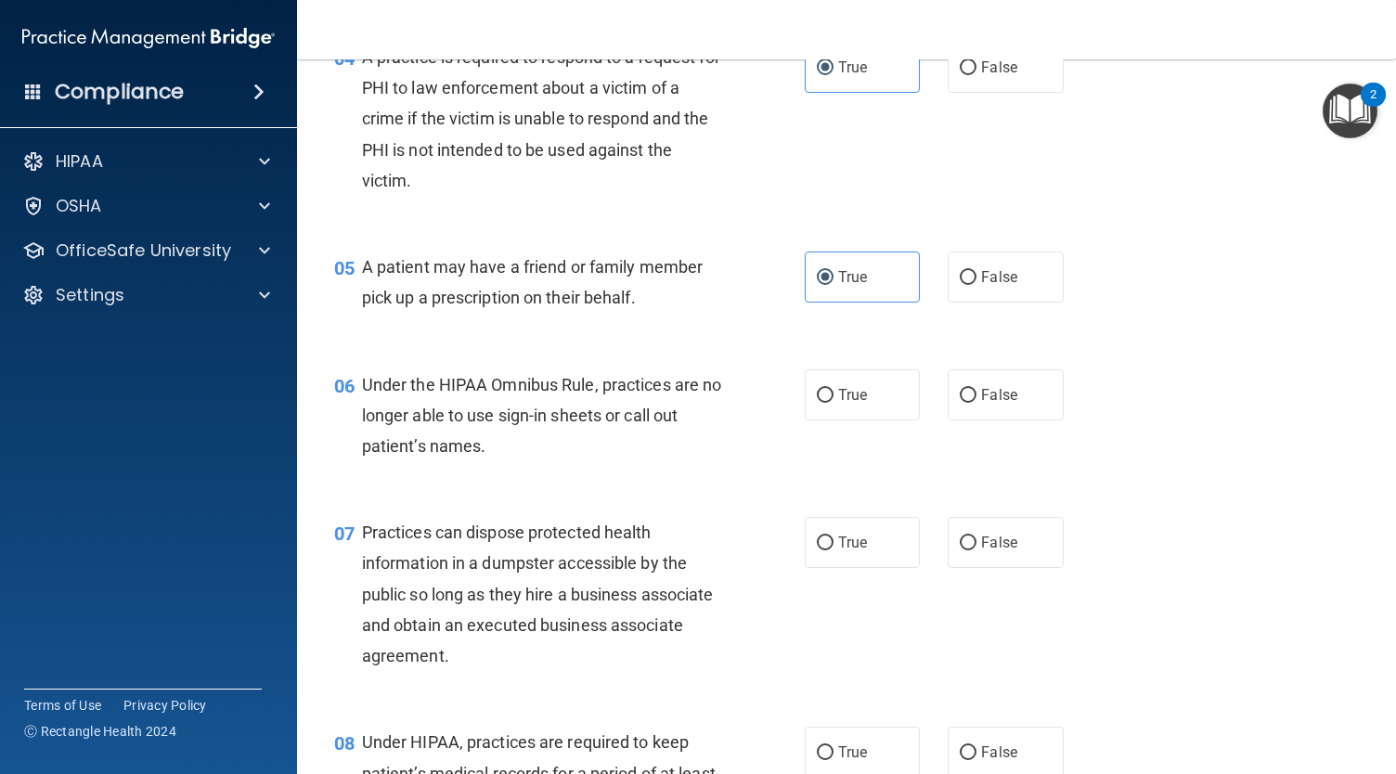
scroll to position [769, 0]
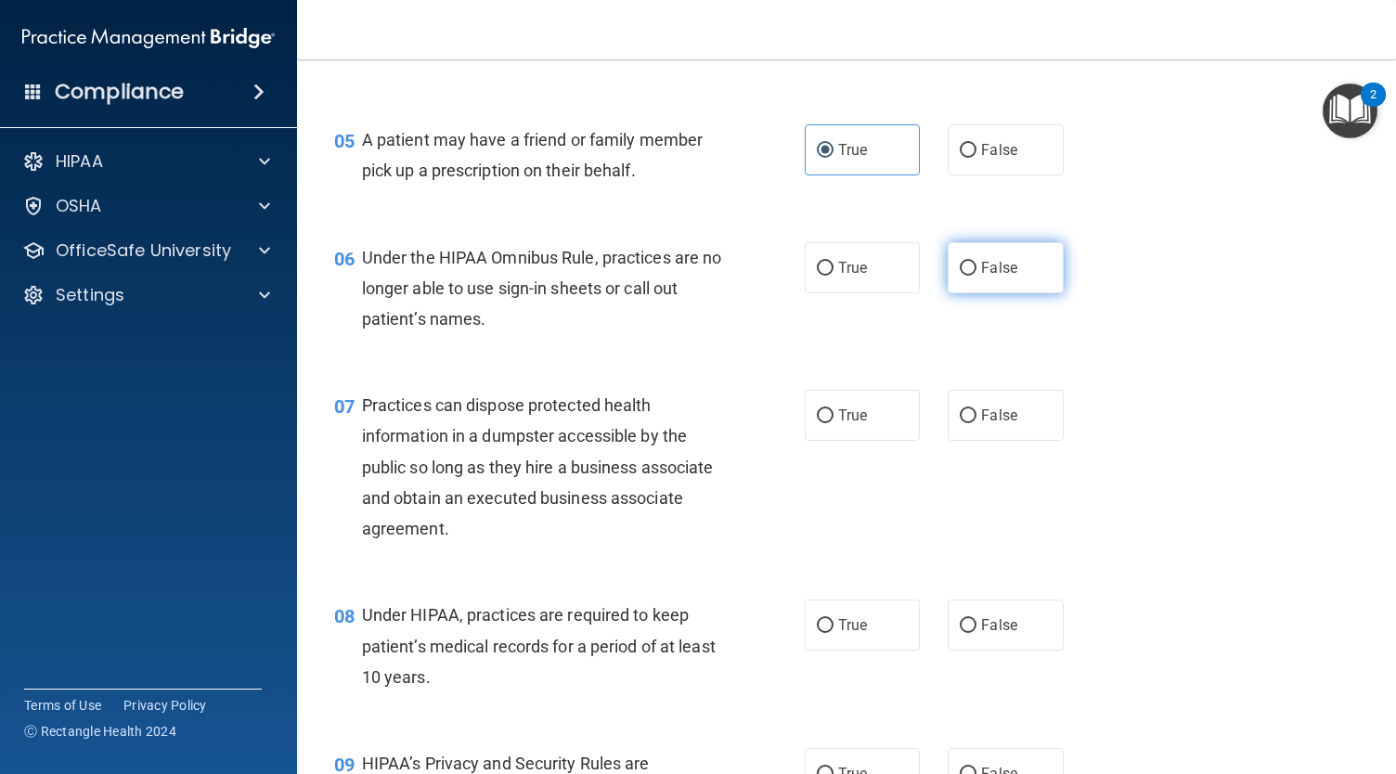
click at [1000, 277] on span "False" at bounding box center [999, 268] width 36 height 18
click at [976, 276] on input "False" at bounding box center [968, 269] width 17 height 14
radio input "true"
click at [957, 441] on label "False" at bounding box center [1004, 415] width 115 height 51
click at [960, 423] on input "False" at bounding box center [968, 416] width 17 height 14
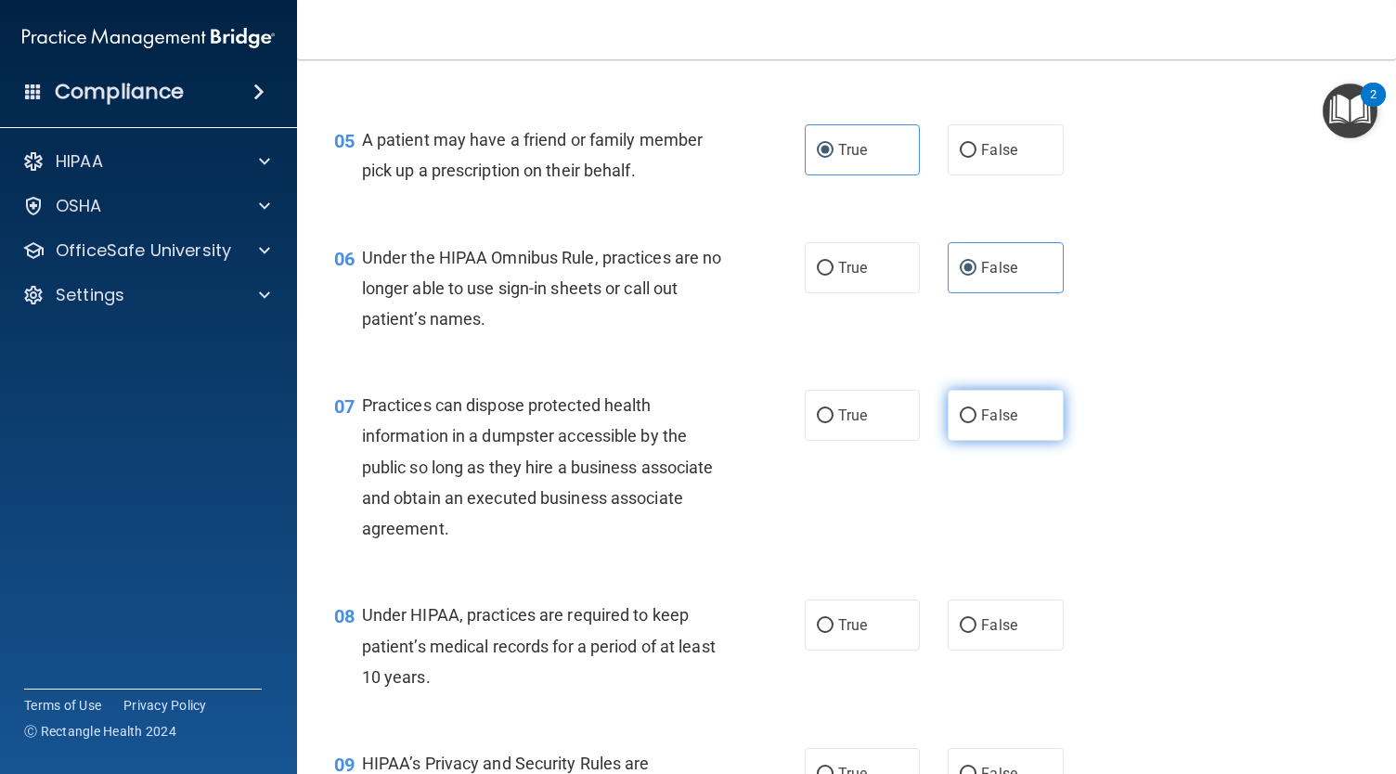
radio input "true"
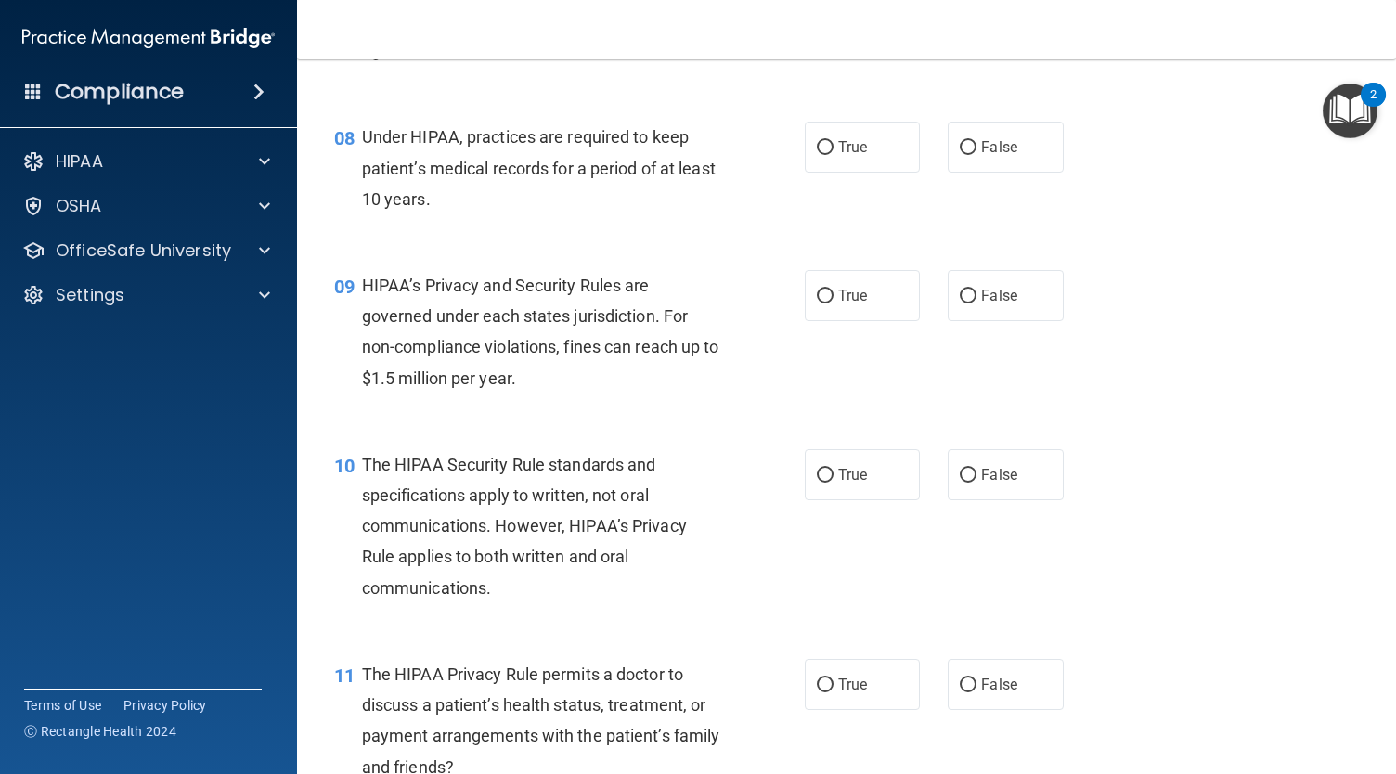
scroll to position [1248, 0]
click at [987, 157] on label "False" at bounding box center [1004, 146] width 115 height 51
click at [976, 154] on input "False" at bounding box center [968, 147] width 17 height 14
radio input "true"
click at [987, 303] on span "False" at bounding box center [999, 295] width 36 height 18
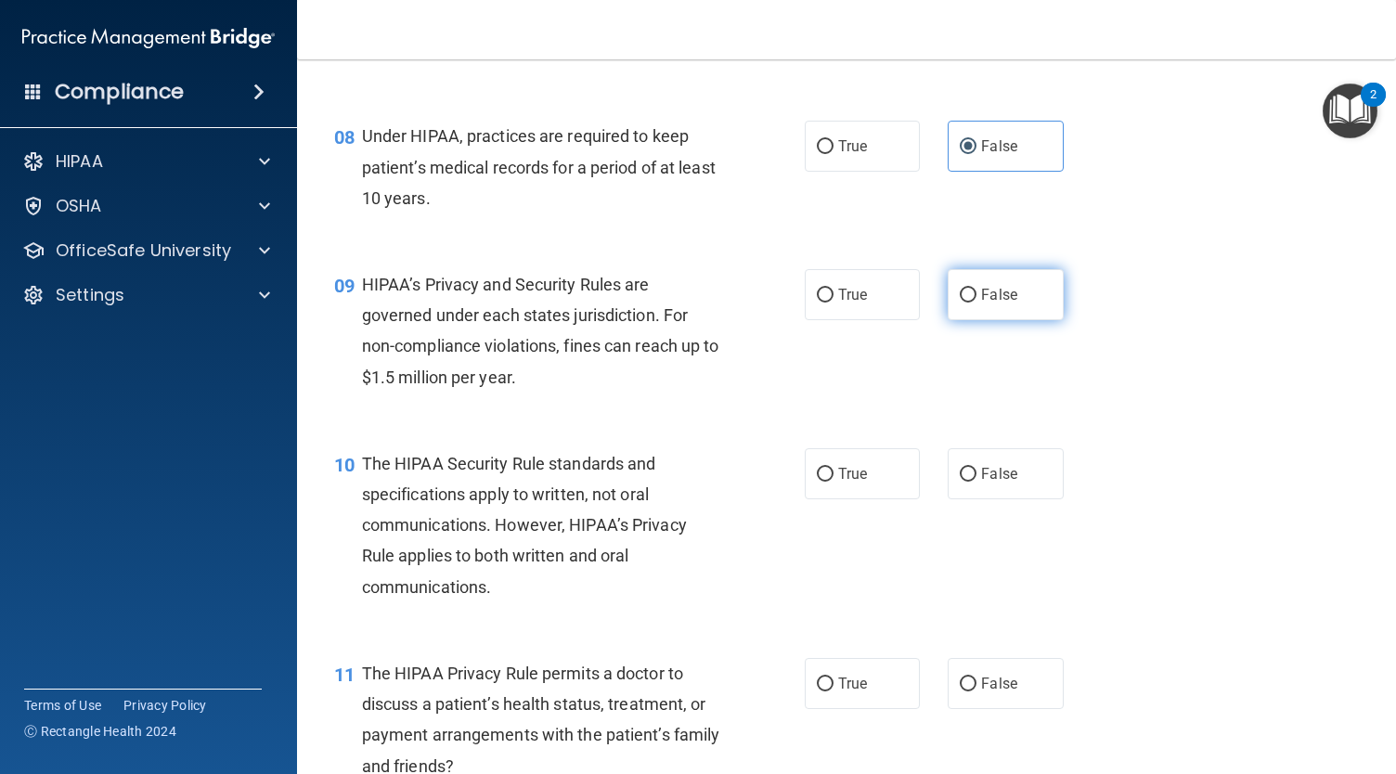
click at [976, 303] on input "False" at bounding box center [968, 296] width 17 height 14
radio input "true"
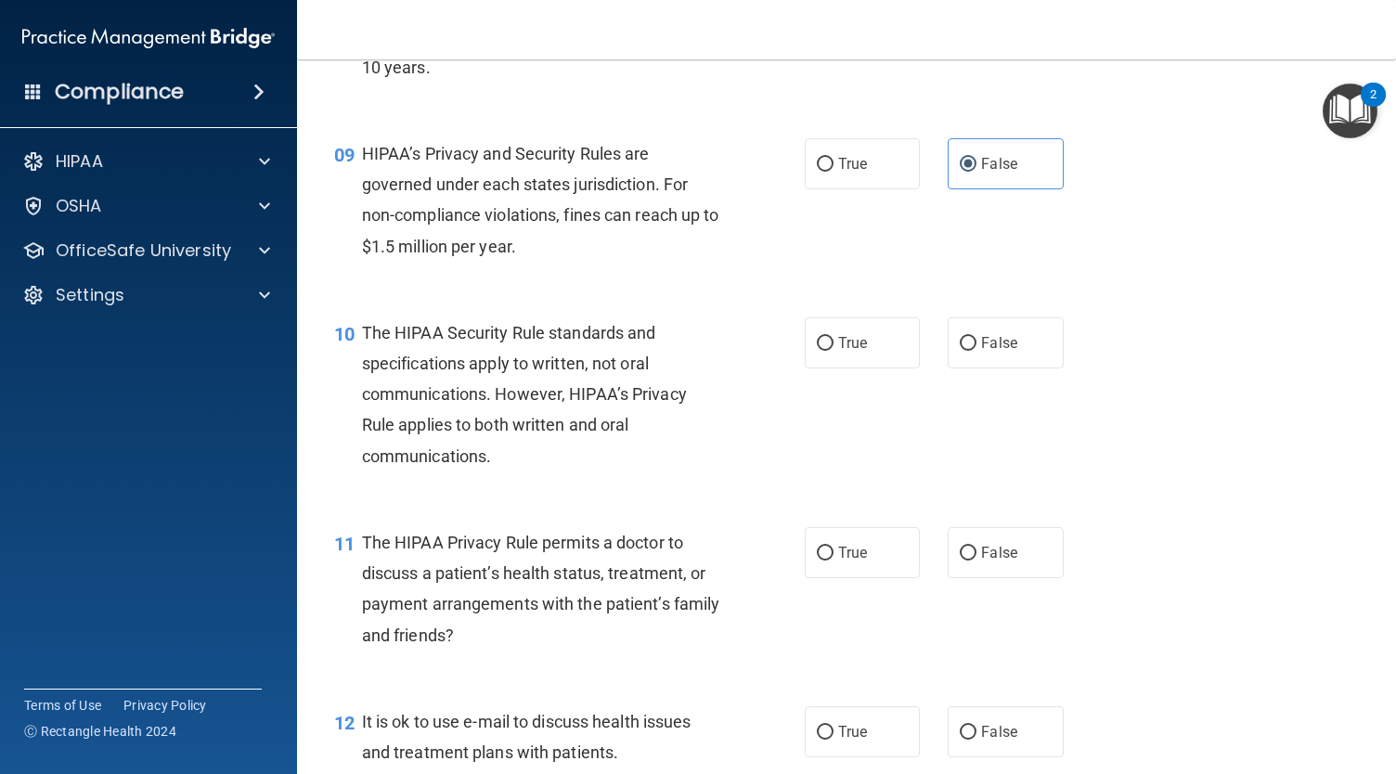
scroll to position [1385, 0]
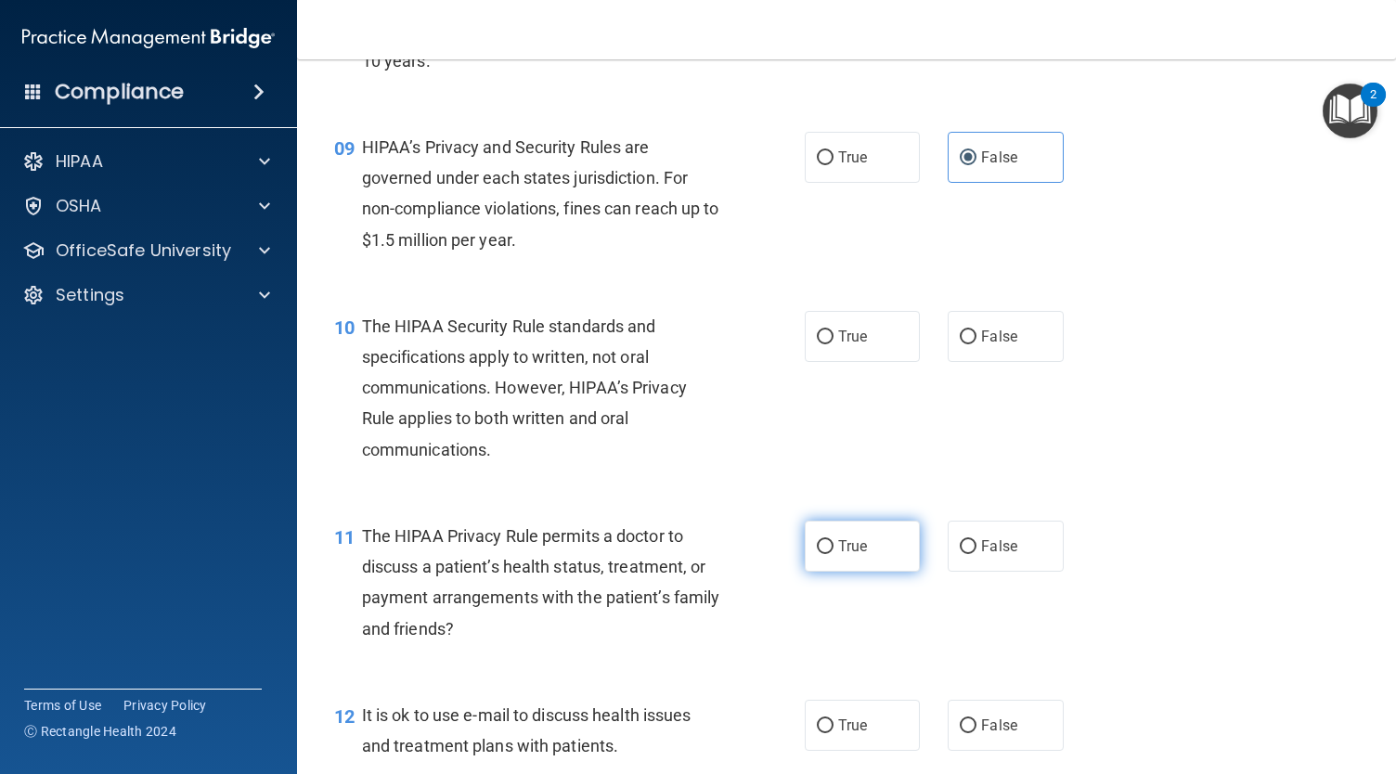
click at [854, 561] on label "True" at bounding box center [862, 546] width 115 height 51
click at [833, 554] on input "True" at bounding box center [825, 547] width 17 height 14
radio input "true"
click at [867, 362] on label "True" at bounding box center [862, 336] width 115 height 51
click at [833, 344] on input "True" at bounding box center [825, 337] width 17 height 14
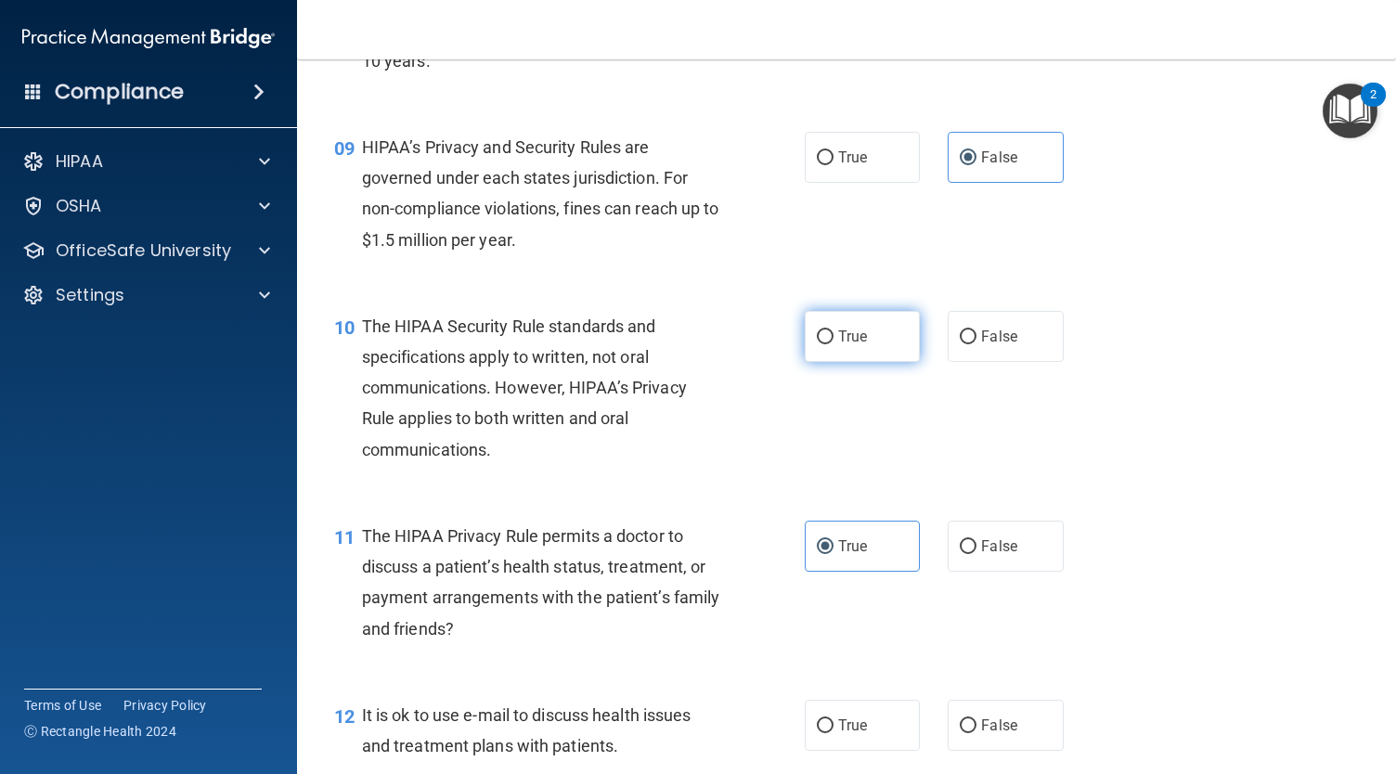
radio input "true"
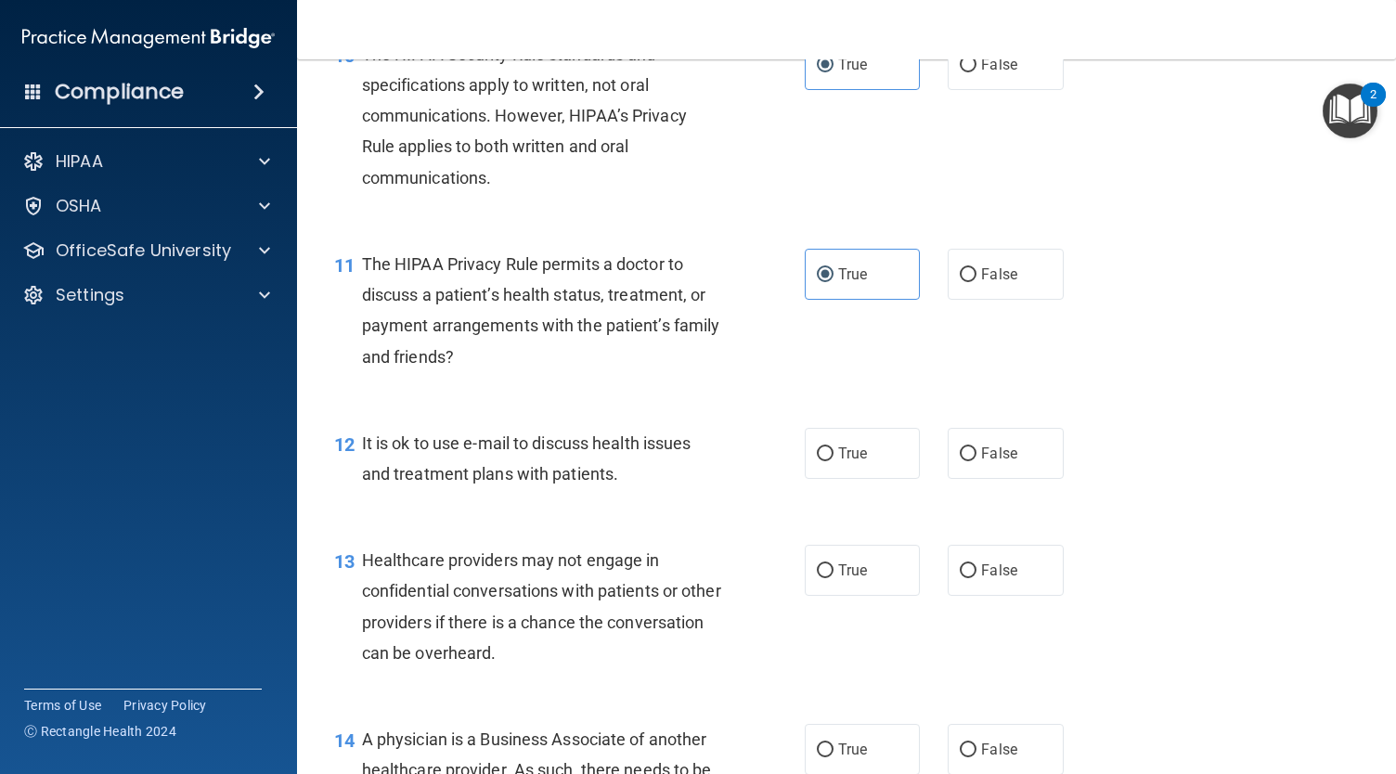
scroll to position [1848, 0]
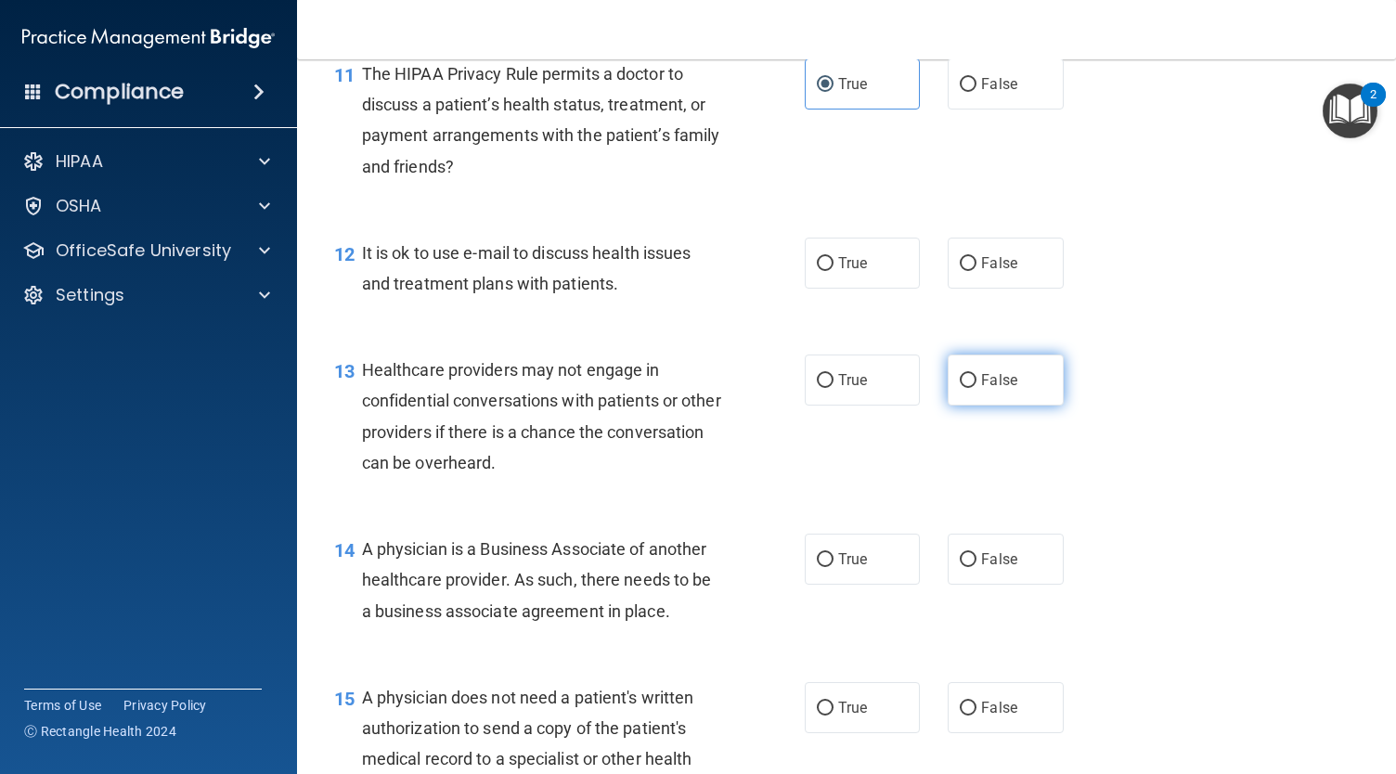
click at [997, 389] on span "False" at bounding box center [999, 380] width 36 height 18
click at [976, 388] on input "False" at bounding box center [968, 381] width 17 height 14
radio input "true"
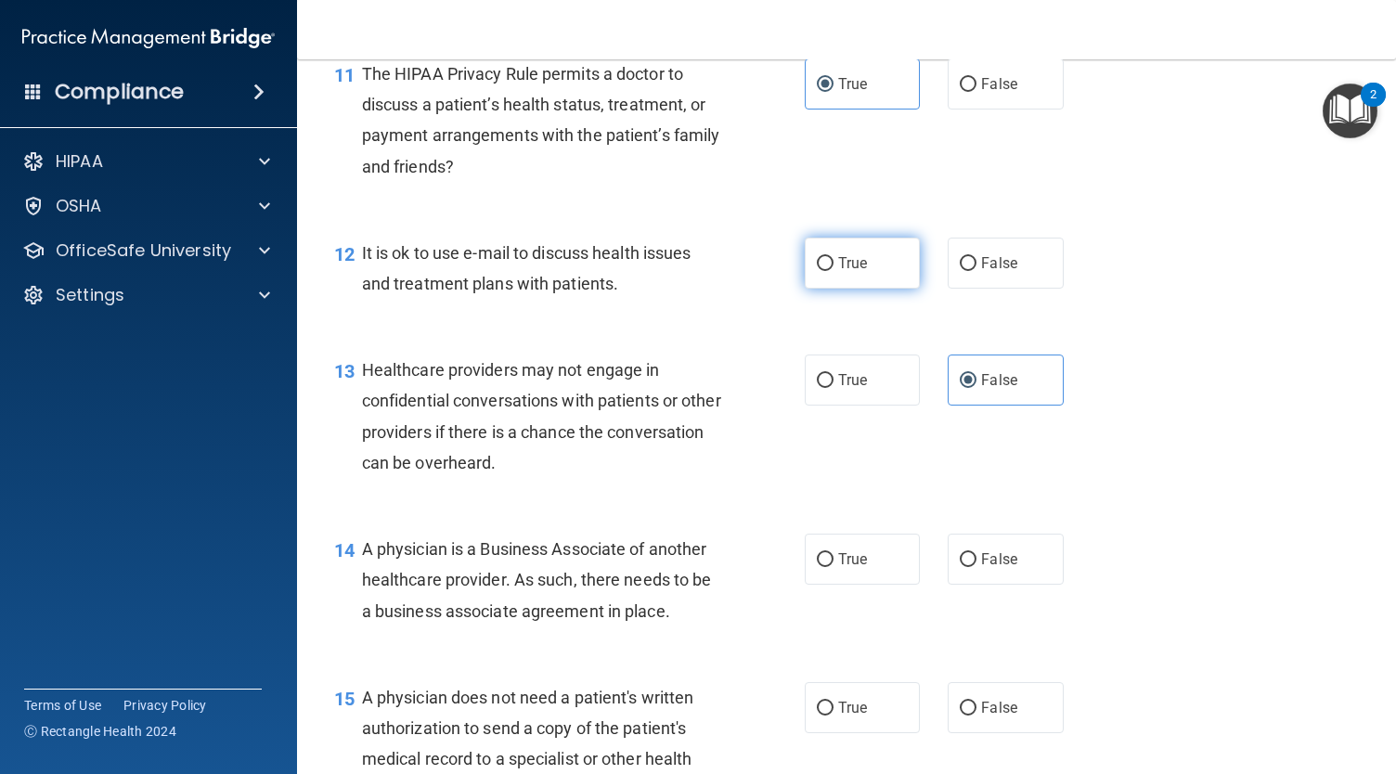
click at [862, 289] on label "True" at bounding box center [862, 263] width 115 height 51
click at [833, 271] on input "True" at bounding box center [825, 264] width 17 height 14
radio input "true"
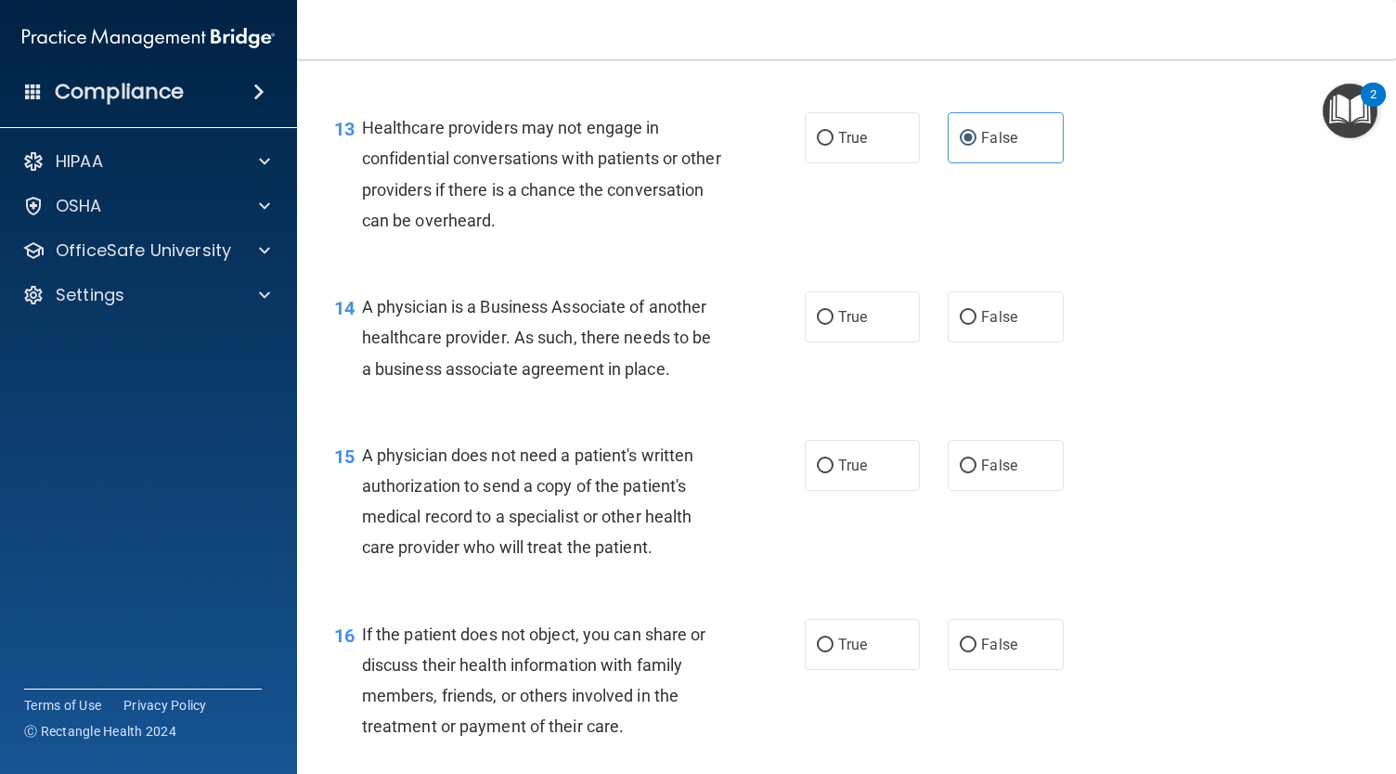
scroll to position [2091, 0]
click at [982, 325] on span "False" at bounding box center [999, 316] width 36 height 18
click at [976, 324] on input "False" at bounding box center [968, 317] width 17 height 14
radio input "true"
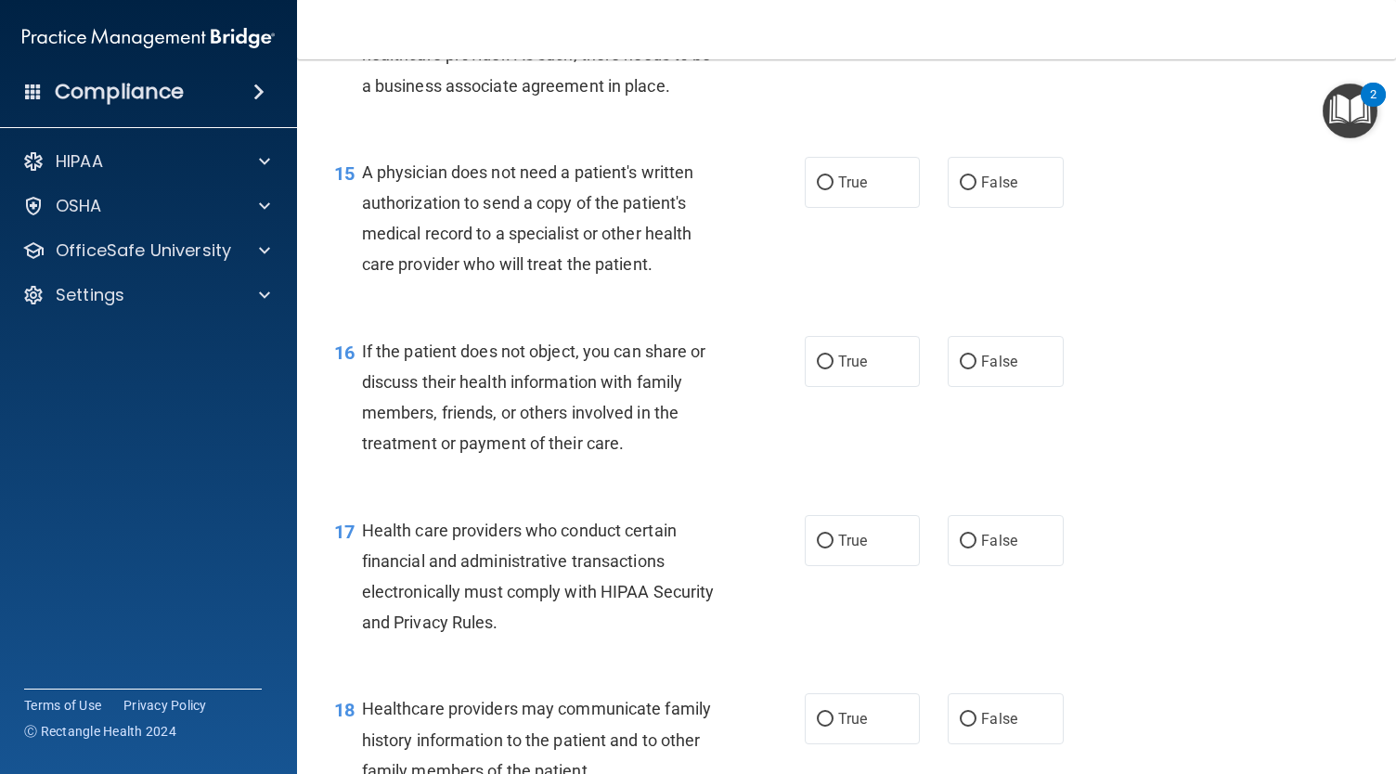
scroll to position [2383, 0]
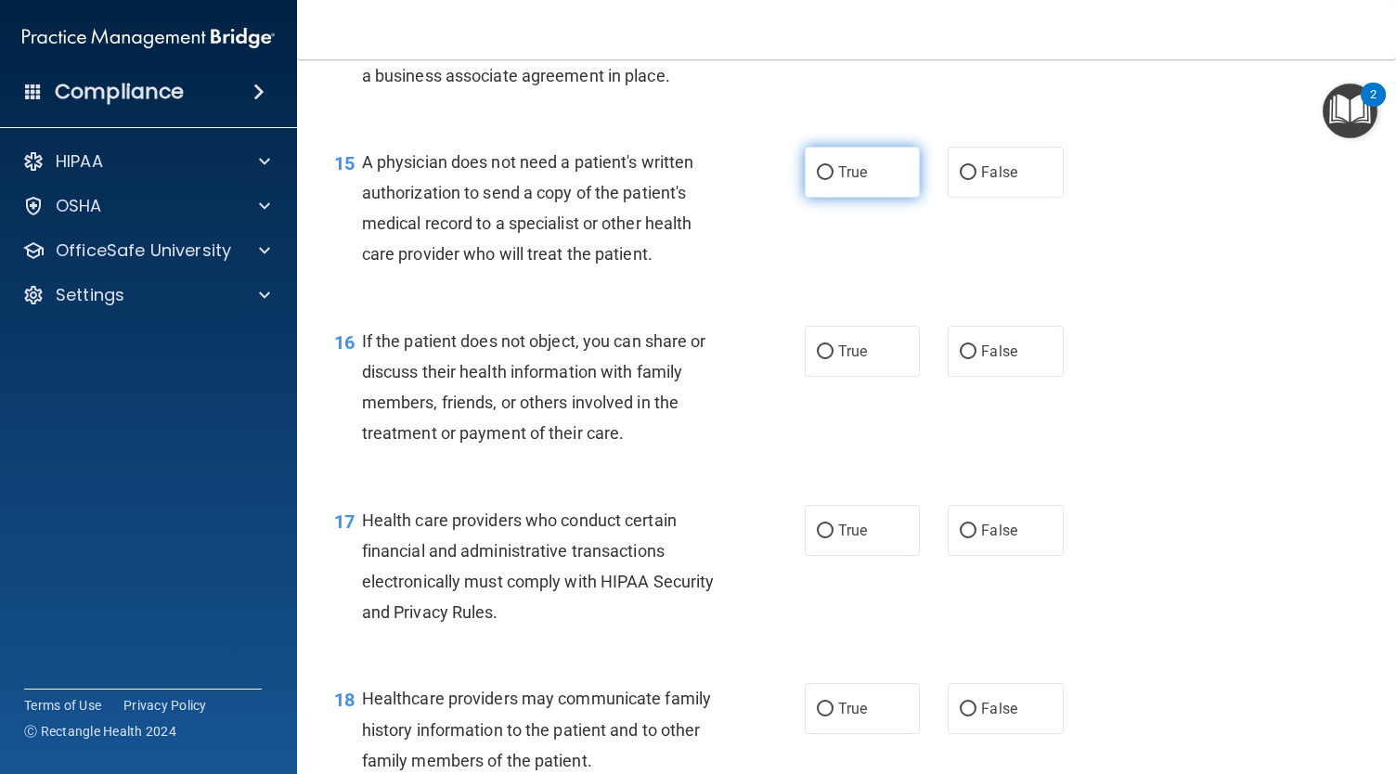
click at [874, 198] on label "True" at bounding box center [862, 172] width 115 height 51
click at [833, 180] on input "True" at bounding box center [825, 173] width 17 height 14
radio input "true"
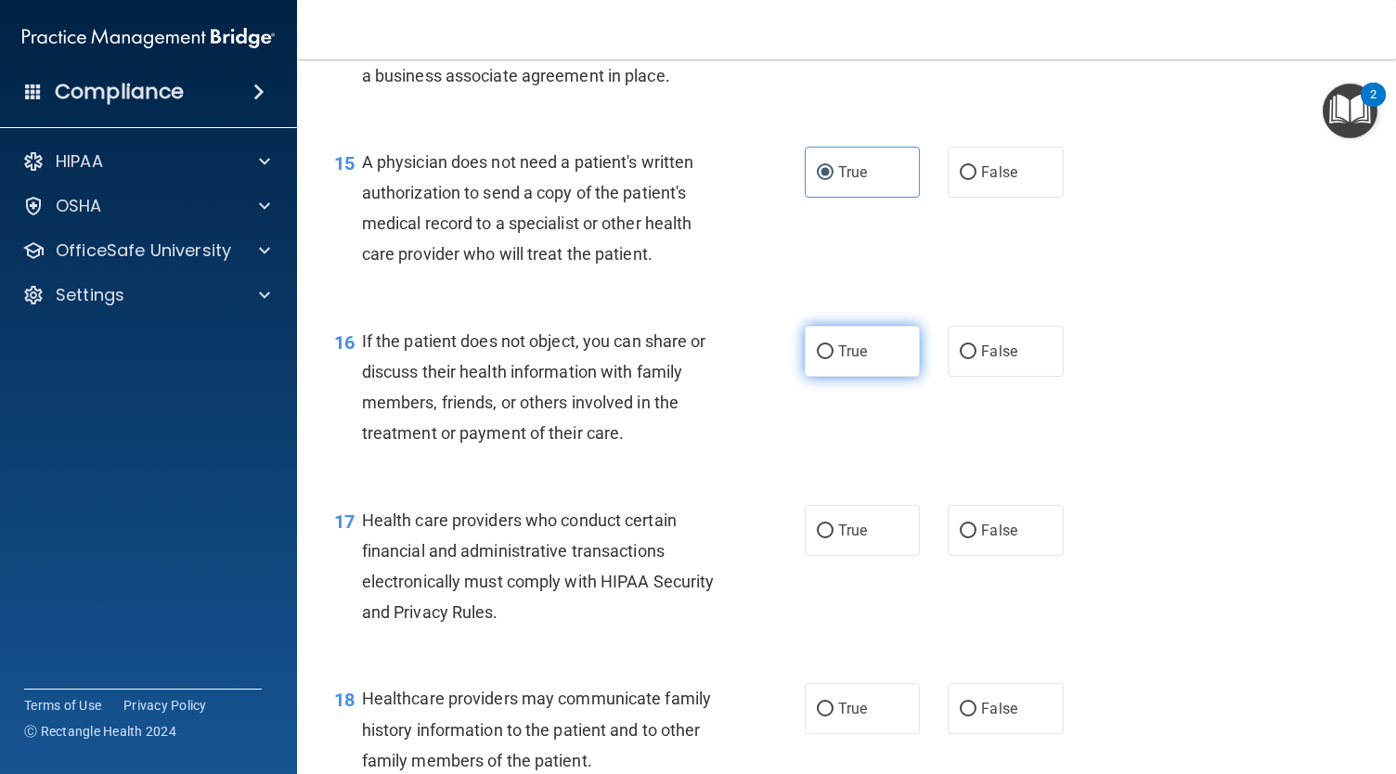
click at [838, 360] on span "True" at bounding box center [852, 351] width 29 height 18
click at [832, 359] on input "True" at bounding box center [825, 352] width 17 height 14
radio input "true"
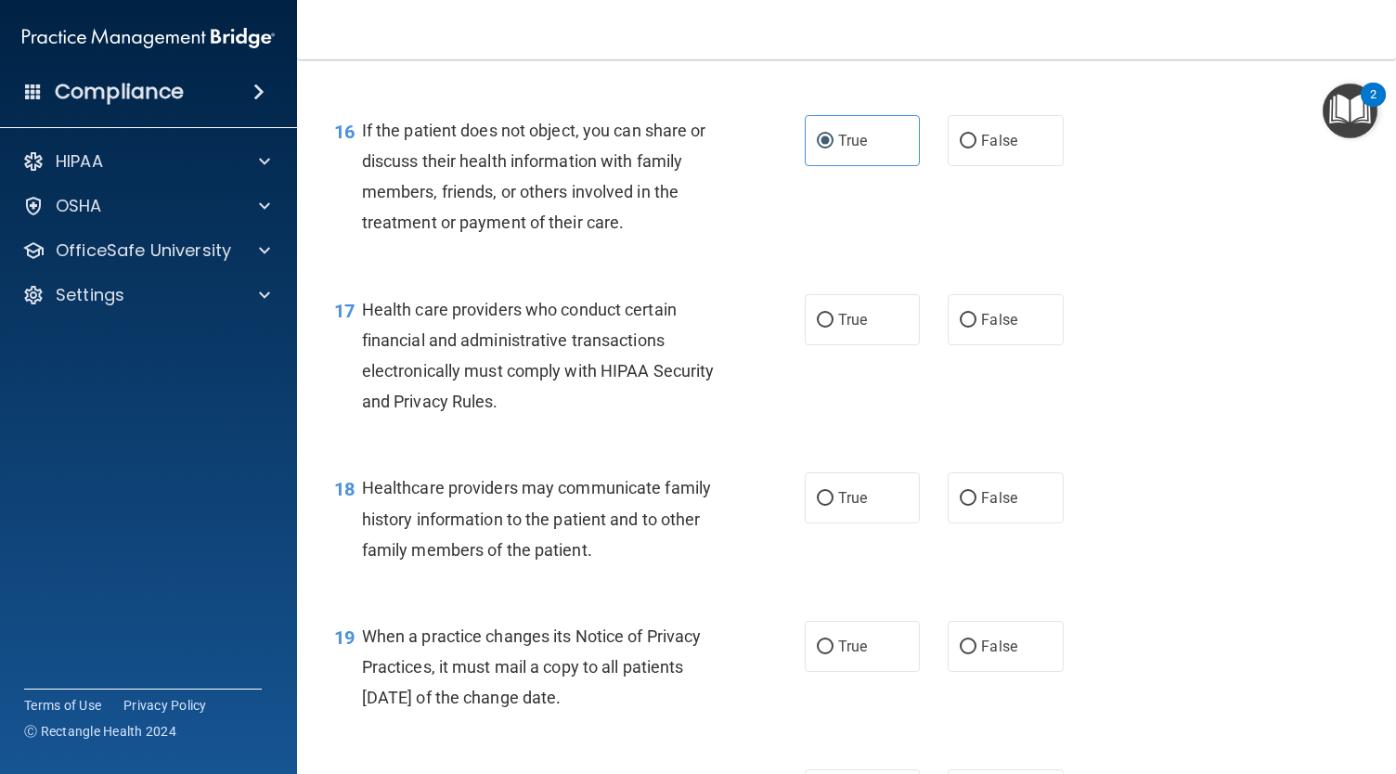
scroll to position [2633, 0]
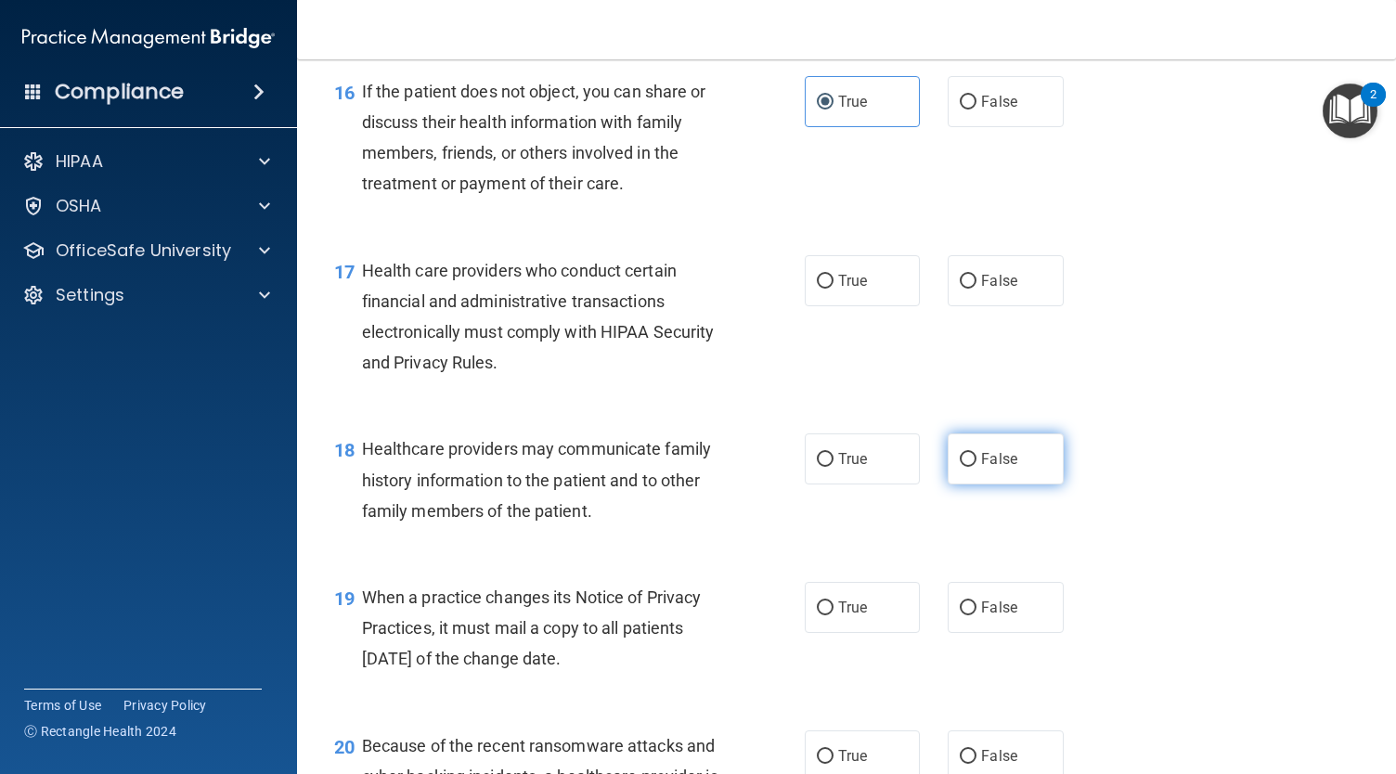
click at [960, 467] on input "False" at bounding box center [968, 460] width 17 height 14
radio input "true"
click at [862, 306] on label "True" at bounding box center [862, 280] width 115 height 51
click at [833, 289] on input "True" at bounding box center [825, 282] width 17 height 14
radio input "true"
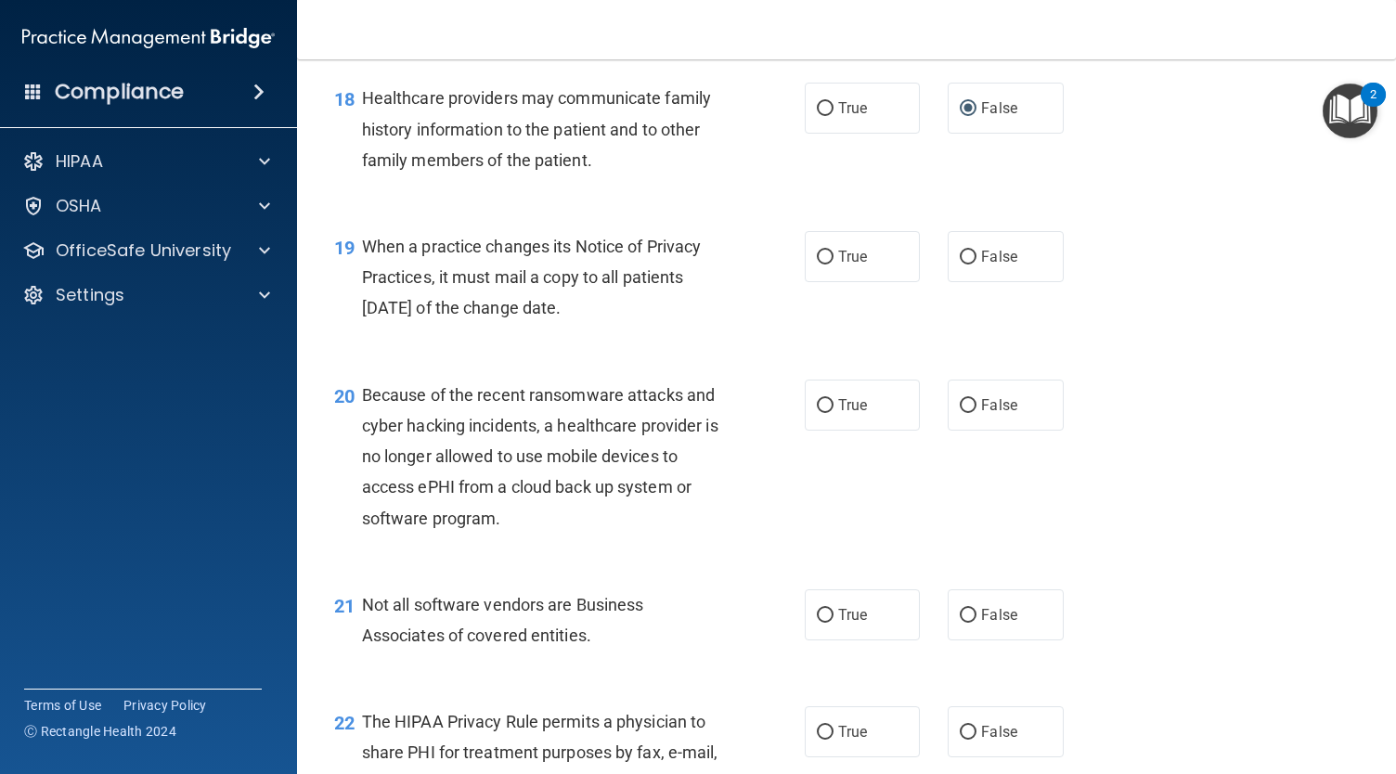
scroll to position [3019, 0]
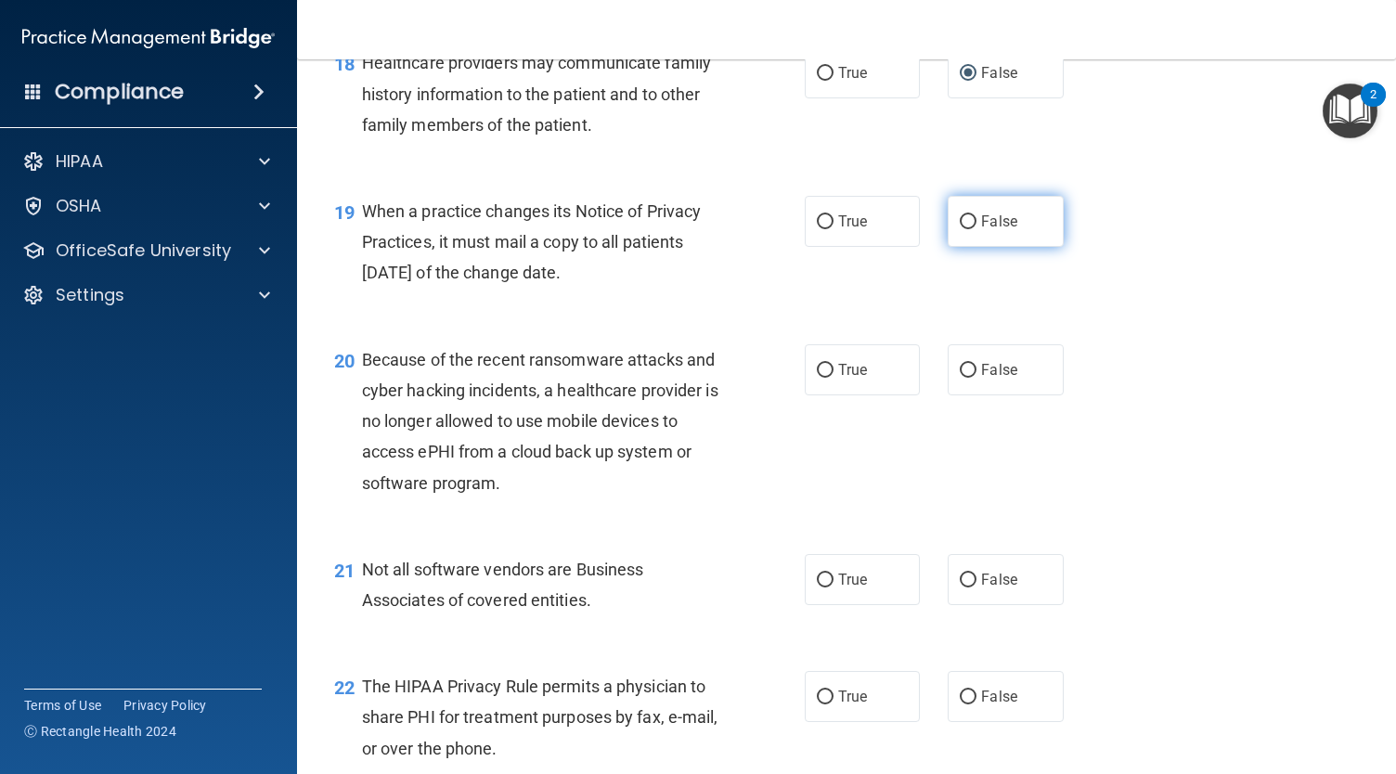
click at [995, 230] on span "False" at bounding box center [999, 222] width 36 height 18
click at [976, 229] on input "False" at bounding box center [968, 222] width 17 height 14
radio input "true"
click at [996, 379] on span "False" at bounding box center [999, 370] width 36 height 18
click at [976, 378] on input "False" at bounding box center [968, 371] width 17 height 14
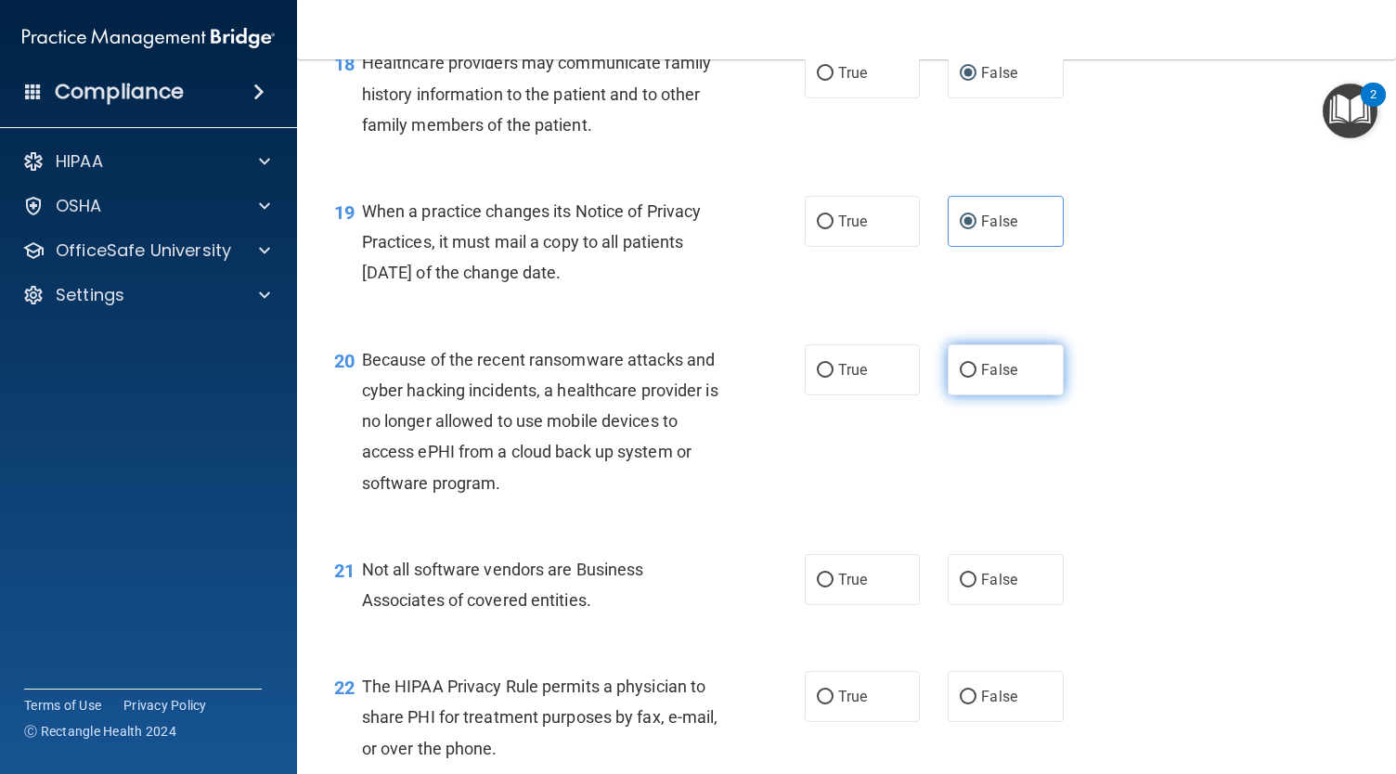
radio input "true"
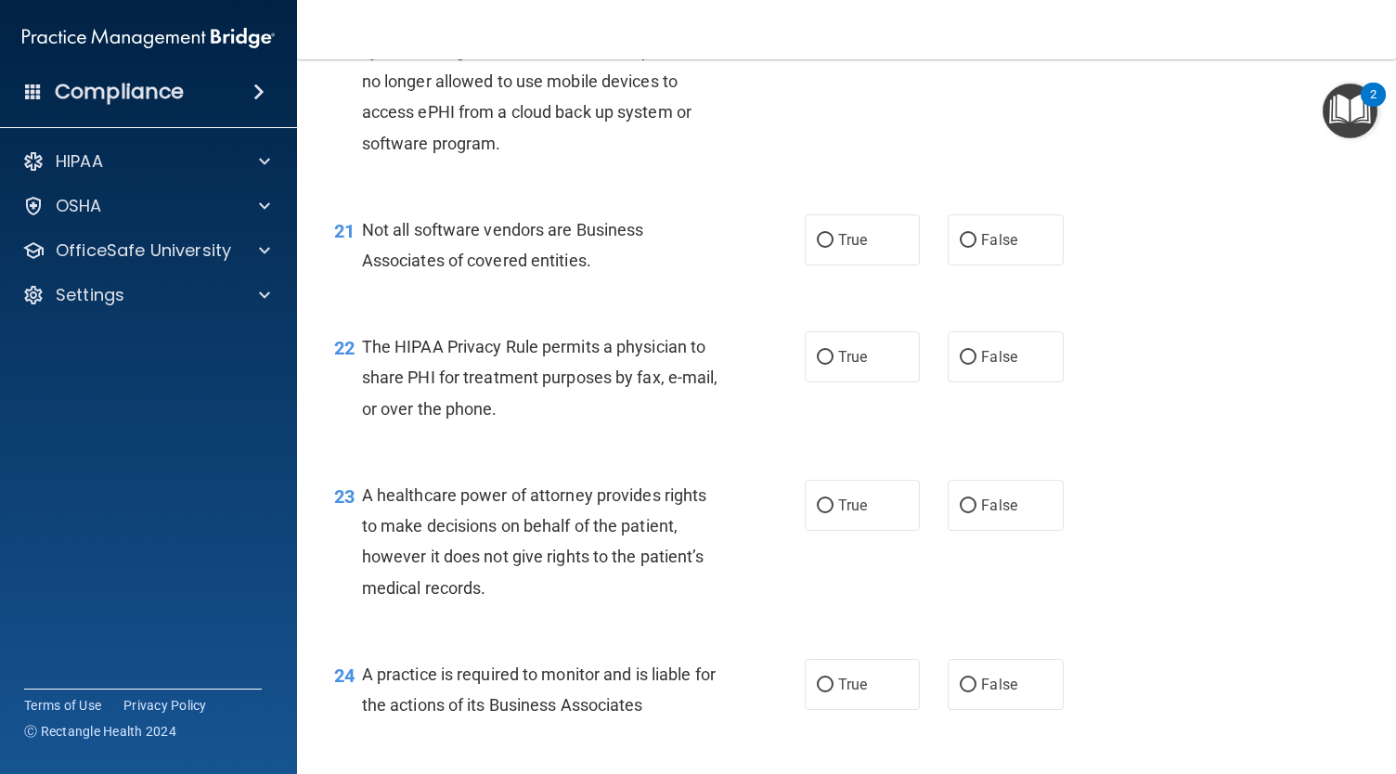
scroll to position [3401, 0]
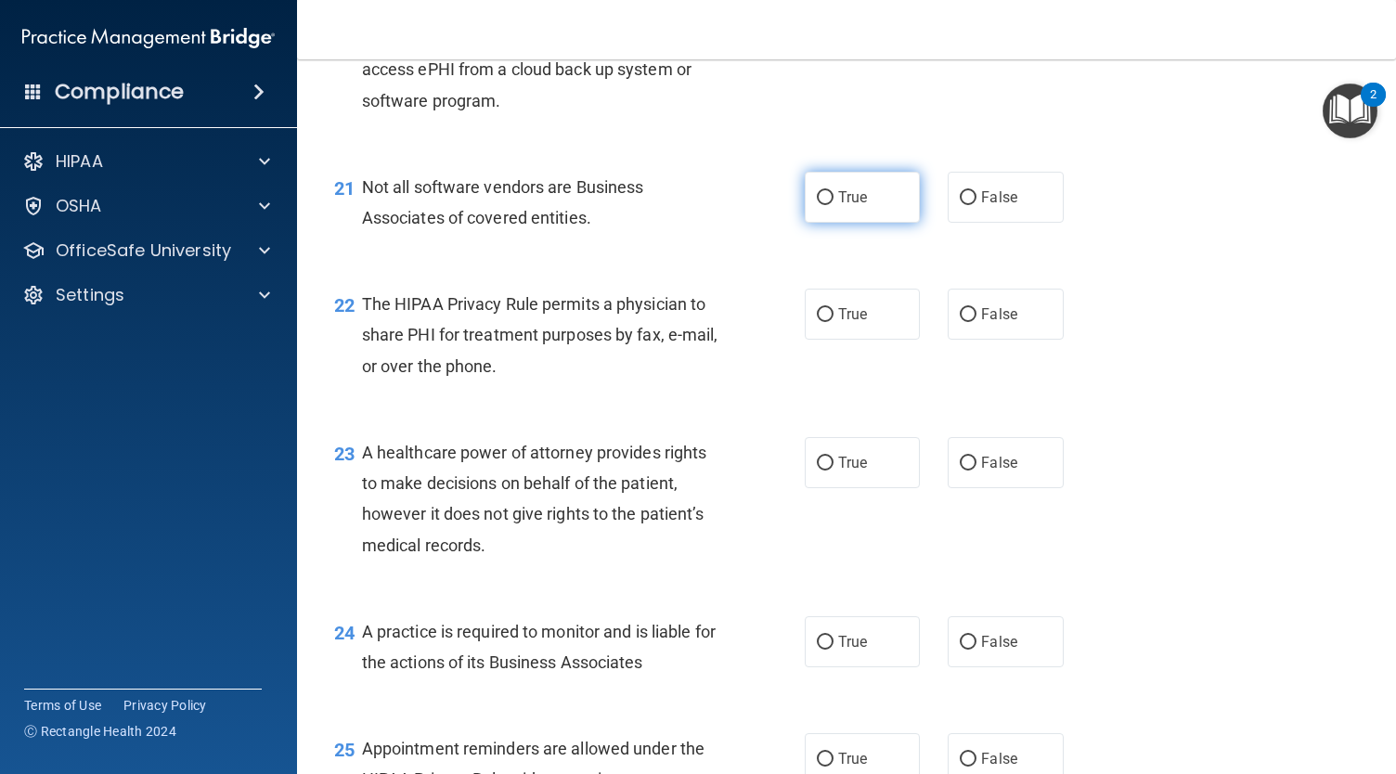
click at [837, 223] on label "True" at bounding box center [862, 197] width 115 height 51
click at [833, 205] on input "True" at bounding box center [825, 198] width 17 height 14
radio input "true"
click at [835, 340] on label "True" at bounding box center [862, 314] width 115 height 51
click at [833, 322] on input "True" at bounding box center [825, 315] width 17 height 14
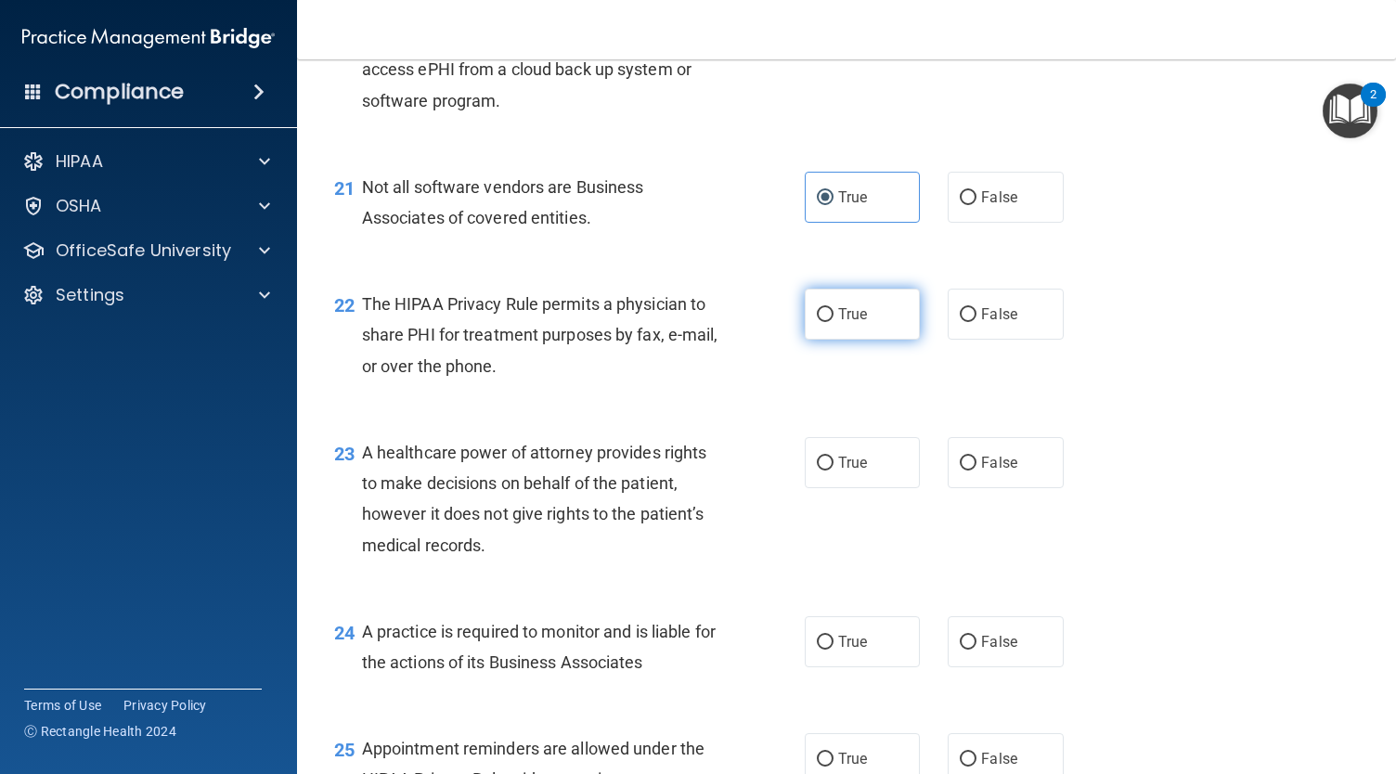
radio input "true"
click at [994, 471] on span "False" at bounding box center [999, 463] width 36 height 18
click at [976, 470] on input "False" at bounding box center [968, 464] width 17 height 14
radio input "true"
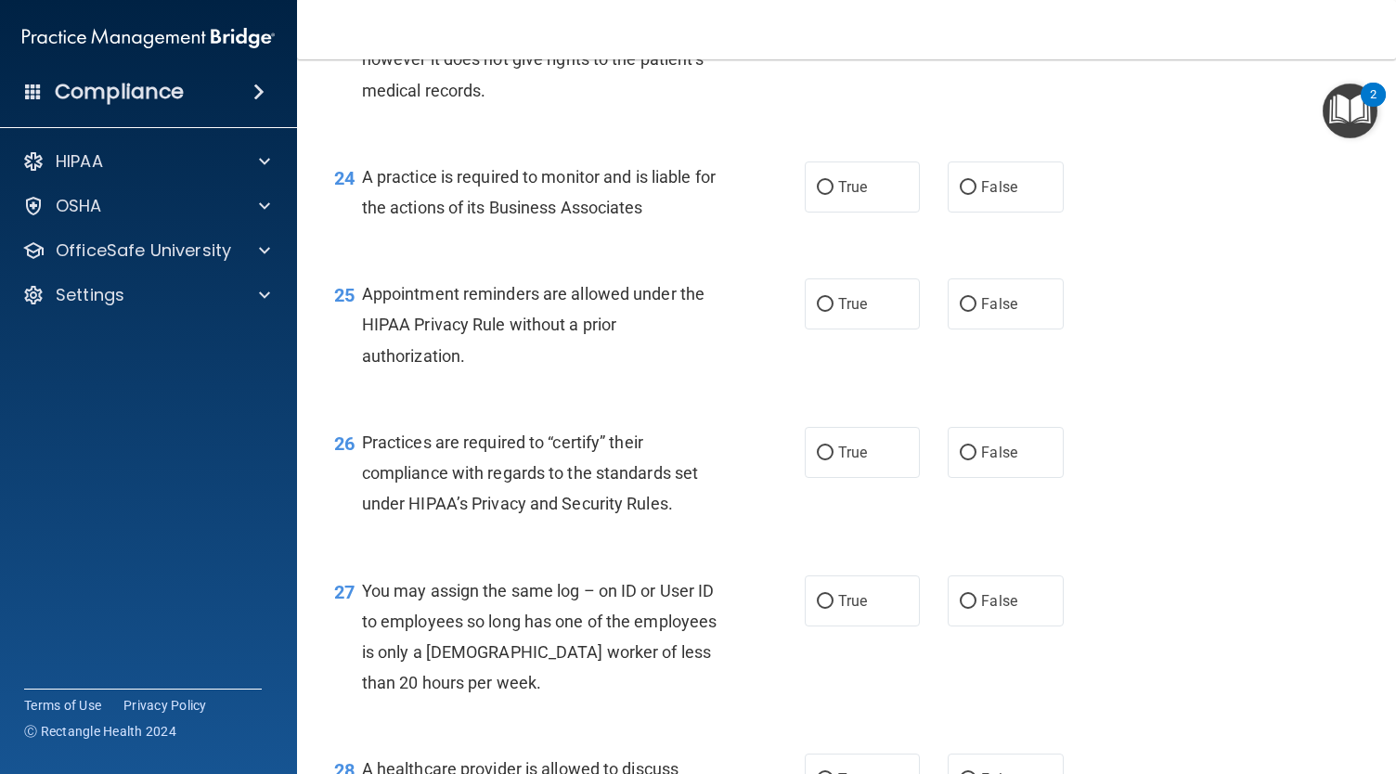
scroll to position [3876, 0]
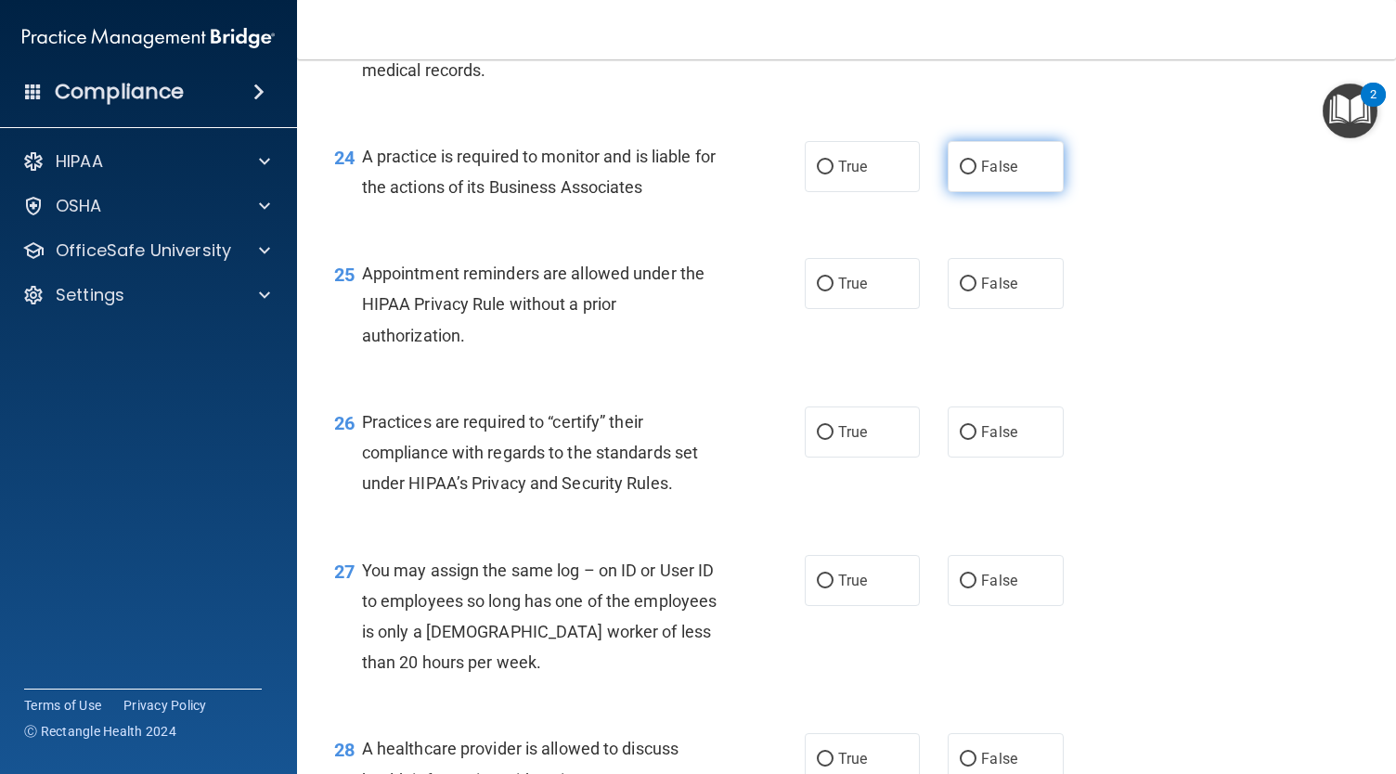
click at [987, 175] on span "False" at bounding box center [999, 167] width 36 height 18
click at [976, 174] on input "False" at bounding box center [968, 168] width 17 height 14
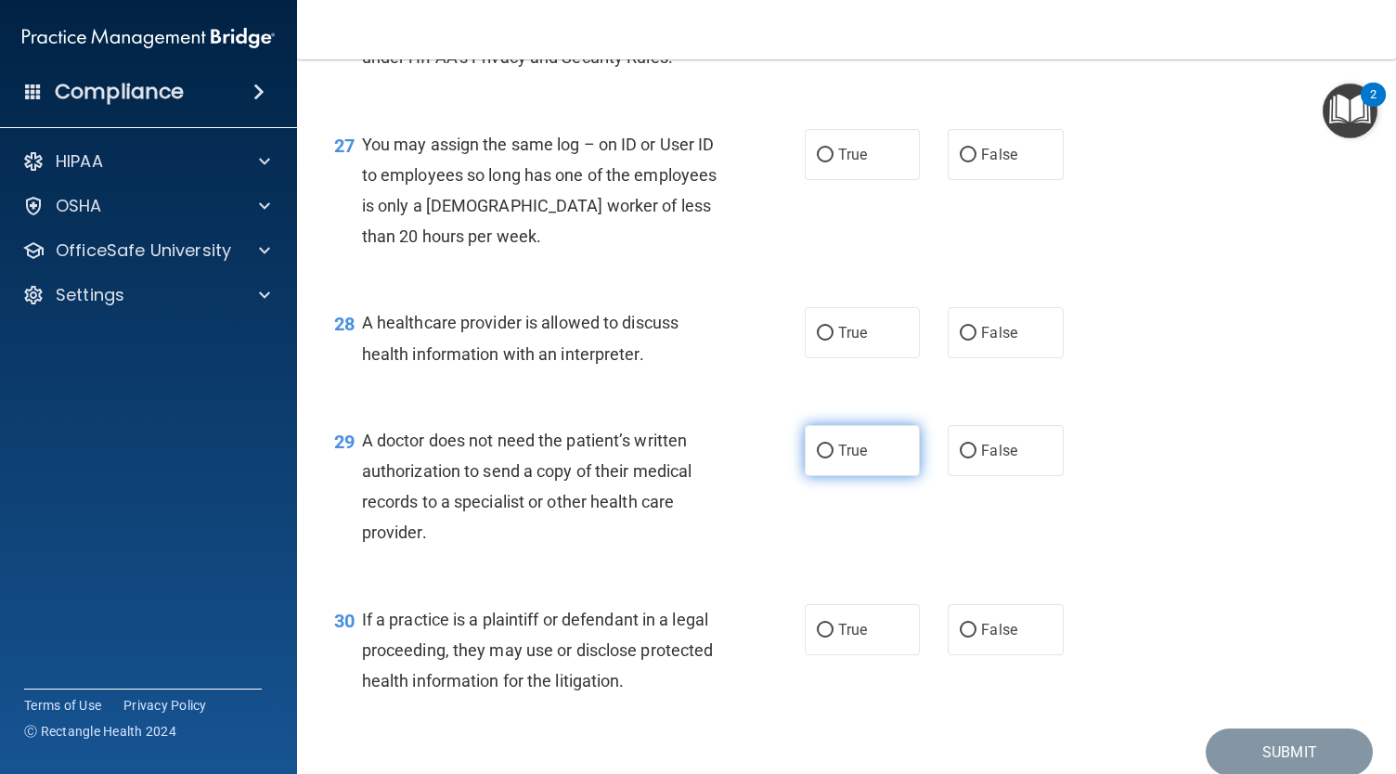
click at [871, 476] on label "True" at bounding box center [862, 450] width 115 height 51
click at [833, 458] on input "True" at bounding box center [825, 451] width 17 height 14
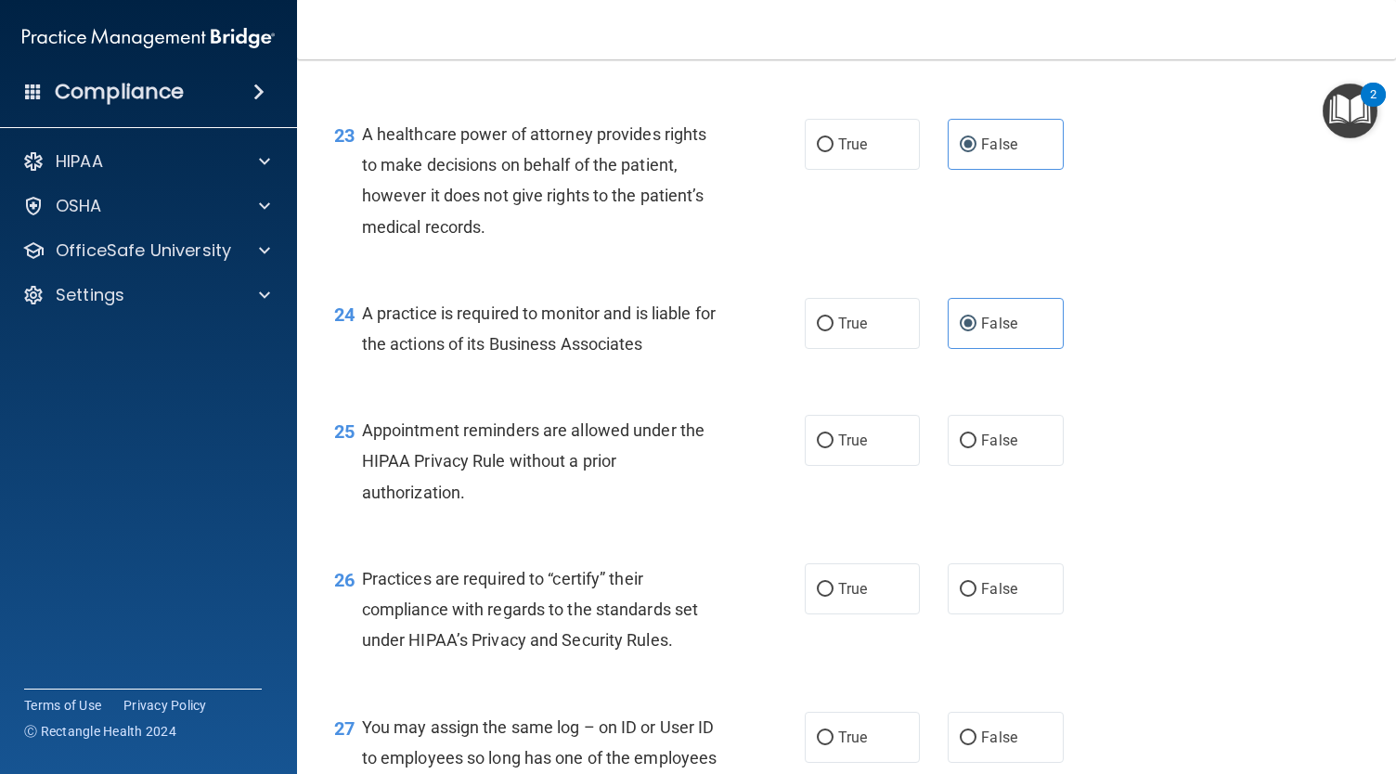
scroll to position [3726, 0]
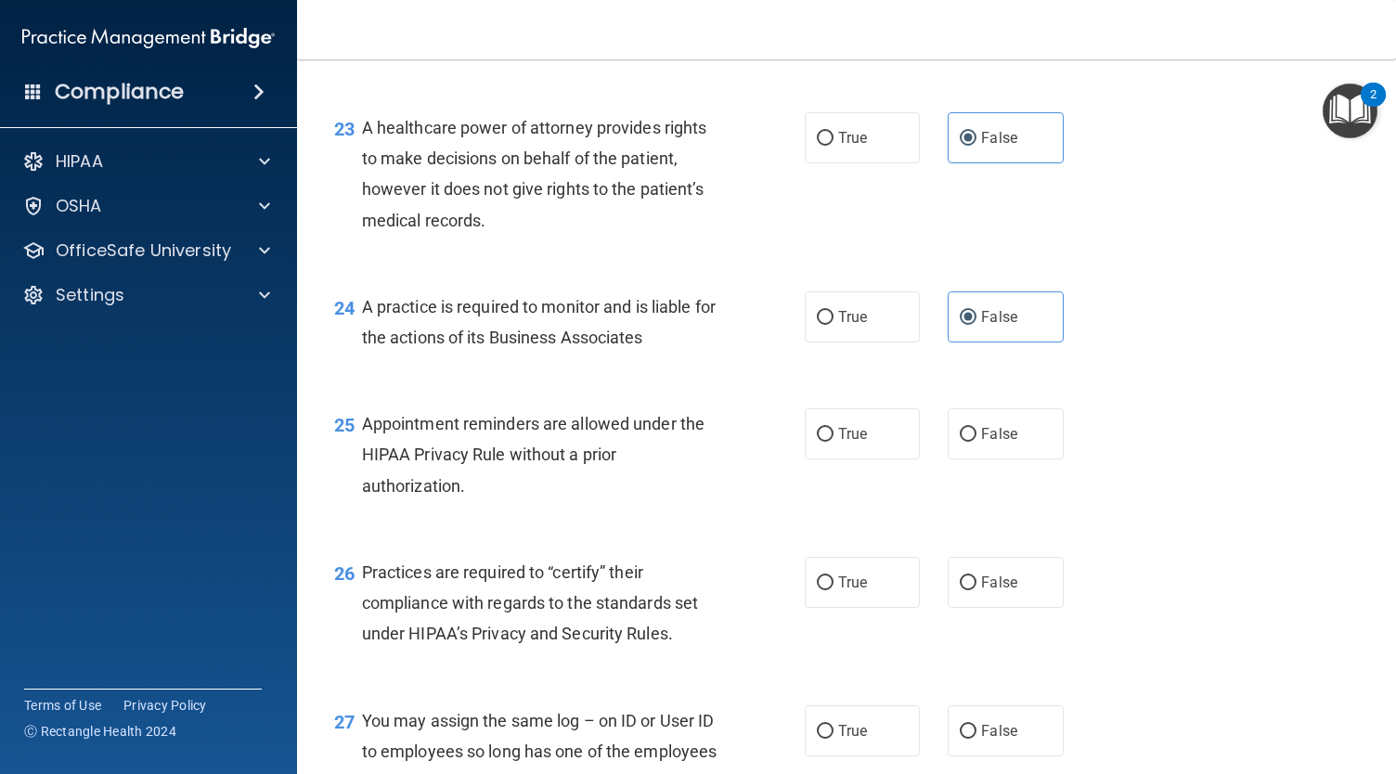
click at [873, 493] on div "25 Appointment reminders are allowed under the HIPAA Privacy Rule without a pri…" at bounding box center [846, 459] width 1052 height 148
click at [845, 443] on span "True" at bounding box center [852, 434] width 29 height 18
click at [833, 442] on input "True" at bounding box center [825, 435] width 17 height 14
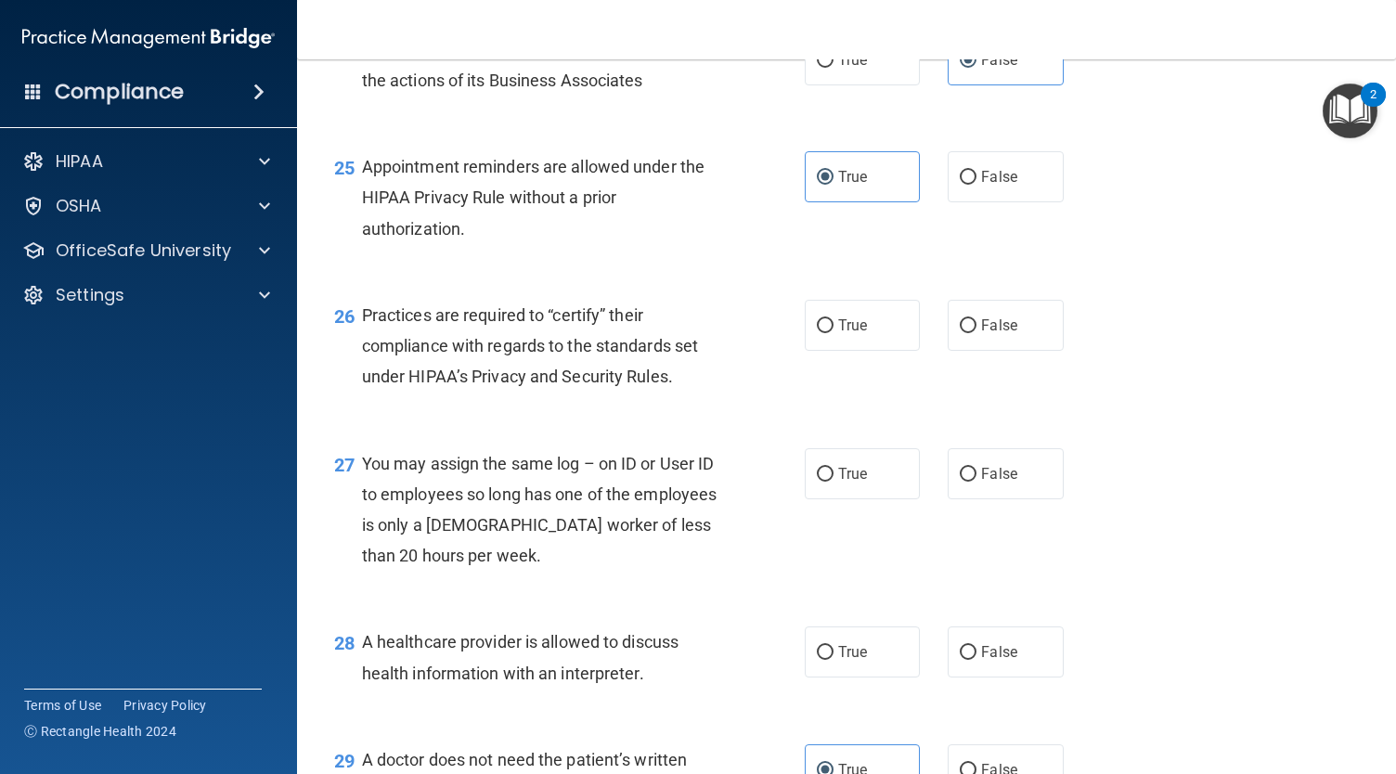
scroll to position [4088, 0]
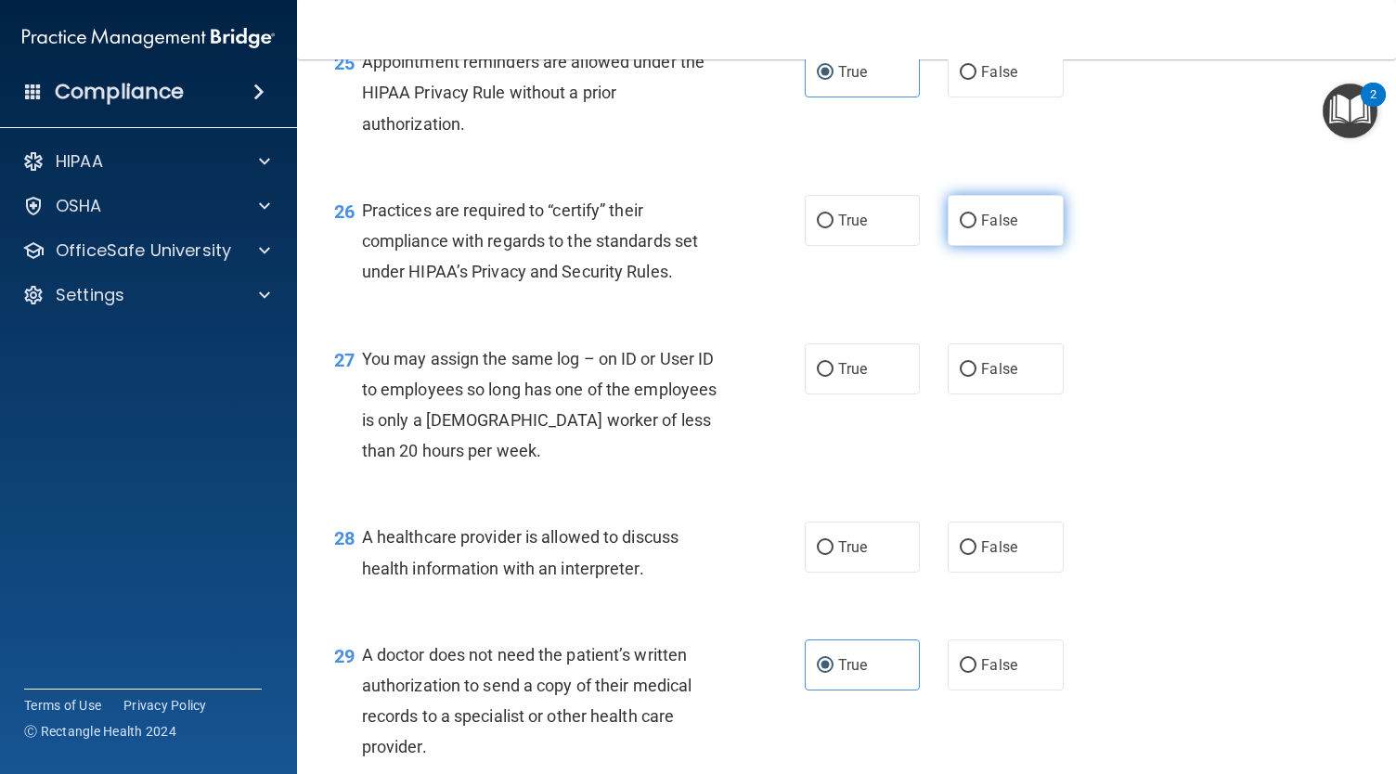
click at [981, 229] on span "False" at bounding box center [999, 221] width 36 height 18
click at [972, 228] on input "False" at bounding box center [968, 221] width 17 height 14
click at [934, 394] on div "True False" at bounding box center [943, 368] width 277 height 51
click at [956, 394] on label "False" at bounding box center [1004, 368] width 115 height 51
click at [960, 377] on input "False" at bounding box center [968, 370] width 17 height 14
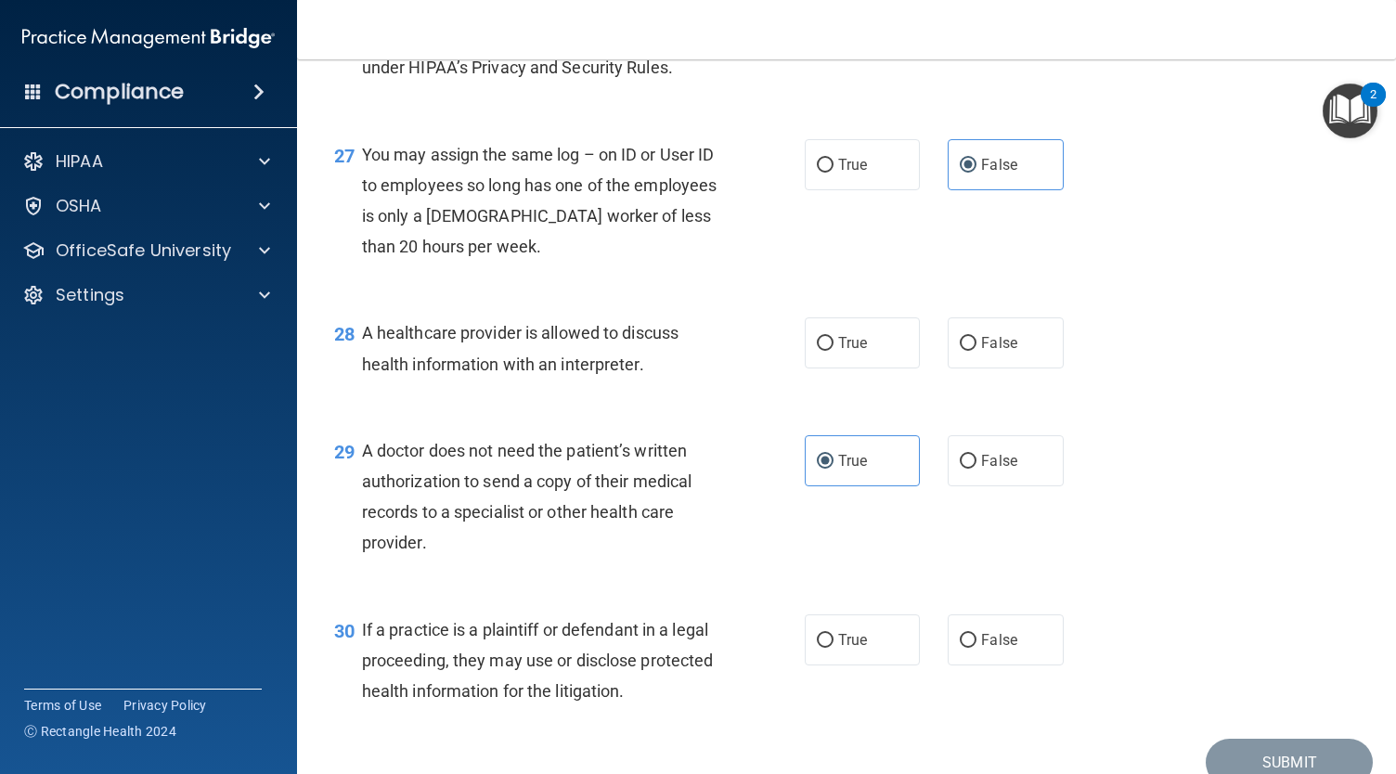
scroll to position [4408, 0]
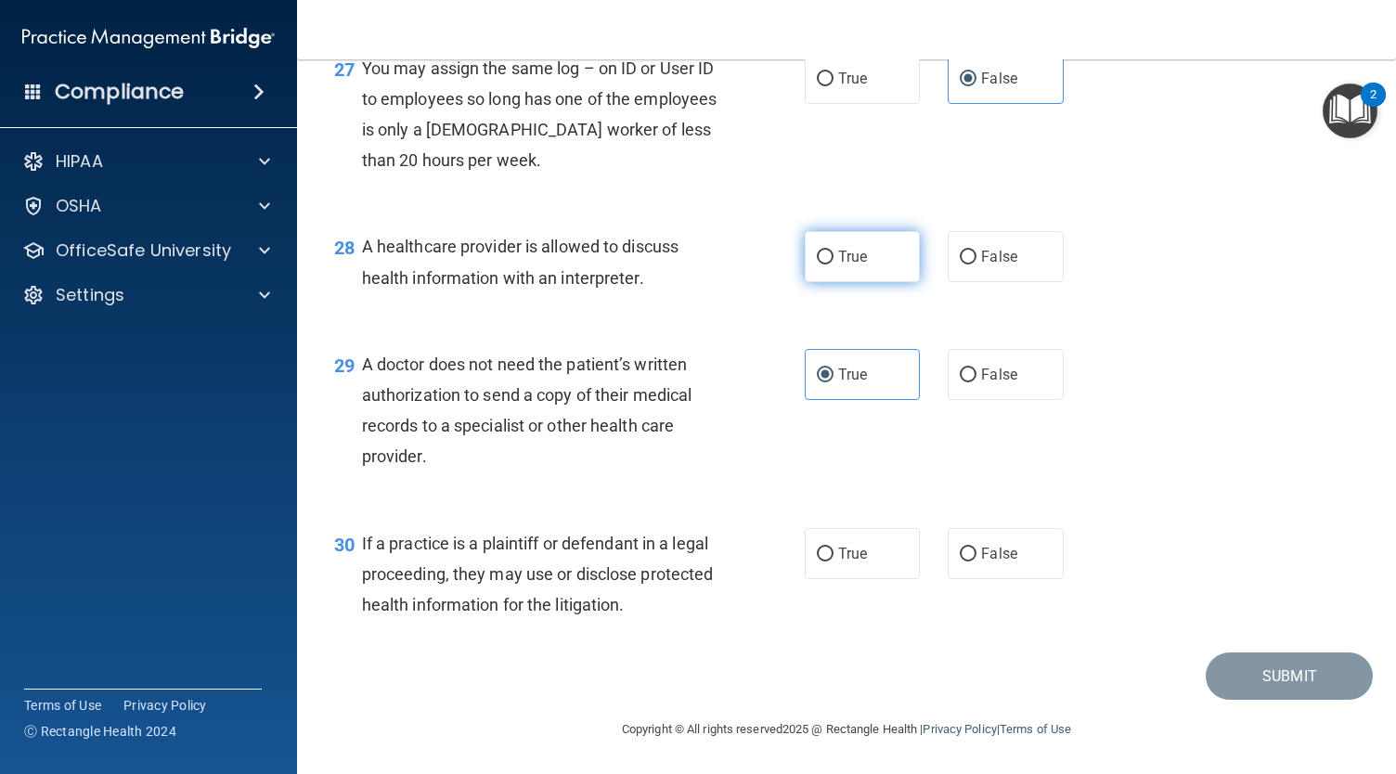
click at [856, 281] on label "True" at bounding box center [862, 256] width 115 height 51
click at [833, 264] on input "True" at bounding box center [825, 258] width 17 height 14
click at [1016, 573] on label "False" at bounding box center [1004, 553] width 115 height 51
click at [976, 561] on input "False" at bounding box center [968, 554] width 17 height 14
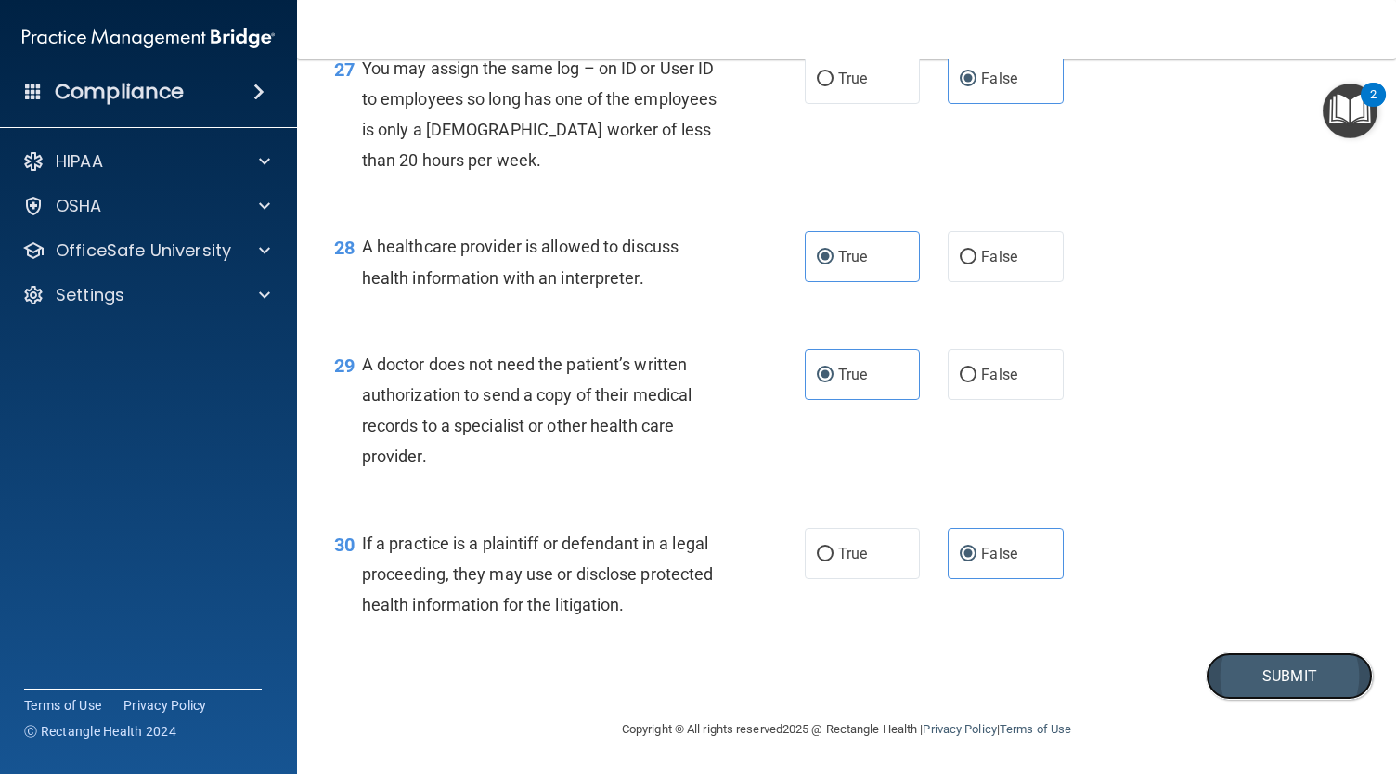
click at [1259, 663] on button "Submit" at bounding box center [1288, 675] width 167 height 47
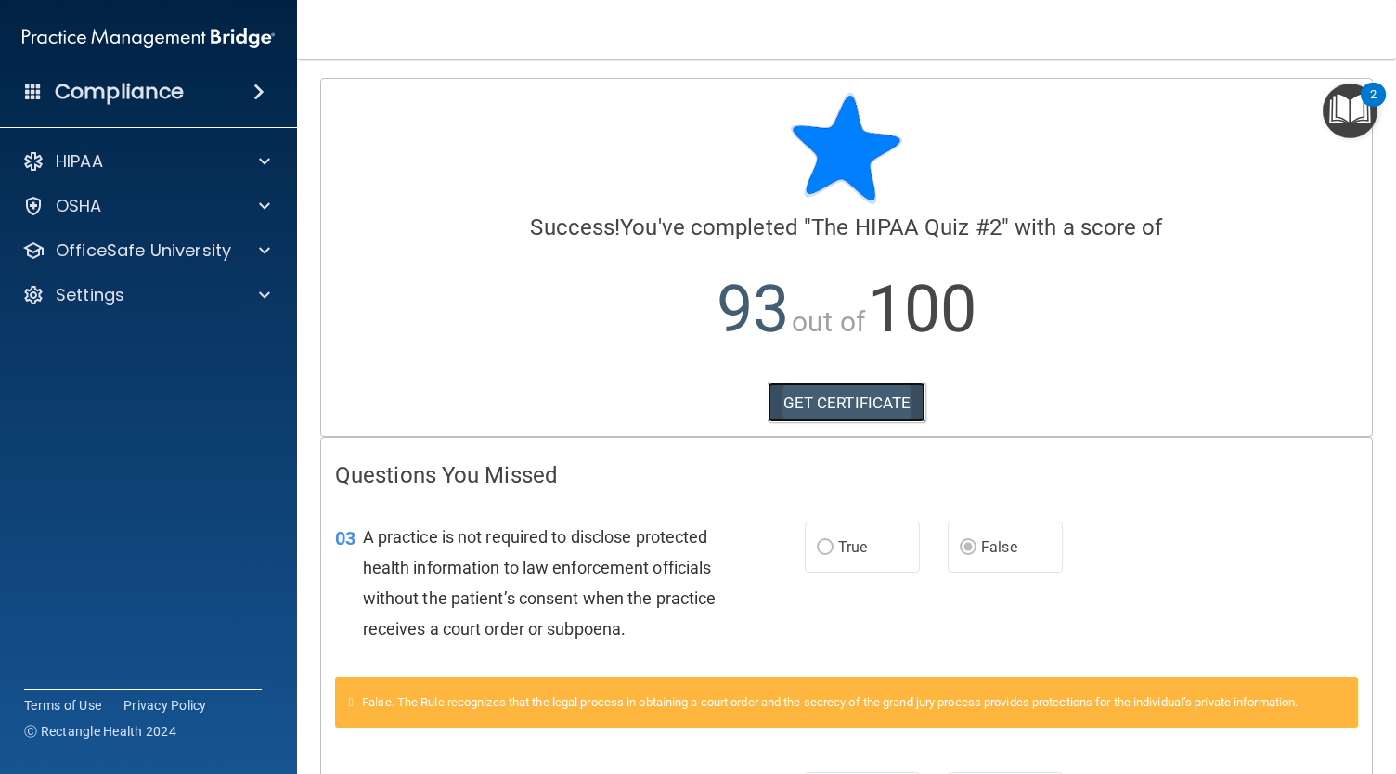
click at [792, 399] on link "GET CERTIFICATE" at bounding box center [846, 402] width 159 height 41
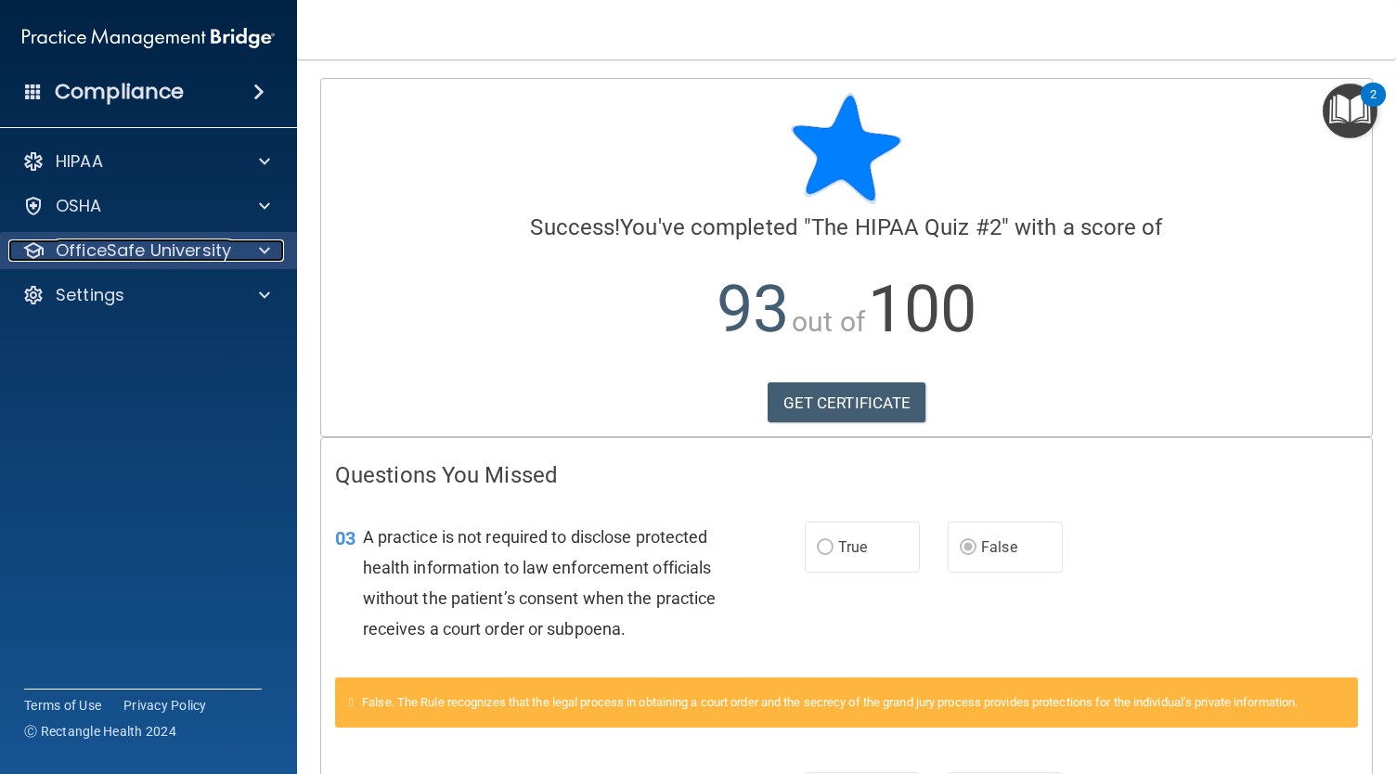
click at [238, 255] on div at bounding box center [261, 250] width 46 height 22
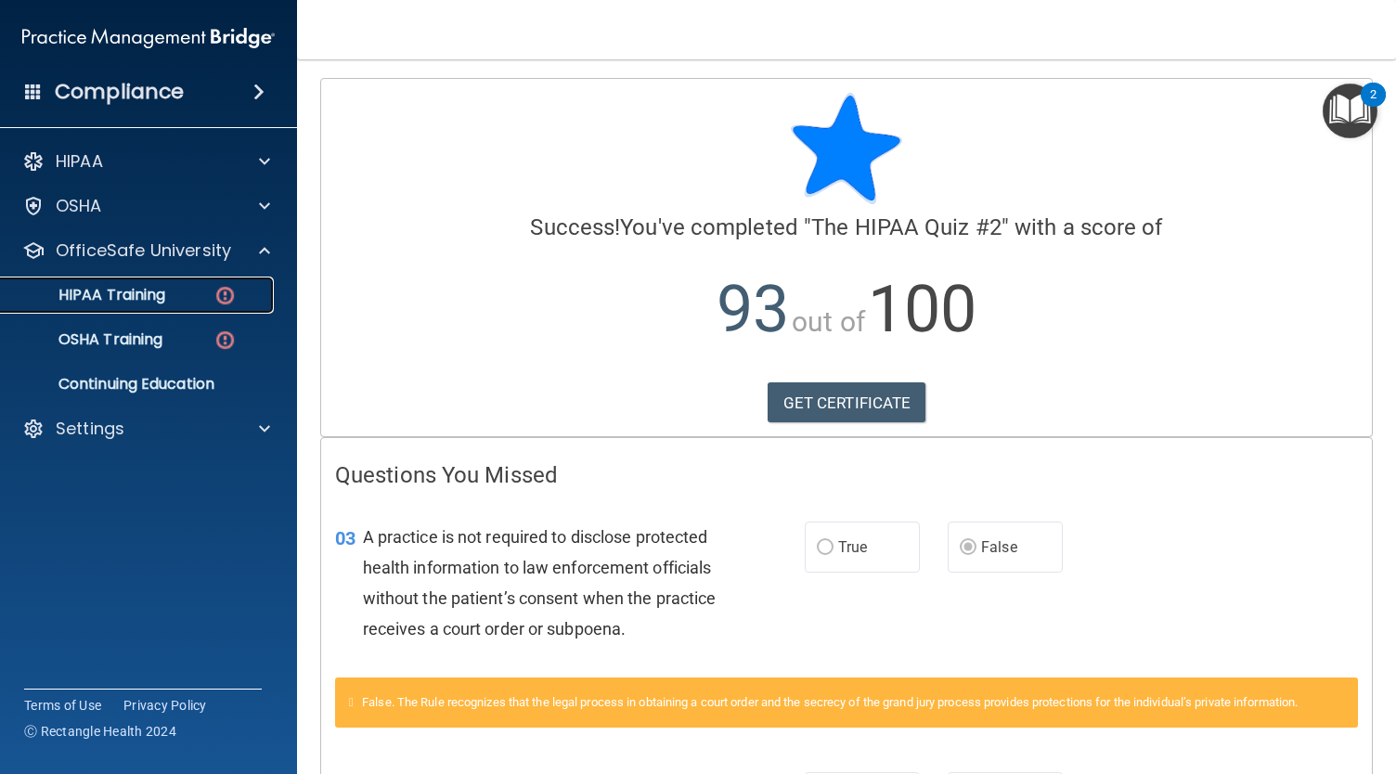
click at [226, 298] on img at bounding box center [224, 295] width 23 height 23
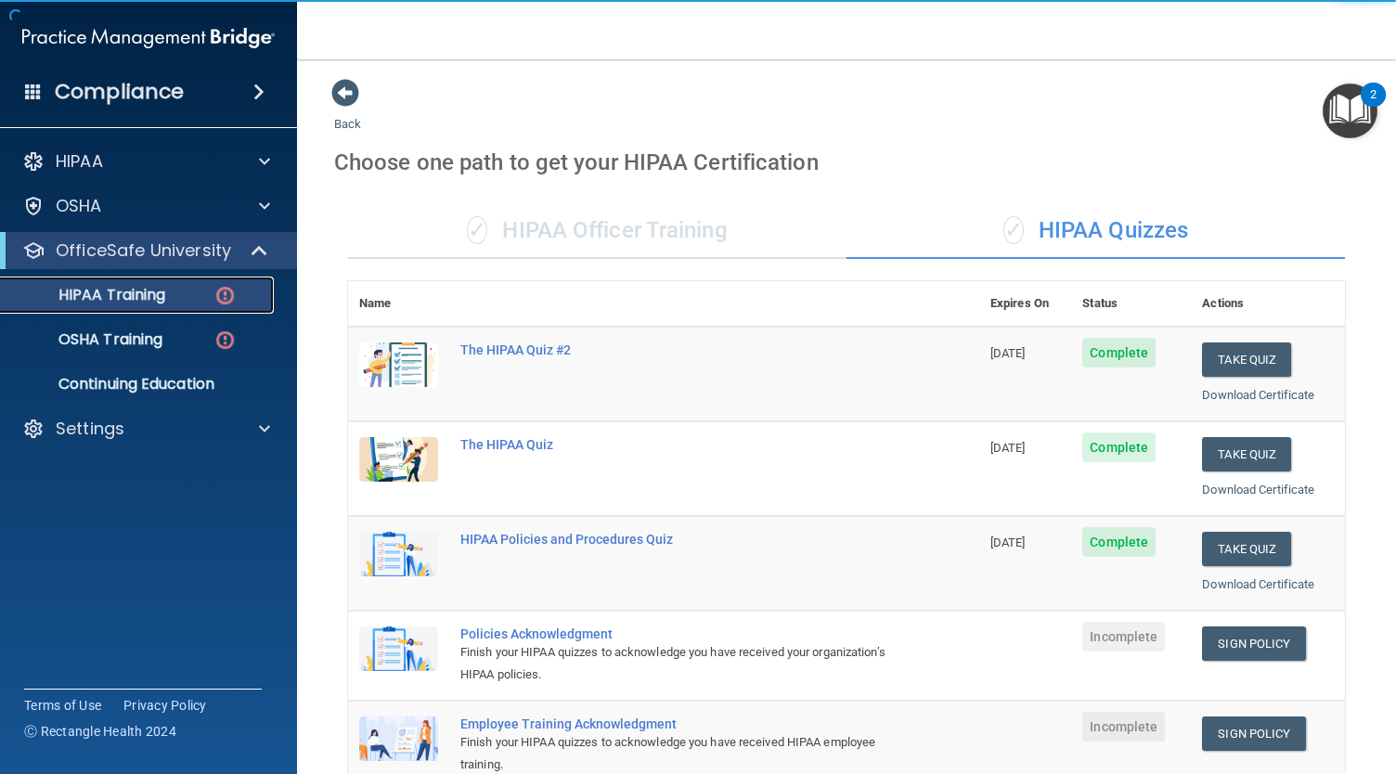
scroll to position [354, 0]
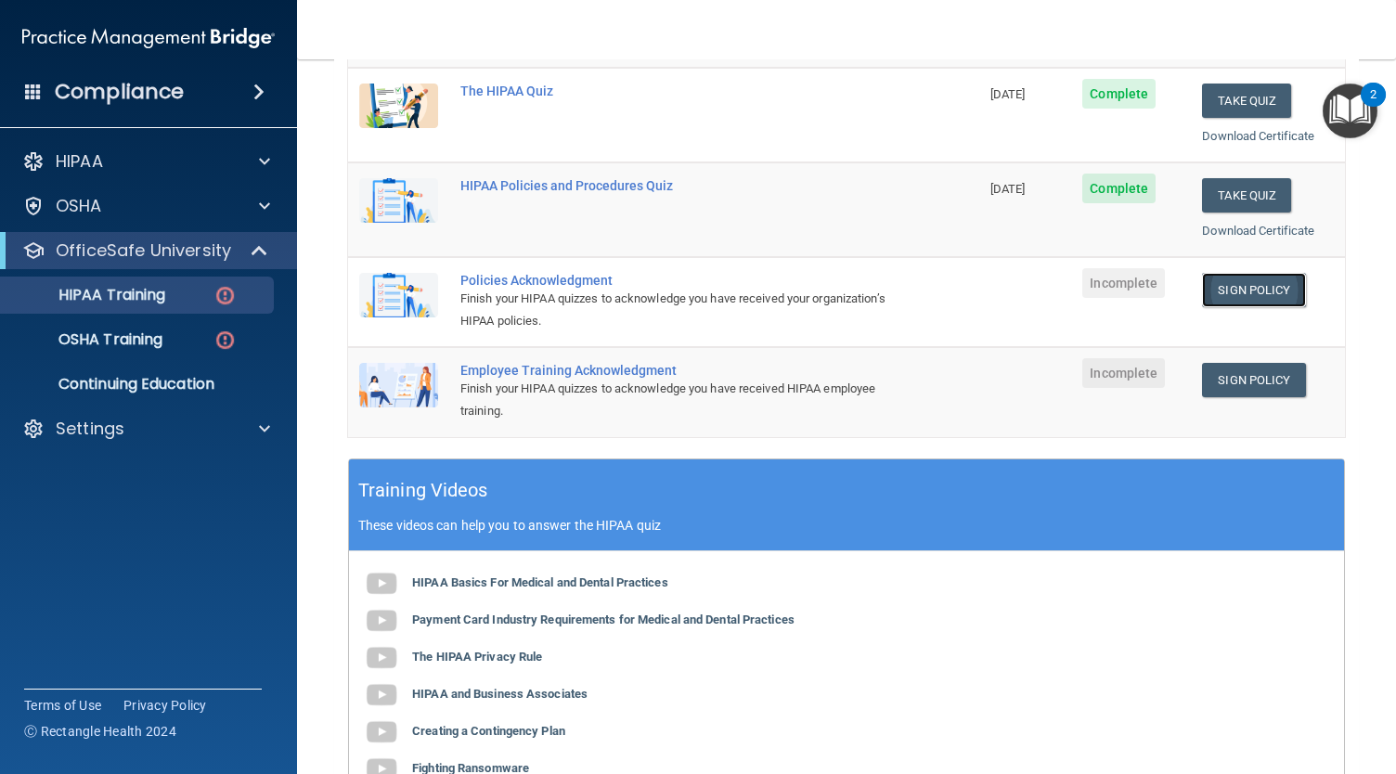
click at [1249, 289] on link "Sign Policy" at bounding box center [1253, 290] width 103 height 34
click at [1221, 383] on link "Sign Policy" at bounding box center [1253, 380] width 103 height 34
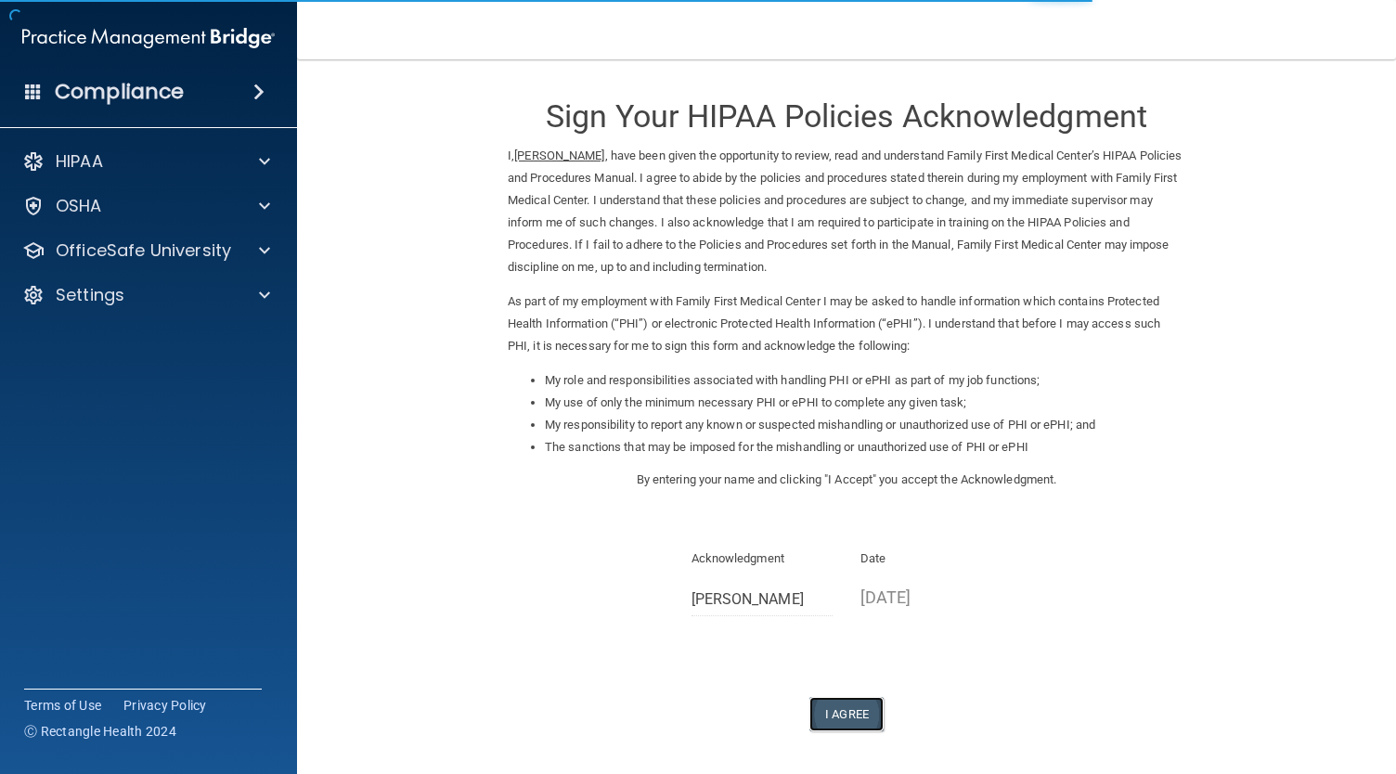
click at [839, 710] on button "I Agree" at bounding box center [846, 714] width 74 height 34
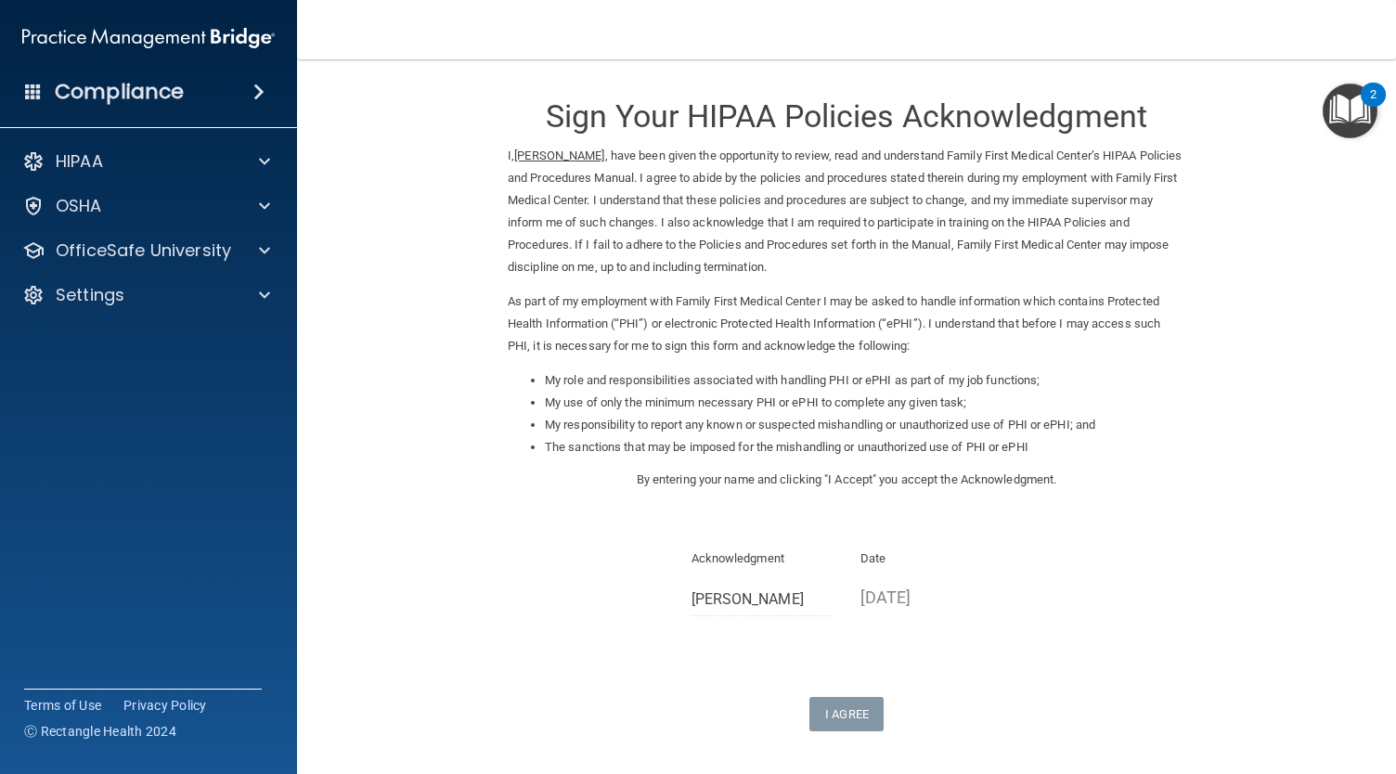
scroll to position [148, 0]
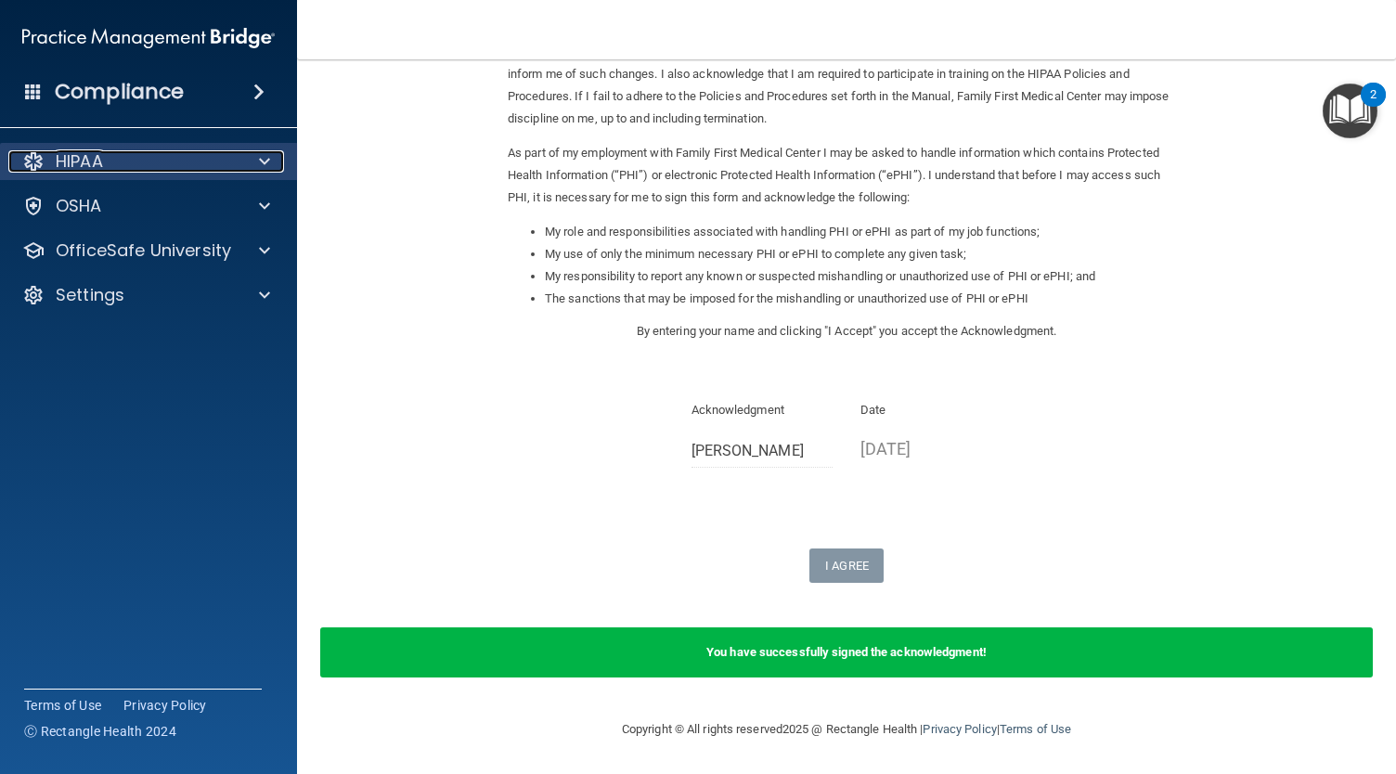
click at [228, 162] on div "HIPAA" at bounding box center [123, 161] width 230 height 22
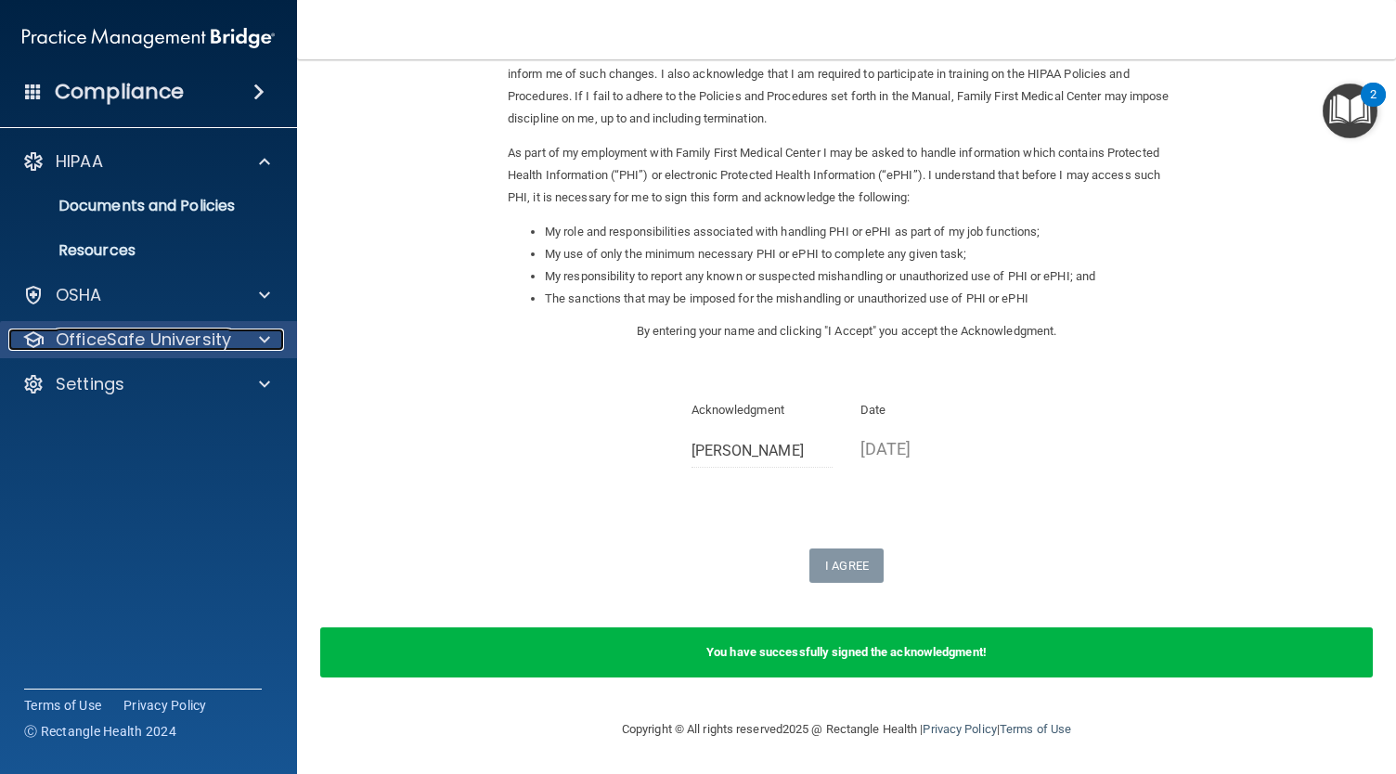
click at [194, 348] on p "OfficeSafe University" at bounding box center [143, 339] width 175 height 22
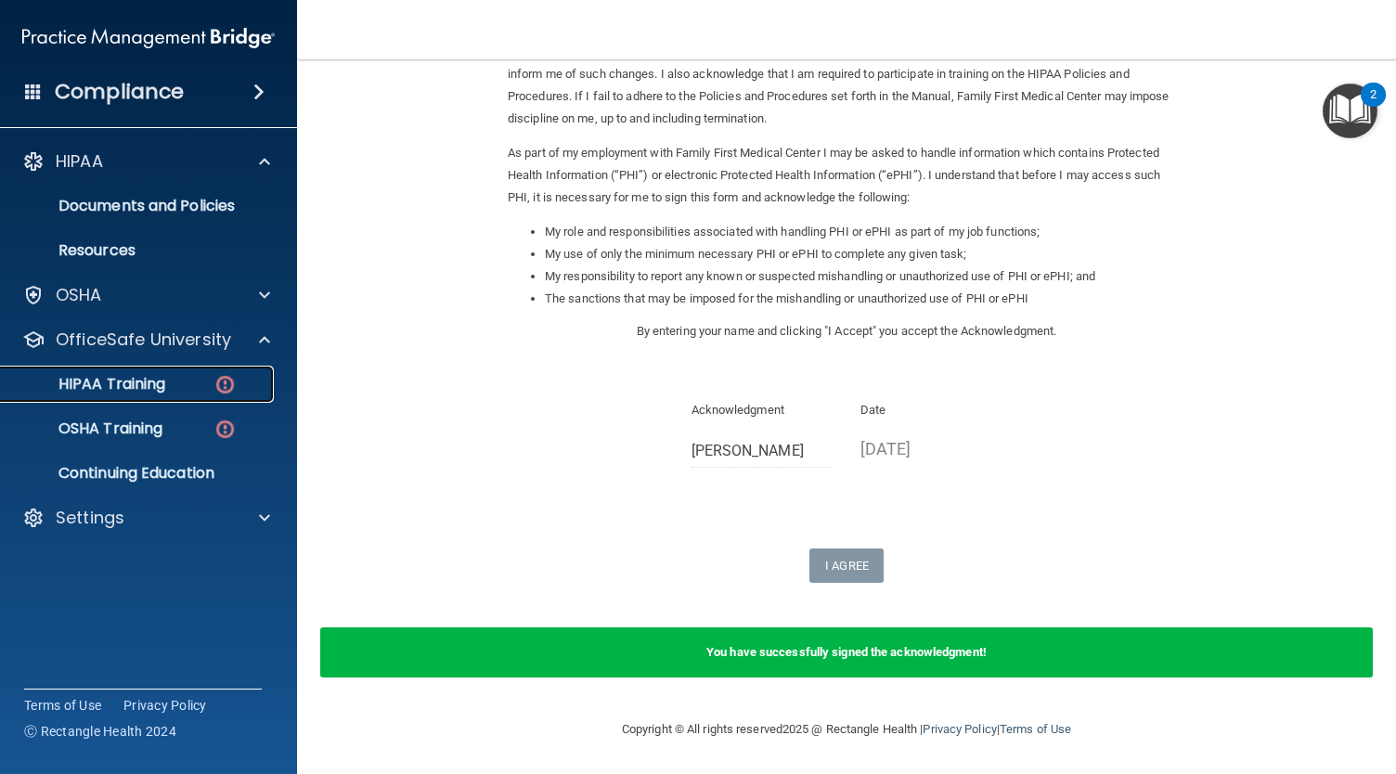
click at [199, 379] on div "HIPAA Training" at bounding box center [138, 384] width 253 height 19
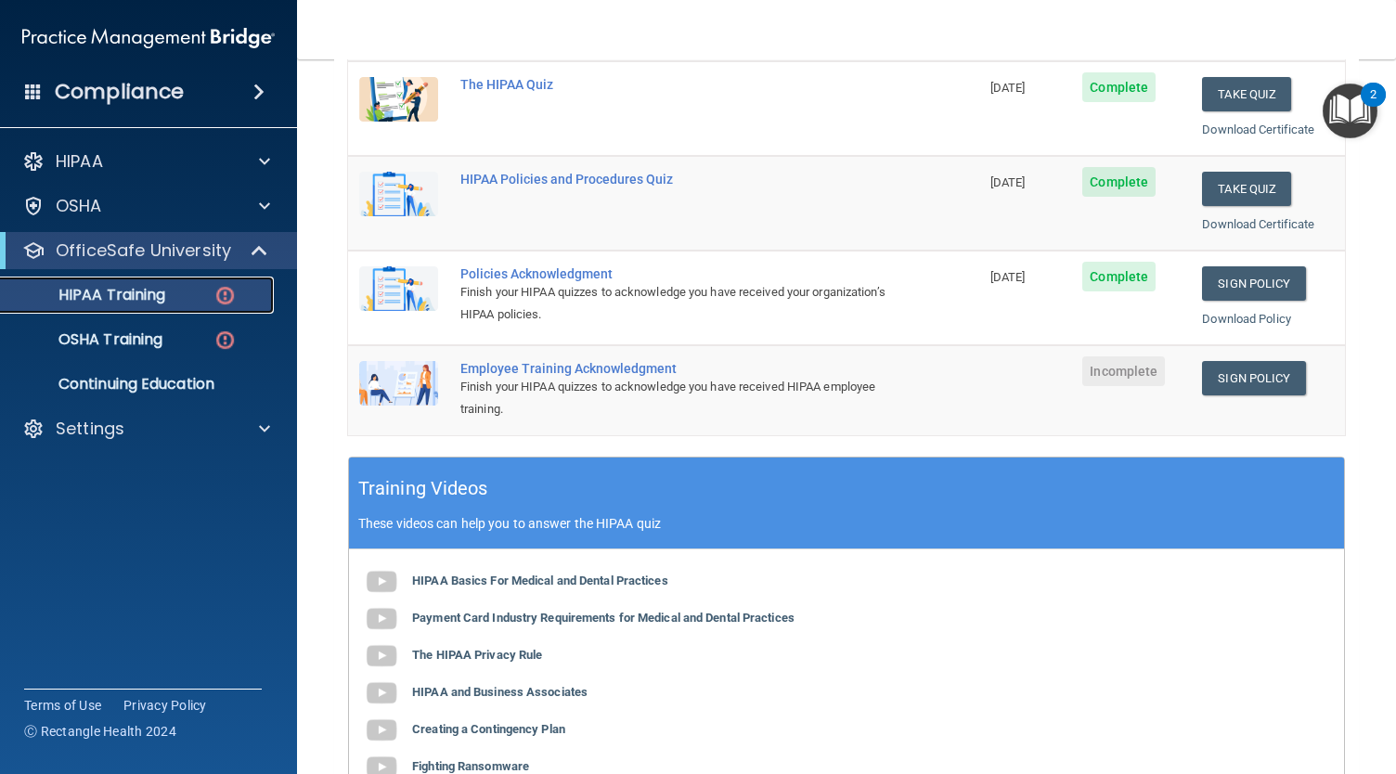
scroll to position [334, 0]
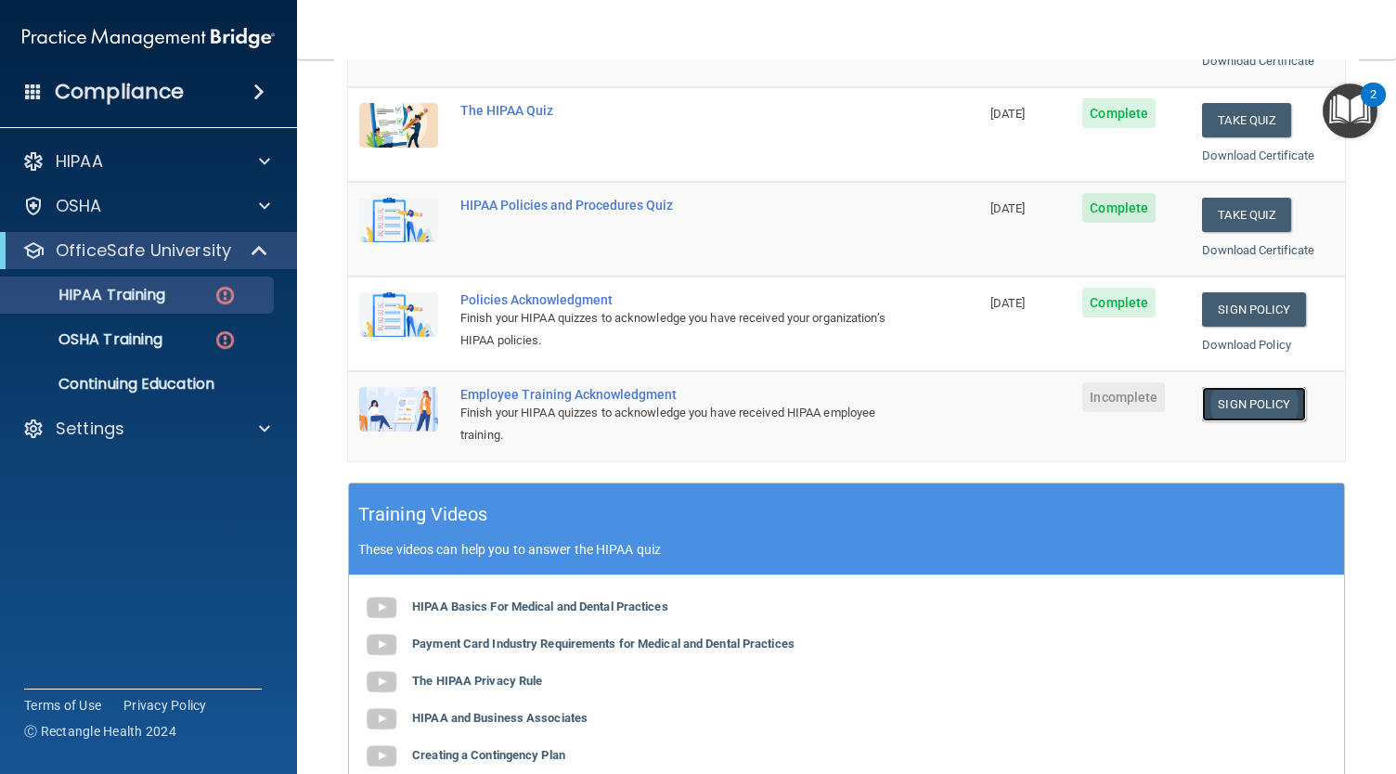
click at [1260, 393] on link "Sign Policy" at bounding box center [1253, 404] width 103 height 34
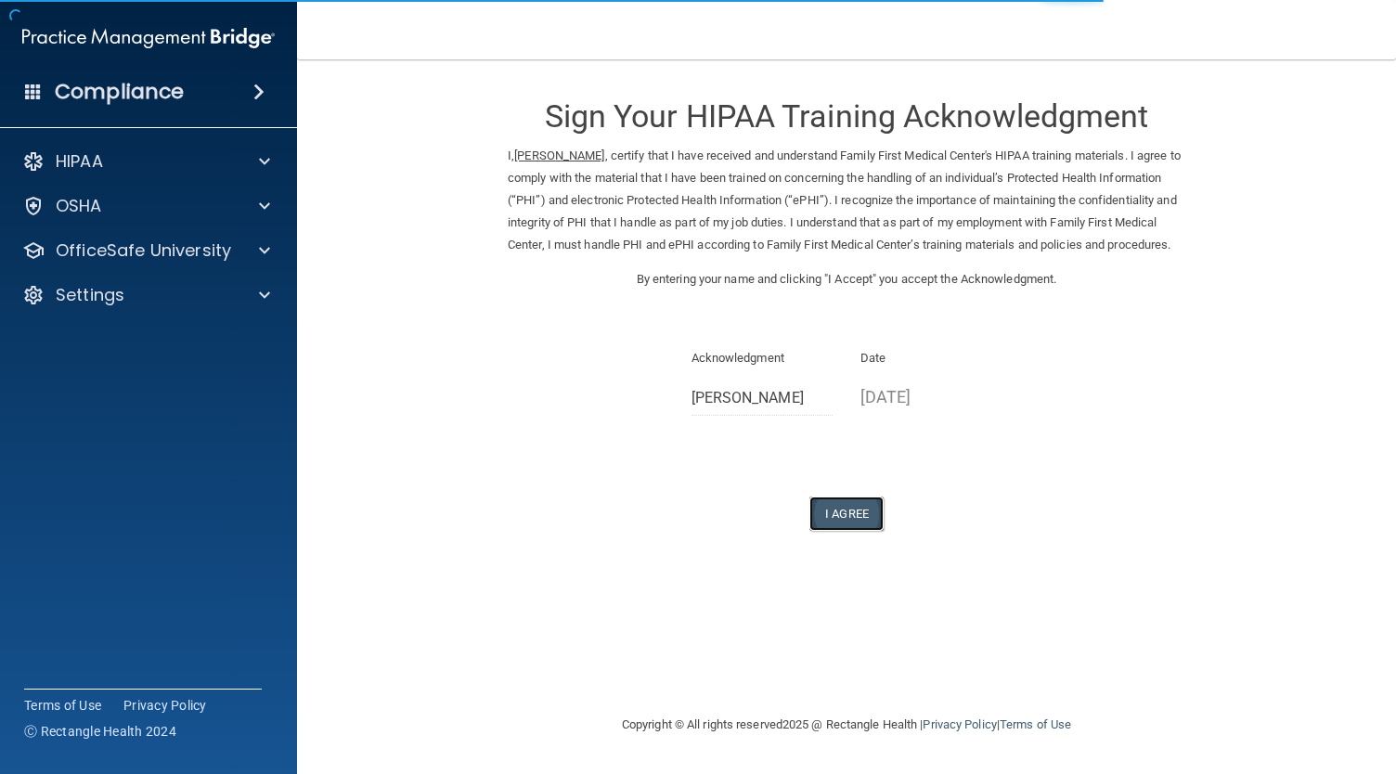
click at [850, 531] on button "I Agree" at bounding box center [846, 513] width 74 height 34
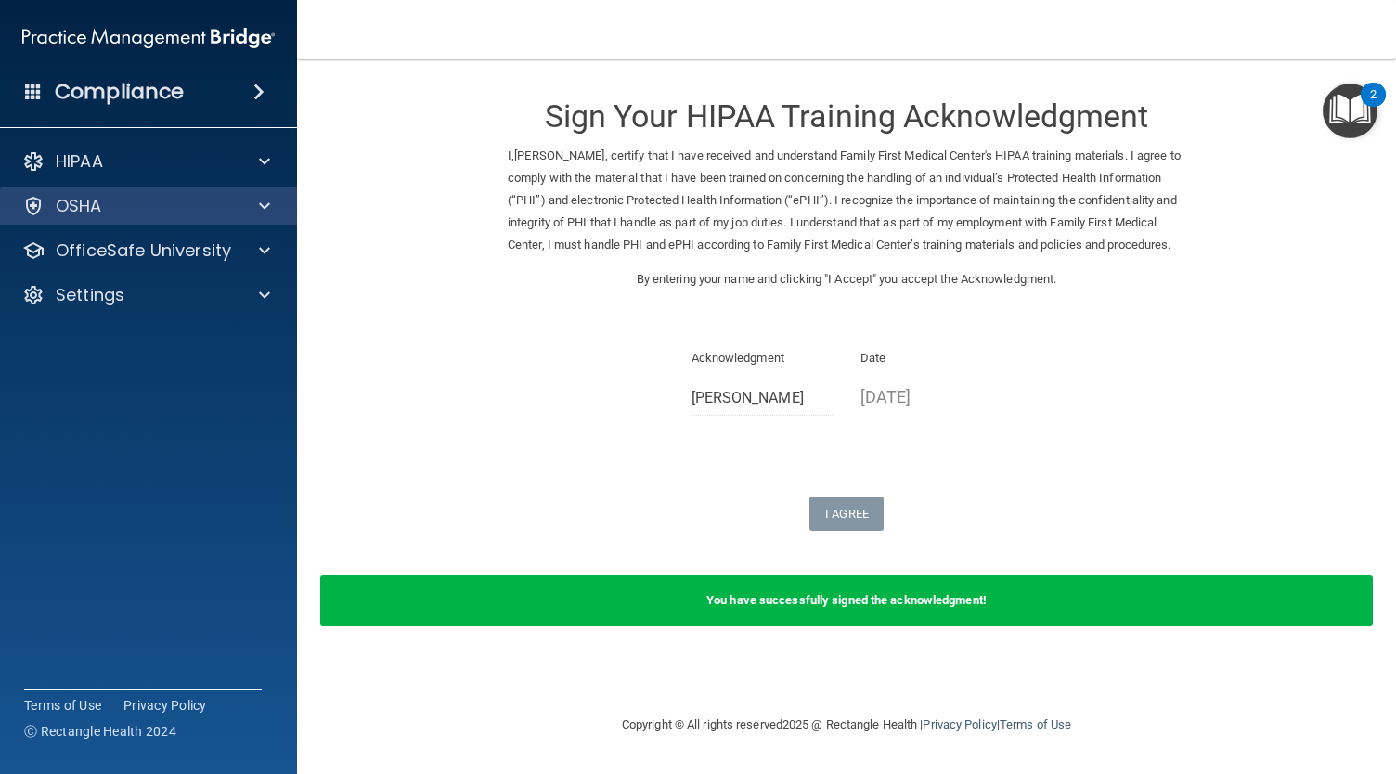
click at [197, 218] on div "OSHA" at bounding box center [149, 205] width 298 height 37
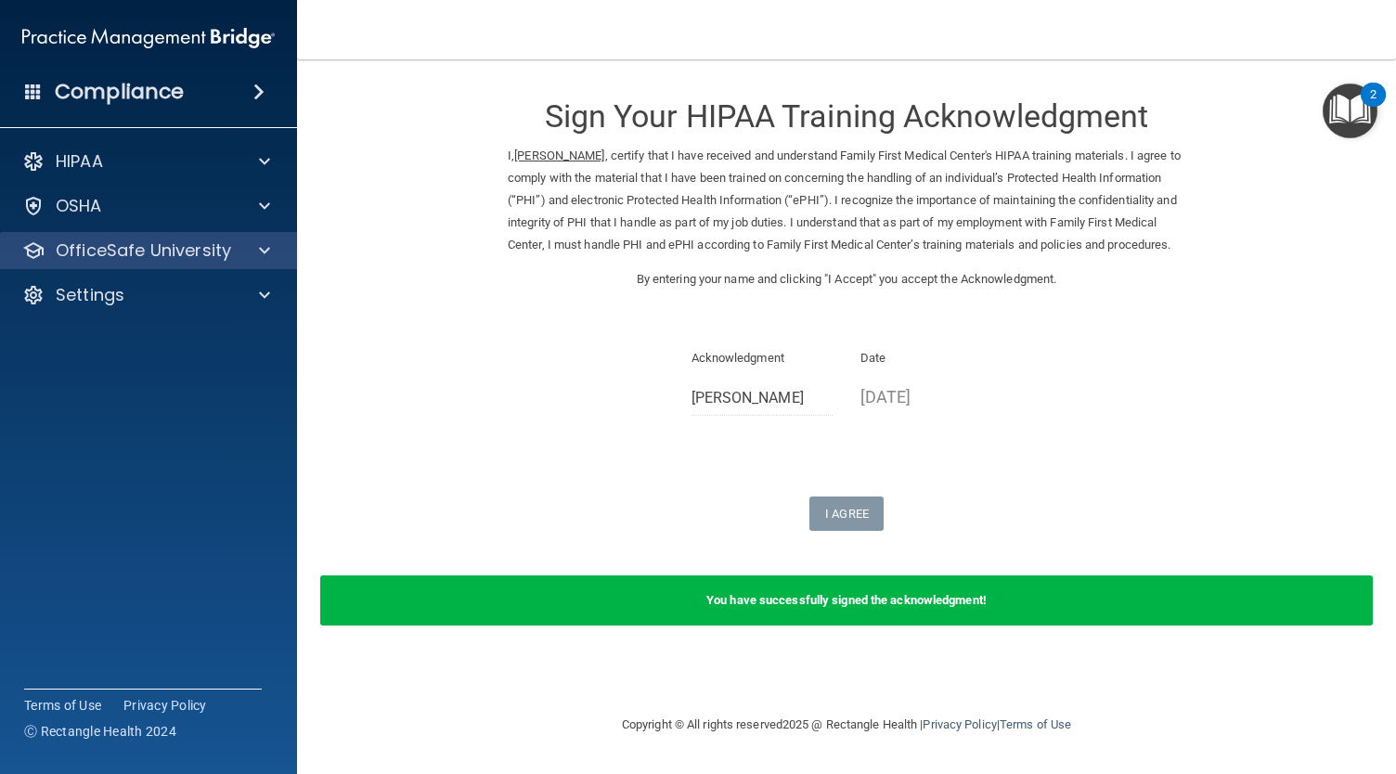
click at [208, 266] on div "OfficeSafe University" at bounding box center [149, 250] width 298 height 37
click at [263, 233] on div "OfficeSafe University" at bounding box center [149, 250] width 298 height 37
click at [263, 246] on span at bounding box center [264, 250] width 11 height 22
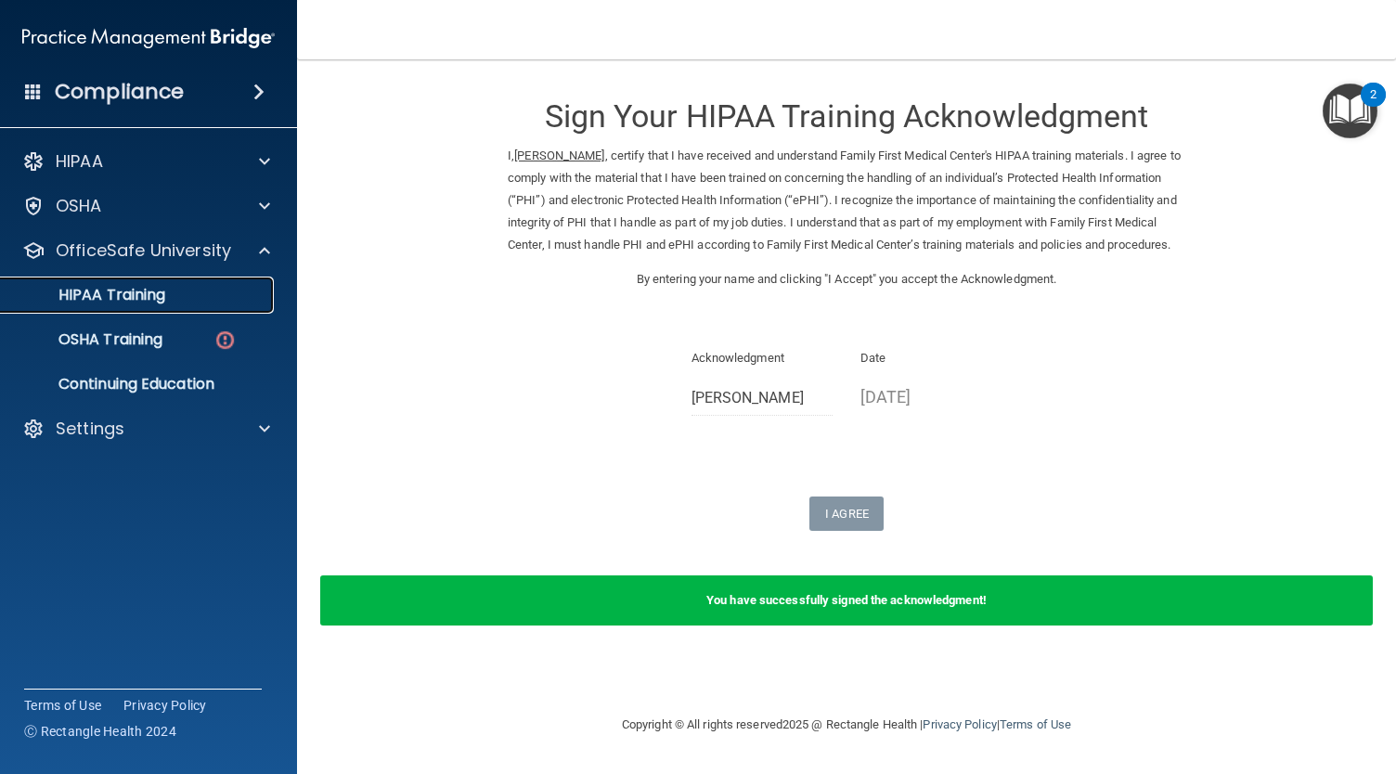
click at [199, 287] on div "HIPAA Training" at bounding box center [138, 295] width 253 height 19
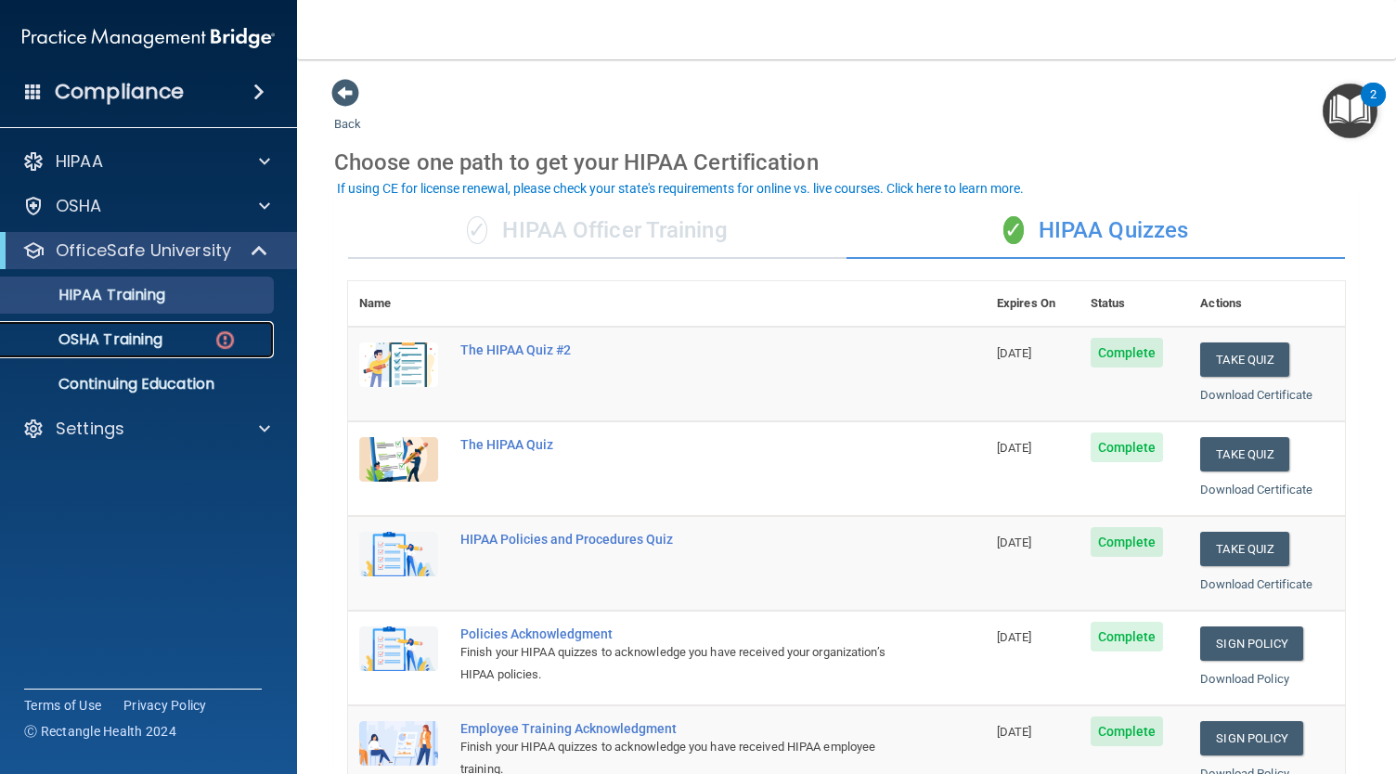
click at [197, 330] on div "OSHA Training" at bounding box center [138, 339] width 253 height 19
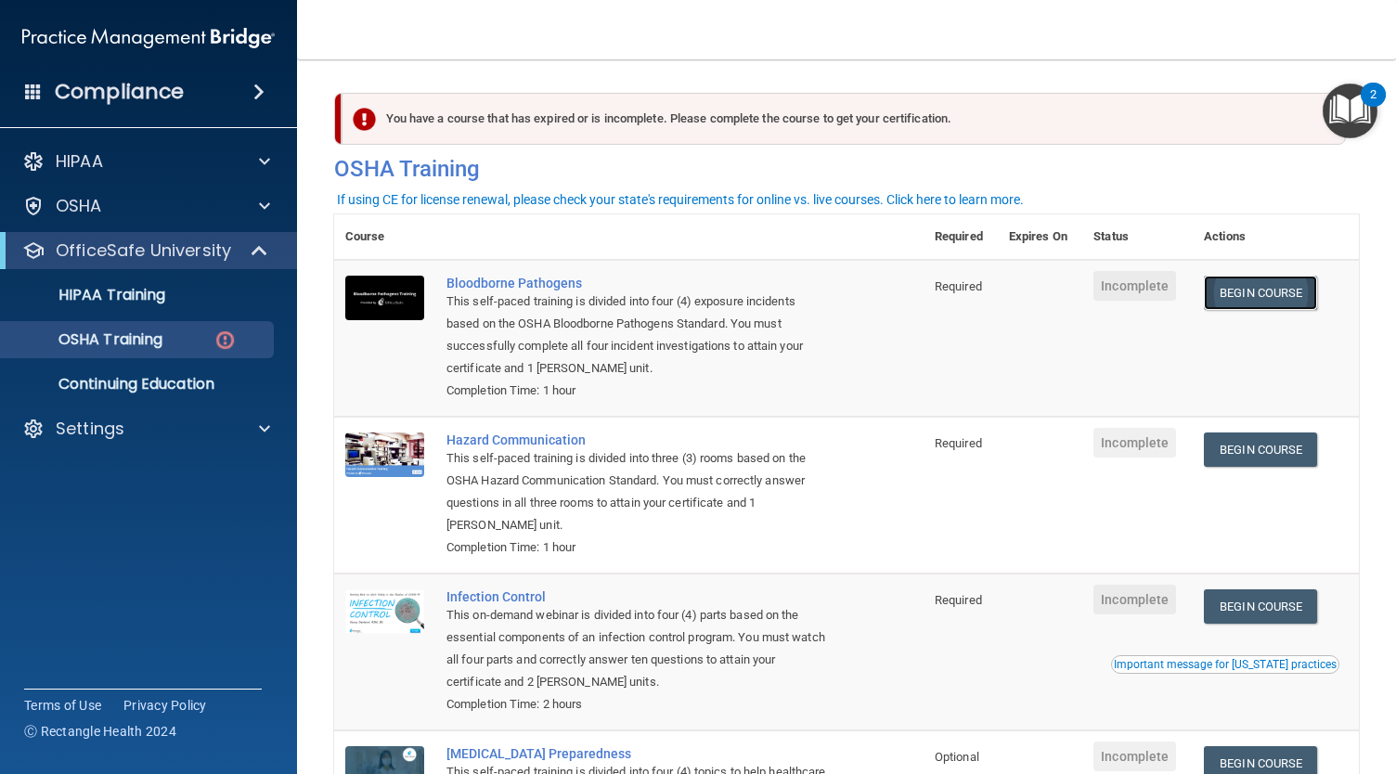
click at [1255, 287] on link "Begin Course" at bounding box center [1260, 293] width 113 height 34
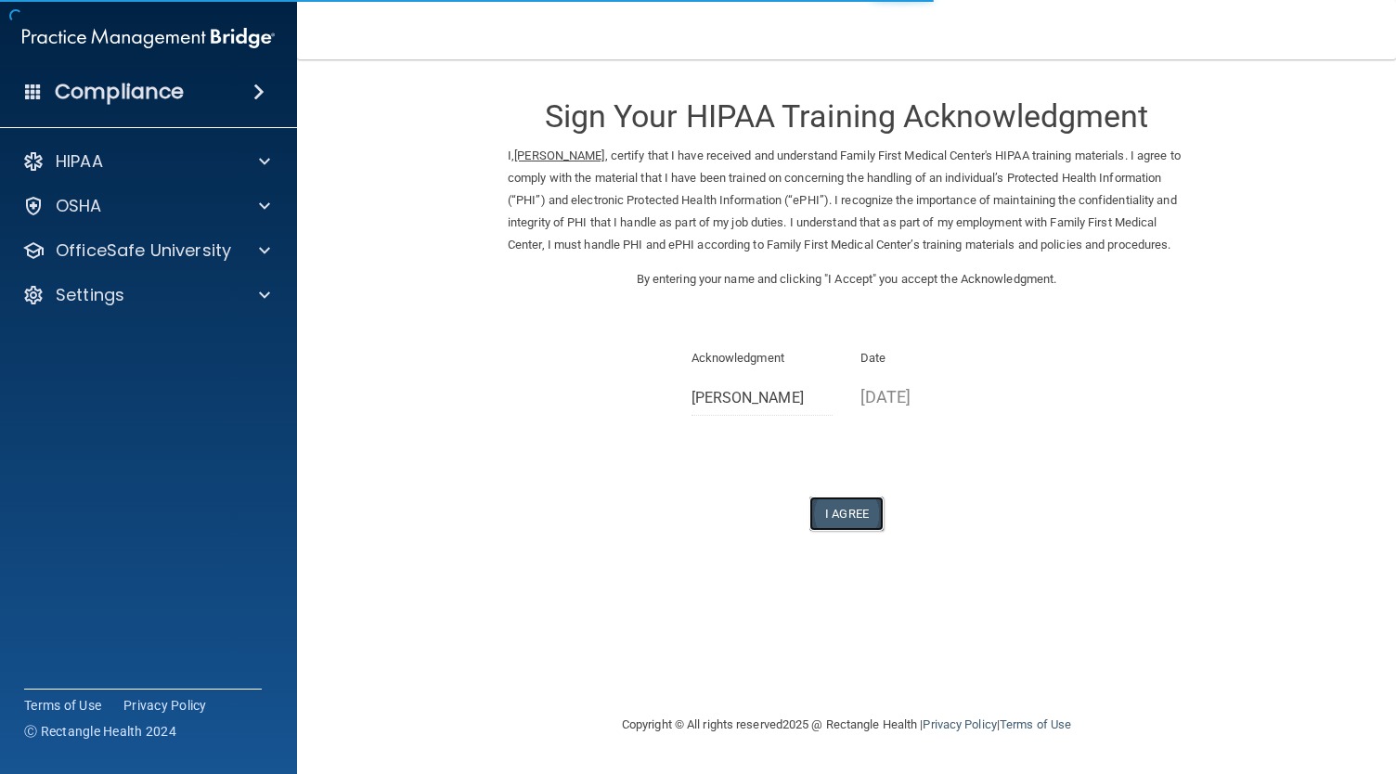
click at [844, 531] on button "I Agree" at bounding box center [846, 513] width 74 height 34
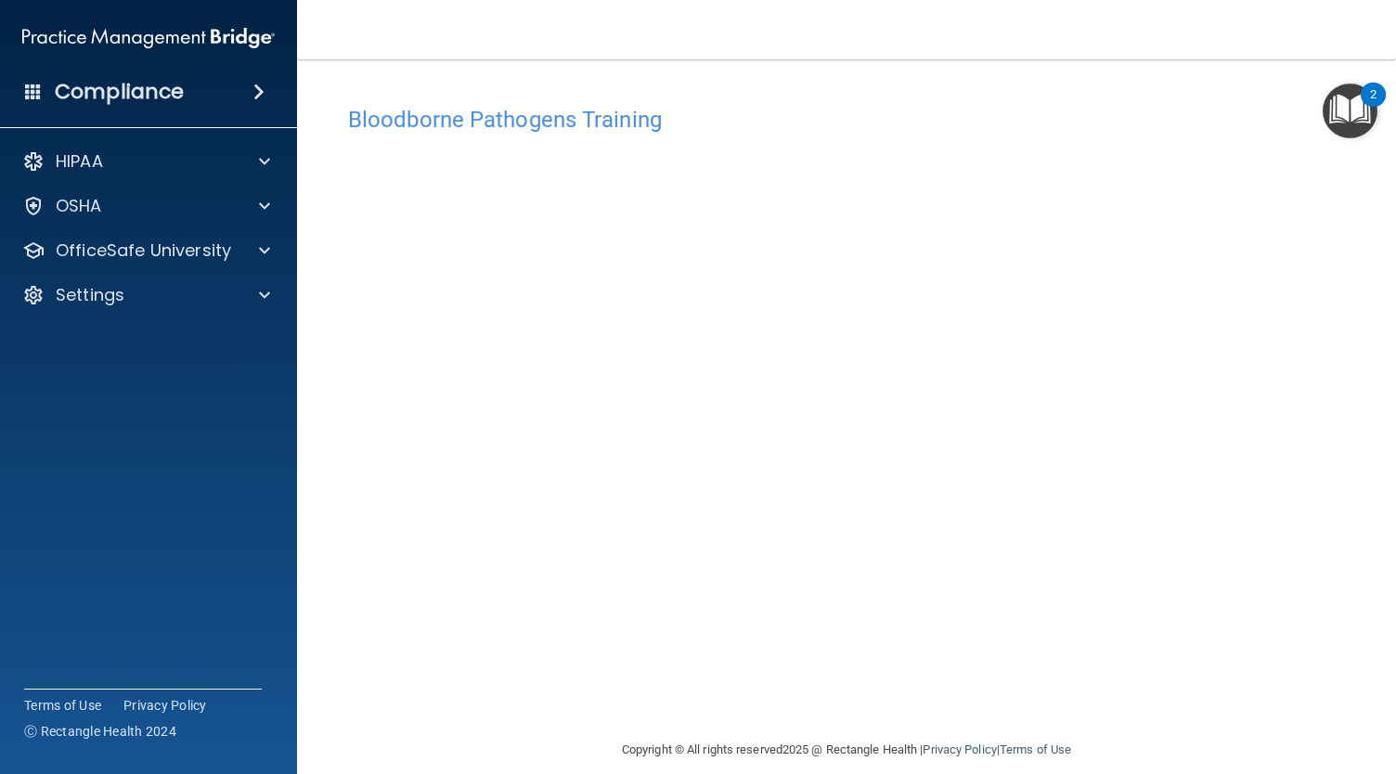
scroll to position [20, 0]
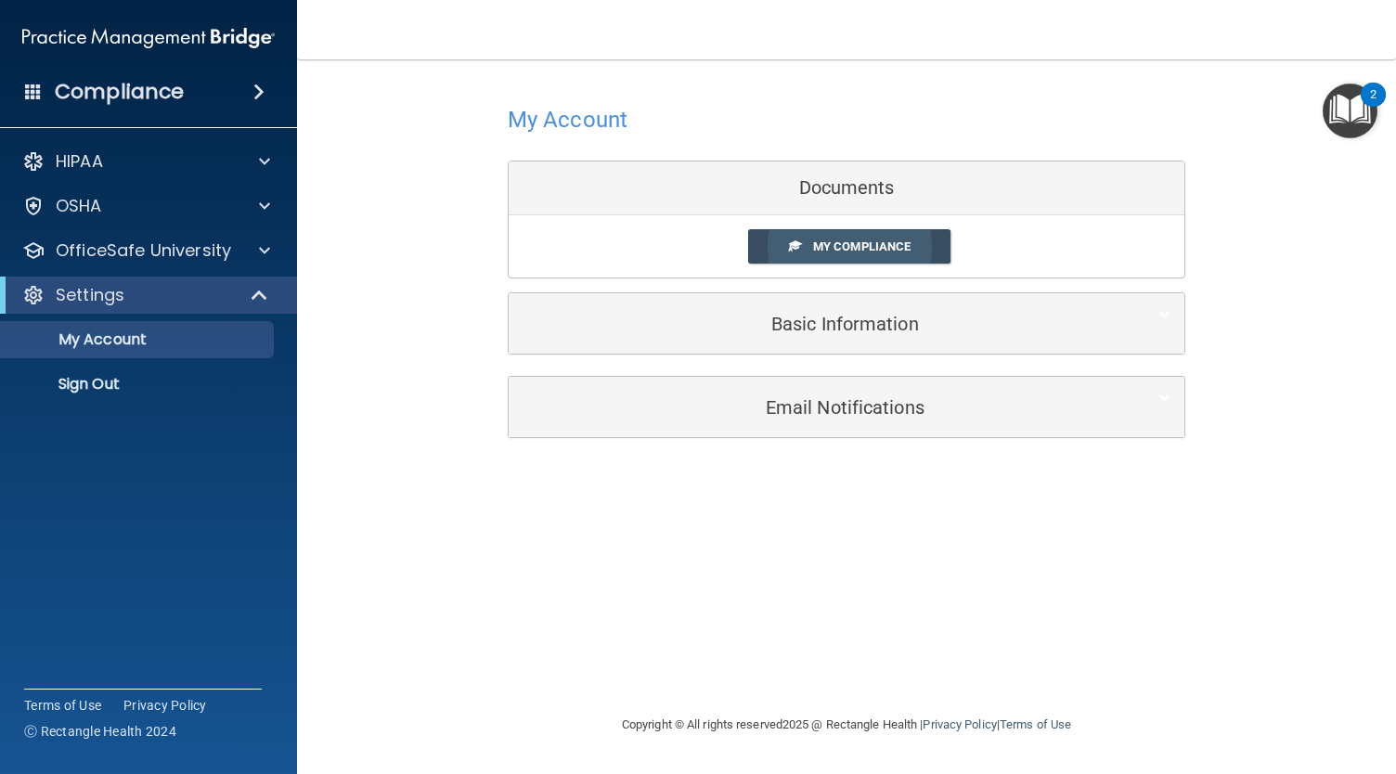
click at [865, 248] on span "My Compliance" at bounding box center [861, 246] width 97 height 14
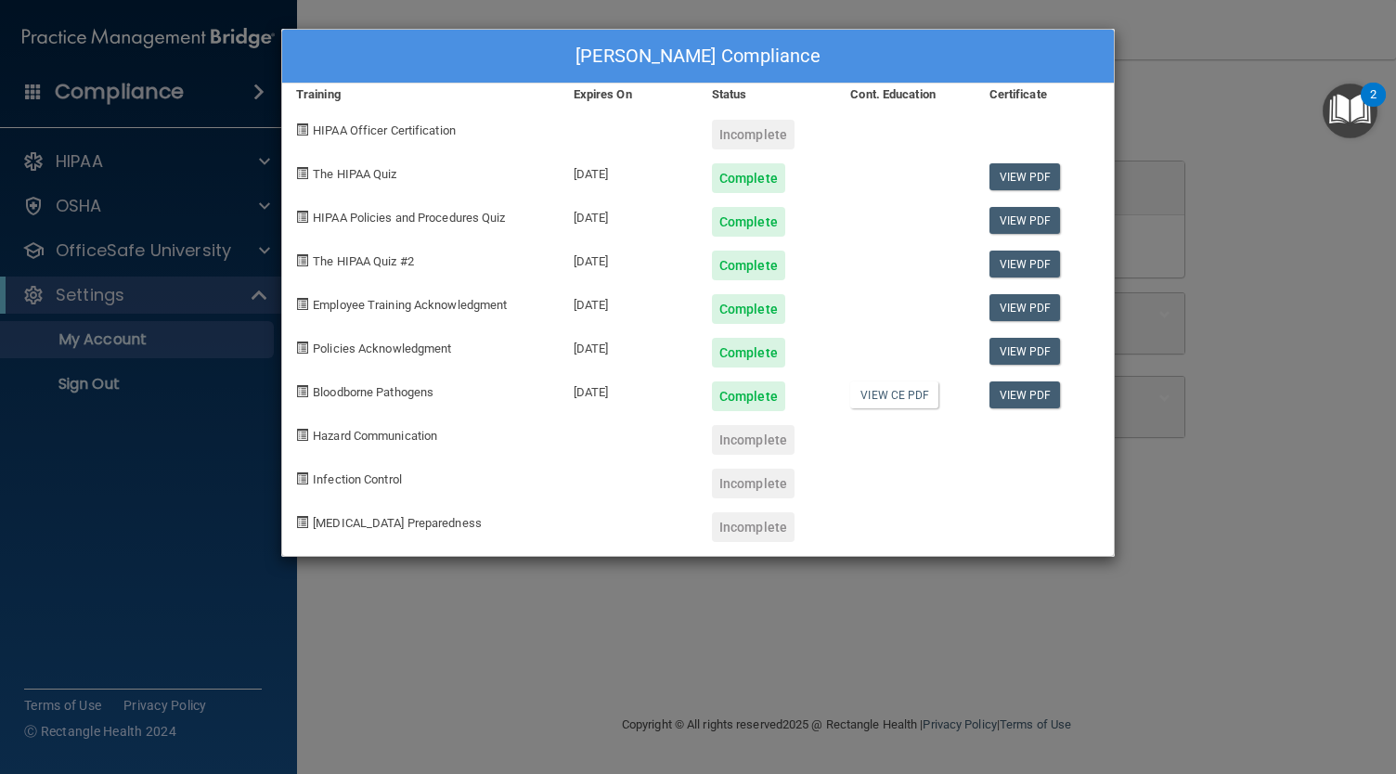
click at [1180, 504] on div "[PERSON_NAME] Compliance Training Expires On Status Cont. Education Certificate…" at bounding box center [698, 387] width 1396 height 774
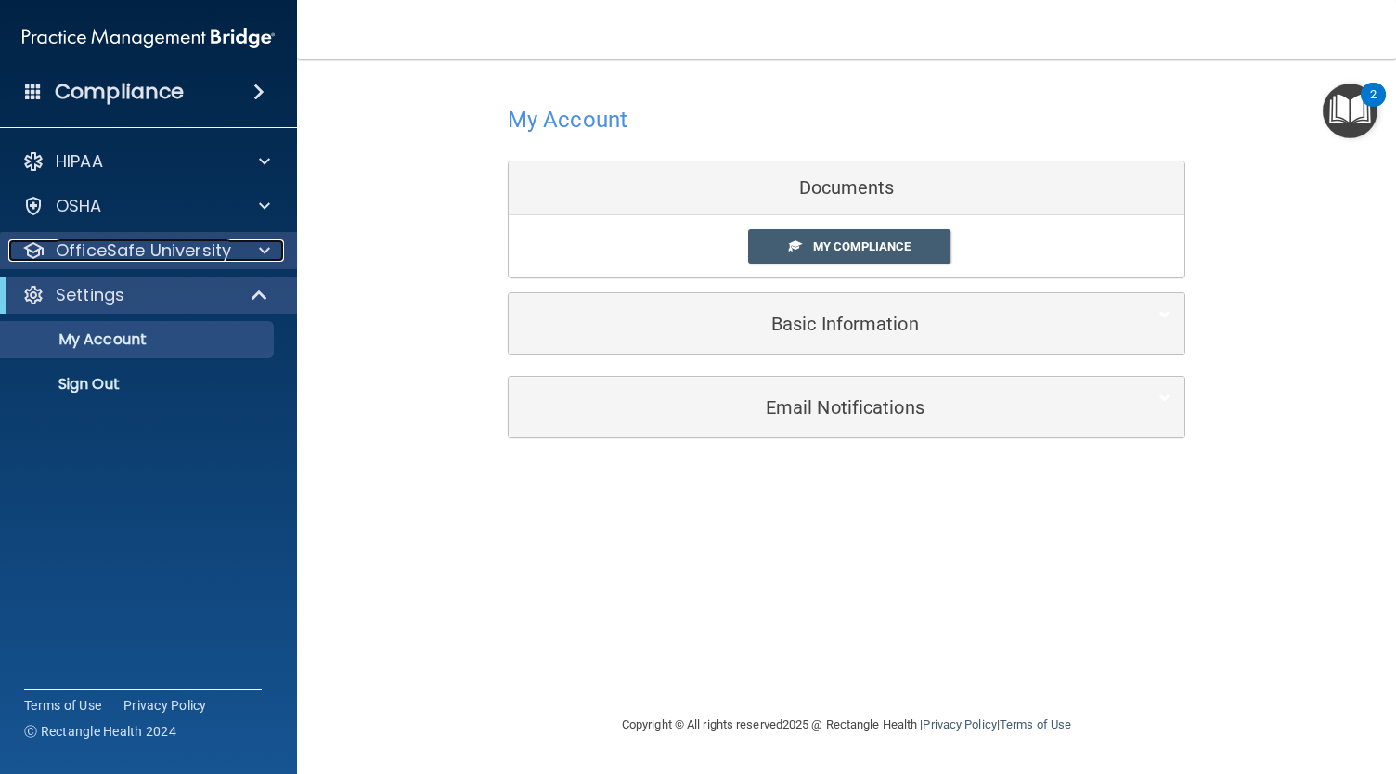
click at [225, 247] on p "OfficeSafe University" at bounding box center [143, 250] width 175 height 22
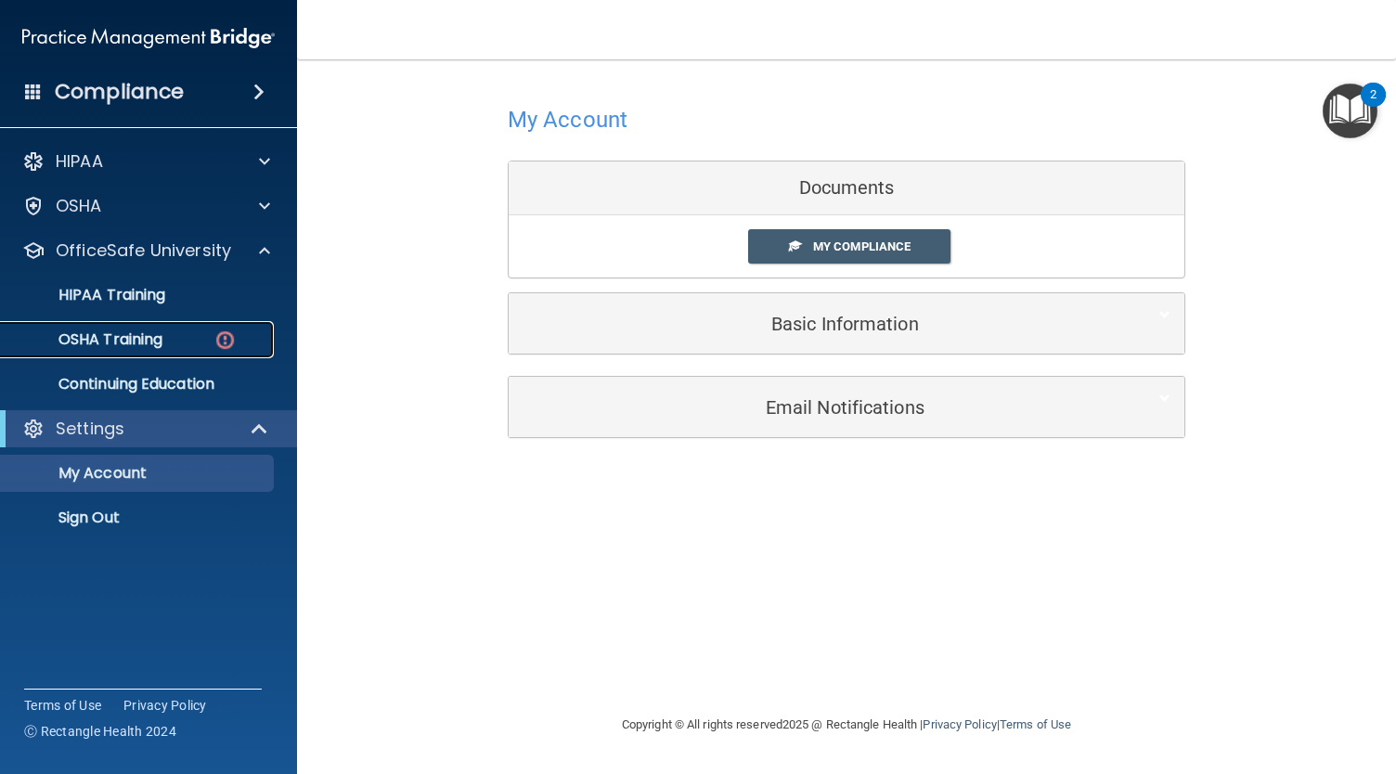
click at [206, 331] on div "OSHA Training" at bounding box center [138, 339] width 253 height 19
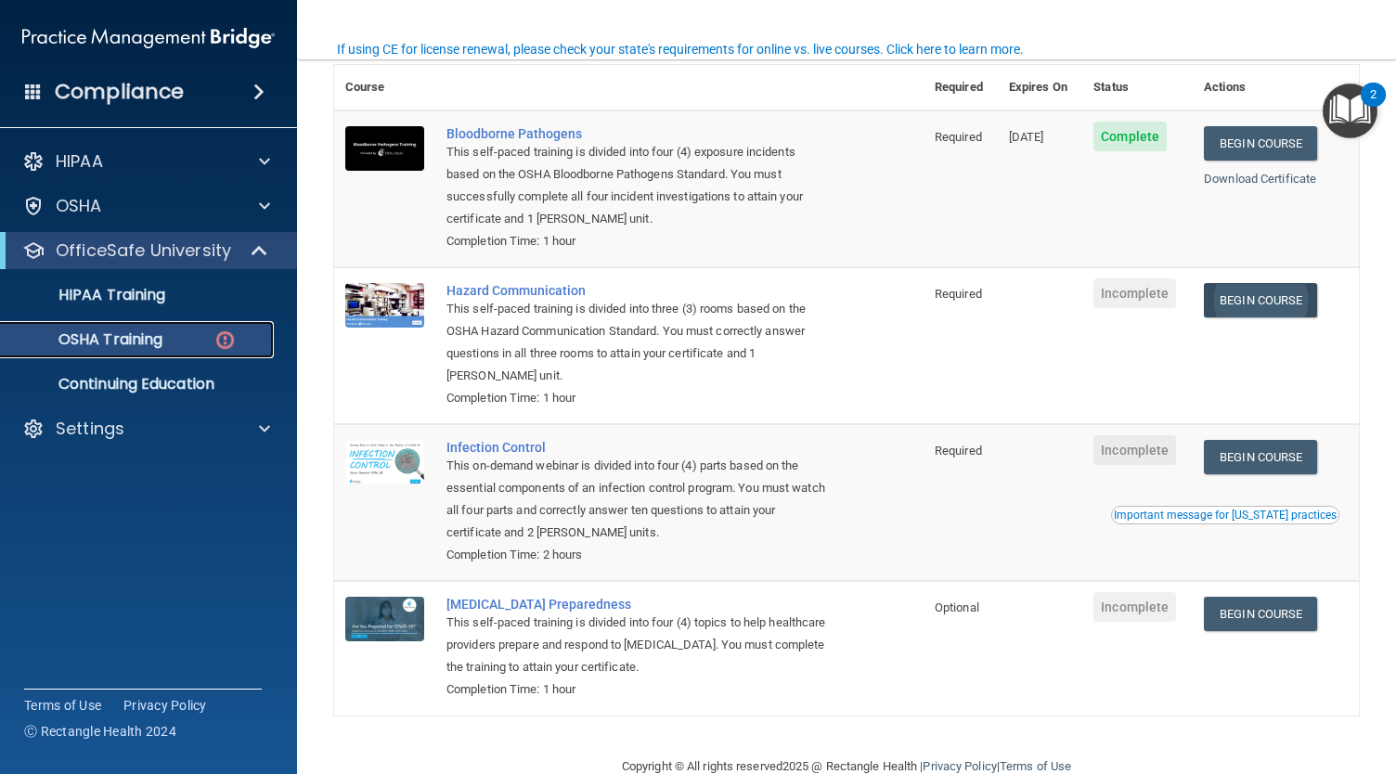
scroll to position [148, 0]
drag, startPoint x: 1241, startPoint y: 305, endPoint x: 1280, endPoint y: 290, distance: 42.0
click at [1280, 290] on link "Begin Course" at bounding box center [1260, 301] width 113 height 34
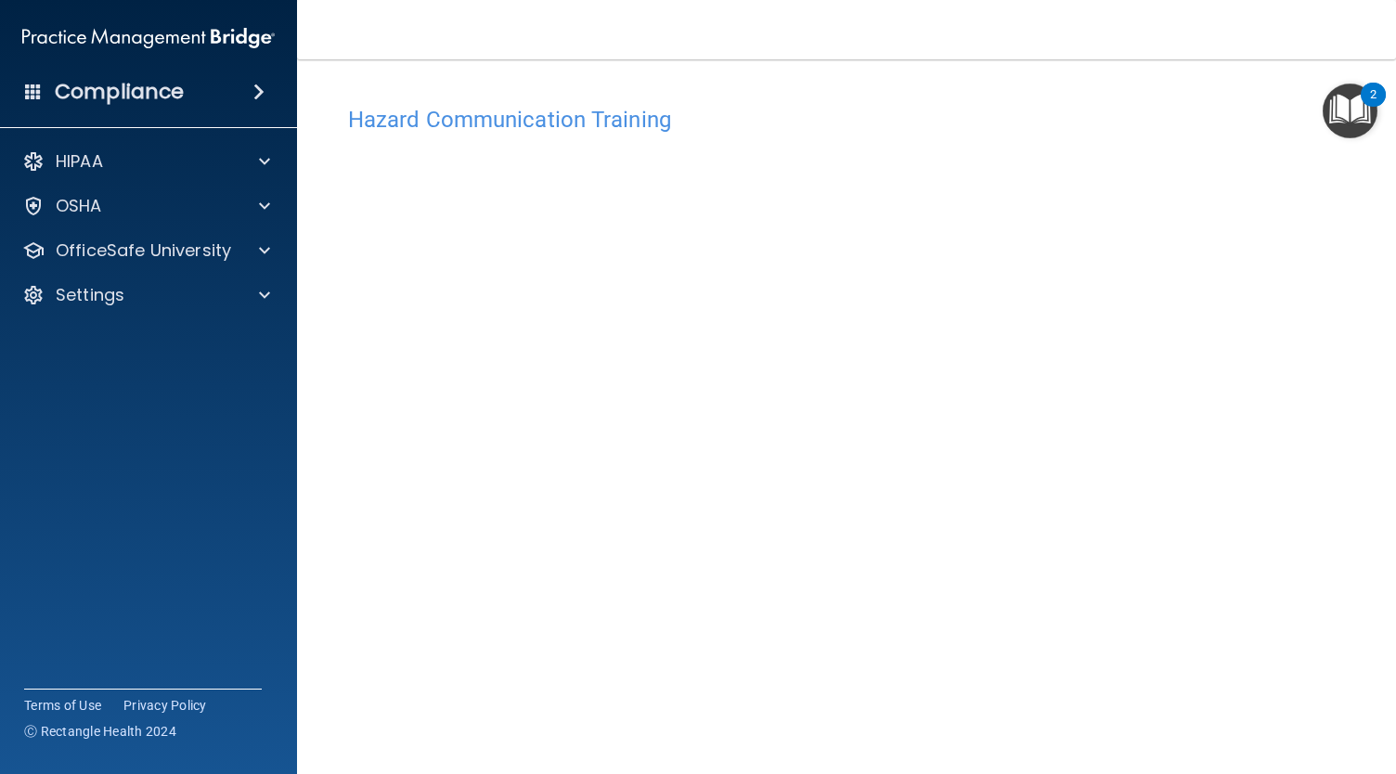
click at [1342, 301] on div "Hazard Communication Training This course doesn’t expire until . Are you sure y…" at bounding box center [846, 439] width 1024 height 684
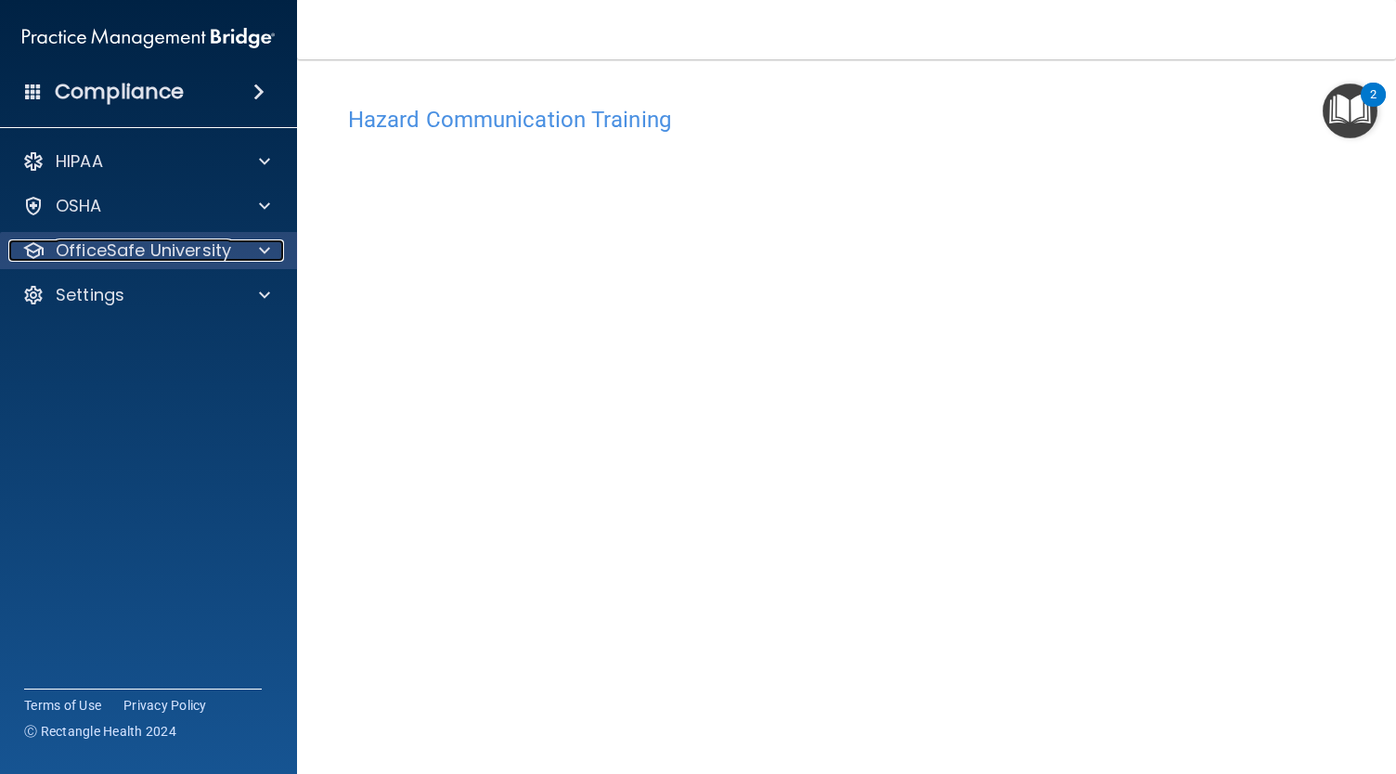
click at [236, 251] on div "OfficeSafe University" at bounding box center [123, 250] width 230 height 22
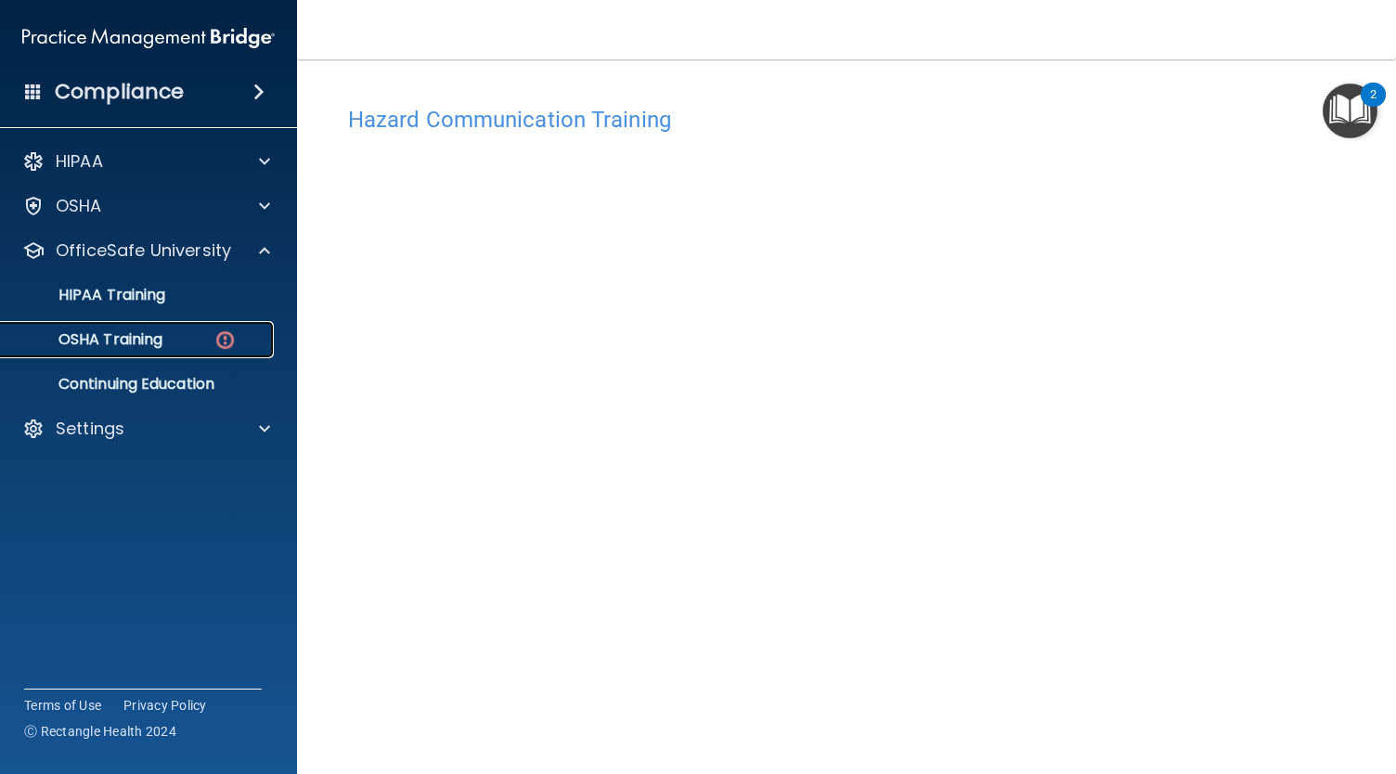
click at [185, 331] on div "OSHA Training" at bounding box center [138, 339] width 253 height 19
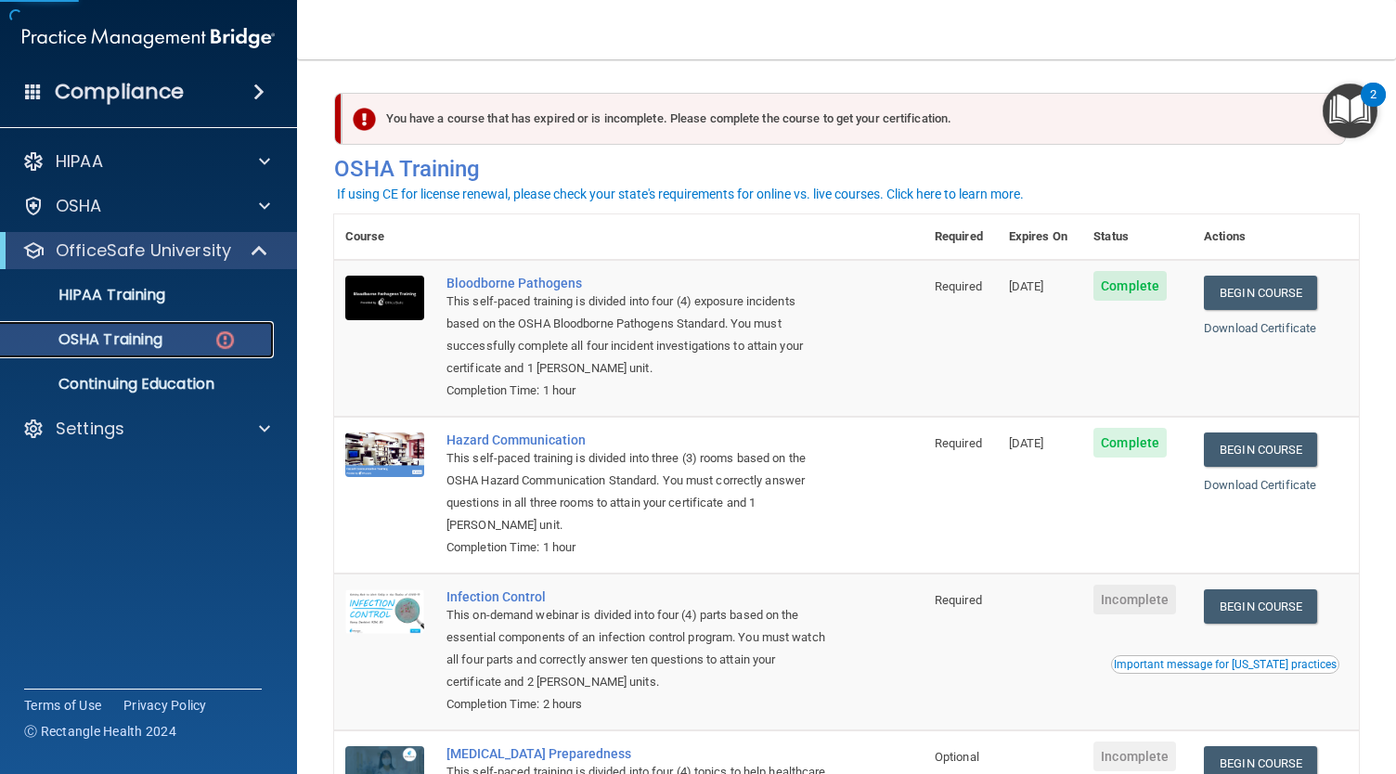
scroll to position [188, 0]
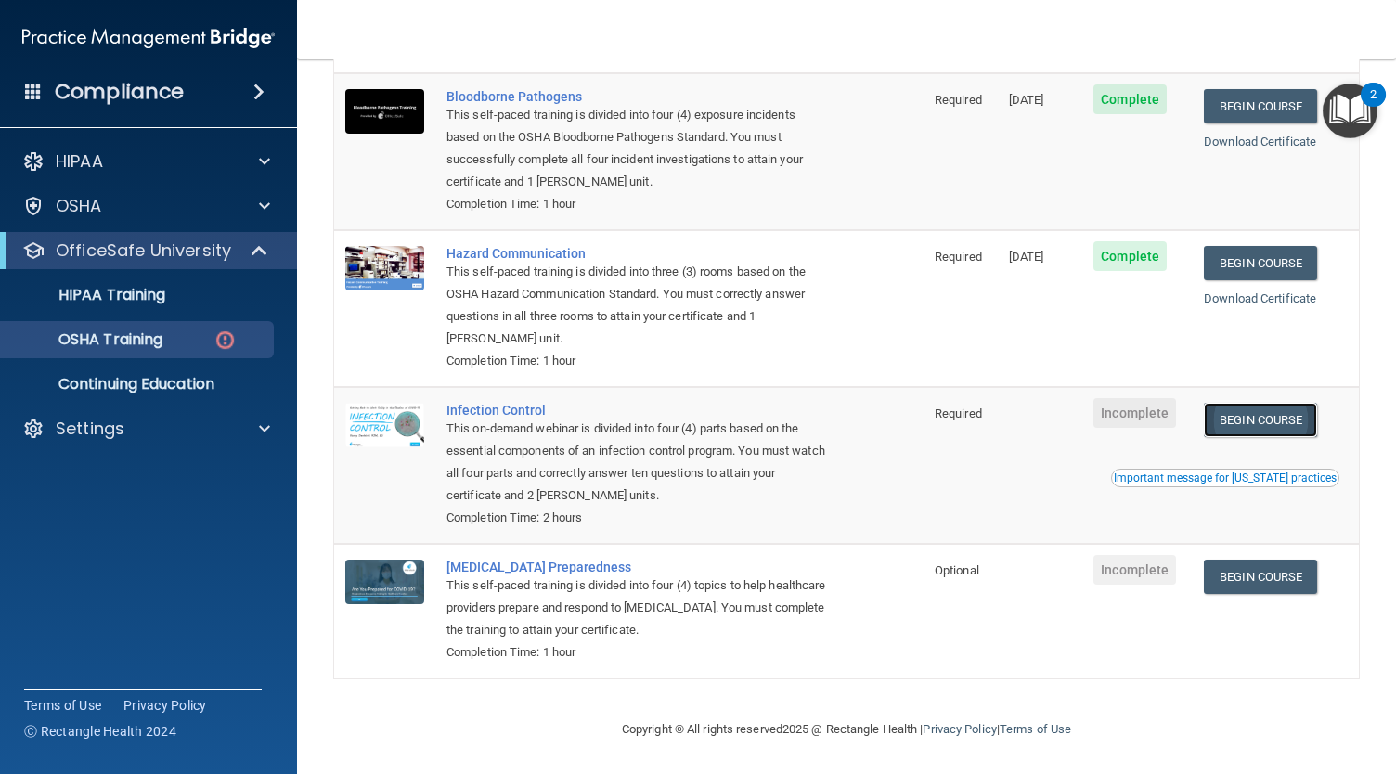
click at [1265, 403] on link "Begin Course" at bounding box center [1260, 420] width 113 height 34
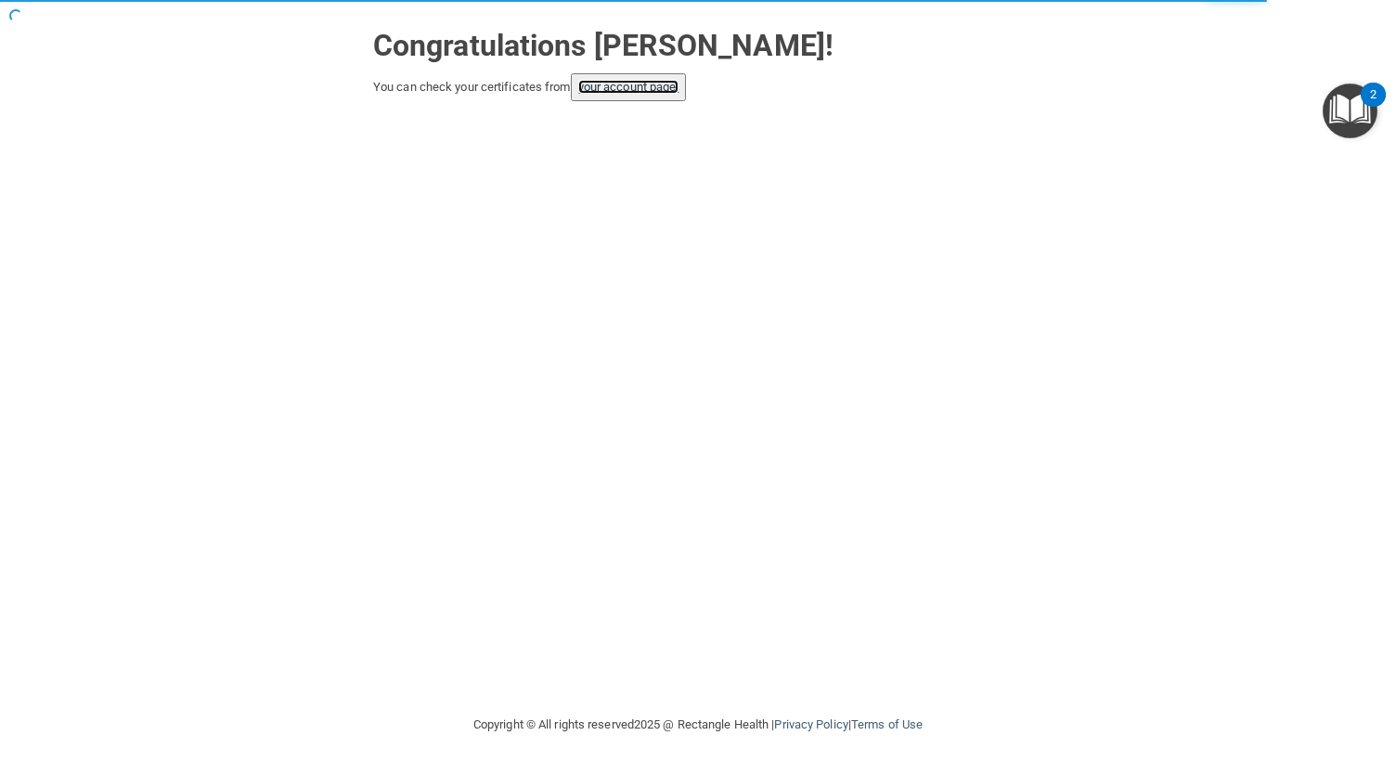
click at [635, 90] on link "your account page!" at bounding box center [628, 87] width 101 height 14
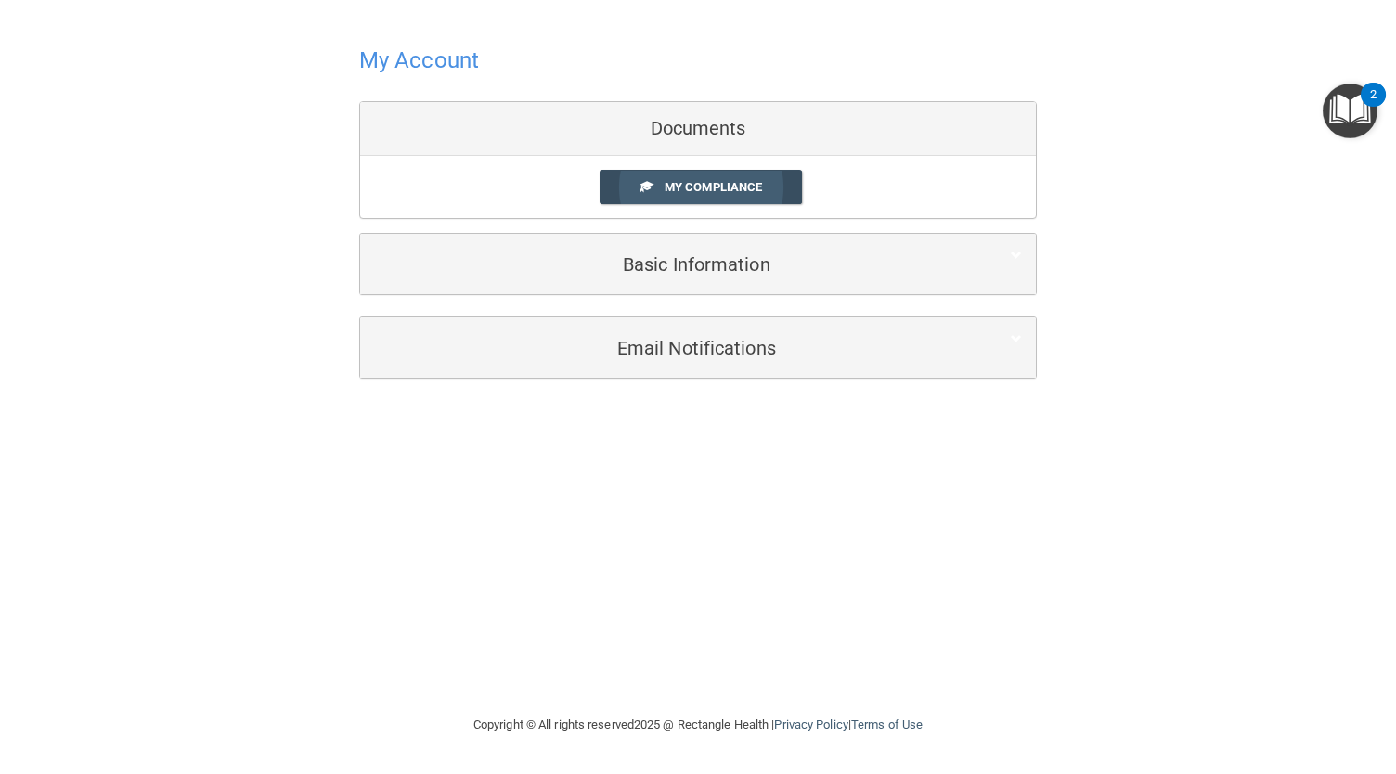
click at [689, 180] on span "My Compliance" at bounding box center [712, 187] width 97 height 14
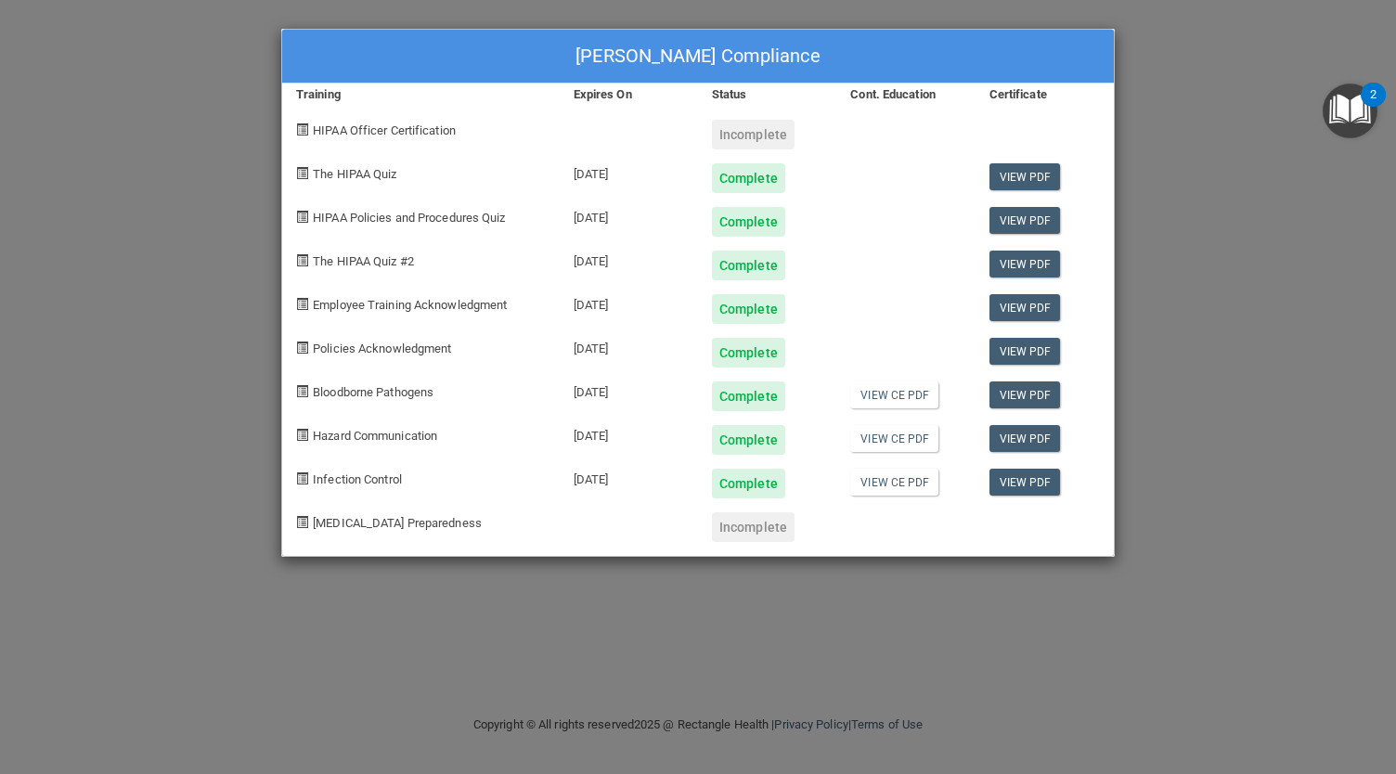
click at [419, 127] on span "HIPAA Officer Certification" at bounding box center [384, 130] width 143 height 14
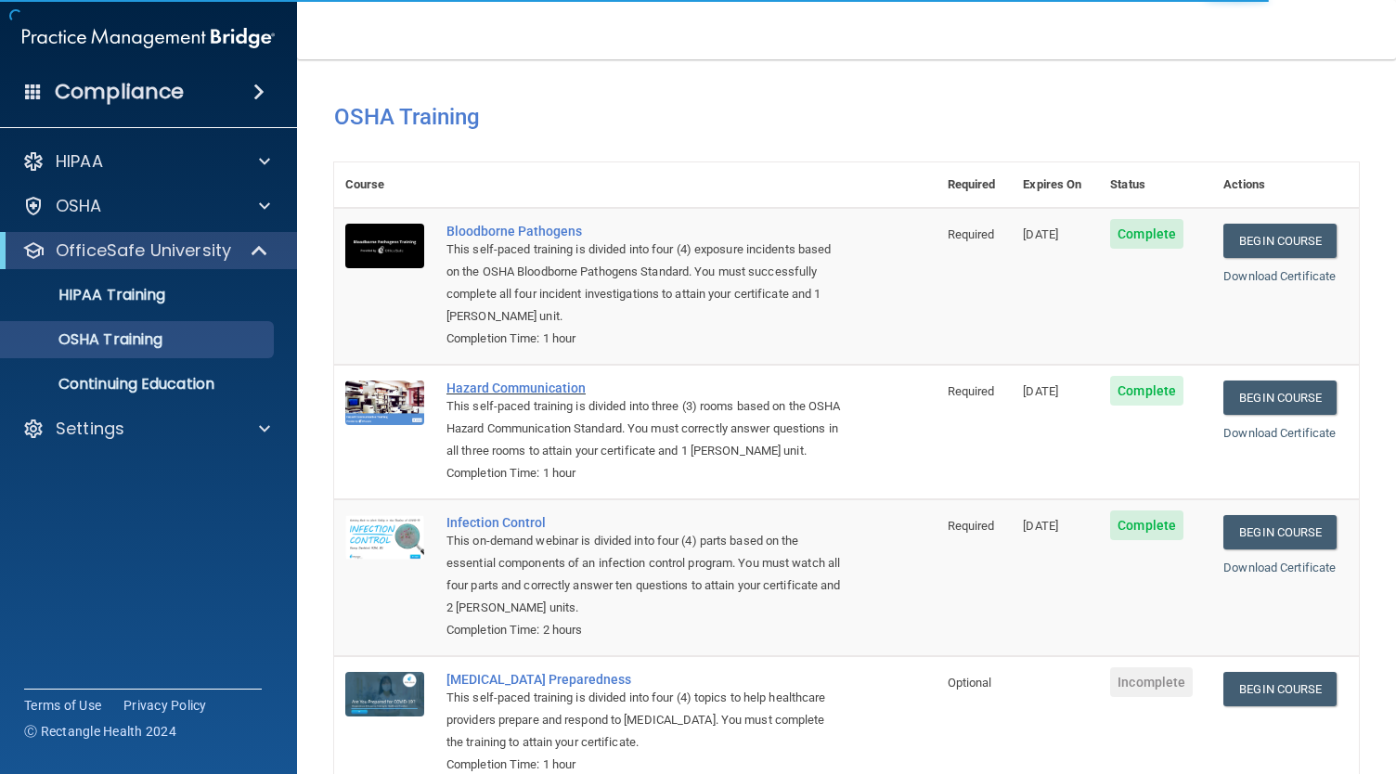
scroll to position [136, 0]
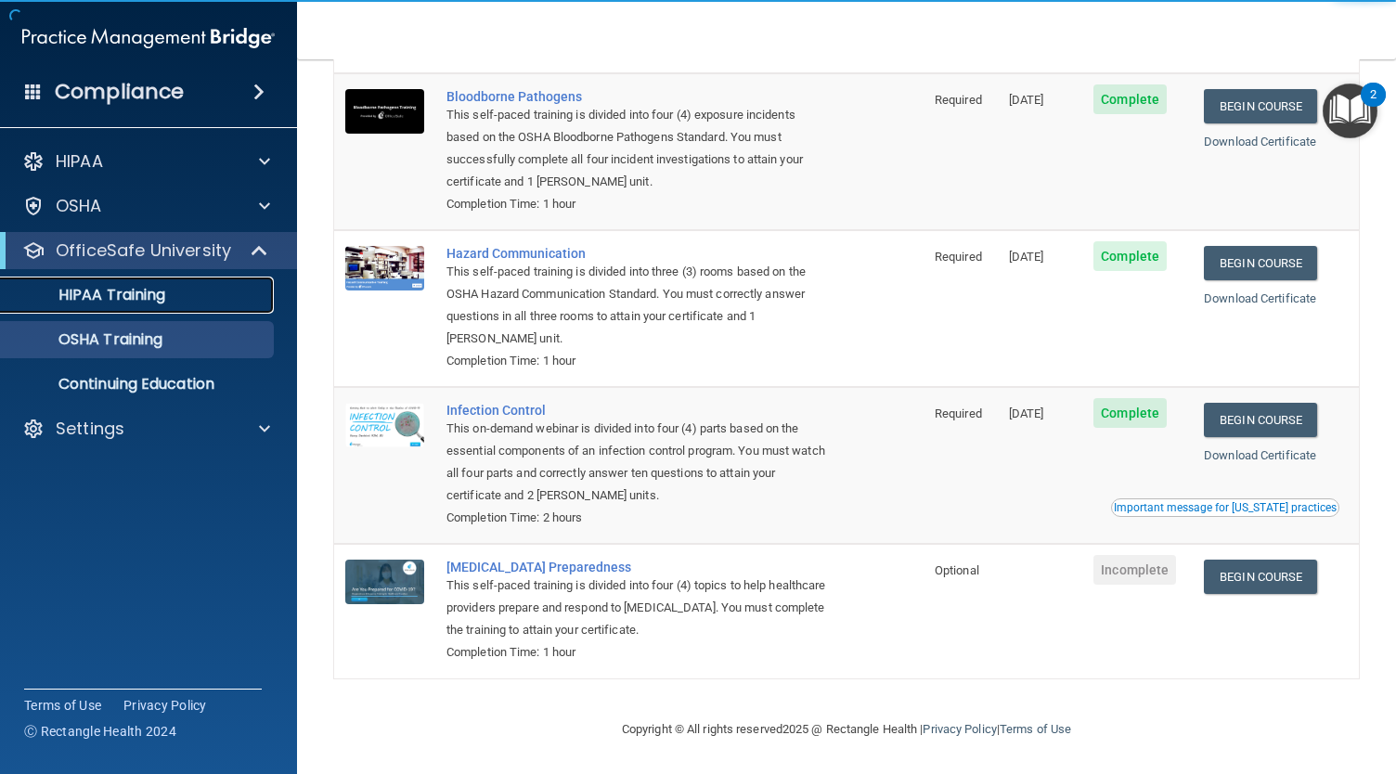
click at [144, 296] on p "HIPAA Training" at bounding box center [88, 295] width 153 height 19
